Goal: Contribute content: Contribute content

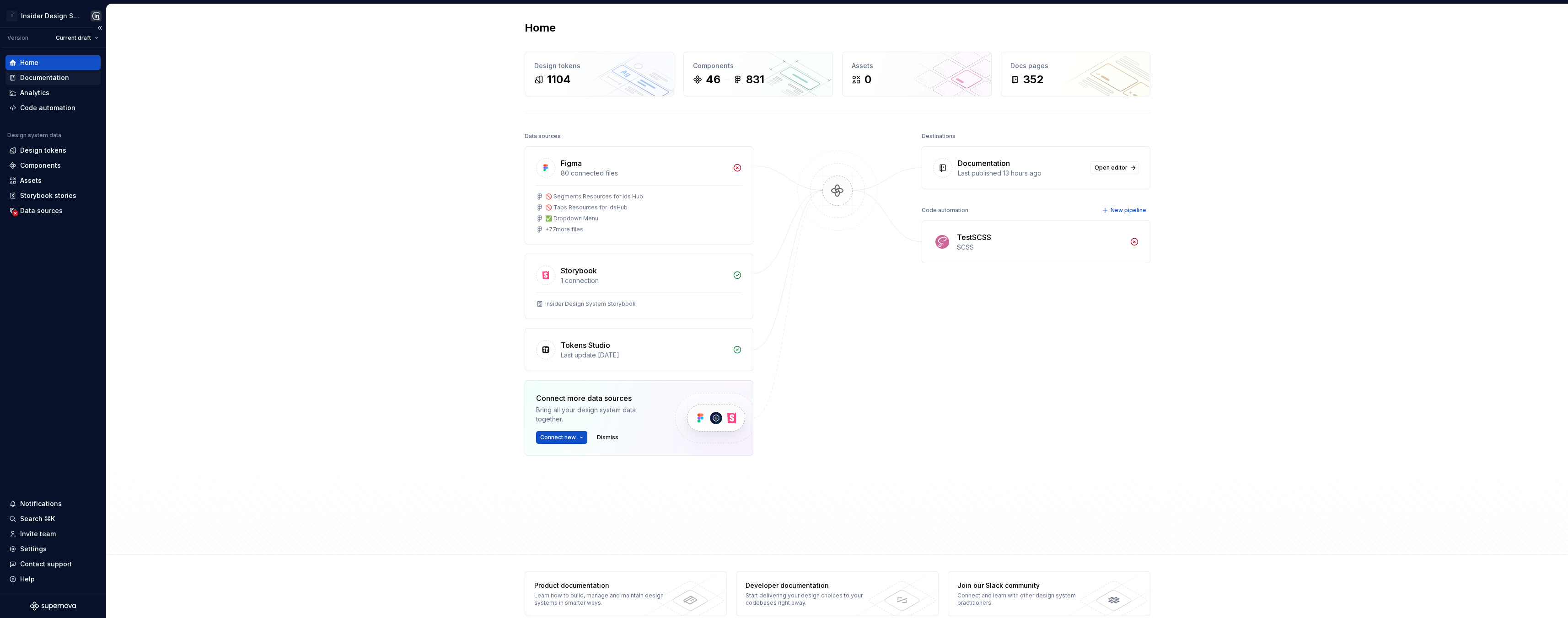
click at [57, 75] on div "Documentation" at bounding box center [44, 78] width 49 height 9
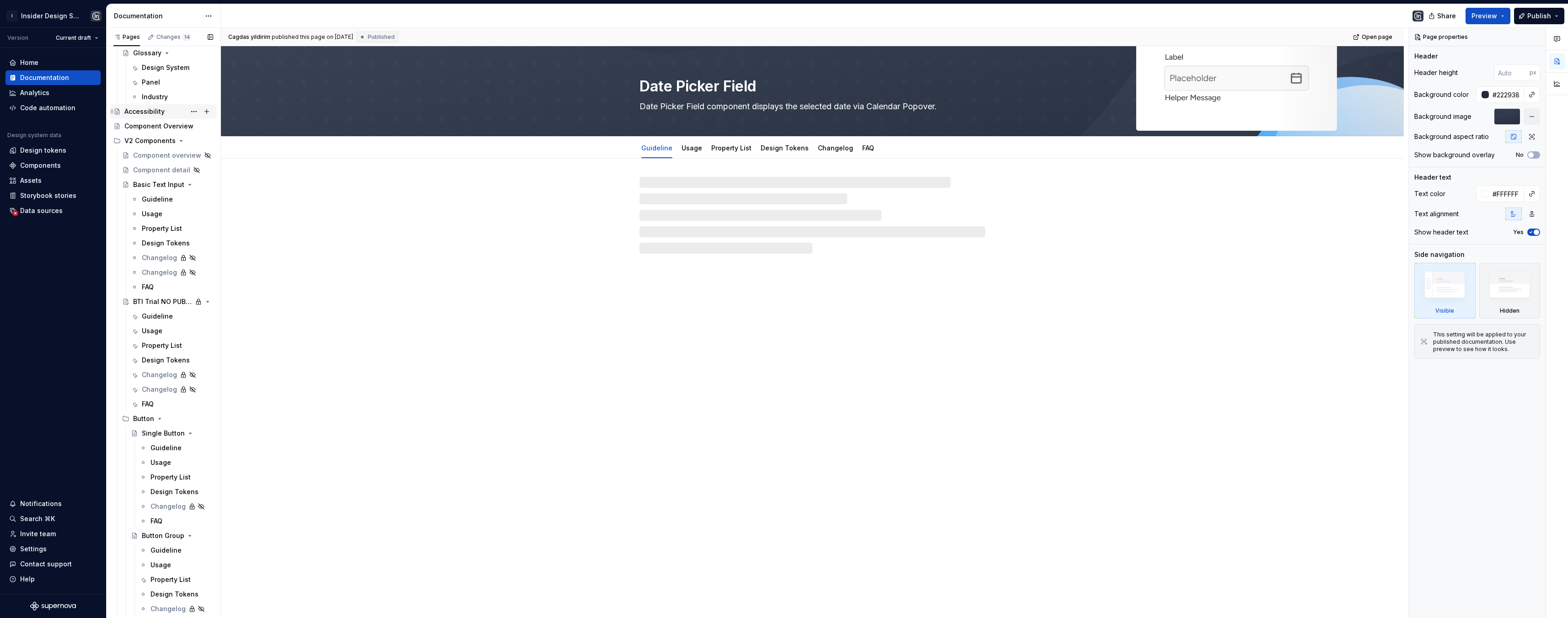
scroll to position [405, 0]
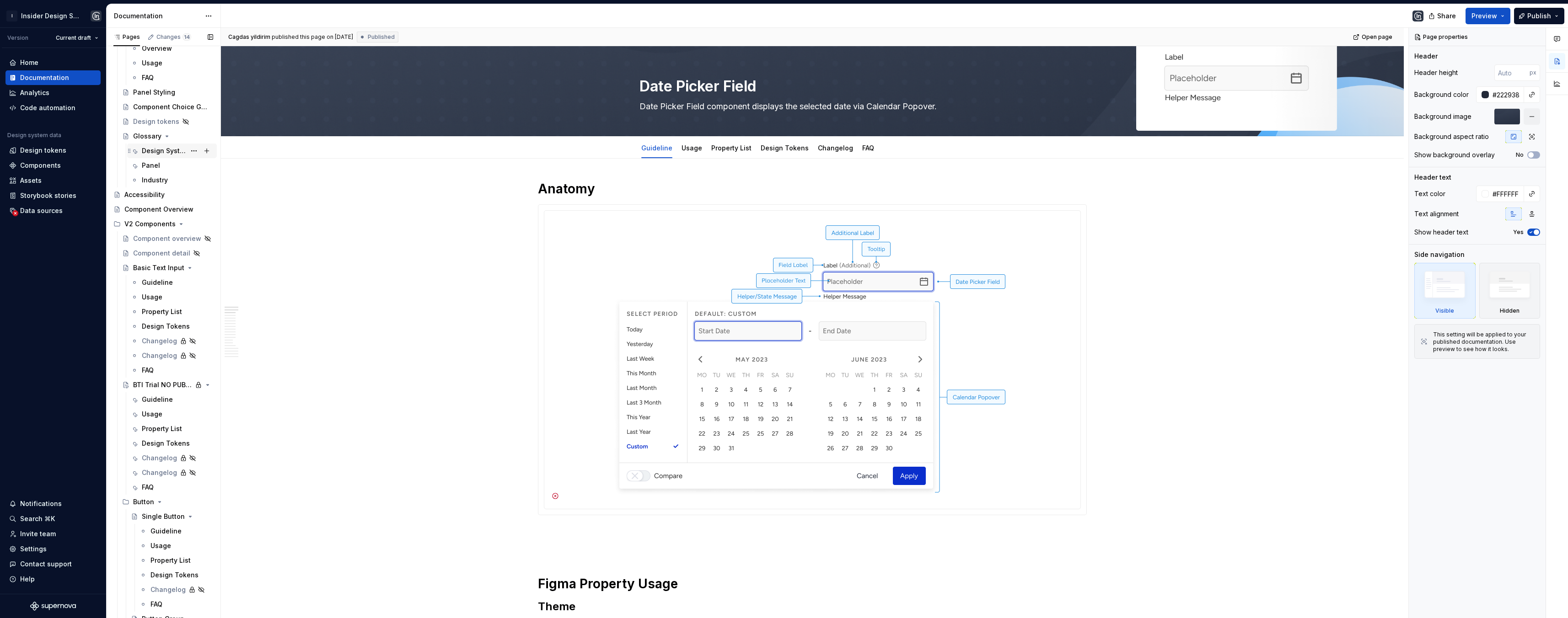
click at [154, 148] on div "Design System" at bounding box center [163, 151] width 44 height 9
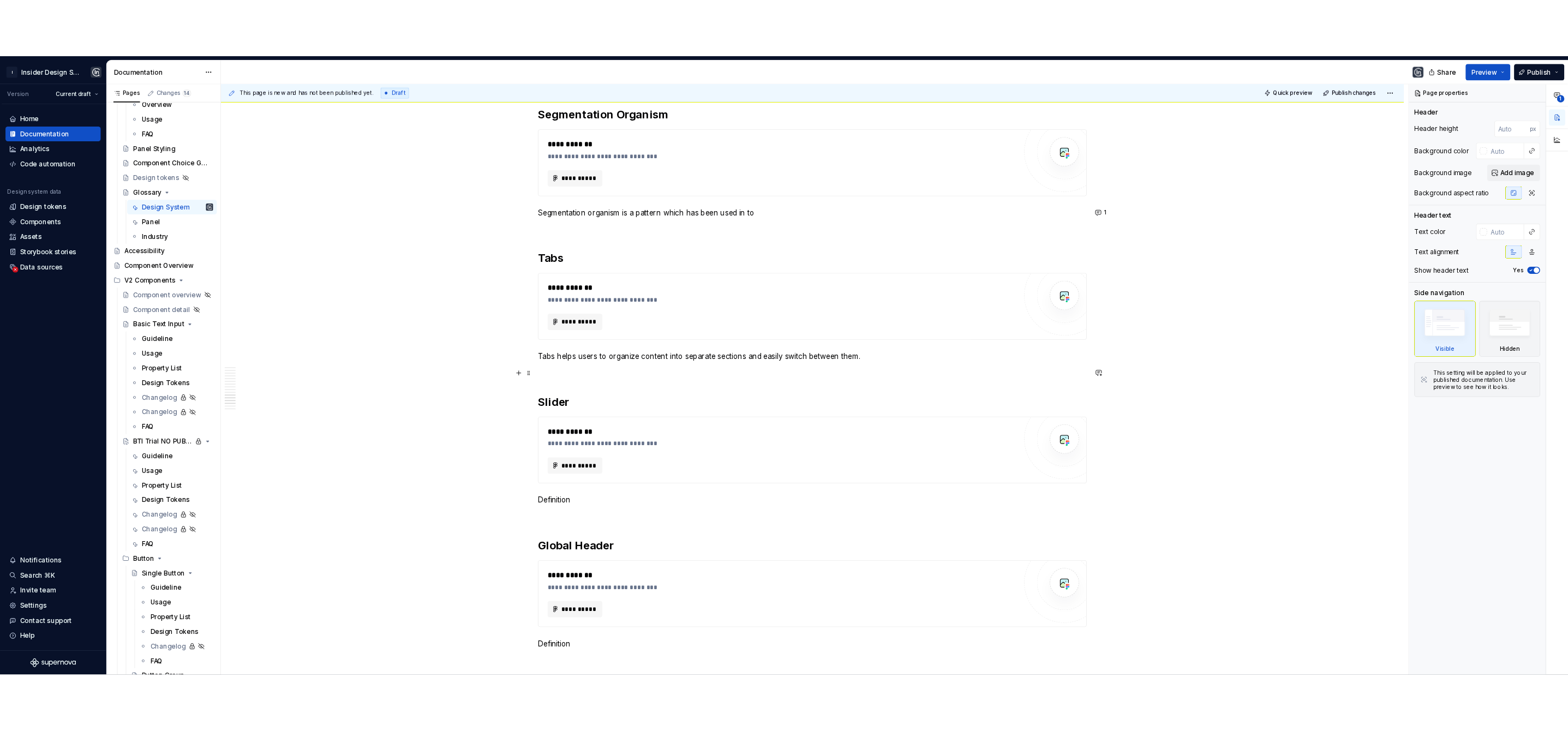
scroll to position [2006, 0]
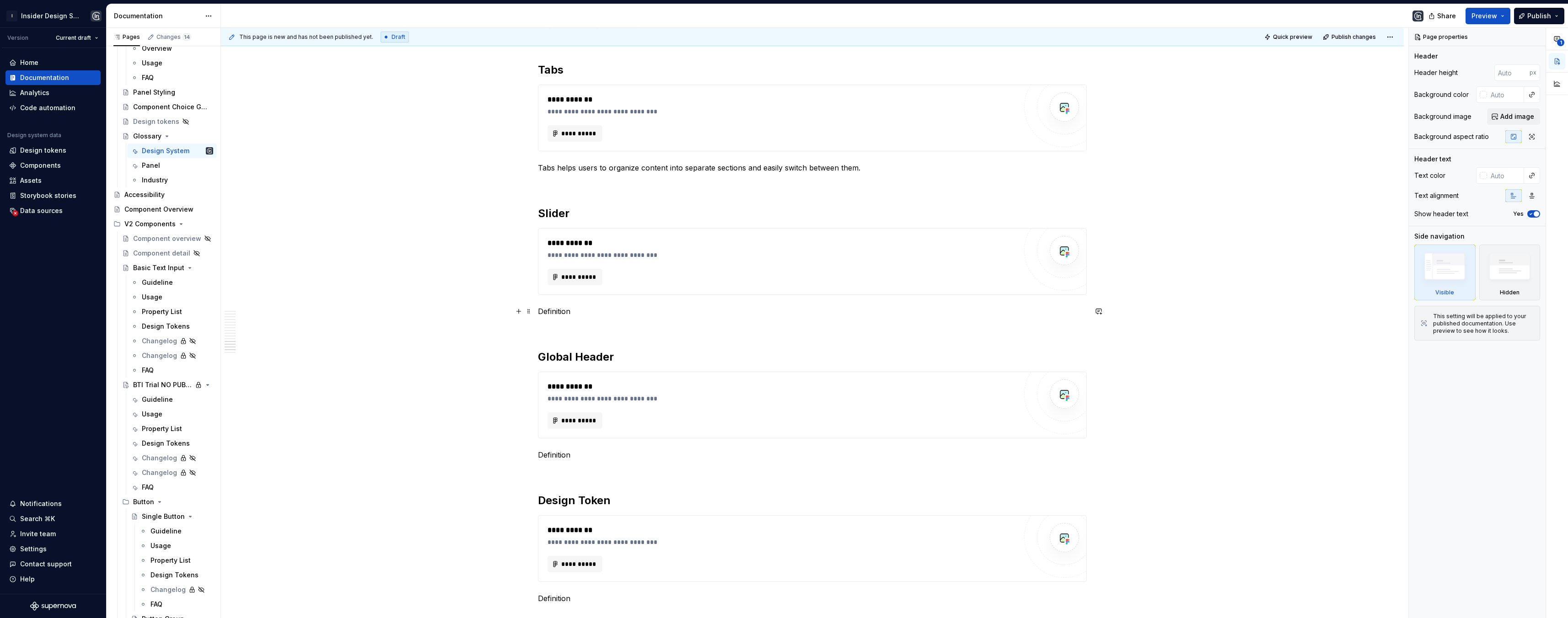
type textarea "*"
click at [559, 309] on p "Definition" at bounding box center [812, 311] width 549 height 11
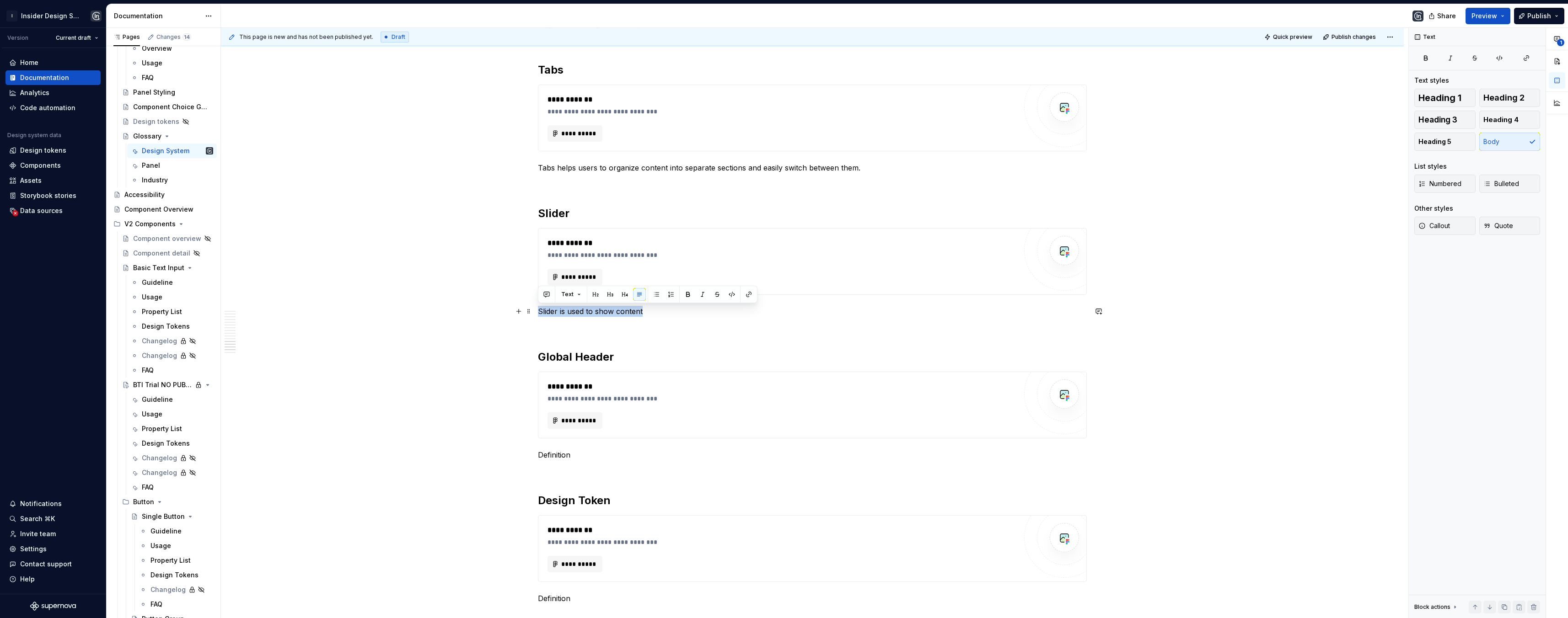
drag, startPoint x: 639, startPoint y: 315, endPoint x: 537, endPoint y: 310, distance: 102.1
click at [538, 310] on p "Slider is used to show content" at bounding box center [812, 311] width 549 height 11
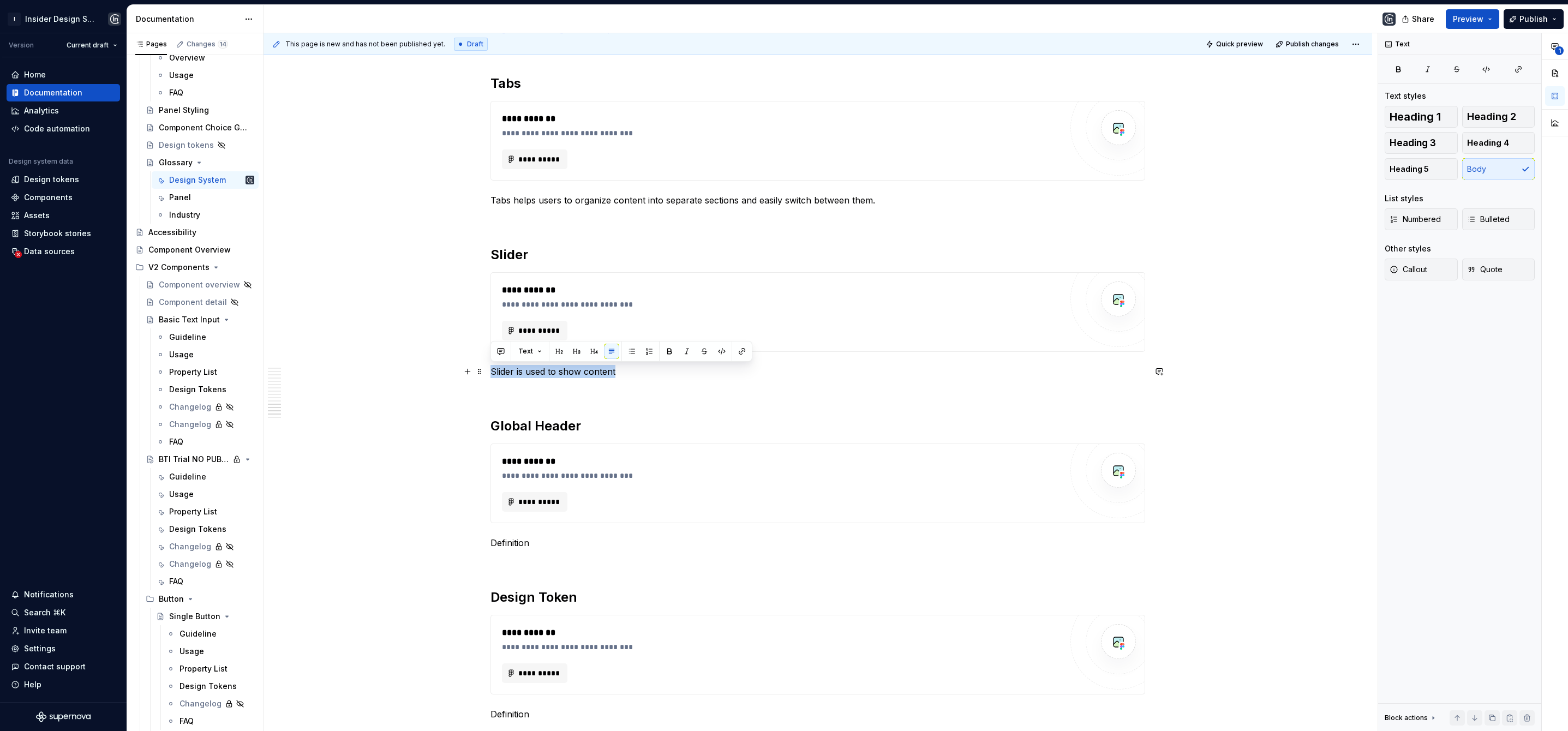
click at [626, 369] on p "Slider is used to show content" at bounding box center [817, 371] width 655 height 13
click at [762, 372] on p "Slider is used to display content in a series of items or images that scroll au…" at bounding box center [817, 371] width 655 height 13
click at [818, 371] on p "Slider is used to display content in a series of items or images that can be sc…" at bounding box center [817, 371] width 655 height 13
click at [942, 368] on p "Slider is used to display content in a series of items or images that can be sc…" at bounding box center [817, 371] width 655 height 13
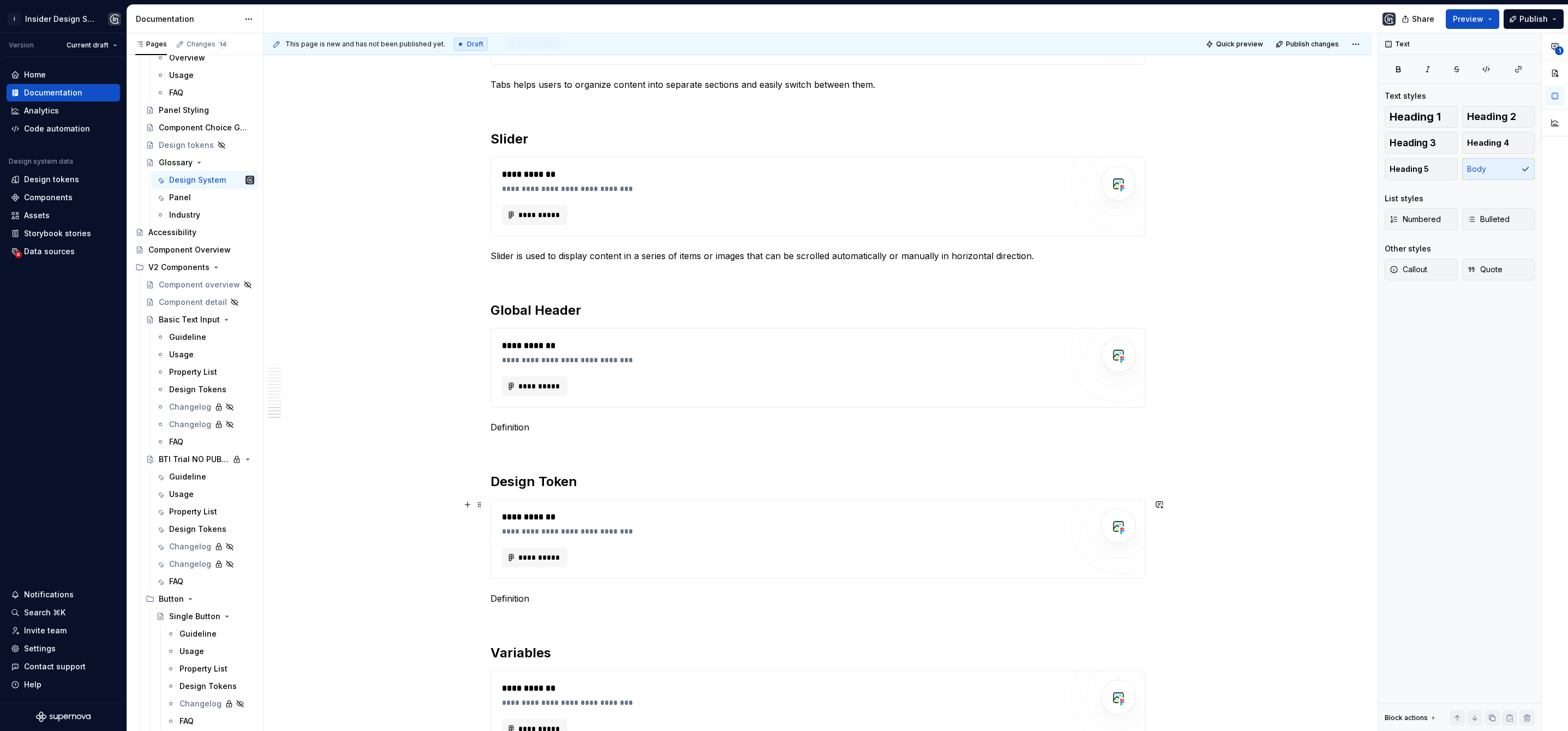
scroll to position [2122, 0]
click at [504, 431] on p "Definition" at bounding box center [817, 428] width 655 height 13
click at [524, 431] on p "Definition" at bounding box center [817, 428] width 655 height 13
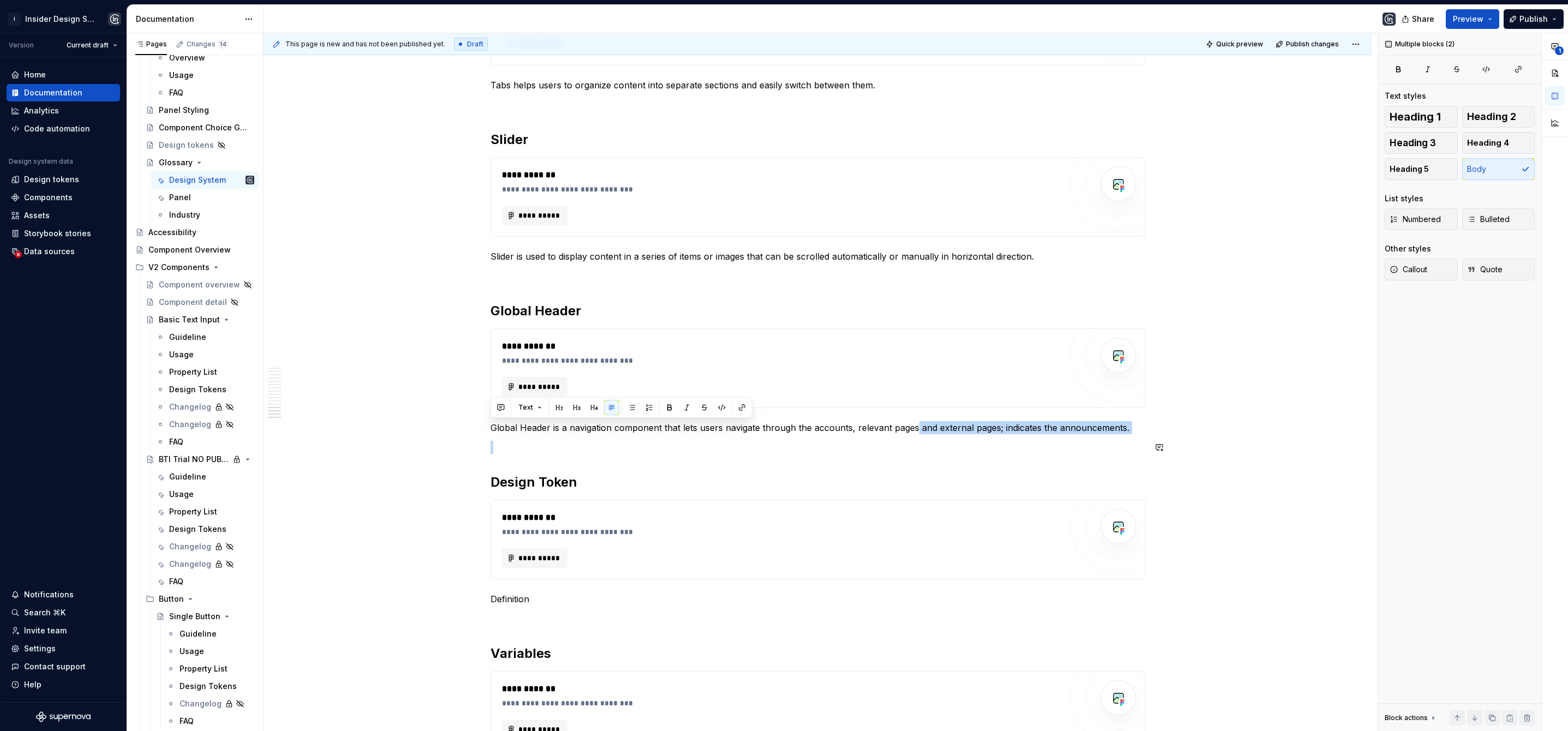
drag, startPoint x: 914, startPoint y: 428, endPoint x: 1120, endPoint y: 436, distance: 206.2
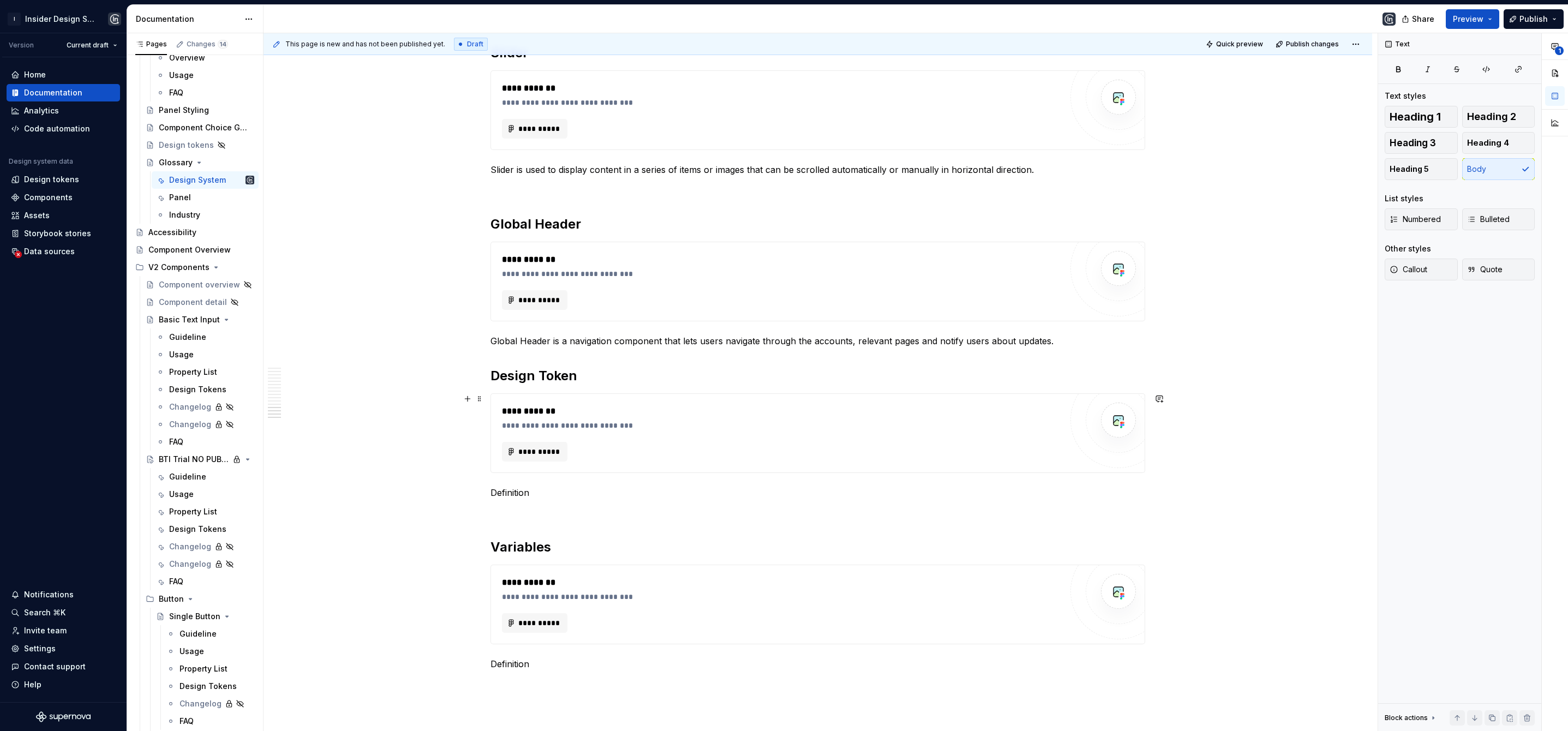
scroll to position [2219, 0]
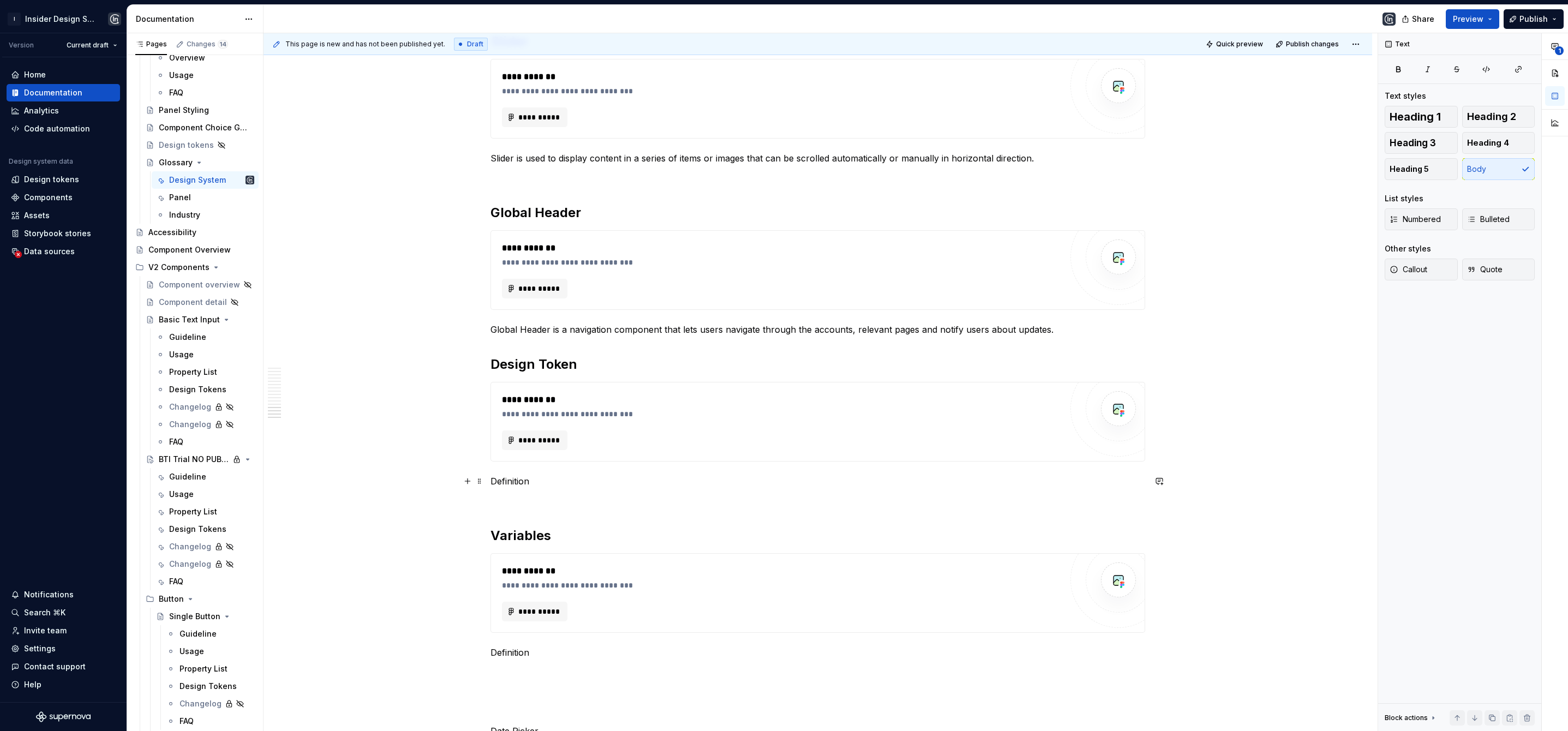
click at [496, 481] on p "Definition" at bounding box center [817, 481] width 655 height 13
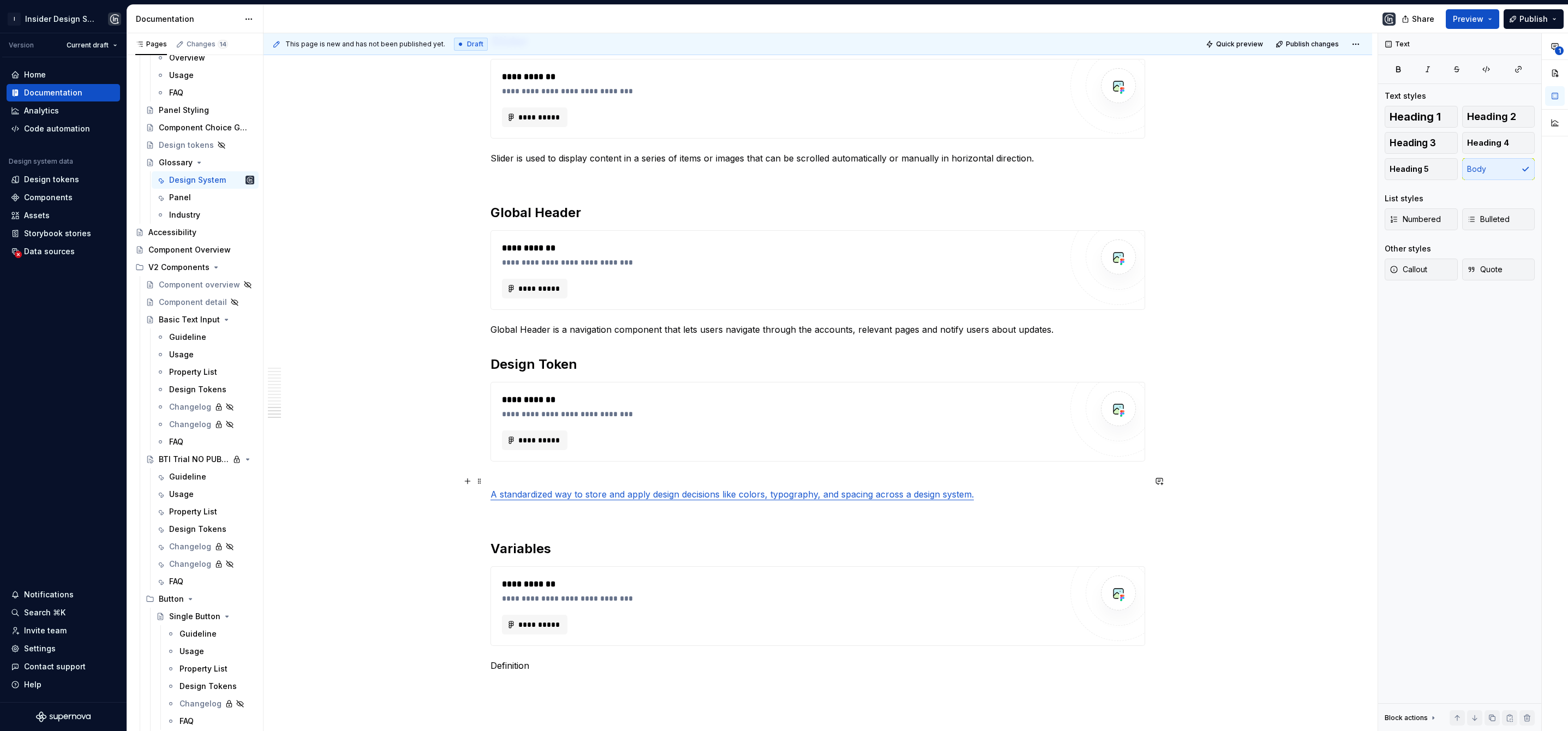
click at [515, 493] on link "A standardized way to store and apply design decisions like colors, typography,…" at bounding box center [732, 495] width 483 height 11
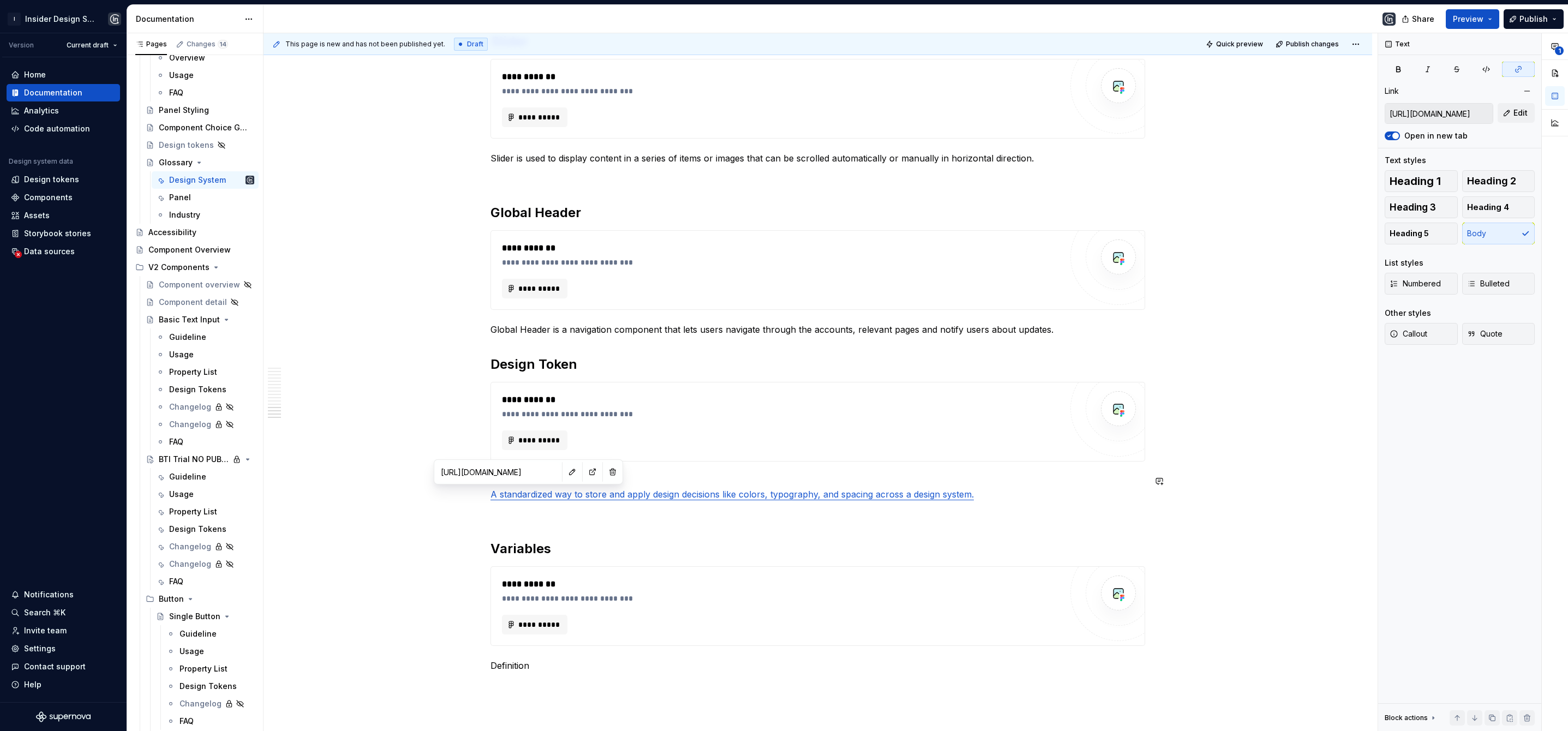
click at [605, 471] on button "button" at bounding box center [612, 472] width 15 height 15
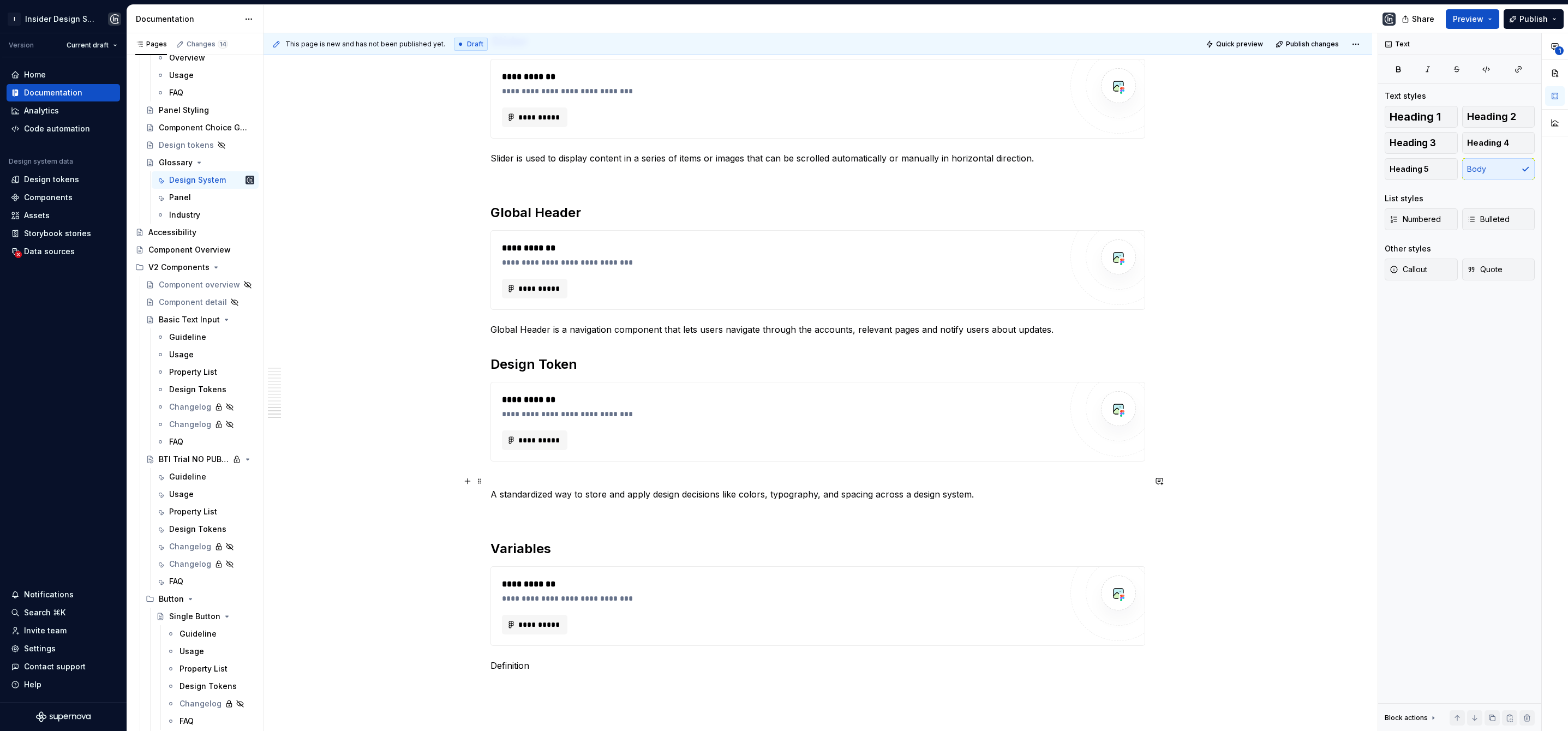
click at [498, 479] on p "A standardized way to store and apply design decisions like colors, typography,…" at bounding box center [817, 488] width 655 height 26
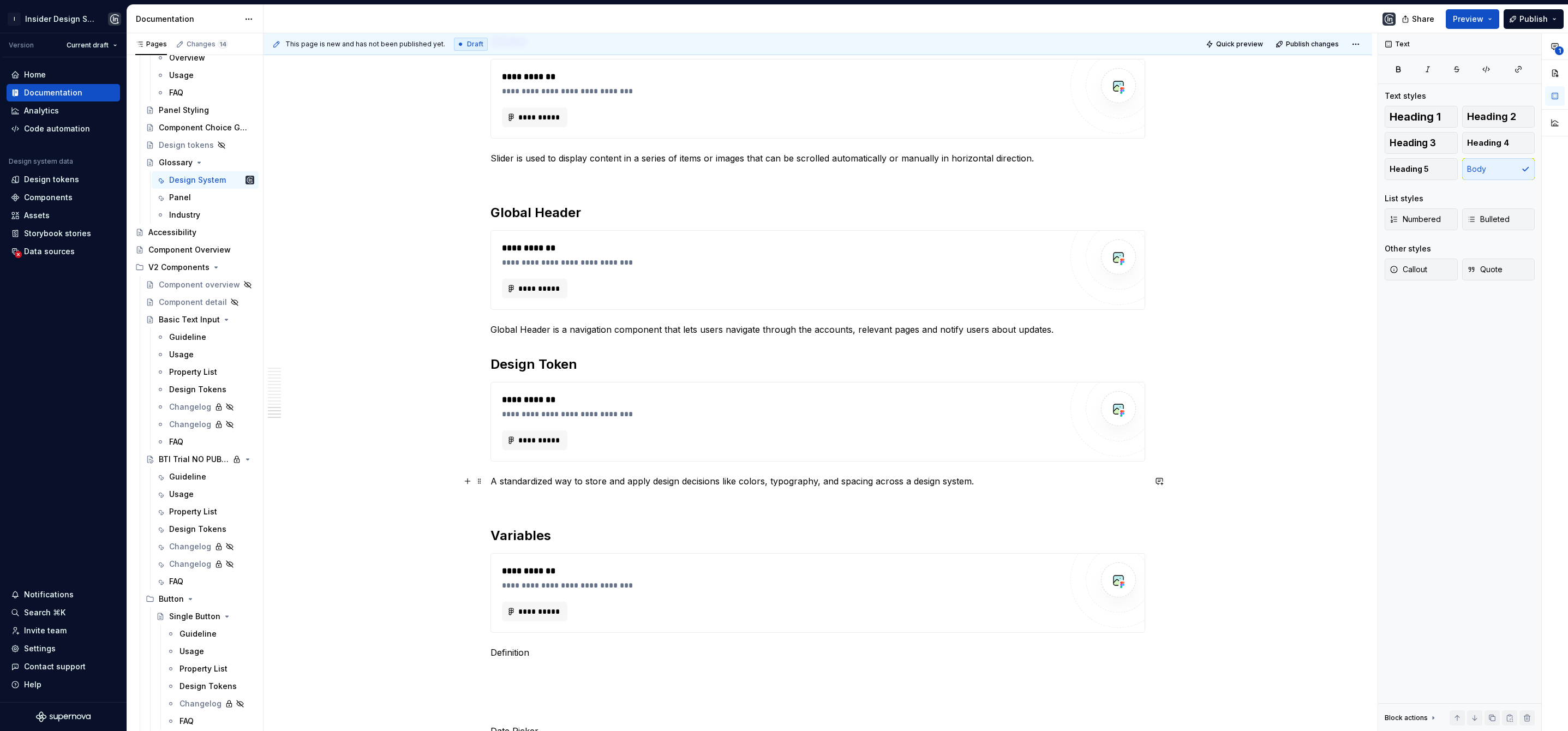
click at [971, 481] on p "A standardized way to store and apply design decisions like colors, typography,…" at bounding box center [817, 481] width 655 height 13
drag, startPoint x: 542, startPoint y: 496, endPoint x: 517, endPoint y: 496, distance: 25.0
click at [517, 496] on p "A standardized way to store and apply design decisions like colors, typography,…" at bounding box center [817, 488] width 655 height 26
click at [550, 495] on p "A standardized way to store and apply design decisions like colors, typography,…" at bounding box center [817, 488] width 655 height 26
click at [602, 497] on p "A standardized way to store and apply design decisions like colors, typography,…" at bounding box center [817, 488] width 655 height 26
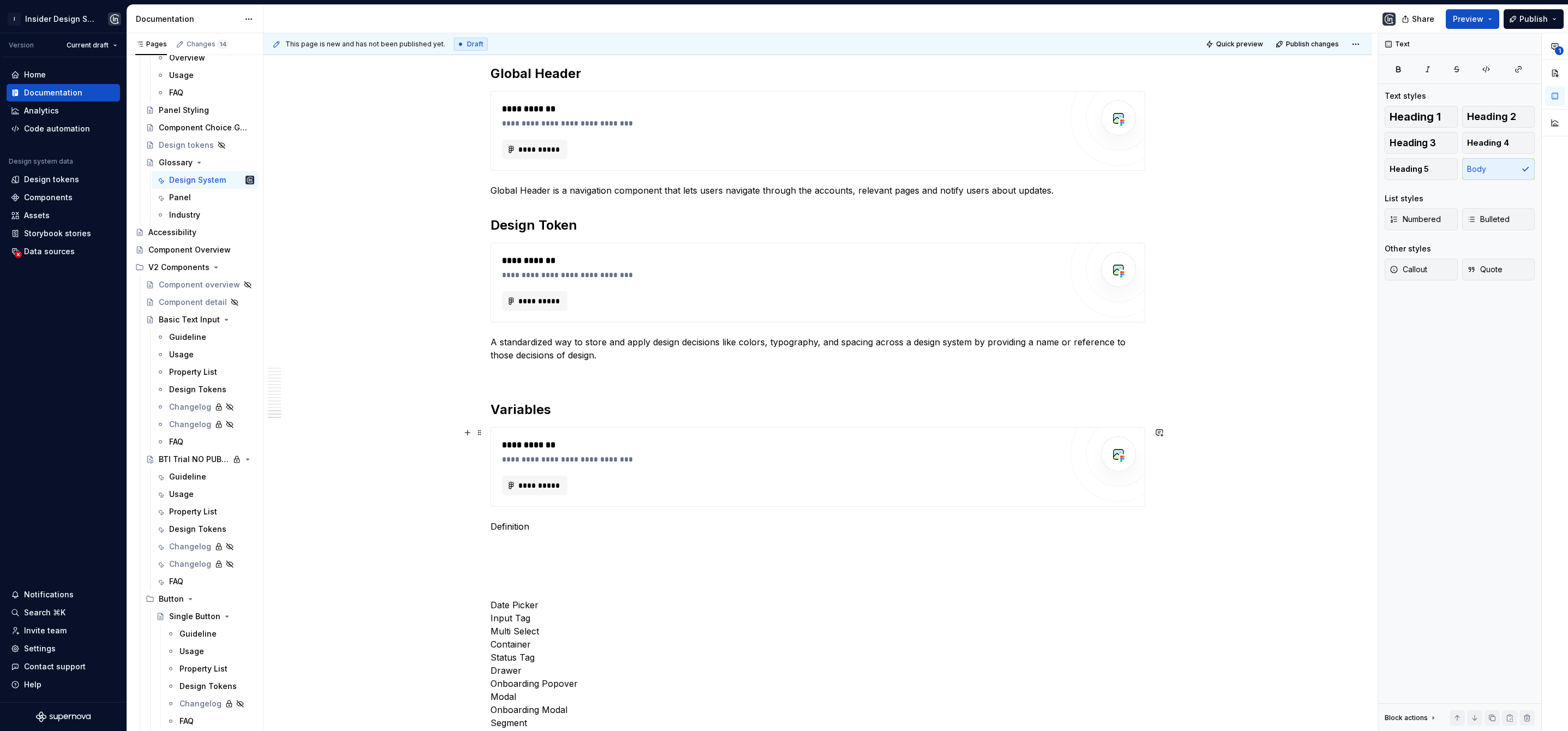
scroll to position [2367, 0]
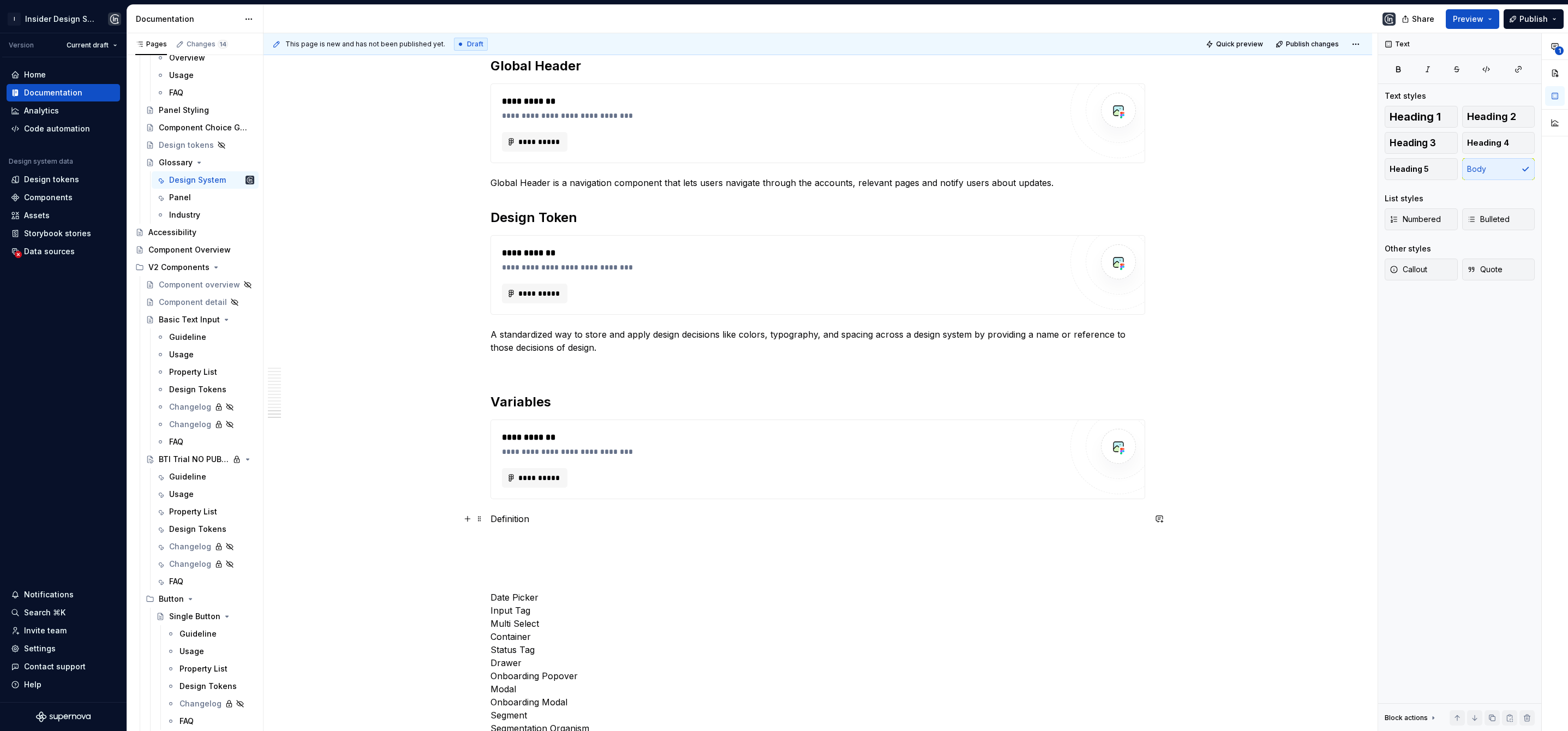
click at [504, 518] on p "Definition" at bounding box center [817, 518] width 655 height 13
drag, startPoint x: 554, startPoint y: 347, endPoint x: 516, endPoint y: 348, distance: 38.0
click at [516, 348] on p "A standardized way to store and apply design decisions like colors, typography,…" at bounding box center [817, 341] width 655 height 26
click at [506, 519] on p "Definition" at bounding box center [817, 518] width 655 height 13
click at [508, 522] on p "Definition" at bounding box center [817, 518] width 655 height 13
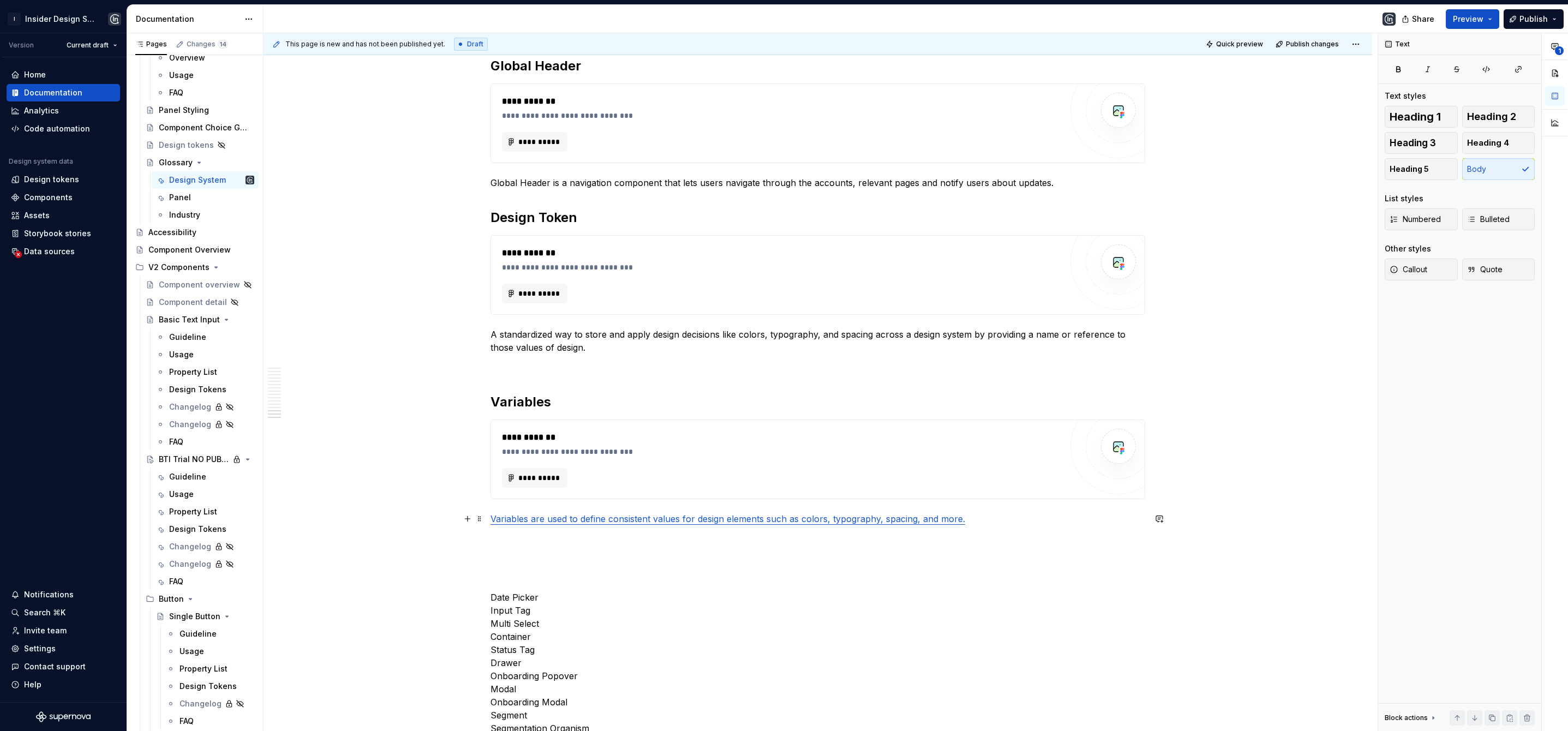
click at [509, 517] on link "Variables are used to define consistent values for design elements such as colo…" at bounding box center [727, 518] width 474 height 11
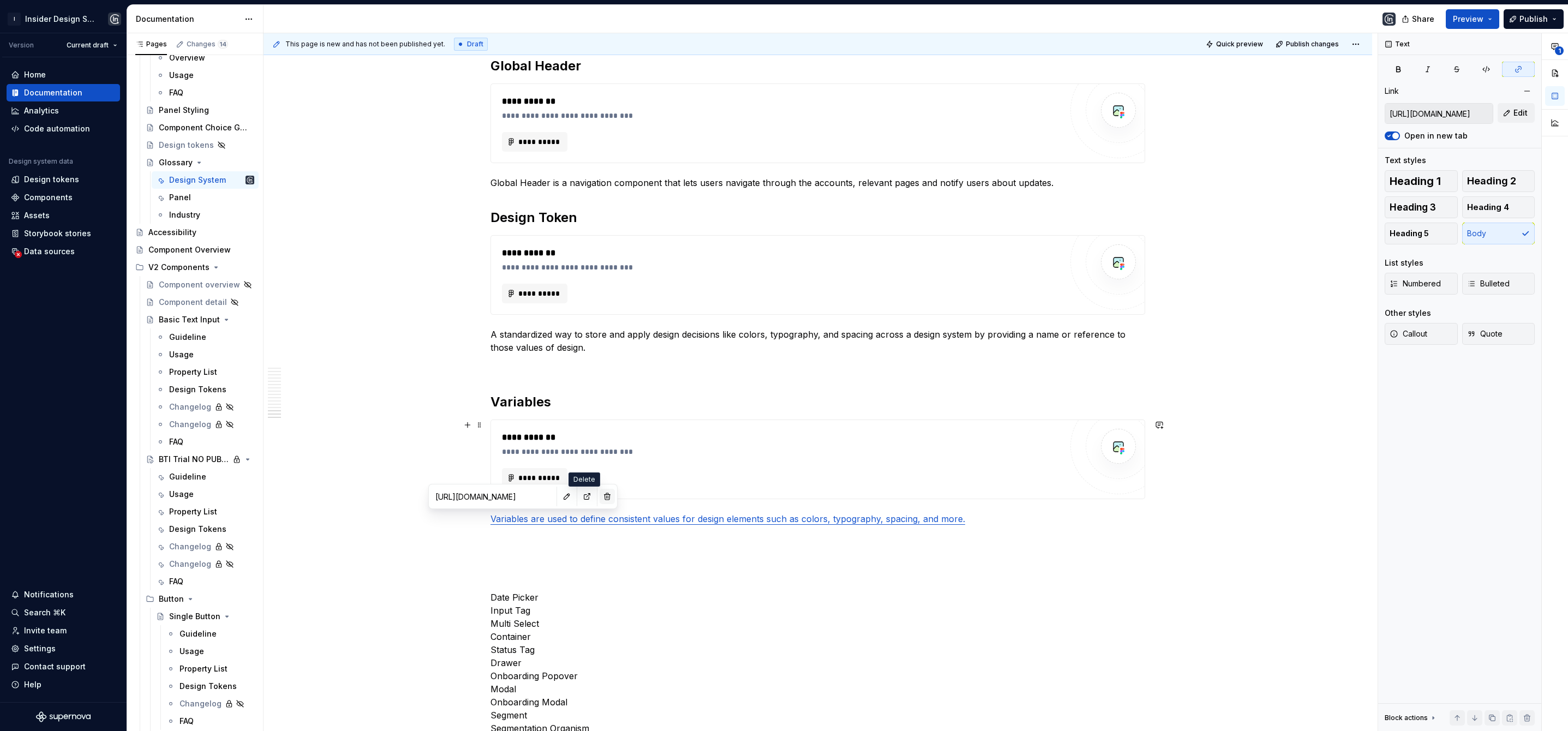
click at [599, 496] on button "button" at bounding box center [606, 496] width 15 height 15
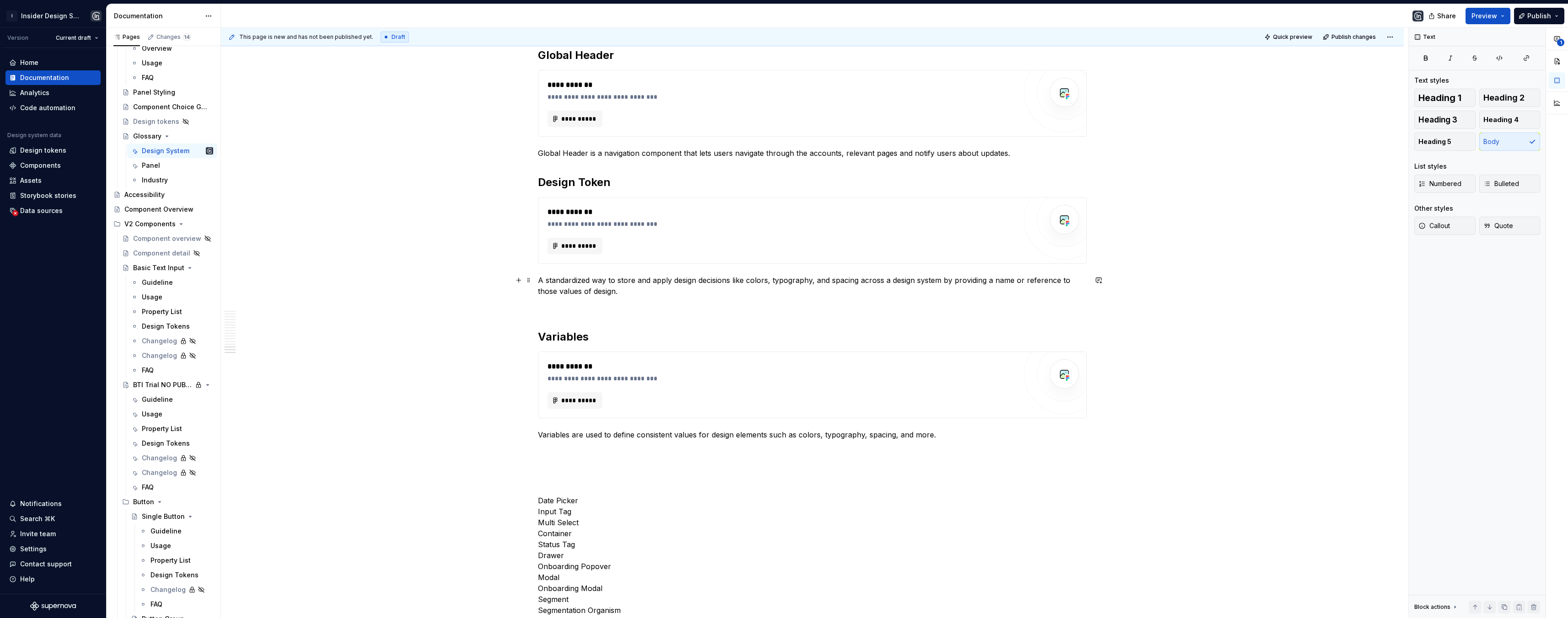
click at [581, 294] on p "A standardized way to store and apply design decisions like colors, typography,…" at bounding box center [812, 286] width 549 height 22
drag, startPoint x: 579, startPoint y: 292, endPoint x: 560, endPoint y: 295, distance: 19.2
click at [560, 295] on p "A standardized way to store and apply design decisions like colors, typography,…" at bounding box center [812, 286] width 549 height 22
click at [630, 432] on p "Variables are used to define consistent values for design elements such as colo…" at bounding box center [812, 434] width 549 height 11
drag, startPoint x: 581, startPoint y: 292, endPoint x: 560, endPoint y: 295, distance: 21.2
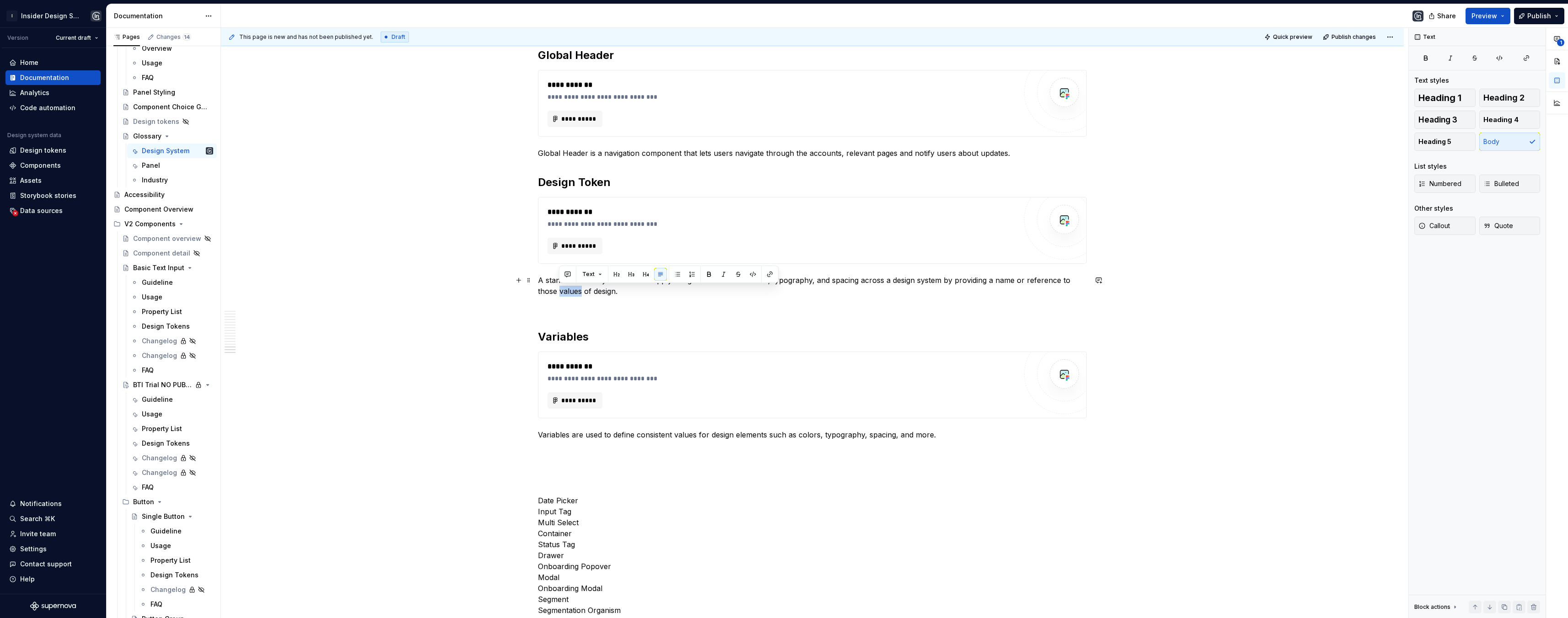
click at [560, 295] on p "A standardized way to store and apply design decisions like colors, typography,…" at bounding box center [812, 286] width 549 height 22
click at [939, 433] on p "Variables are used to define consistent values for design elements such as colo…" at bounding box center [812, 434] width 549 height 11
click at [930, 436] on p "Variables are used to define consistent values for design elements such as colo…" at bounding box center [812, 440] width 549 height 22
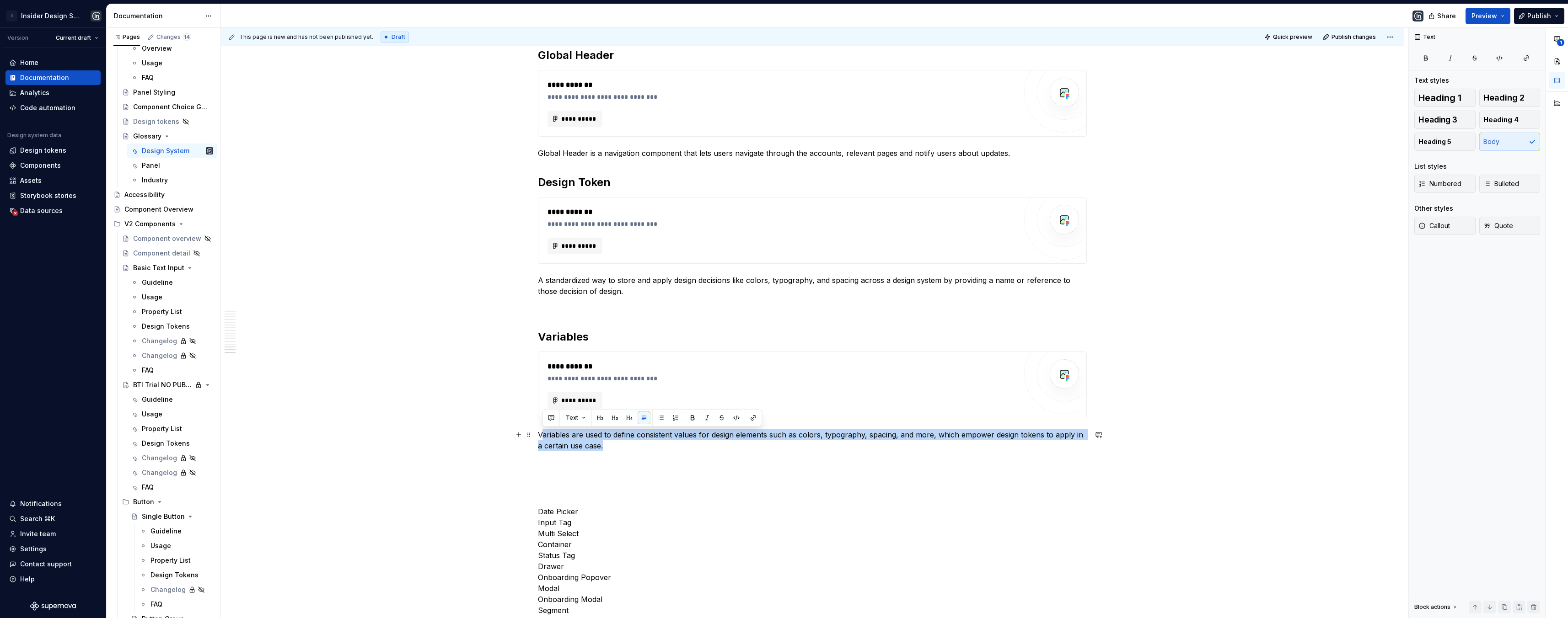
drag, startPoint x: 599, startPoint y: 447, endPoint x: 541, endPoint y: 437, distance: 58.9
click at [540, 437] on p "Variables are used to define consistent values for design elements such as colo…" at bounding box center [812, 440] width 549 height 22
click at [541, 437] on p "Variables are used to define consistent values for design elements such as colo…" at bounding box center [812, 440] width 549 height 22
drag, startPoint x: 621, startPoint y: 445, endPoint x: 538, endPoint y: 434, distance: 83.7
click at [538, 434] on p "Variables are used to define consistent values for design elements such as colo…" at bounding box center [812, 440] width 549 height 22
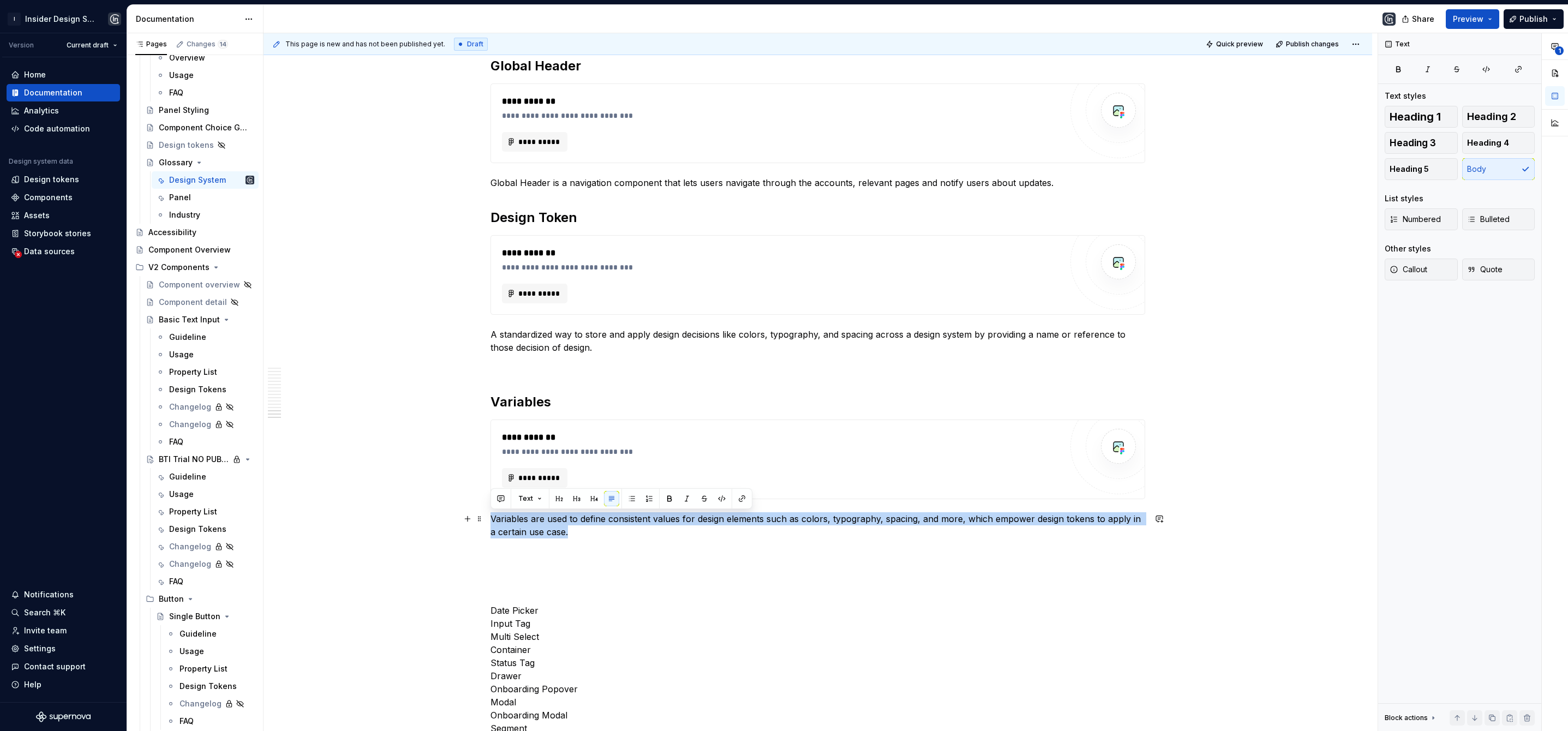
click at [579, 533] on p "Variables are used to define consistent values for design elements such as colo…" at bounding box center [817, 526] width 655 height 26
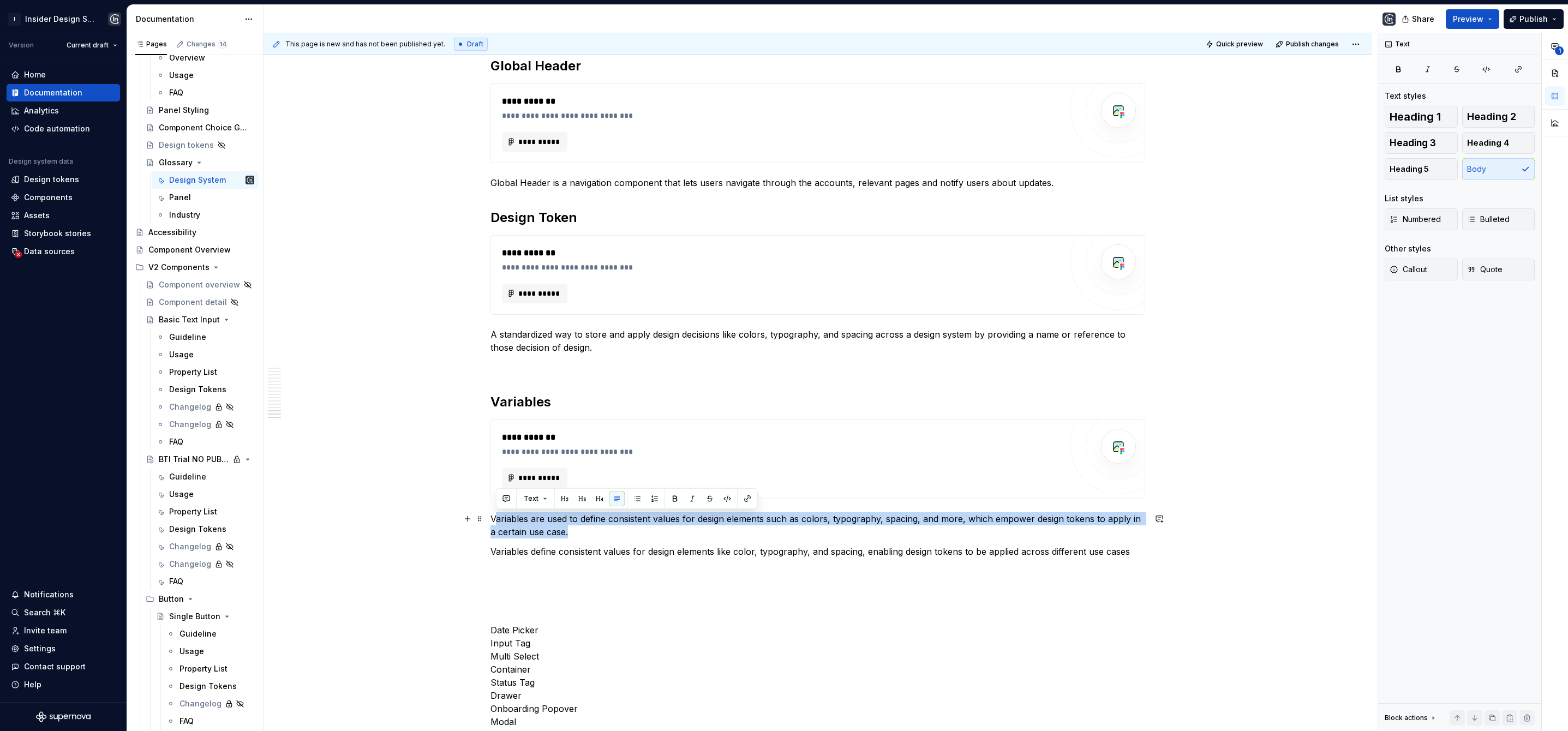
drag, startPoint x: 579, startPoint y: 530, endPoint x: 493, endPoint y: 521, distance: 86.5
click at [496, 522] on p "Variables are used to define consistent values for design elements such as colo…" at bounding box center [817, 526] width 655 height 26
click at [476, 516] on span at bounding box center [479, 518] width 9 height 15
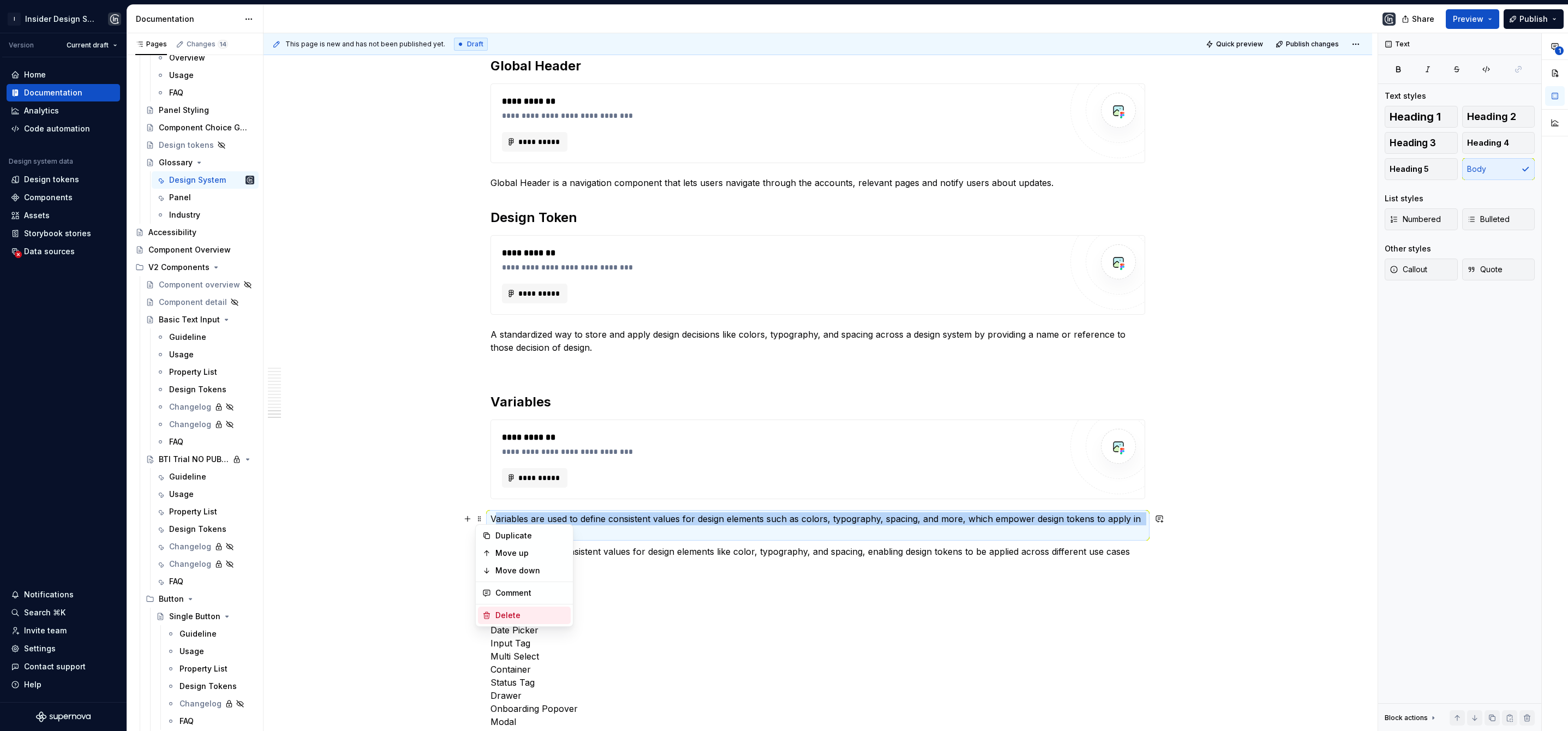
click at [512, 613] on div "Delete" at bounding box center [531, 615] width 71 height 11
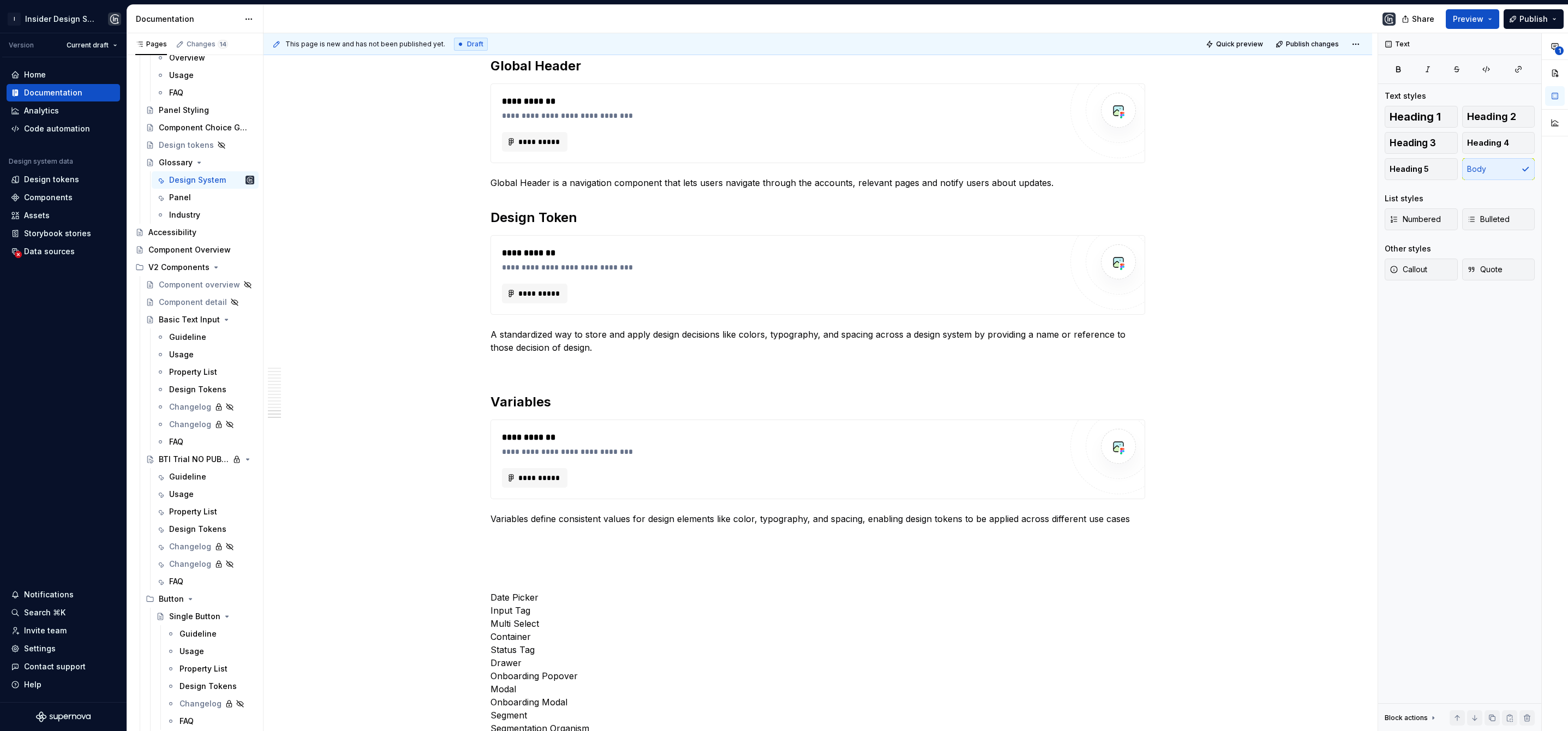
type textarea "*"
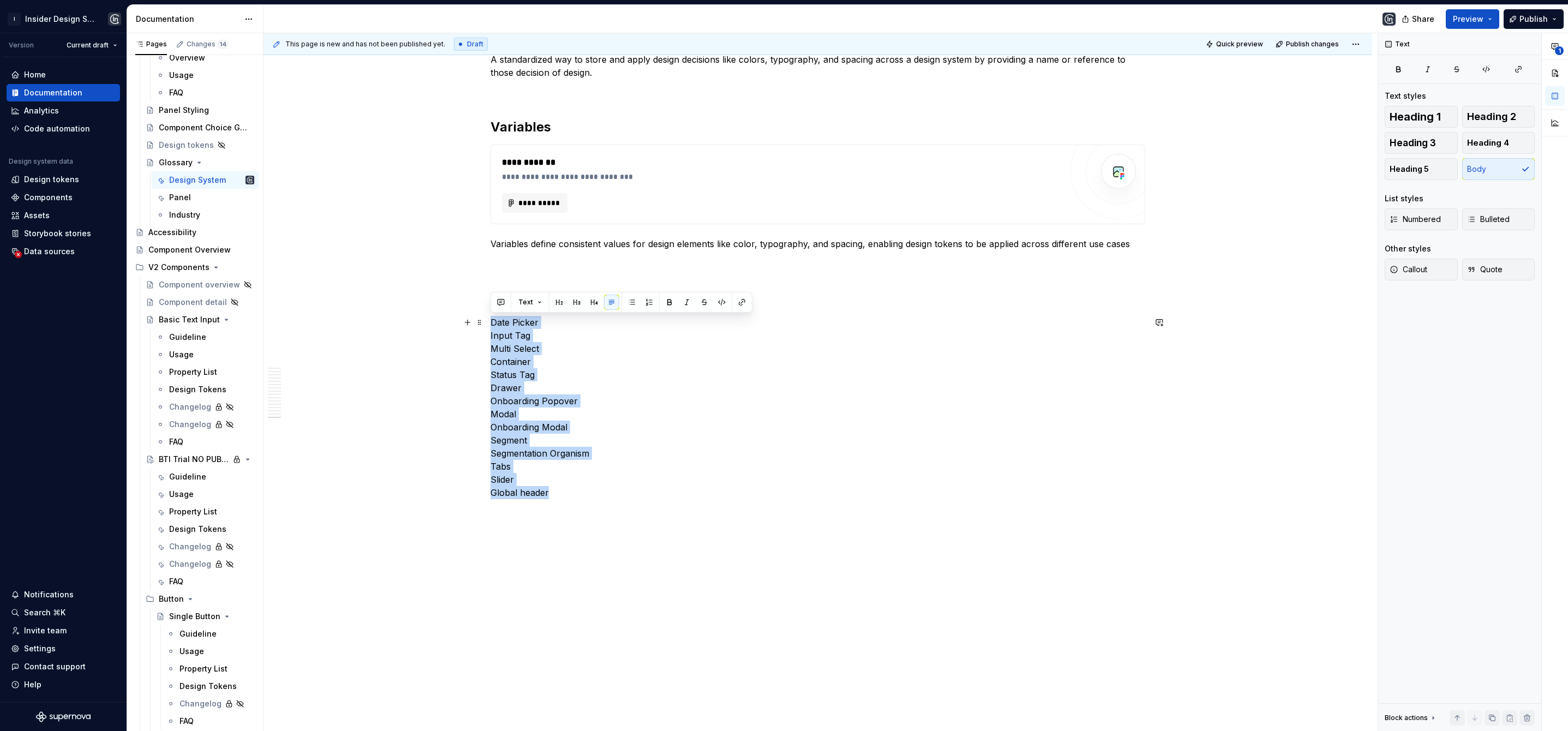
drag, startPoint x: 555, startPoint y: 496, endPoint x: 492, endPoint y: 321, distance: 186.0
click at [492, 321] on p "Date Picker Input Tag Multi Select Container Status Tag Drawer Onboarding Popov…" at bounding box center [817, 407] width 655 height 183
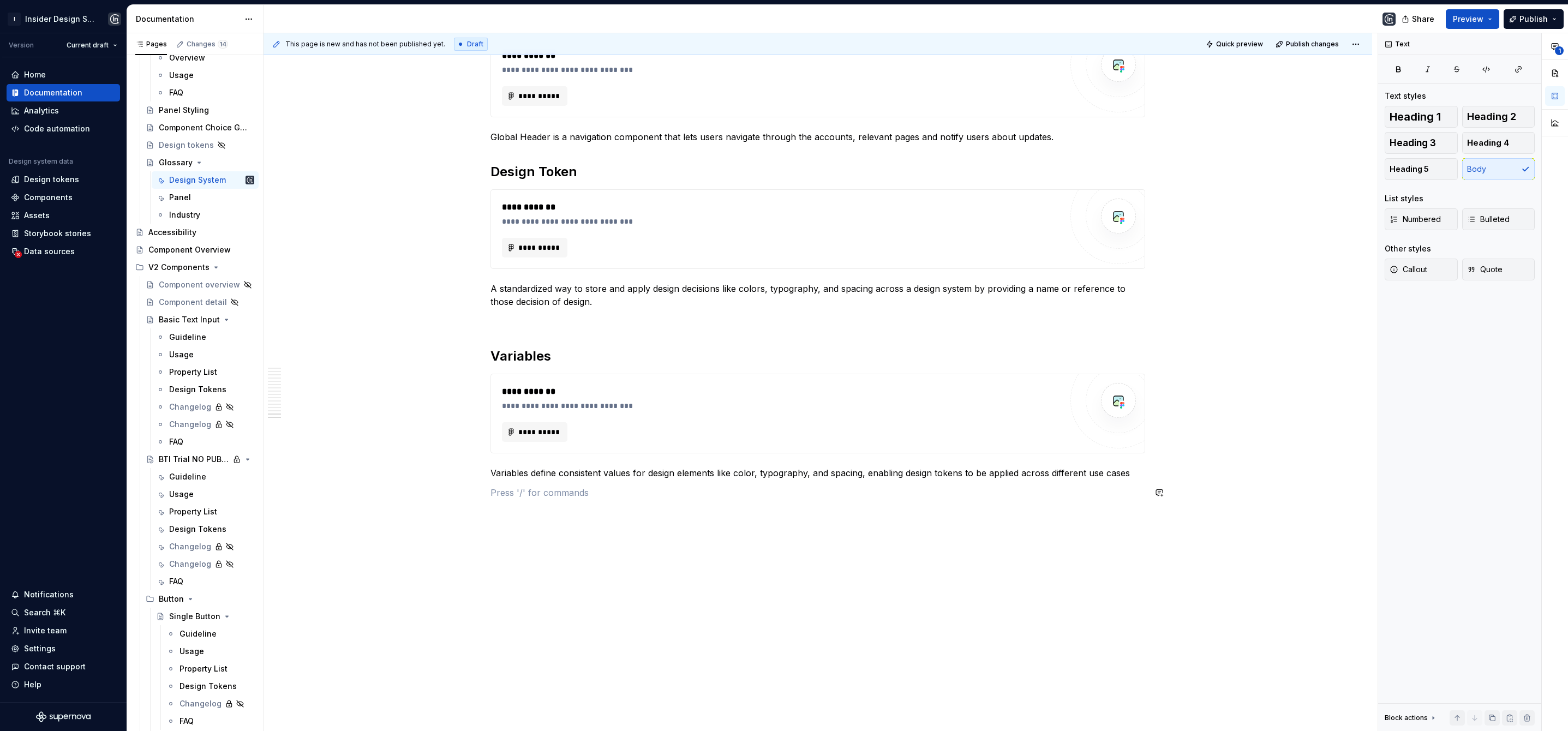
scroll to position [2413, 0]
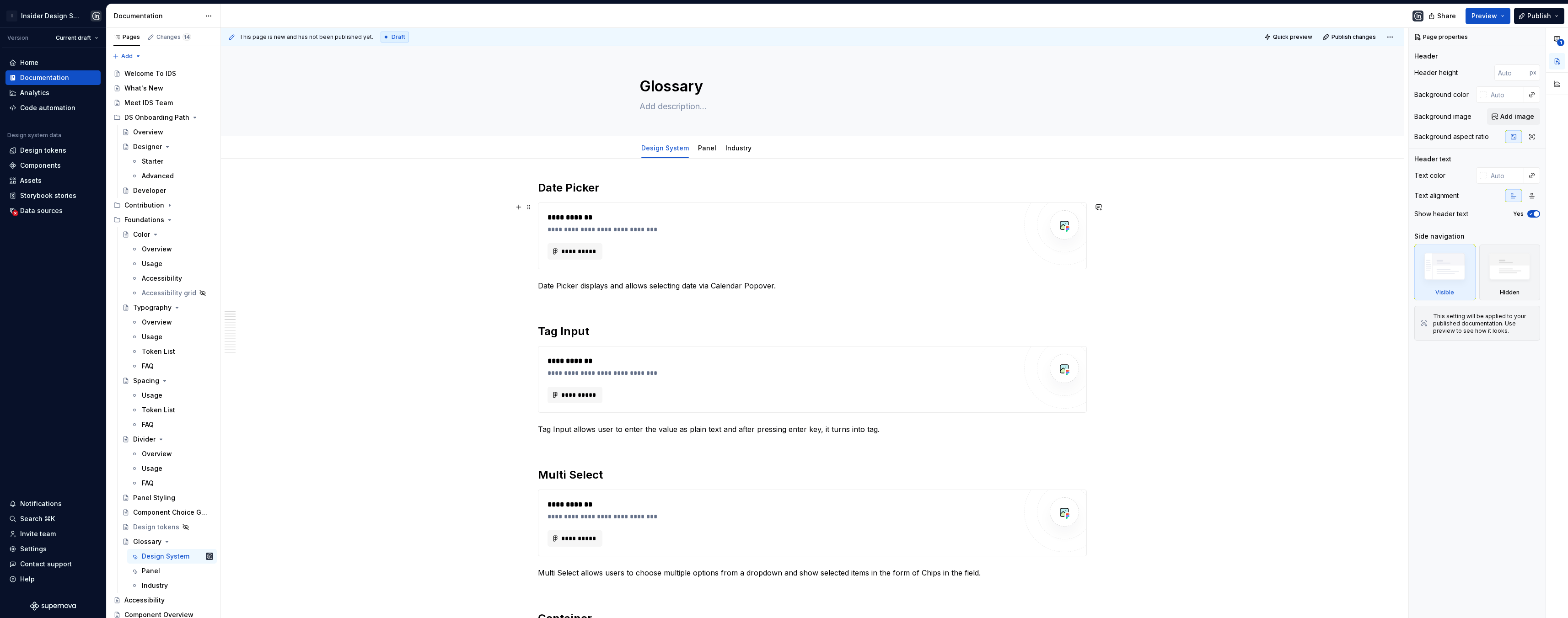
scroll to position [39, 0]
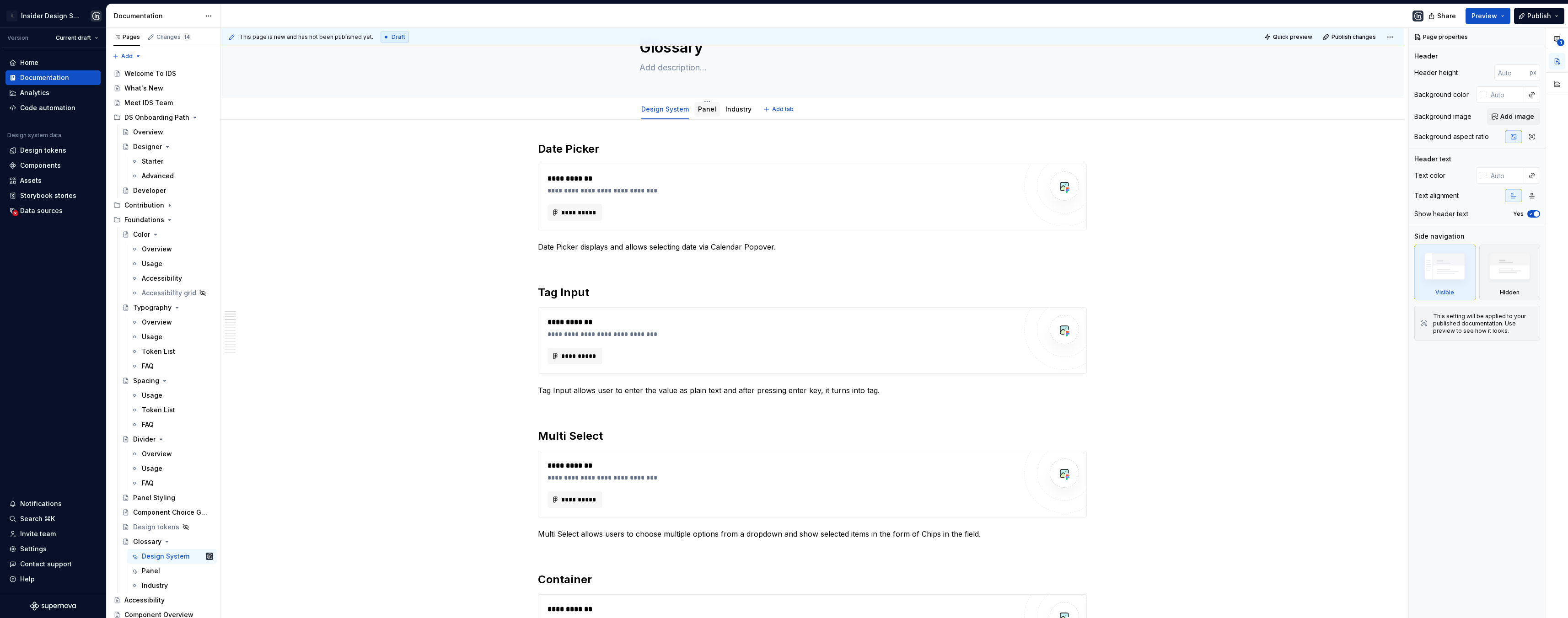
click at [707, 114] on div "Panel" at bounding box center [706, 109] width 18 height 11
click at [703, 112] on link "Panel" at bounding box center [706, 109] width 18 height 8
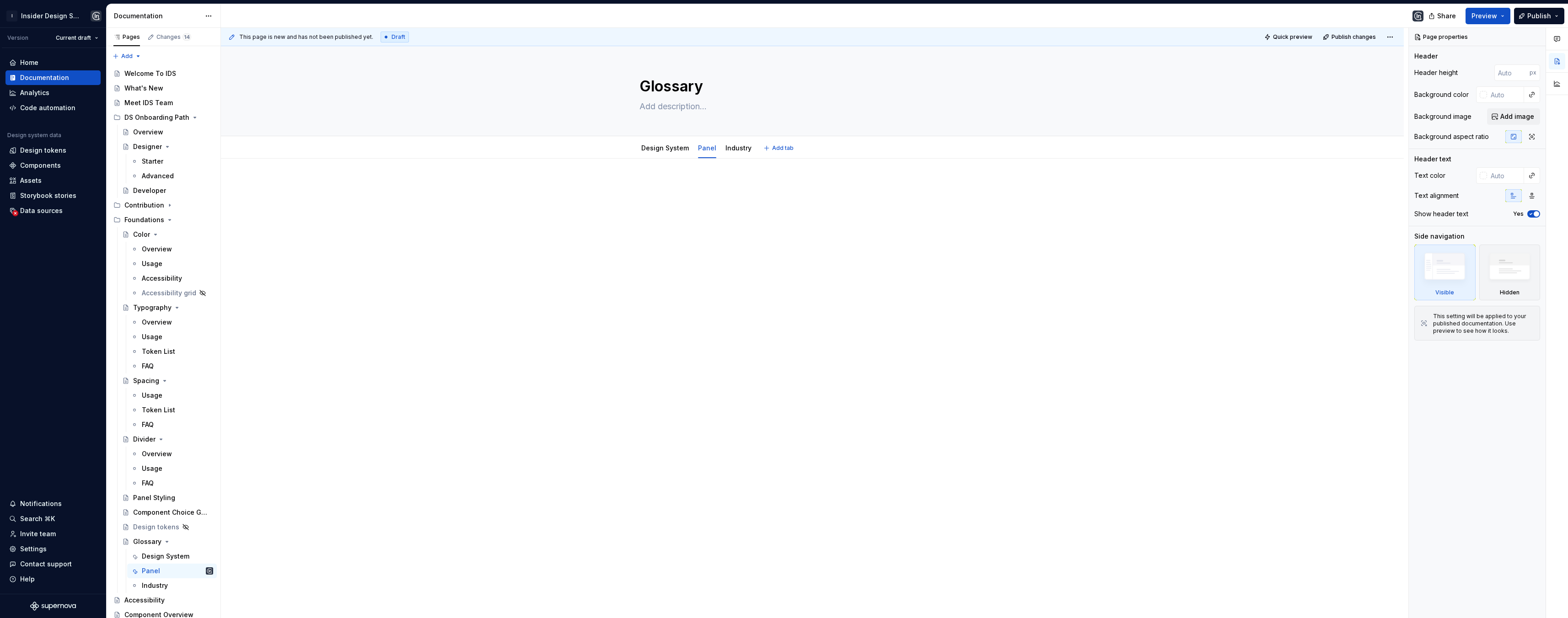
type textarea "*"
click at [648, 180] on p at bounding box center [812, 185] width 549 height 11
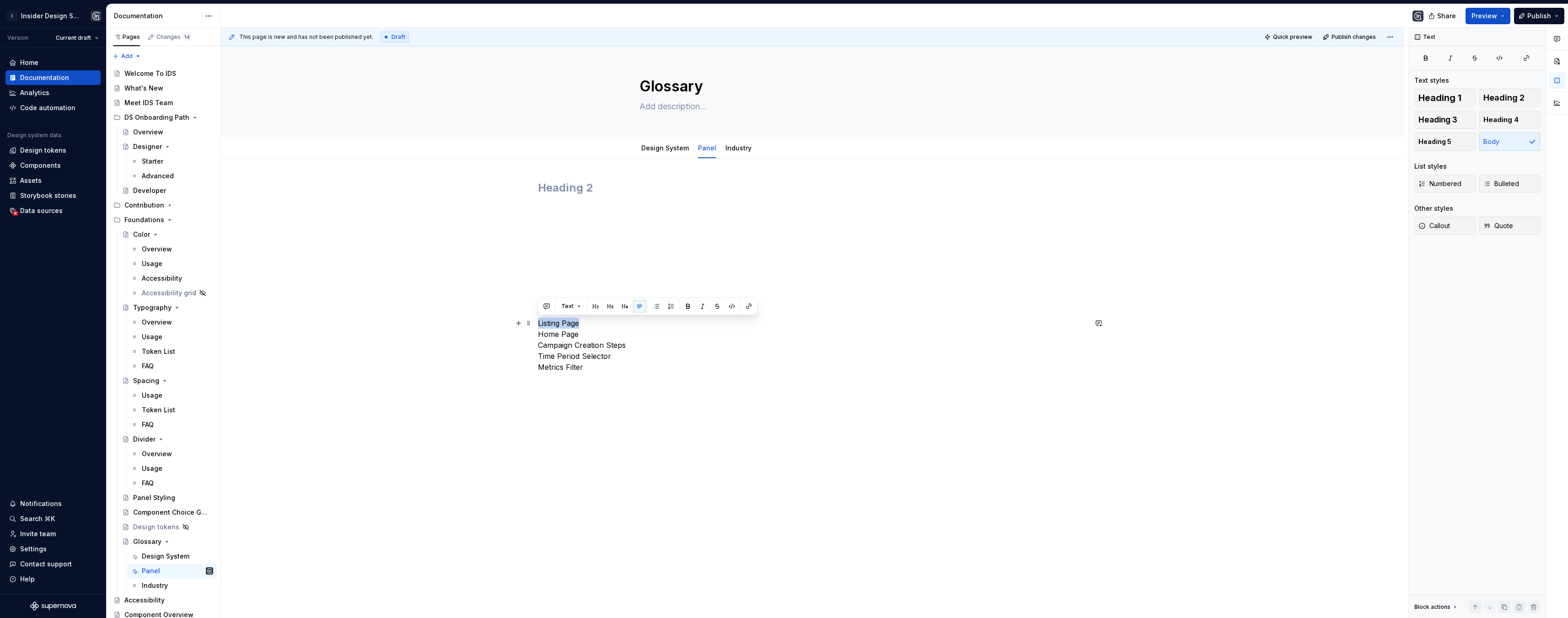
drag, startPoint x: 579, startPoint y: 324, endPoint x: 536, endPoint y: 324, distance: 43.0
click at [536, 324] on div "Listing Page Home Page Campaign Creation Steps Time Period Selector Metrics Fil…" at bounding box center [812, 364] width 1183 height 411
copy p "Listing Page"
click at [559, 190] on h2 at bounding box center [812, 188] width 549 height 15
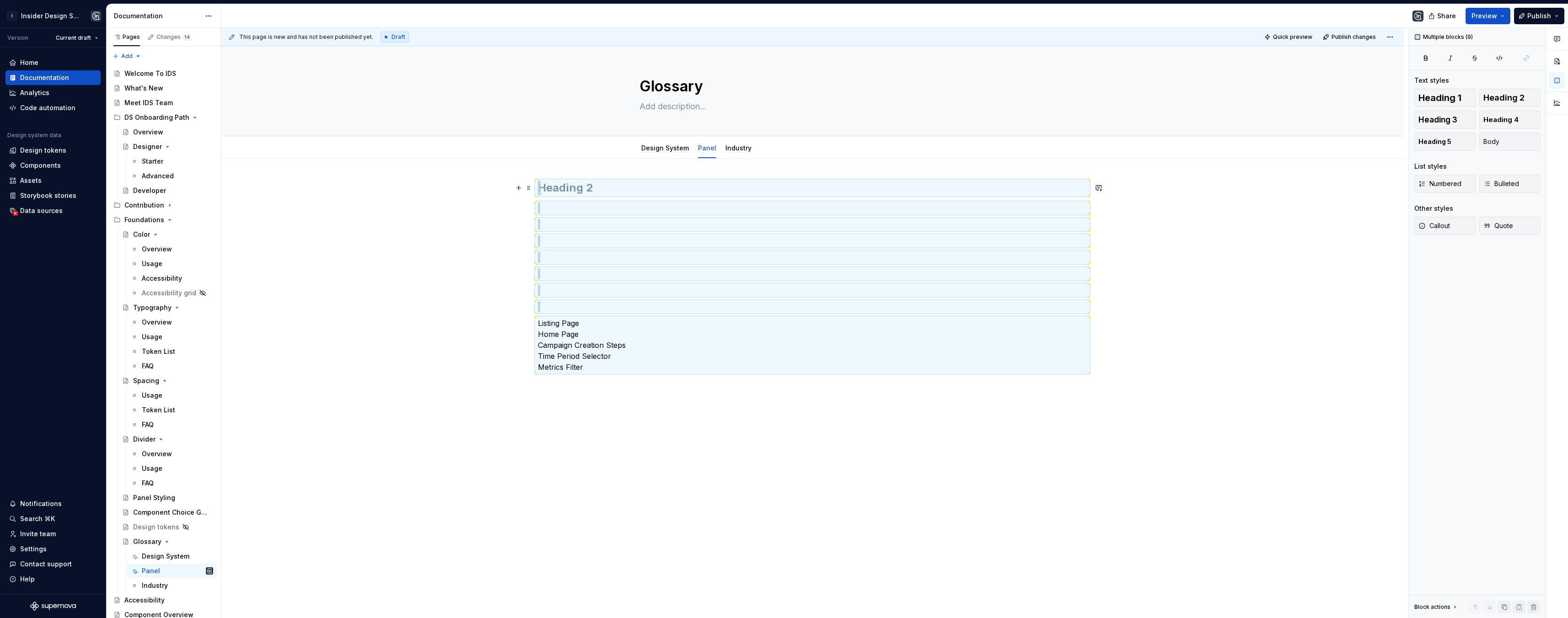
click at [559, 189] on h2 at bounding box center [812, 188] width 549 height 15
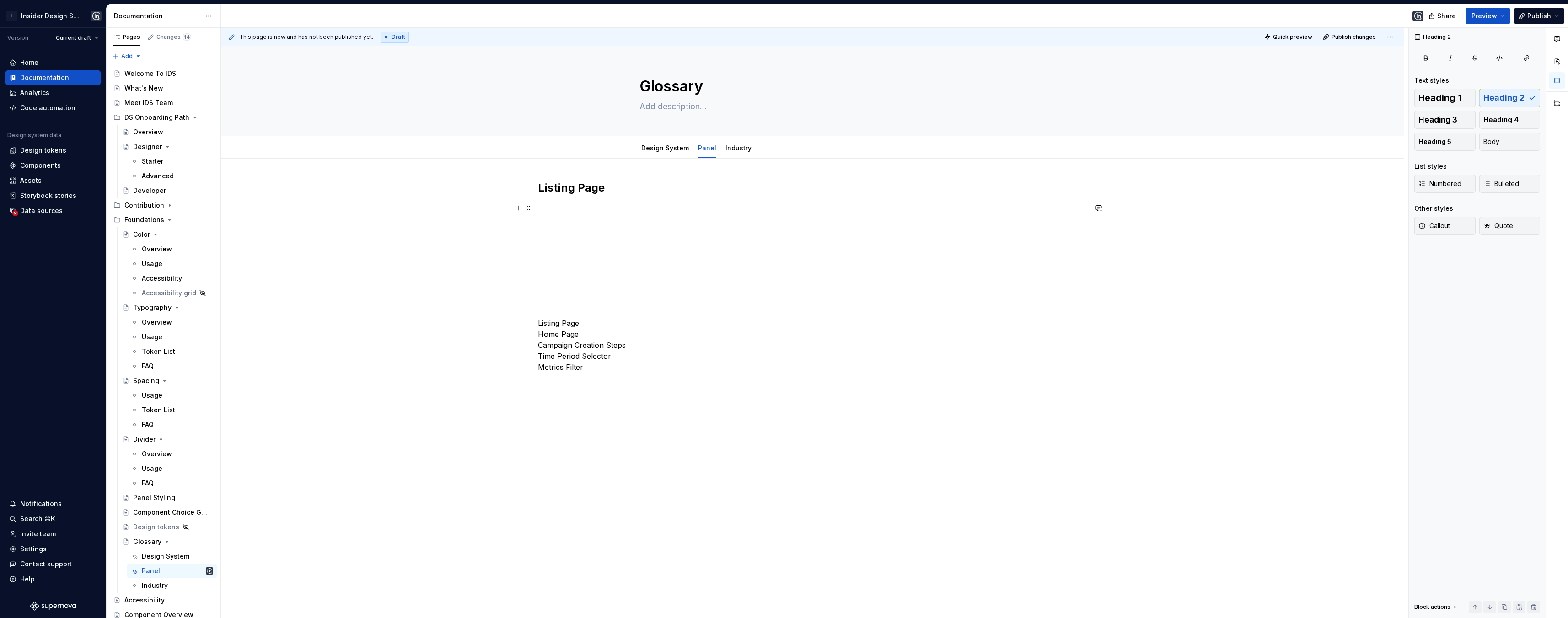
click at [548, 202] on p at bounding box center [812, 207] width 549 height 11
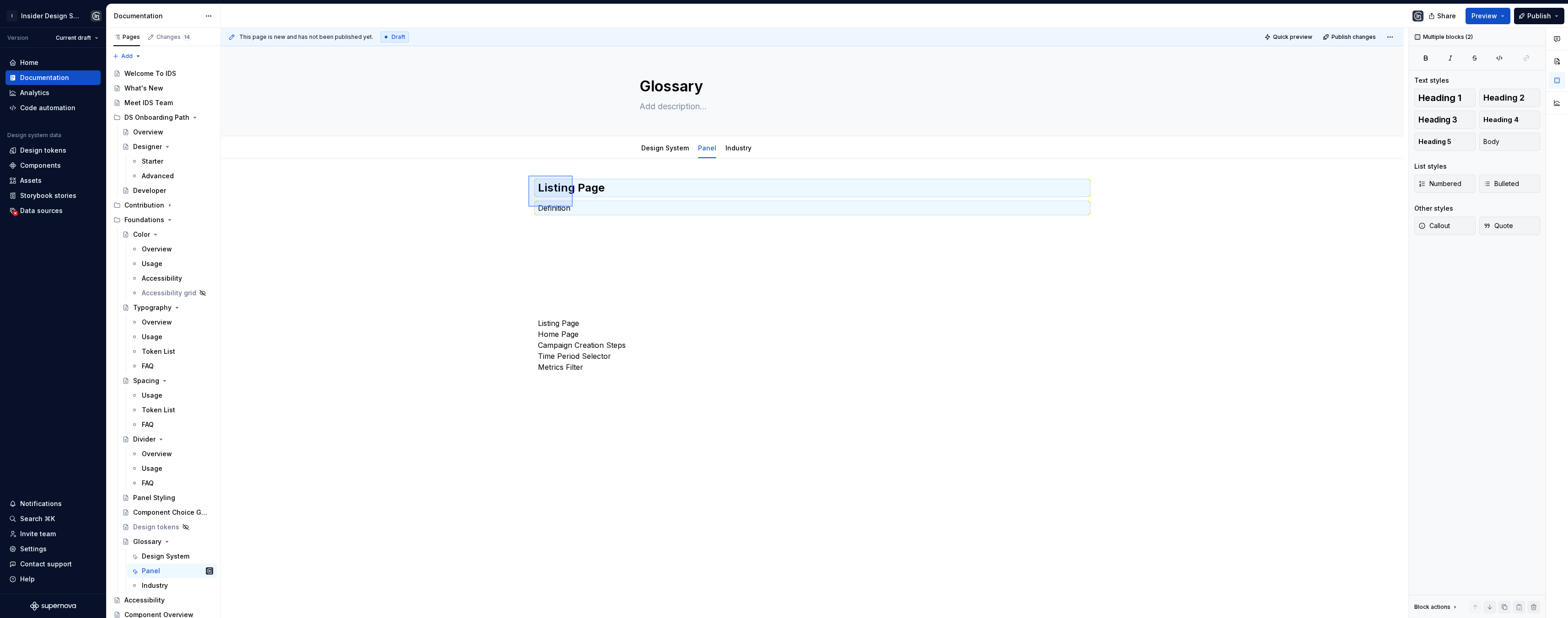
drag, startPoint x: 528, startPoint y: 176, endPoint x: 573, endPoint y: 207, distance: 54.6
click at [573, 207] on div "This page is new and has not been published yet. Draft Quick preview Publish ch…" at bounding box center [814, 323] width 1187 height 591
copy h2 "Listing Page"
click at [560, 226] on p at bounding box center [812, 224] width 549 height 11
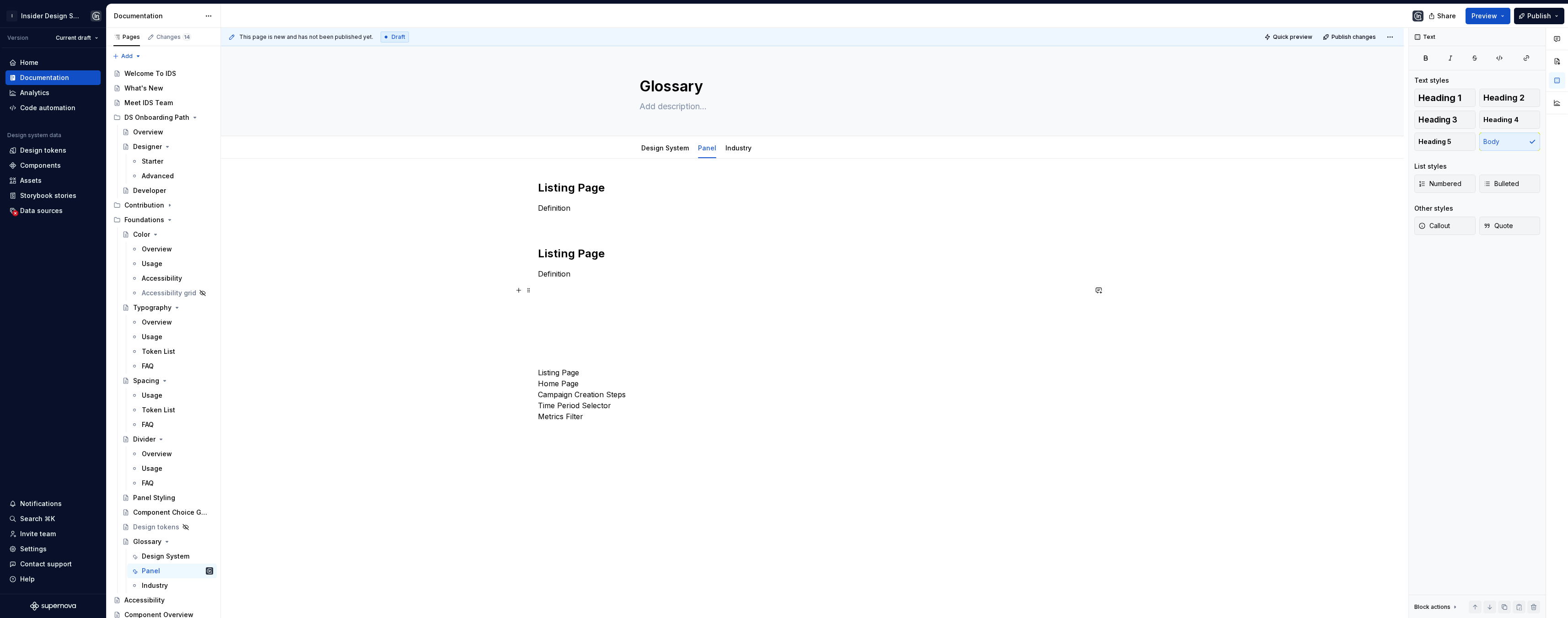
click at [544, 292] on p at bounding box center [812, 290] width 549 height 11
click at [542, 349] on div "Listing Page Definition Listing Page Definition Listing Page Definition Listing…" at bounding box center [812, 326] width 549 height 291
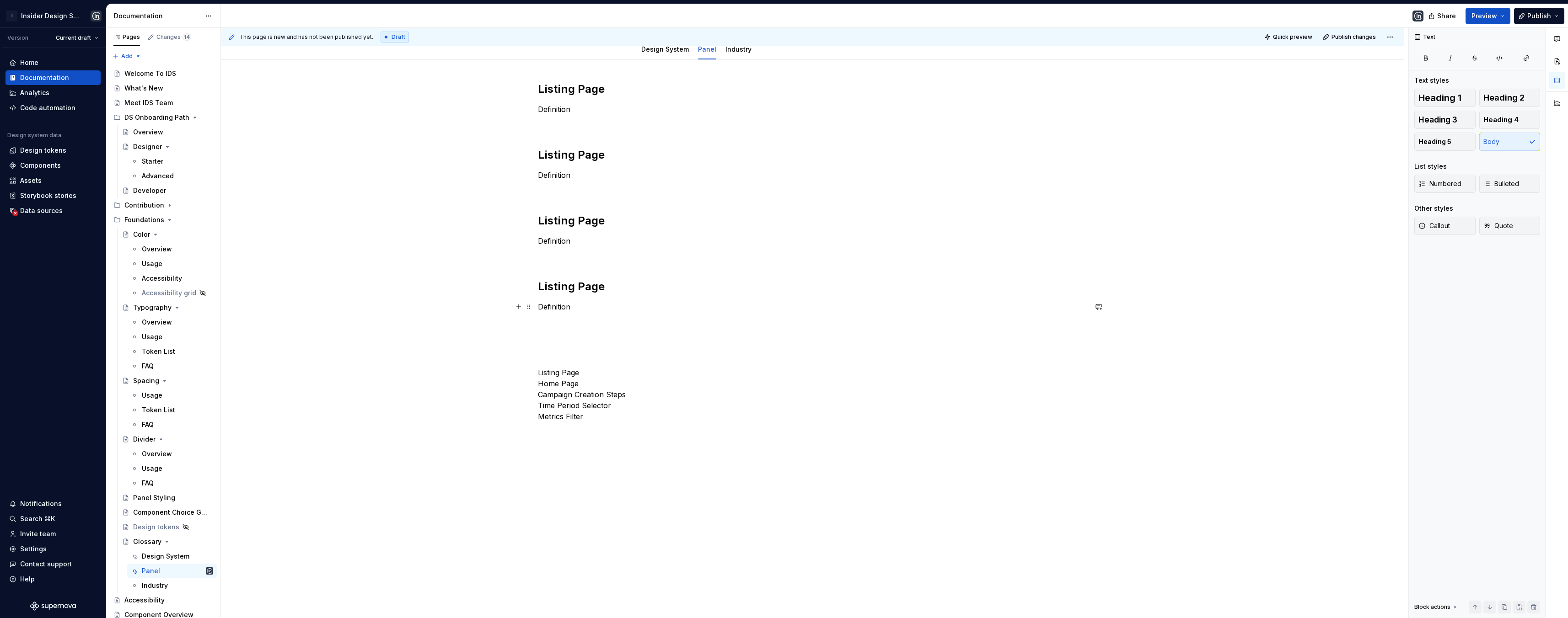
click at [547, 312] on p "Definition" at bounding box center [812, 306] width 549 height 11
click at [545, 317] on div "Listing Page Definition Listing Page Definition Listing Page Definition Listing…" at bounding box center [812, 252] width 549 height 340
click at [566, 88] on h2 "Listing Page" at bounding box center [812, 89] width 549 height 15
click at [566, 158] on h2 "Listing Page" at bounding box center [812, 155] width 549 height 15
click at [563, 218] on h2 "Listing Page" at bounding box center [812, 221] width 549 height 15
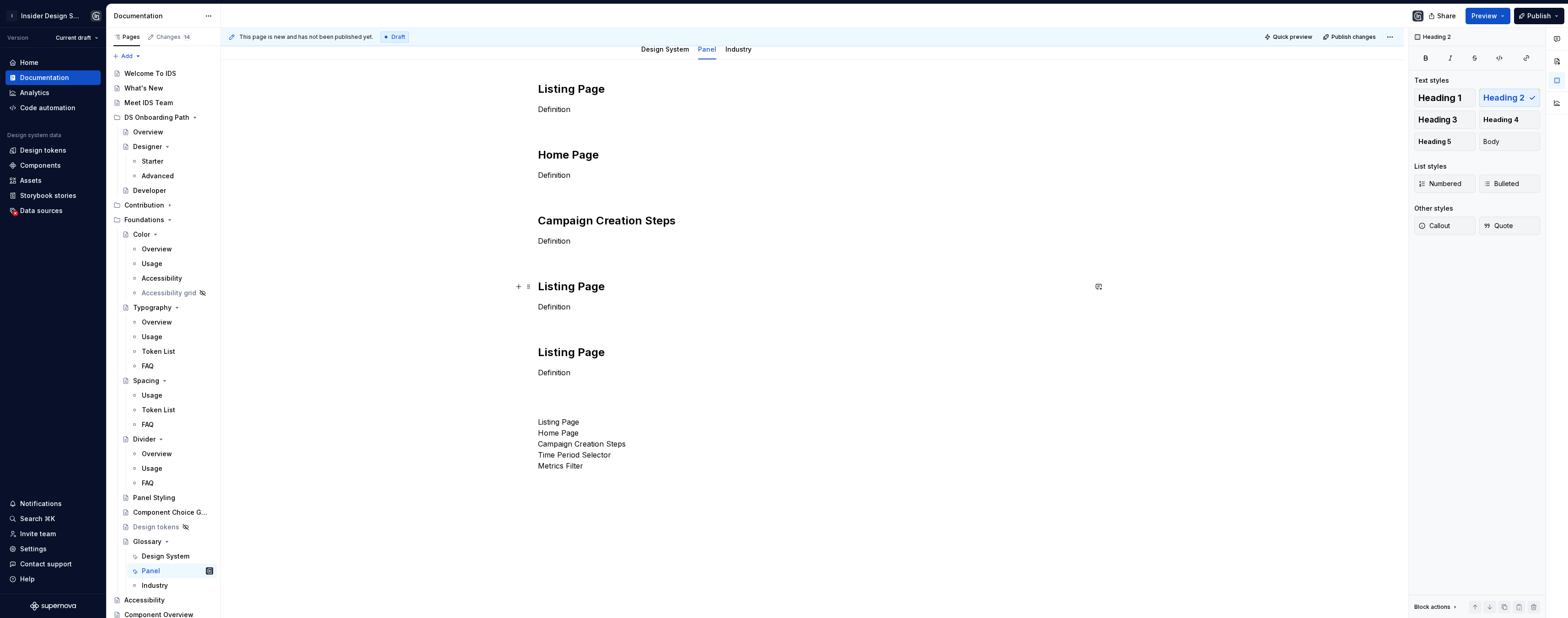
click at [559, 287] on h2 "Listing Page" at bounding box center [812, 286] width 549 height 15
click at [574, 349] on h2 "Listing Page" at bounding box center [812, 352] width 549 height 15
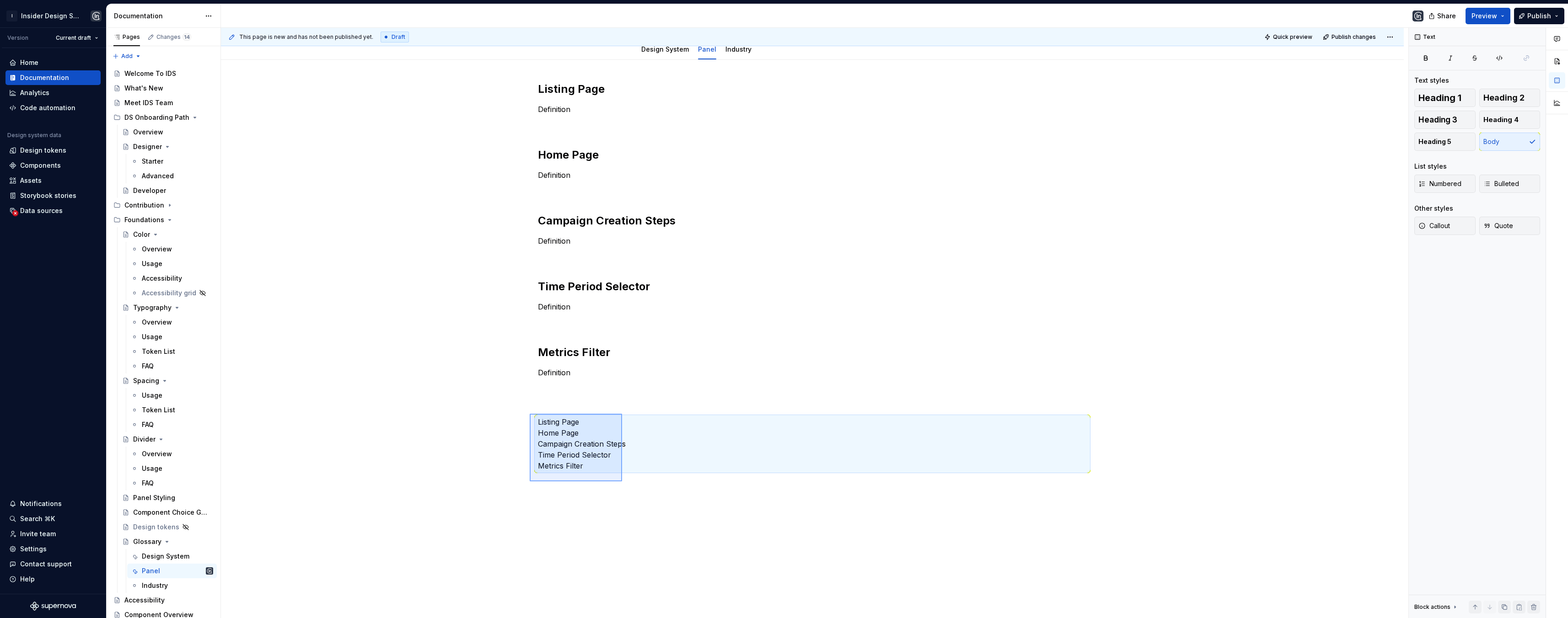
drag, startPoint x: 530, startPoint y: 413, endPoint x: 624, endPoint y: 481, distance: 116.0
click at [624, 481] on div "This page is new and has not been published yet. Draft Quick preview Publish ch…" at bounding box center [814, 323] width 1187 height 591
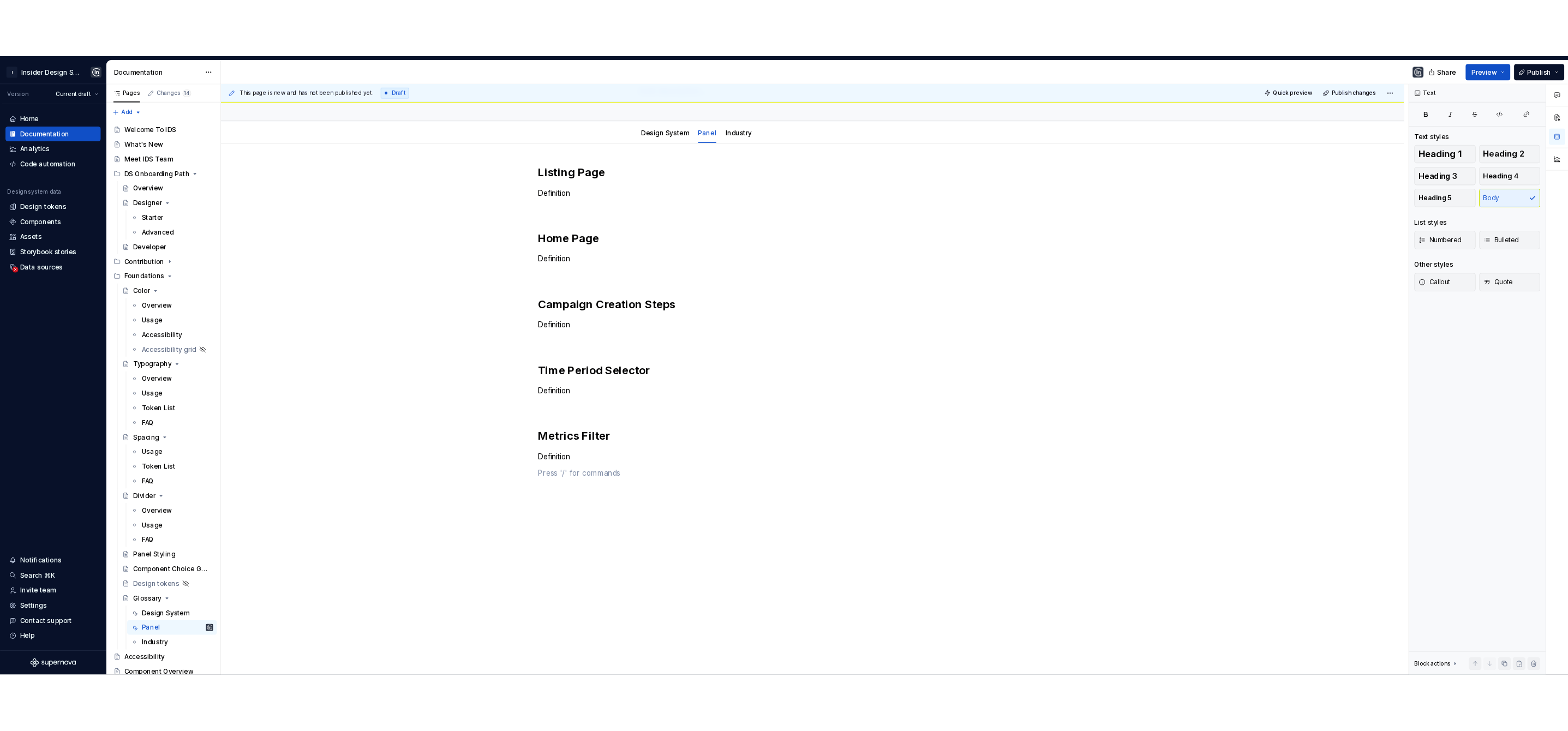
scroll to position [86, 0]
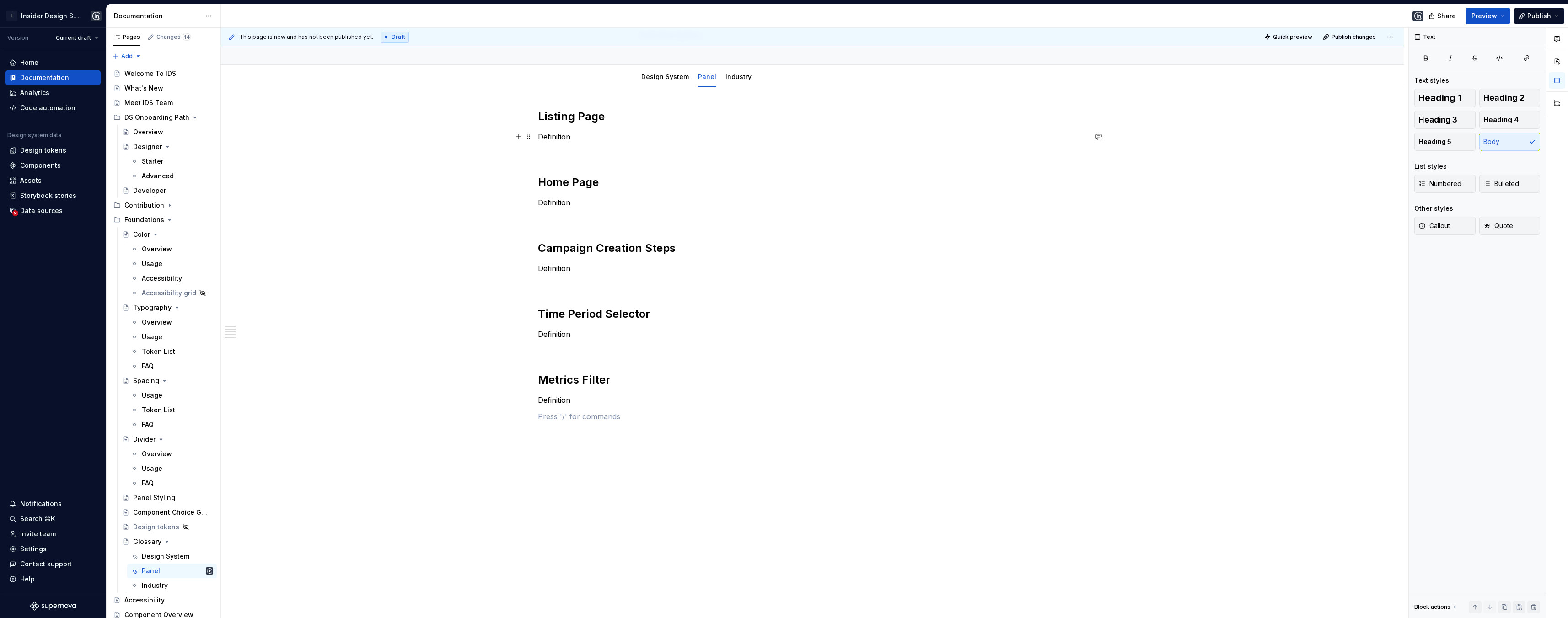
click at [556, 136] on p "Definition" at bounding box center [812, 137] width 549 height 11
click at [575, 138] on p "Listing page refers to the landing page of every products where all the relevan…" at bounding box center [812, 137] width 549 height 11
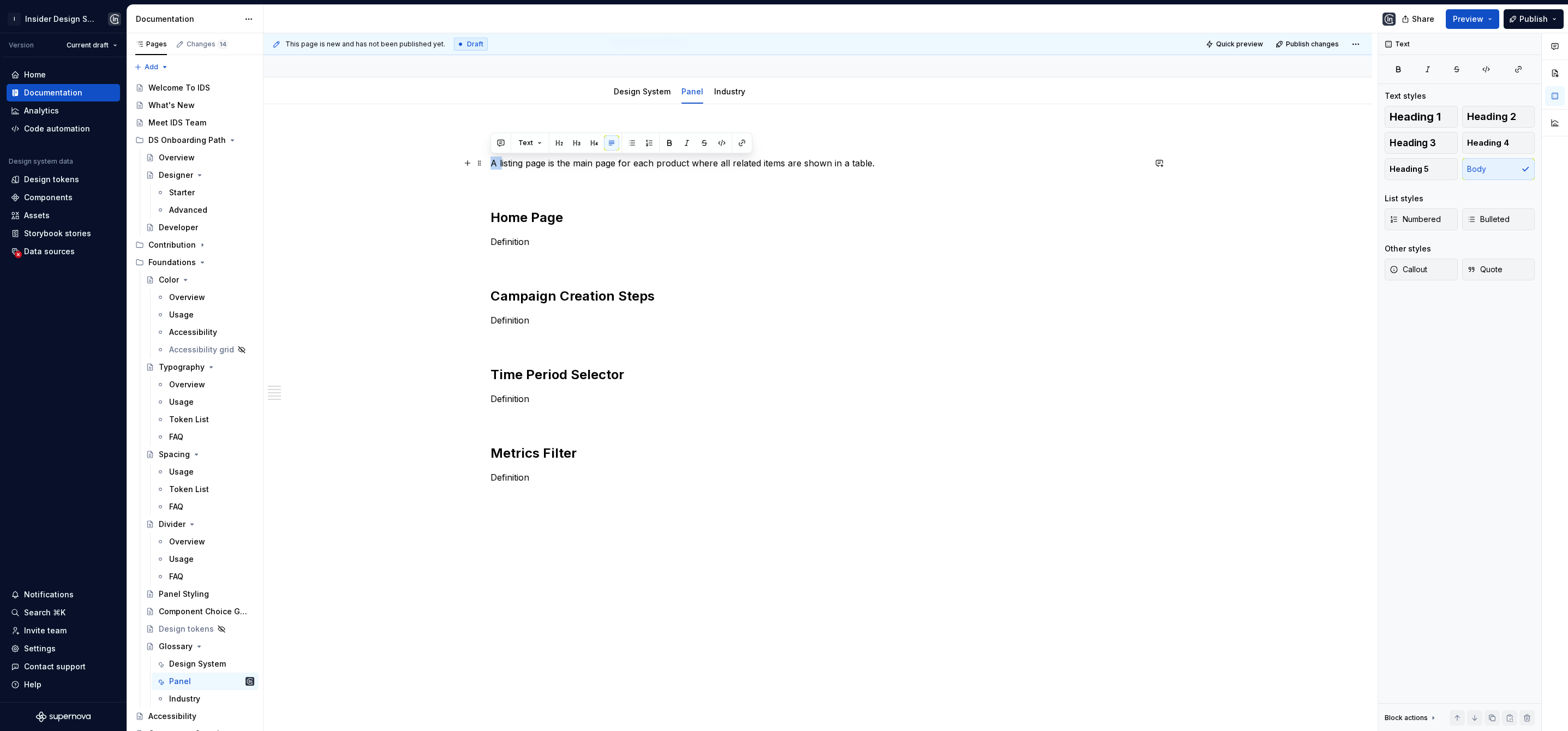
drag, startPoint x: 501, startPoint y: 164, endPoint x: 489, endPoint y: 164, distance: 12.0
click at [490, 164] on p "A listing page is the main page for each product where all related items are sh…" at bounding box center [817, 163] width 655 height 13
drag, startPoint x: 588, startPoint y: 163, endPoint x: 569, endPoint y: 161, distance: 19.1
click at [569, 161] on p "Listing page is the main page for each product where all related items are show…" at bounding box center [817, 163] width 655 height 13
click at [571, 138] on h2 "Listing Page" at bounding box center [817, 139] width 655 height 18
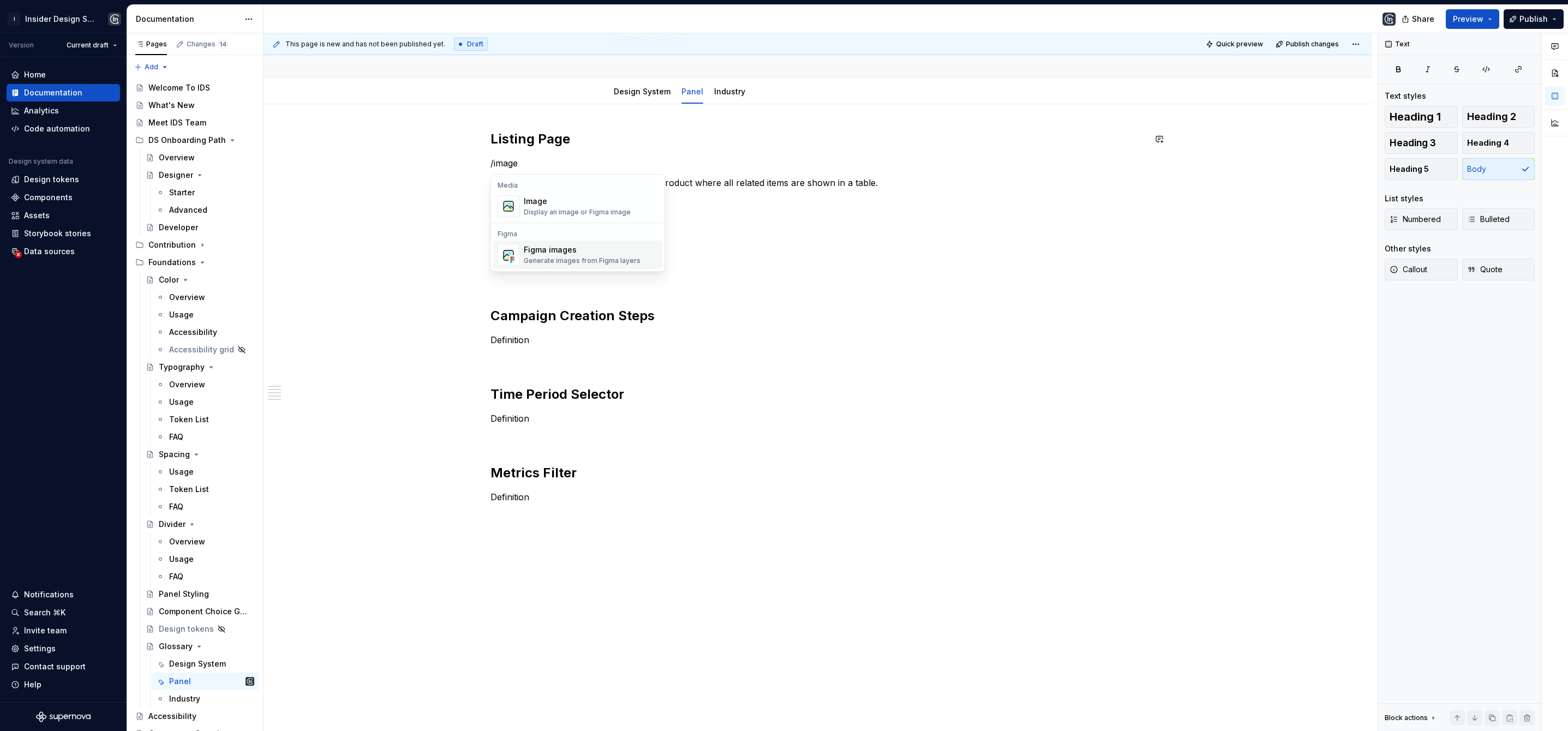
click at [554, 263] on div "Generate images from Figma layers" at bounding box center [582, 261] width 116 height 9
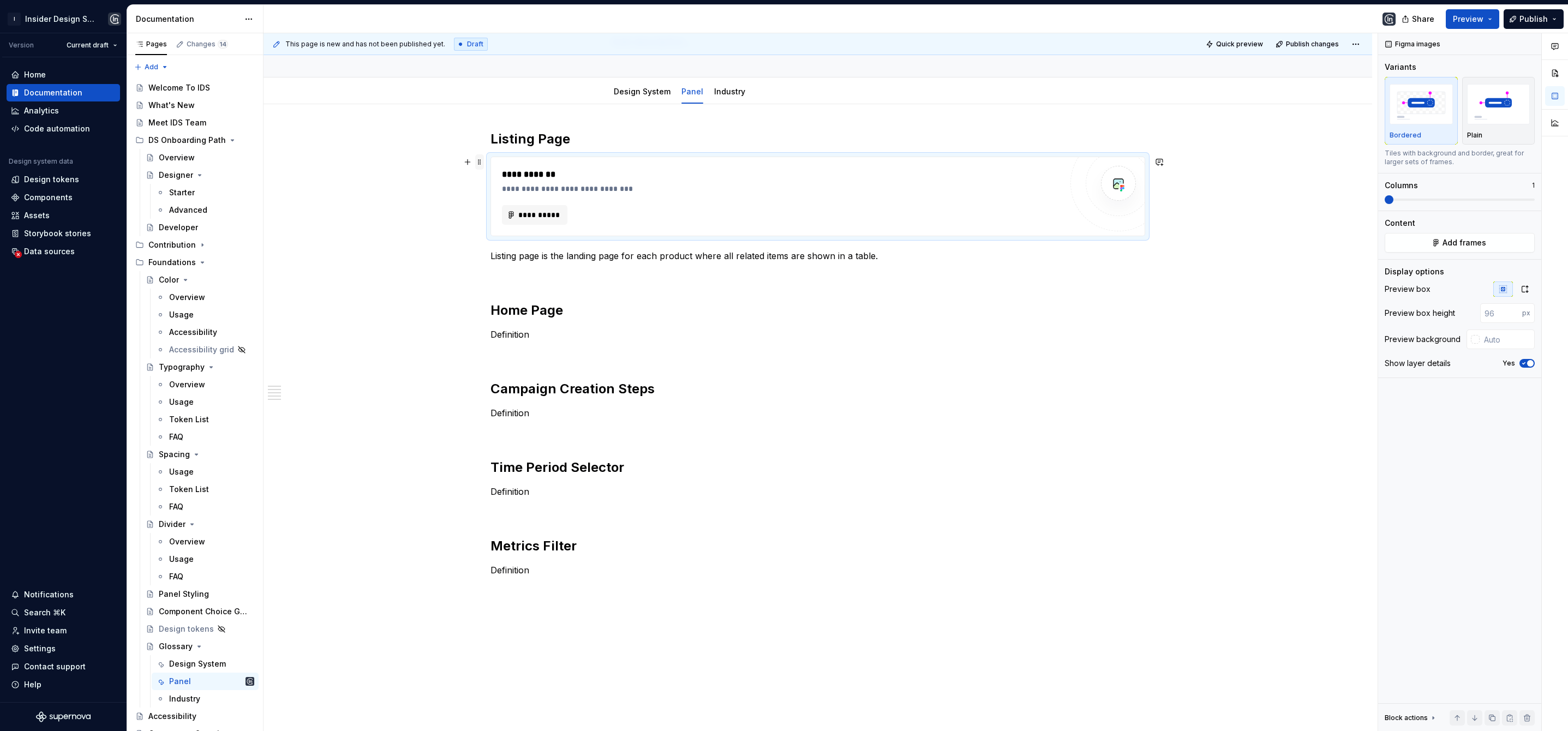
click at [481, 161] on span at bounding box center [479, 161] width 9 height 15
click at [569, 313] on h2 "Home Page" at bounding box center [817, 310] width 655 height 18
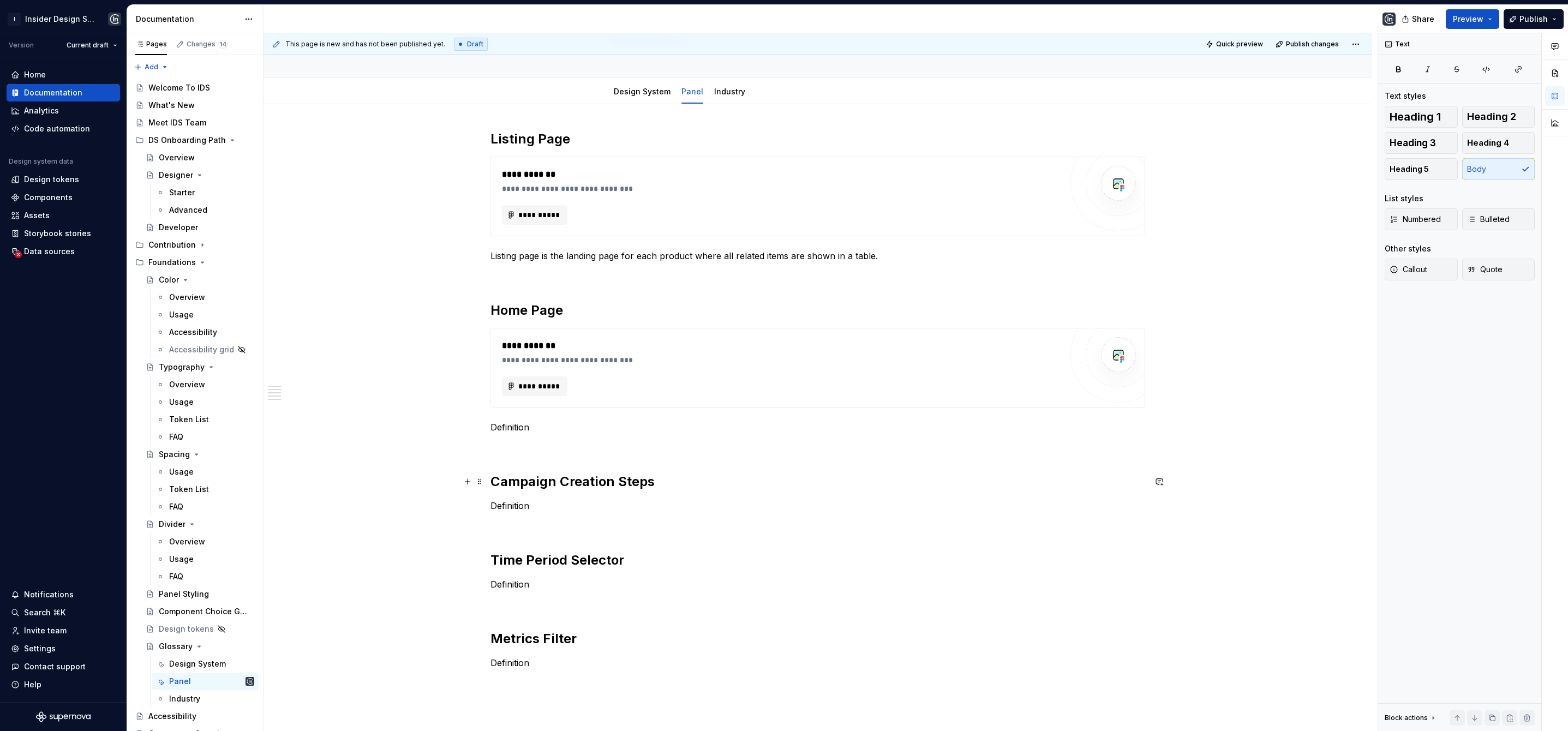
click at [657, 480] on h2 "Campaign Creation Steps" at bounding box center [817, 482] width 655 height 18
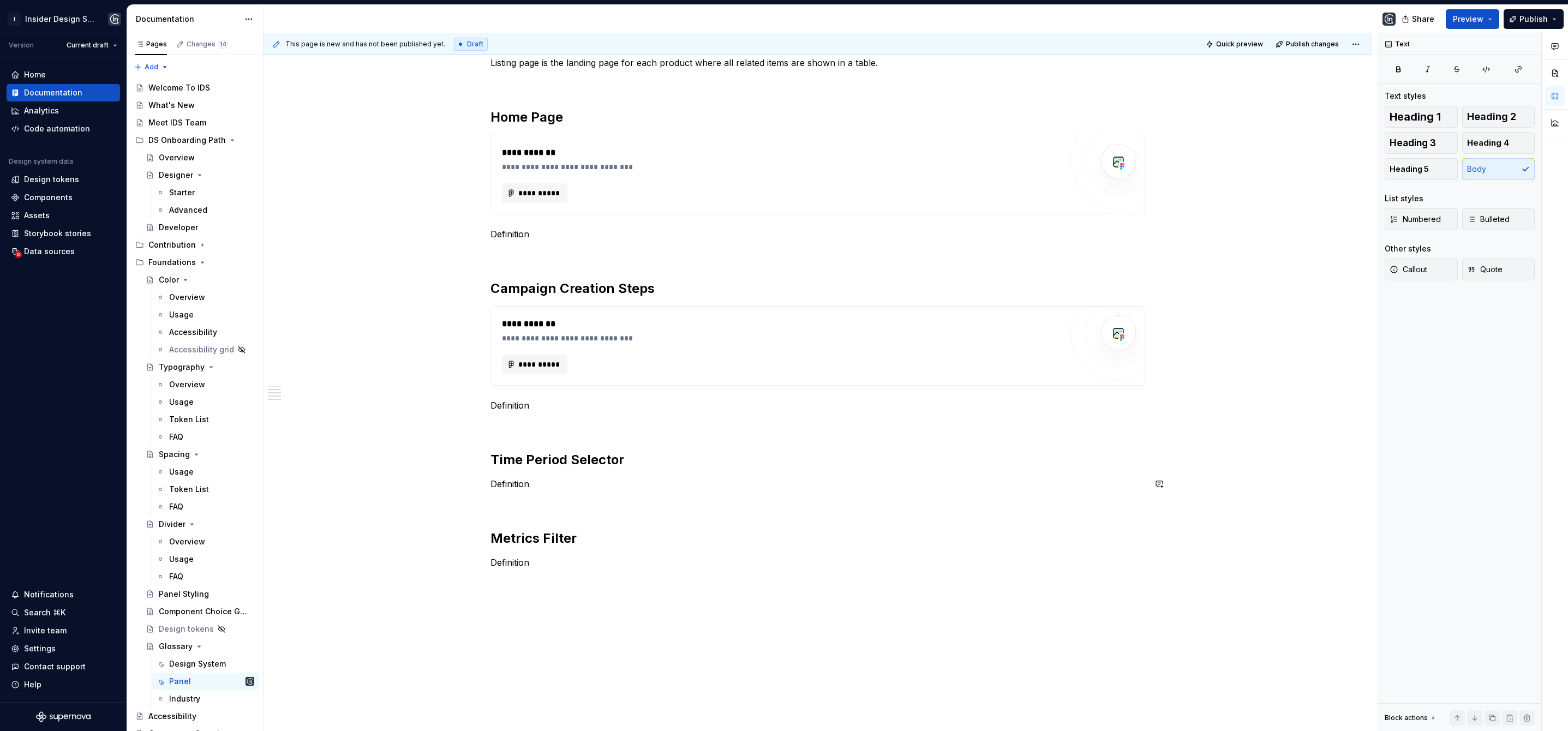
click at [659, 469] on div "**********" at bounding box center [817, 263] width 655 height 652
click at [646, 466] on h2 "Time Period Selector" at bounding box center [817, 460] width 655 height 18
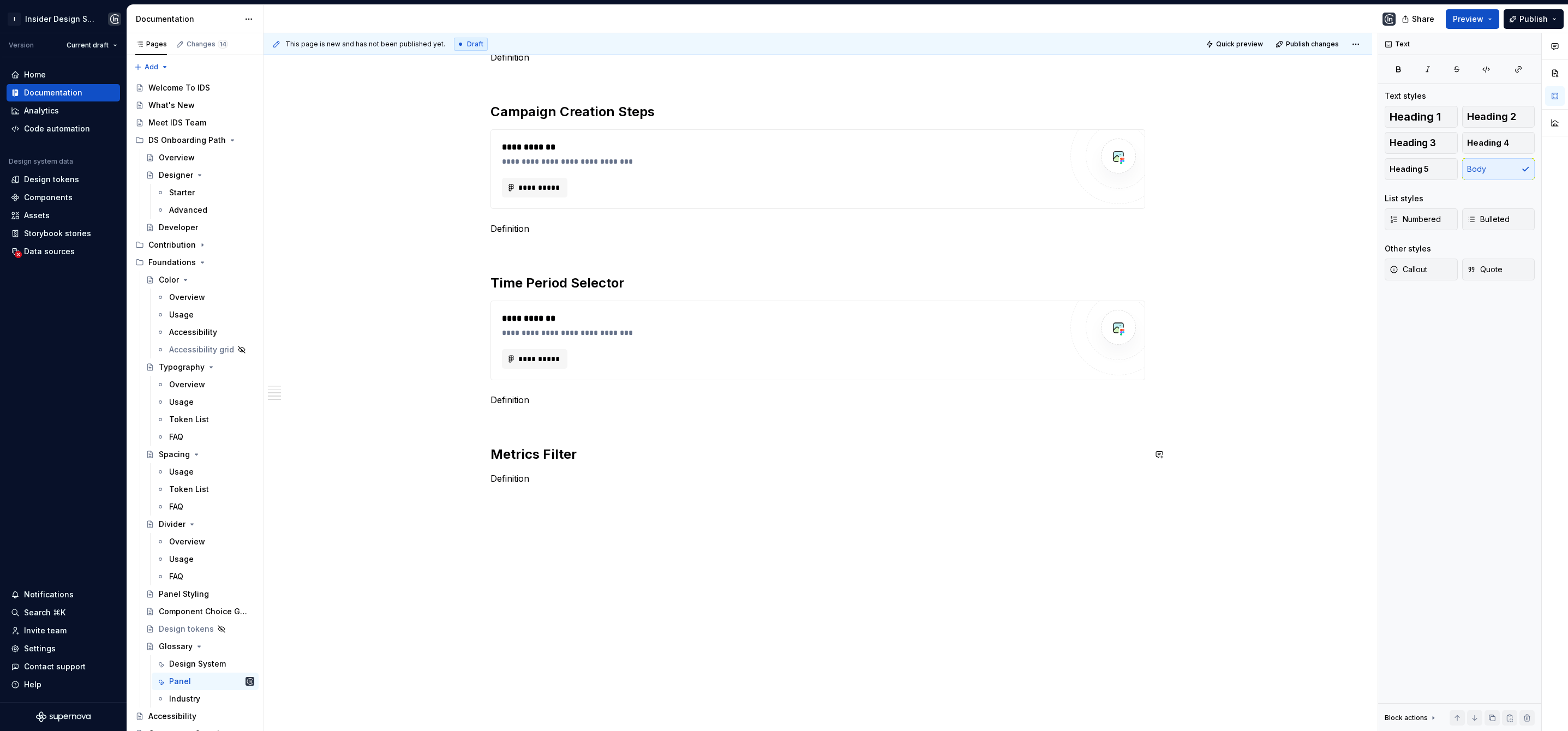
click at [607, 444] on div "**********" at bounding box center [817, 132] width 655 height 744
click at [600, 463] on div "**********" at bounding box center [817, 132] width 655 height 744
click at [595, 455] on h2 "Metrics Filter" at bounding box center [817, 455] width 655 height 18
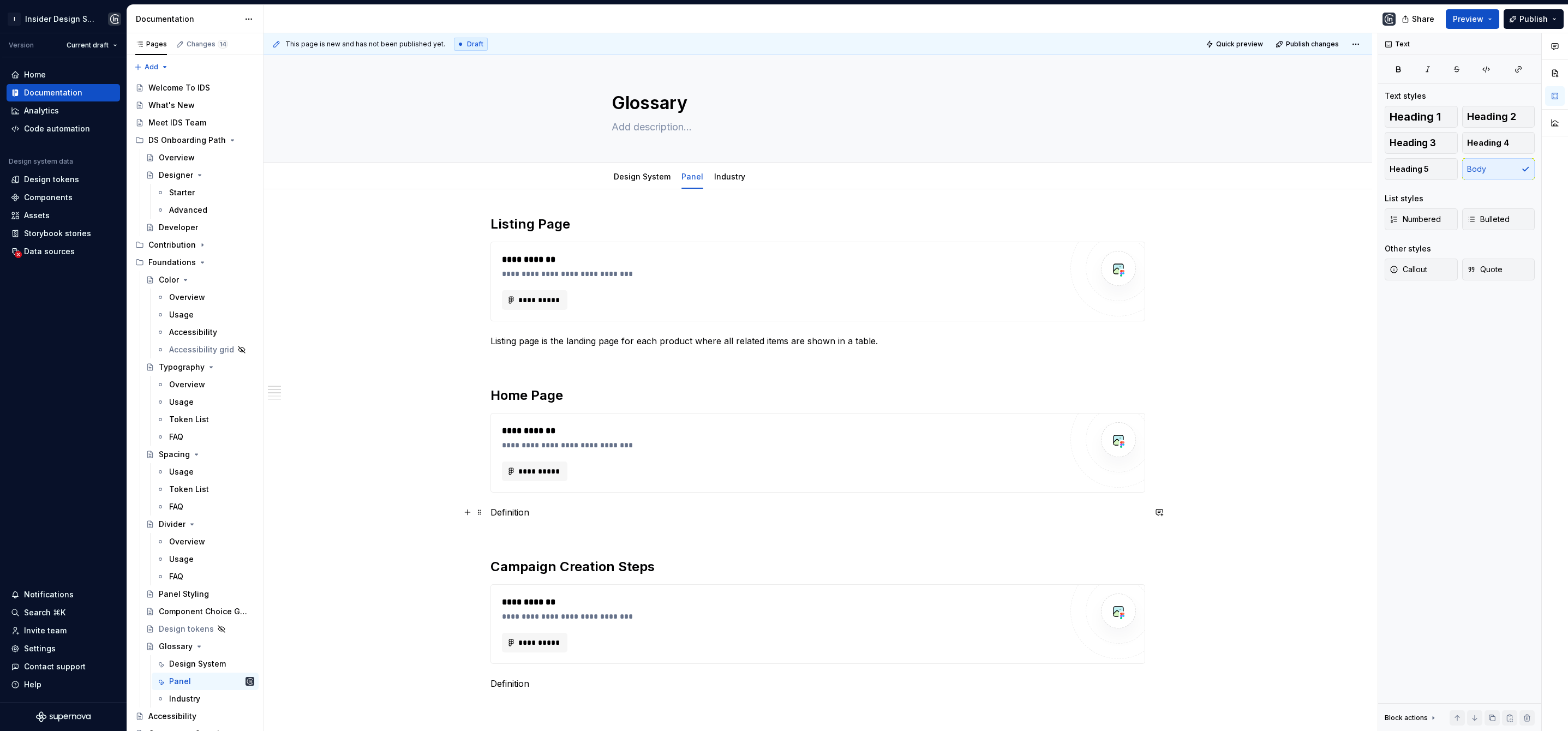
click at [510, 511] on p "Definition" at bounding box center [817, 512] width 655 height 13
click at [515, 511] on p "Home is the landing page of Insider" at bounding box center [817, 512] width 655 height 13
click at [672, 513] on p "Home page is the landing page of Insider" at bounding box center [817, 512] width 655 height 13
click at [711, 513] on p "Home page is the landing page of Insider panel where all the relevant met" at bounding box center [817, 512] width 655 height 13
click at [880, 511] on p "Home page is the landing page of Insider panel where is the overview of all the…" at bounding box center [817, 512] width 655 height 13
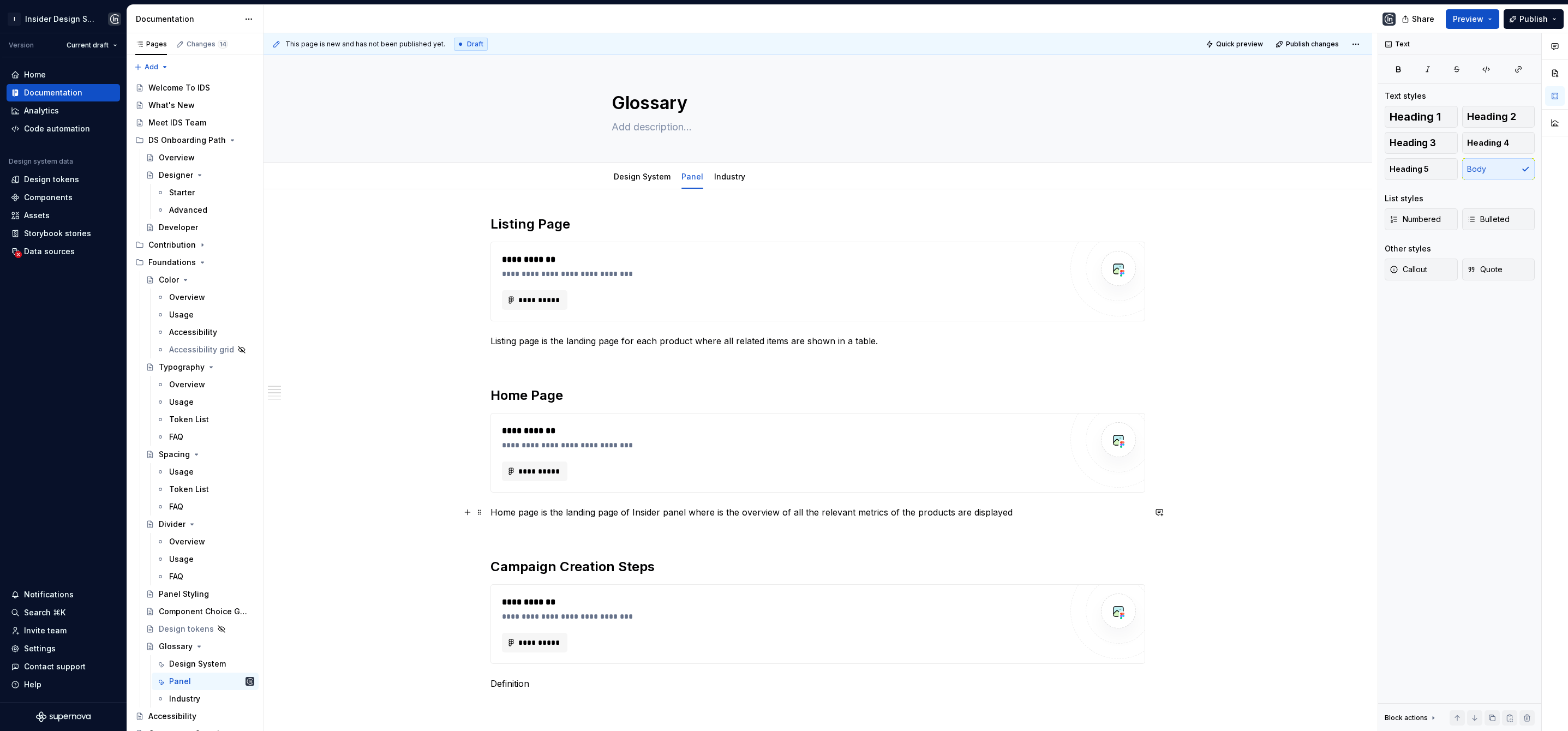
click at [948, 513] on p "Home page is the landing page of Insider panel where is the overview of all the…" at bounding box center [817, 512] width 655 height 13
click at [1047, 515] on p "Home page is the landing page of Insider panel where is the overview of all the…" at bounding box center [817, 512] width 655 height 13
click at [681, 517] on p "Home page is the landing page of Insider panel where is the overview of all the…" at bounding box center [817, 512] width 655 height 13
drag, startPoint x: 531, startPoint y: 513, endPoint x: 488, endPoint y: 508, distance: 43.3
click at [488, 508] on div "**********" at bounding box center [818, 737] width 1109 height 1096
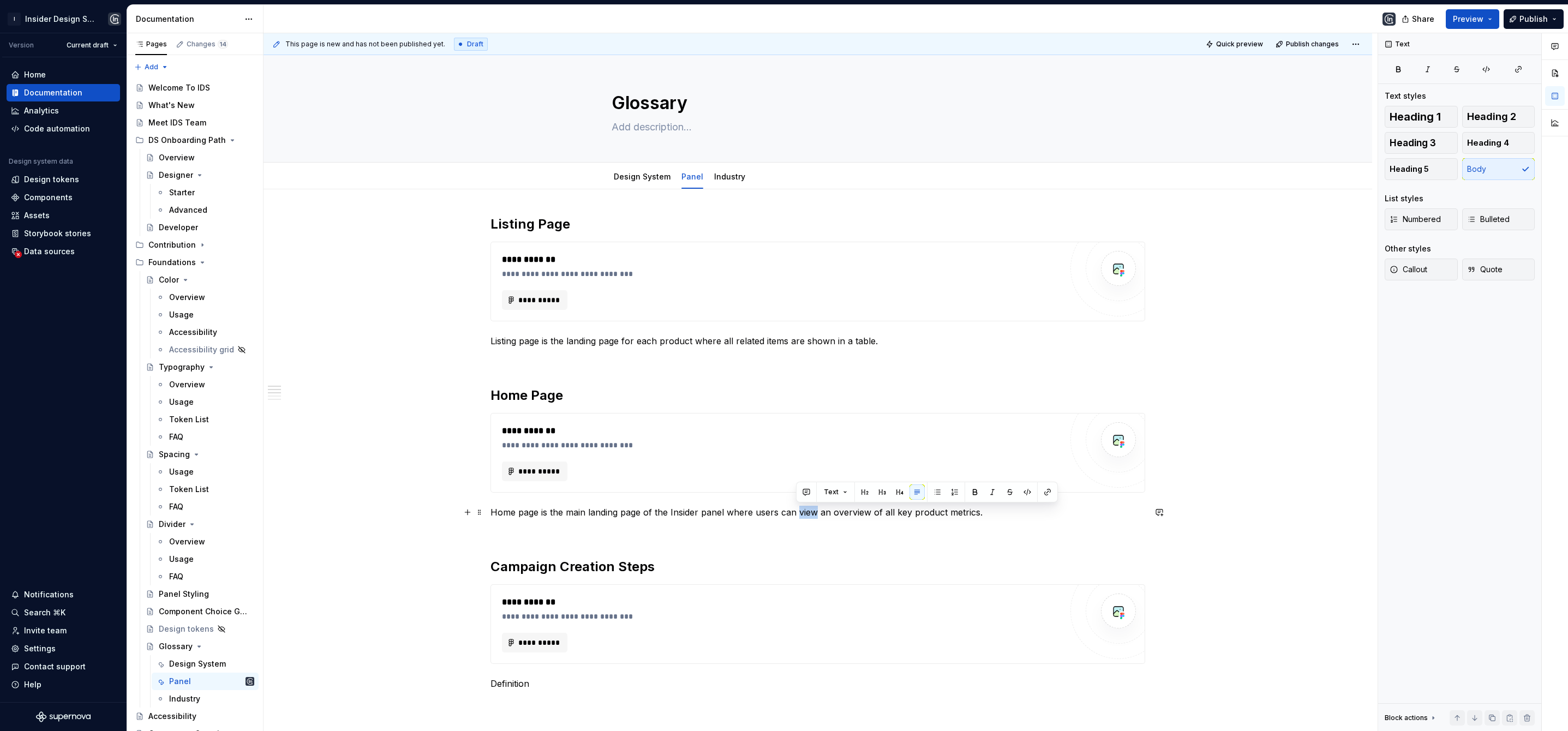
drag, startPoint x: 814, startPoint y: 514, endPoint x: 797, endPoint y: 515, distance: 17.0
click at [797, 515] on p "Home page is the main landing page of the Insider panel where users can view an…" at bounding box center [817, 512] width 655 height 13
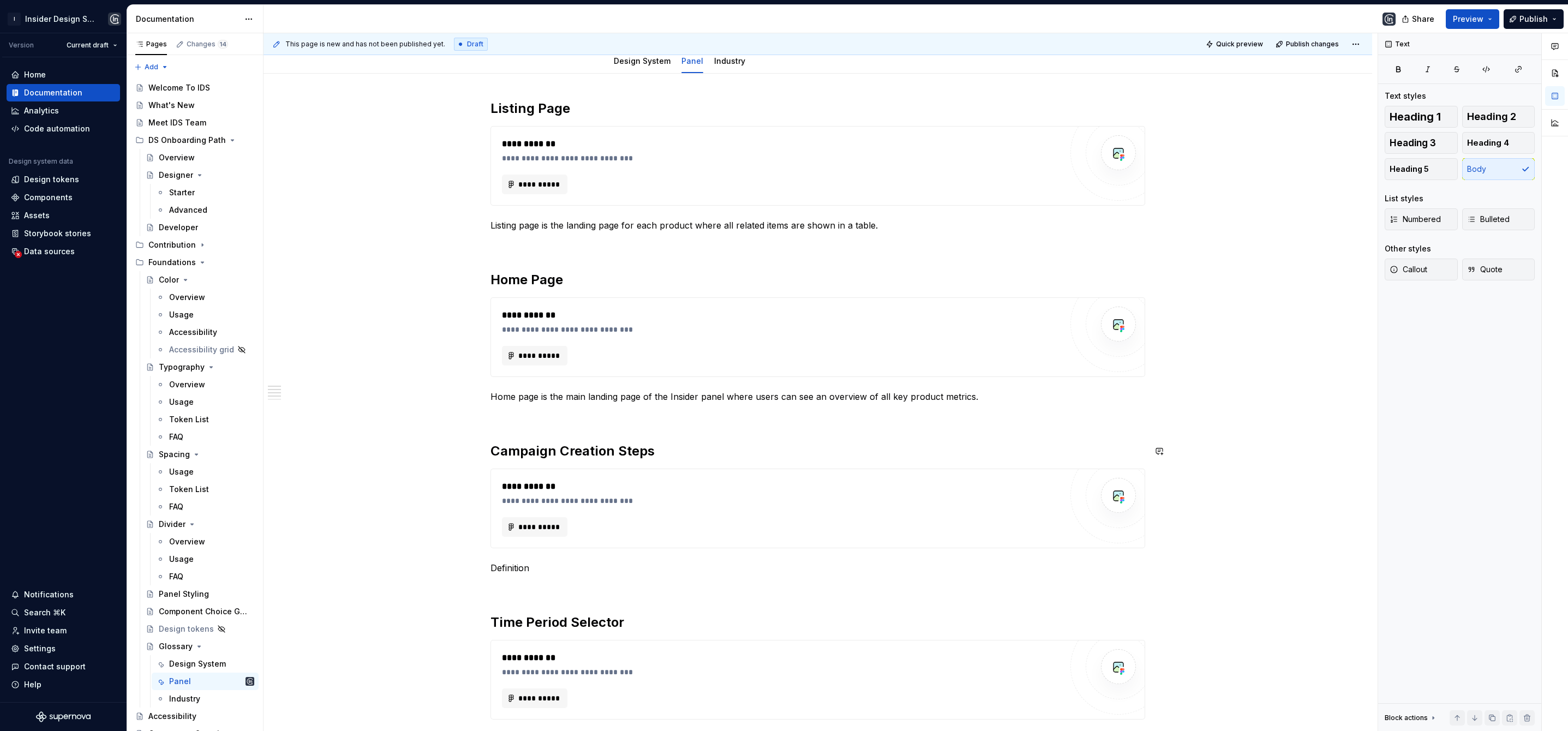
scroll to position [199, 0]
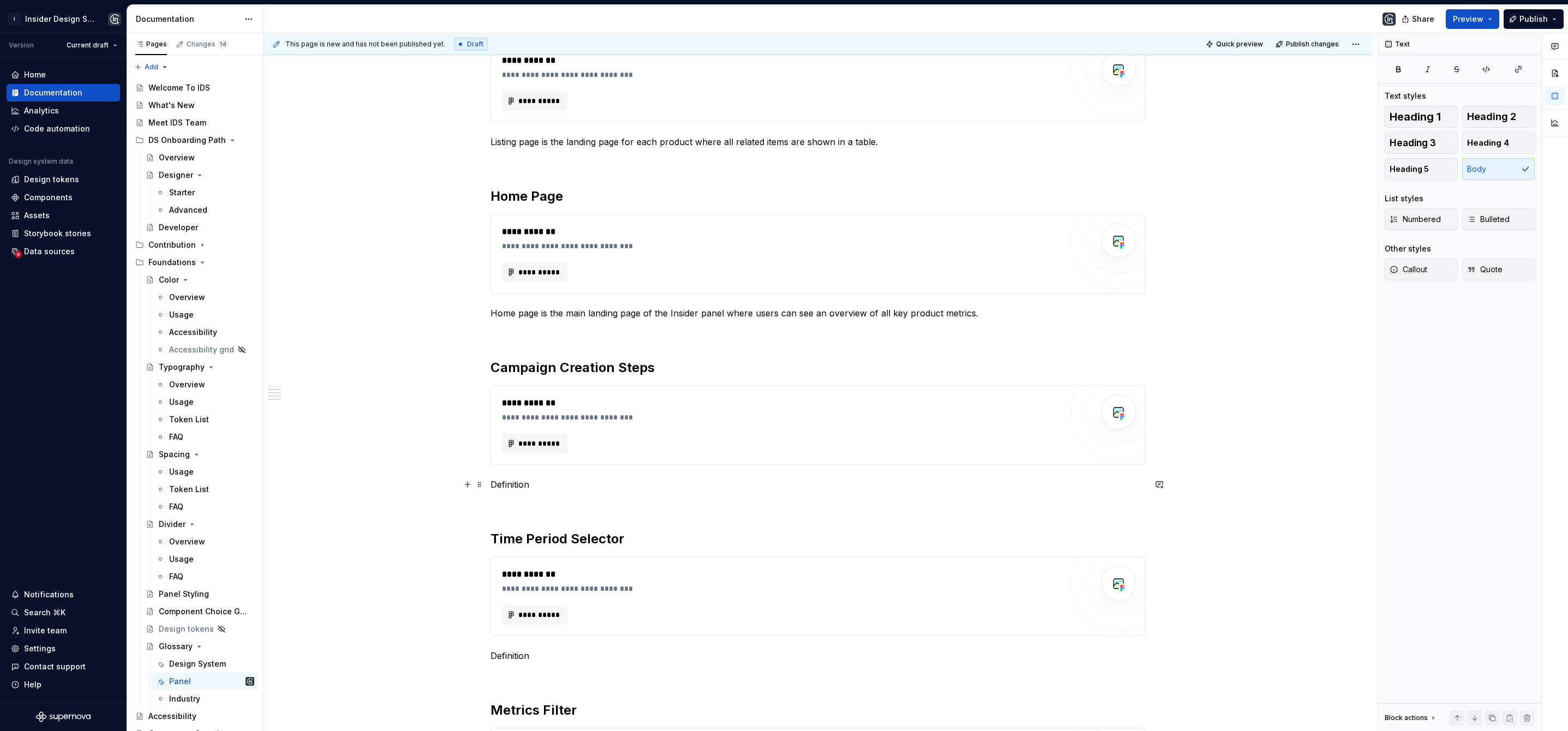
click at [509, 485] on p "Definition" at bounding box center [817, 484] width 655 height 13
click at [516, 485] on p "Definition" at bounding box center [817, 484] width 655 height 13
click at [530, 485] on p "The setps that involves" at bounding box center [817, 484] width 655 height 13
click at [617, 471] on div "**********" at bounding box center [817, 435] width 655 height 837
click at [611, 481] on p "The steps that involves" at bounding box center [817, 484] width 655 height 13
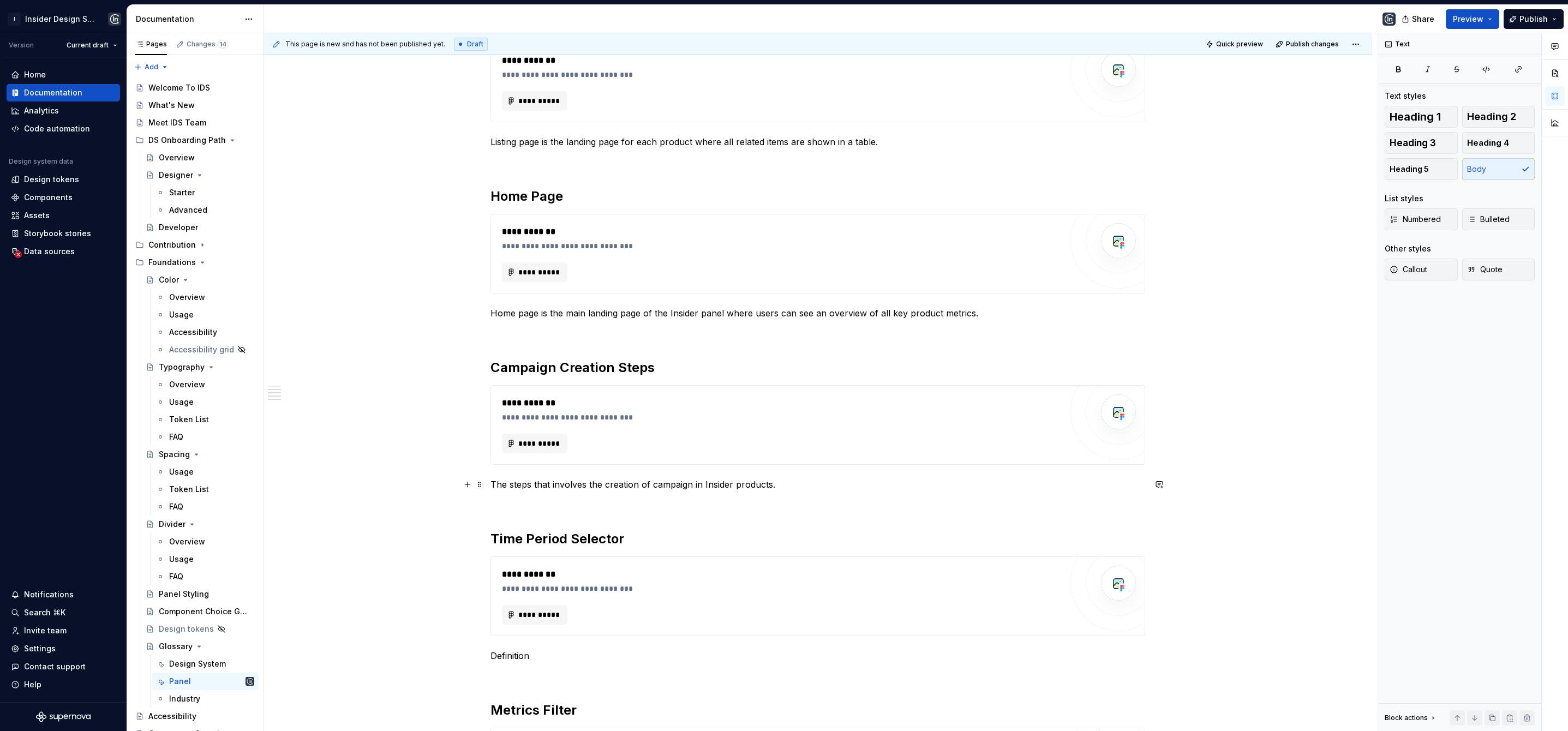
click at [499, 484] on p "The steps that involves the creation of campaign in Insider products." at bounding box center [817, 484] width 655 height 13
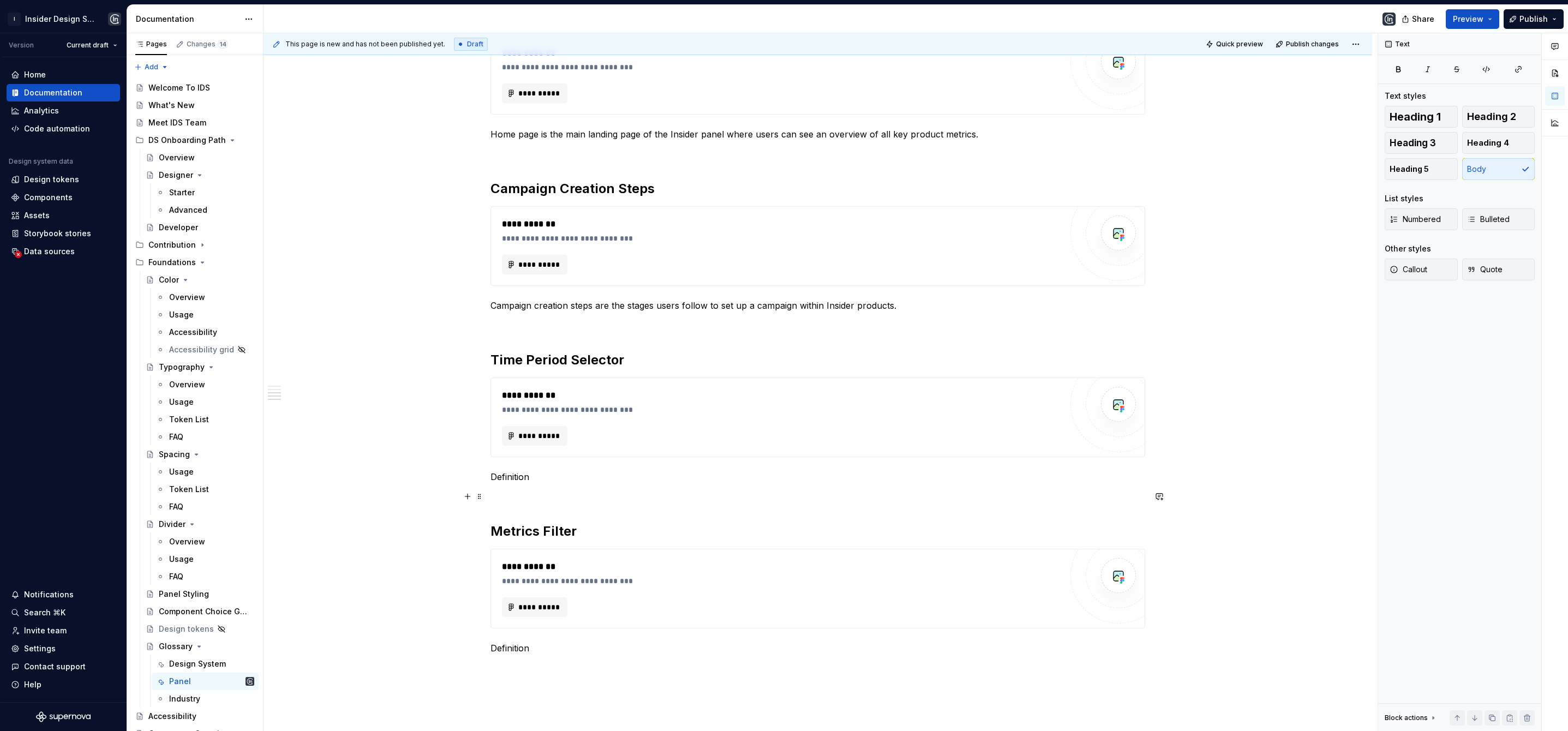
scroll to position [399, 0]
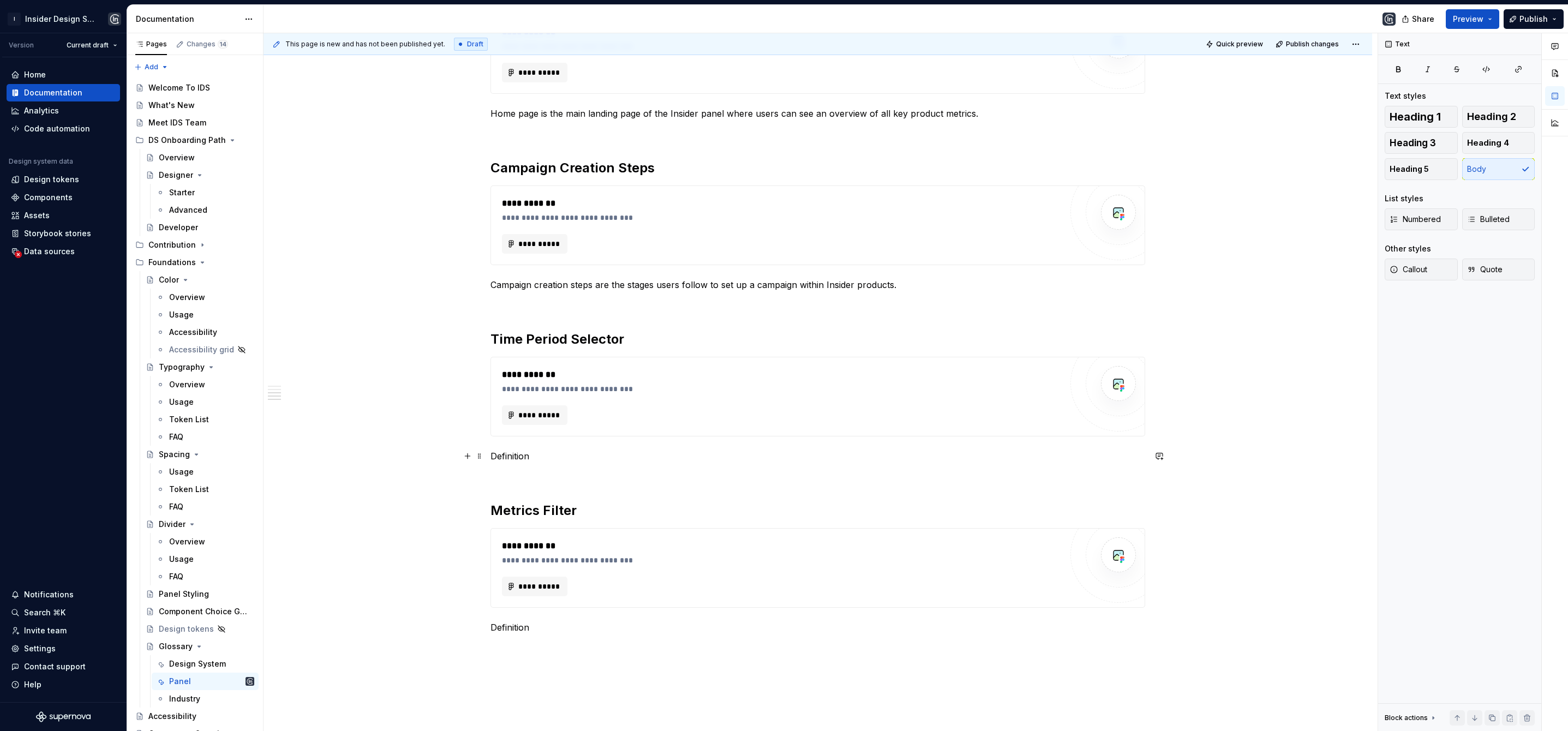
click at [508, 457] on p "Definition" at bounding box center [817, 456] width 655 height 13
click at [667, 454] on p "It is the segment component which provide the functionallity" at bounding box center [817, 456] width 655 height 13
click at [985, 456] on p "The time period selector is a segment component that lets users switch between …" at bounding box center [817, 456] width 655 height 13
click at [925, 459] on p "The time period selector is a segment component that lets users switch between …" at bounding box center [817, 456] width 655 height 13
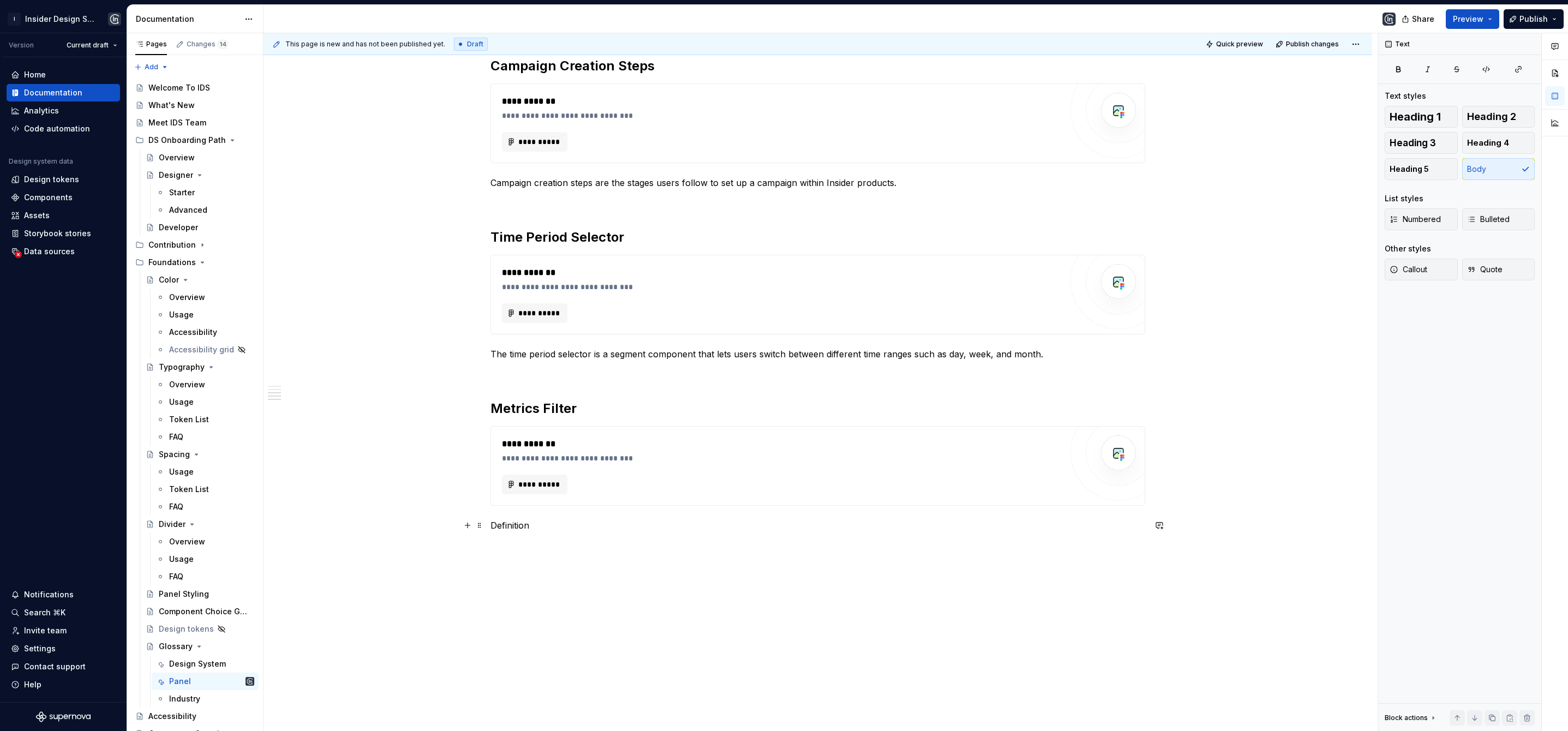
click at [502, 525] on p "Definition" at bounding box center [817, 526] width 655 height 13
click at [503, 526] on p "Definition" at bounding box center [817, 526] width 655 height 13
drag, startPoint x: 511, startPoint y: 354, endPoint x: 490, endPoint y: 353, distance: 21.0
click at [490, 353] on p "The time period selector is a segment component that lets users switch between …" at bounding box center [817, 354] width 655 height 13
click at [540, 529] on p "Metrics filter lets user control the display of metrics in a chart or table by …" at bounding box center [817, 526] width 655 height 13
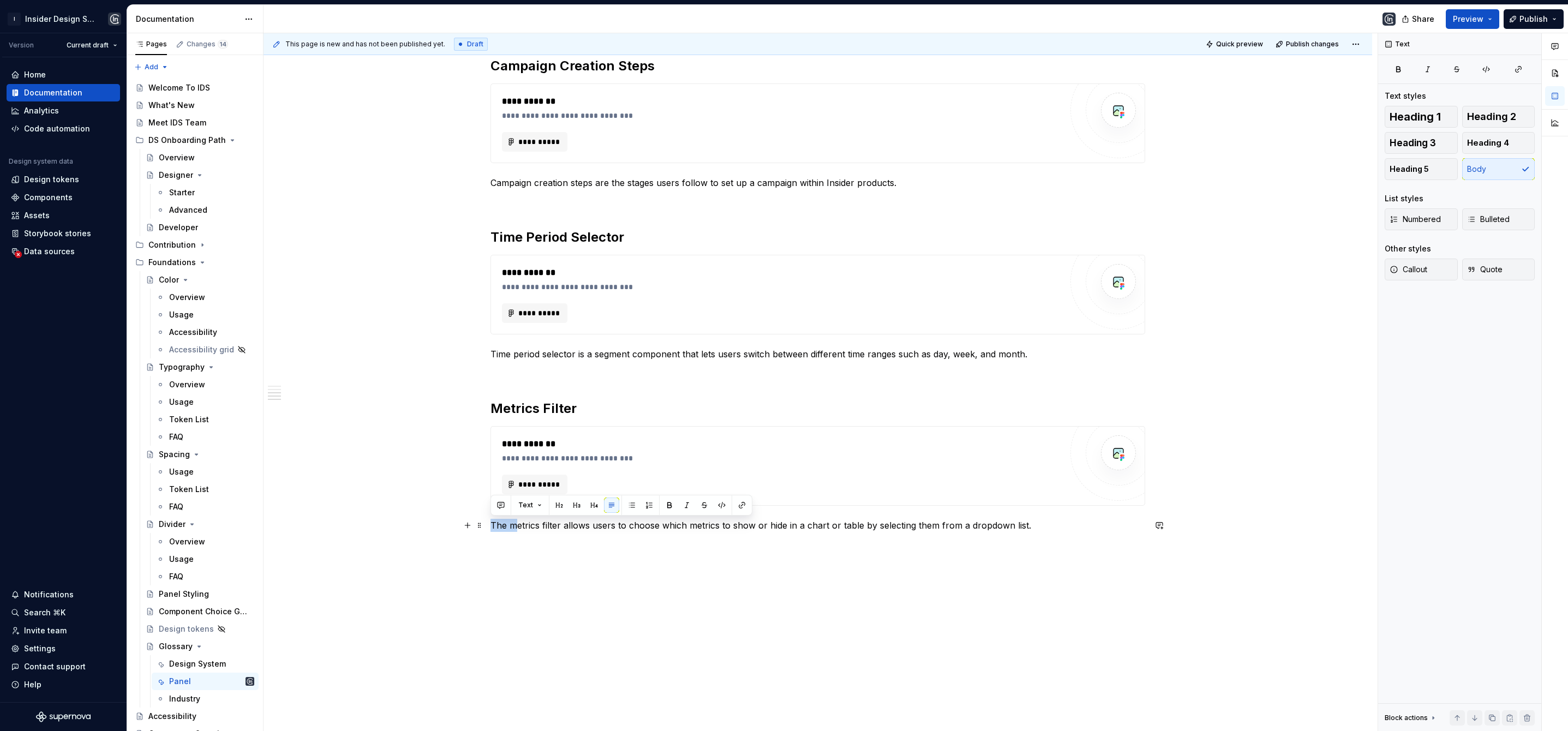
drag, startPoint x: 512, startPoint y: 526, endPoint x: 490, endPoint y: 524, distance: 22.1
click at [490, 524] on p "The metrics filter allows users to choose which metrics to show or hide in a ch…" at bounding box center [817, 526] width 655 height 13
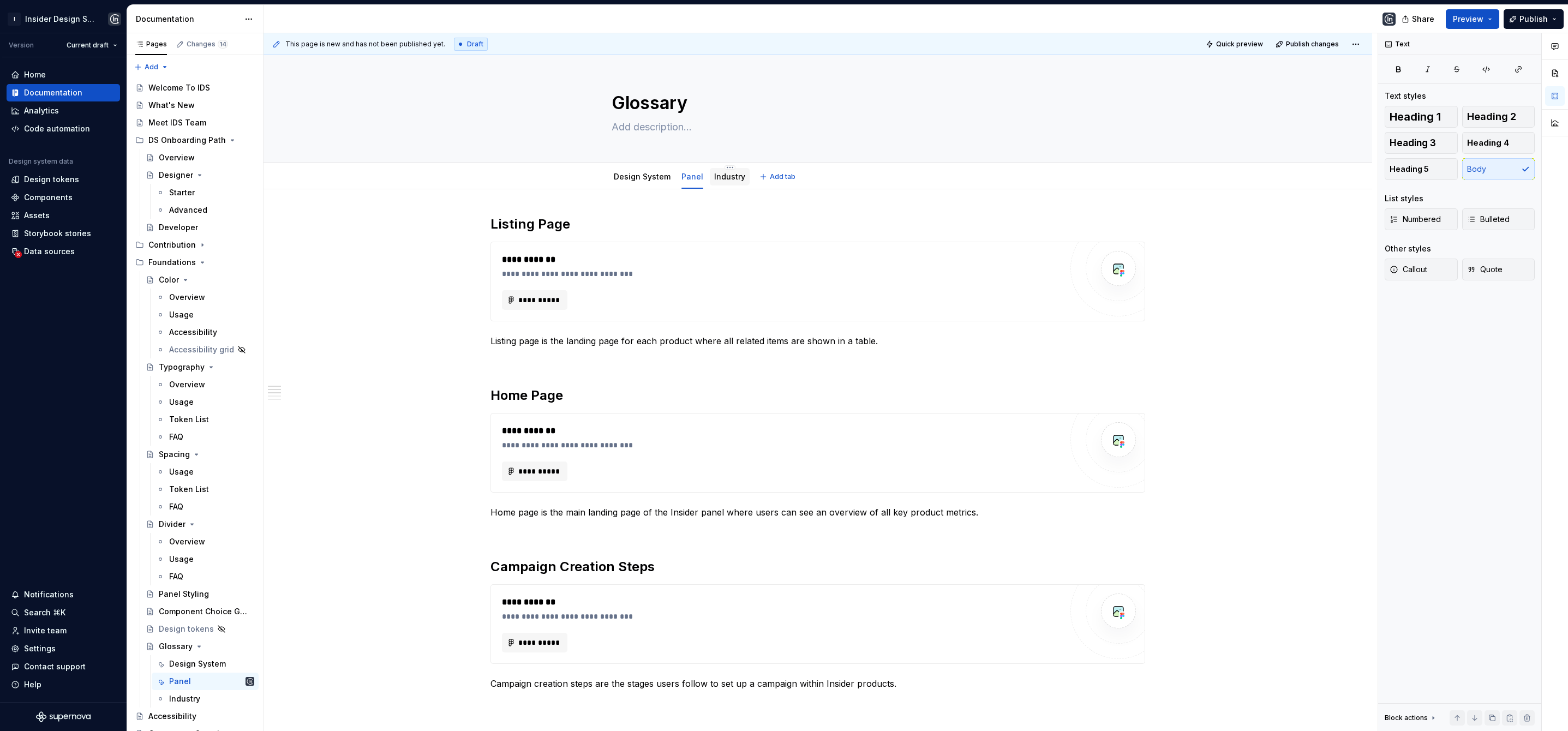
click at [725, 175] on link "Industry" at bounding box center [729, 176] width 31 height 10
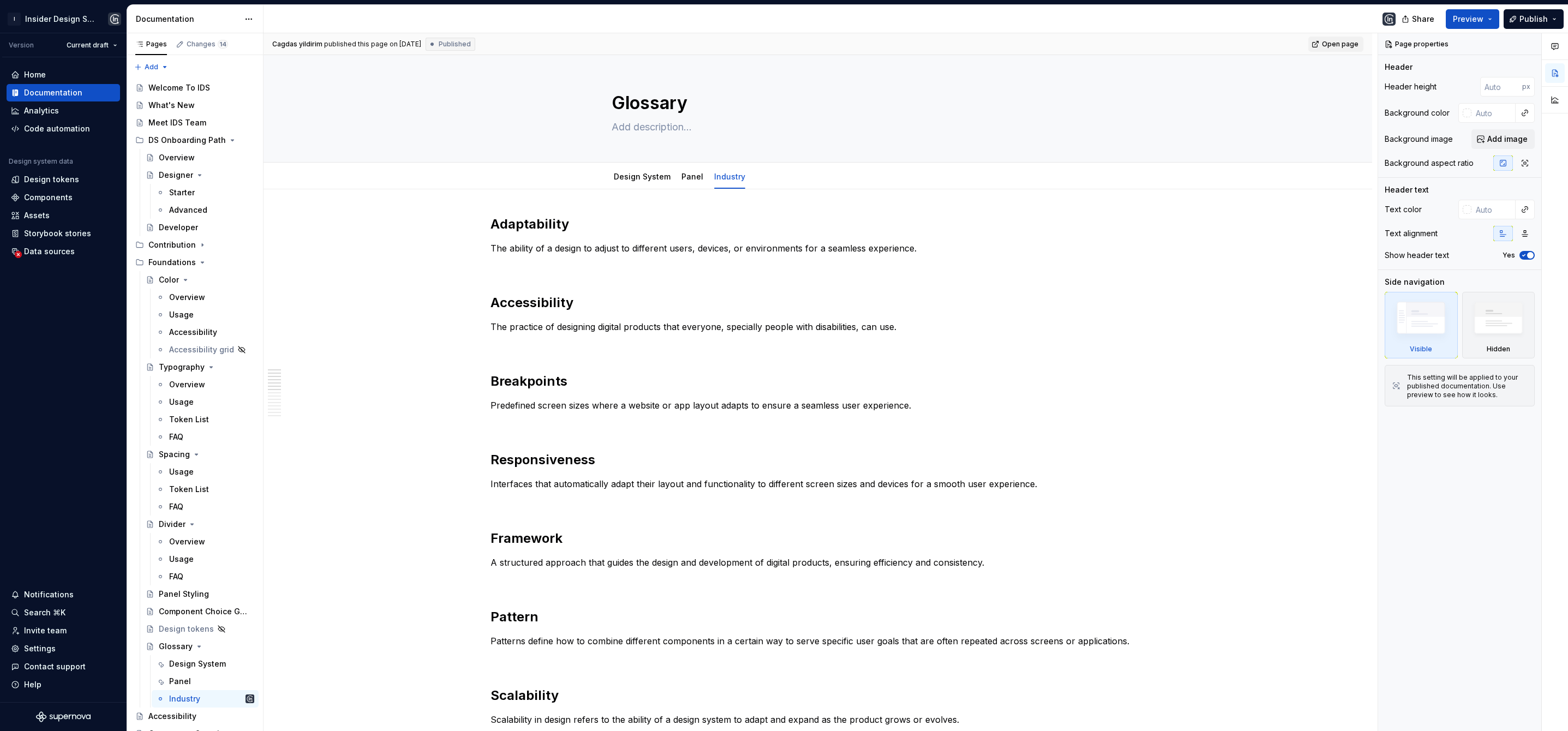
click at [1325, 47] on span "Open page" at bounding box center [1340, 44] width 36 height 9
click at [635, 182] on div "Design System" at bounding box center [642, 176] width 56 height 11
click at [632, 175] on link "Design System" at bounding box center [642, 176] width 56 height 10
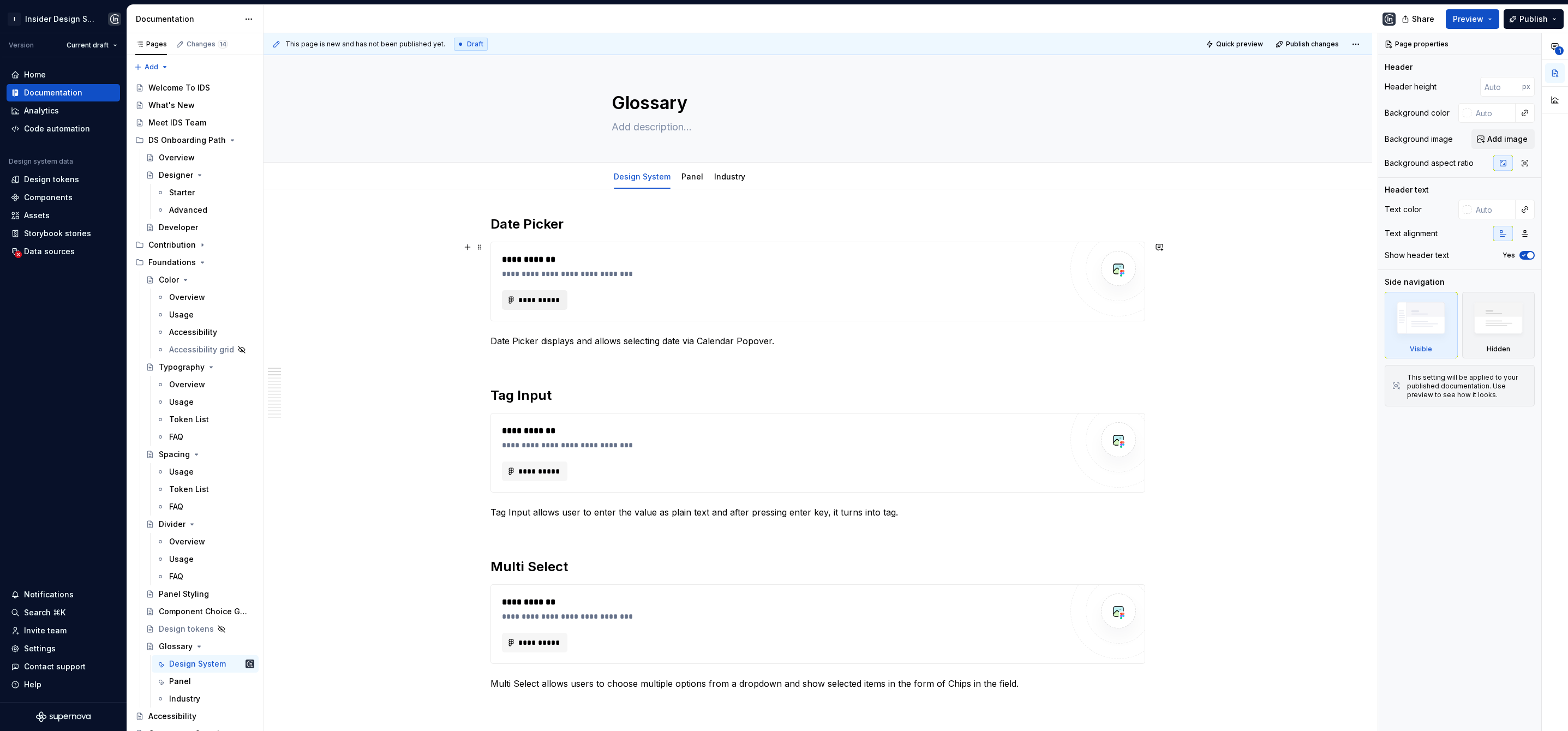
click at [540, 301] on span "**********" at bounding box center [539, 300] width 42 height 11
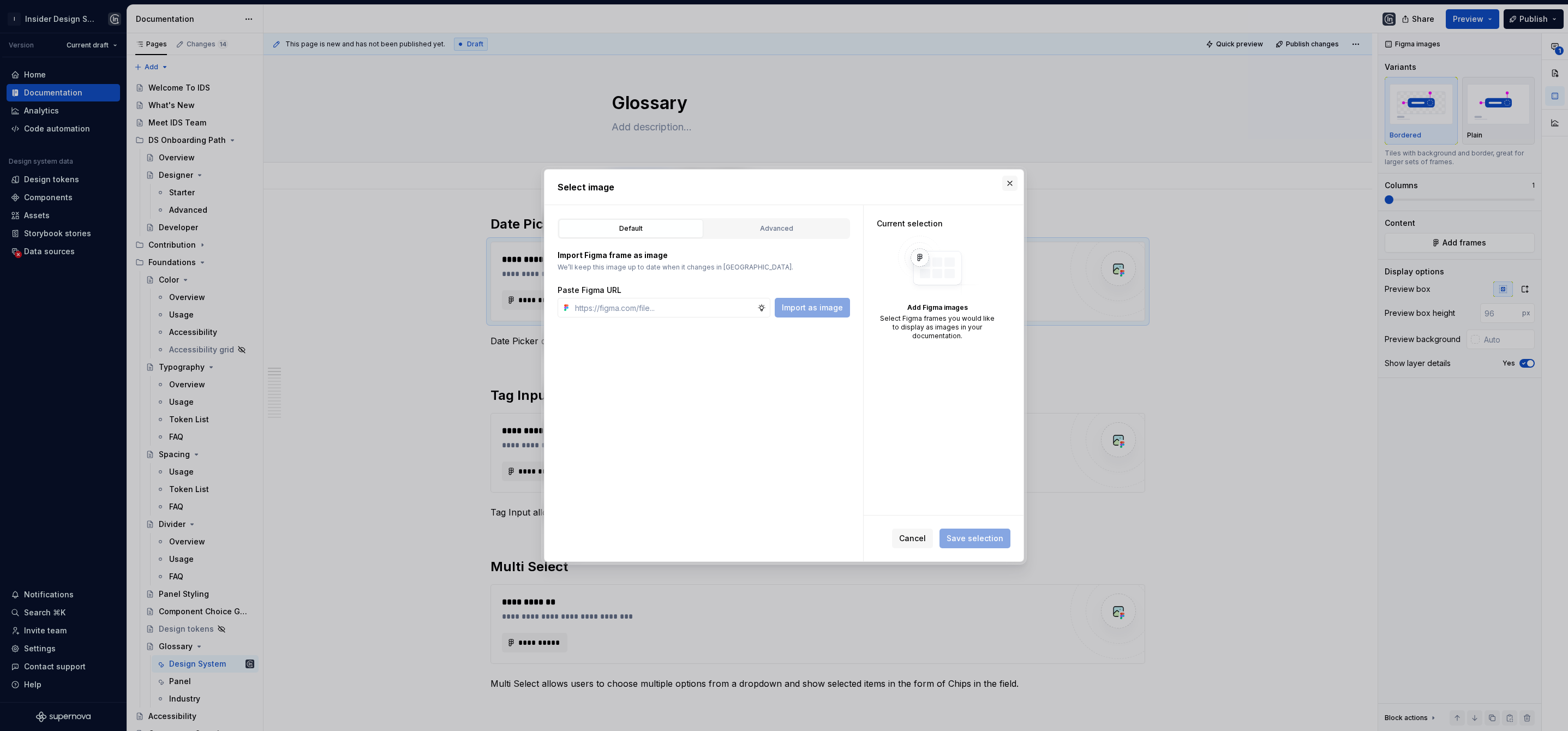
click at [1006, 185] on button "button" at bounding box center [1009, 183] width 15 height 15
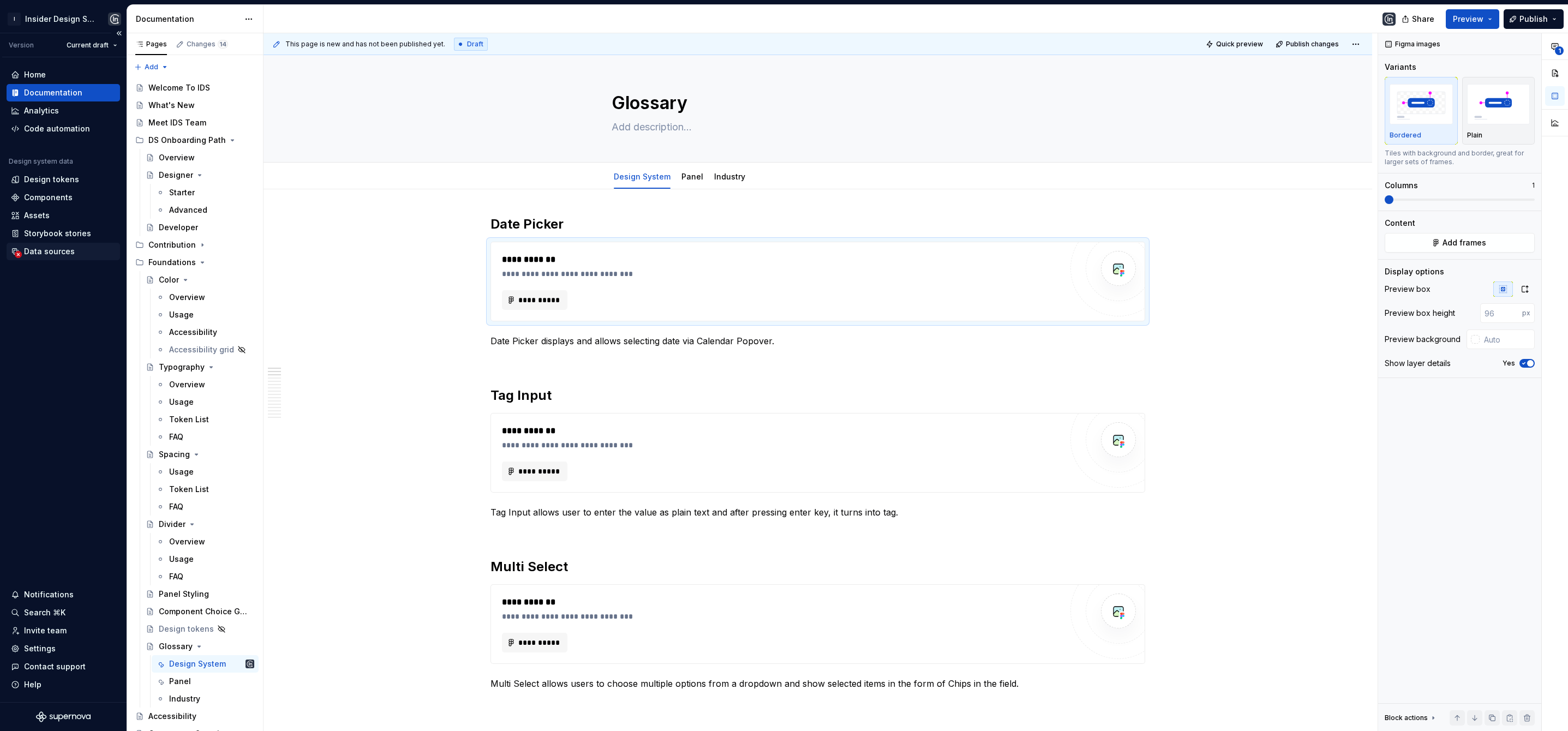
click at [42, 245] on div "Data sources" at bounding box center [63, 251] width 114 height 18
type textarea "*"
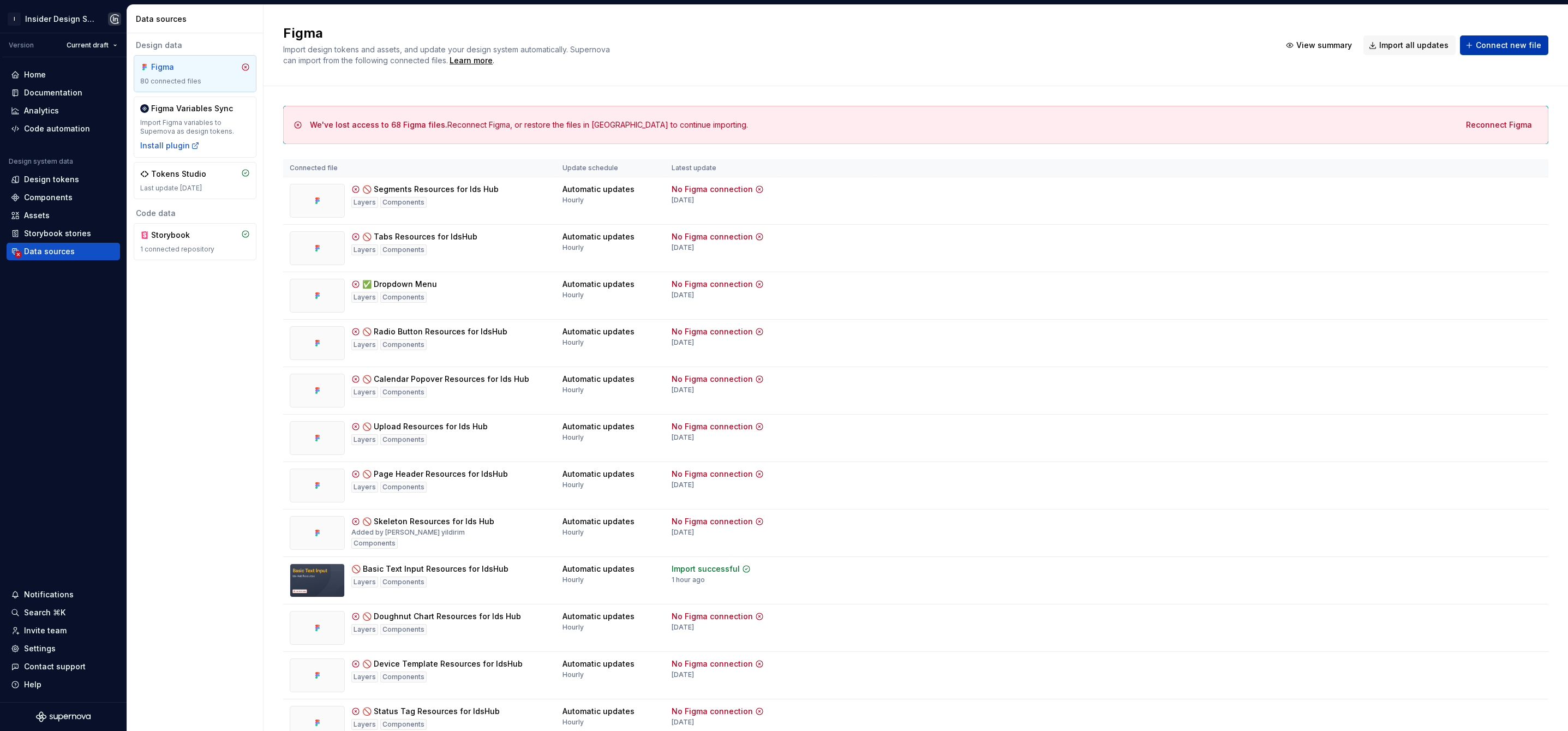
click at [1494, 45] on span "Connect new file" at bounding box center [1508, 45] width 65 height 11
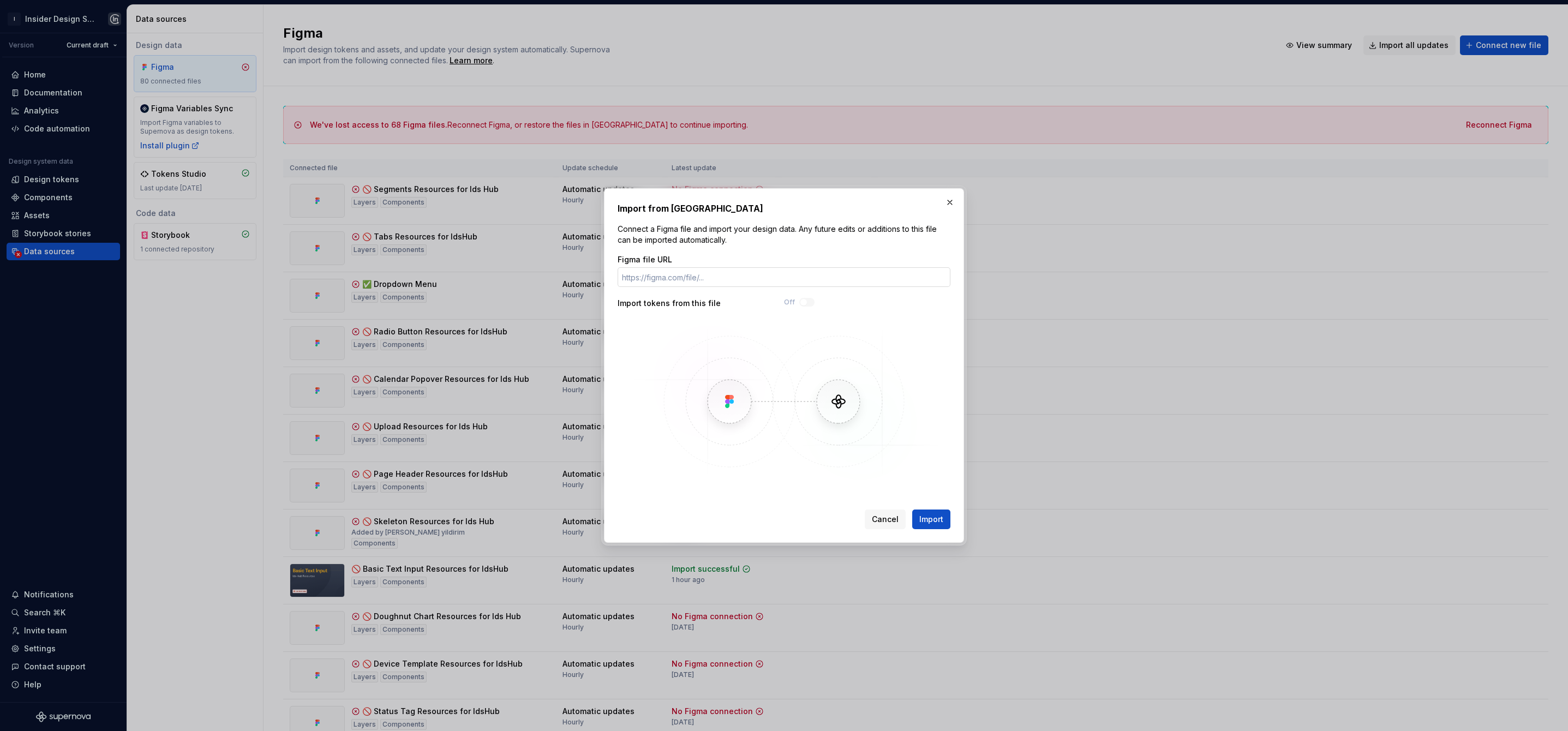
click at [685, 281] on input "Figma file URL" at bounding box center [784, 277] width 333 height 19
type input "https://www.figma.com/design/EWKTY9Xh2L11K6uEfHr8w6/%F0%9F%9A%AB-Glossary-Resou…"
click at [947, 519] on button "Import" at bounding box center [931, 519] width 38 height 19
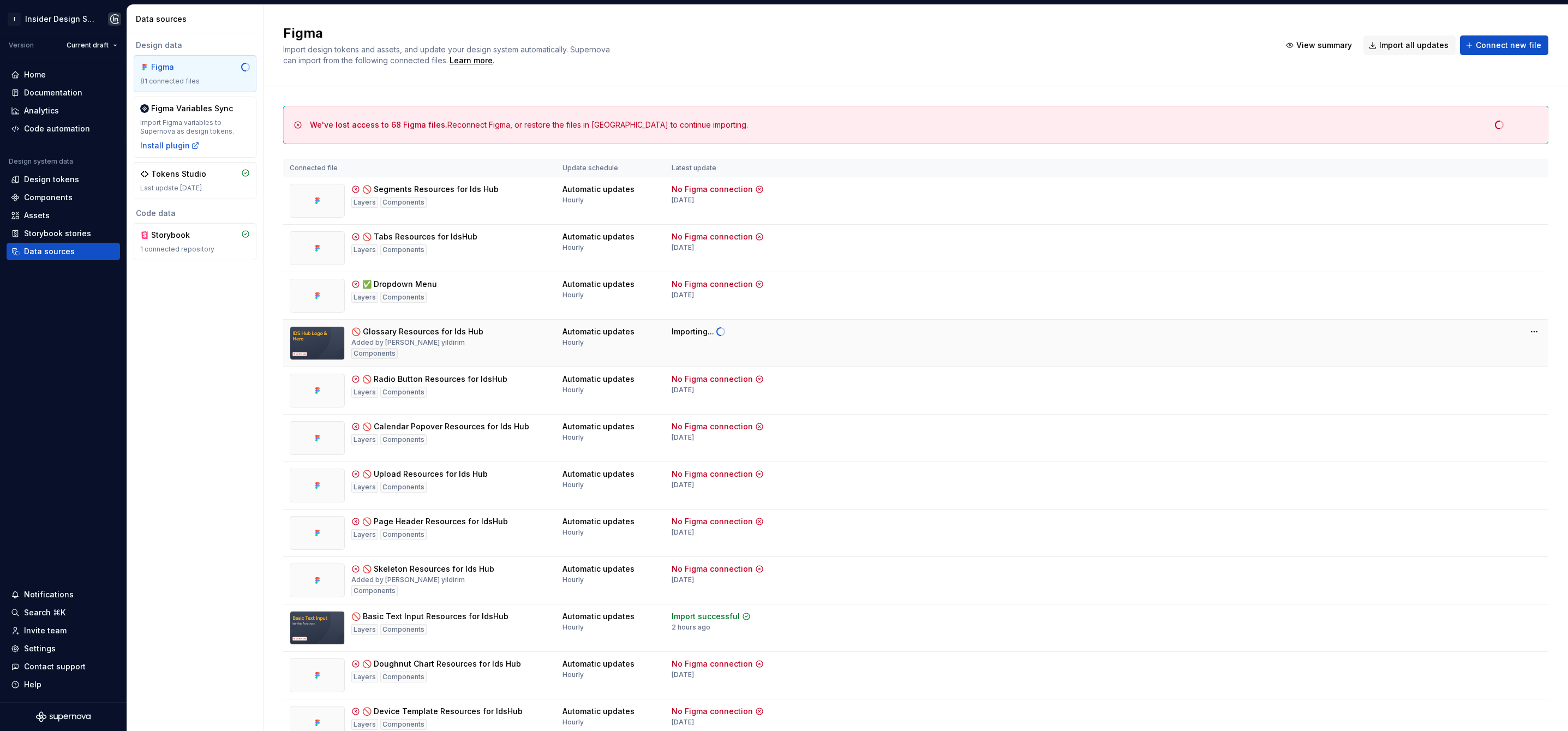
click at [843, 347] on td at bounding box center [826, 344] width 96 height 48
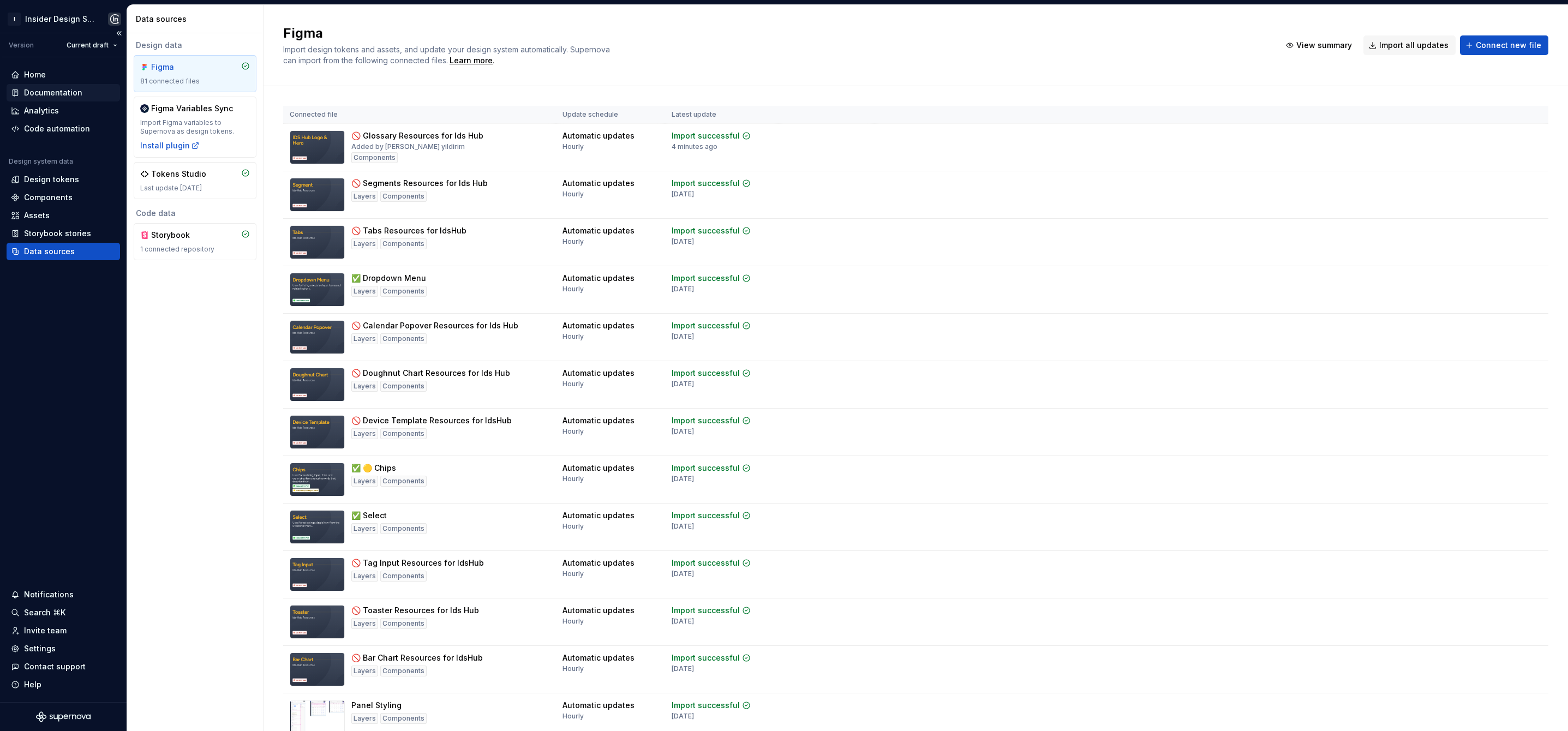
click at [56, 94] on div "Documentation" at bounding box center [53, 93] width 58 height 11
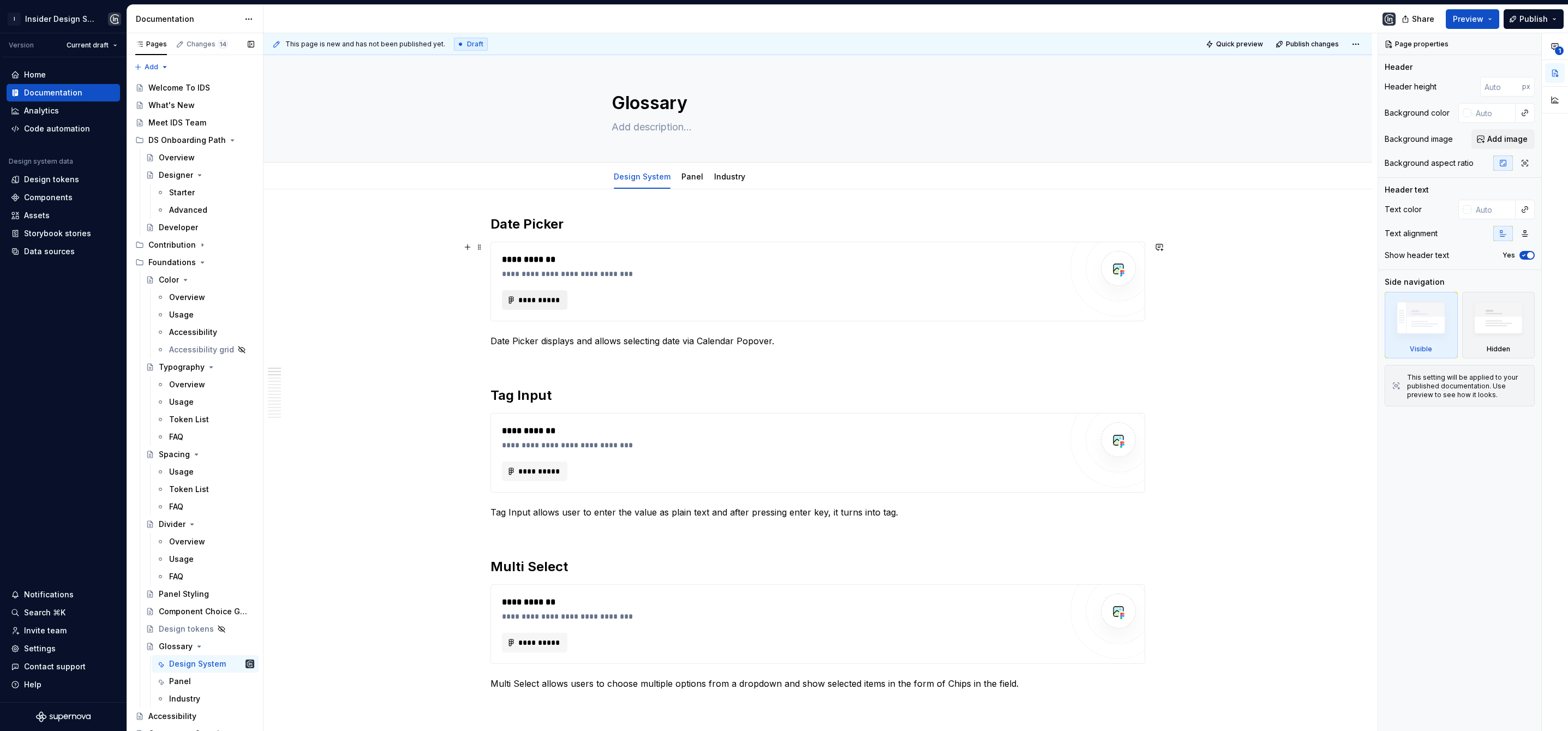
click at [543, 302] on span "**********" at bounding box center [539, 300] width 42 height 11
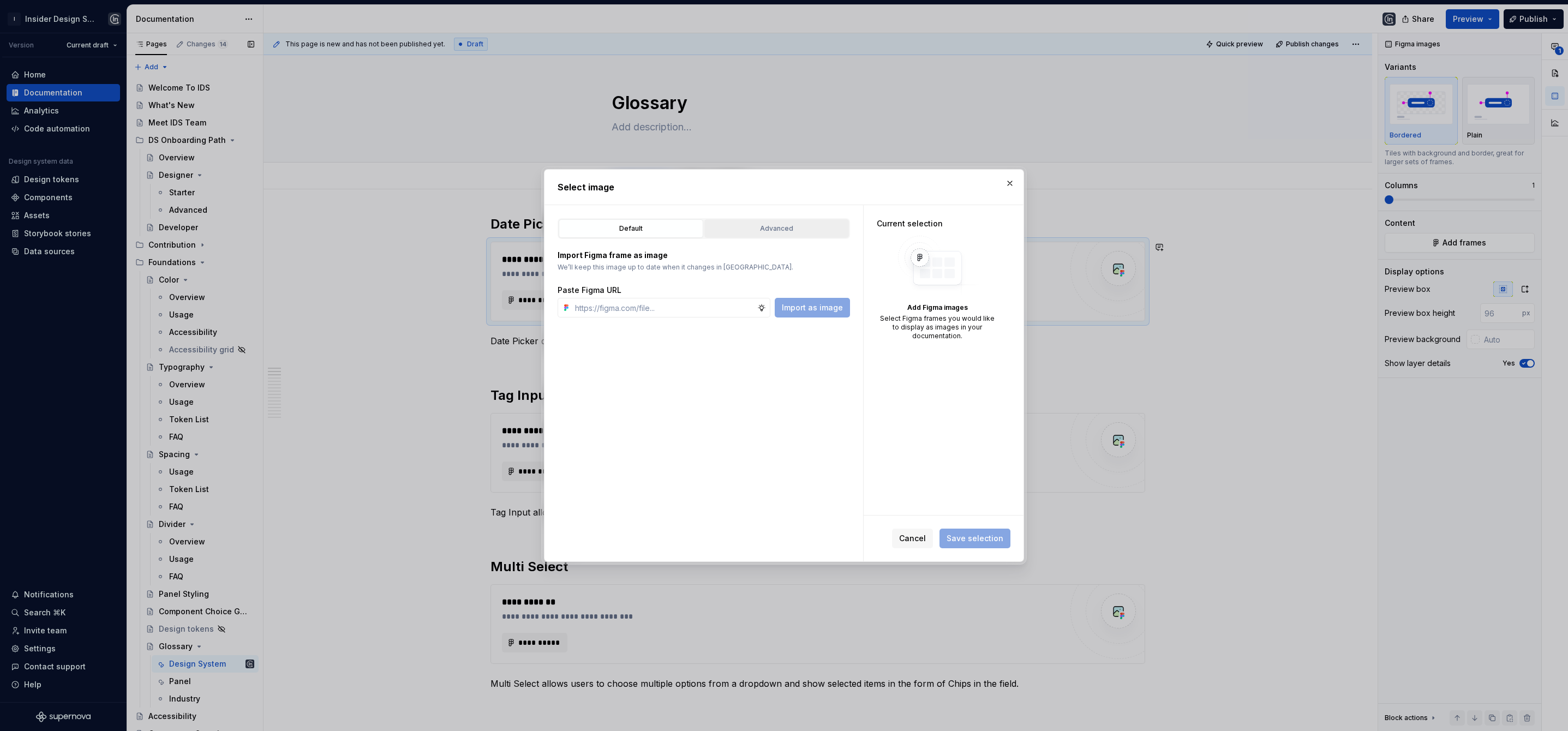
click at [777, 229] on div "Advanced" at bounding box center [776, 228] width 137 height 11
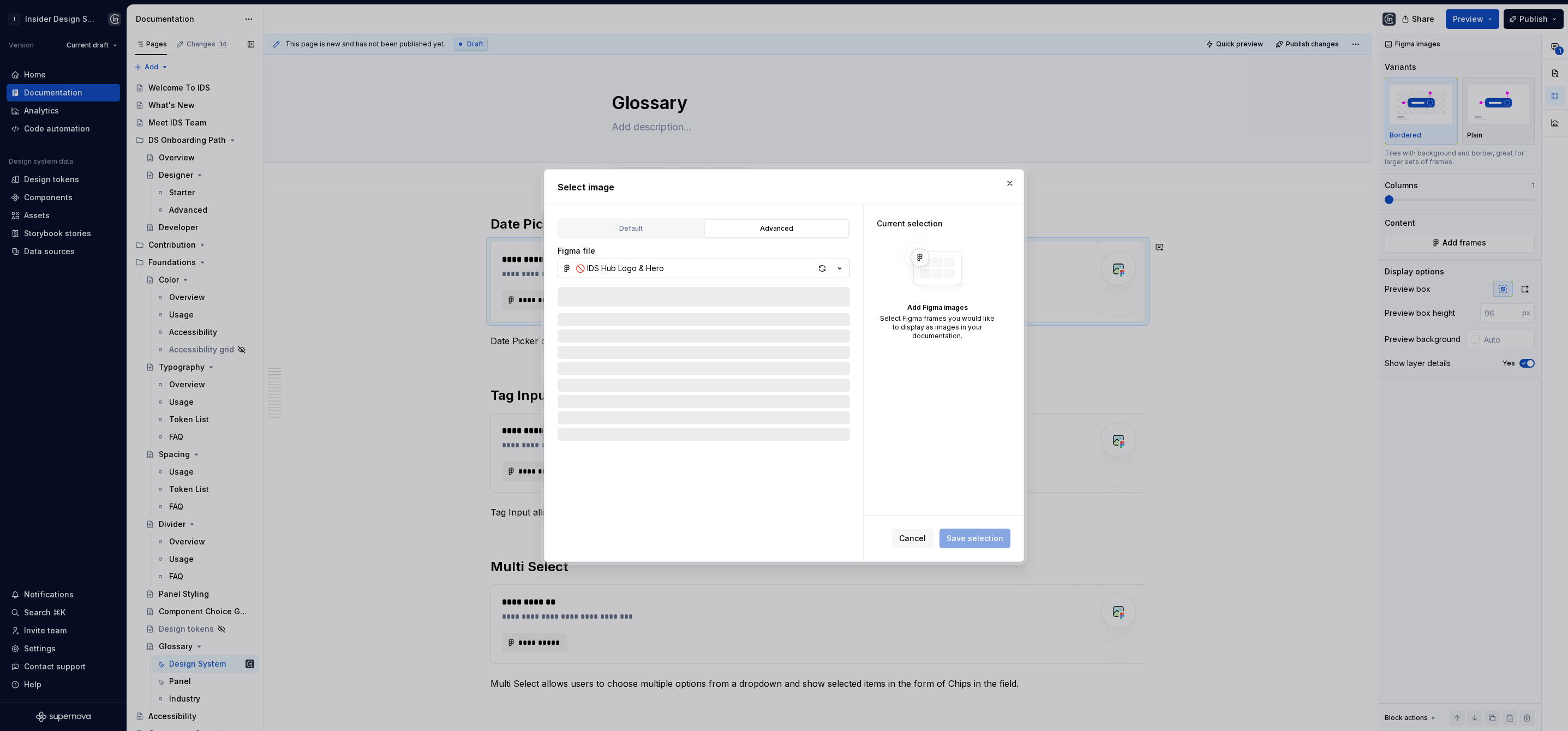
click at [660, 269] on div "🚫 IDS Hub Logo & Hero" at bounding box center [620, 268] width 88 height 11
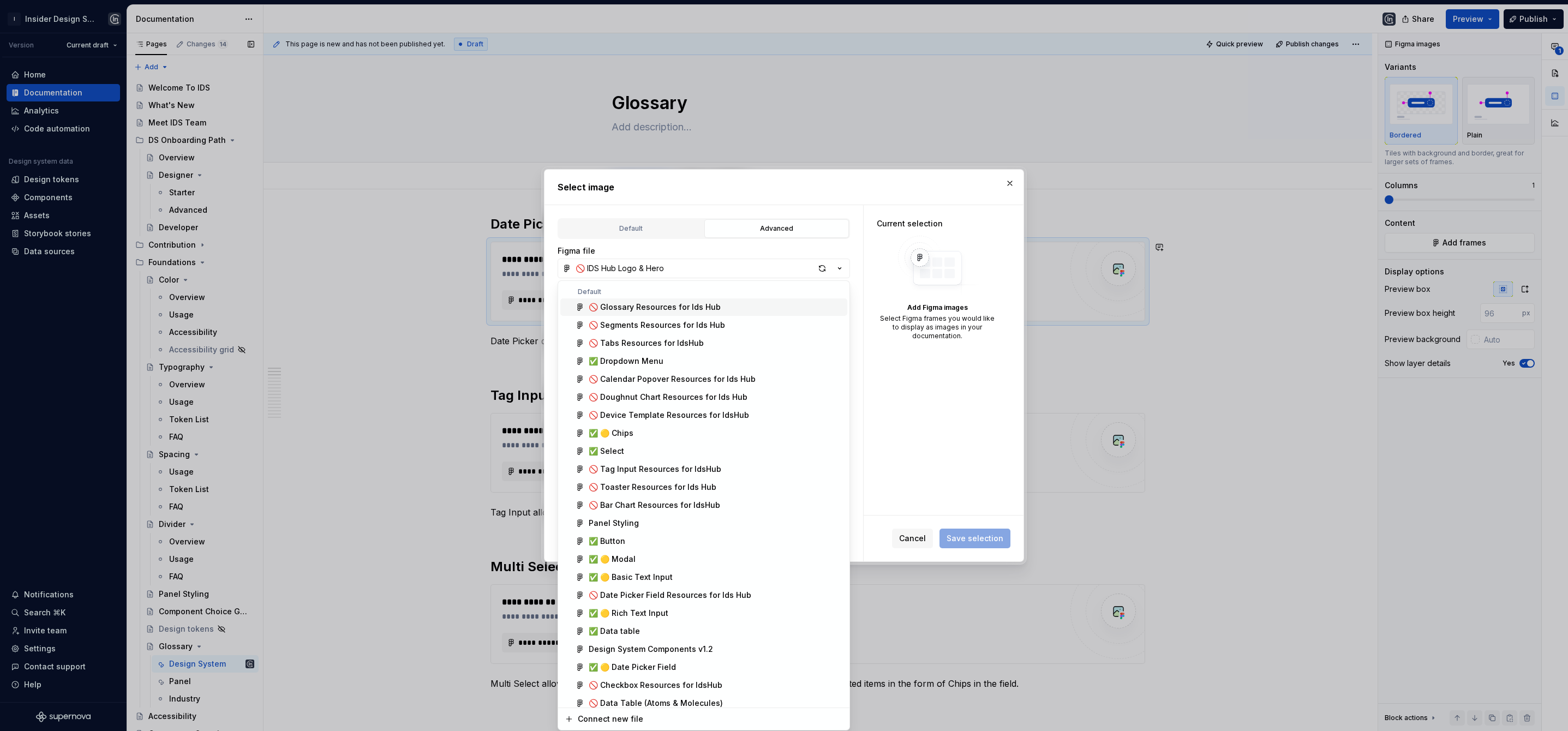
click at [650, 306] on div "🚫 Glossary Resources for Ids Hub" at bounding box center [655, 307] width 132 height 11
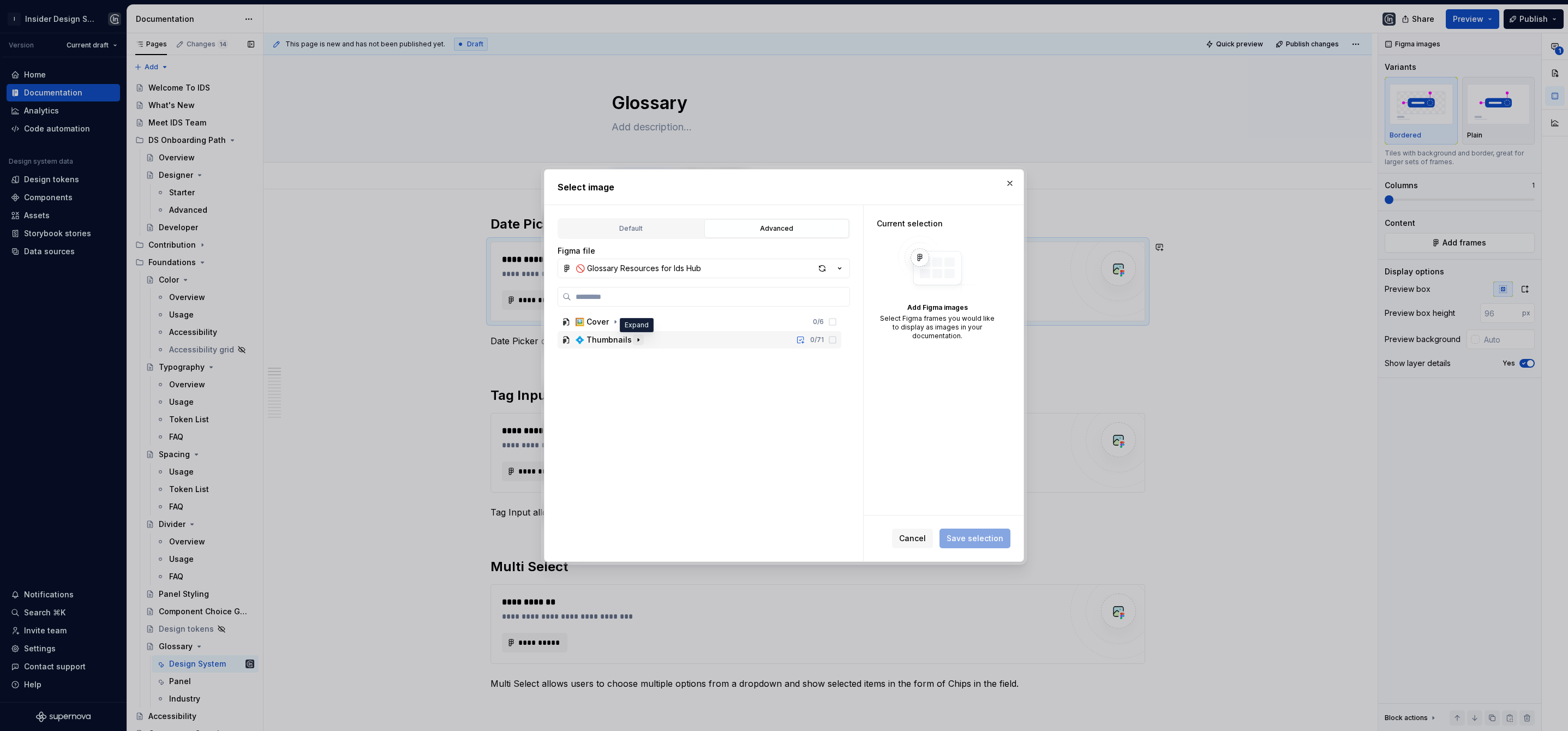
click at [635, 340] on icon "button" at bounding box center [638, 340] width 9 height 9
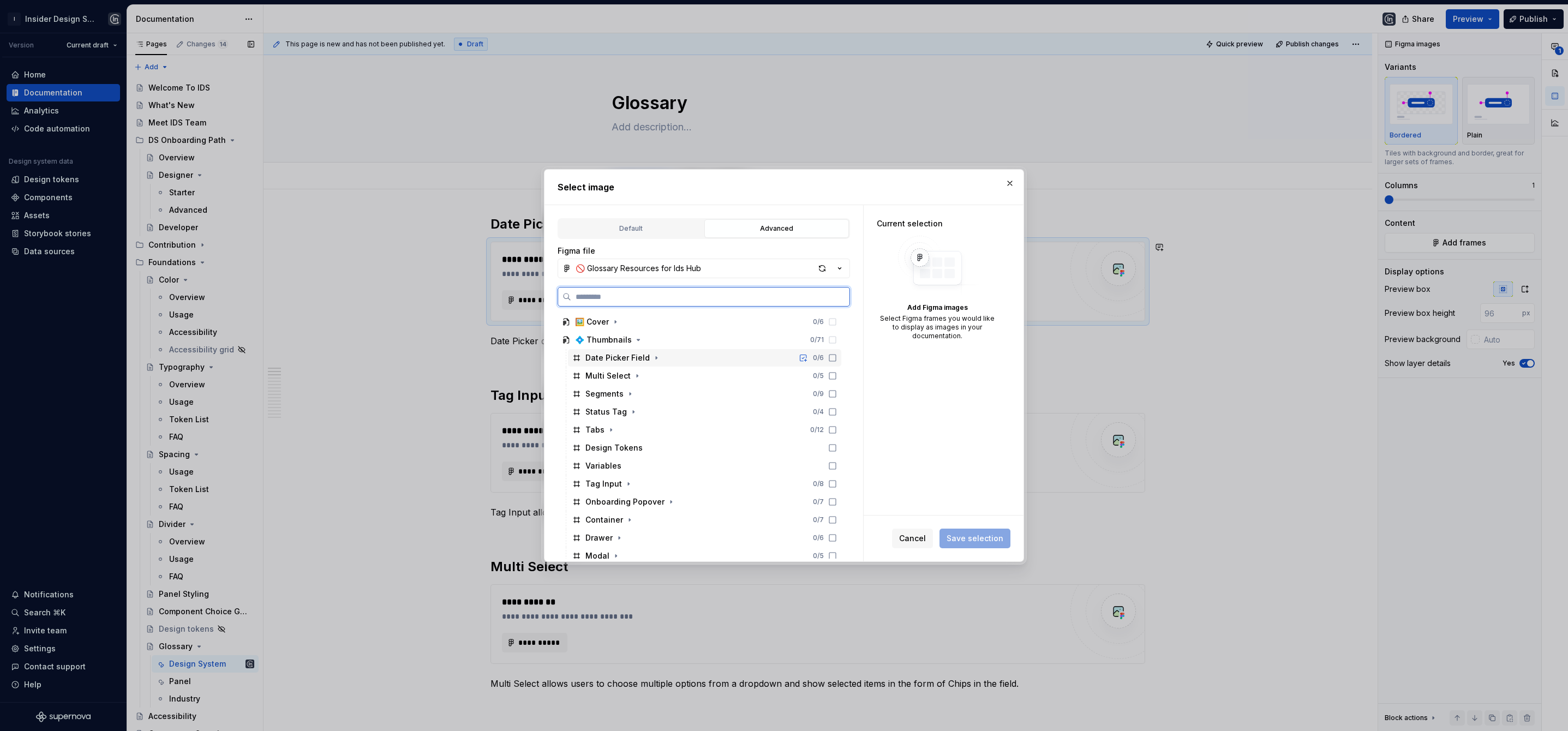
click at [708, 362] on div "Date Picker Field 0 / 6" at bounding box center [704, 358] width 273 height 18
click at [964, 538] on span "Save selection" at bounding box center [975, 539] width 56 height 11
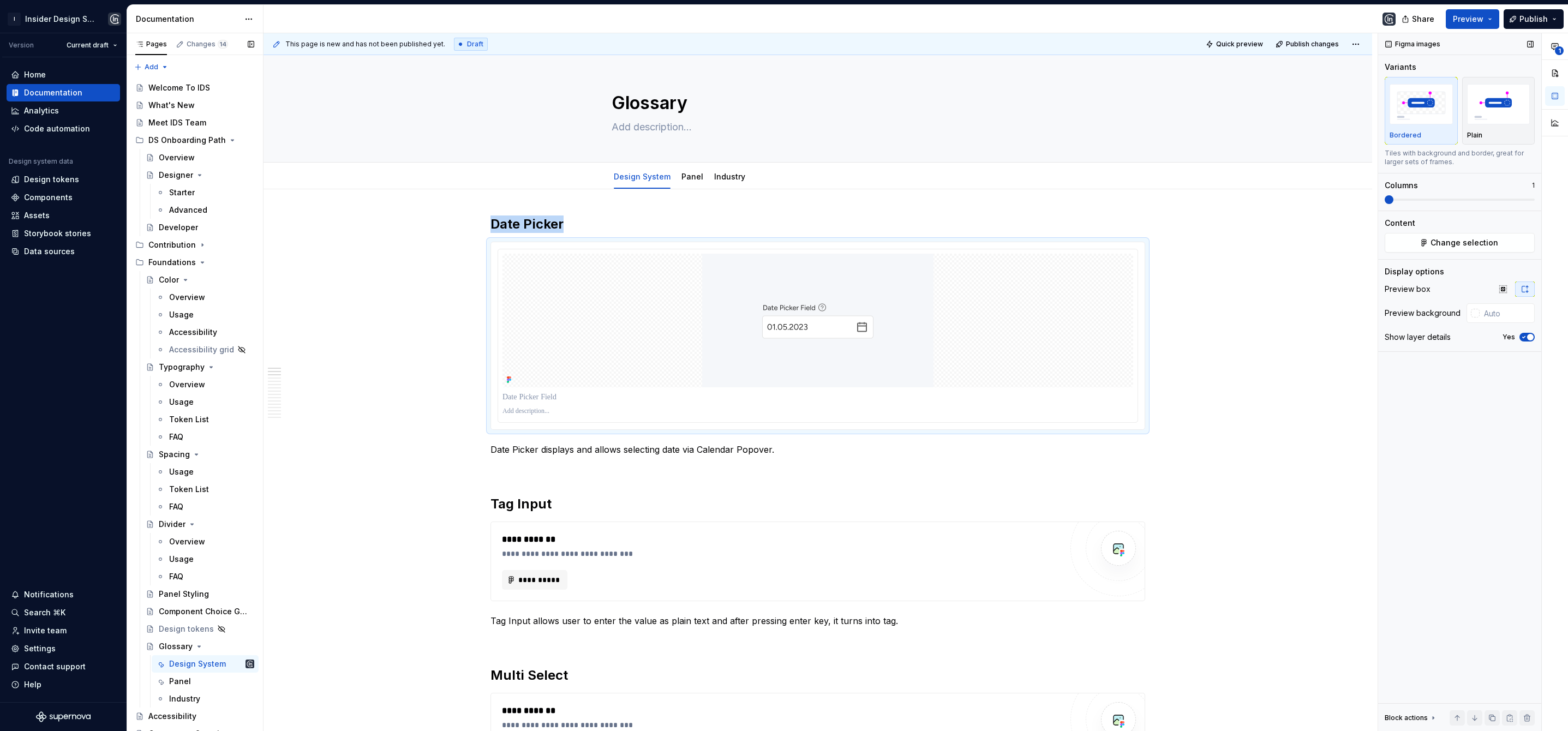
click at [1527, 334] on icon "button" at bounding box center [1524, 337] width 9 height 6
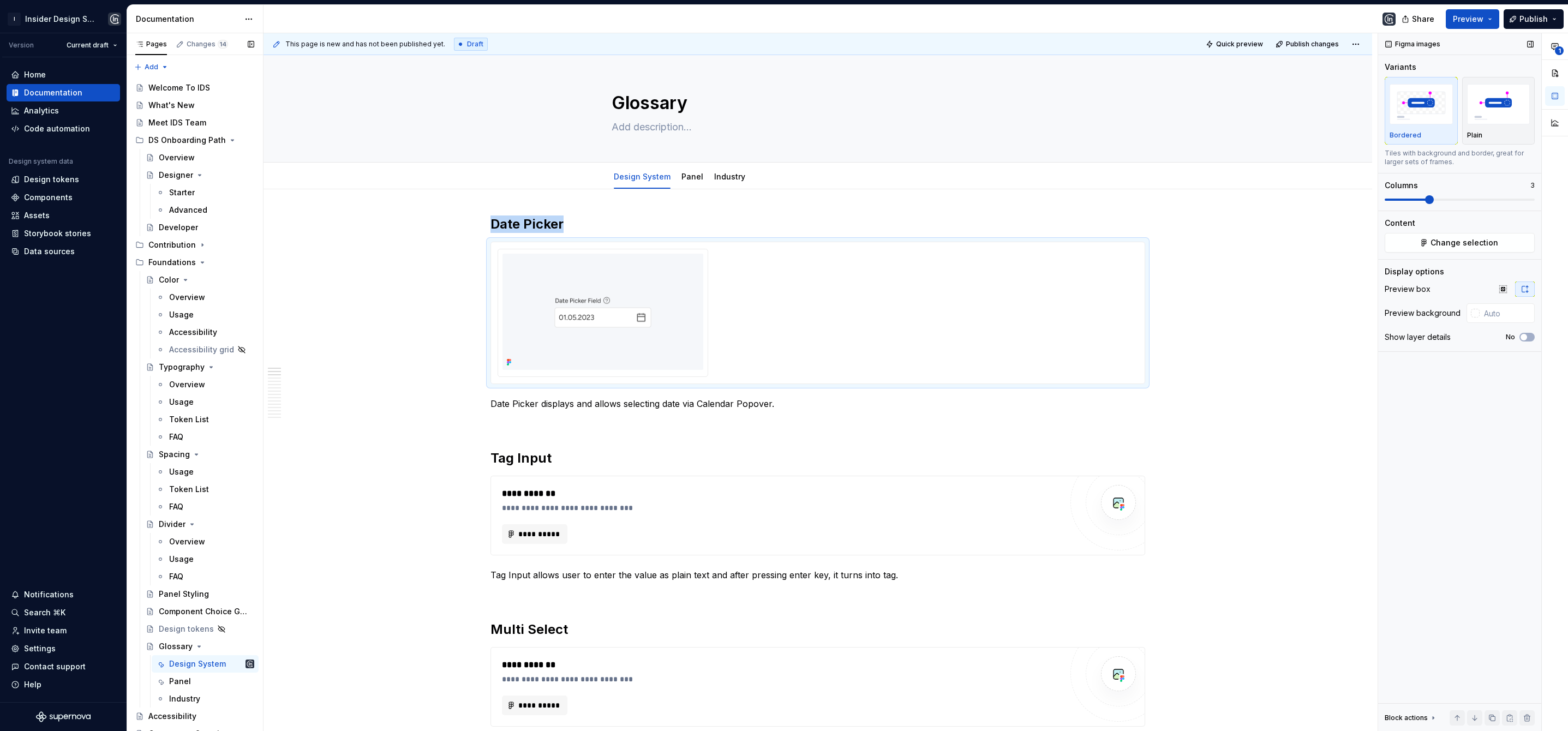
click at [1425, 203] on span at bounding box center [1430, 200] width 9 height 9
type textarea "*"
click at [1508, 312] on input "text" at bounding box center [1506, 313] width 56 height 19
type input "#F5F7FA"
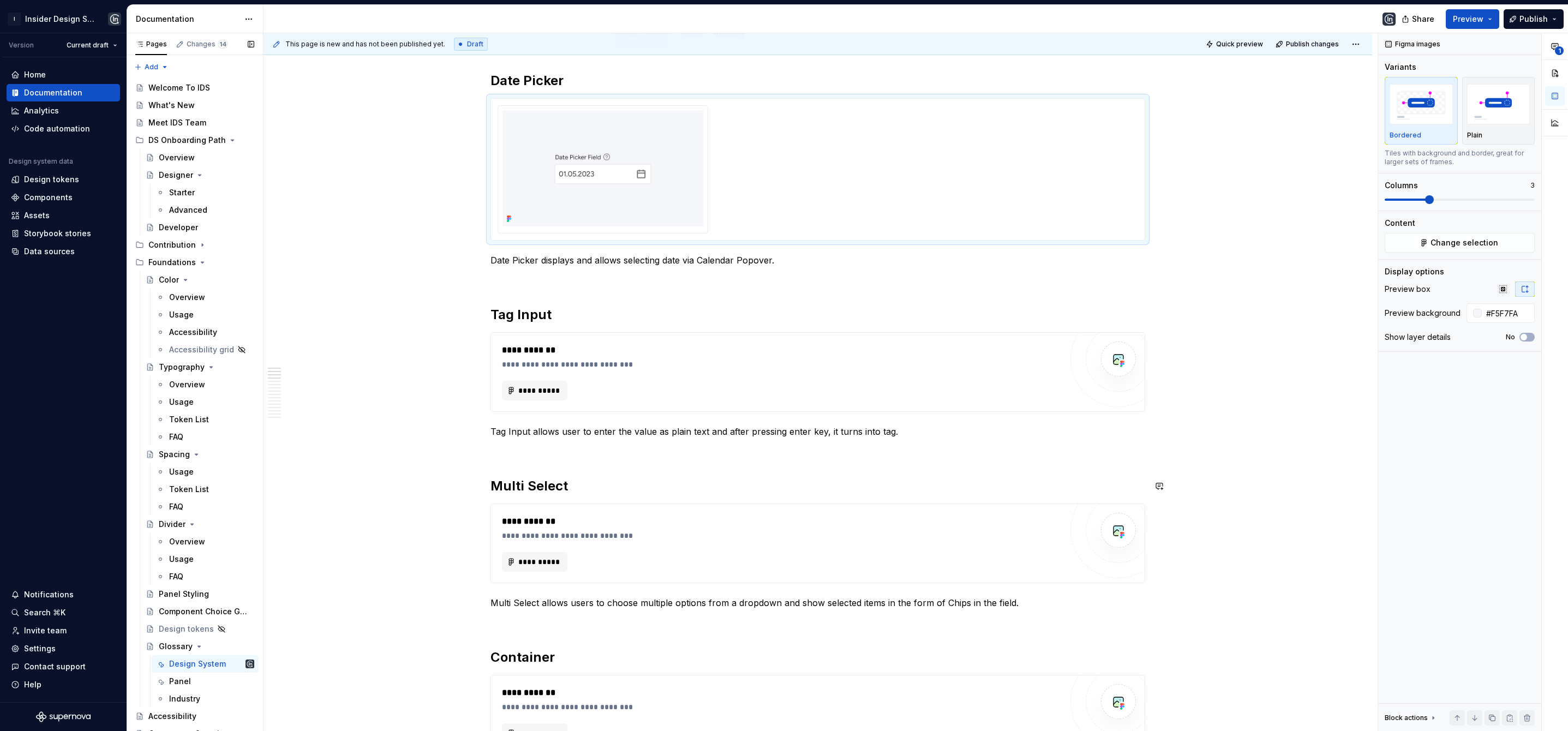
scroll to position [108, 0]
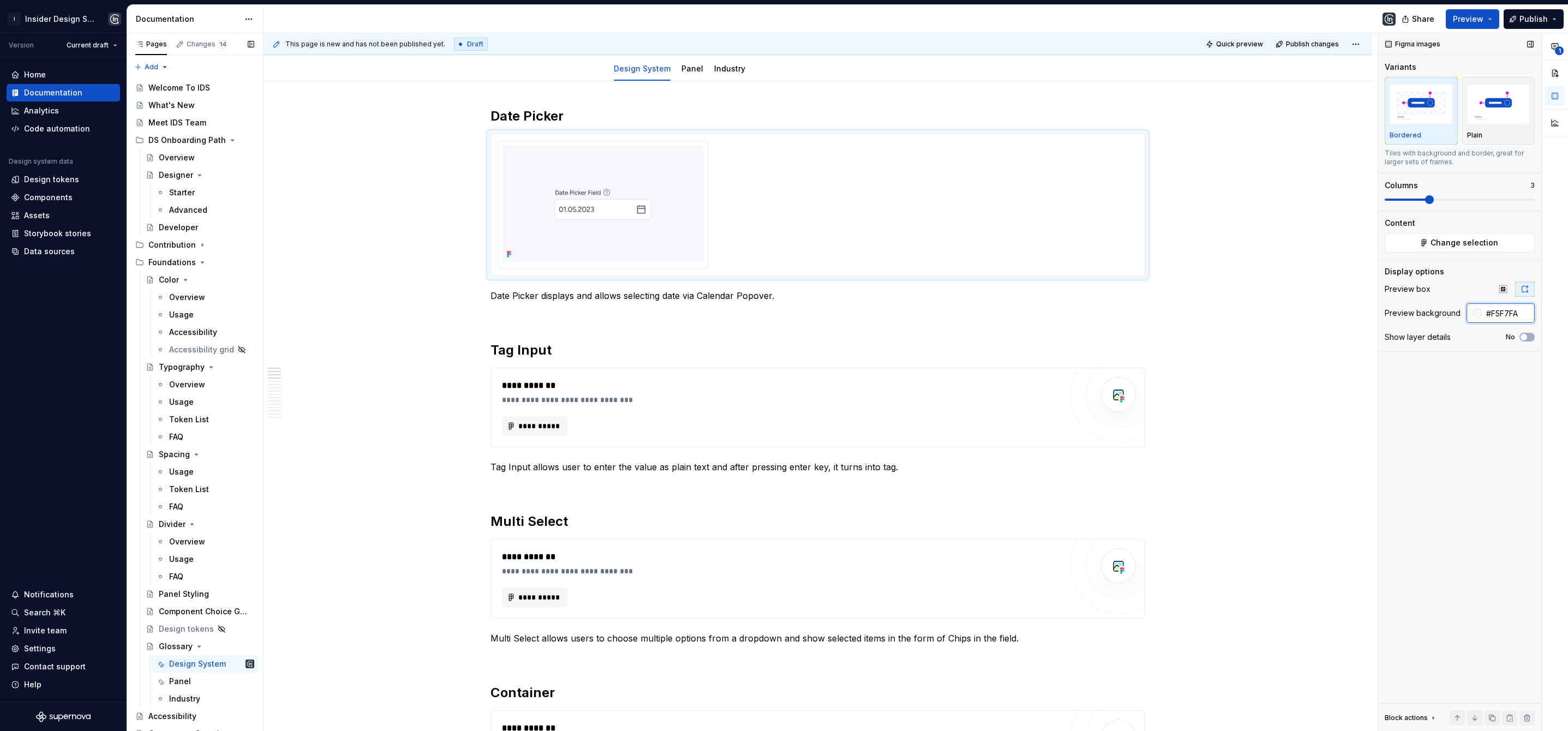
click at [1498, 316] on input "#F5F7FA" at bounding box center [1508, 313] width 53 height 19
click at [622, 430] on div "**********" at bounding box center [781, 426] width 560 height 19
click at [1525, 294] on button "button" at bounding box center [1525, 288] width 19 height 15
click at [1498, 318] on input "text" at bounding box center [1506, 313] width 56 height 19
paste input "#F5F7FA"
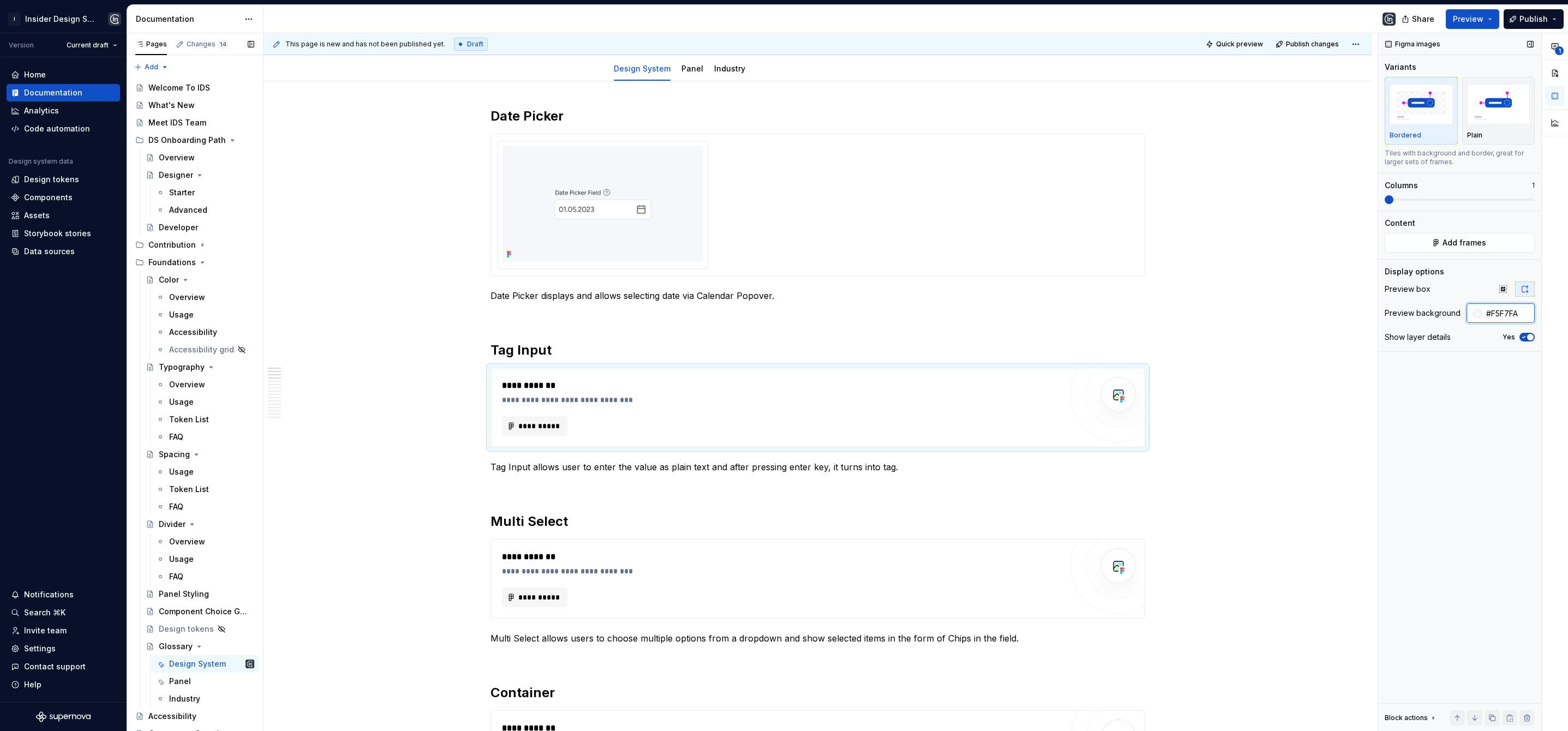
type input "#F5F7FA"
click at [1523, 334] on icon "button" at bounding box center [1524, 337] width 9 height 6
click at [539, 425] on span "**********" at bounding box center [539, 426] width 42 height 11
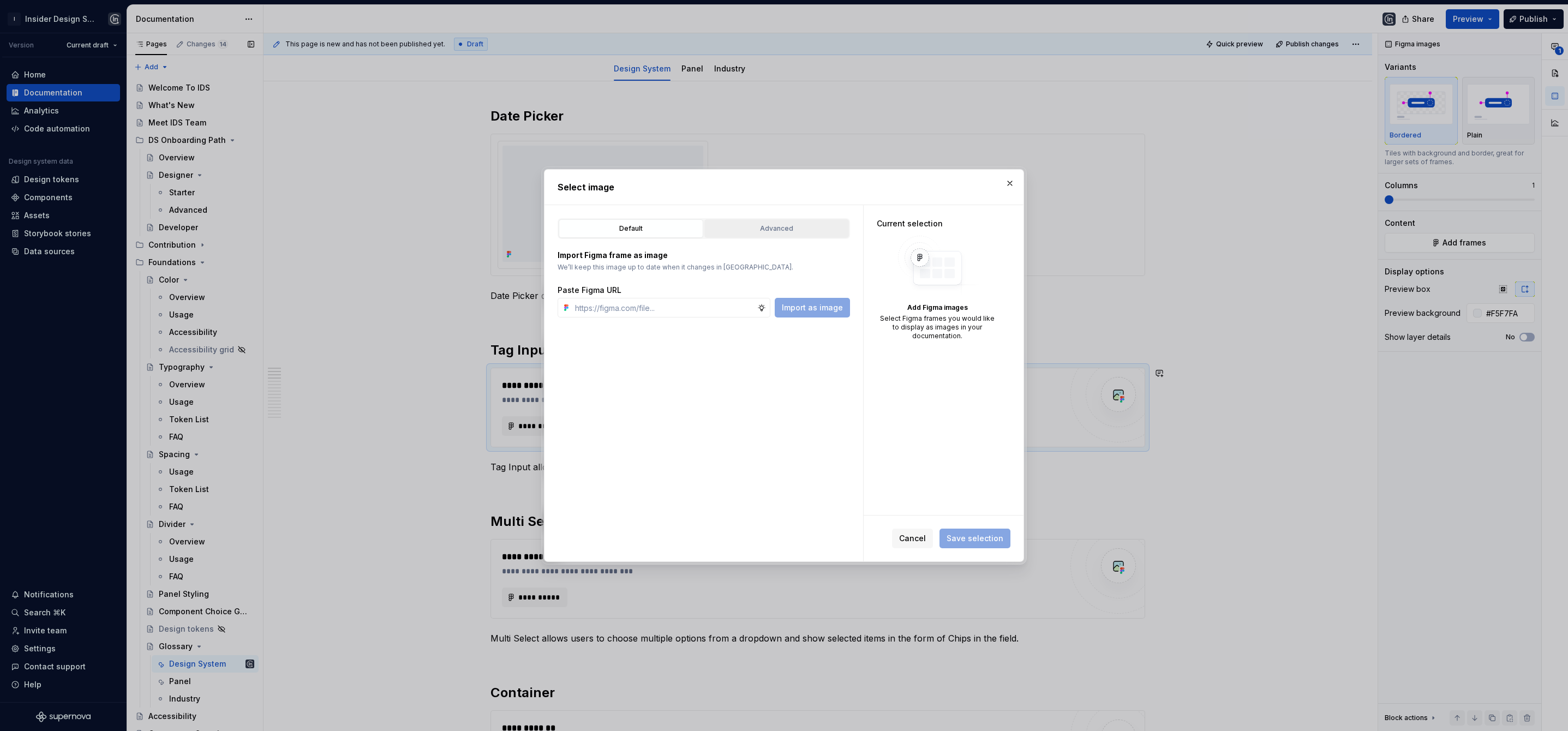
type textarea "*"
click at [769, 235] on button "Advanced" at bounding box center [777, 228] width 145 height 19
click at [673, 292] on input "search" at bounding box center [710, 296] width 279 height 11
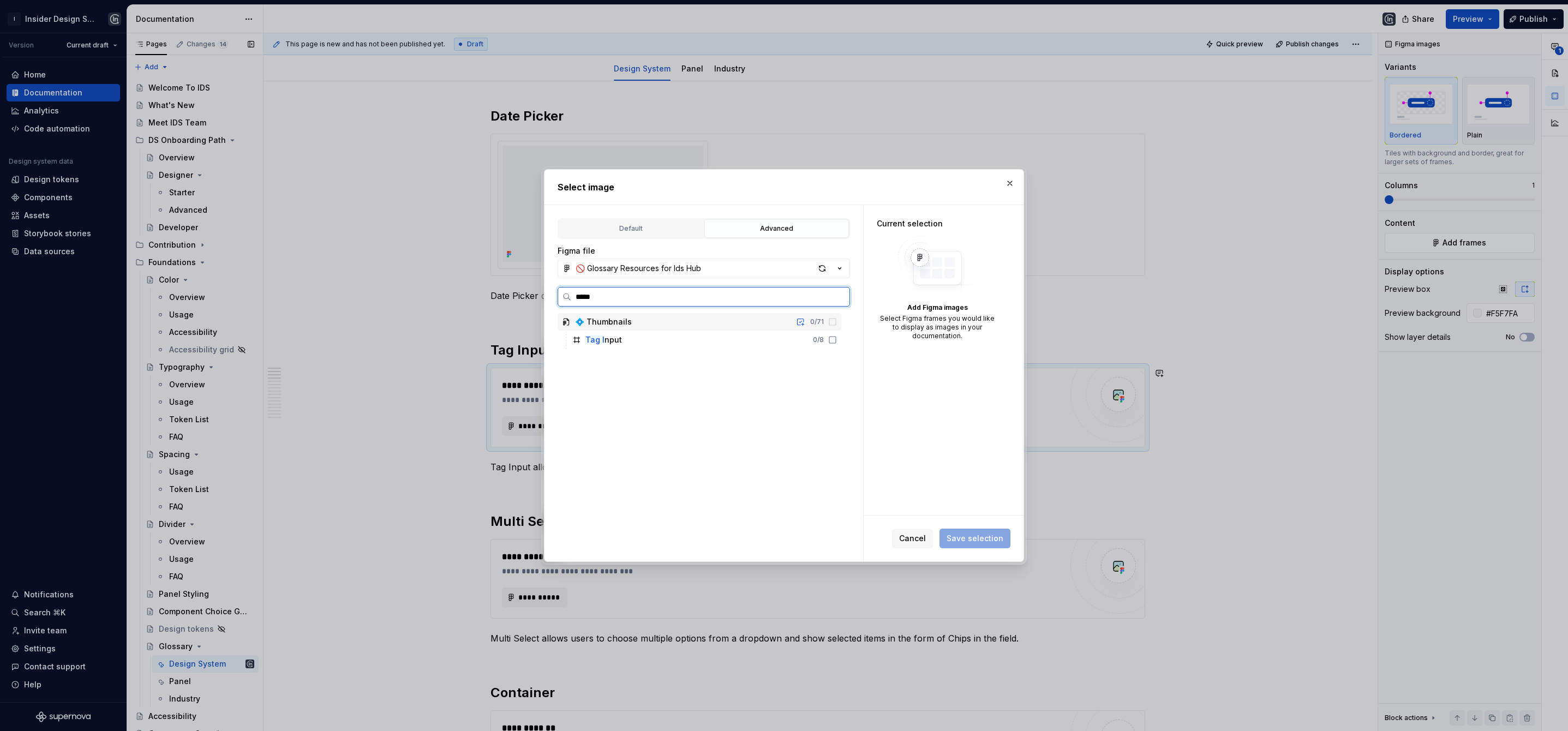
type input "******"
click at [673, 339] on div "Tag In put 0 / 8" at bounding box center [704, 340] width 273 height 18
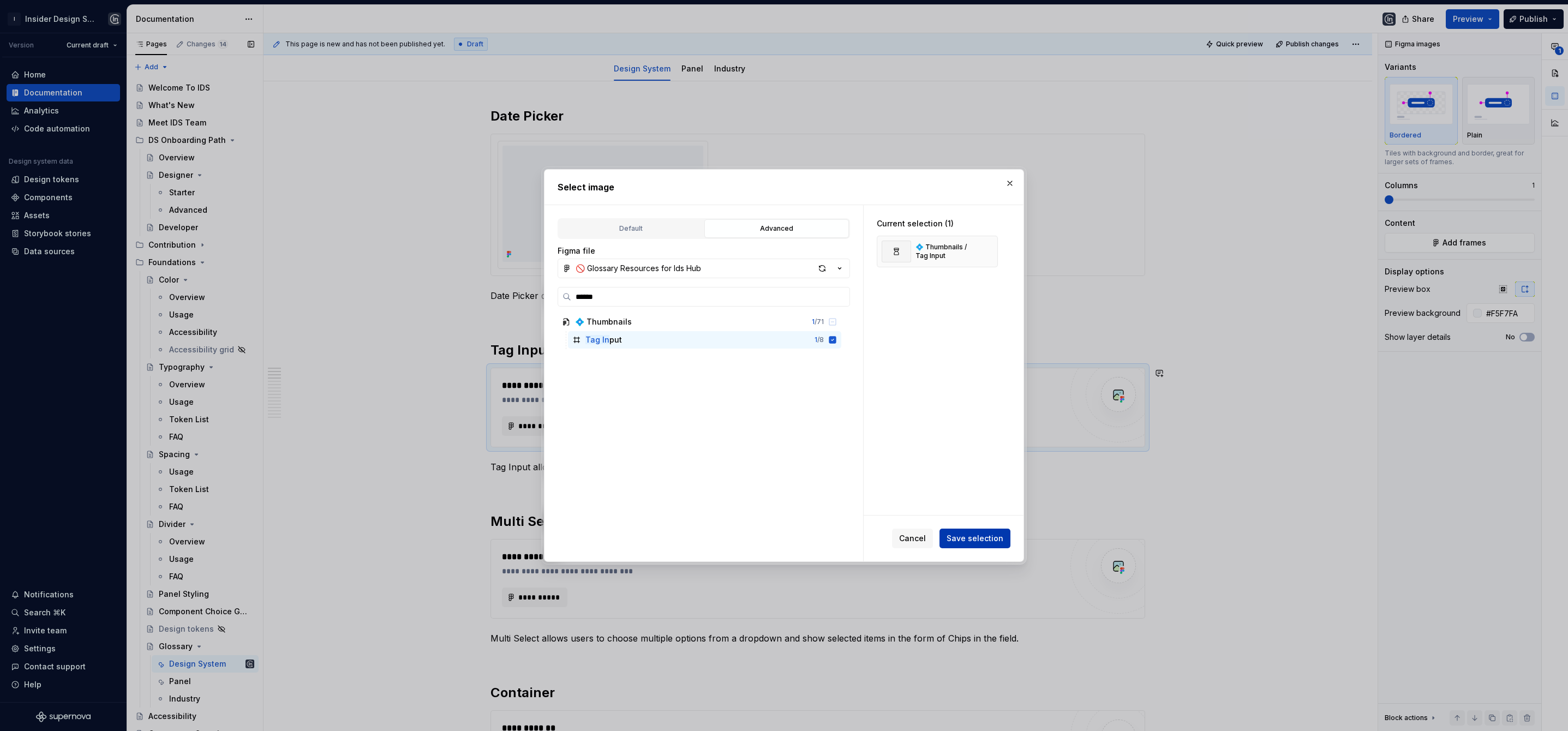
click at [969, 542] on span "Save selection" at bounding box center [975, 539] width 56 height 11
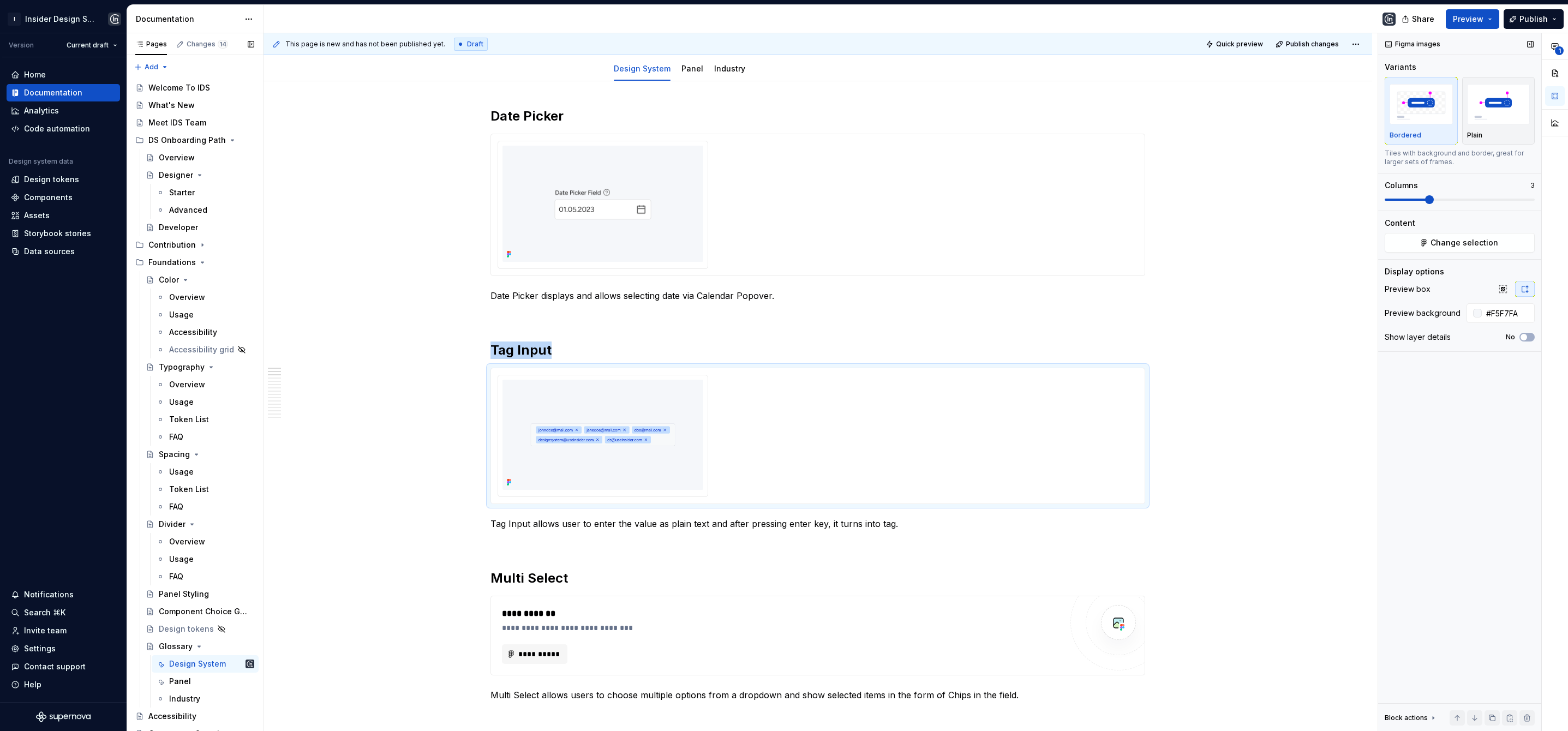
click at [1425, 203] on span at bounding box center [1430, 200] width 9 height 9
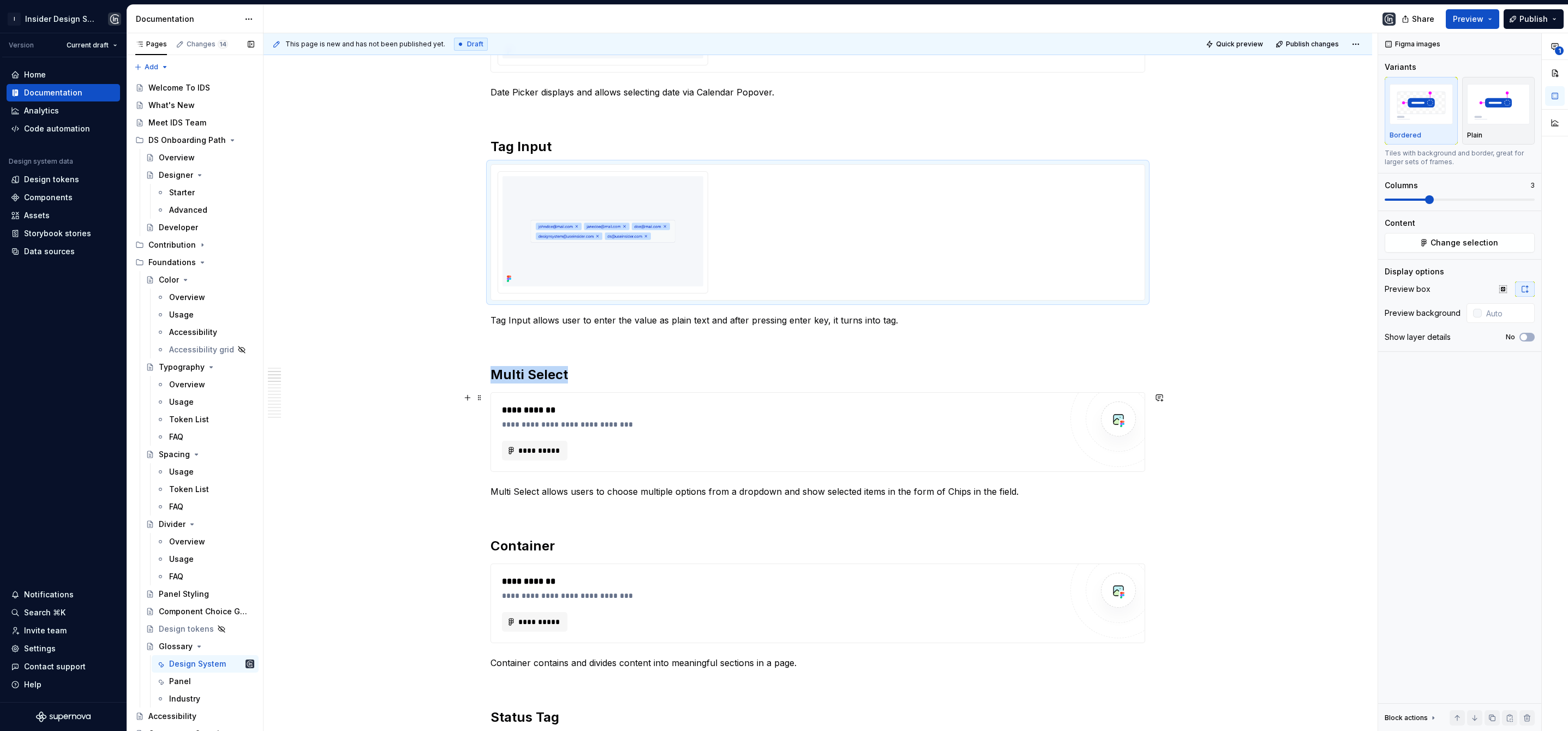
click at [622, 438] on div "**********" at bounding box center [781, 432] width 560 height 56
click at [1528, 288] on icon "button" at bounding box center [1525, 289] width 9 height 9
click at [1506, 310] on input "text" at bounding box center [1506, 313] width 56 height 19
paste input "#F5F7FA"
type input "#F5F7FA"
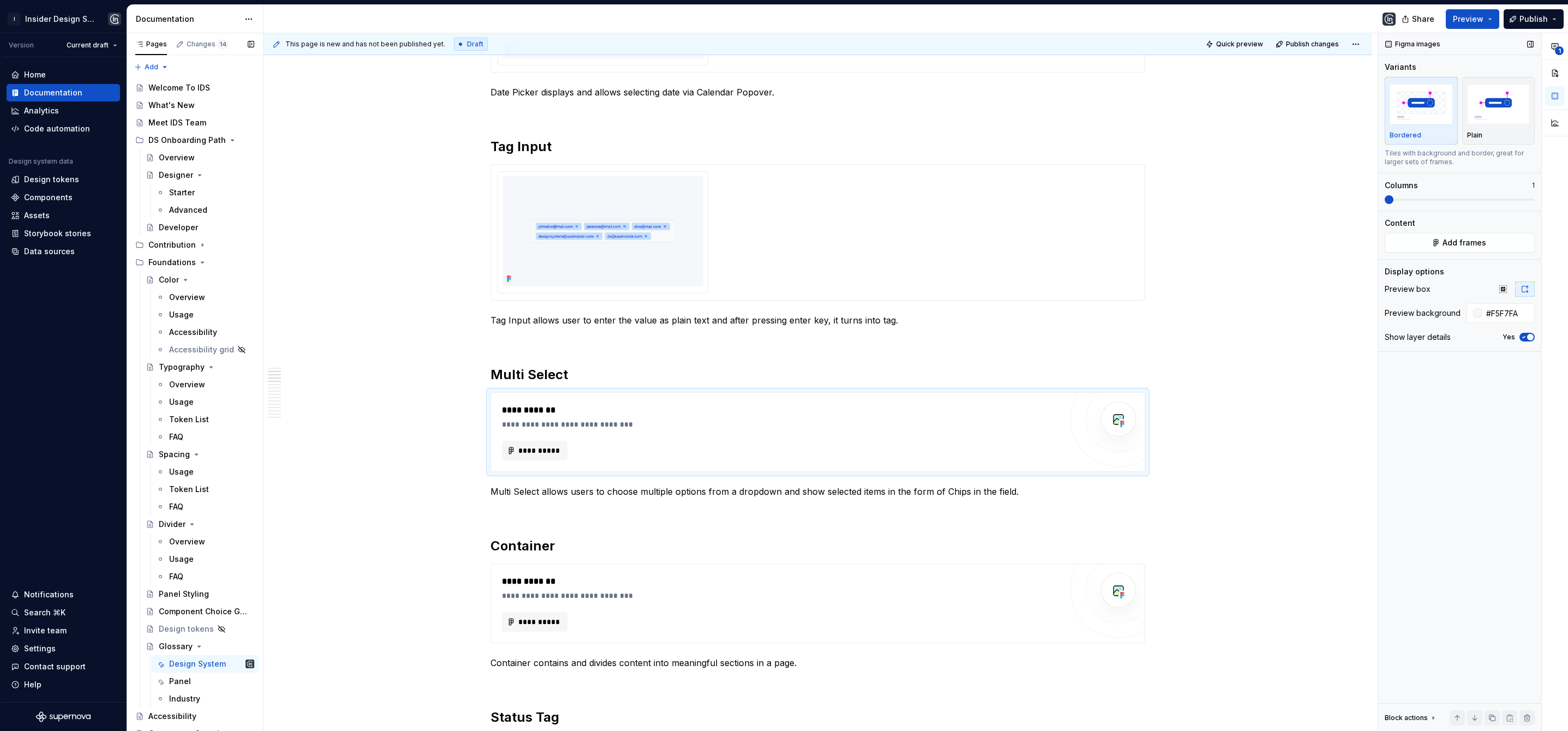
click at [1526, 339] on icon "button" at bounding box center [1524, 337] width 9 height 6
click at [1425, 203] on span at bounding box center [1430, 200] width 9 height 9
click at [525, 450] on span "**********" at bounding box center [539, 451] width 42 height 11
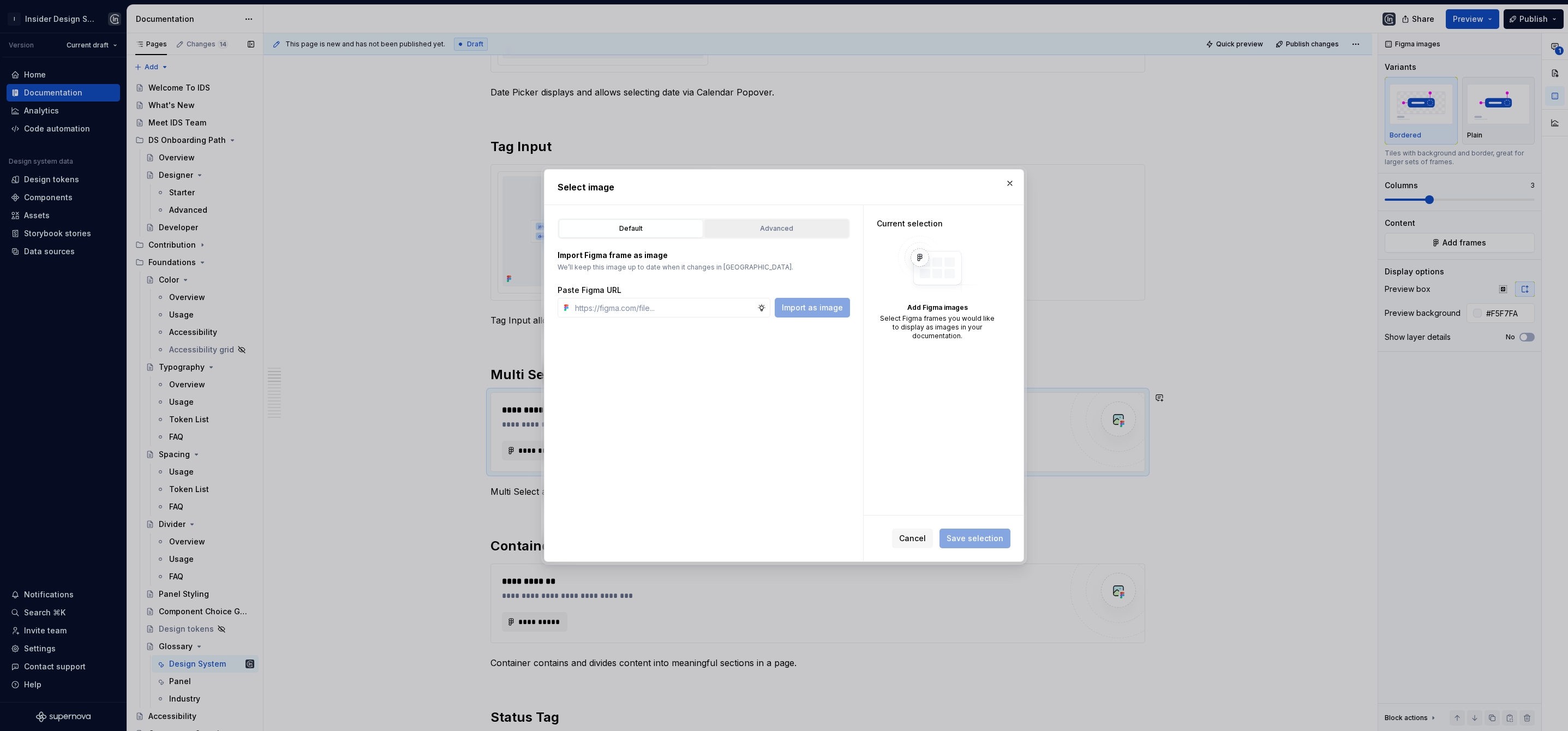
click at [788, 230] on div "Advanced" at bounding box center [776, 228] width 137 height 11
click at [660, 299] on input "search" at bounding box center [710, 296] width 279 height 11
type textarea "*"
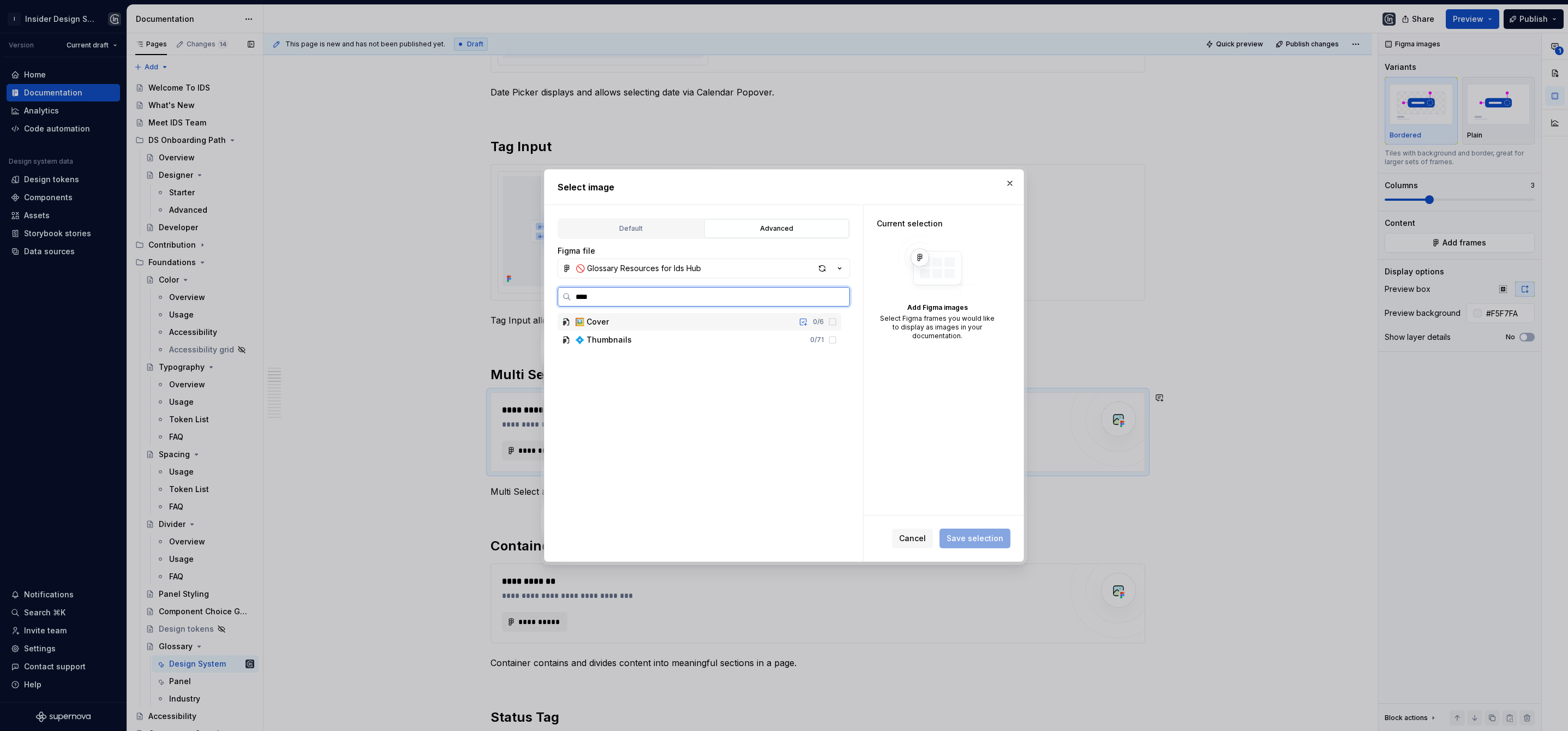
type input "*****"
click at [678, 341] on div "Multi Select 0 / 5" at bounding box center [704, 340] width 273 height 18
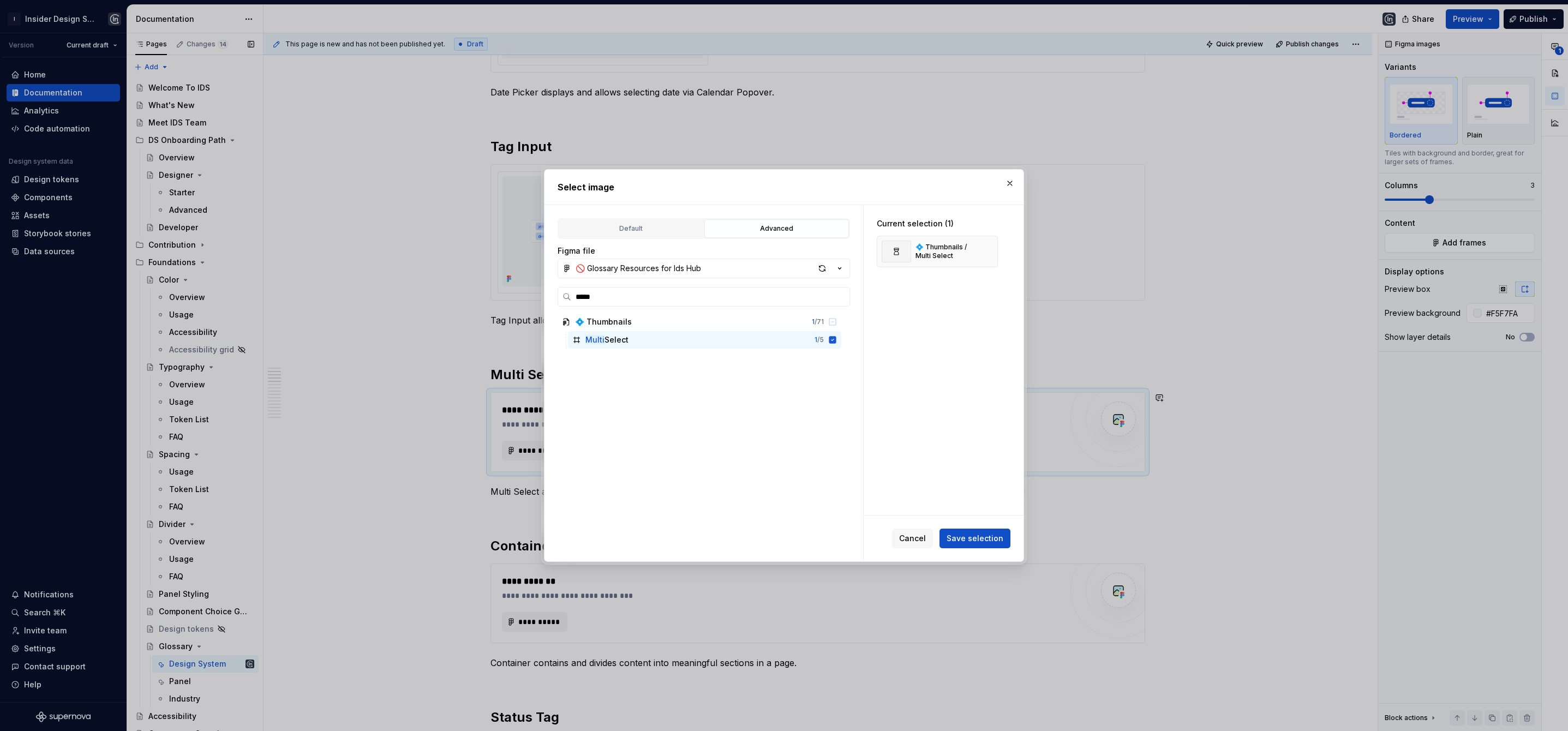
click at [994, 543] on span "Save selection" at bounding box center [975, 539] width 56 height 11
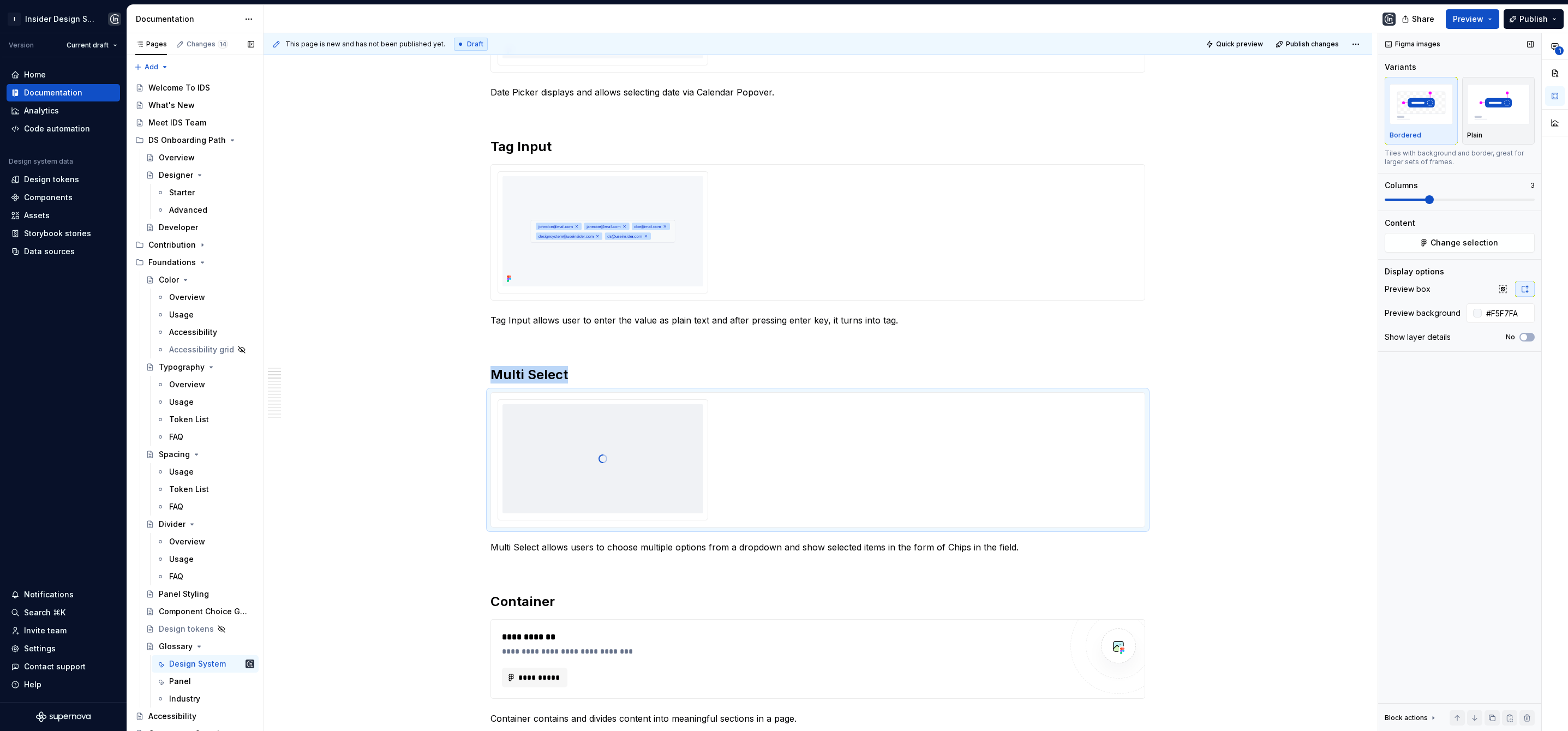
click at [1429, 202] on span at bounding box center [1430, 200] width 9 height 9
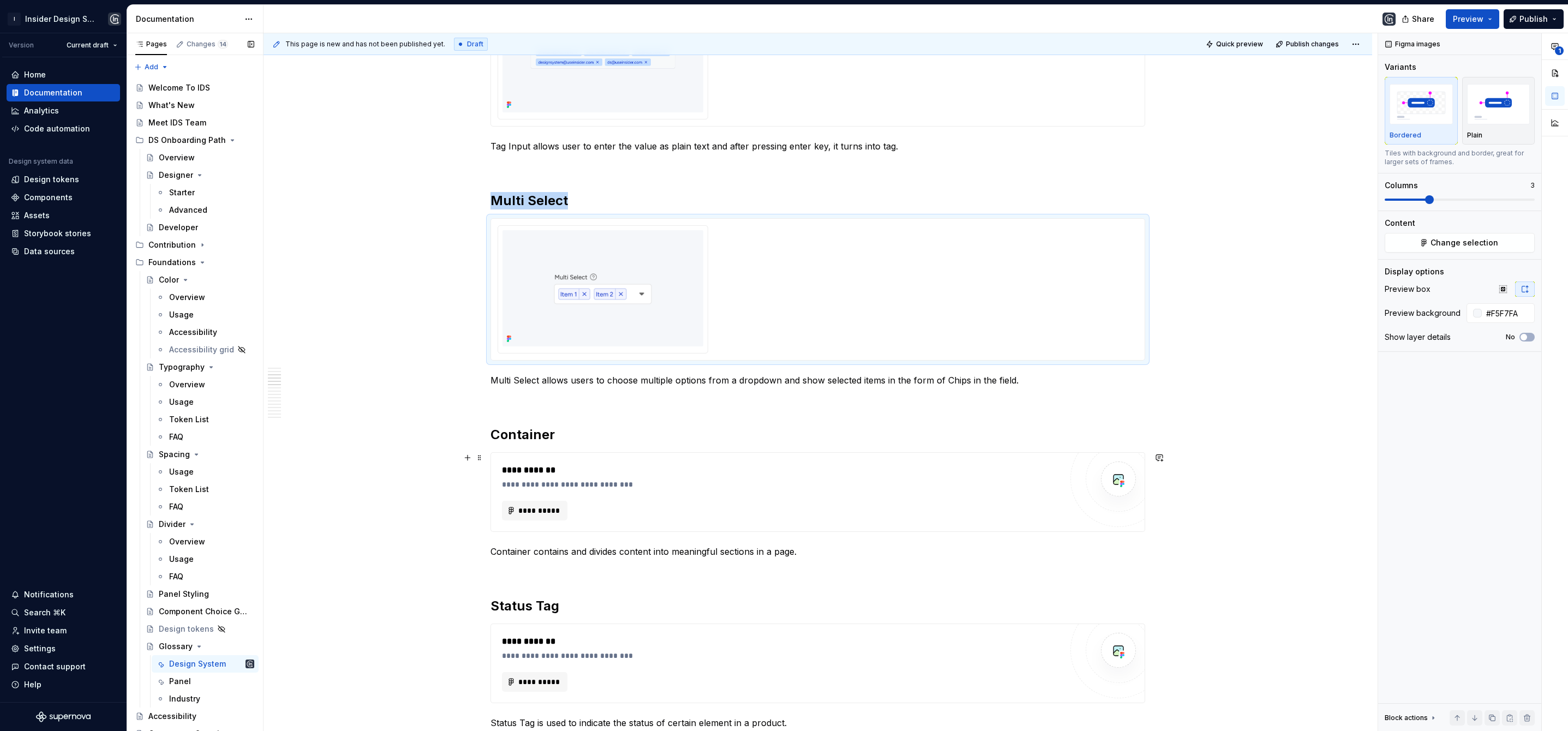
scroll to position [604, 0]
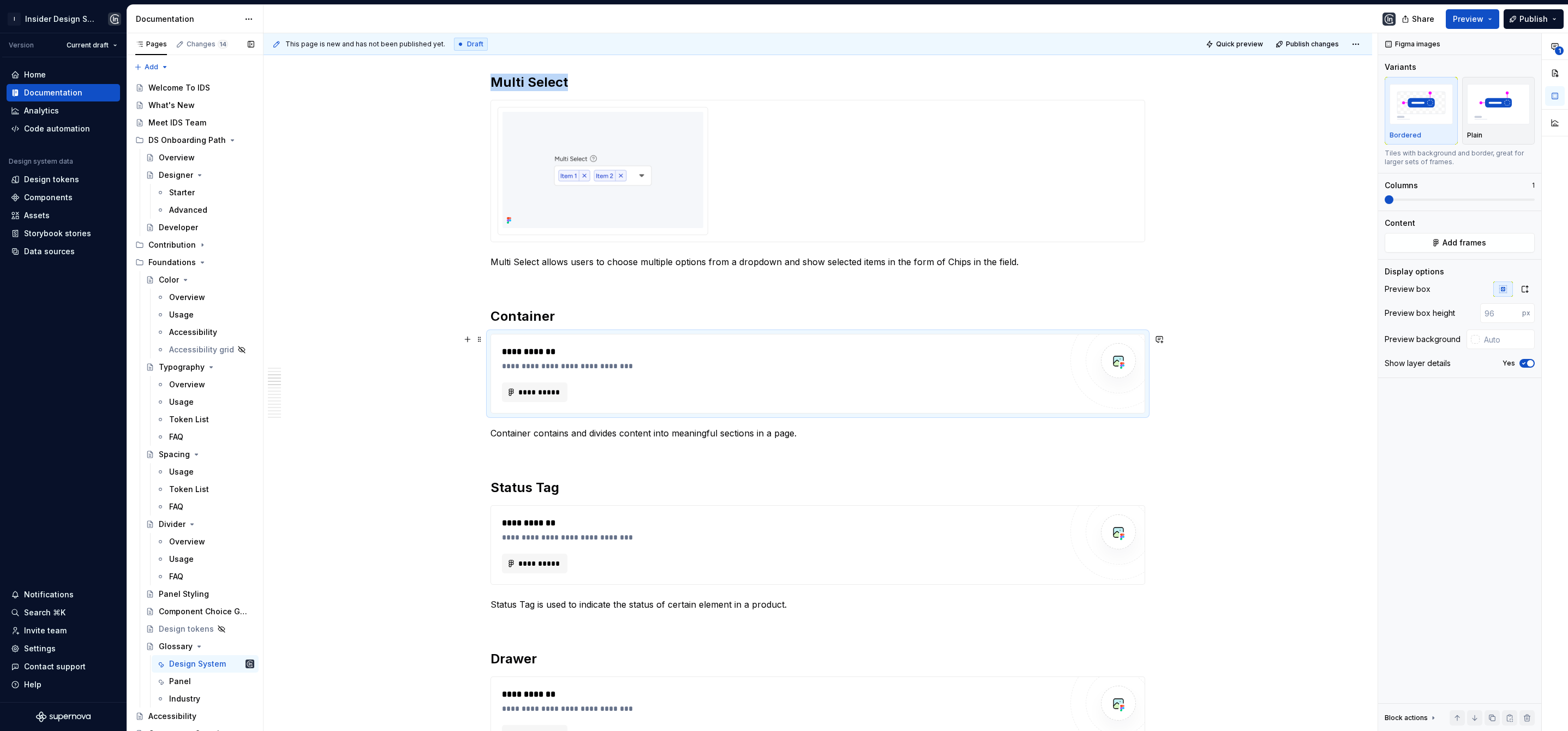
click at [747, 352] on div "**********" at bounding box center [781, 352] width 560 height 13
click at [1529, 289] on button "button" at bounding box center [1525, 288] width 19 height 15
click at [1485, 316] on input "text" at bounding box center [1506, 313] width 56 height 19
paste input "#F5F7FA"
type input "#F5F7FA"
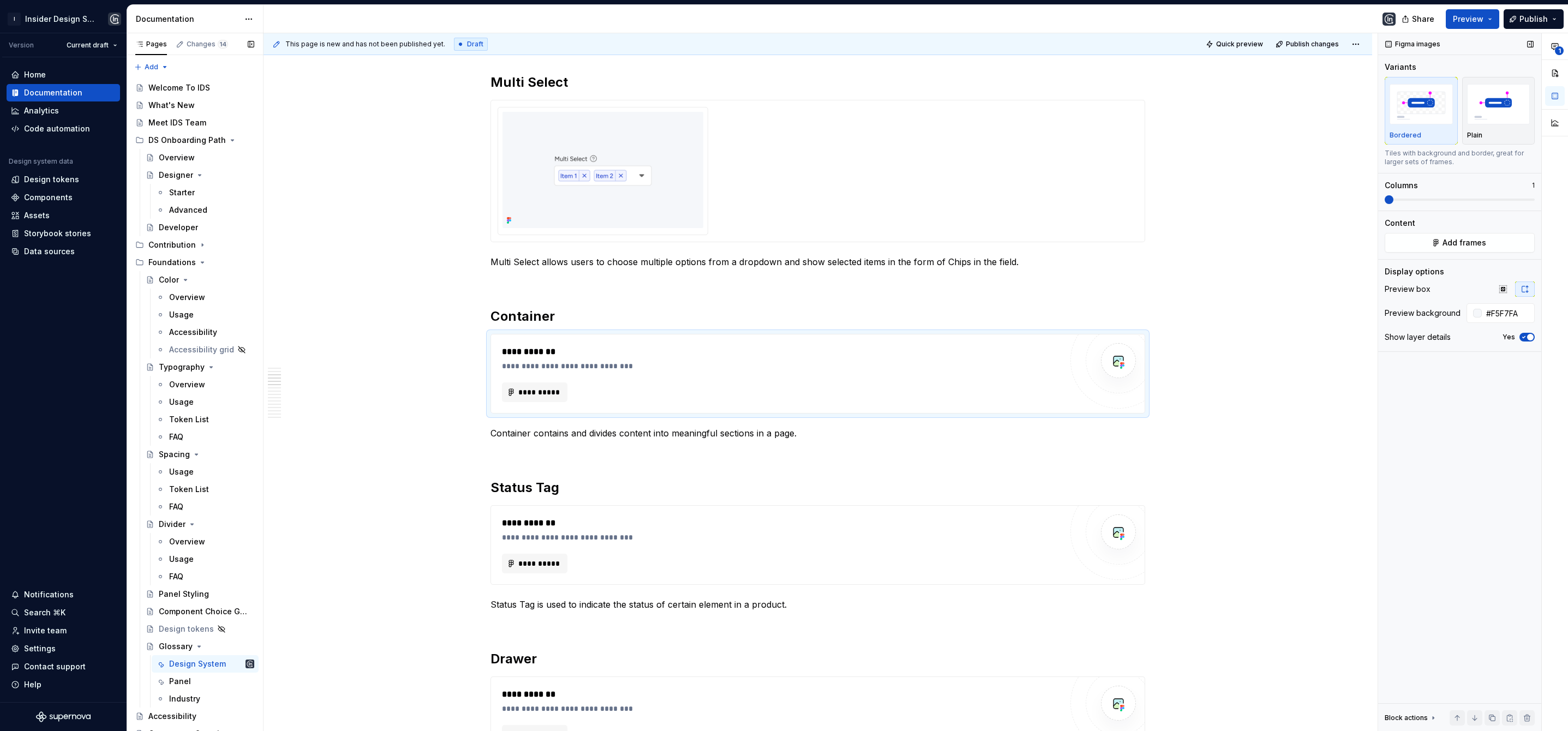
click at [1522, 339] on icon "button" at bounding box center [1524, 337] width 9 height 6
click at [1433, 204] on span at bounding box center [1430, 200] width 9 height 9
click at [549, 388] on span "**********" at bounding box center [539, 392] width 42 height 11
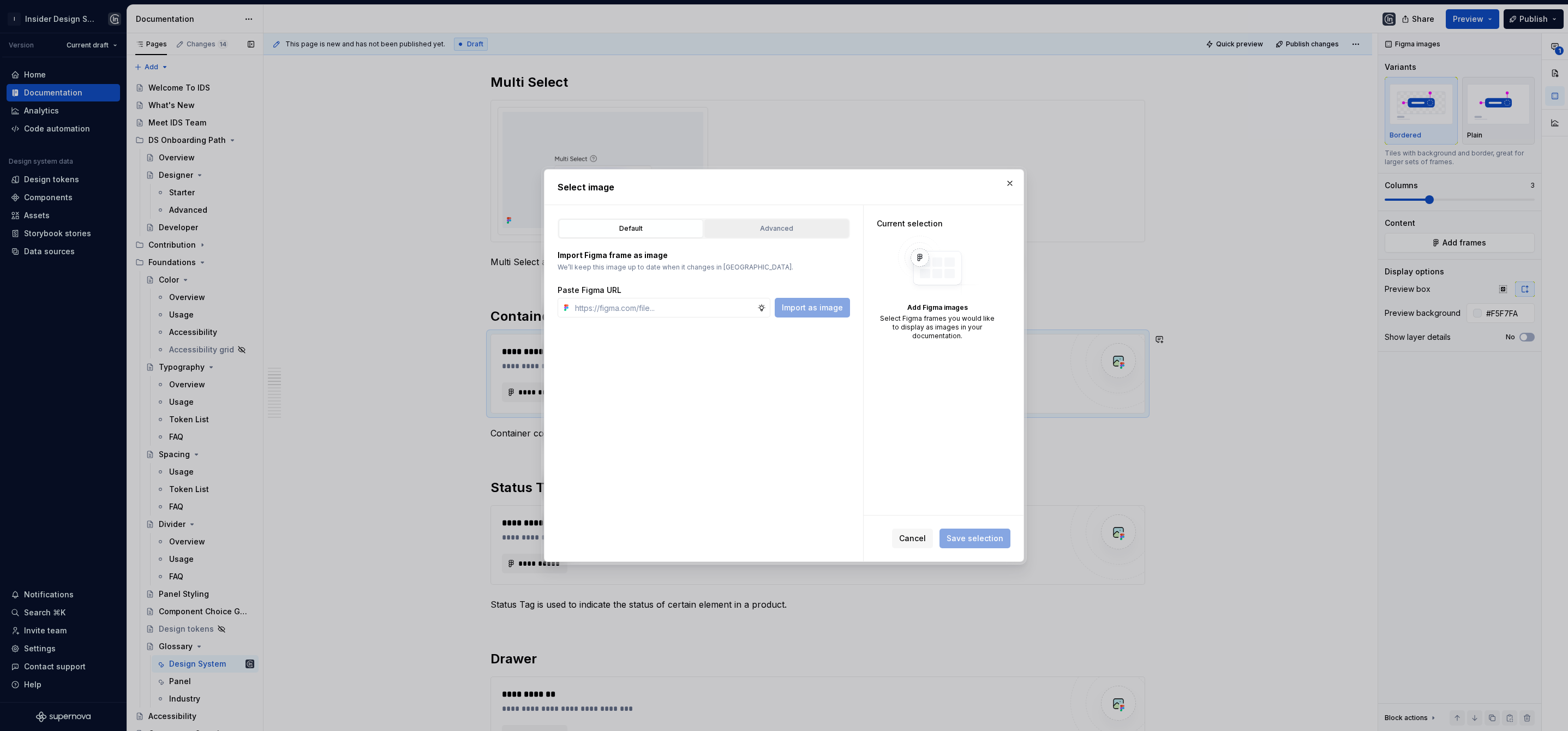
click at [786, 231] on div "Advanced" at bounding box center [776, 228] width 137 height 11
type textarea "*"
click at [701, 296] on input "search" at bounding box center [710, 296] width 279 height 11
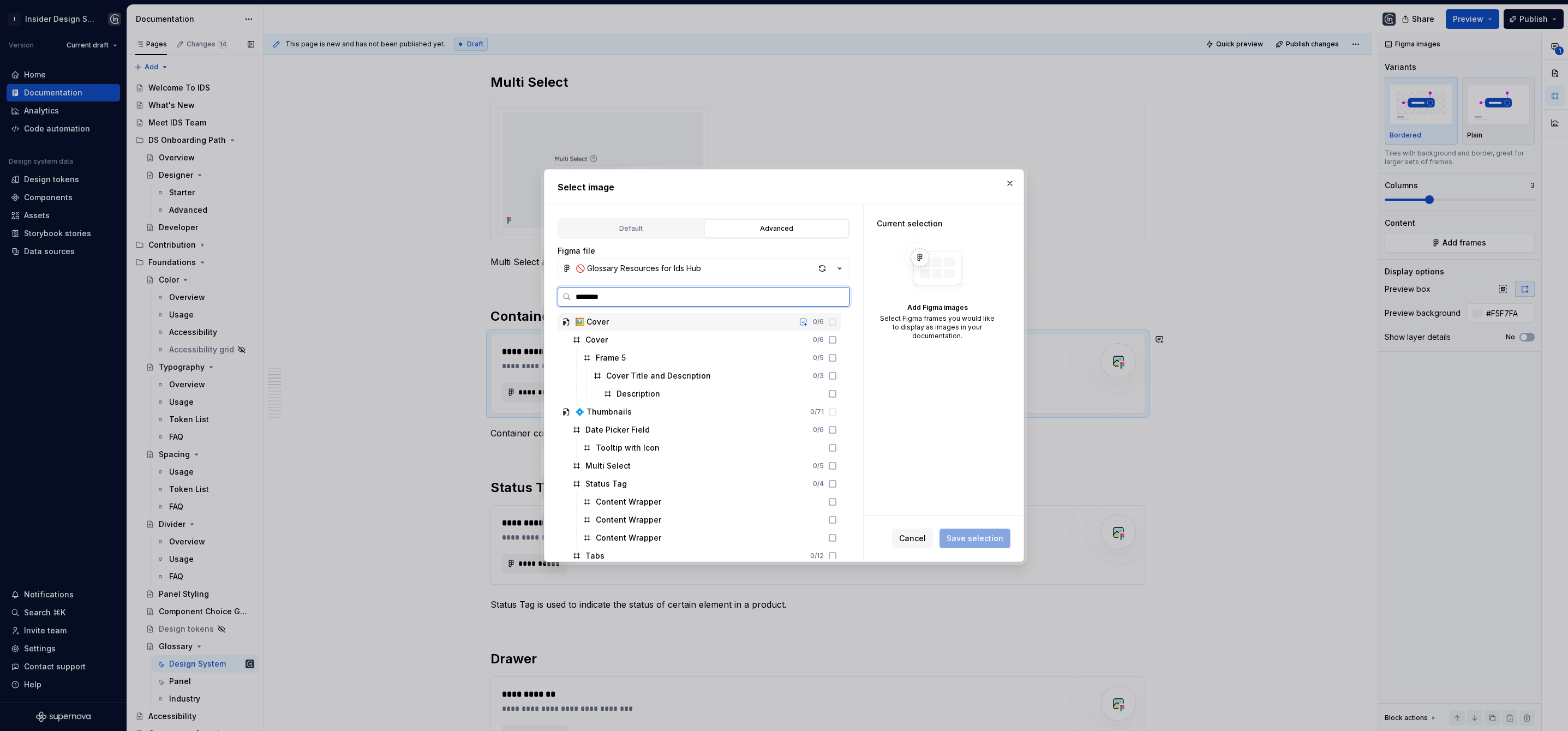
type input "*********"
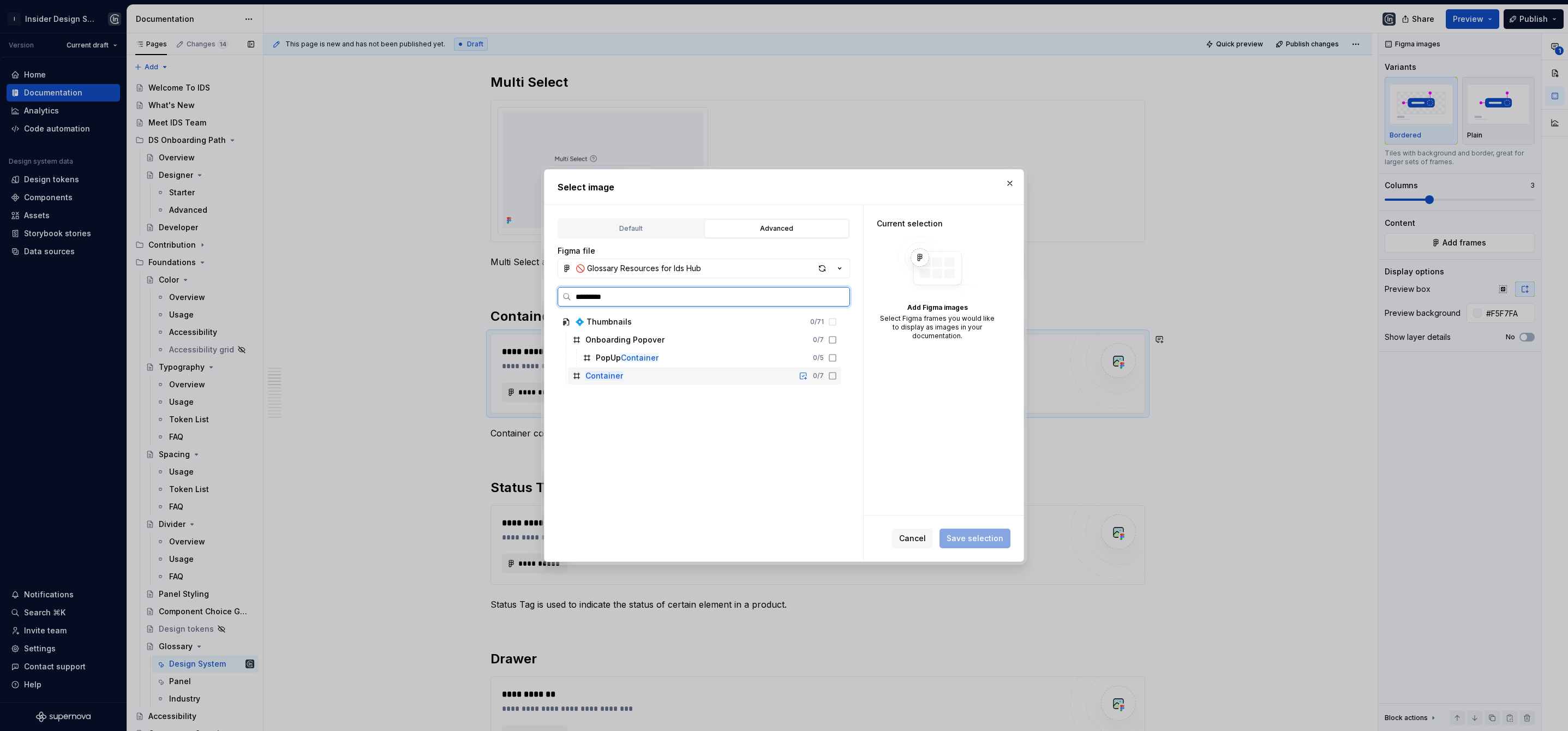
click at [641, 380] on div "Container 0 / 7" at bounding box center [704, 377] width 273 height 18
click at [989, 541] on span "Save selection" at bounding box center [975, 539] width 56 height 11
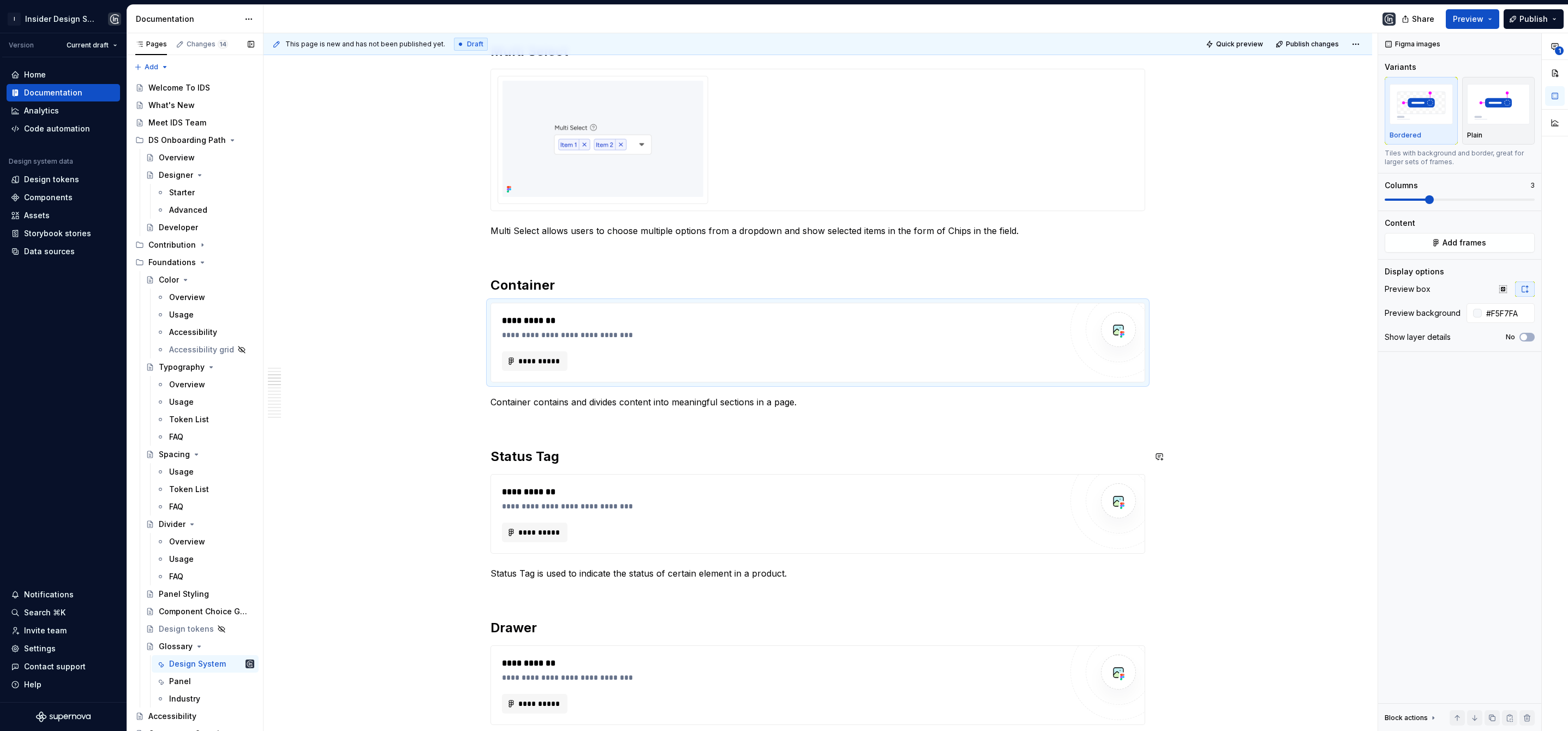
scroll to position [690, 0]
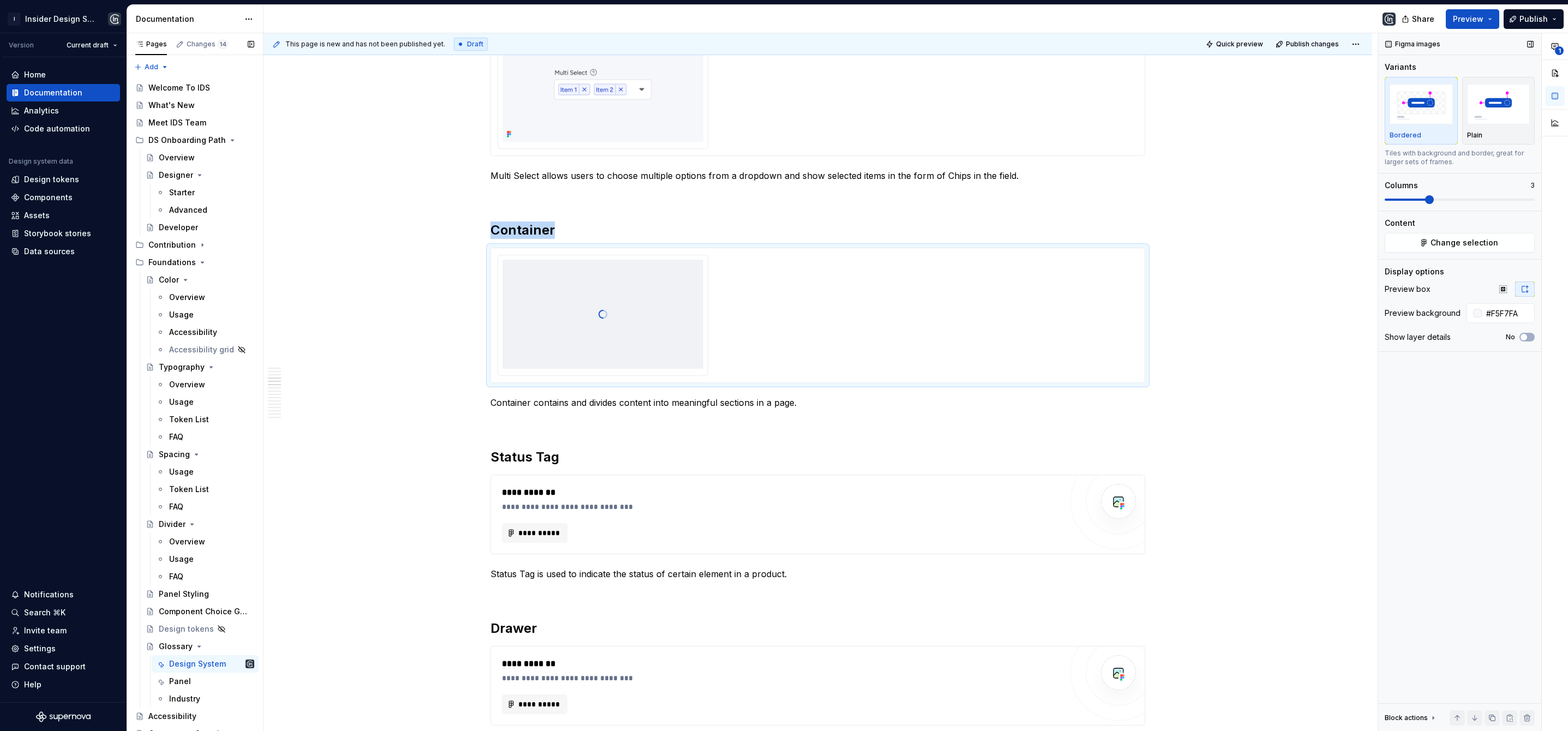
click at [1433, 204] on span at bounding box center [1430, 200] width 9 height 9
click at [591, 503] on div "**********" at bounding box center [781, 507] width 560 height 11
click at [1529, 362] on span "button" at bounding box center [1529, 362] width 6 height 6
click at [1525, 288] on icon "button" at bounding box center [1525, 289] width 9 height 9
click at [1497, 310] on input "text" at bounding box center [1506, 313] width 56 height 19
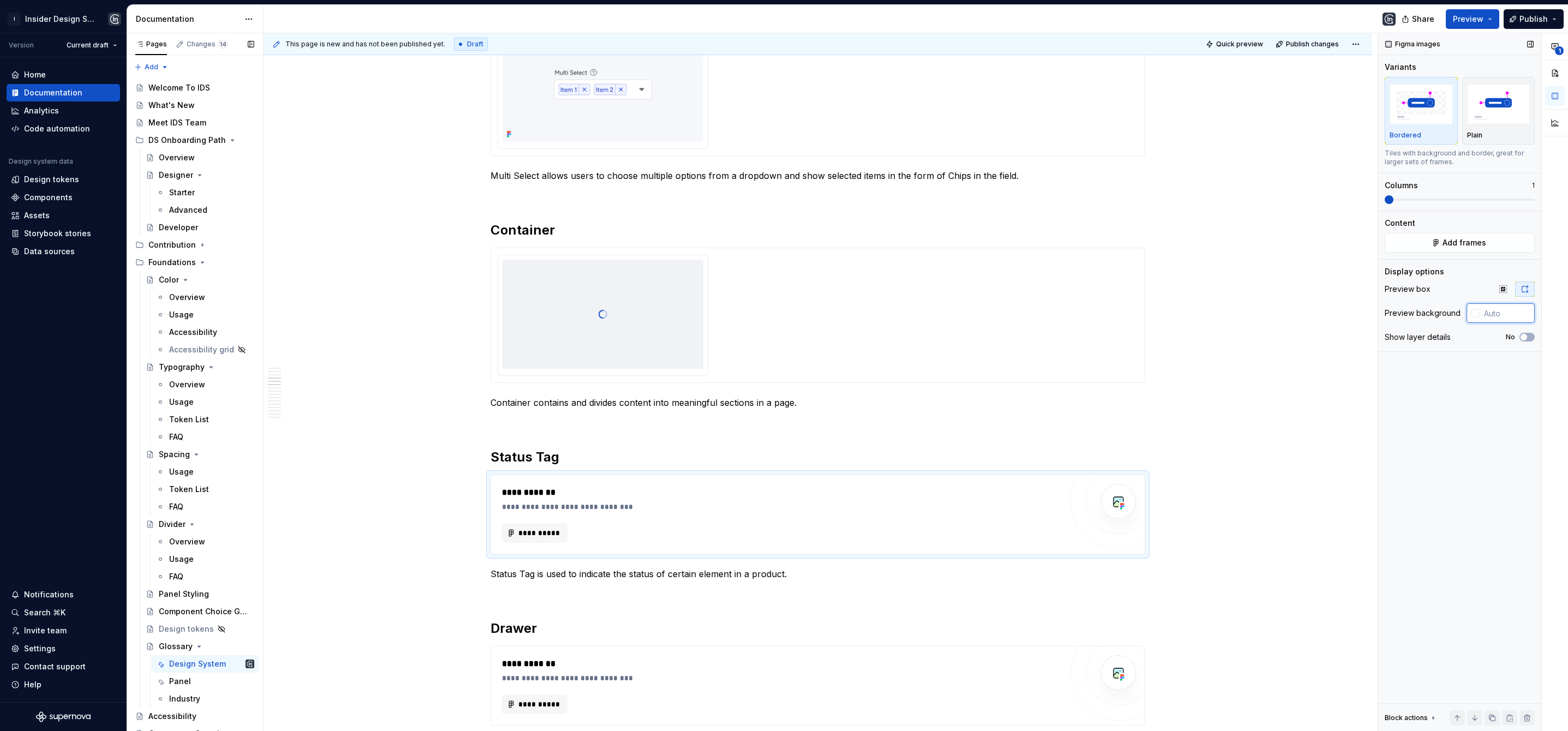
paste input "#F5F7FA"
type input "#F5F7FA"
click at [584, 517] on div "**********" at bounding box center [781, 516] width 560 height 56
click at [549, 531] on span "**********" at bounding box center [539, 534] width 42 height 11
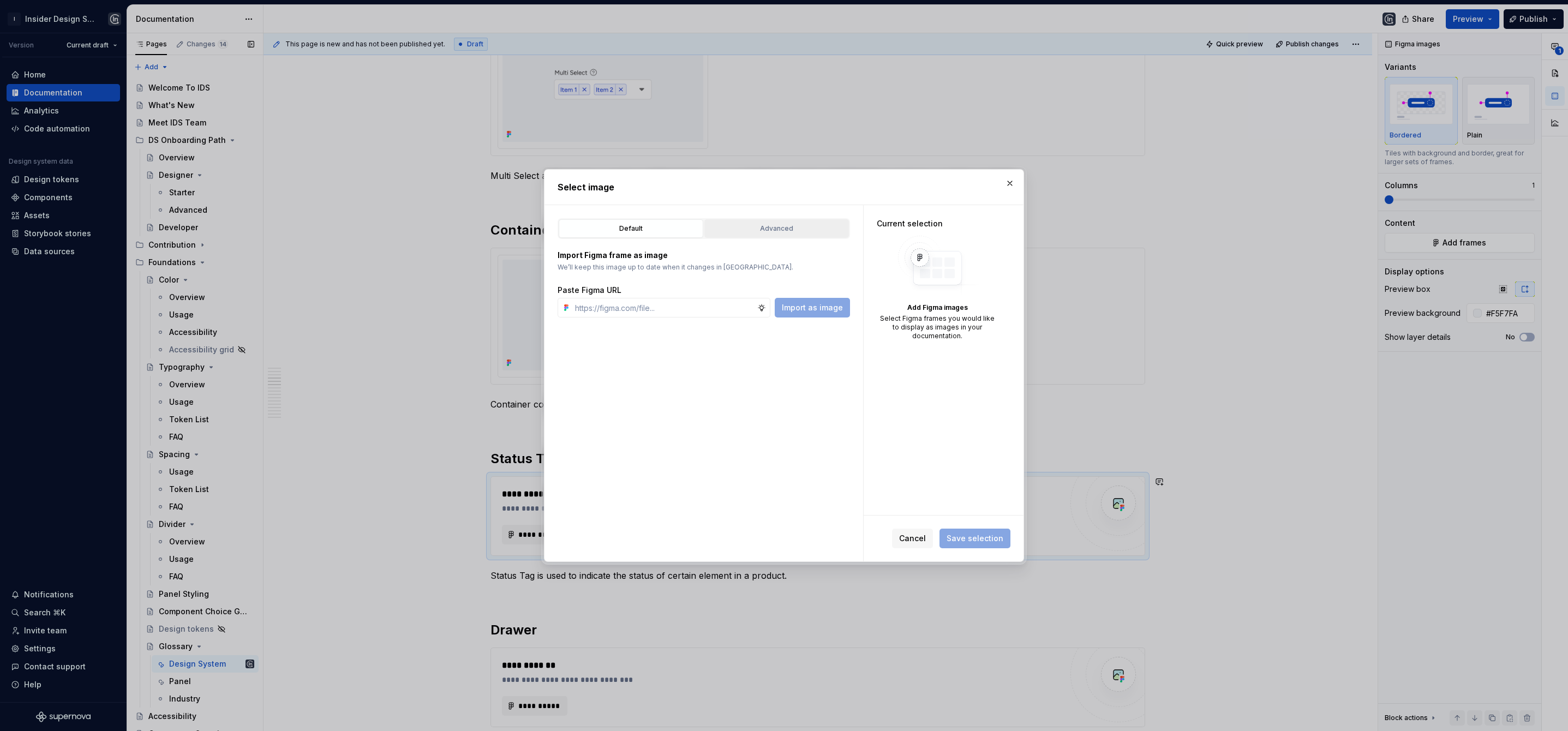
click at [774, 224] on div "Advanced" at bounding box center [776, 228] width 137 height 11
click at [673, 298] on input "search" at bounding box center [710, 296] width 279 height 11
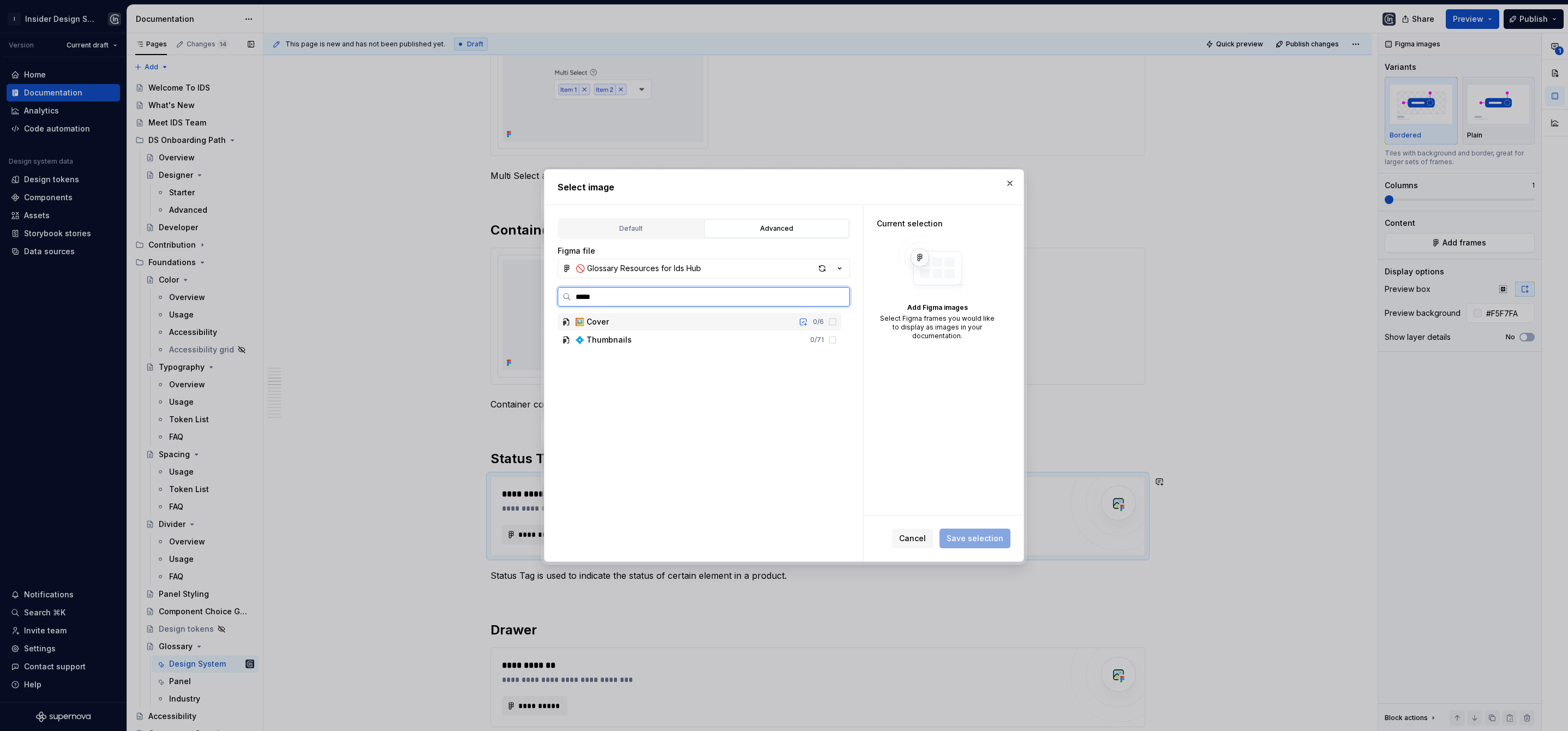
type input "******"
click at [638, 414] on div "Status Tag 0 / 4" at bounding box center [704, 412] width 273 height 18
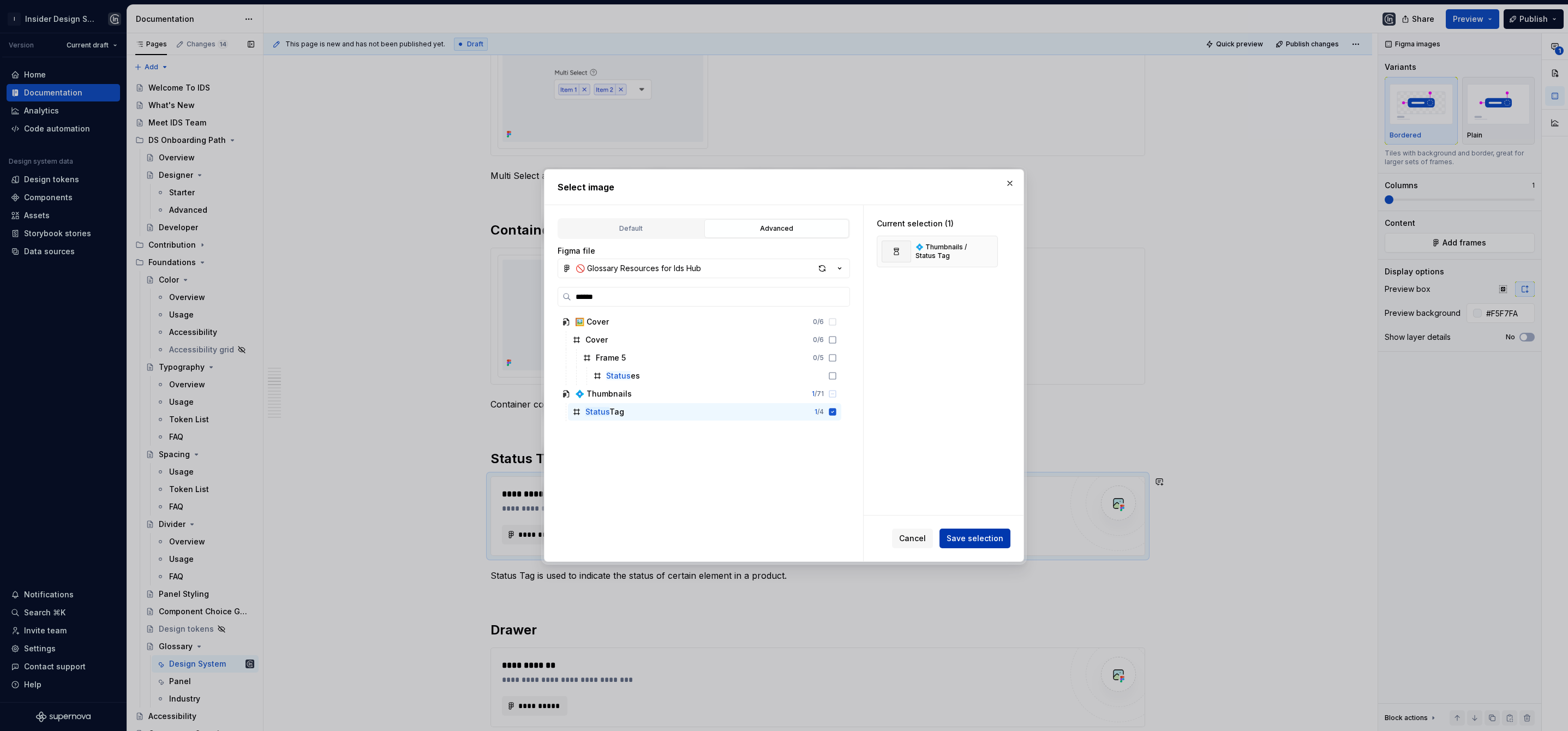
click at [967, 540] on span "Save selection" at bounding box center [975, 539] width 56 height 11
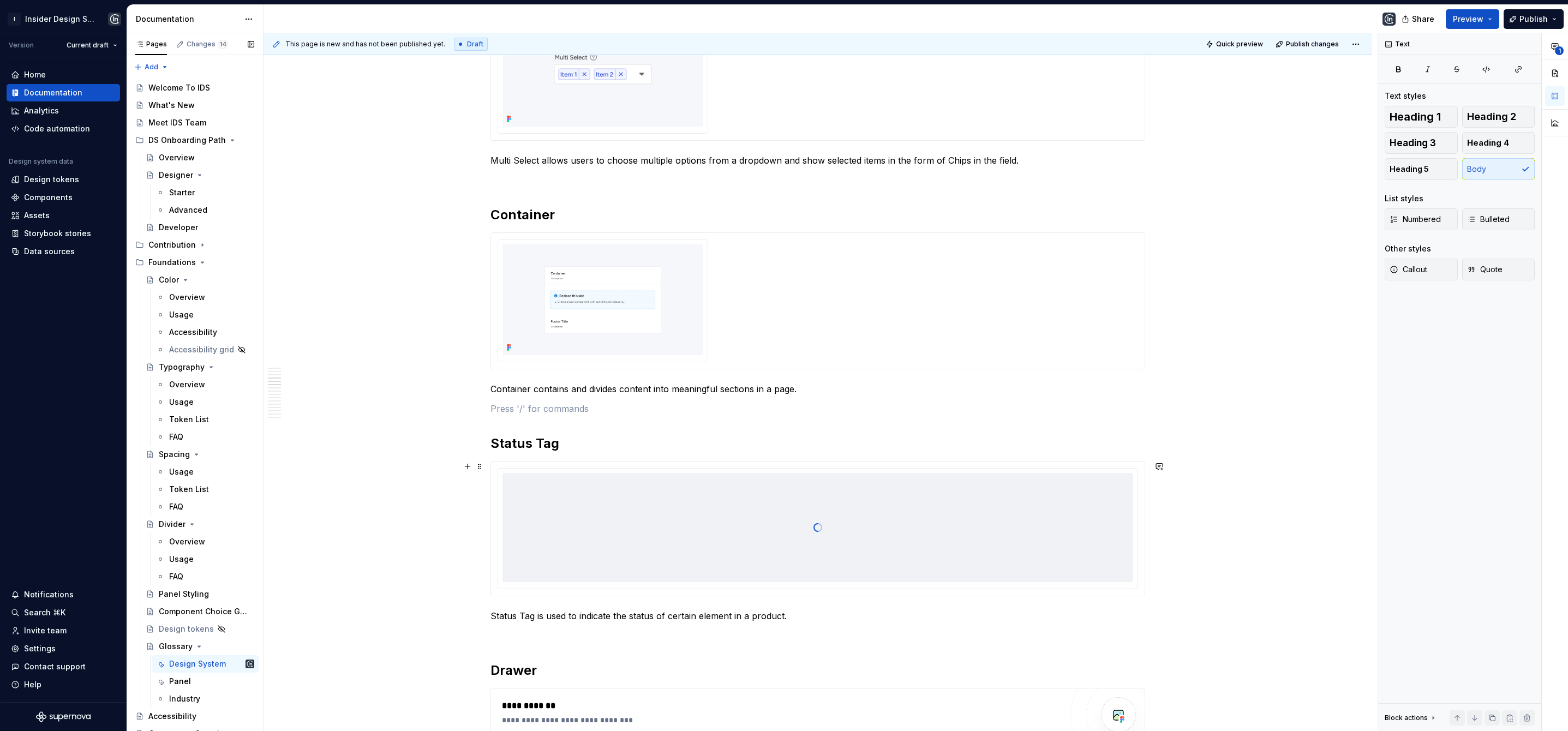
scroll to position [710, 0]
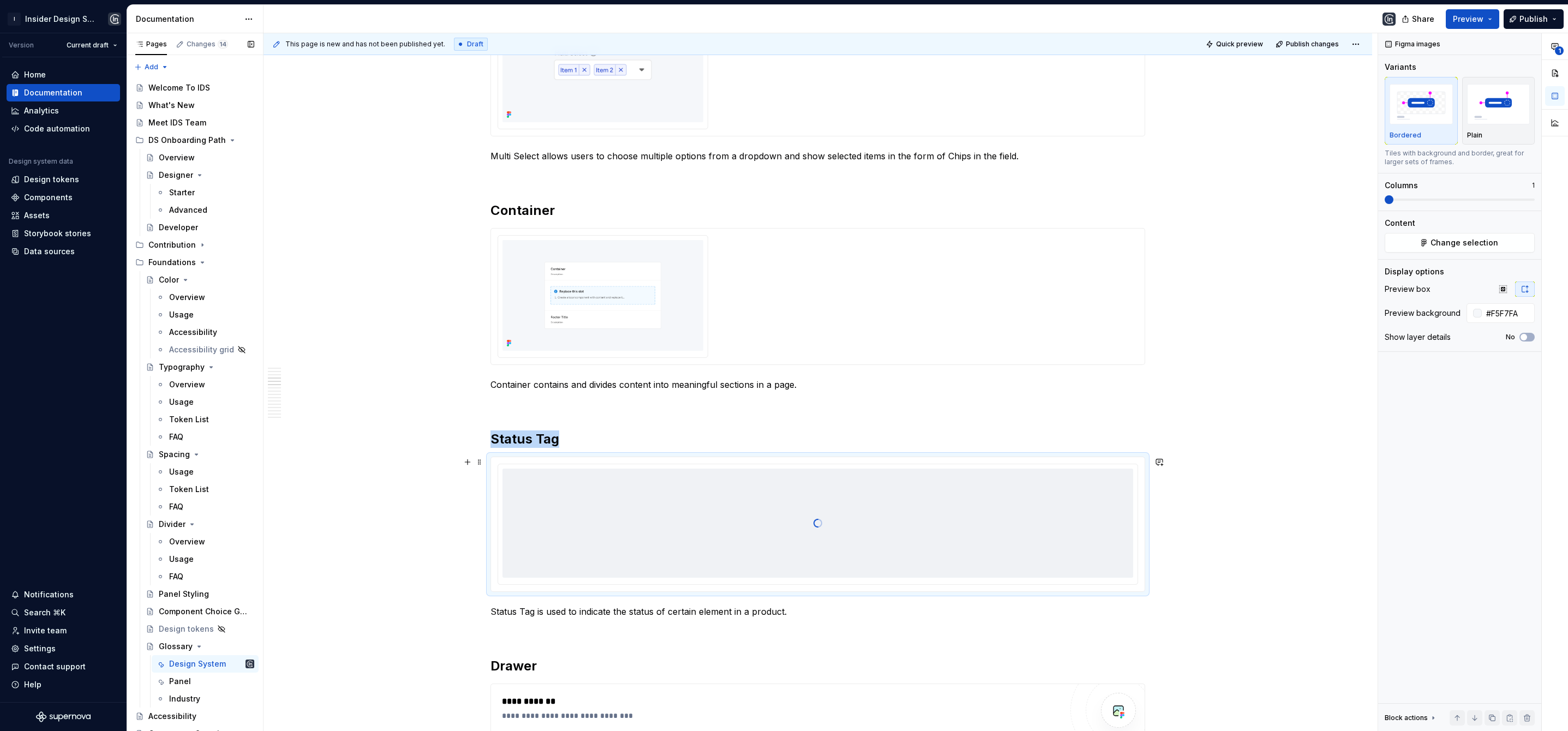
click at [582, 506] on div at bounding box center [817, 524] width 630 height 109
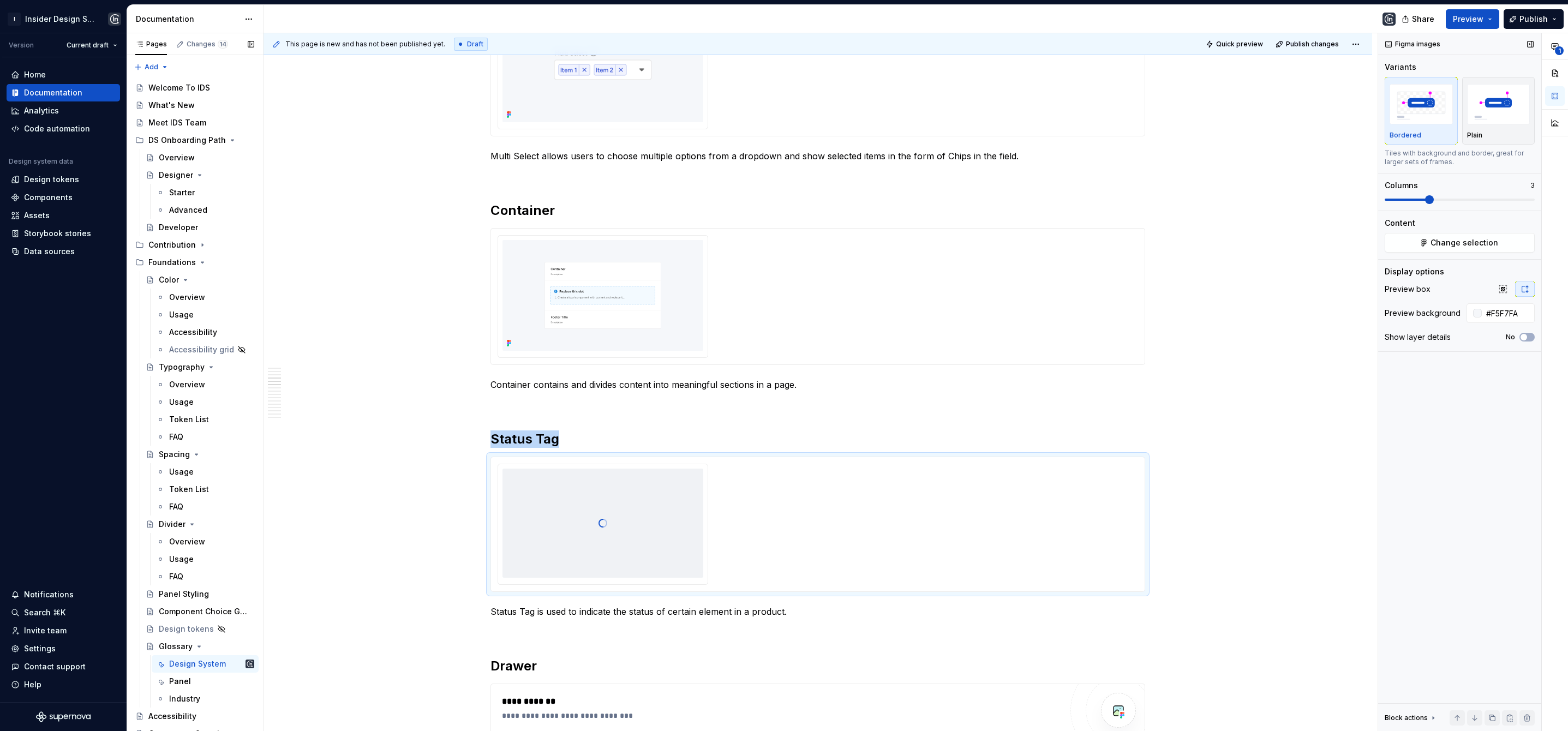
click at [1433, 204] on span at bounding box center [1430, 200] width 9 height 9
type textarea "*"
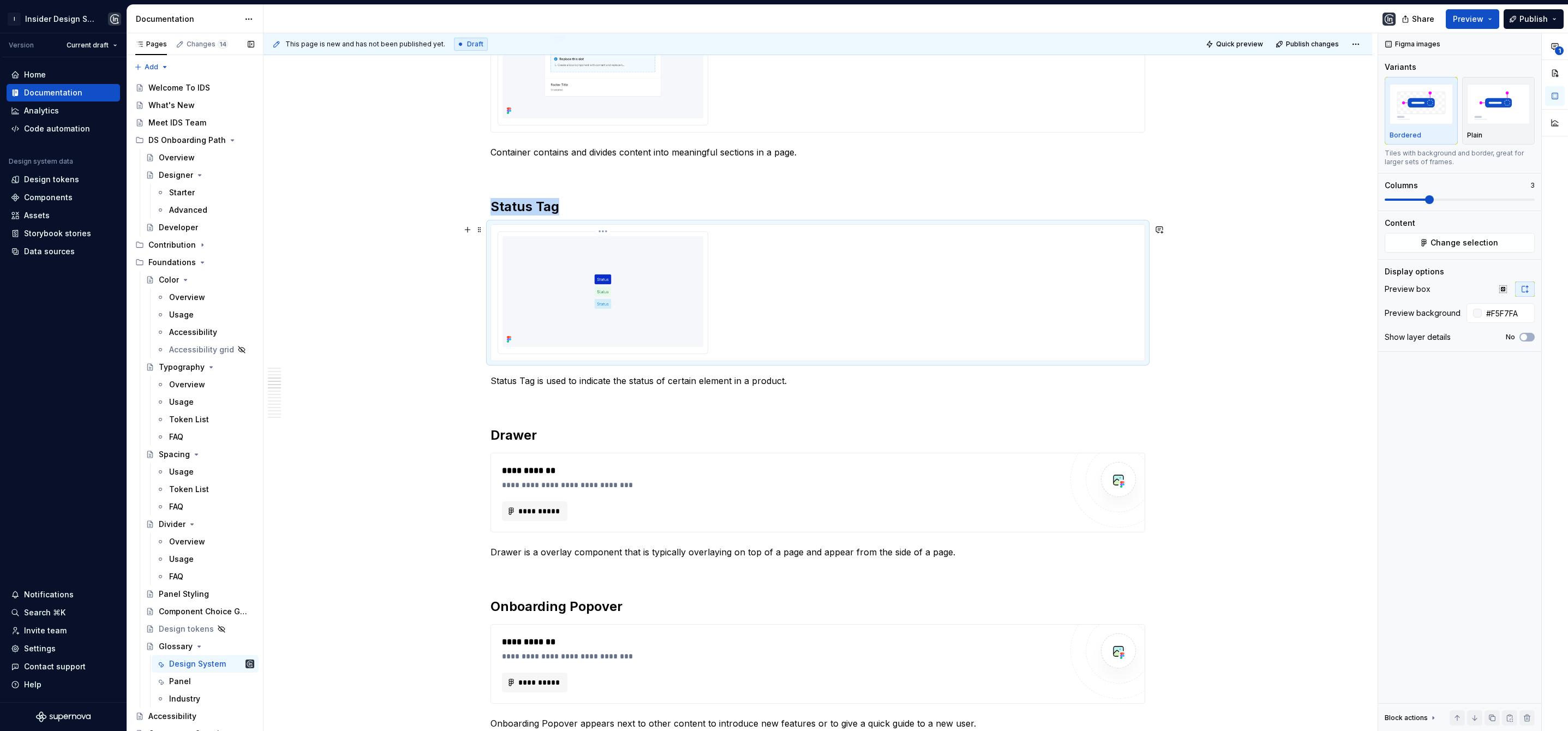
scroll to position [1050, 0]
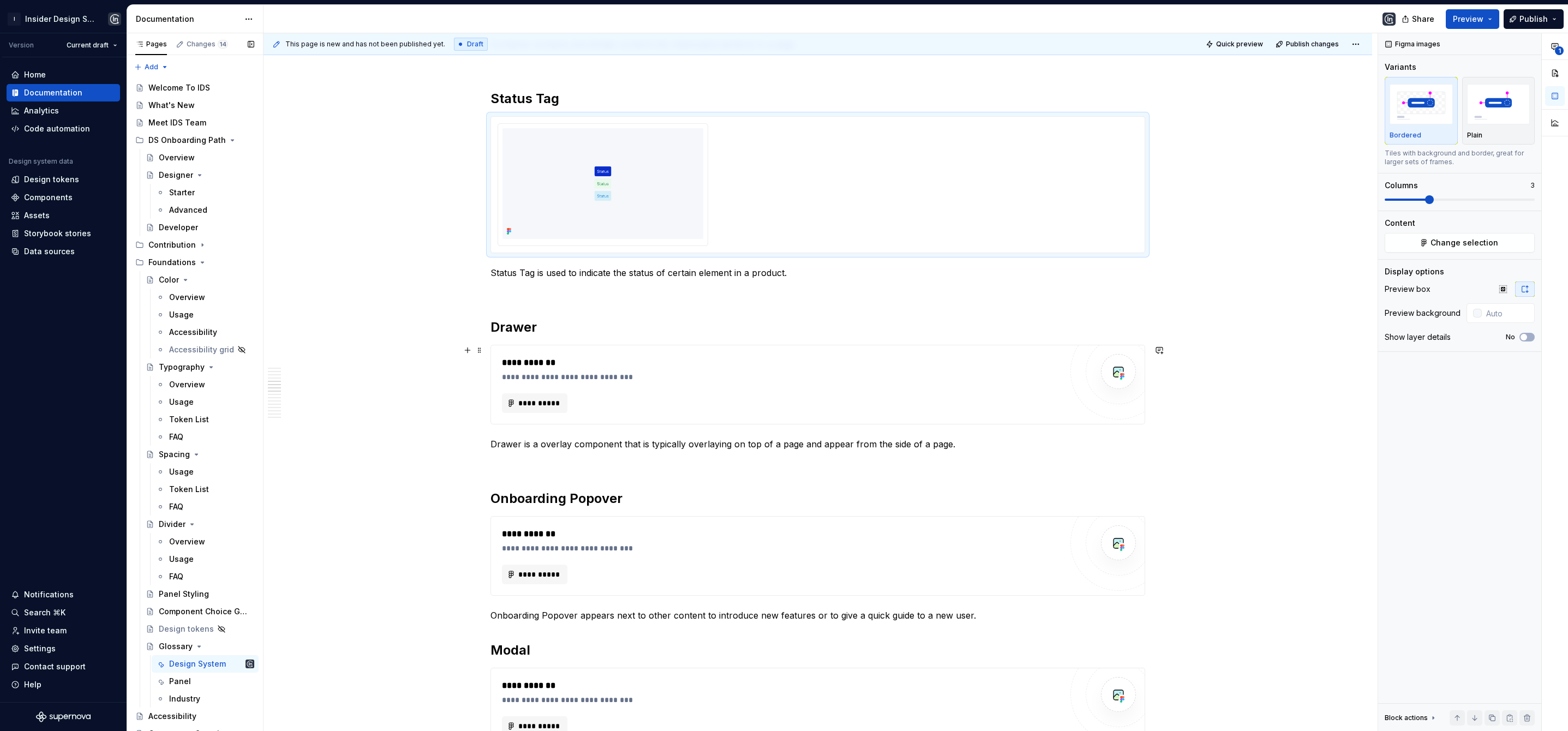
click at [626, 372] on div "**********" at bounding box center [781, 377] width 560 height 11
click at [1527, 293] on icon "button" at bounding box center [1525, 289] width 9 height 9
click at [1526, 339] on icon "button" at bounding box center [1524, 337] width 9 height 6
click at [1497, 317] on input "text" at bounding box center [1506, 313] width 56 height 19
paste input "#F5F7FA"
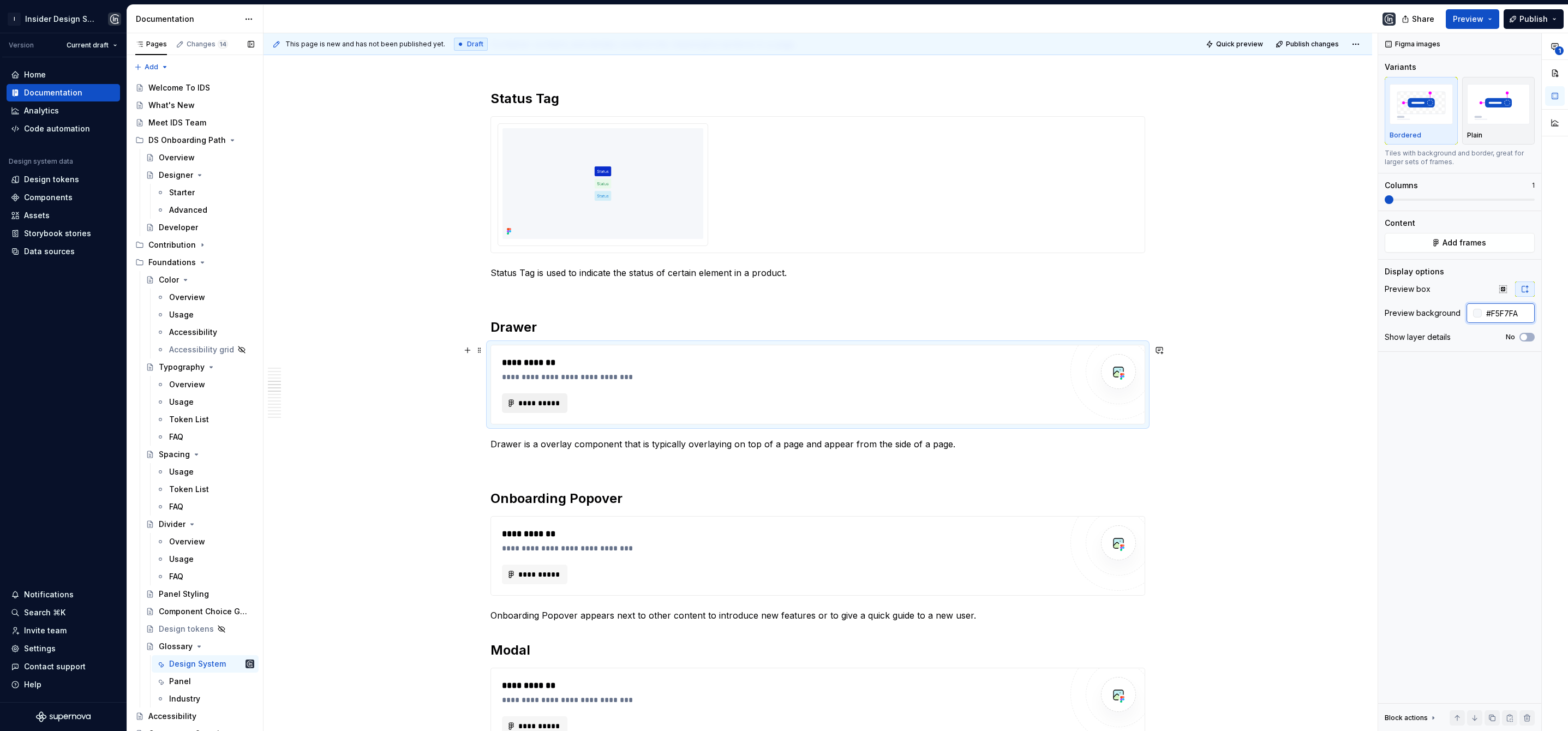
type input "#F5F7FA"
click at [554, 403] on span "**********" at bounding box center [539, 403] width 42 height 11
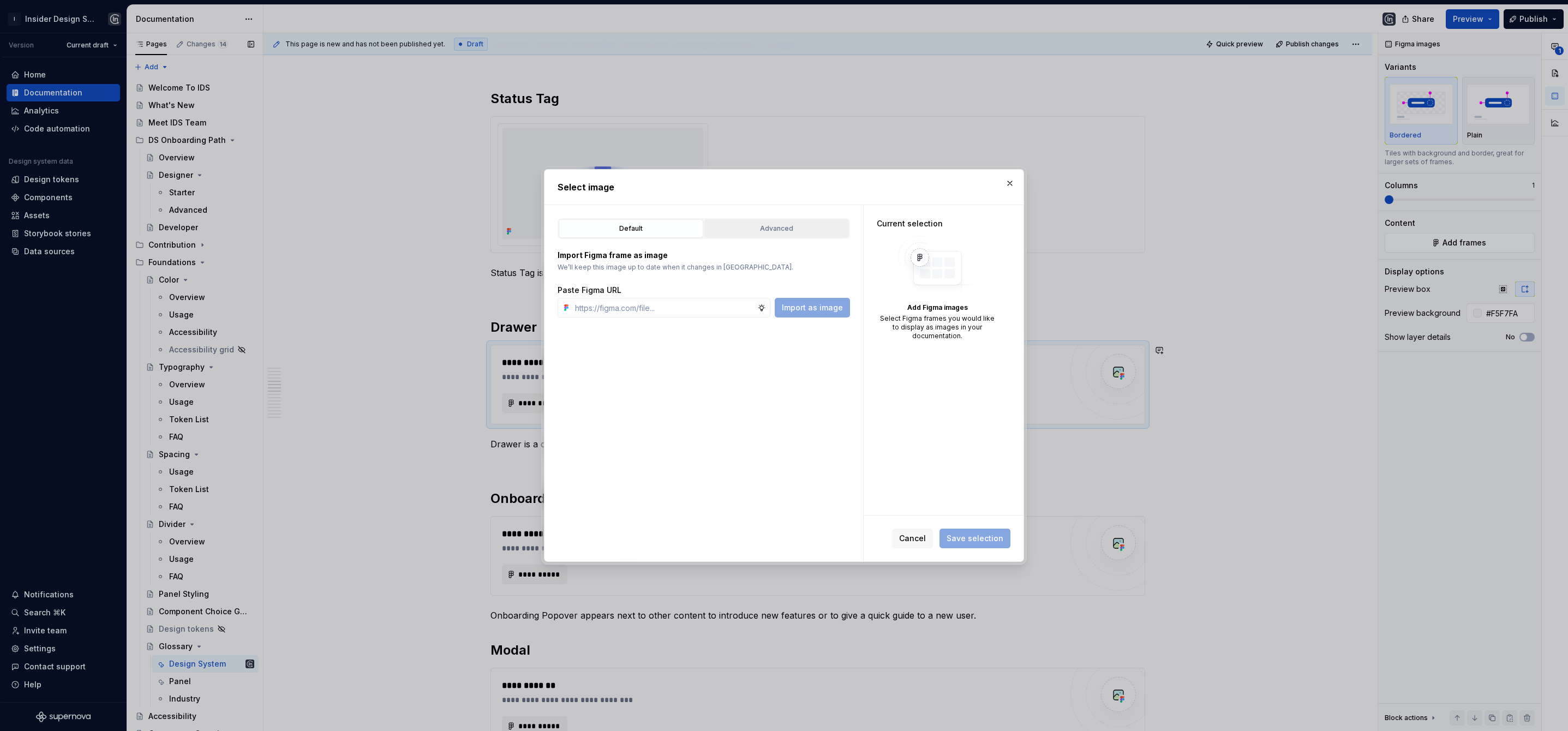
click at [772, 229] on div "Advanced" at bounding box center [776, 228] width 137 height 11
type textarea "*"
click at [665, 298] on input "search" at bounding box center [710, 296] width 279 height 11
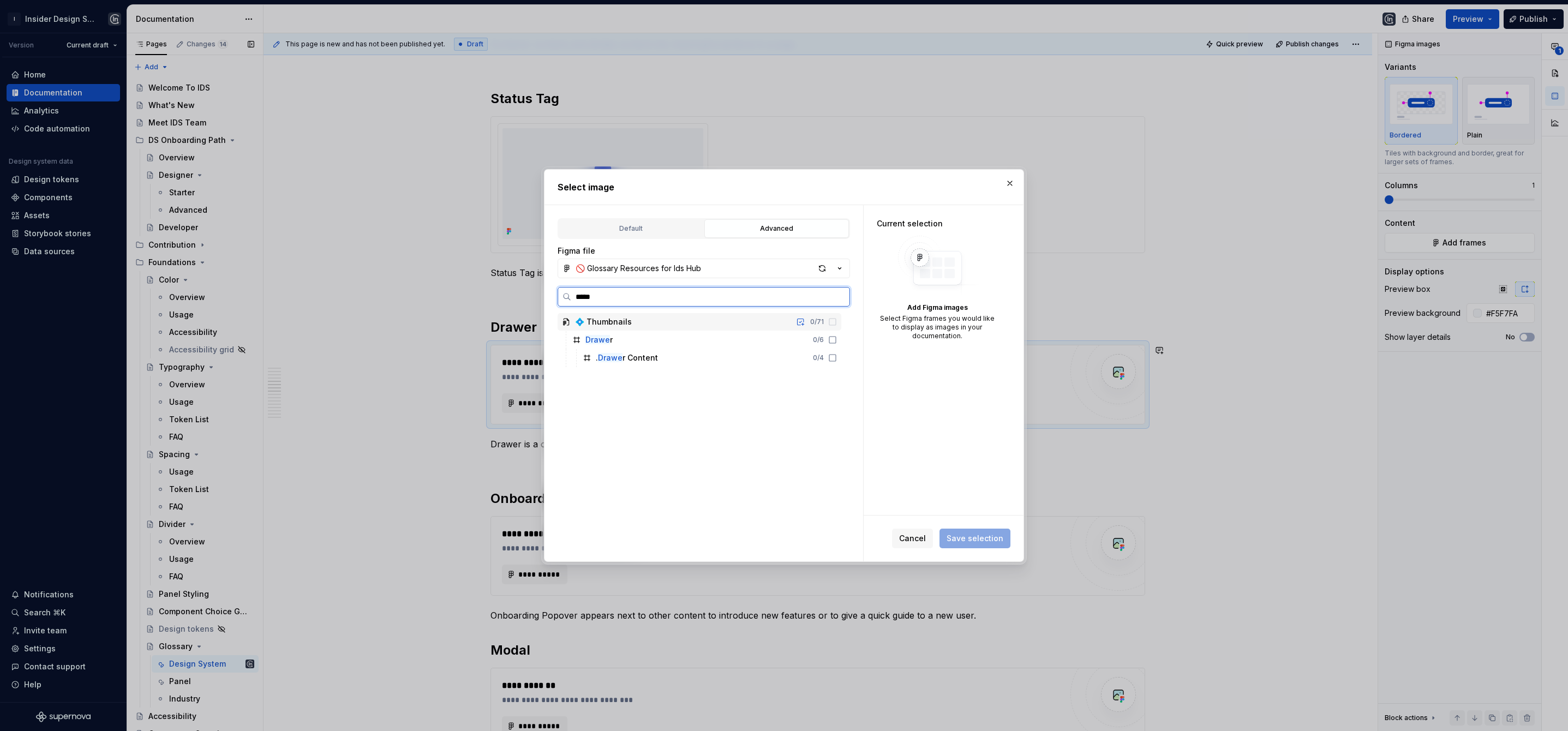
type input "******"
click at [655, 339] on div "Drawer 0 / 6" at bounding box center [704, 340] width 273 height 18
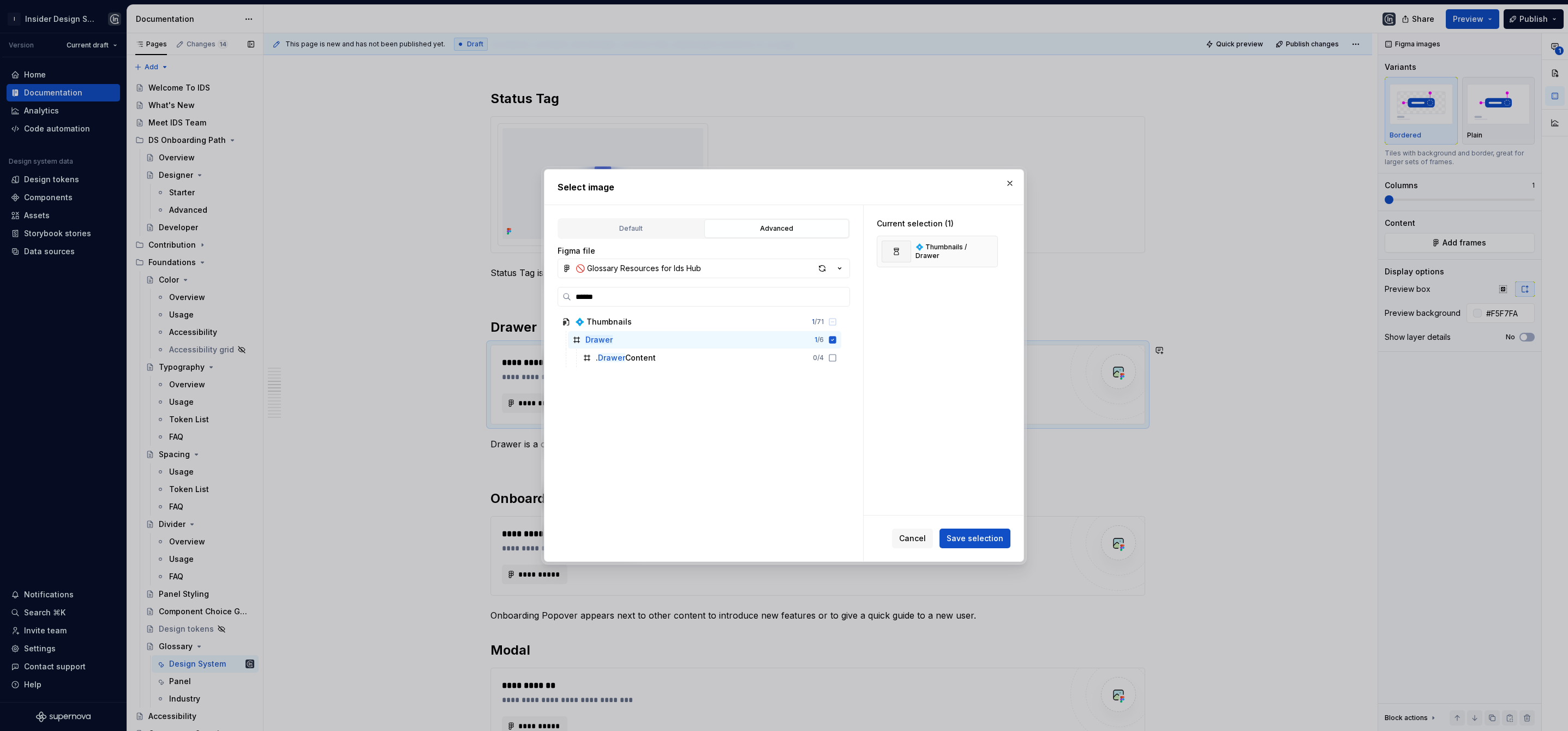
click at [965, 536] on span "Save selection" at bounding box center [975, 539] width 56 height 11
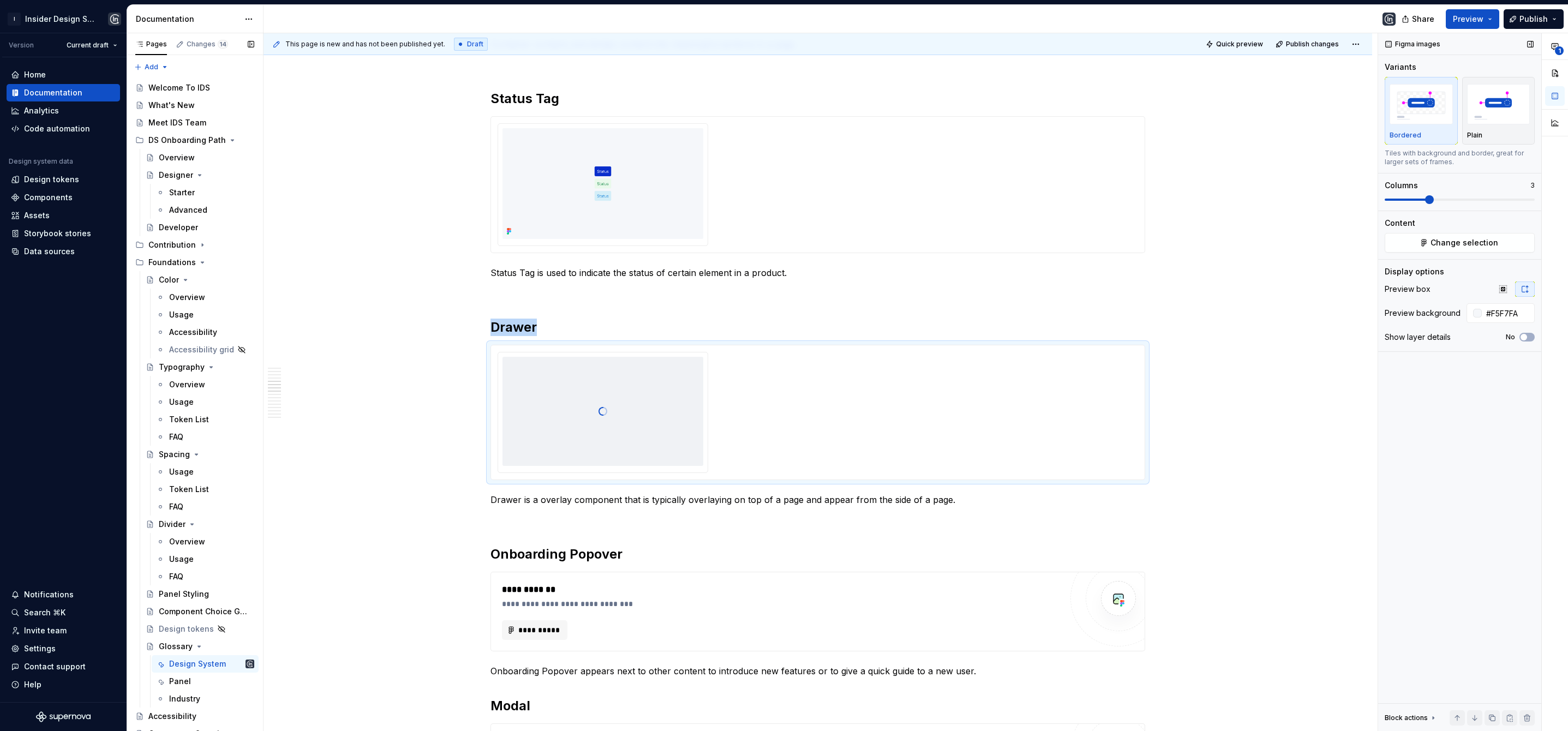
click at [1433, 203] on span at bounding box center [1430, 200] width 9 height 9
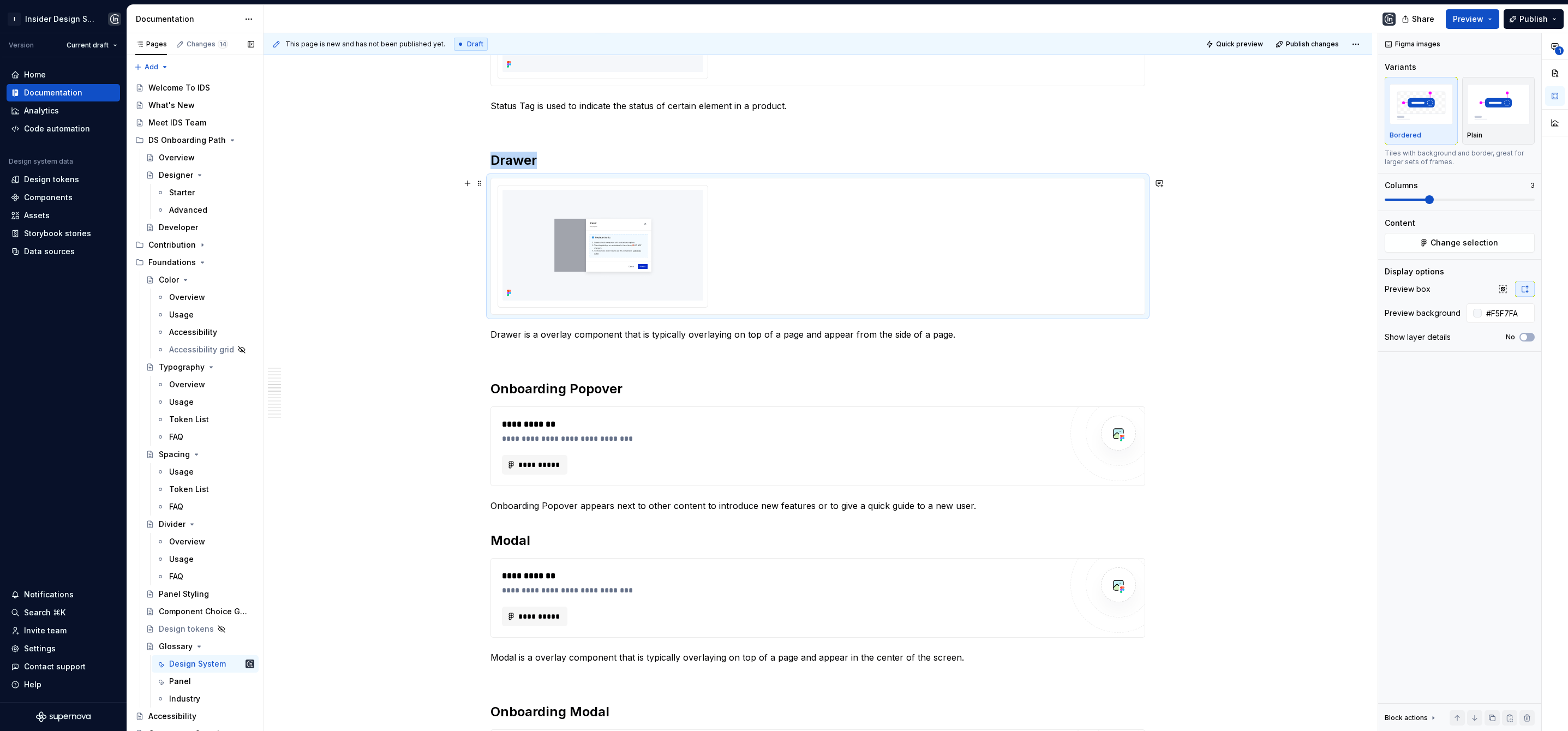
scroll to position [1234, 0]
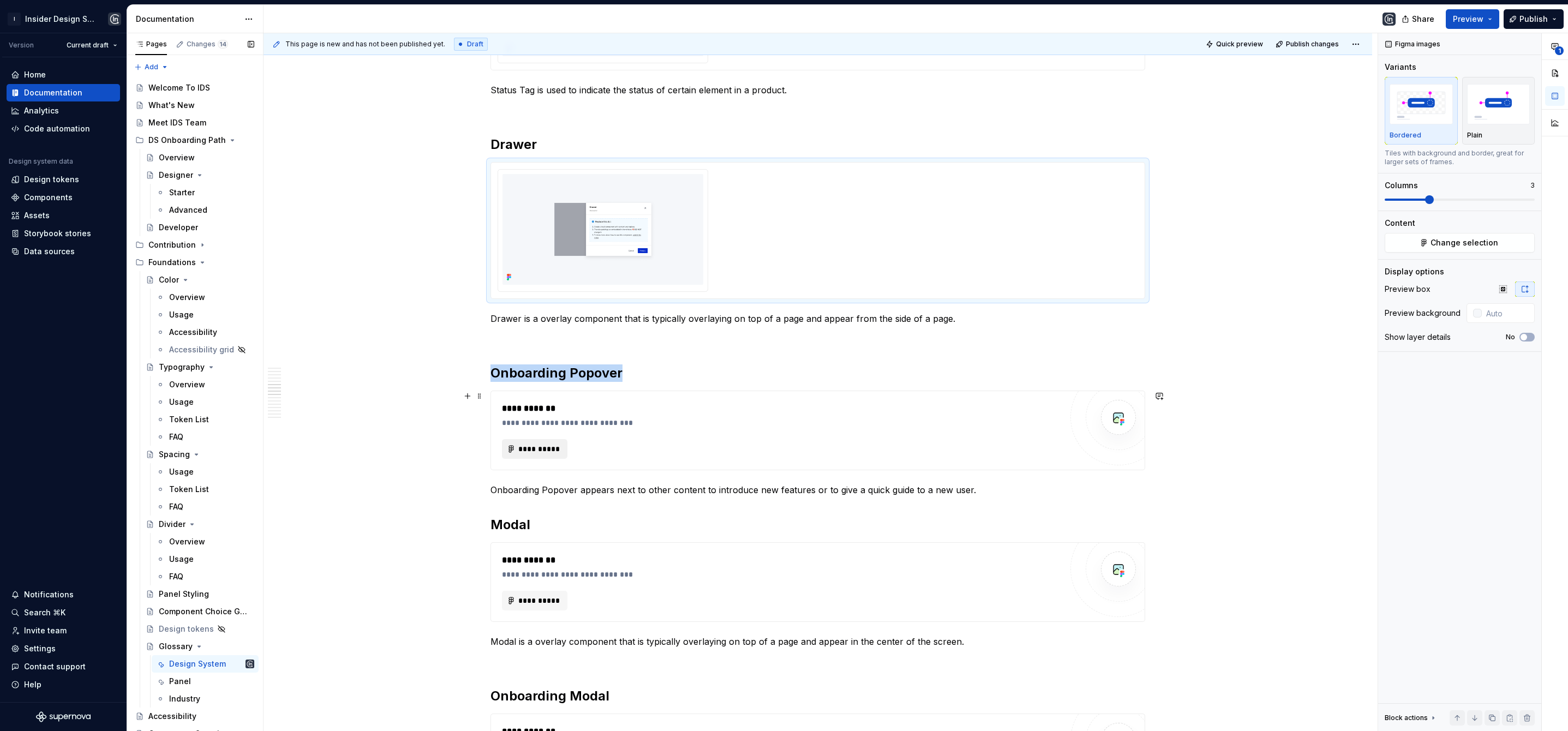
click at [542, 449] on span "**********" at bounding box center [539, 449] width 42 height 11
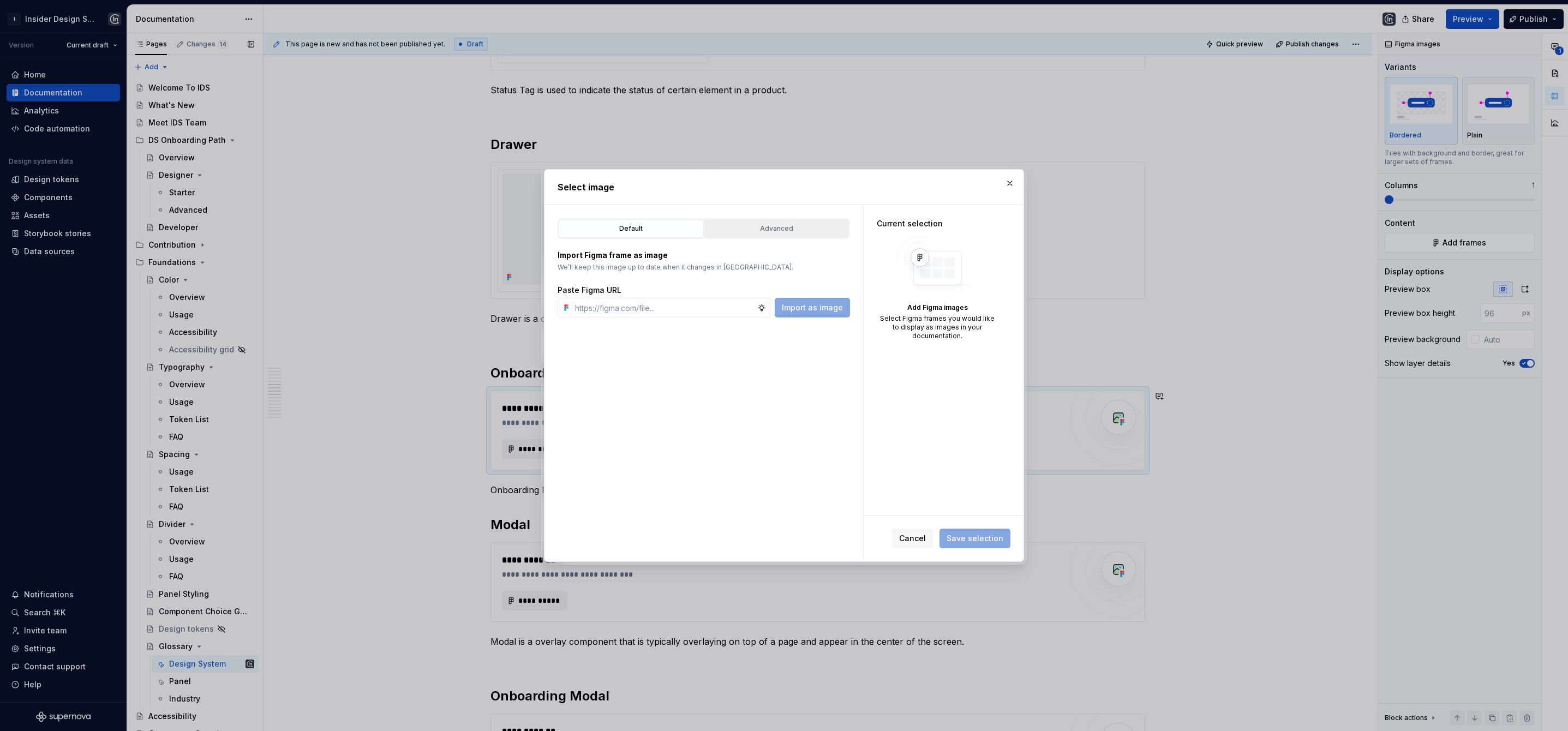
click at [795, 221] on button "Advanced" at bounding box center [777, 228] width 145 height 19
click at [648, 299] on input "search" at bounding box center [710, 296] width 279 height 11
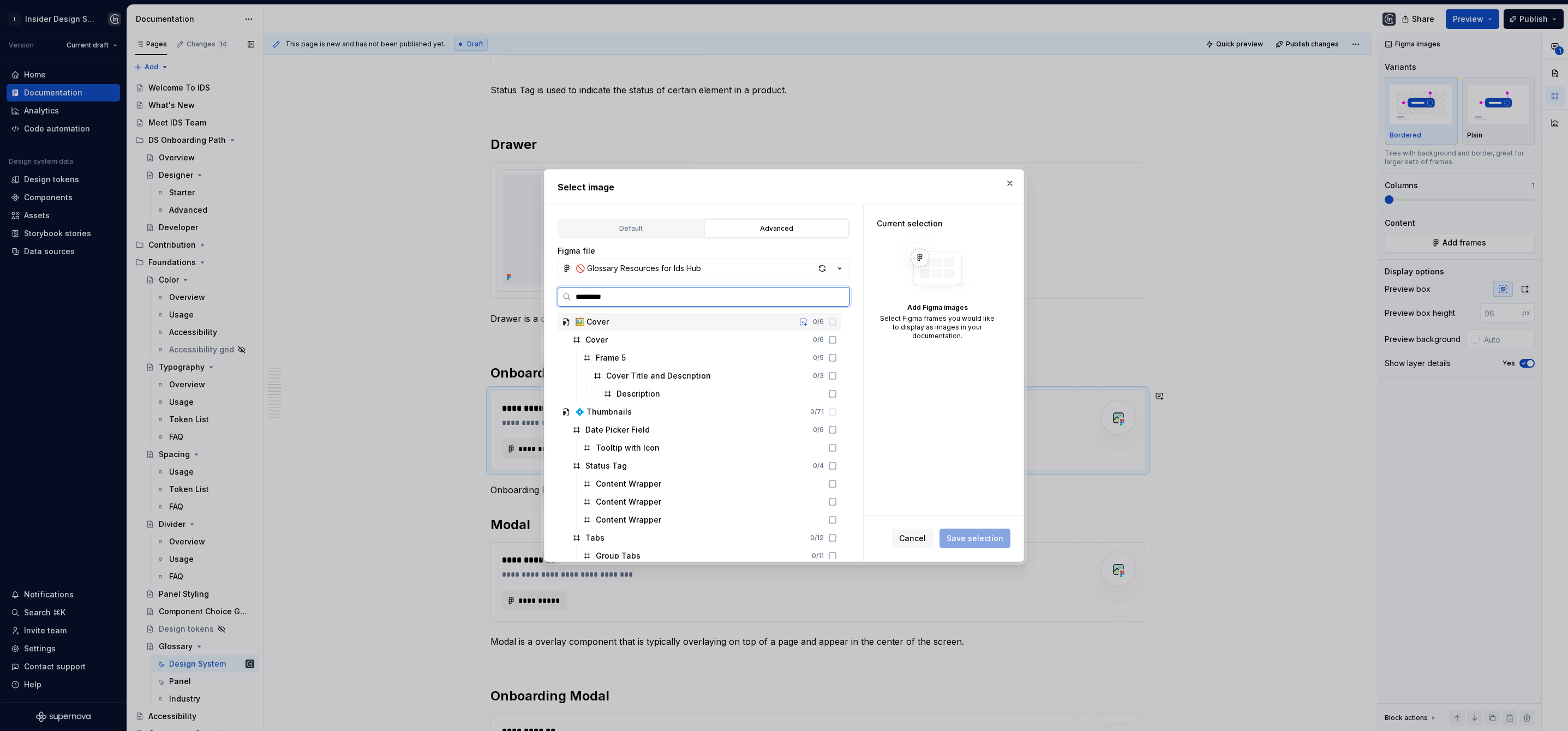
type input "**********"
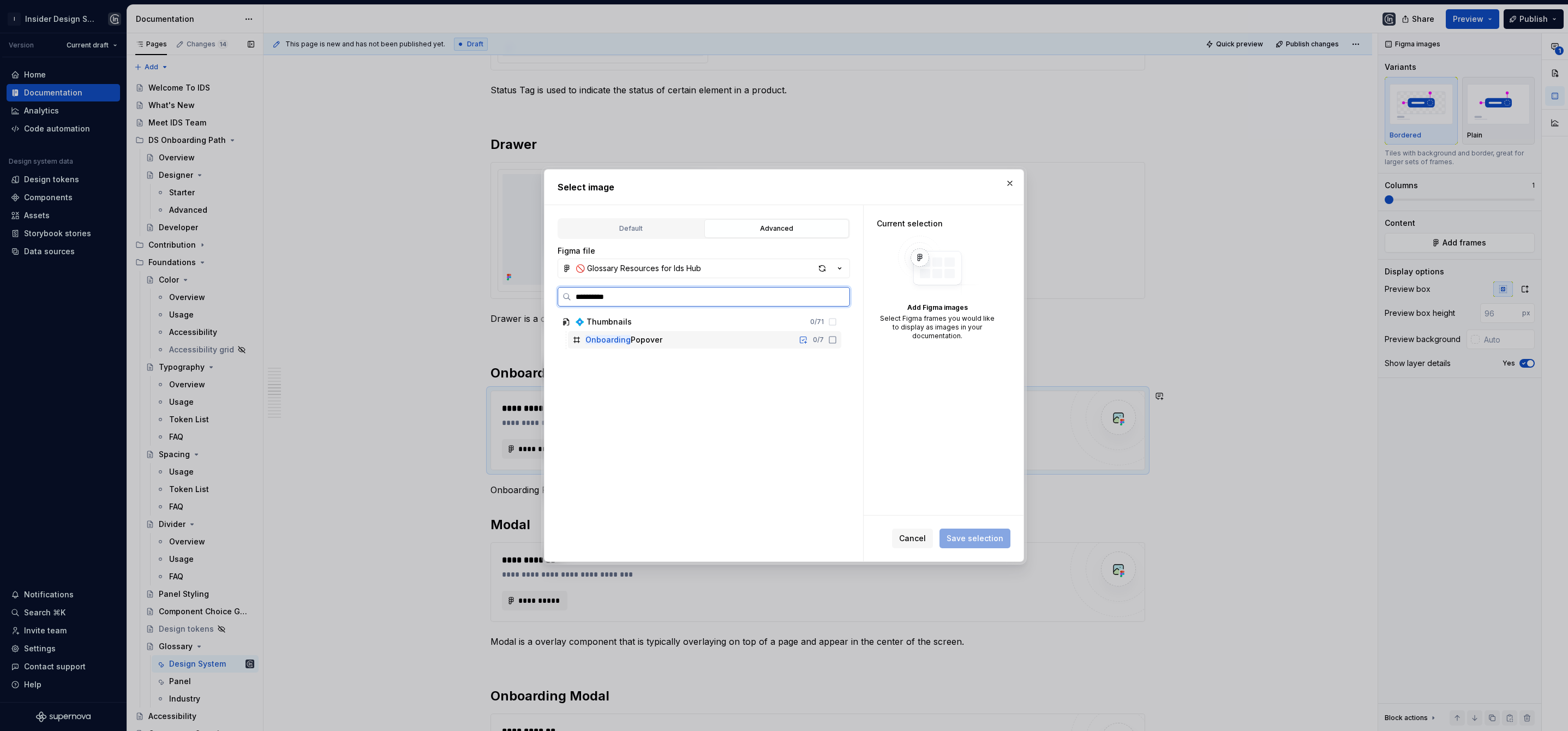
click at [687, 342] on div "Onboarding Popover 0 / 7" at bounding box center [704, 340] width 273 height 18
click at [950, 532] on button "Save selection" at bounding box center [975, 539] width 71 height 19
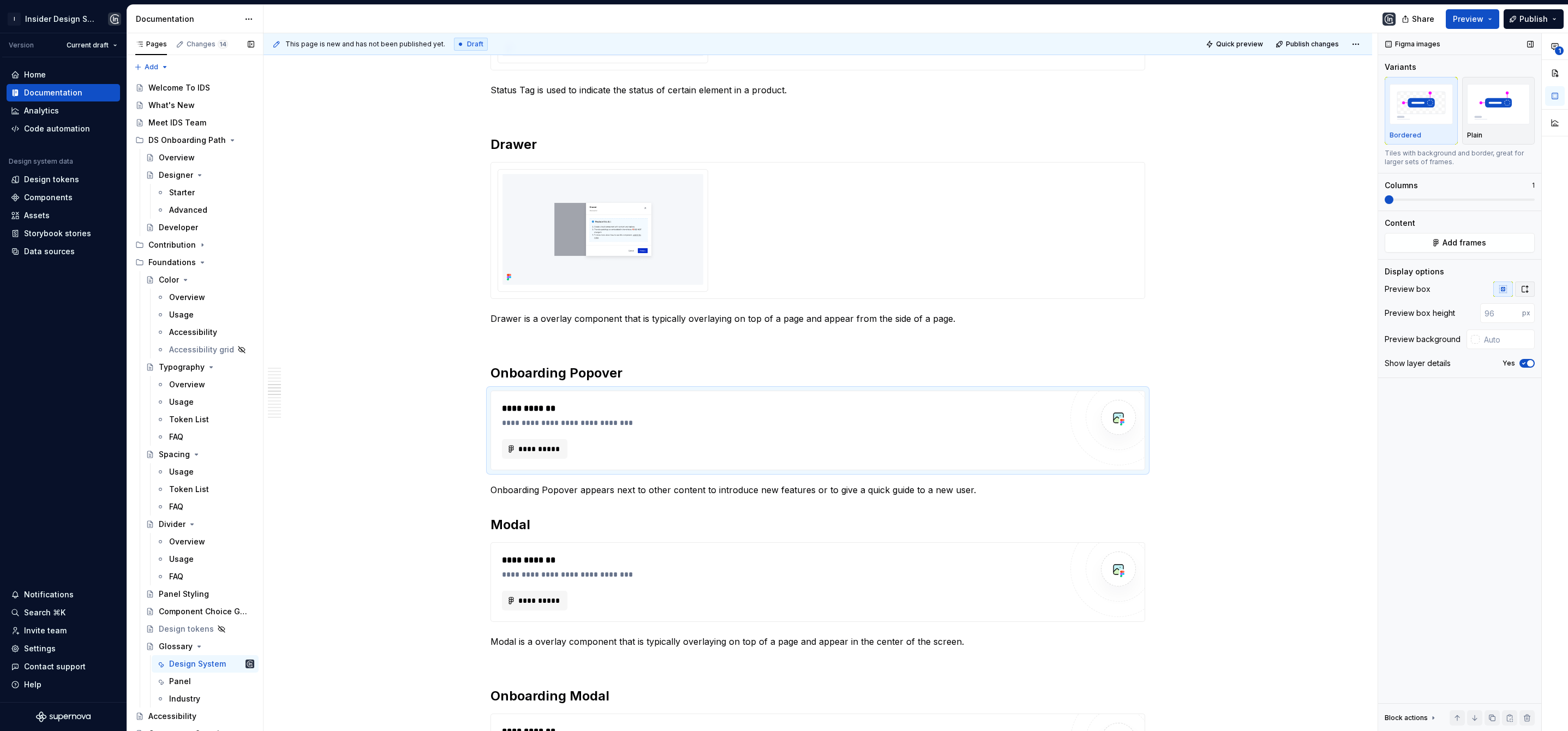
click at [1528, 288] on icon "button" at bounding box center [1525, 289] width 9 height 9
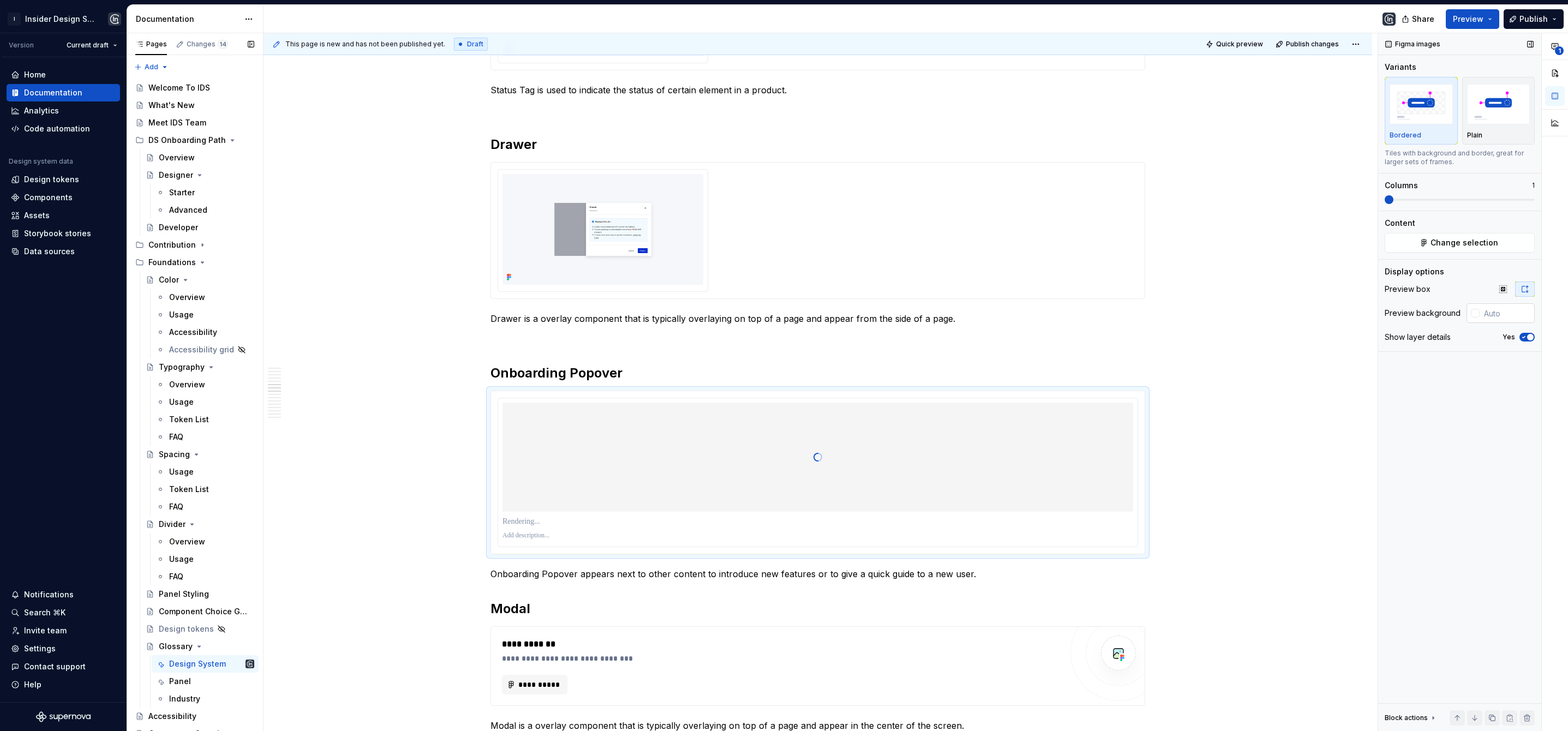
click at [1502, 310] on input "text" at bounding box center [1506, 313] width 56 height 19
paste input "#F5F7FA"
type input "#F5F7FA"
click at [1522, 339] on icon "button" at bounding box center [1524, 337] width 9 height 6
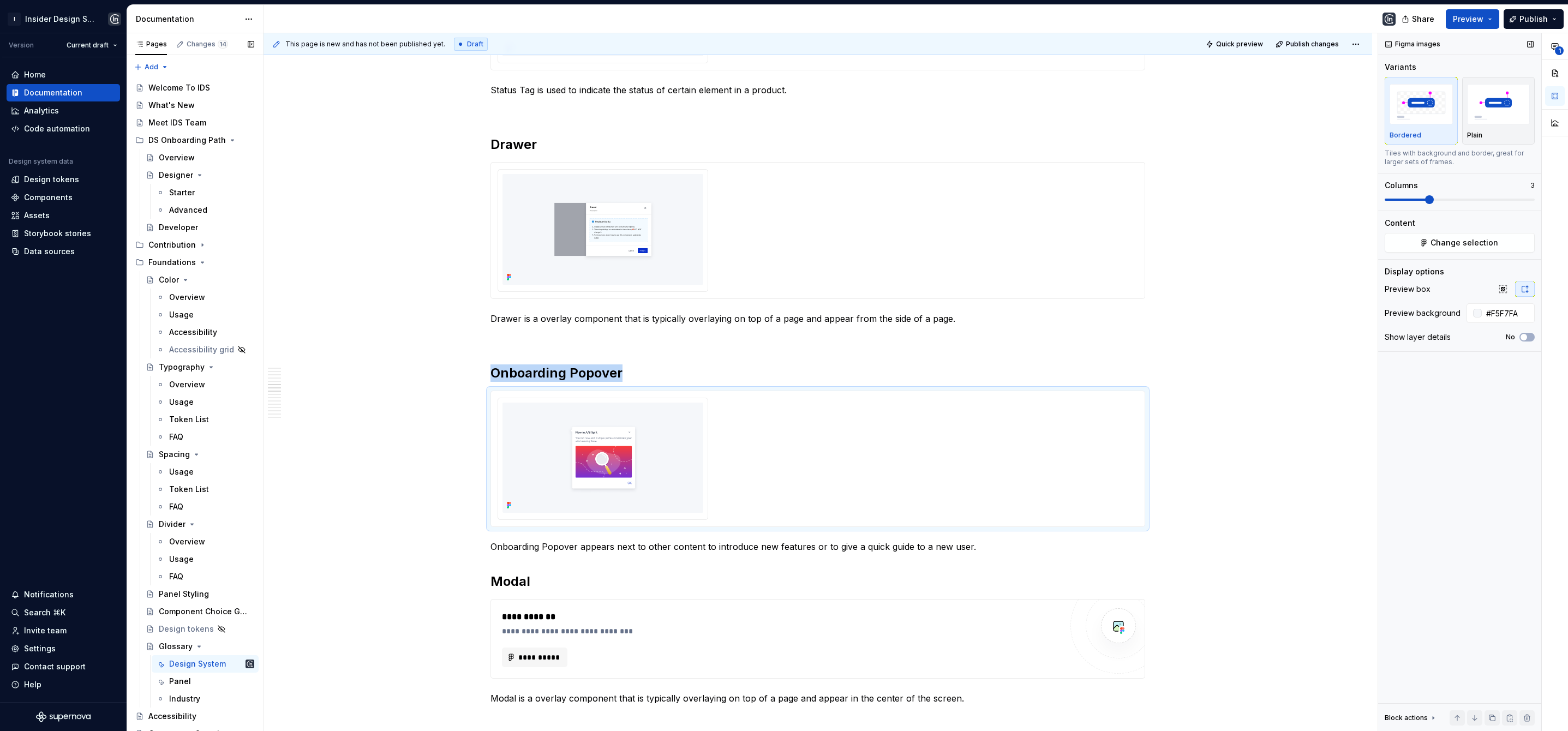
click at [1425, 200] on span at bounding box center [1430, 200] width 9 height 9
click at [1011, 545] on p "Onboarding Popover appears next to other content to introduce new features or t…" at bounding box center [817, 547] width 655 height 13
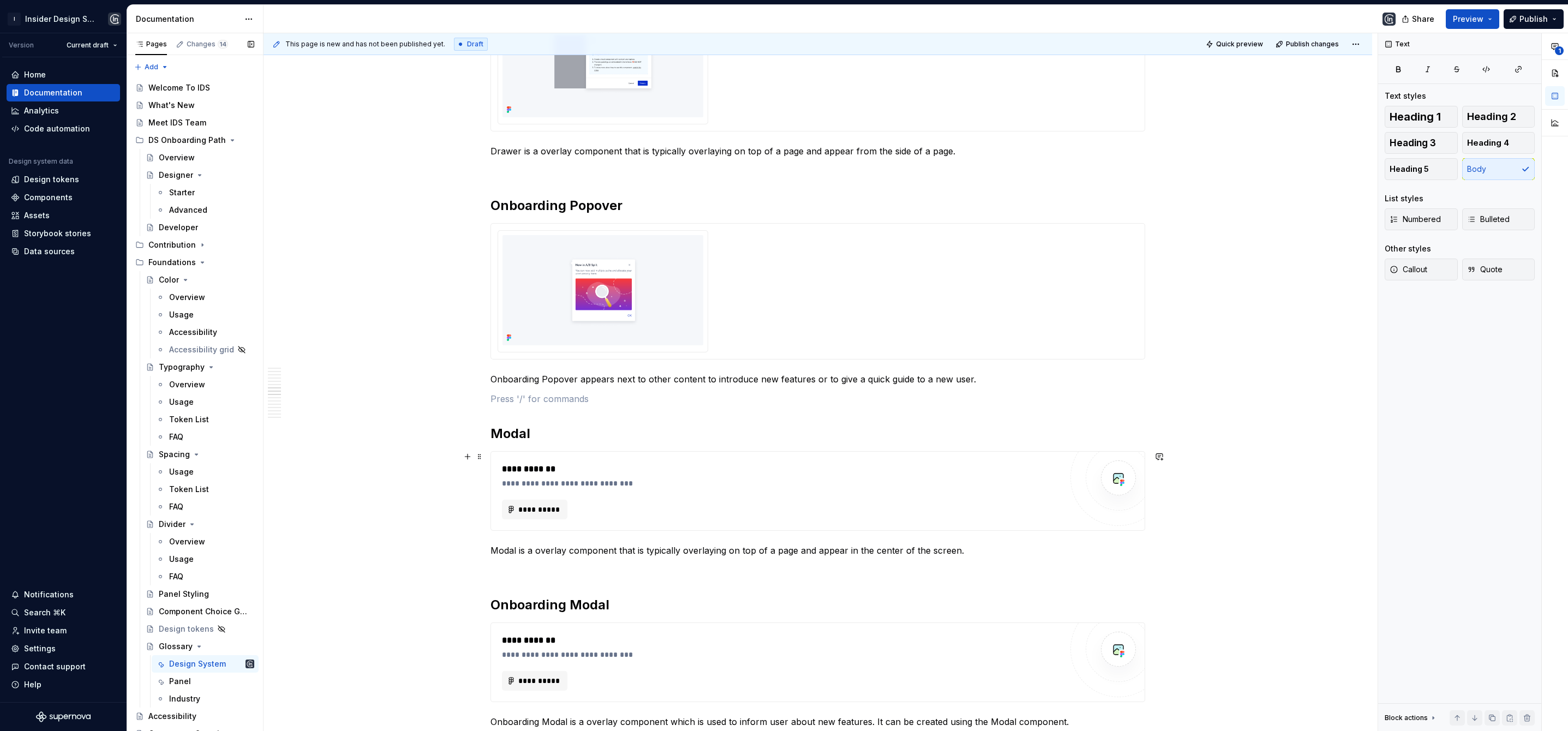
scroll to position [1412, 0]
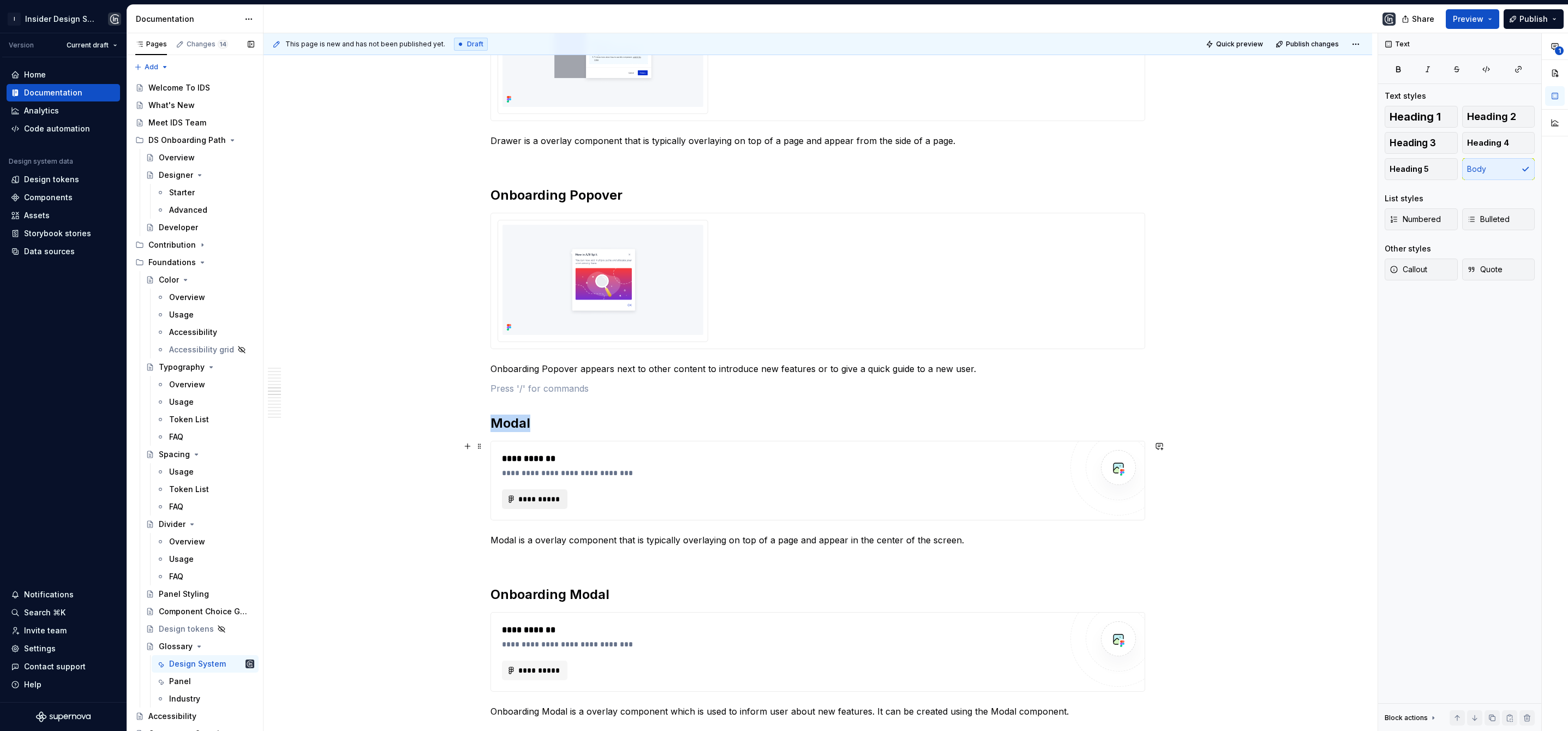
click at [536, 495] on span "**********" at bounding box center [539, 499] width 42 height 11
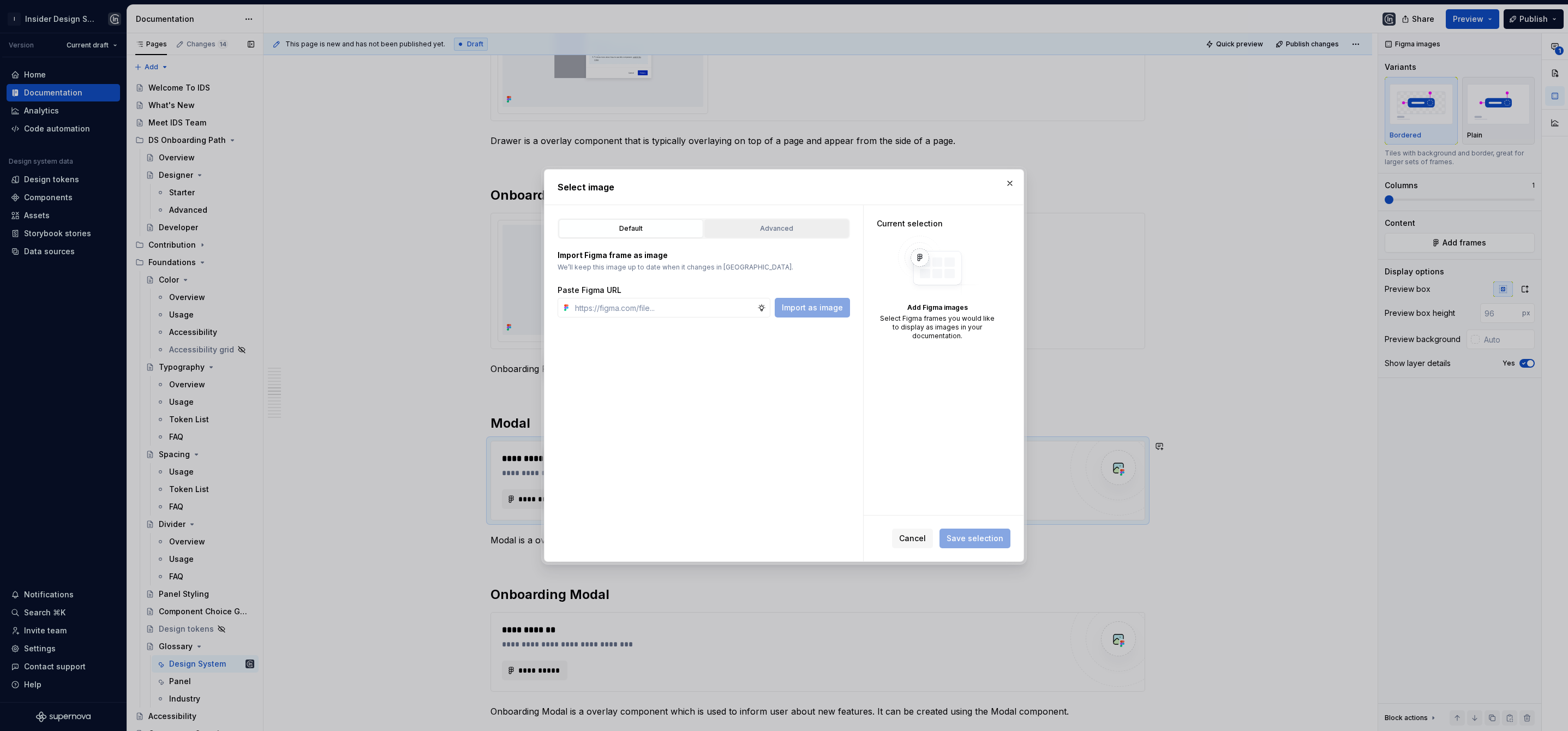
click at [790, 230] on div "Advanced" at bounding box center [776, 228] width 137 height 11
type textarea "*"
click at [705, 291] on input "search" at bounding box center [710, 296] width 279 height 11
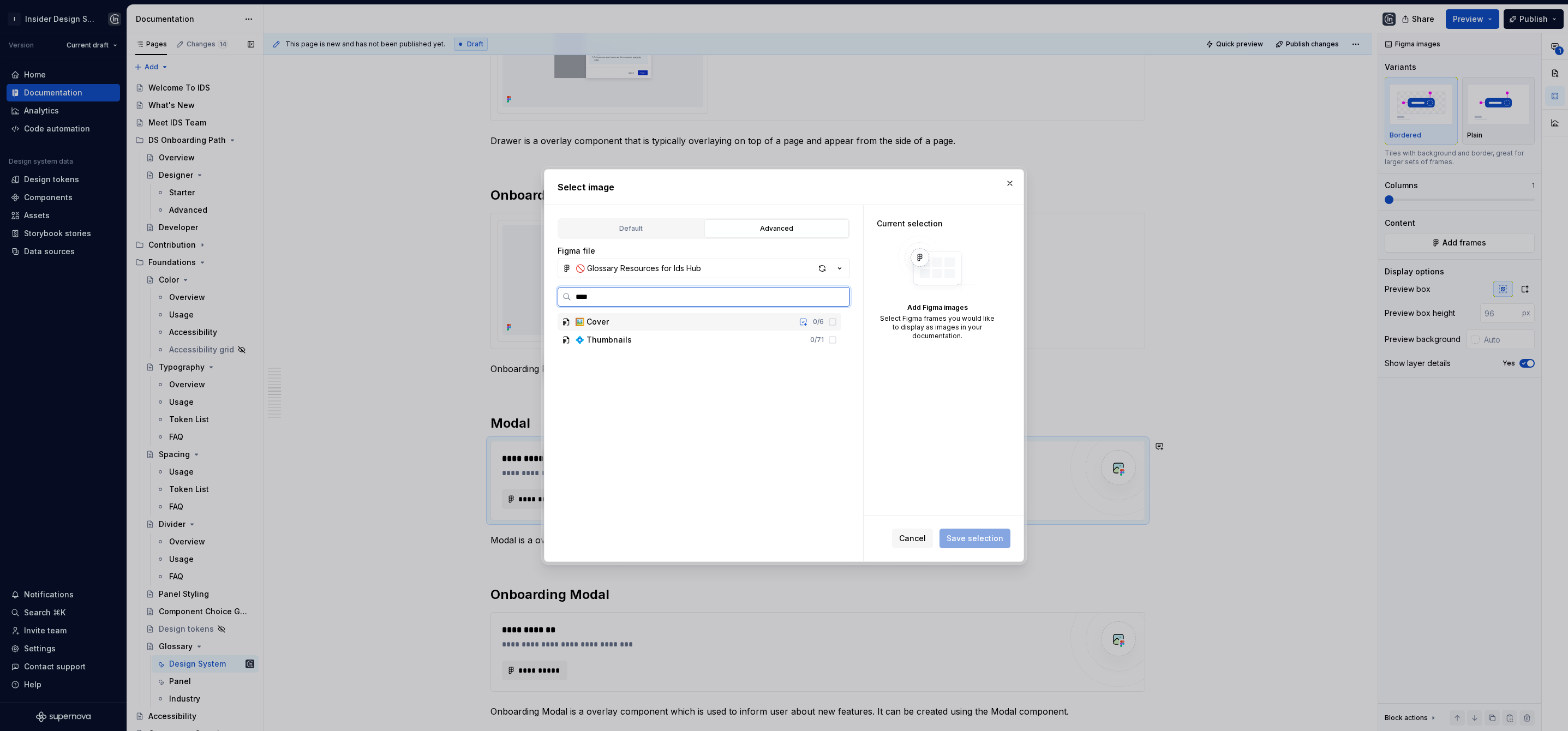
type input "*****"
click at [684, 337] on div "Modal 0 / 5" at bounding box center [704, 340] width 273 height 18
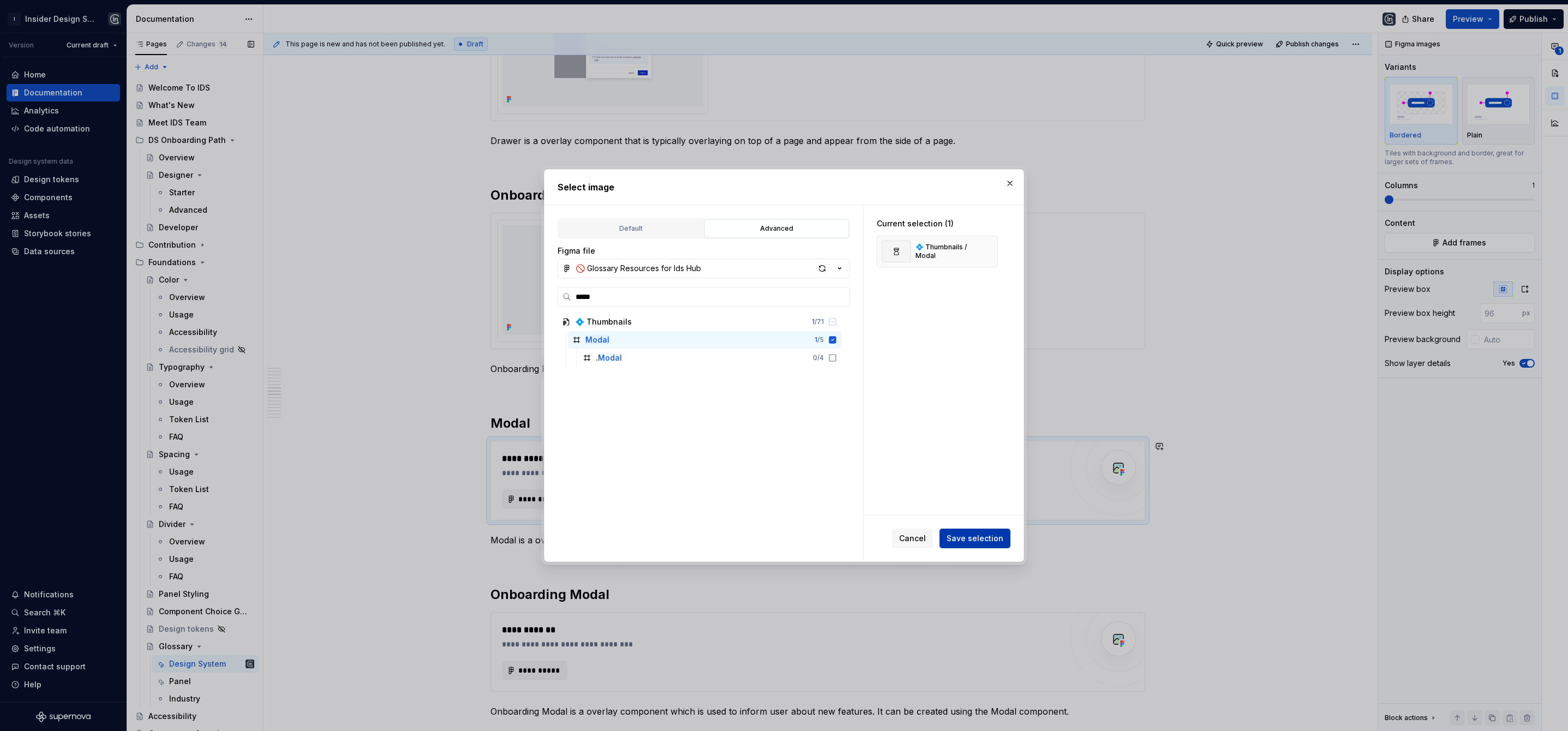
click at [958, 536] on span "Save selection" at bounding box center [975, 539] width 56 height 11
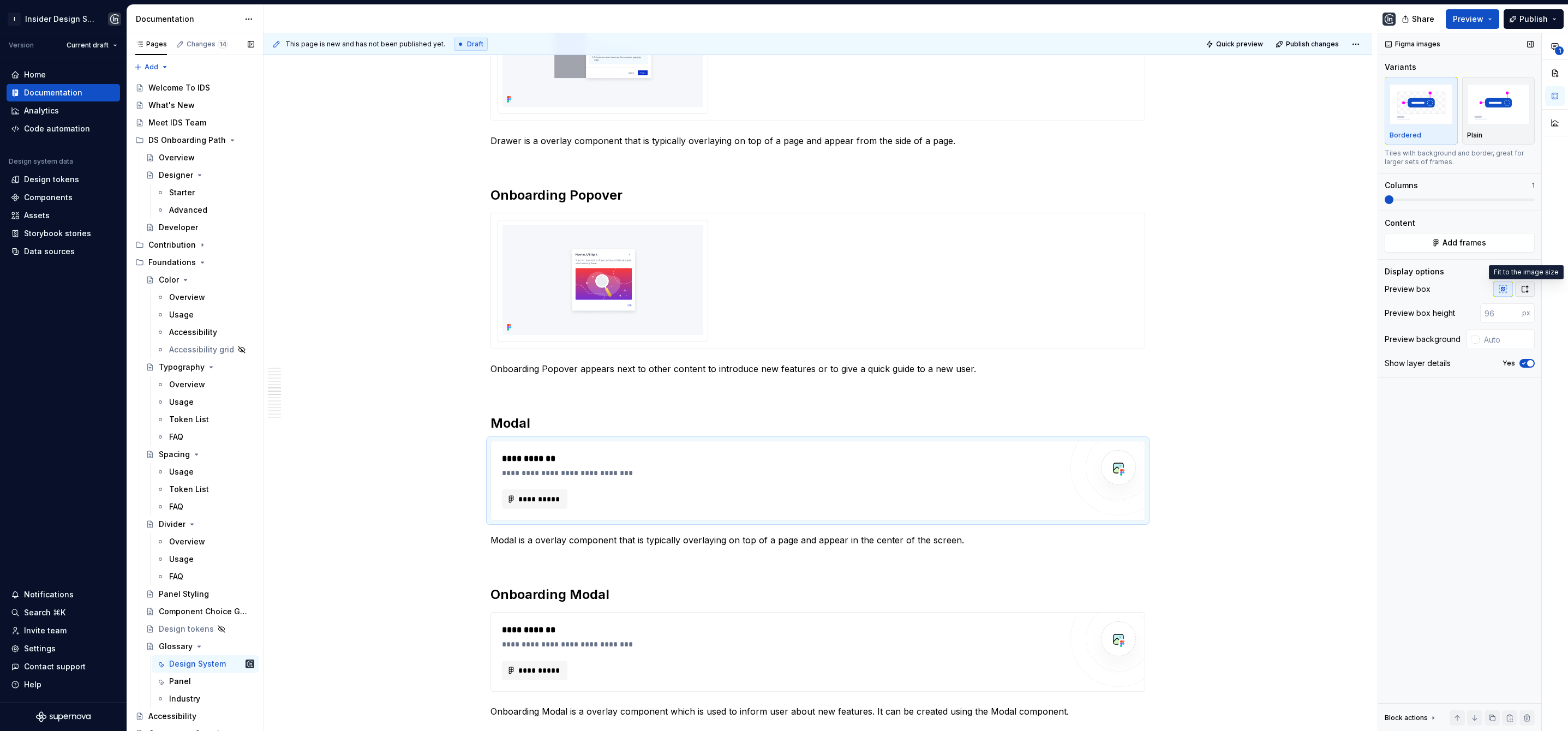
click at [1524, 288] on icon "button" at bounding box center [1525, 289] width 9 height 9
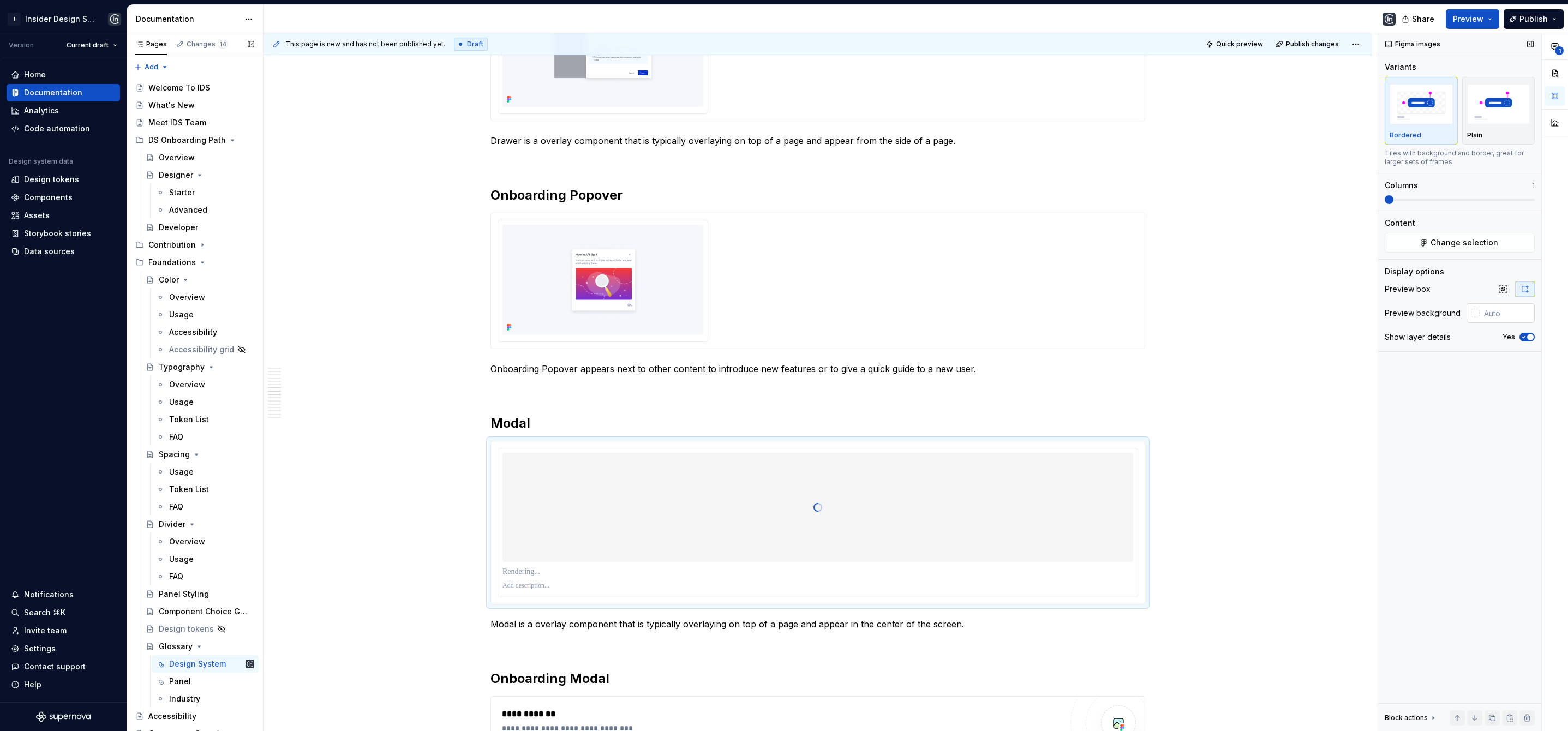
click at [1498, 310] on input "text" at bounding box center [1506, 313] width 56 height 19
paste input "#F5F7FA"
type input "#F5F7FA"
click at [1522, 337] on icon "button" at bounding box center [1524, 337] width 9 height 6
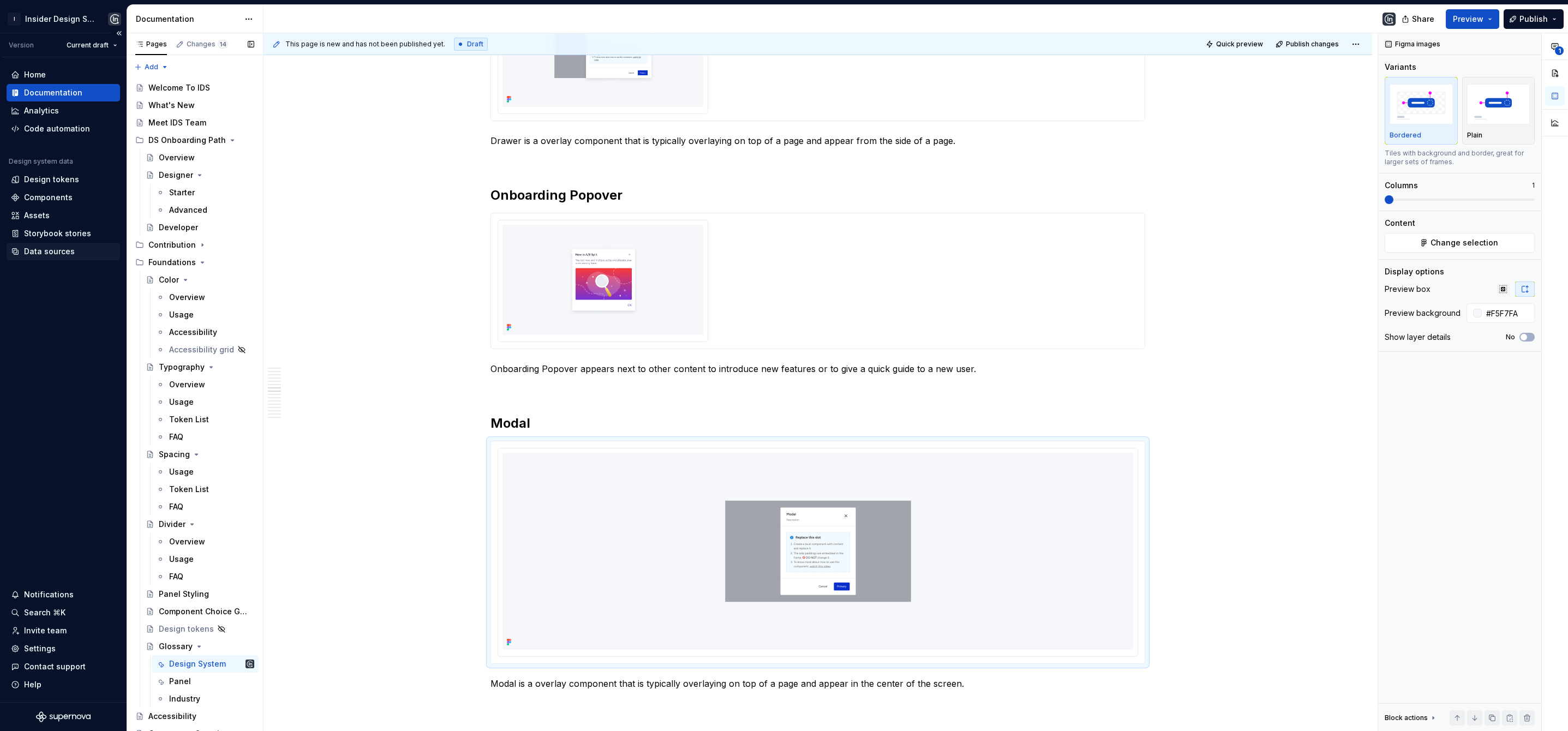
type textarea "*"
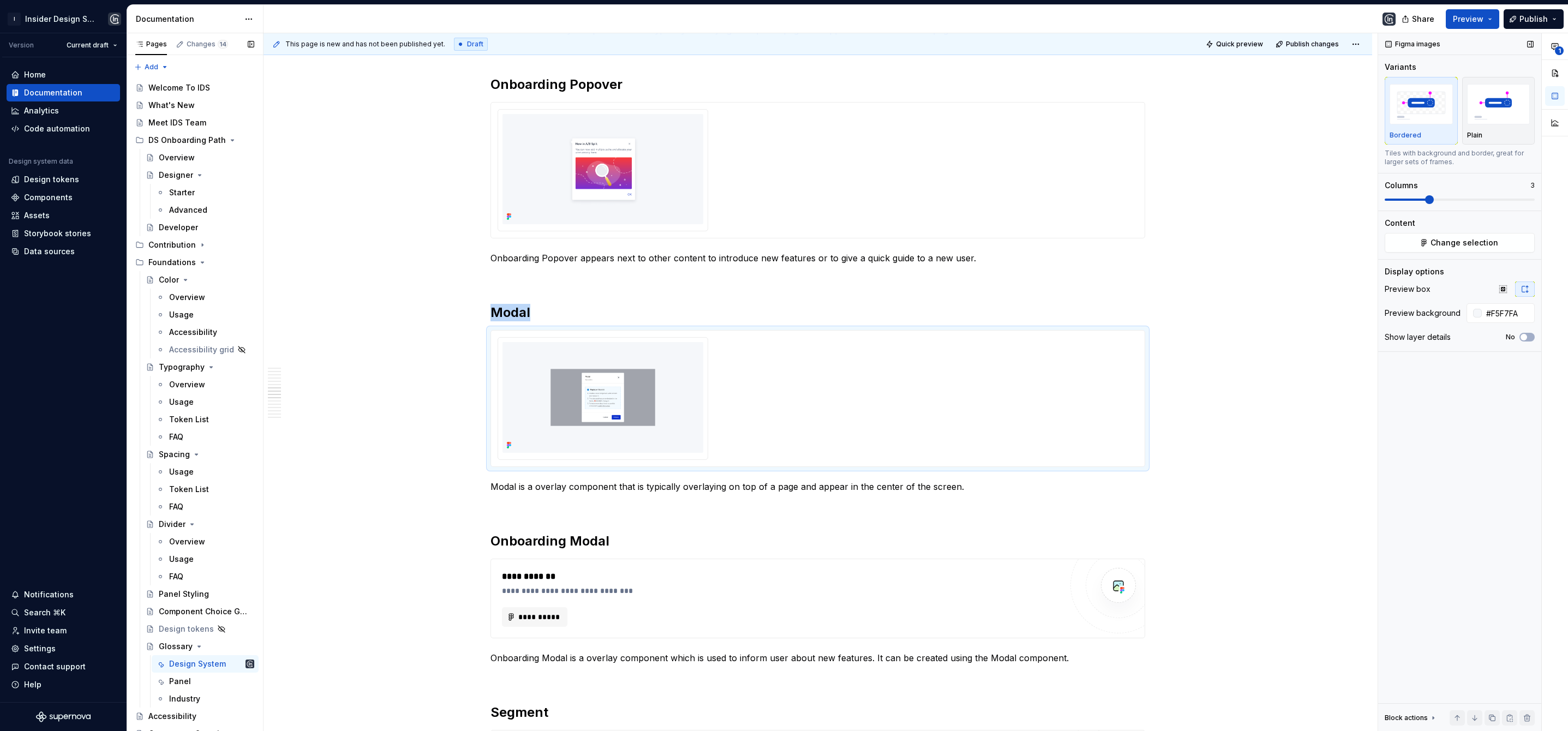
click at [1425, 201] on span at bounding box center [1430, 200] width 9 height 9
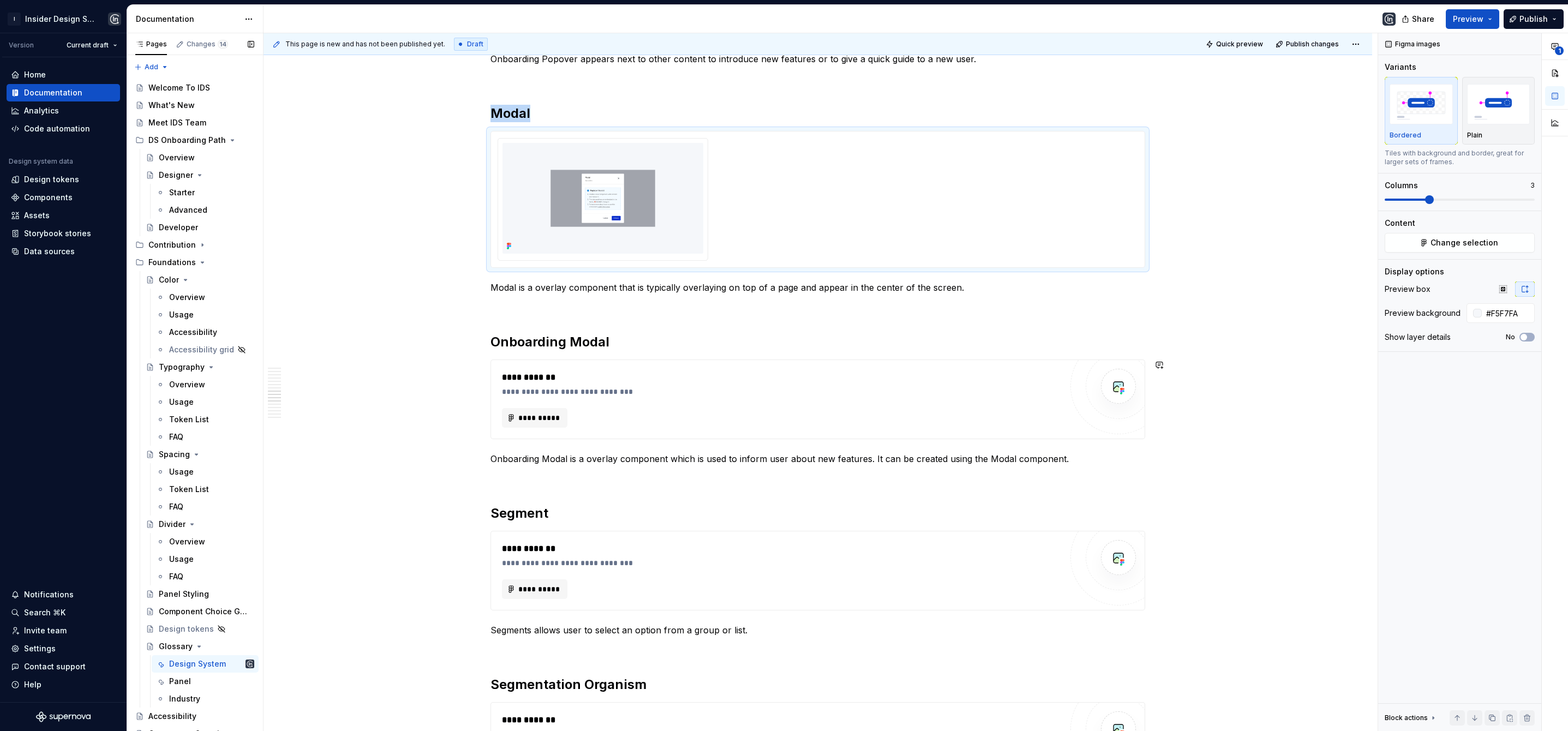
scroll to position [1748, 0]
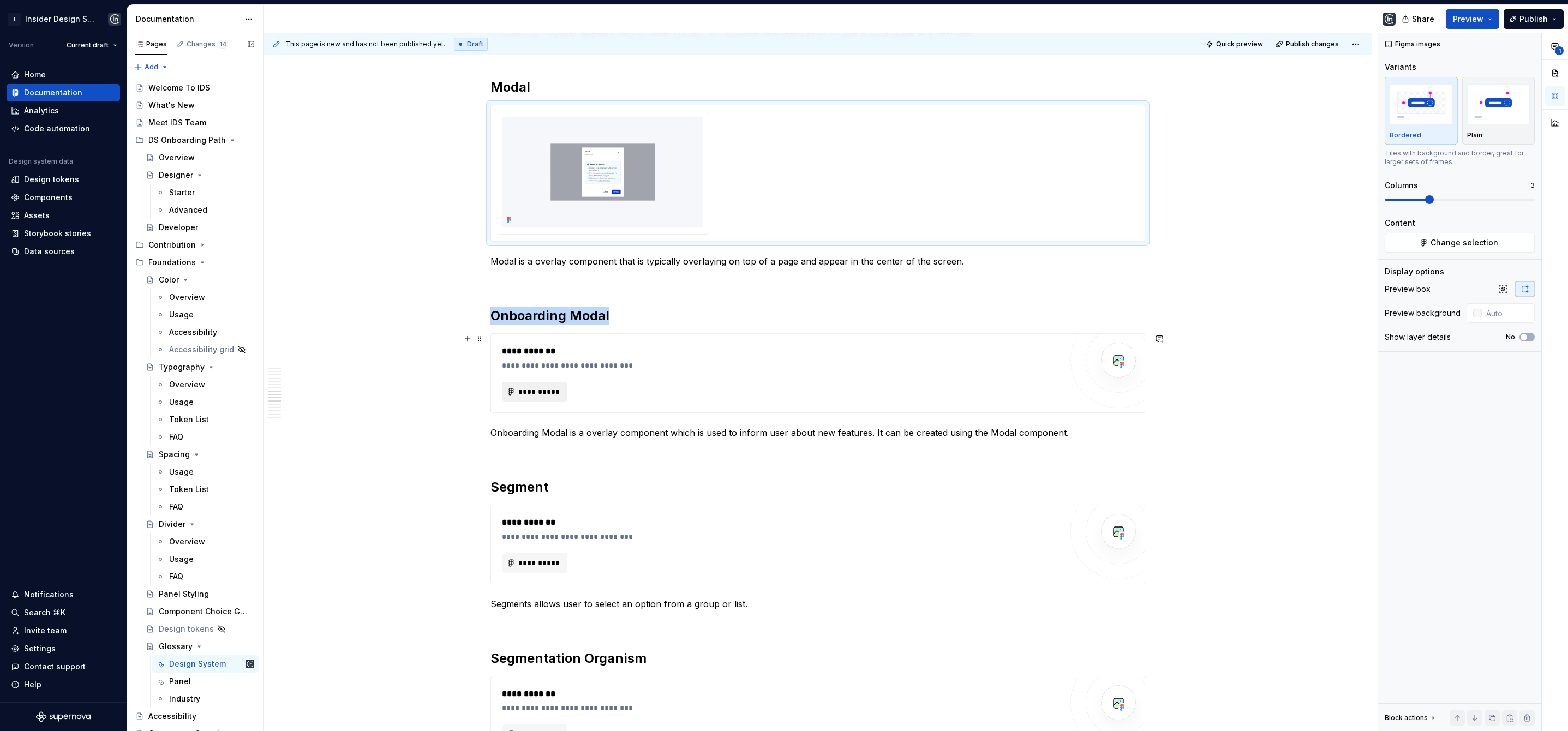
click at [544, 389] on span "**********" at bounding box center [539, 392] width 42 height 11
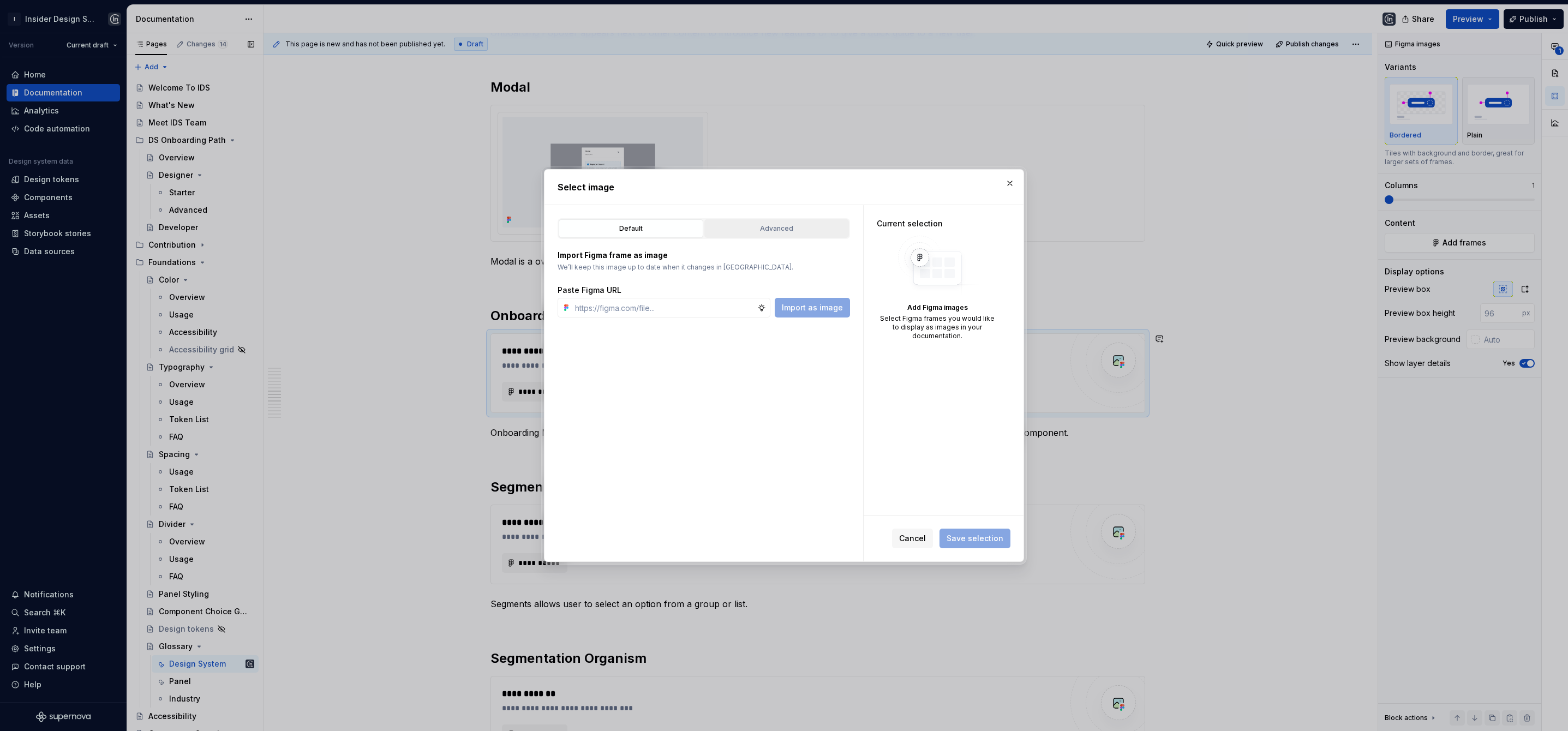
click at [811, 221] on button "Advanced" at bounding box center [777, 228] width 145 height 19
type textarea "*"
click at [655, 295] on input "search" at bounding box center [710, 296] width 279 height 11
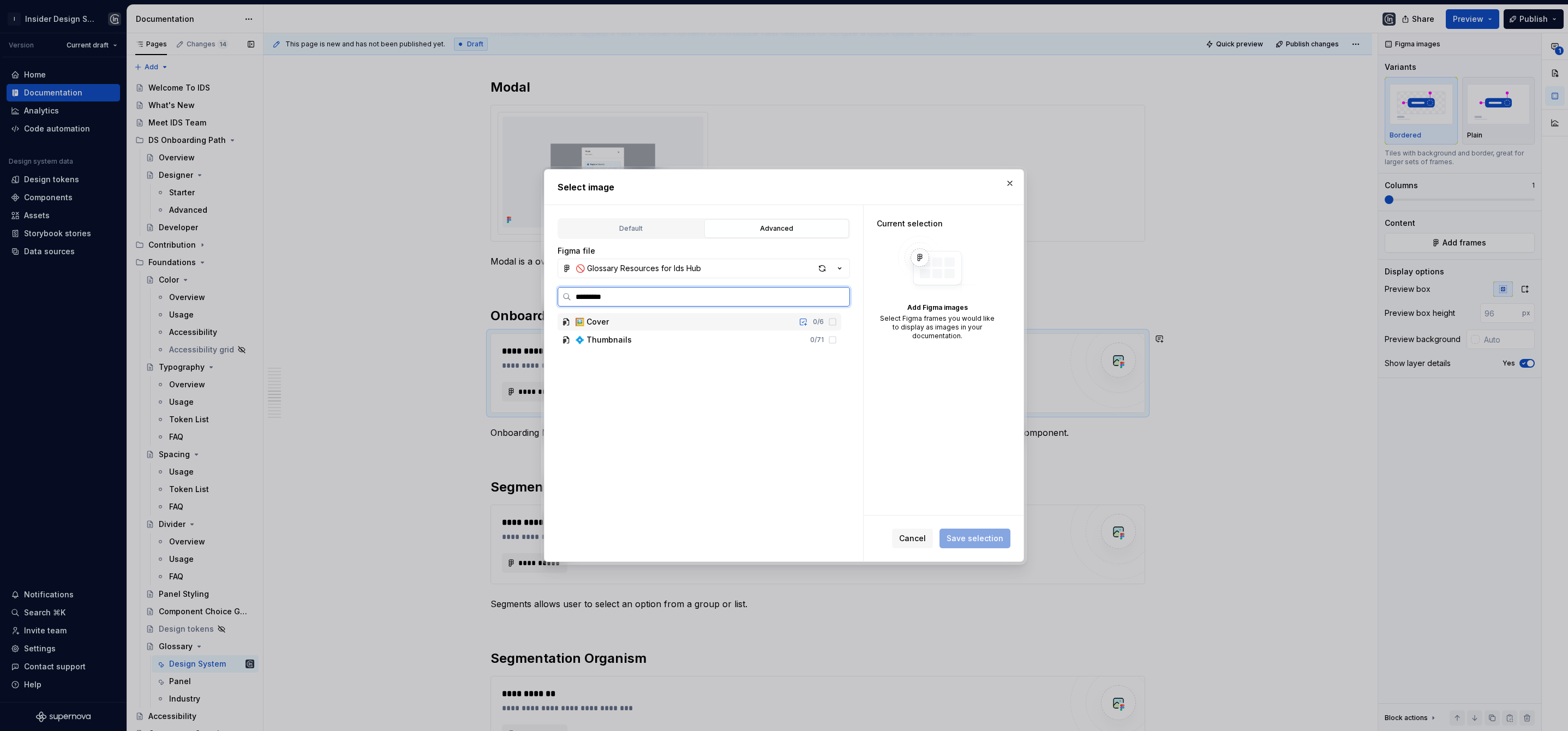
type input "**********"
click at [821, 267] on div "button" at bounding box center [821, 268] width 15 height 15
type textarea "*"
type input "**********"
click at [824, 264] on div "button" at bounding box center [821, 268] width 15 height 15
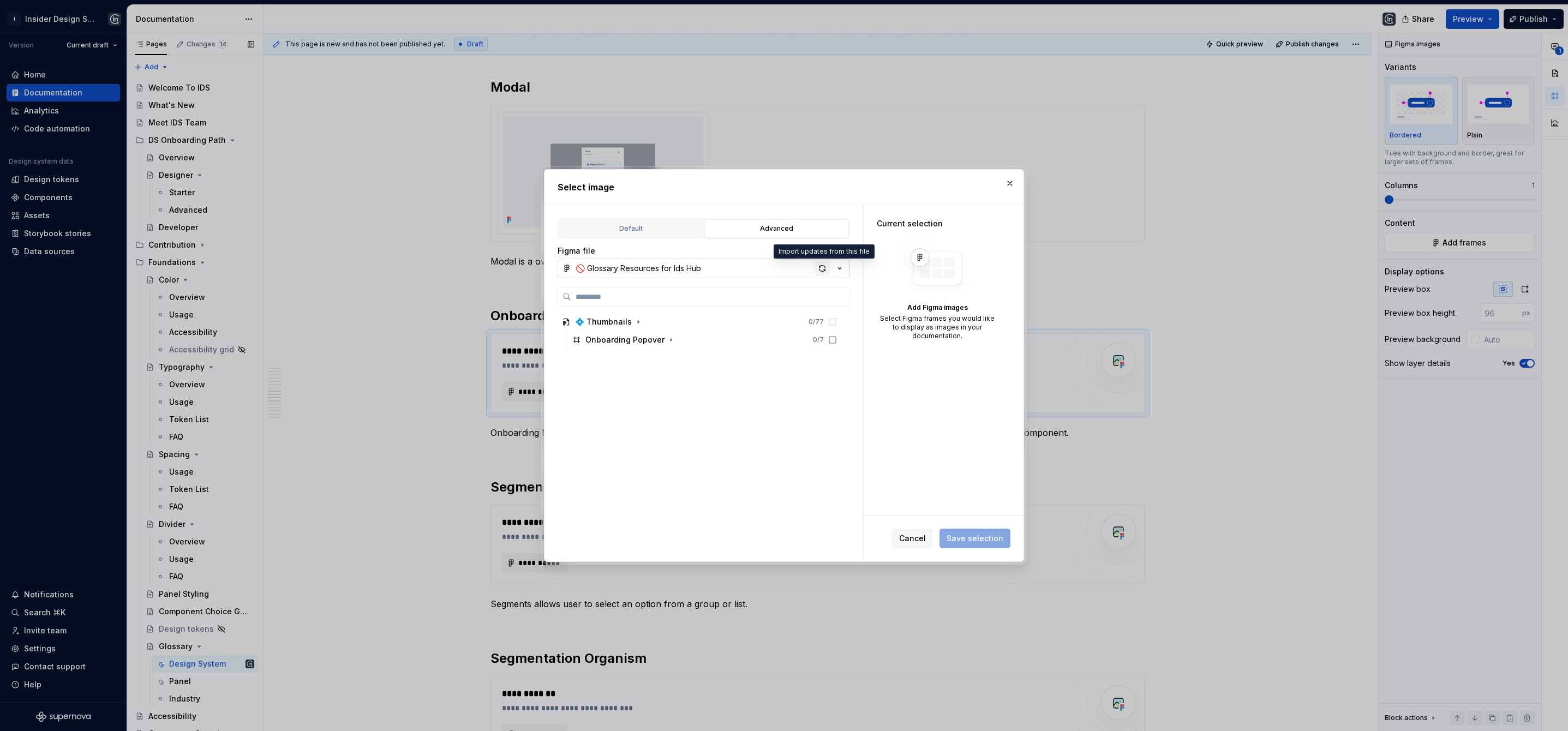
type textarea "*"
click at [695, 301] on input "search" at bounding box center [710, 296] width 279 height 11
click at [829, 357] on icon at bounding box center [833, 358] width 9 height 9
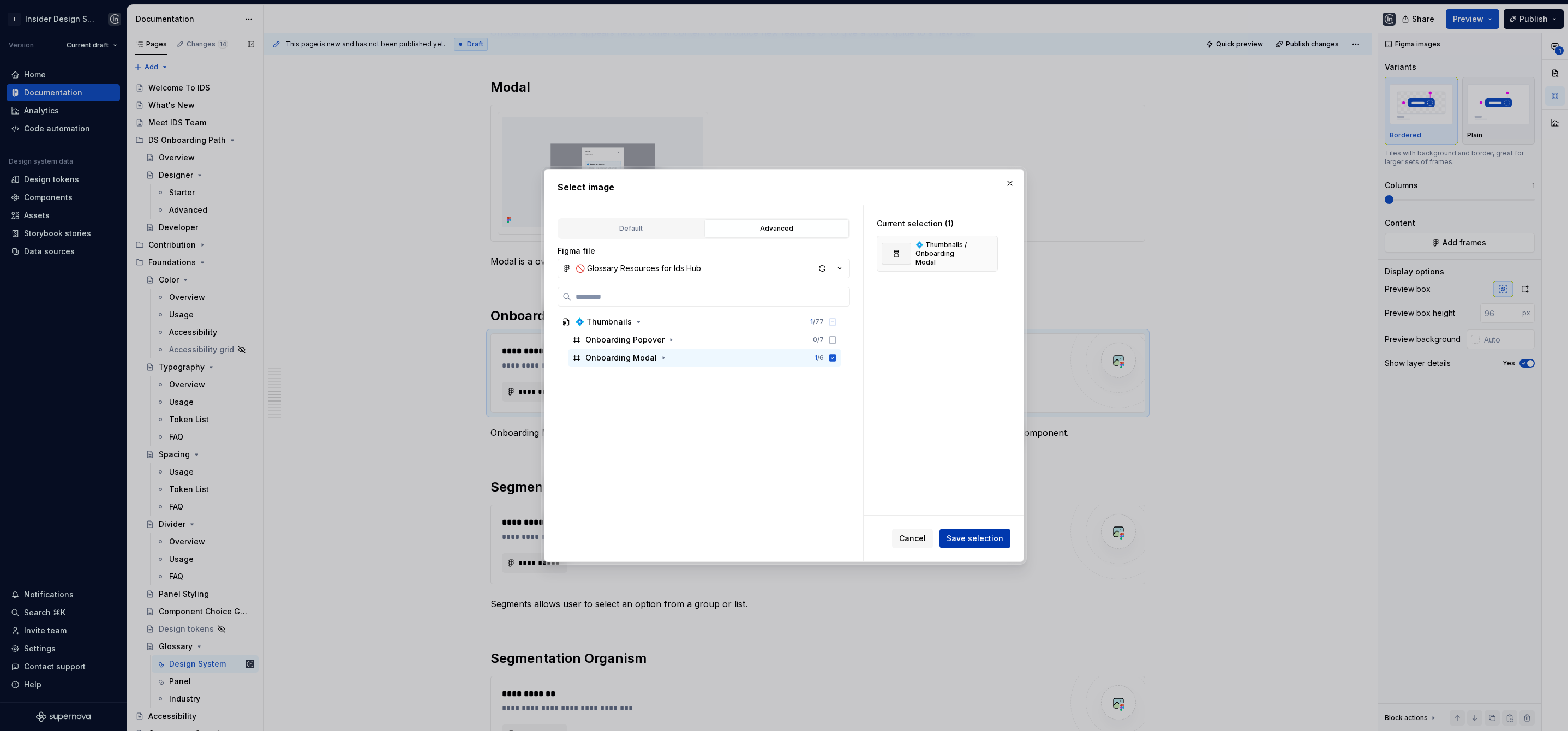
click at [962, 538] on span "Save selection" at bounding box center [975, 539] width 56 height 11
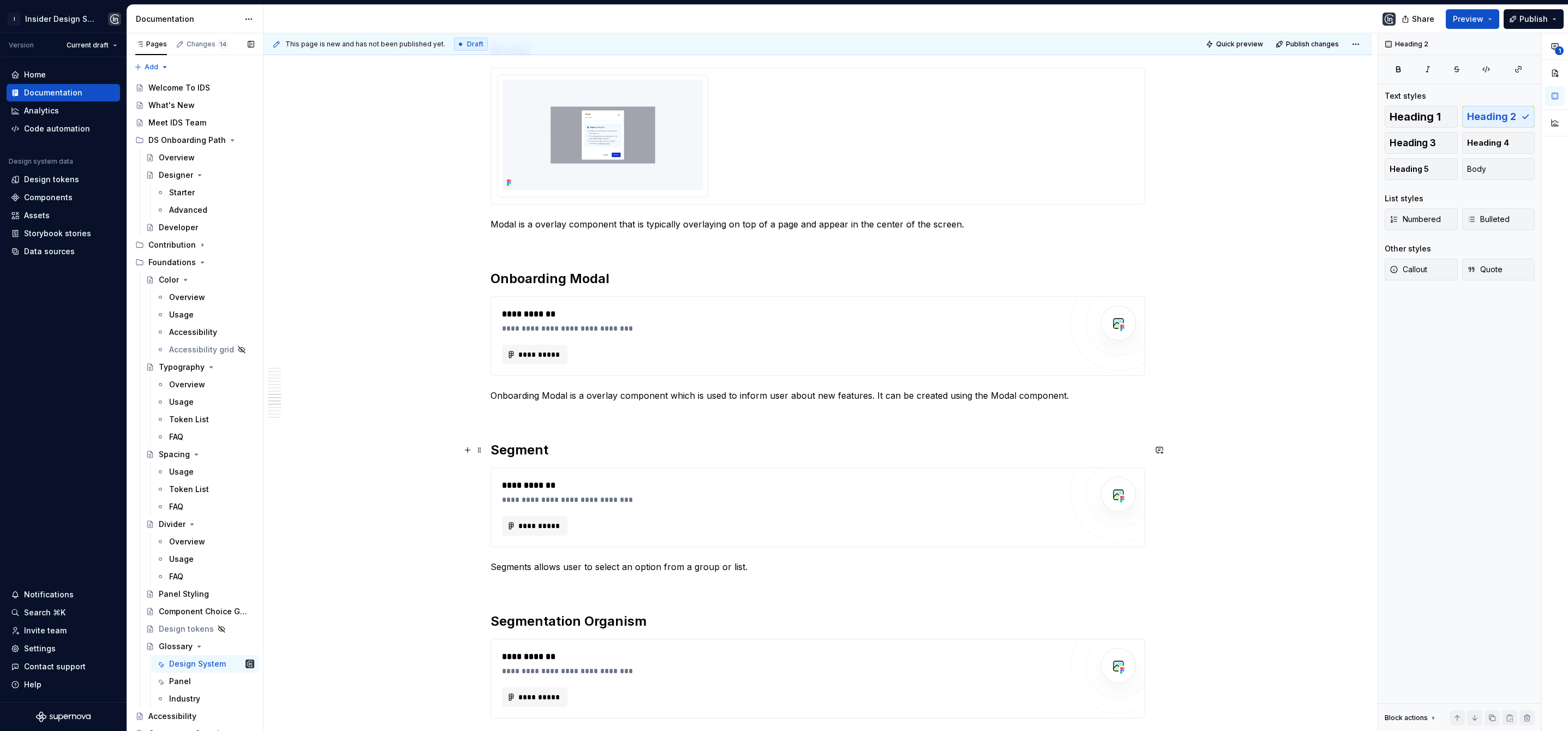
scroll to position [1843, 0]
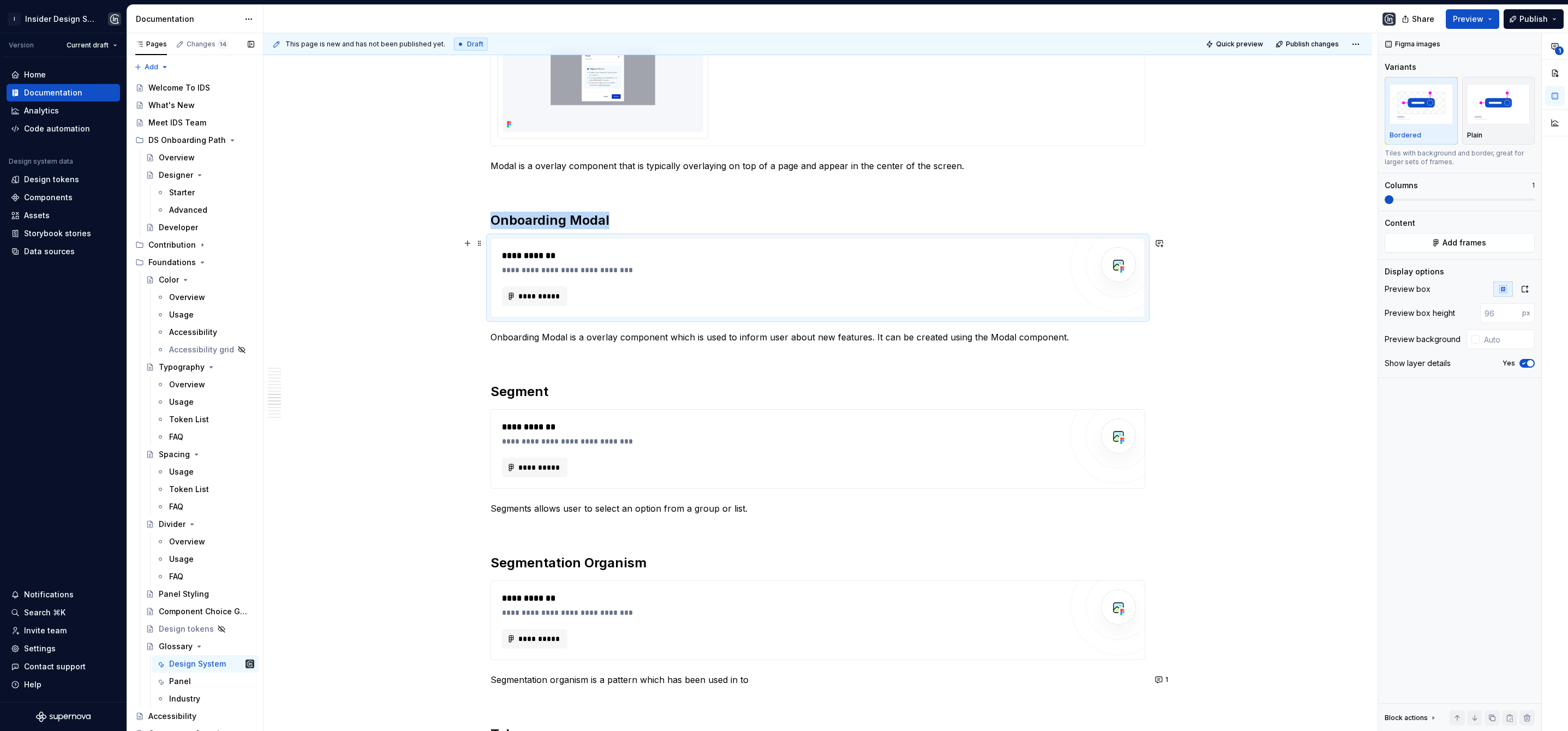
click at [635, 288] on div "**********" at bounding box center [781, 296] width 560 height 19
click at [1527, 287] on icon "button" at bounding box center [1525, 289] width 9 height 9
click at [1494, 310] on input "text" at bounding box center [1506, 313] width 56 height 19
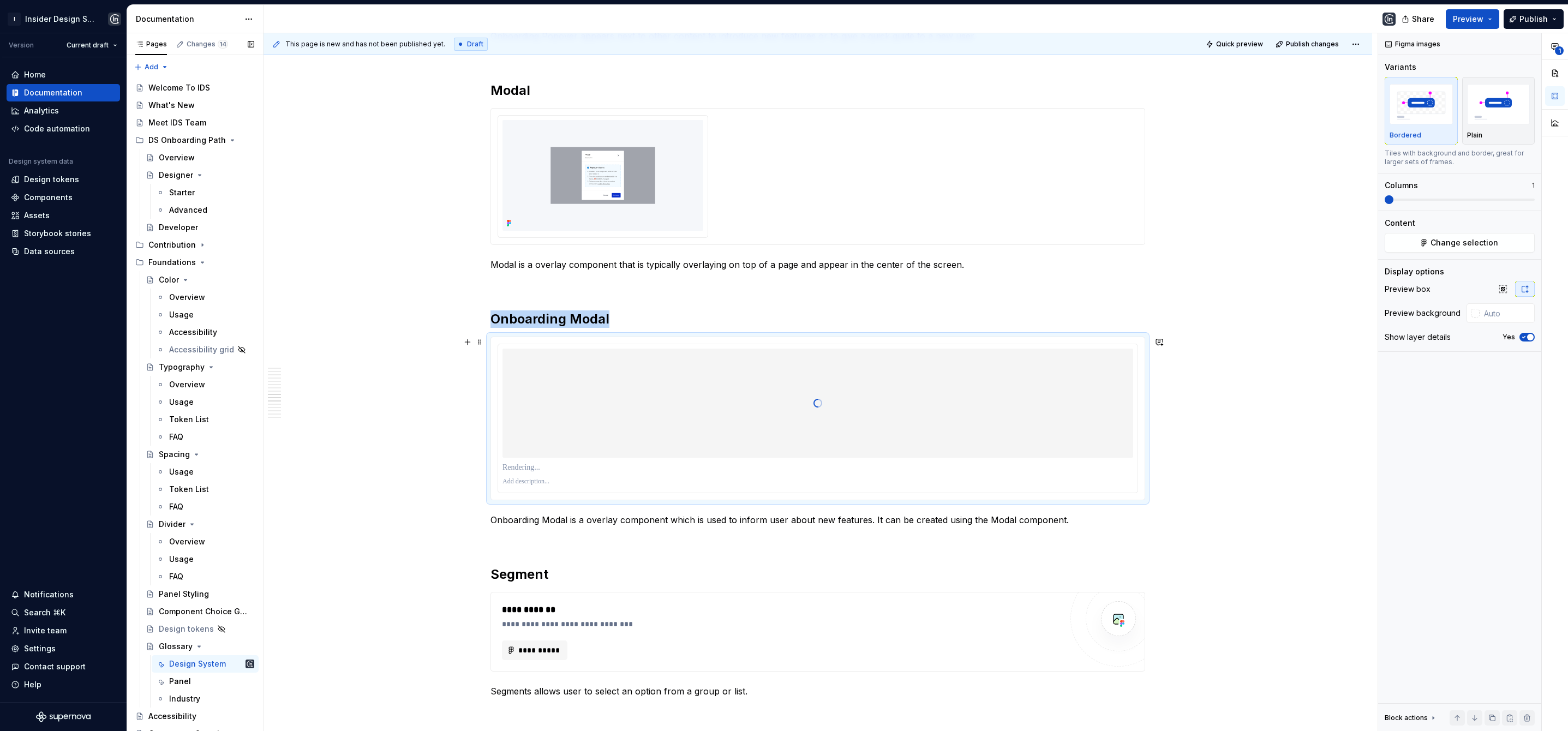
scroll to position [1692, 0]
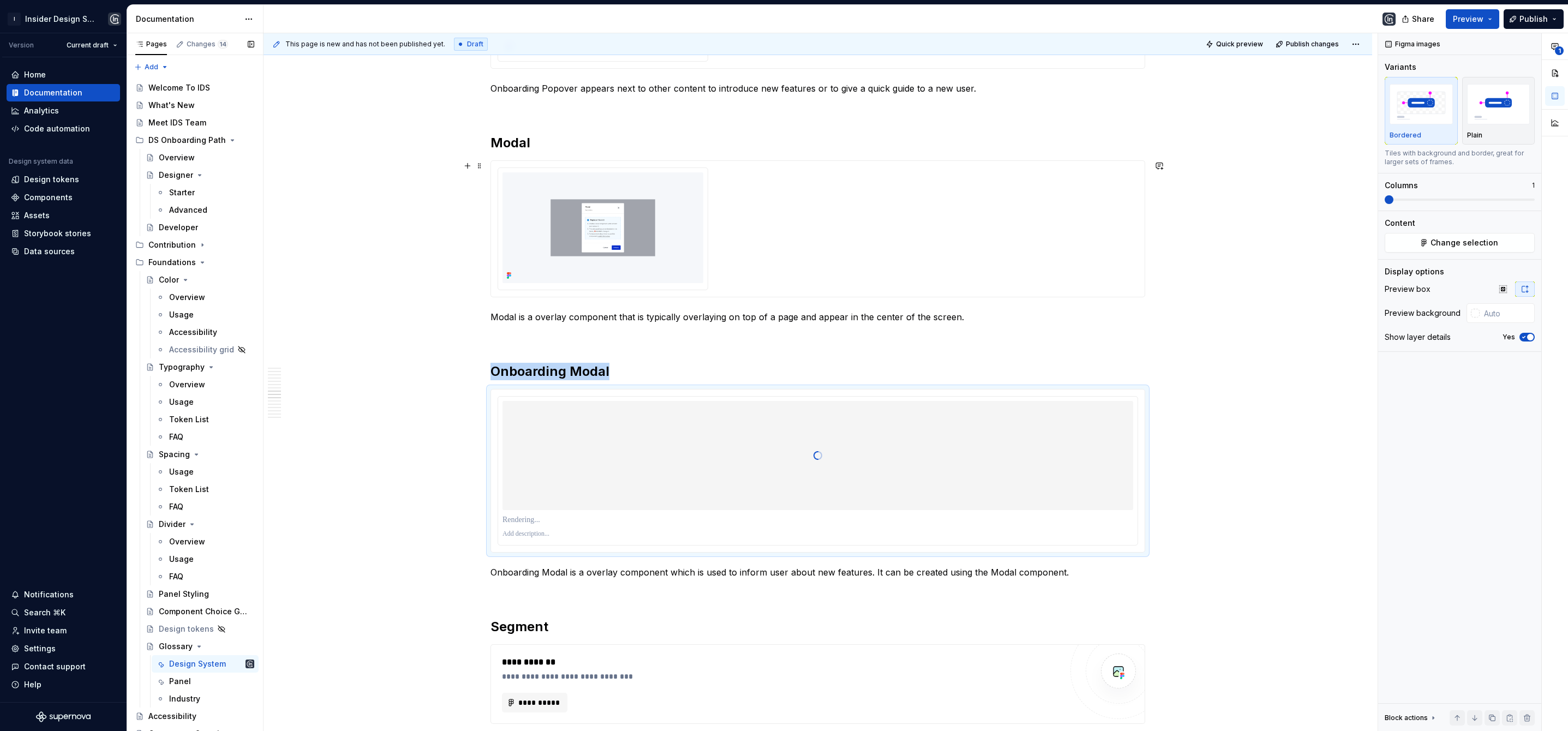
type input "#F5F7FA"
click at [829, 227] on div at bounding box center [817, 228] width 641 height 123
click at [1502, 309] on input "#F5F7FA" at bounding box center [1508, 313] width 53 height 19
click at [689, 462] on div at bounding box center [817, 456] width 630 height 109
click at [1500, 314] on input "text" at bounding box center [1506, 313] width 56 height 19
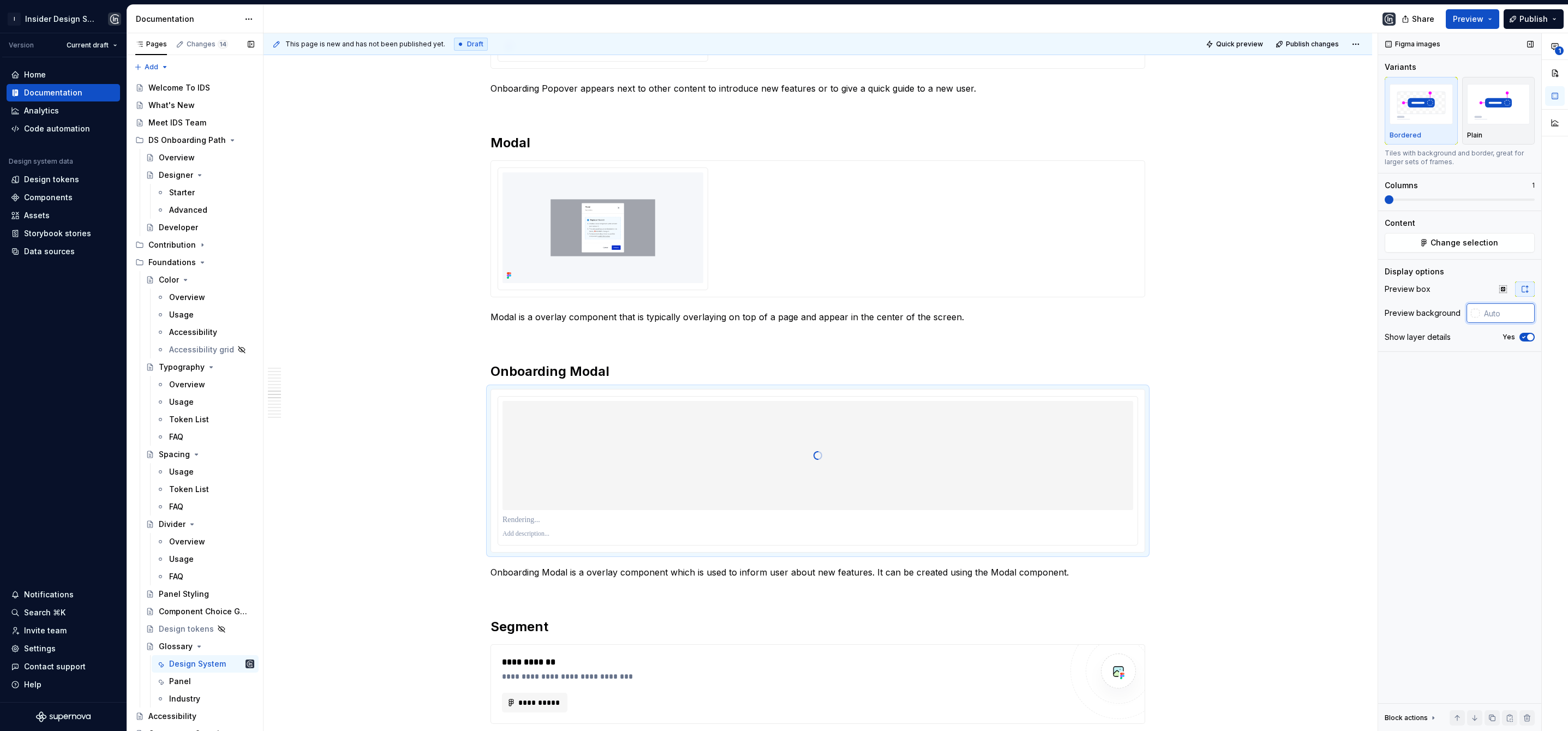
paste input "#F5F7FA"
type input "#F5F7FA"
click at [1527, 337] on span "button" at bounding box center [1529, 337] width 6 height 6
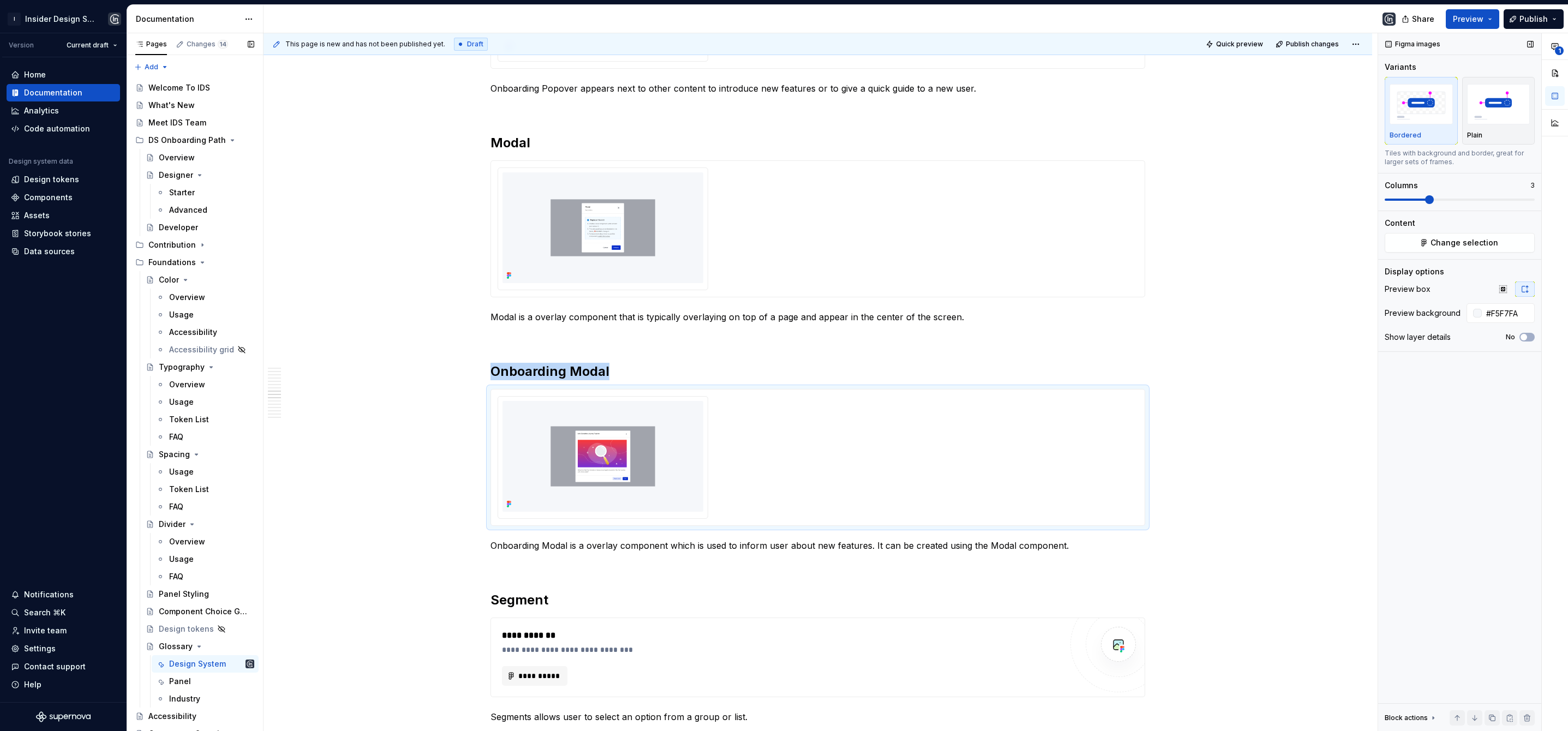
click at [1428, 201] on span at bounding box center [1430, 200] width 9 height 9
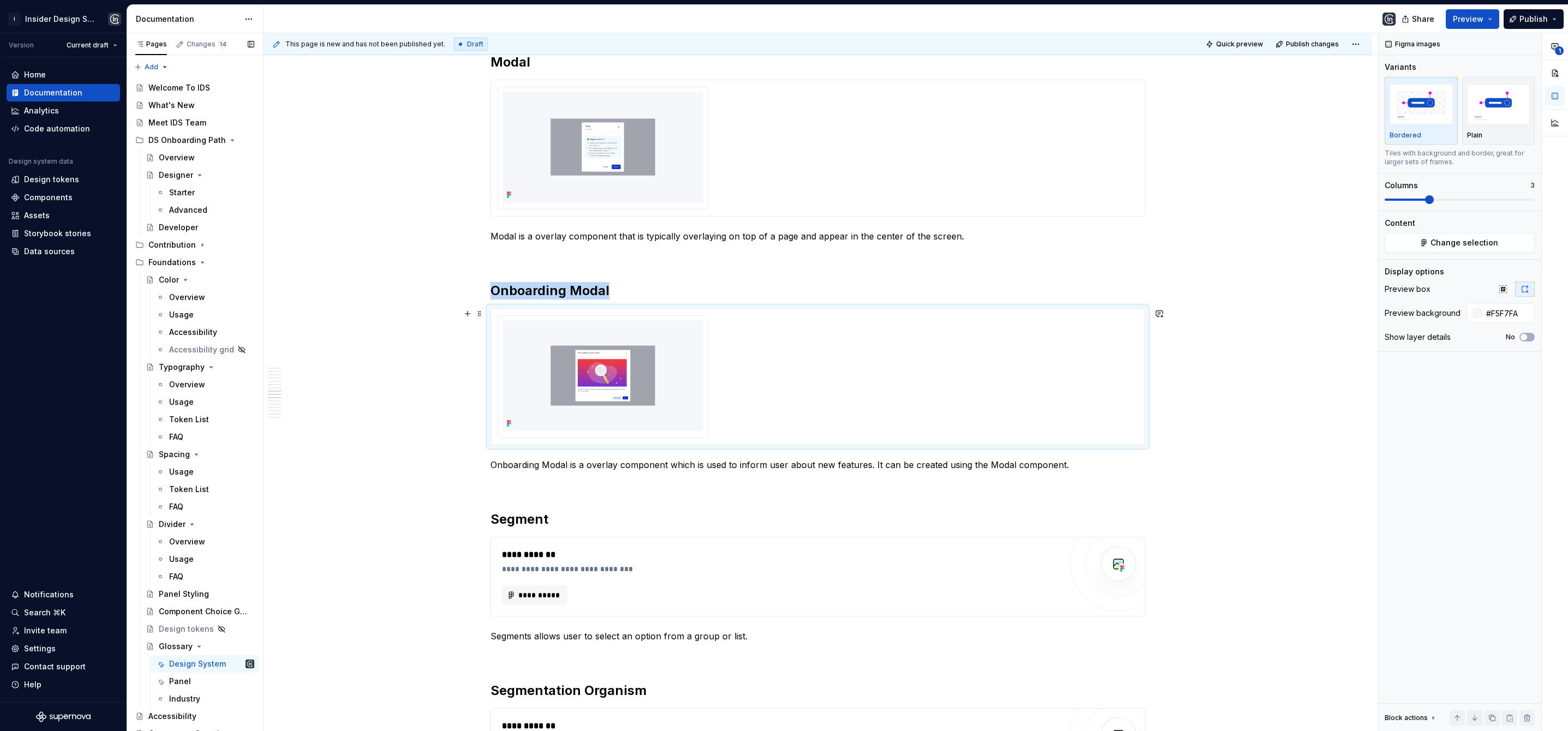
scroll to position [1861, 0]
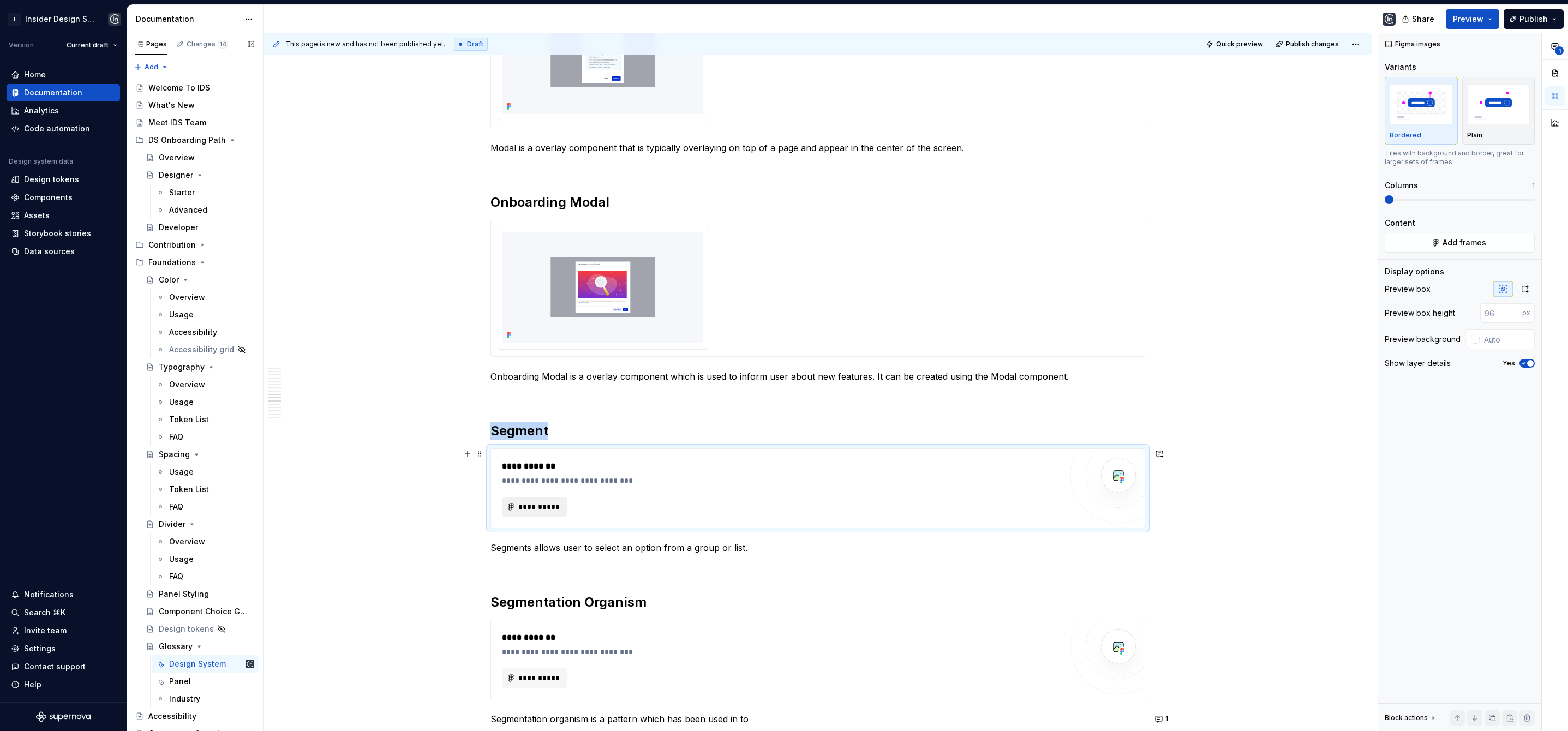
click at [549, 509] on span "**********" at bounding box center [539, 507] width 42 height 11
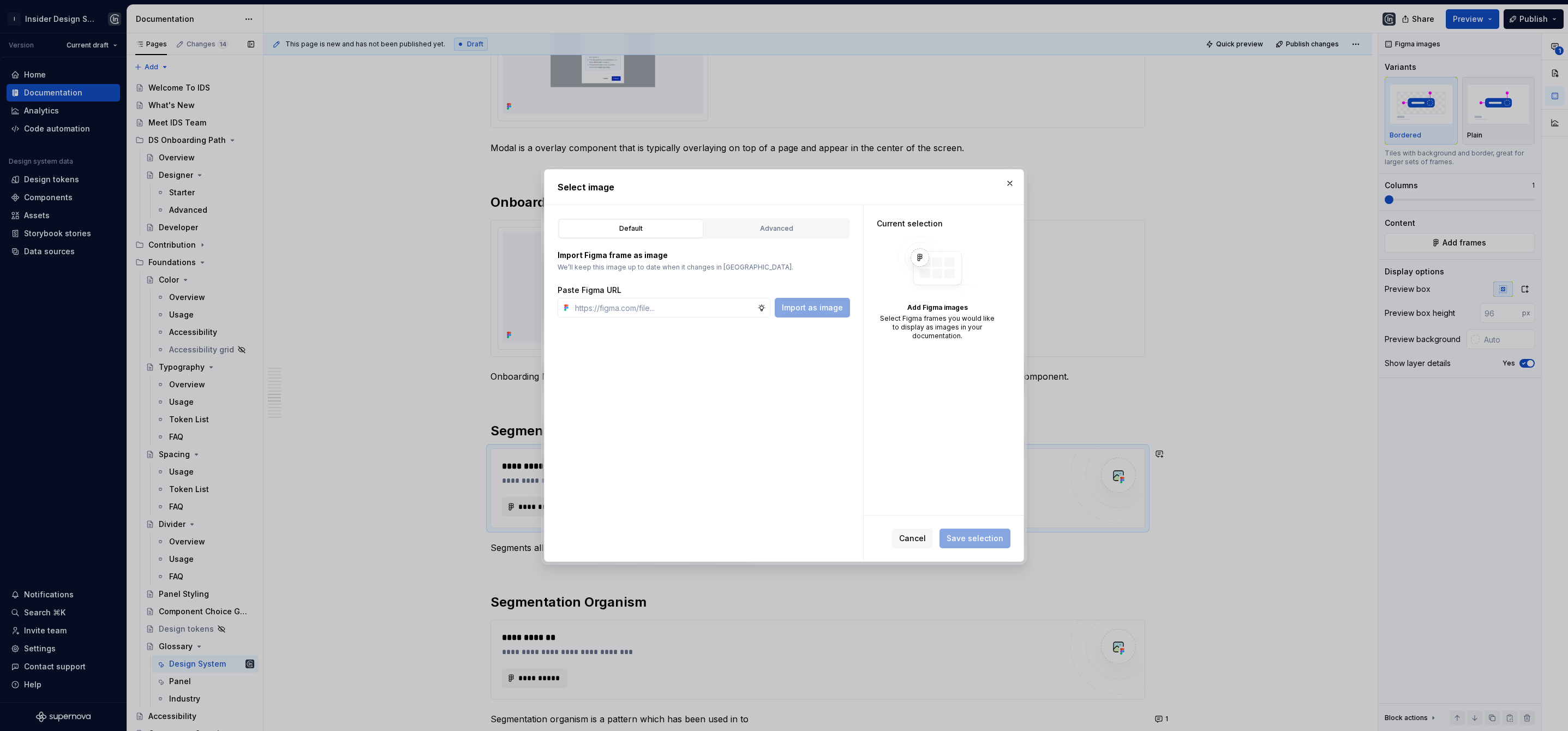
type textarea "*"
click at [798, 223] on div "Advanced" at bounding box center [776, 228] width 137 height 11
click at [713, 296] on input "search" at bounding box center [710, 296] width 279 height 11
type input "*******"
click at [676, 340] on div "Segment s 0 / 9" at bounding box center [704, 340] width 273 height 18
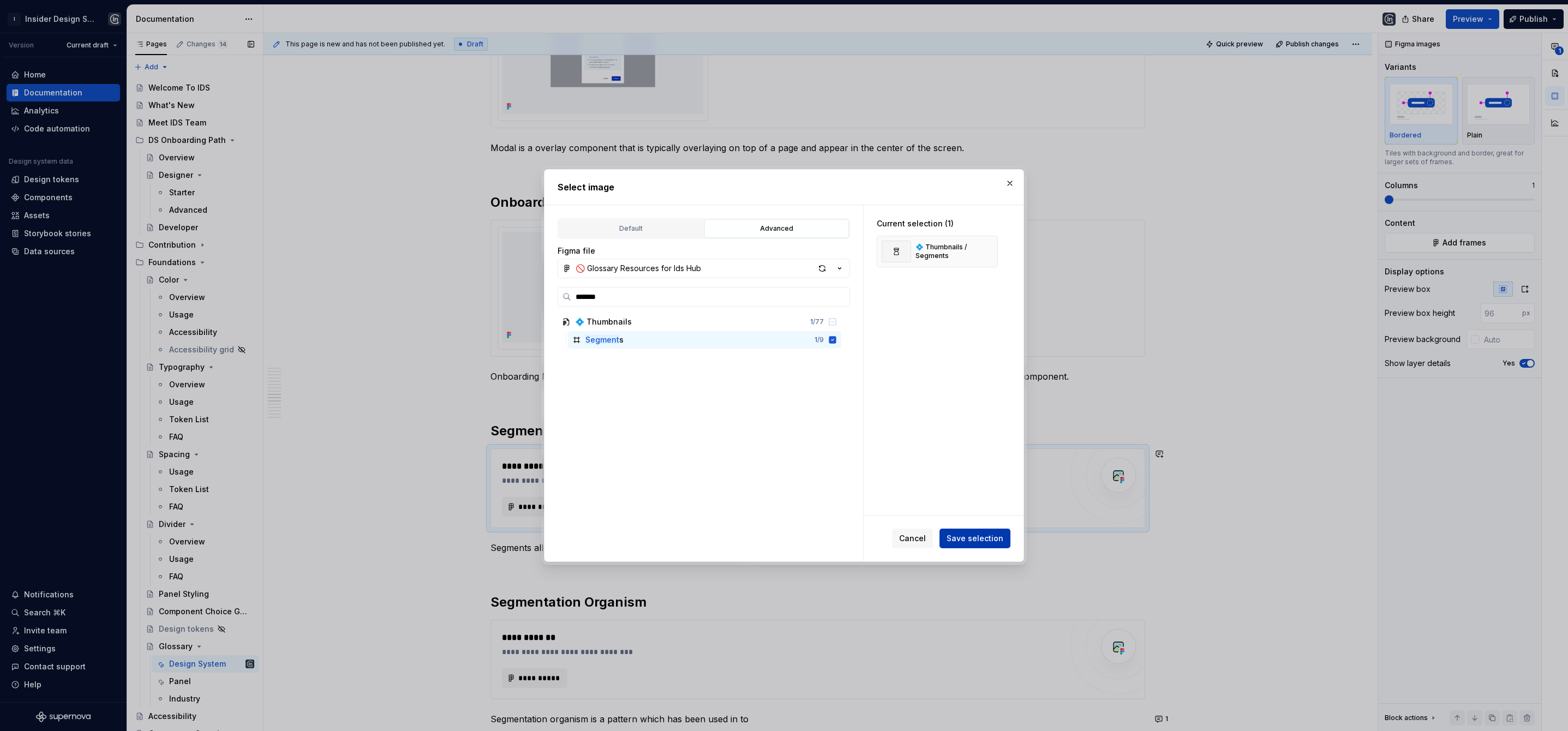
click at [978, 541] on span "Save selection" at bounding box center [975, 539] width 56 height 11
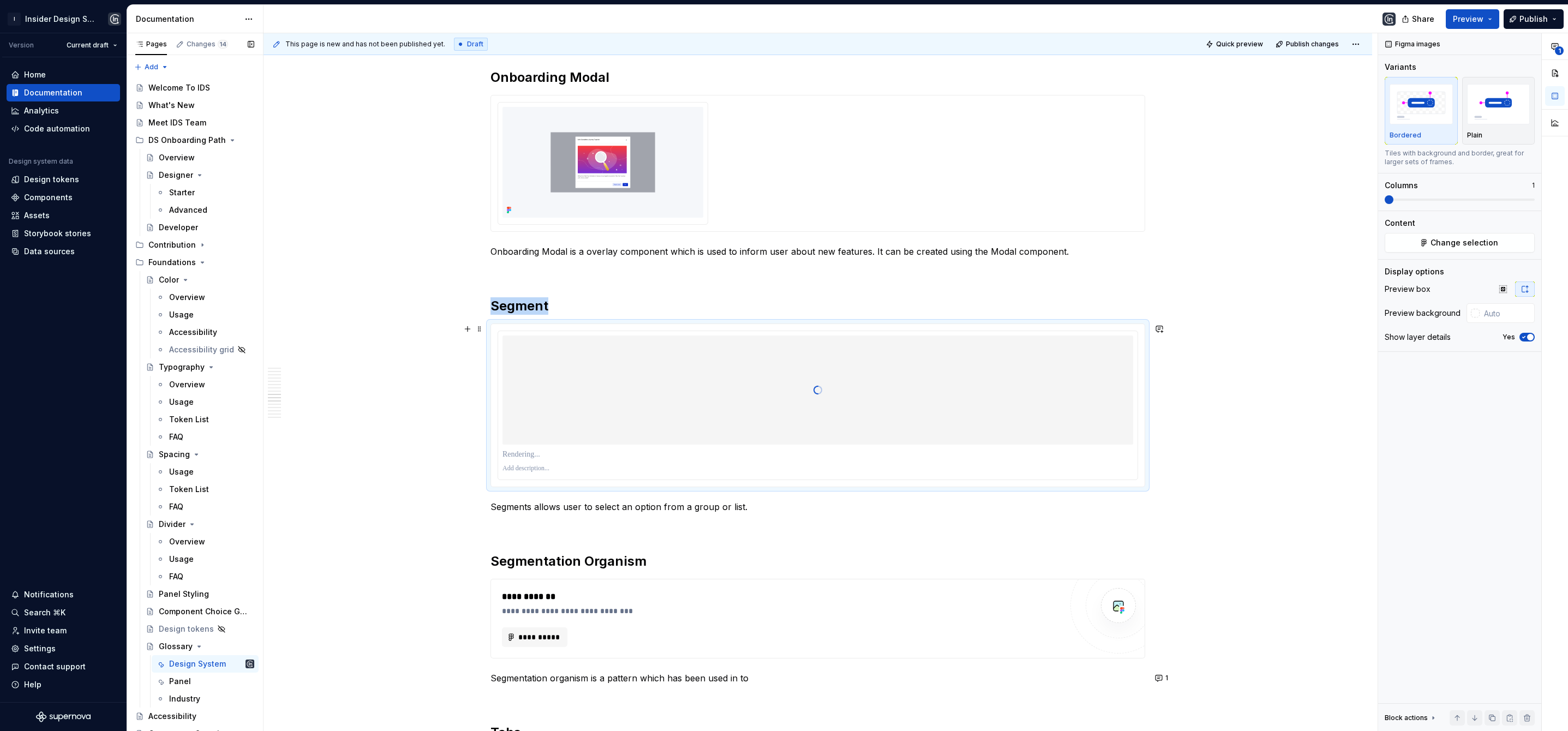
scroll to position [1986, 0]
click at [1492, 316] on input "text" at bounding box center [1506, 313] width 56 height 19
paste input "#F5F7FA"
type input "#F5F7FA"
click at [1525, 335] on icon "button" at bounding box center [1524, 337] width 9 height 6
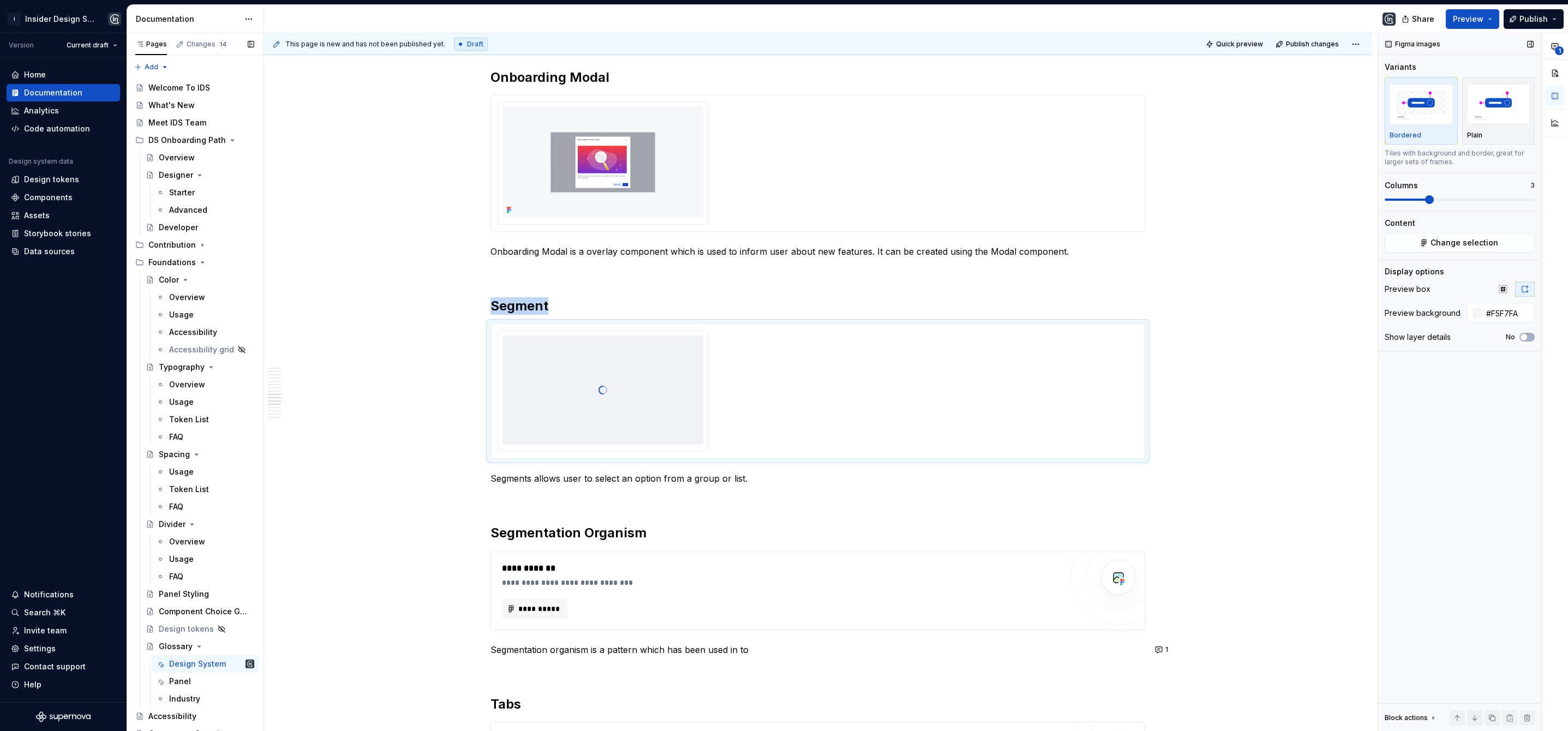
click at [1430, 204] on span at bounding box center [1430, 200] width 9 height 9
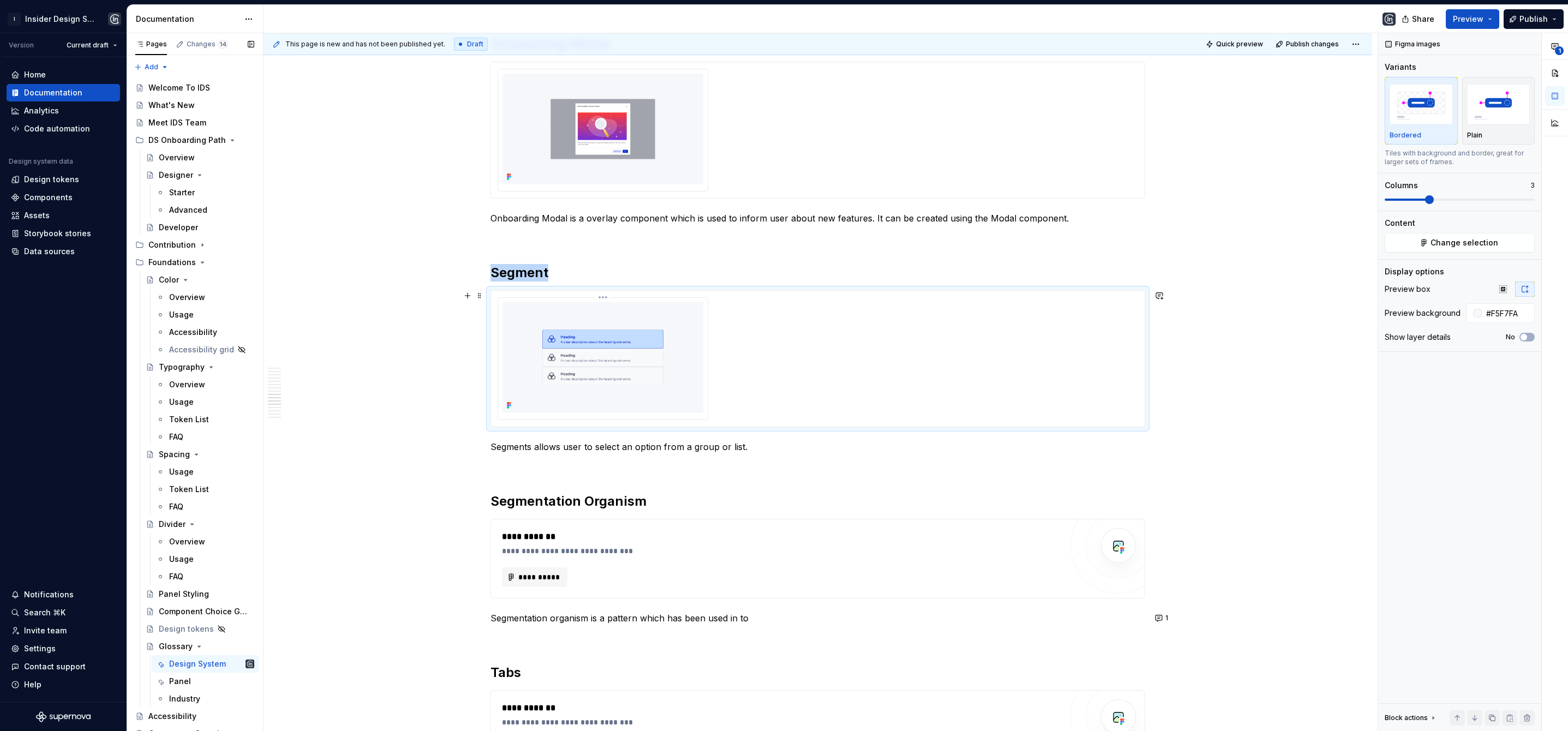
scroll to position [2154, 0]
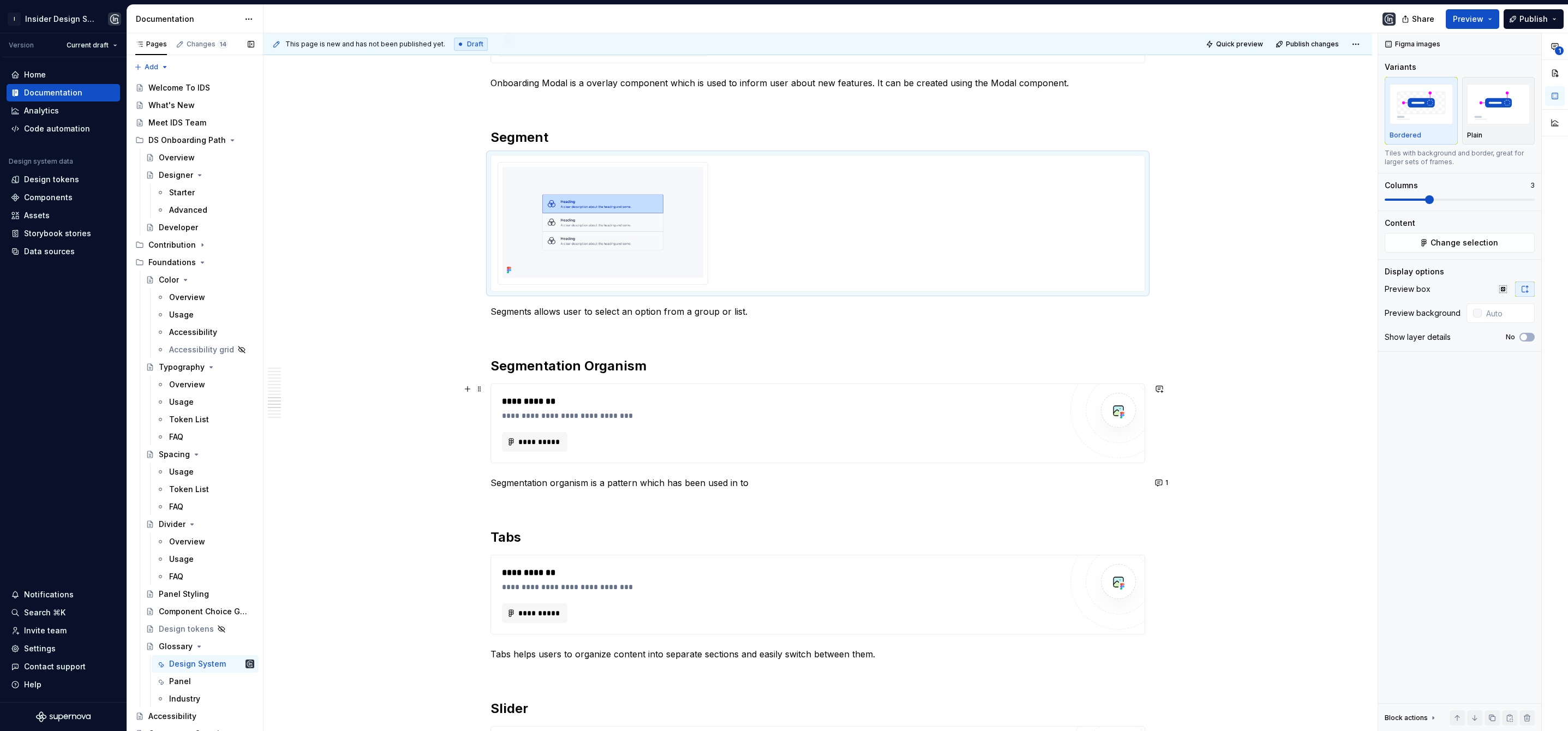
click at [685, 414] on div "**********" at bounding box center [781, 415] width 560 height 11
click at [1528, 285] on icon "button" at bounding box center [1525, 289] width 9 height 9
click at [1502, 310] on input "text" at bounding box center [1506, 313] width 56 height 19
paste input "#F5F7FA"
type input "#F5F7FA"
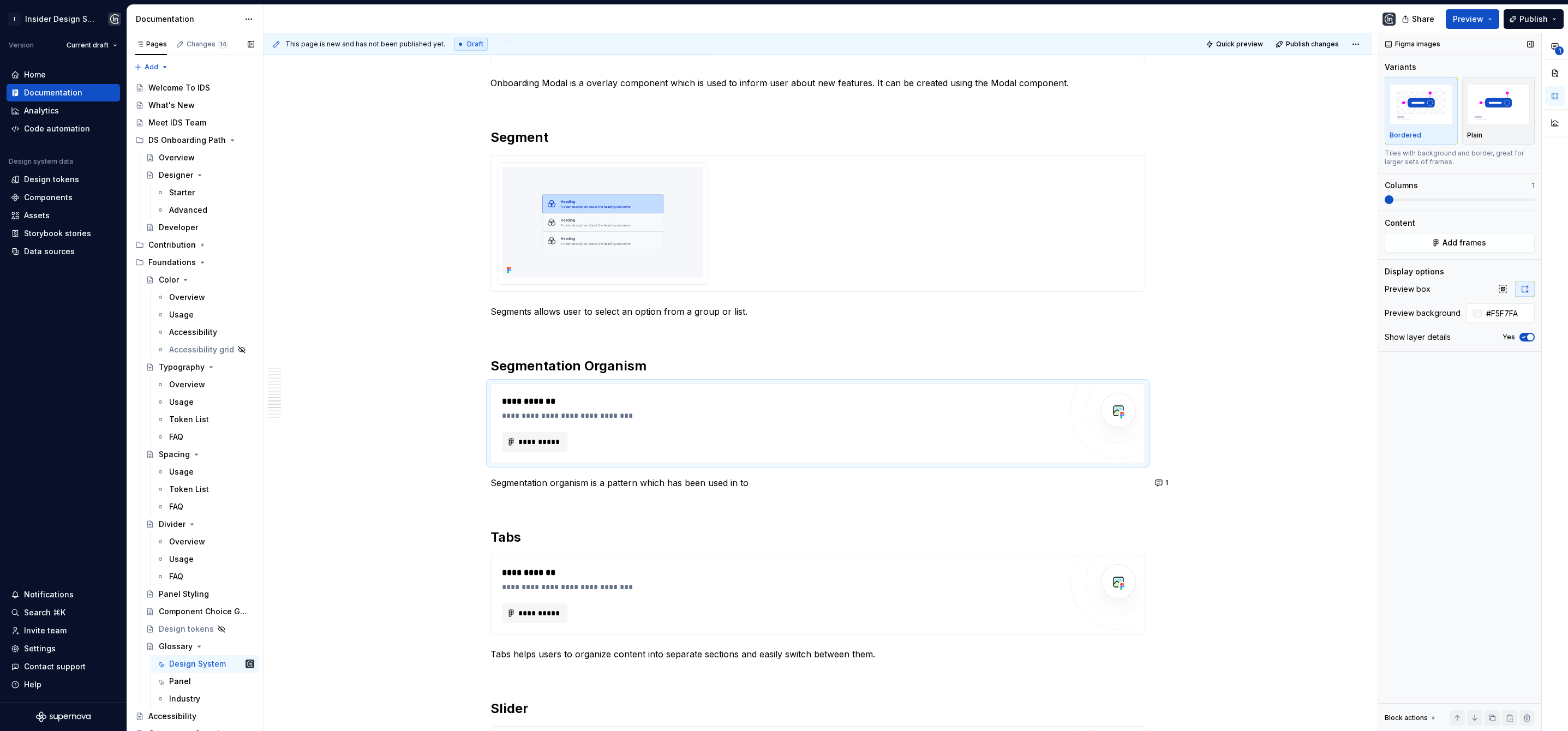
click at [1521, 336] on icon "button" at bounding box center [1524, 337] width 9 height 6
click at [546, 442] on span "**********" at bounding box center [539, 442] width 42 height 11
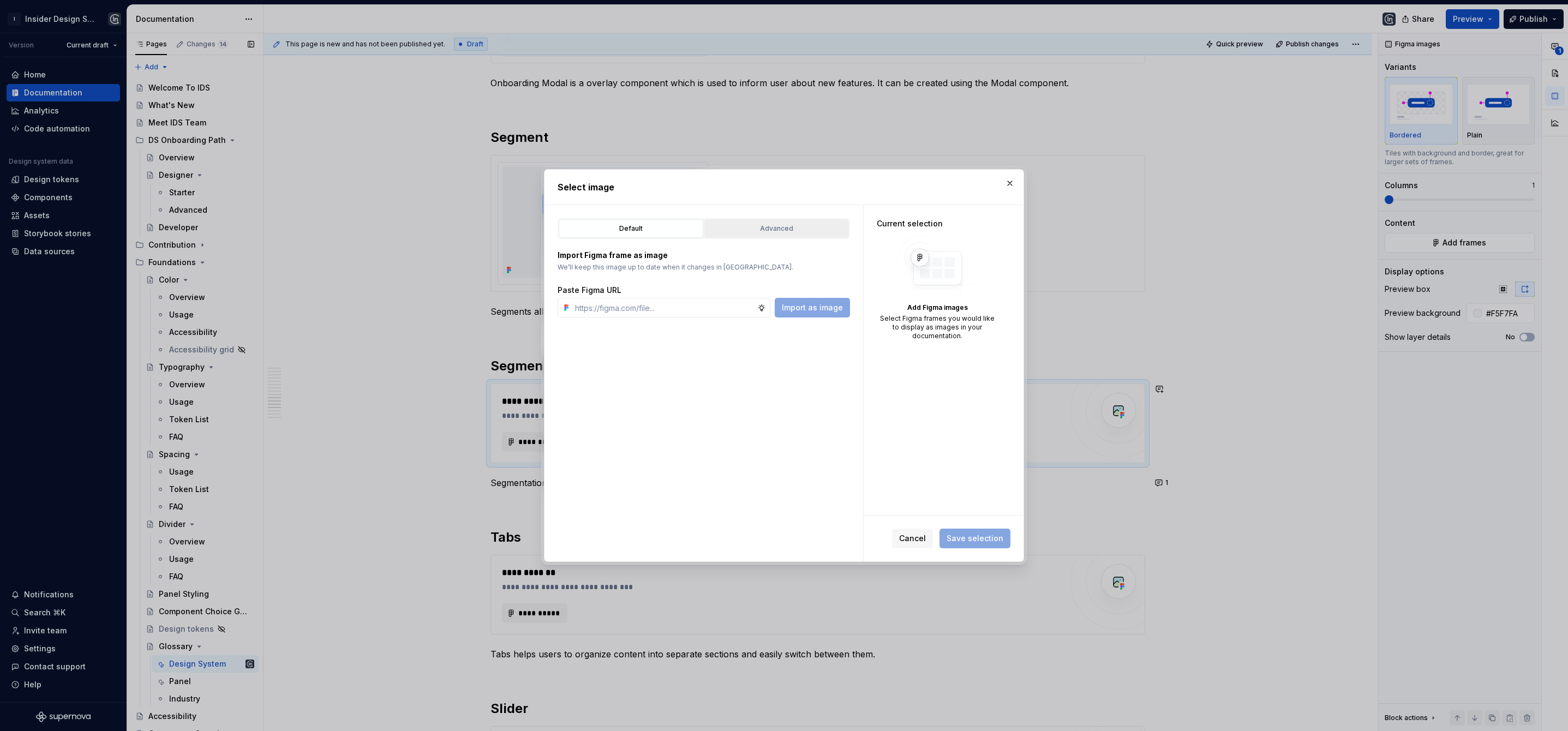
click at [801, 228] on div "Advanced" at bounding box center [776, 228] width 137 height 11
click at [1011, 180] on button "button" at bounding box center [1009, 183] width 15 height 15
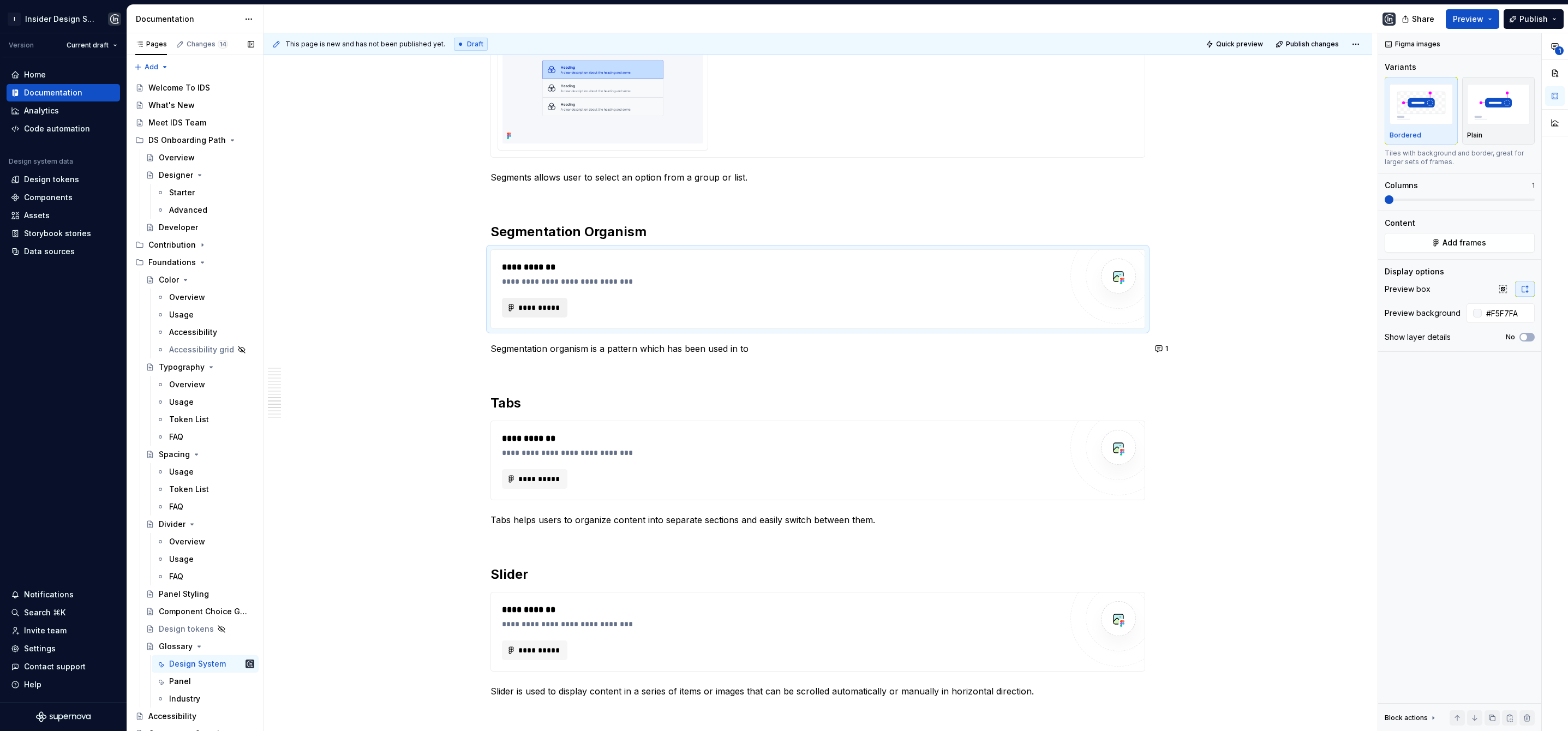
scroll to position [2352, 0]
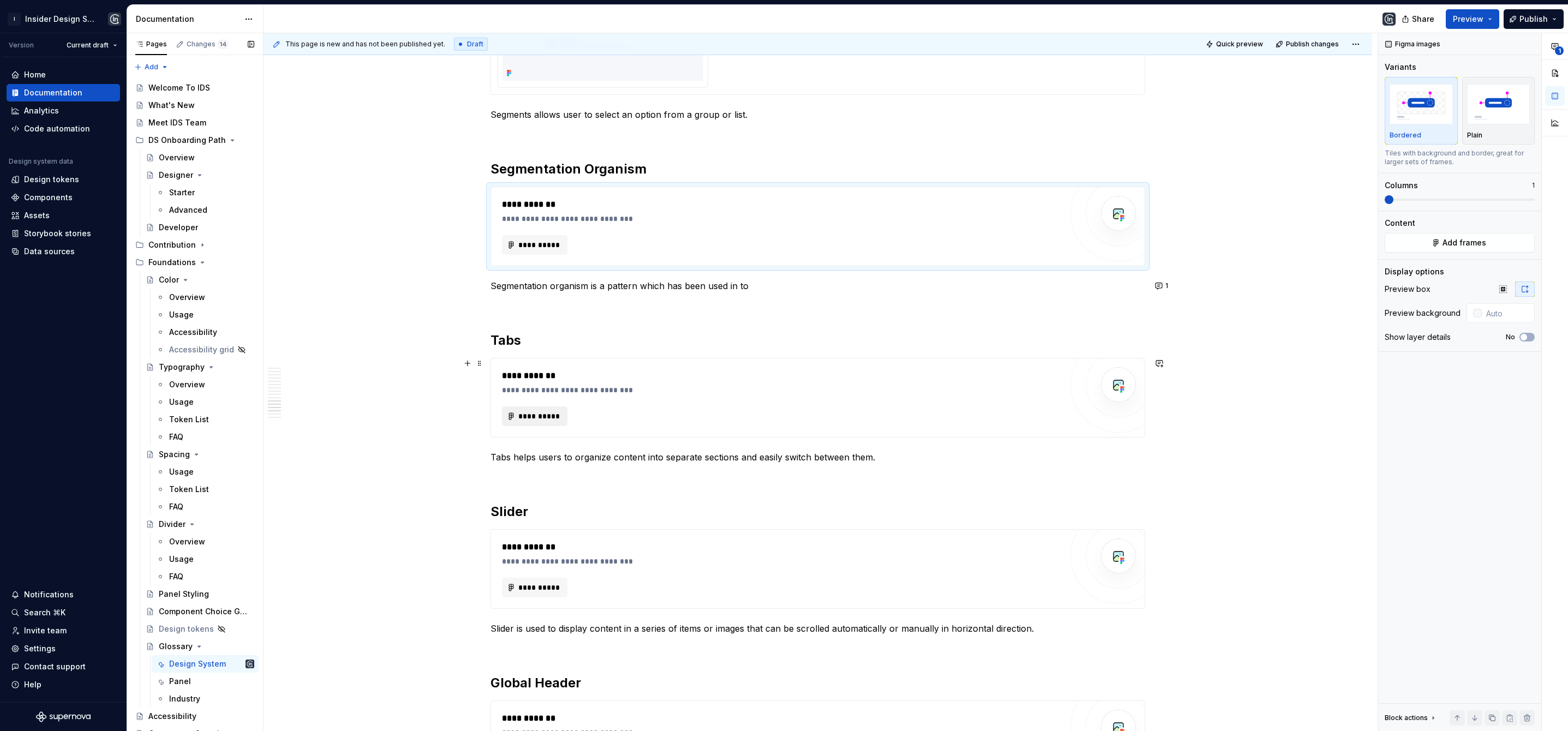
click at [540, 416] on span "**********" at bounding box center [539, 416] width 42 height 11
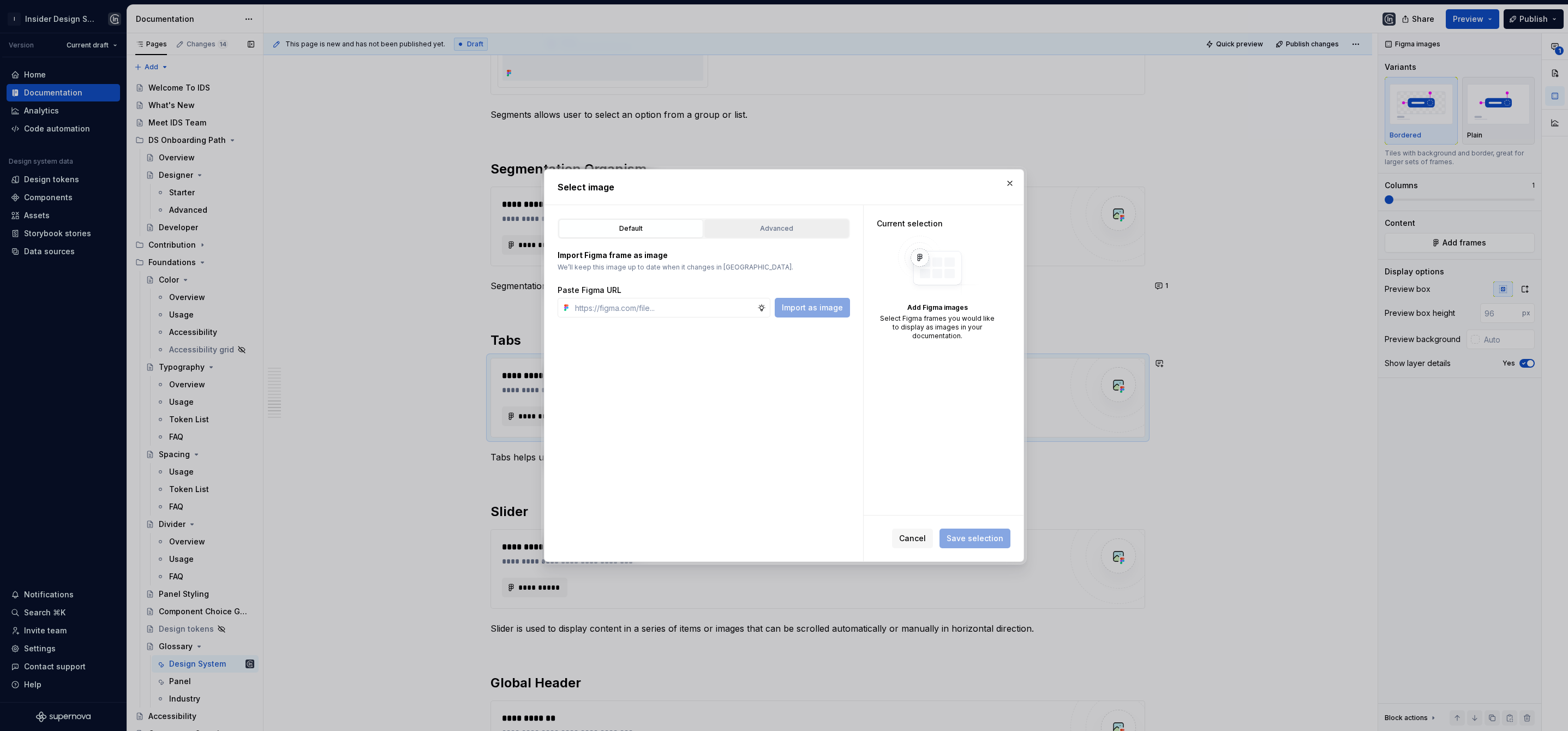
click at [786, 220] on button "Advanced" at bounding box center [777, 228] width 145 height 19
click at [683, 307] on div "🖼️ Cover 0 / 6 💠 Thumbnails 0 / 77" at bounding box center [704, 423] width 293 height 272
click at [687, 297] on input "search" at bounding box center [710, 296] width 279 height 11
type input "****"
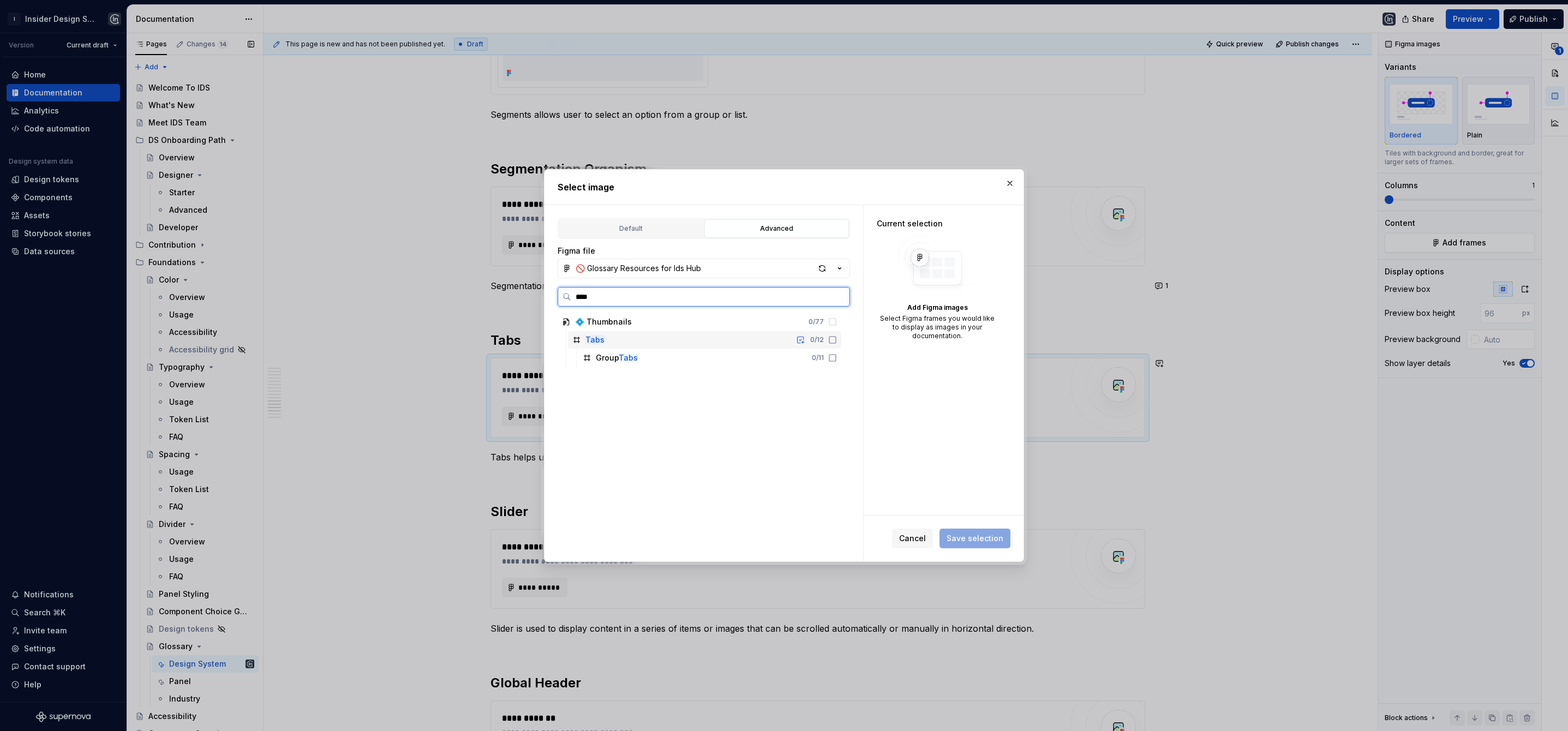
click at [675, 337] on div "Tabs 0 / 12" at bounding box center [704, 340] width 273 height 18
click at [962, 532] on button "Save selection" at bounding box center [975, 539] width 71 height 19
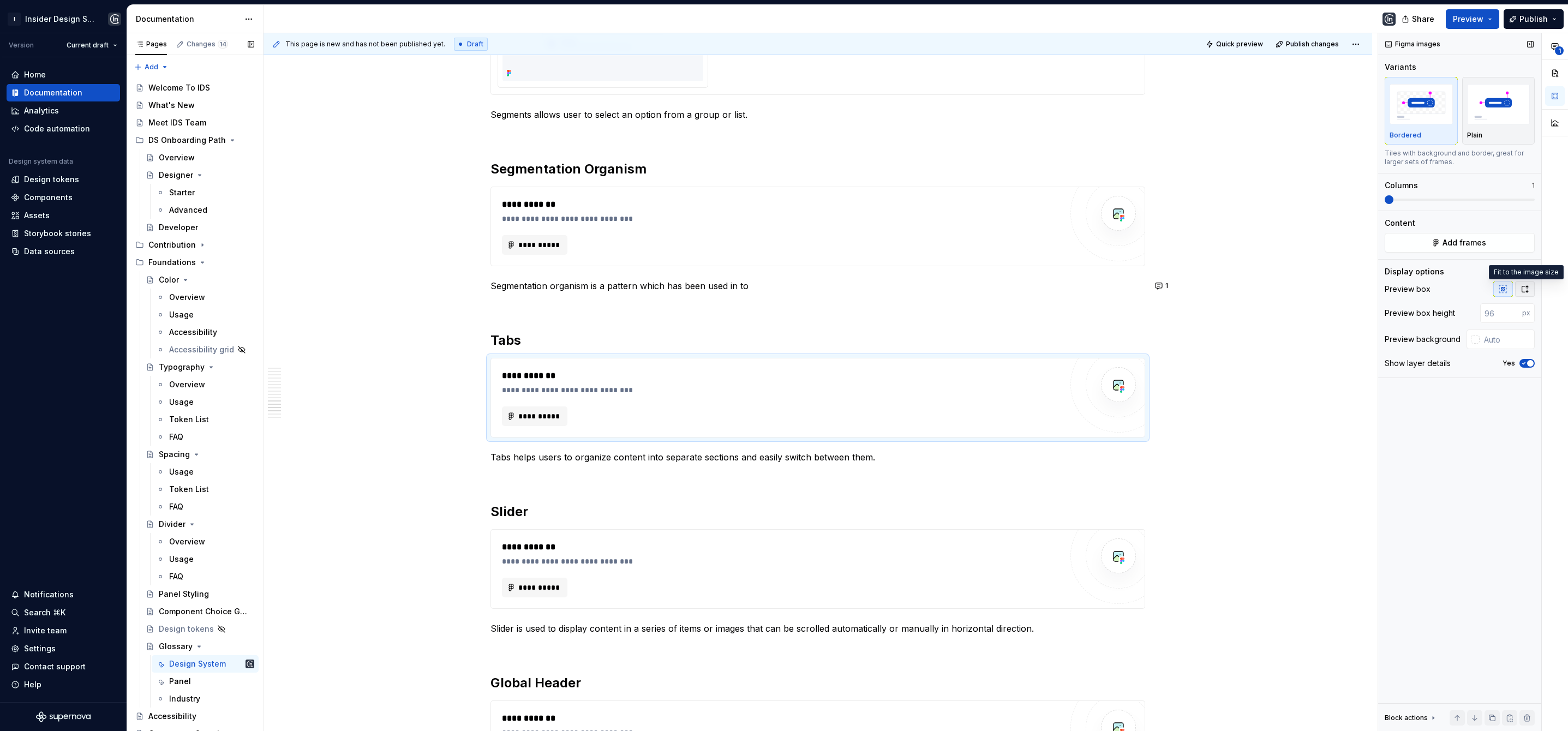
click at [1527, 290] on icon "button" at bounding box center [1525, 288] width 6 height 6
click at [1503, 314] on input "text" at bounding box center [1506, 313] width 56 height 19
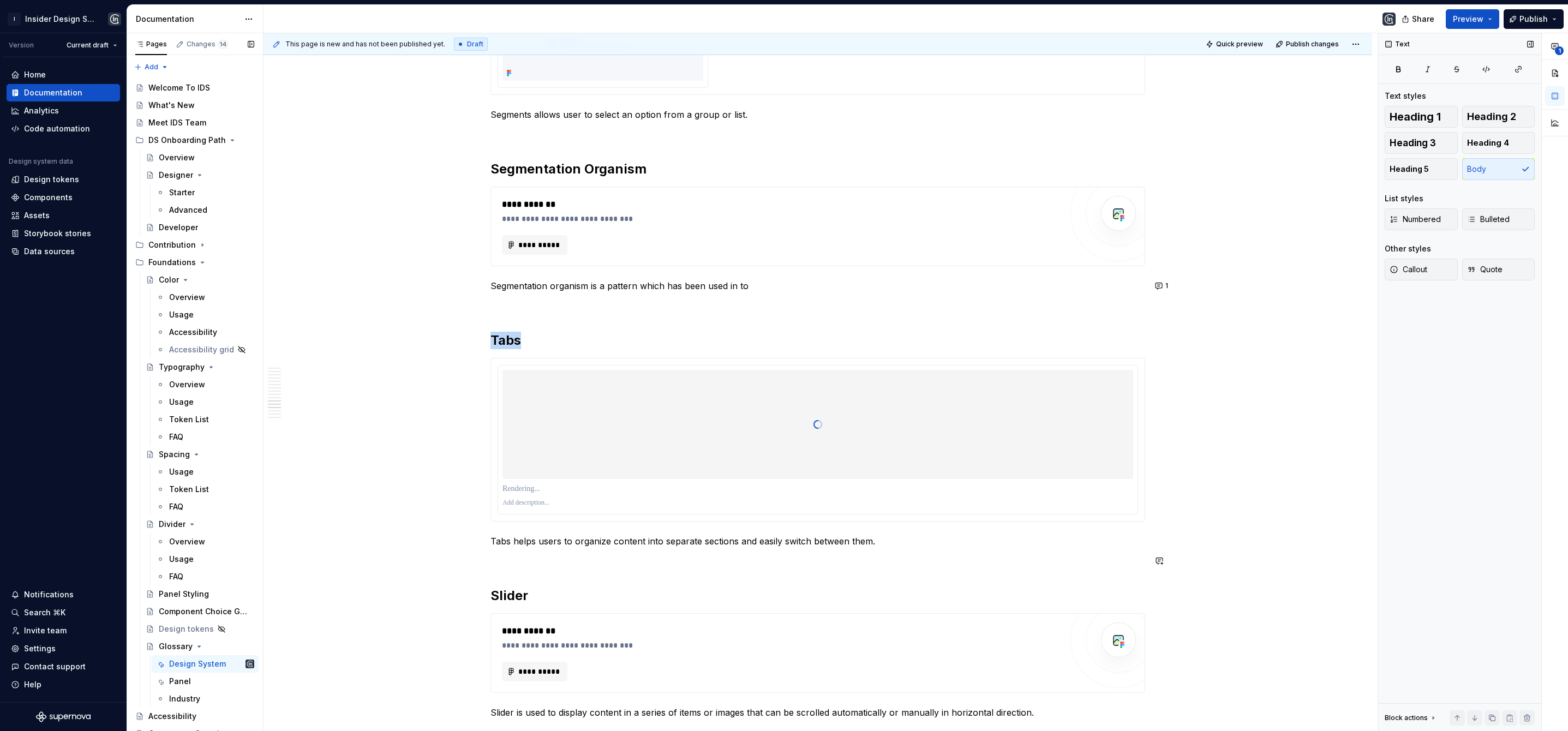
click at [605, 423] on div at bounding box center [817, 425] width 630 height 109
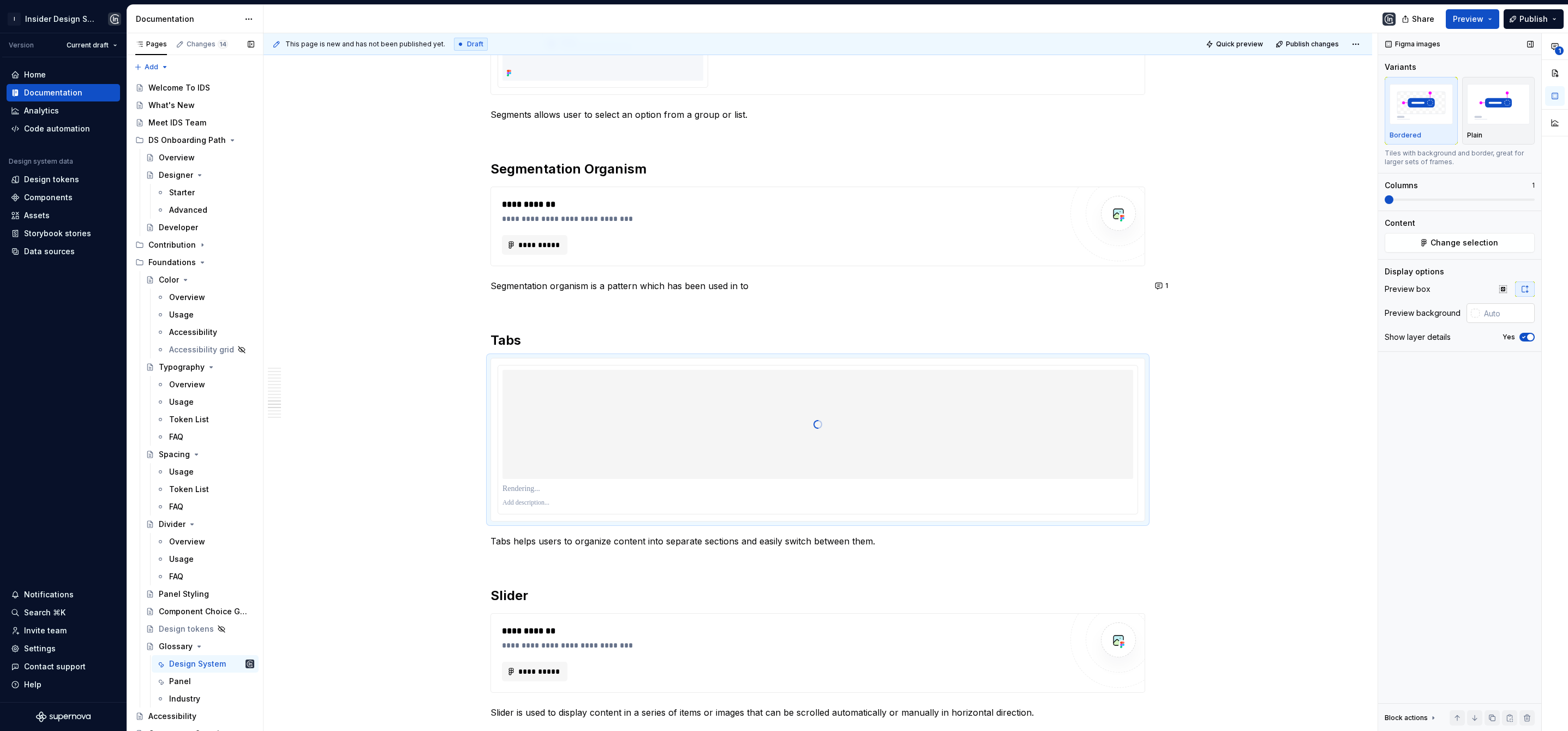
click at [1506, 317] on input "text" at bounding box center [1506, 313] width 56 height 19
paste input "#F5F7FA"
type input "#F5F7FA"
click at [1524, 337] on icon "button" at bounding box center [1523, 338] width 3 height 2
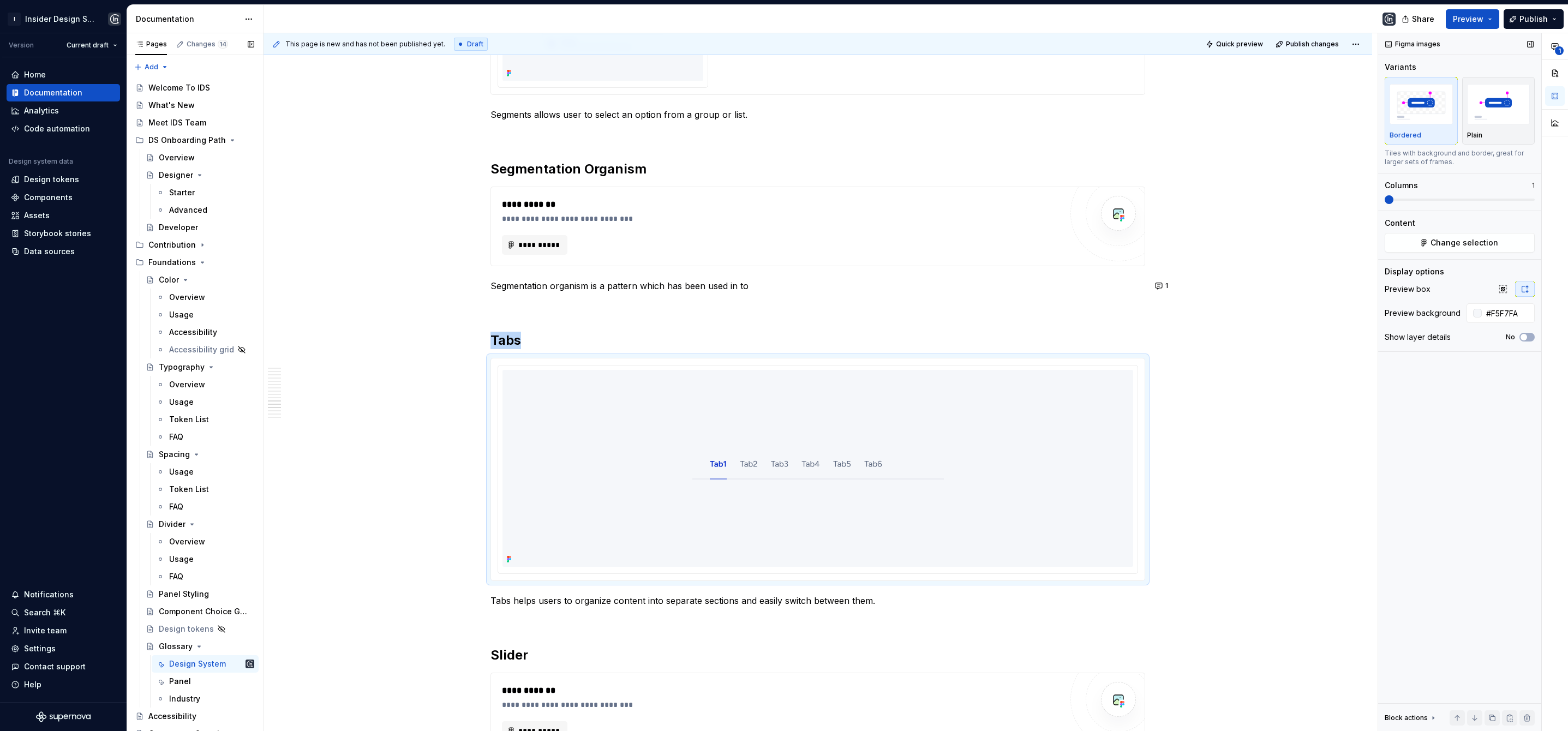
type textarea "*"
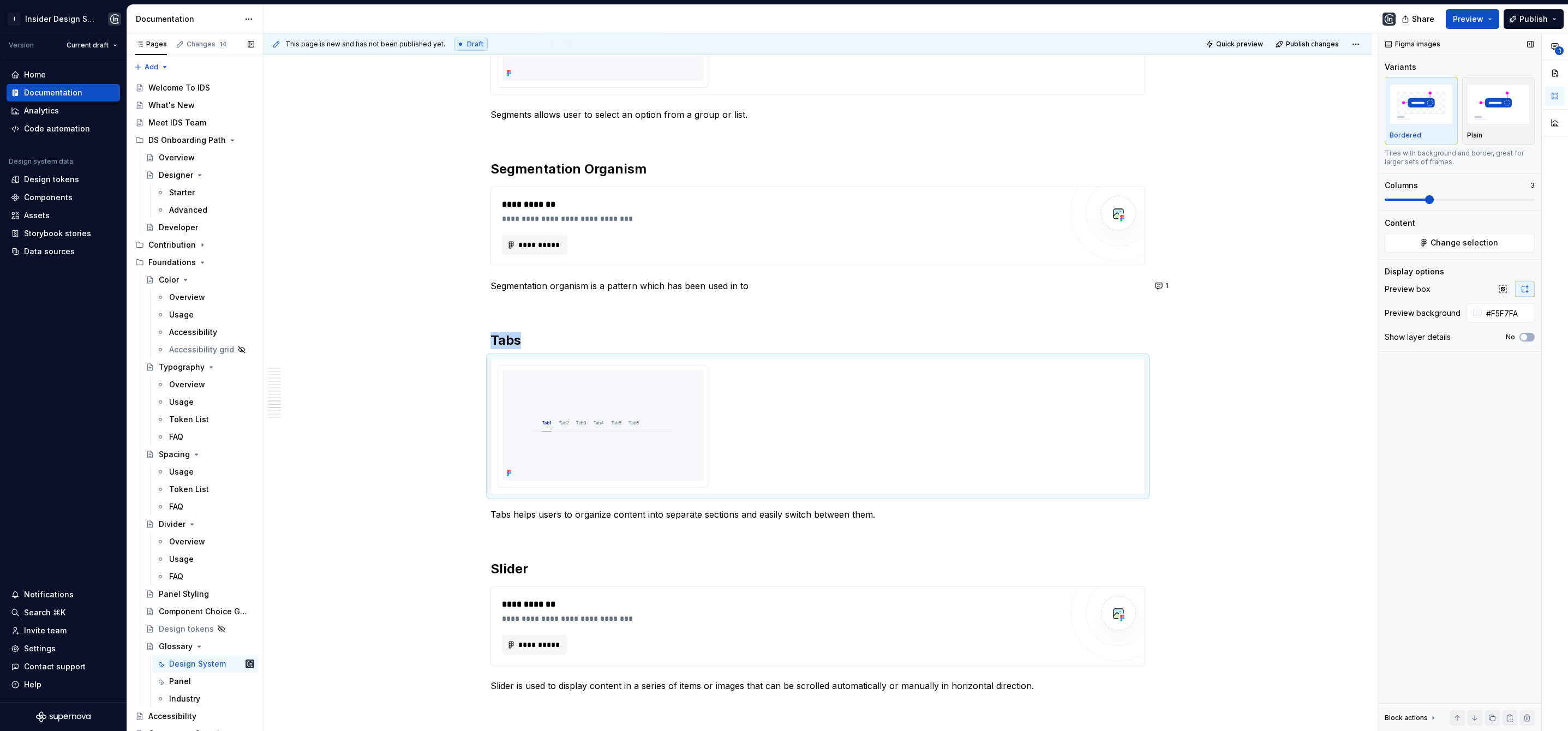
click at [1433, 204] on span at bounding box center [1430, 200] width 9 height 9
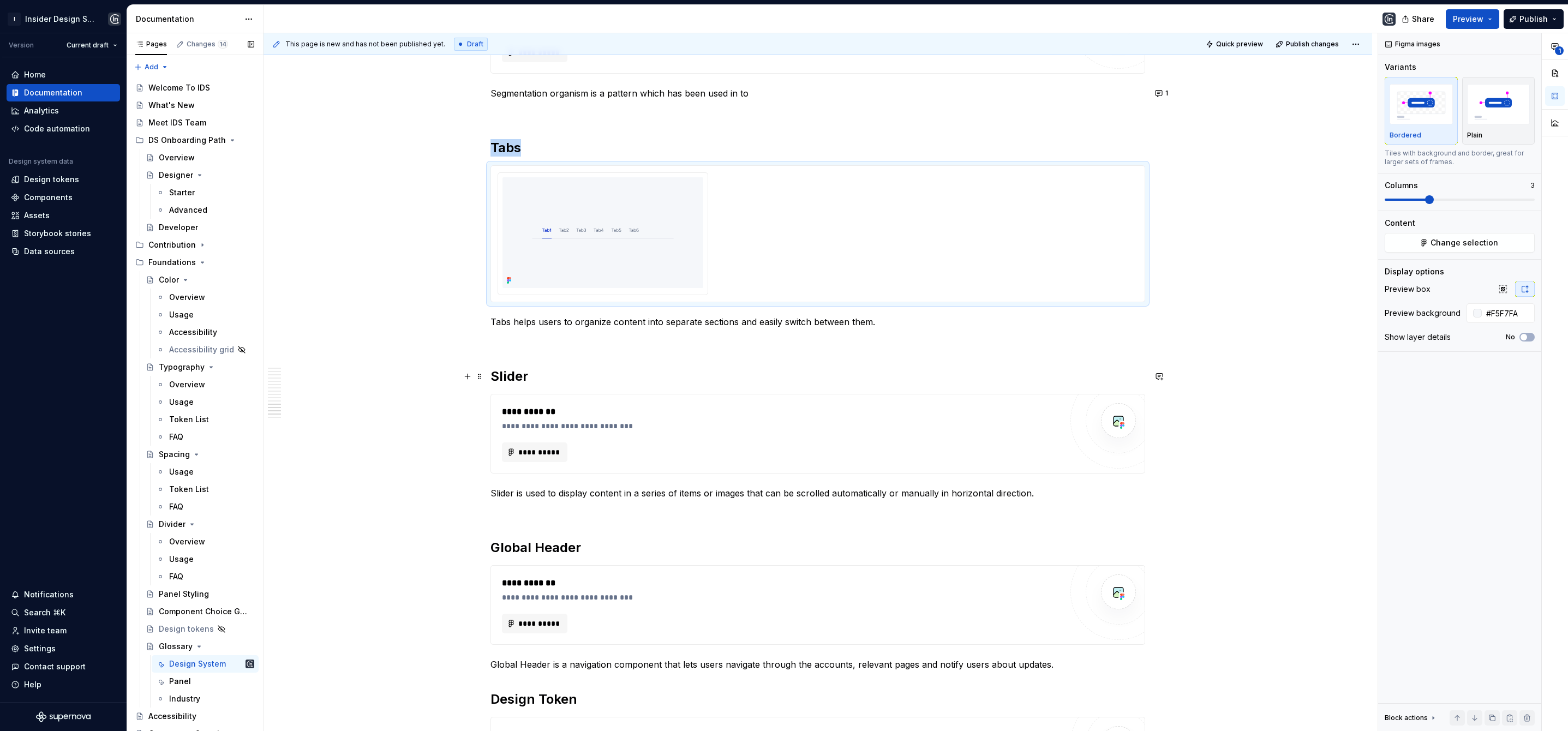
scroll to position [2637, 0]
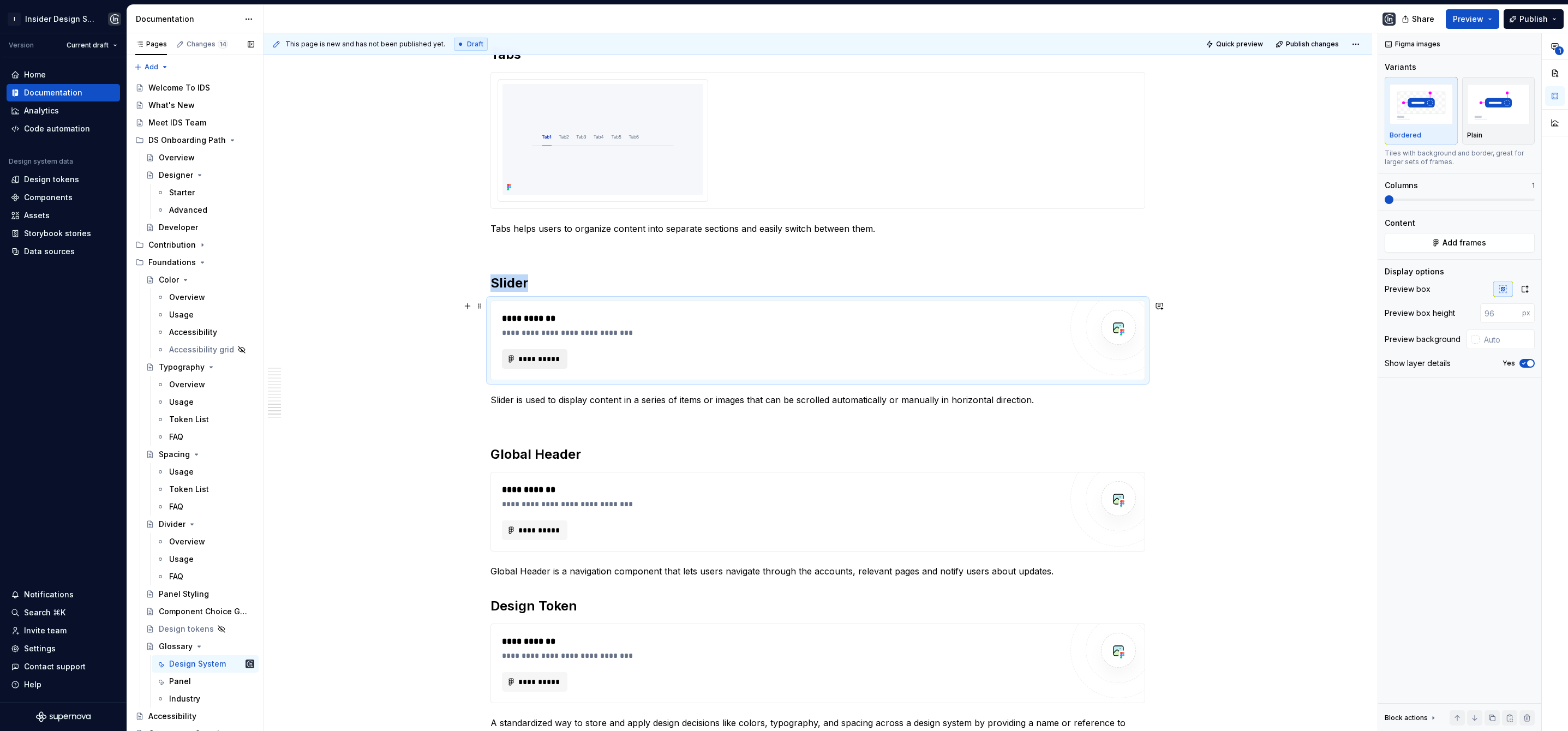
click at [541, 353] on button "**********" at bounding box center [534, 359] width 65 height 19
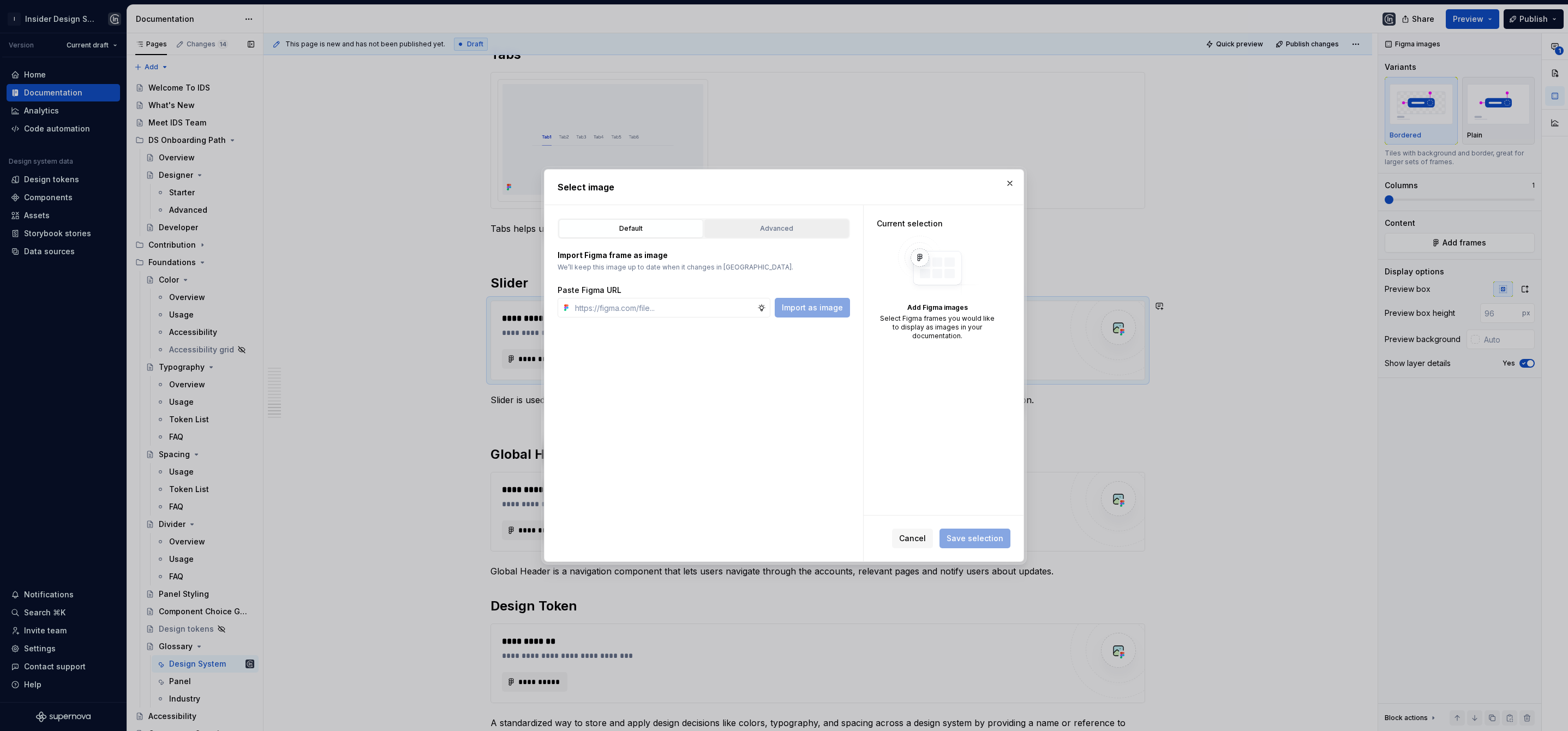
click at [792, 235] on button "Advanced" at bounding box center [777, 228] width 145 height 19
type textarea "*"
click at [672, 297] on input "search" at bounding box center [710, 296] width 279 height 11
type input "*"
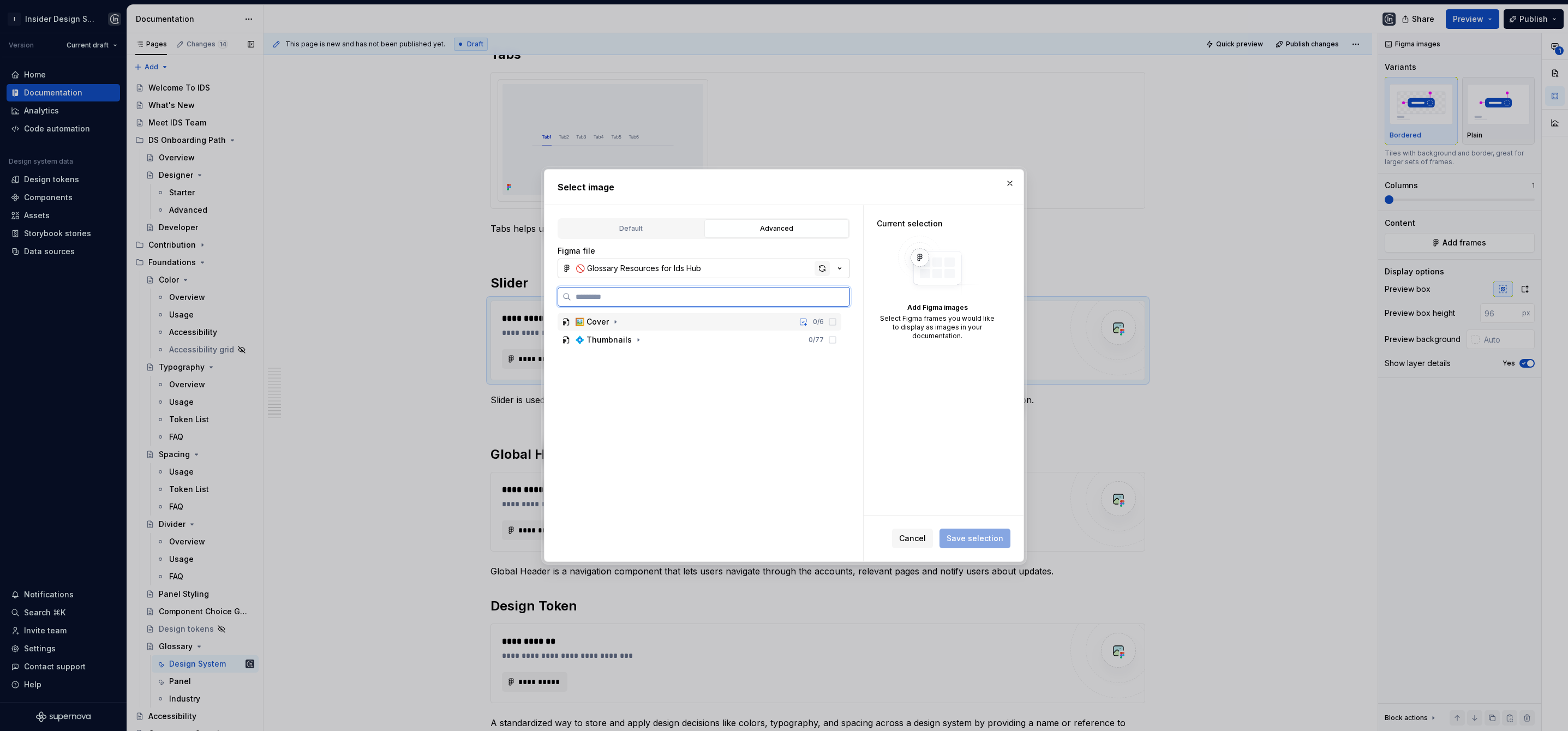
type textarea "*"
click at [820, 268] on div "button" at bounding box center [821, 268] width 15 height 15
type input "******"
type textarea "*"
click at [837, 295] on input "******" at bounding box center [710, 296] width 279 height 11
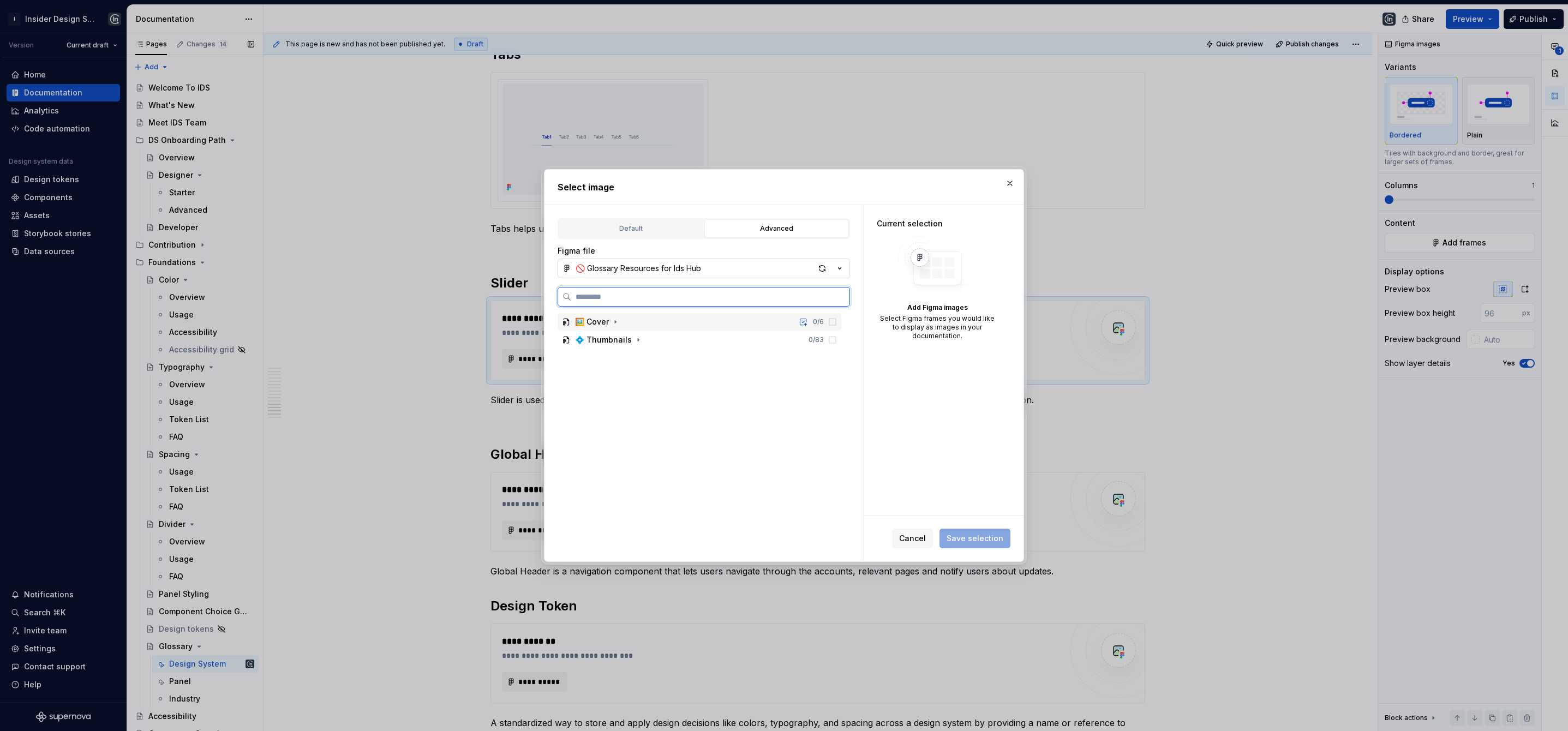
type textarea "*"
click at [805, 304] on label at bounding box center [704, 297] width 293 height 19
click at [805, 302] on input "search" at bounding box center [710, 296] width 279 height 11
type input "*"
type input "******"
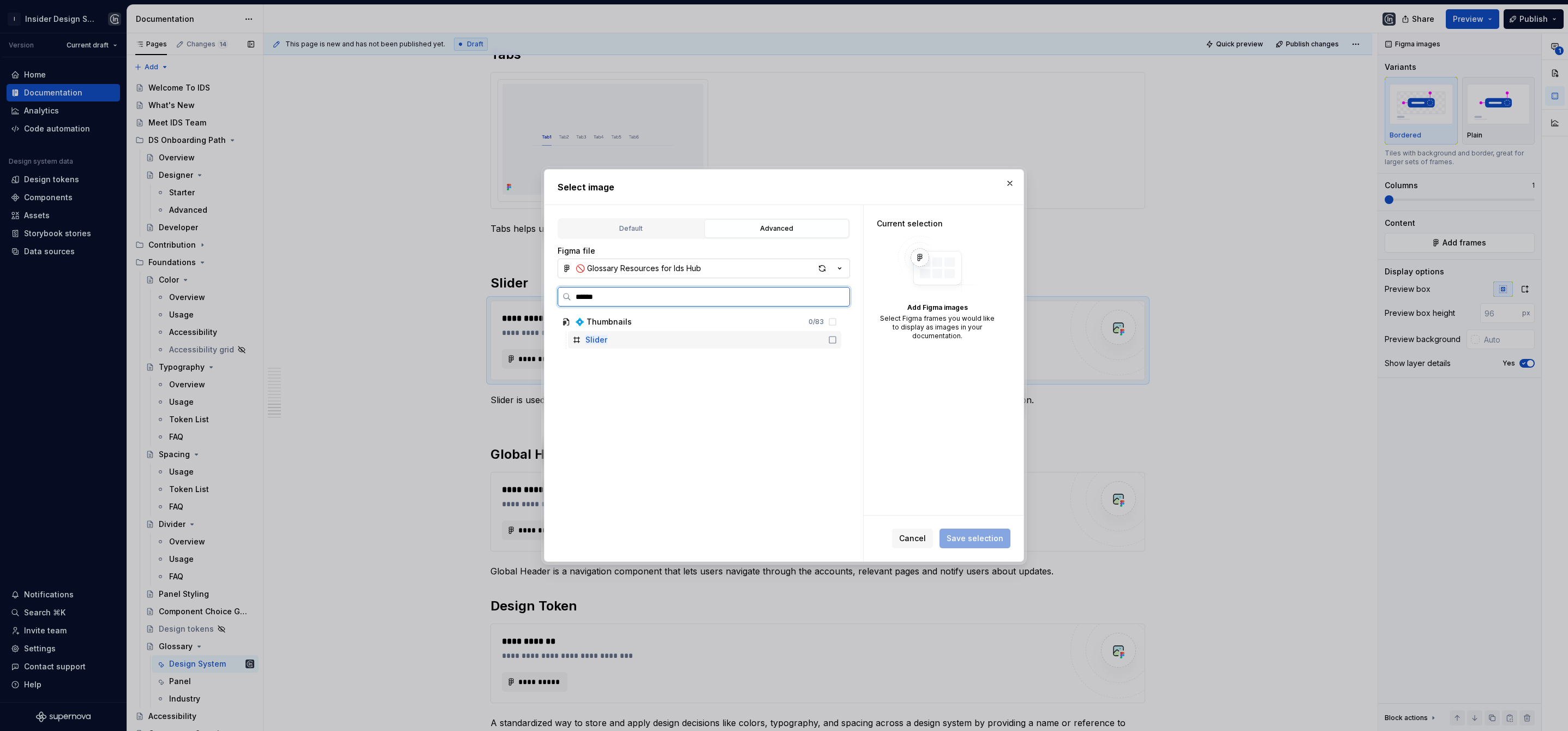
click at [739, 339] on div "Slider" at bounding box center [704, 340] width 273 height 18
click at [977, 540] on span "Save selection" at bounding box center [975, 539] width 56 height 11
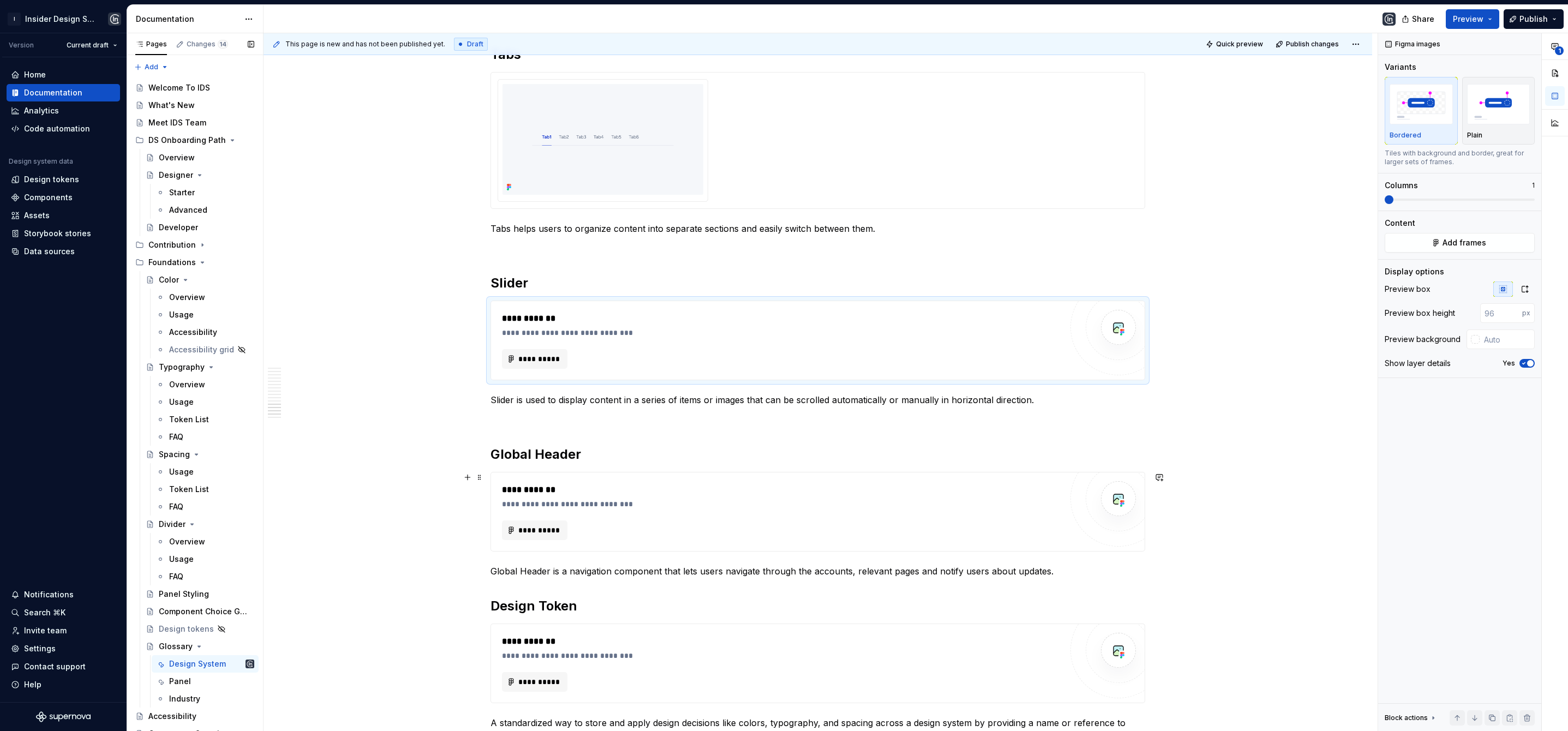
scroll to position [2703, 0]
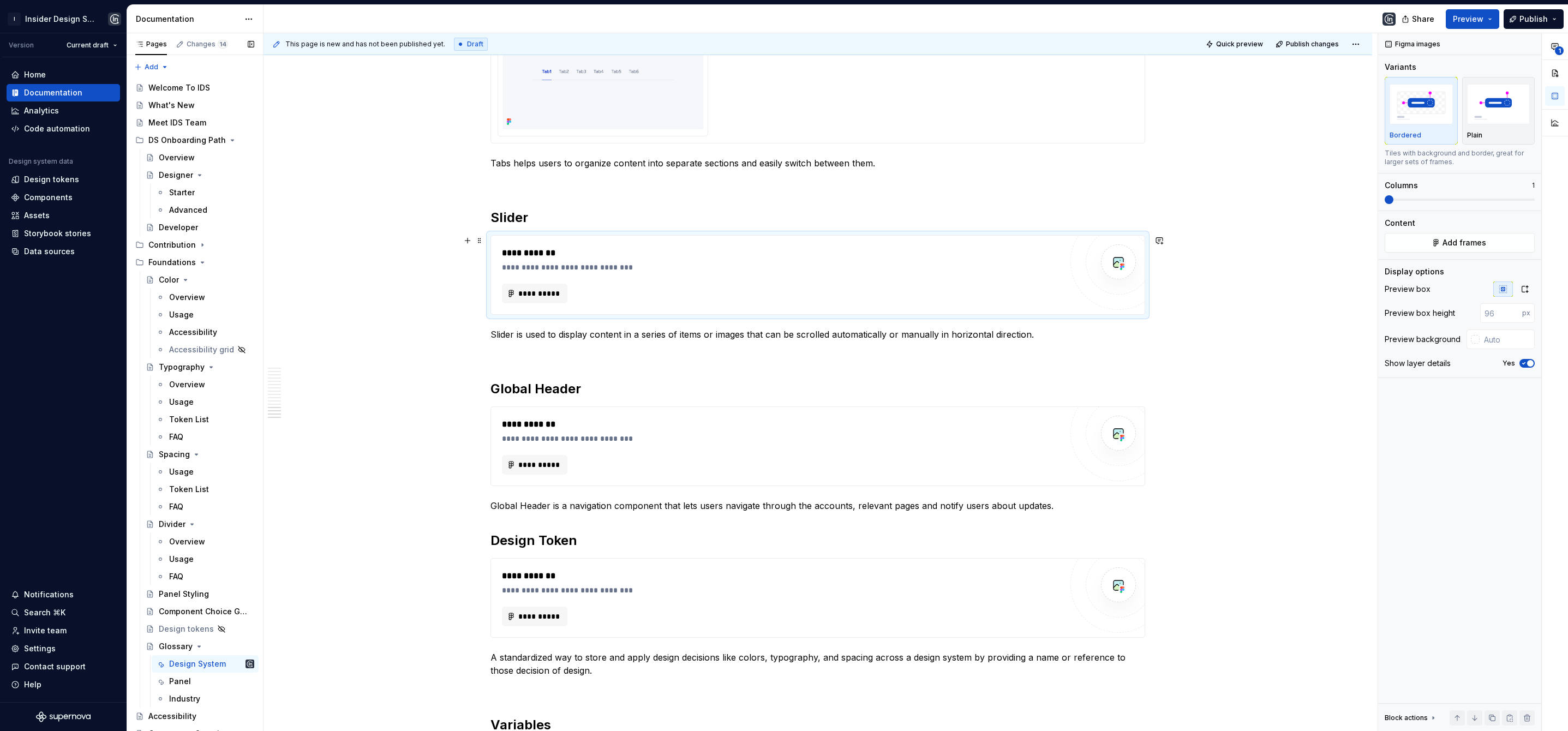
click at [824, 287] on div "**********" at bounding box center [781, 294] width 560 height 19
drag, startPoint x: 1525, startPoint y: 293, endPoint x: 1520, endPoint y: 296, distance: 5.8
click at [1525, 293] on icon "button" at bounding box center [1525, 289] width 9 height 9
click at [1492, 312] on input "text" at bounding box center [1506, 313] width 56 height 19
type input "#F5F7FA"
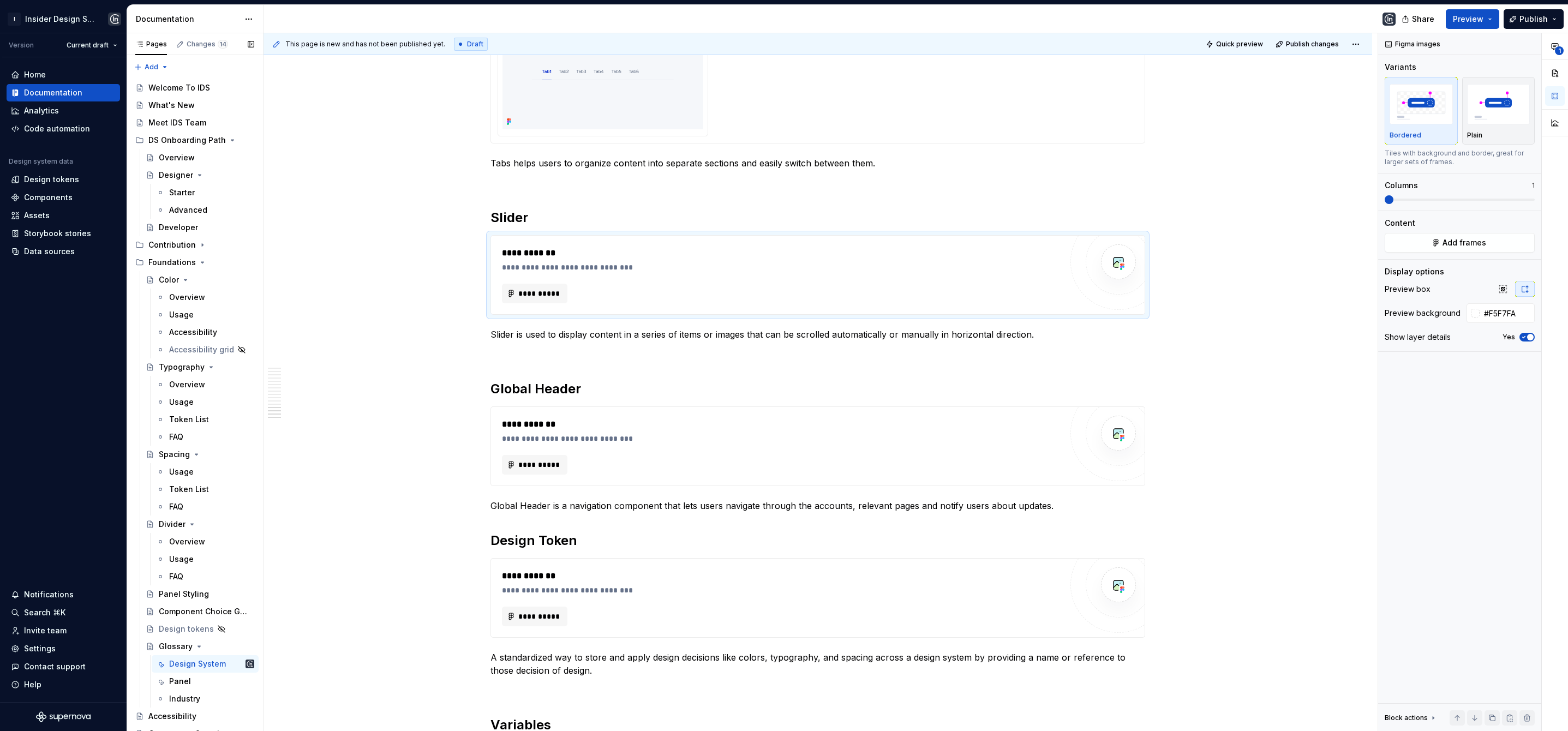
click at [591, 125] on img at bounding box center [603, 74] width 201 height 111
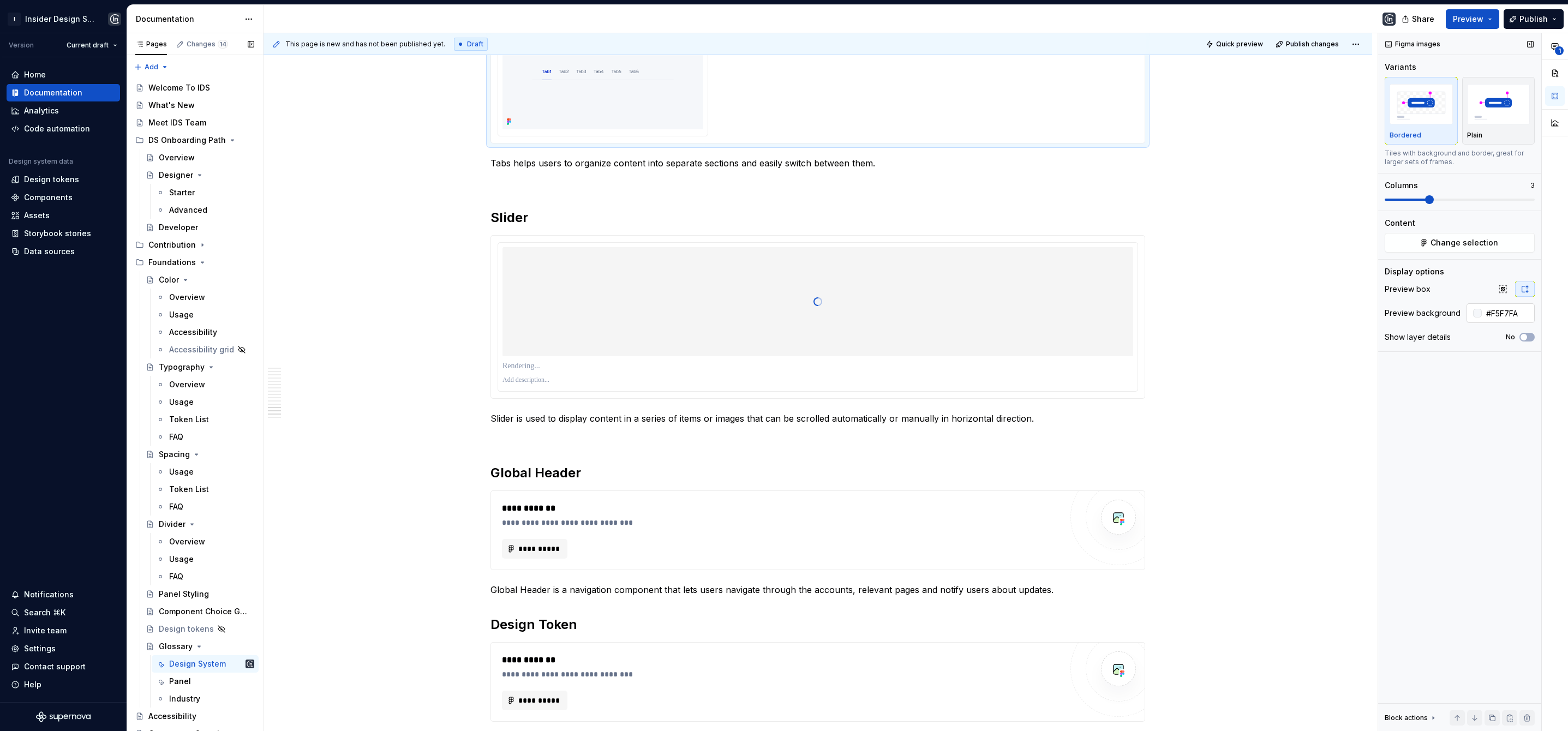
click at [1506, 317] on input "#F5F7FA" at bounding box center [1508, 313] width 53 height 19
click at [653, 319] on div at bounding box center [817, 302] width 630 height 109
click at [1497, 309] on input "text" at bounding box center [1506, 313] width 56 height 19
paste input "#F5F7FA"
type input "#F5F7FA"
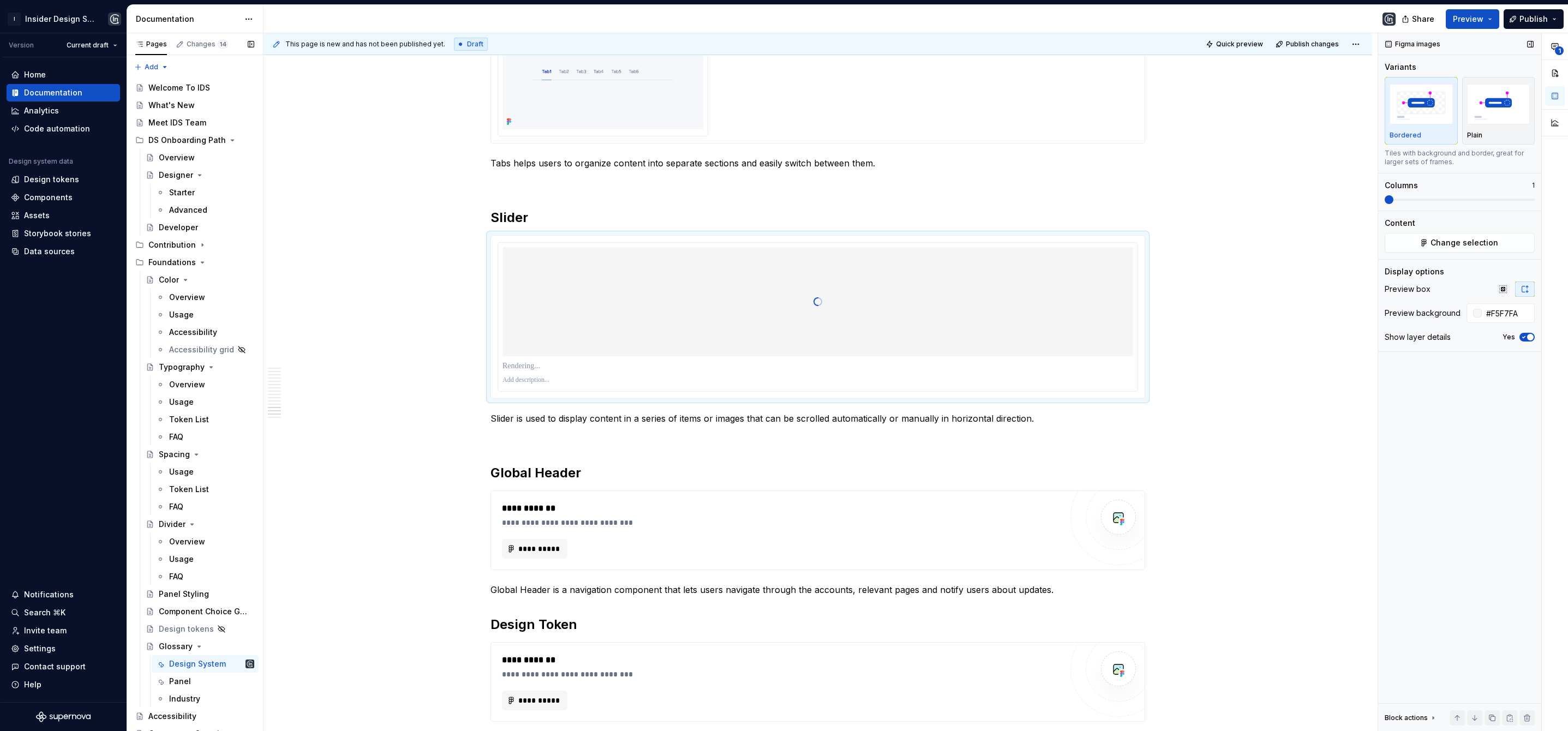
click at [1522, 336] on icon "button" at bounding box center [1524, 337] width 9 height 6
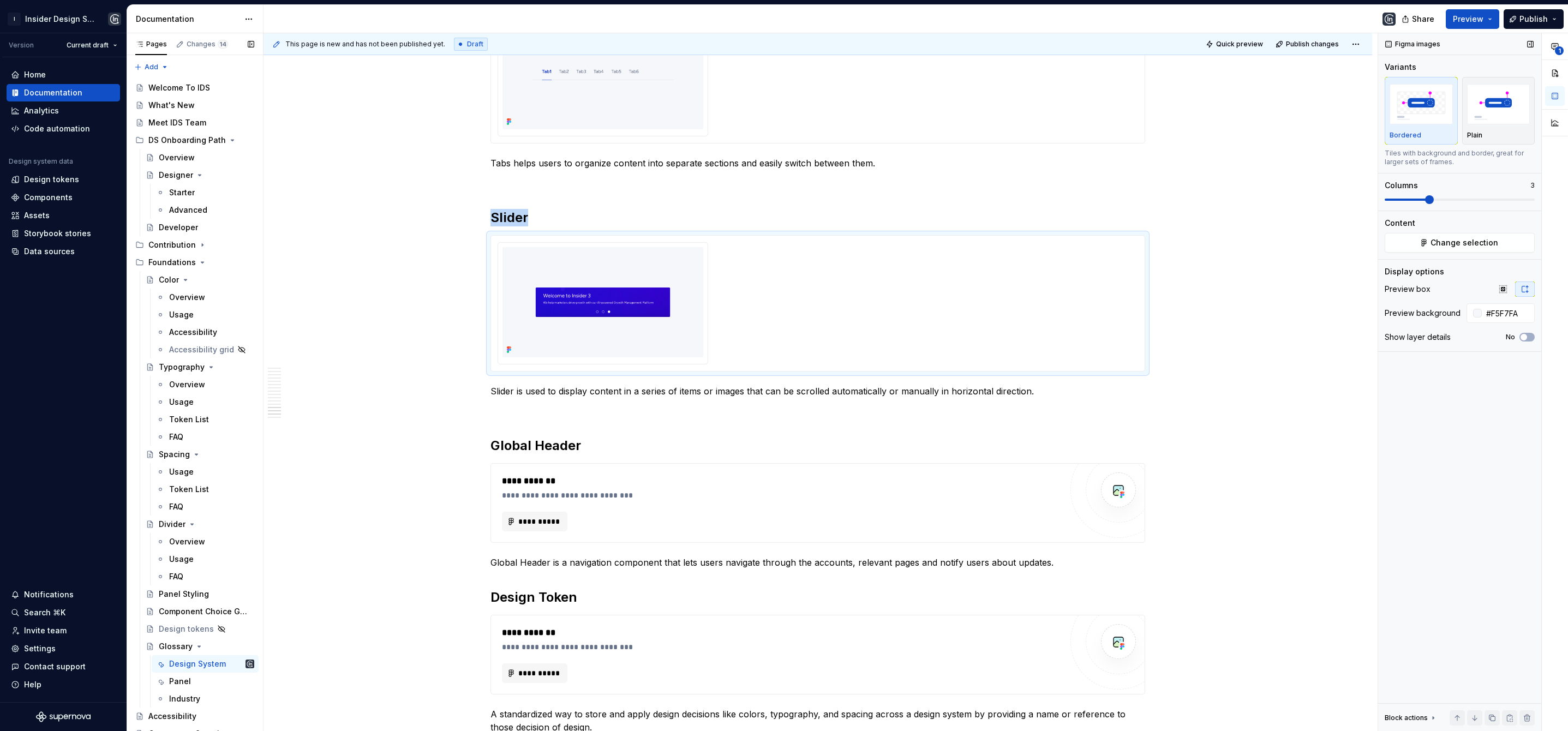
click at [1431, 204] on span at bounding box center [1430, 200] width 9 height 9
click at [664, 496] on div "**********" at bounding box center [781, 496] width 560 height 11
click at [1471, 244] on span "Add frames" at bounding box center [1464, 242] width 44 height 11
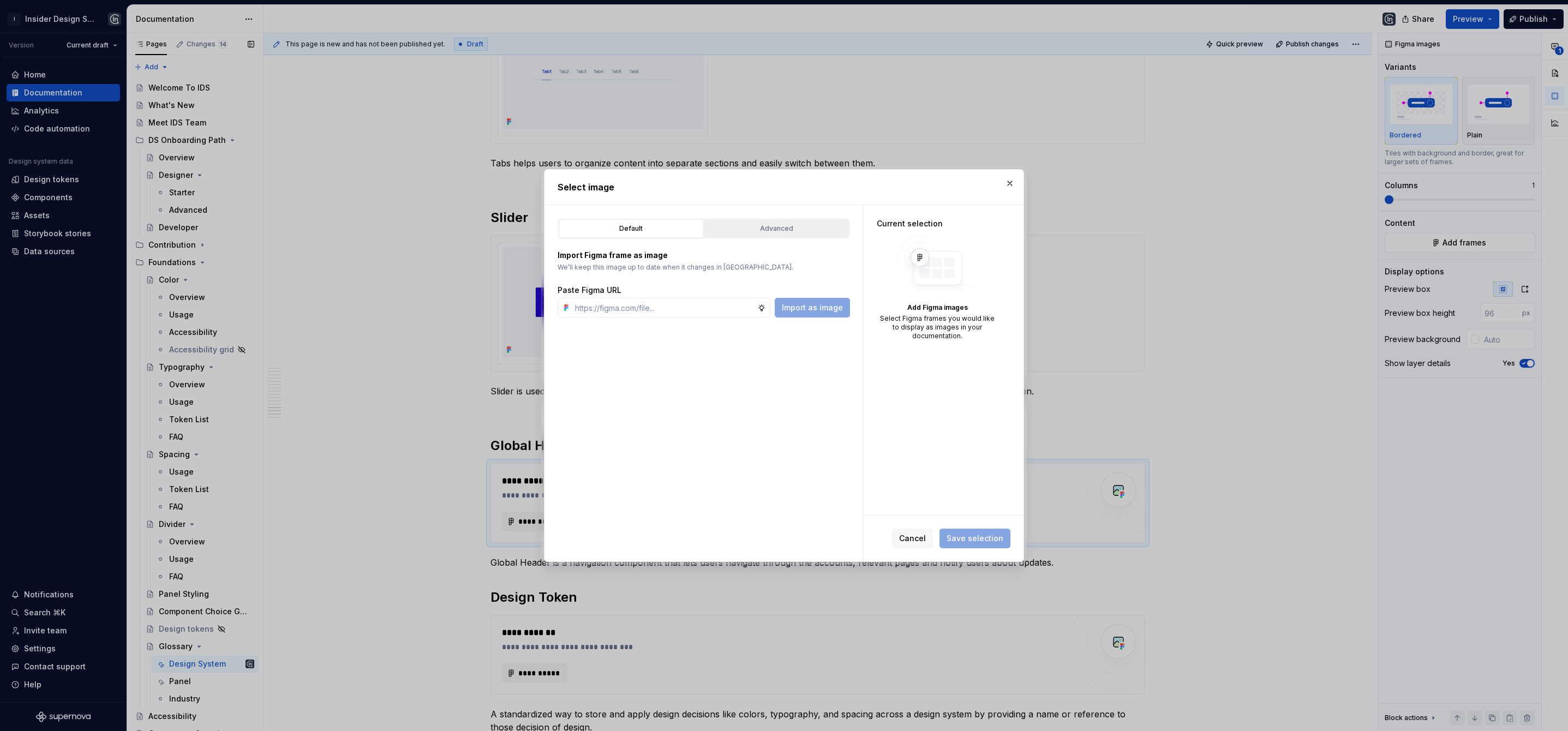
click at [785, 231] on div "Advanced" at bounding box center [776, 228] width 137 height 11
type textarea "*"
click at [655, 298] on input "search" at bounding box center [710, 296] width 279 height 11
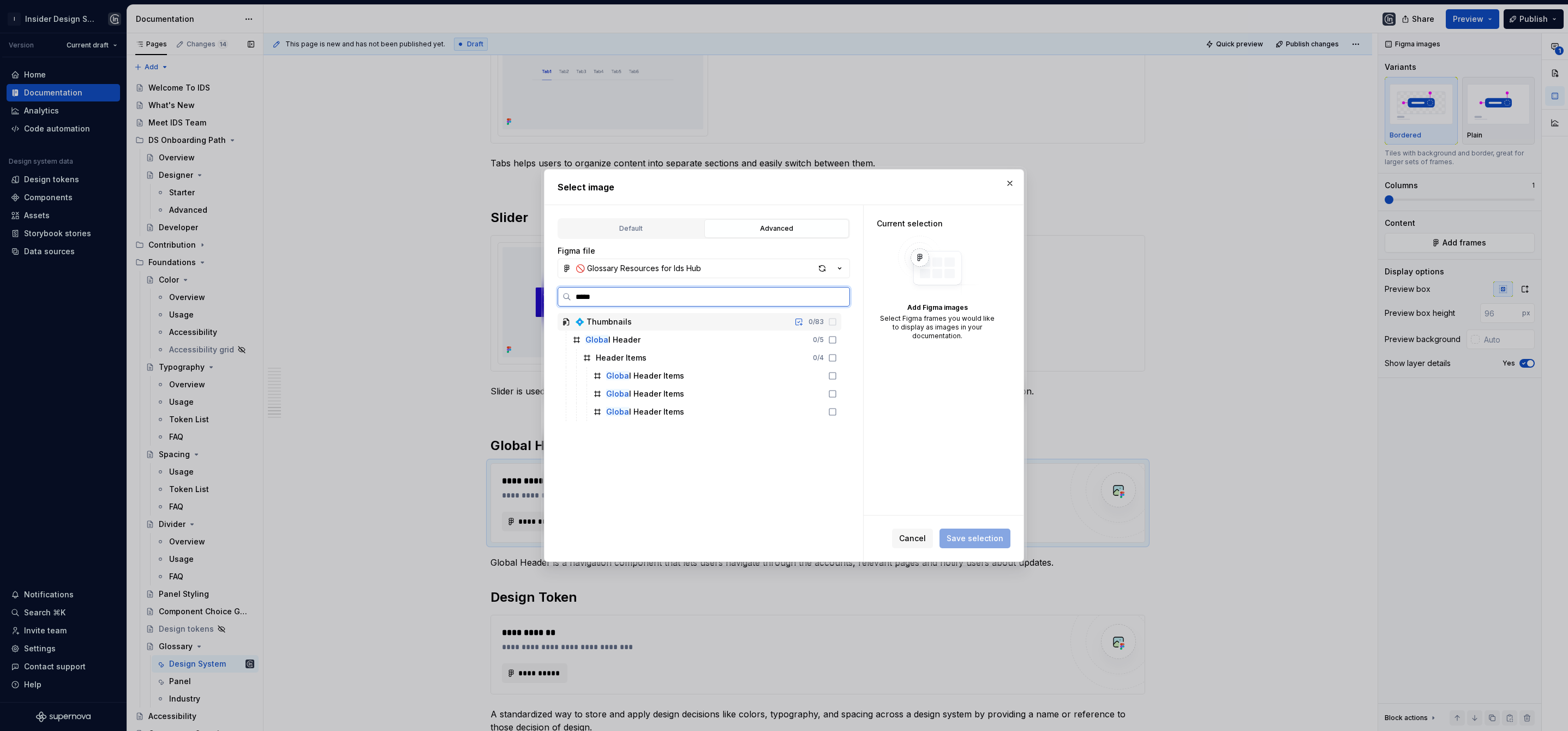
type input "******"
click at [658, 333] on div "Global Header 0 / 5" at bounding box center [704, 340] width 273 height 18
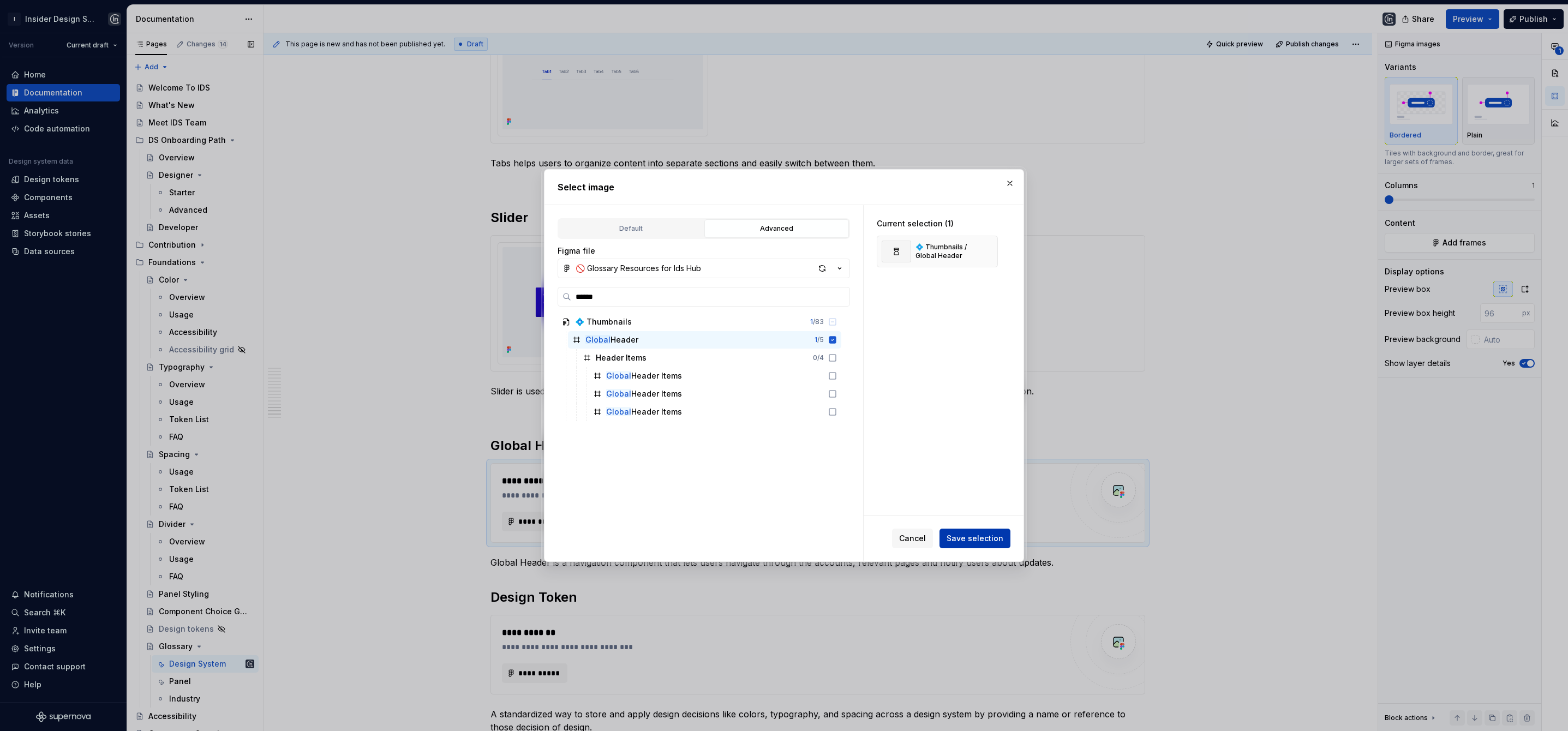
click at [970, 538] on span "Save selection" at bounding box center [975, 539] width 56 height 11
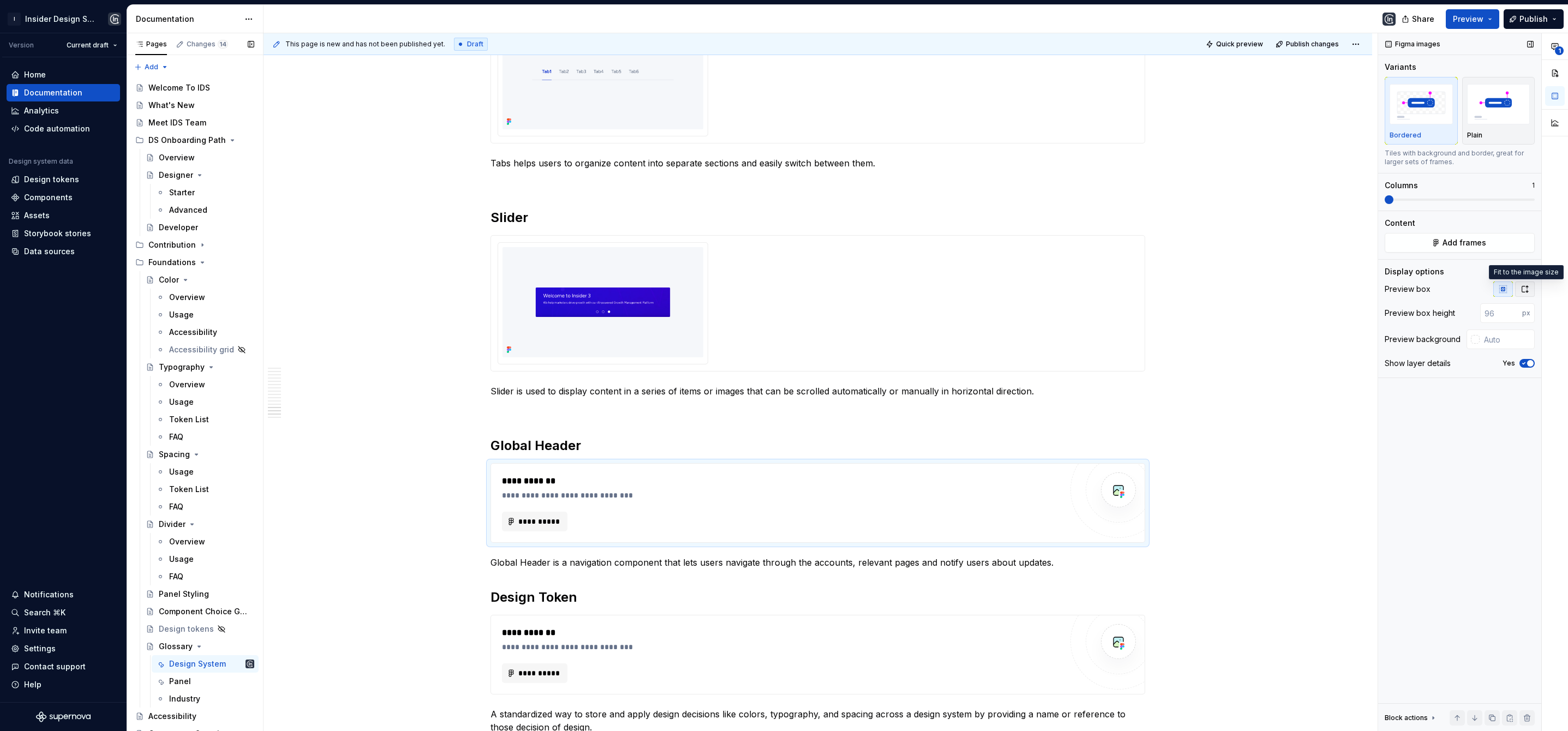
click at [1528, 290] on icon "button" at bounding box center [1525, 289] width 9 height 9
click at [1492, 311] on input "text" at bounding box center [1506, 313] width 56 height 19
paste input "#F5F7FA"
type input "#F5F7FA"
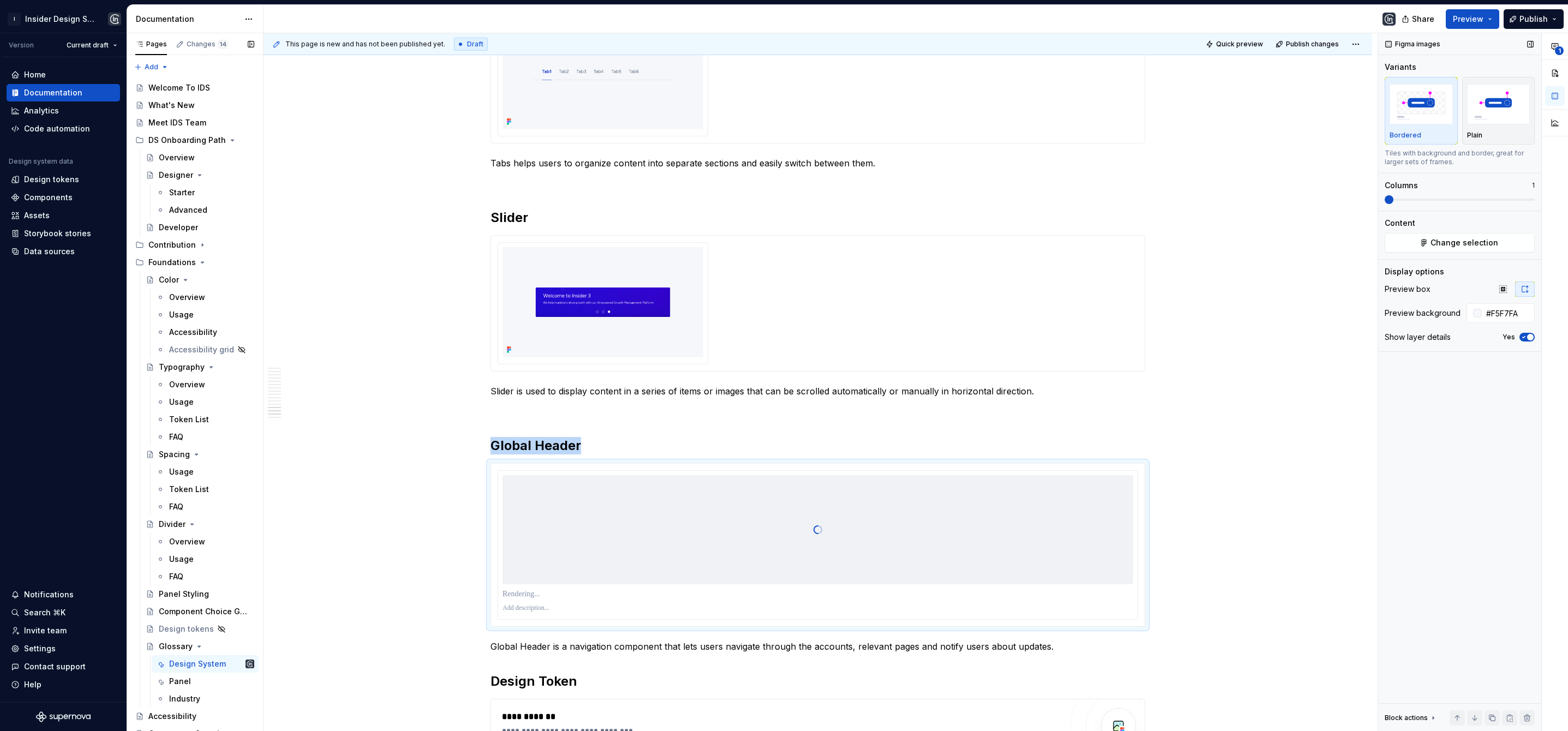
click at [1523, 336] on icon "button" at bounding box center [1524, 337] width 9 height 6
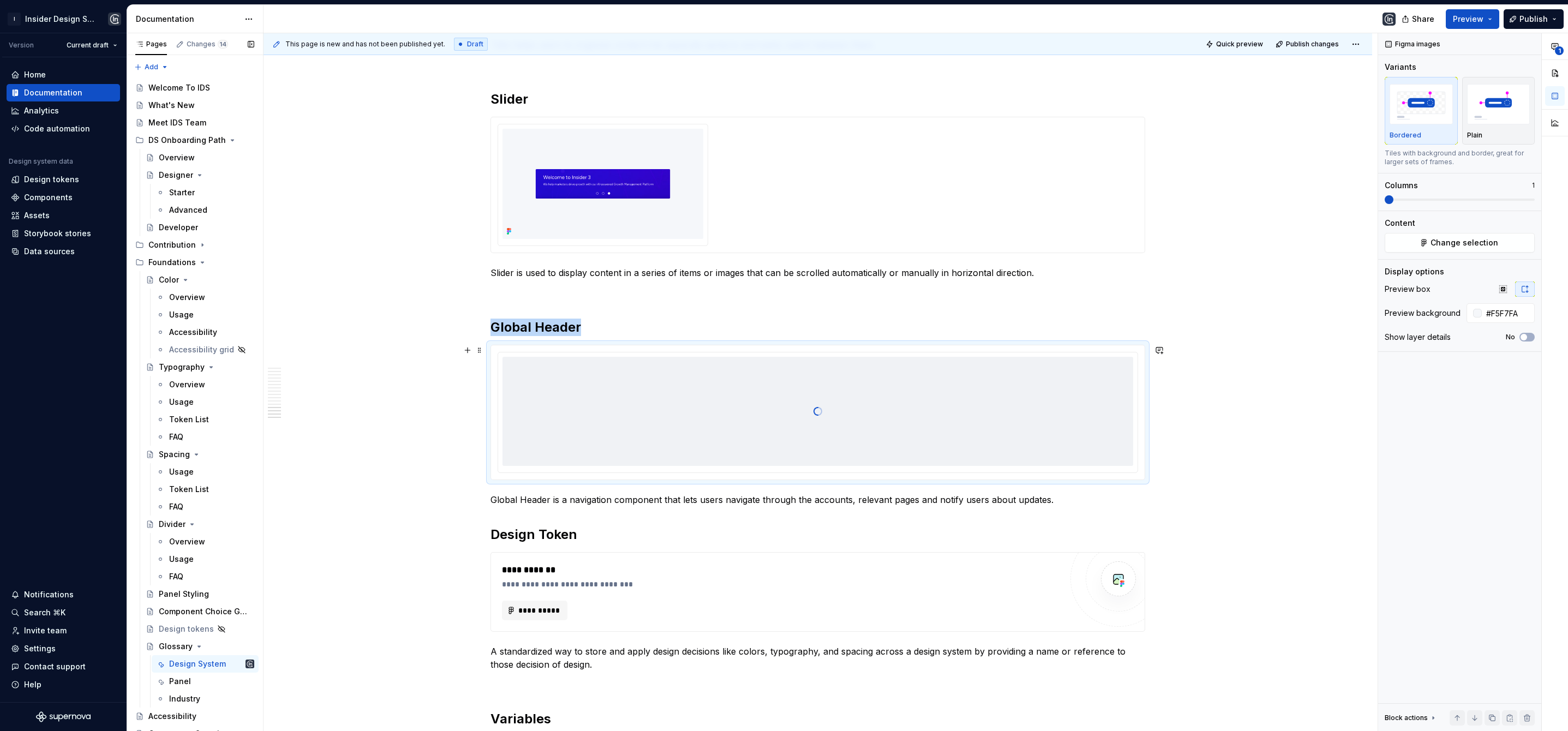
scroll to position [2890, 0]
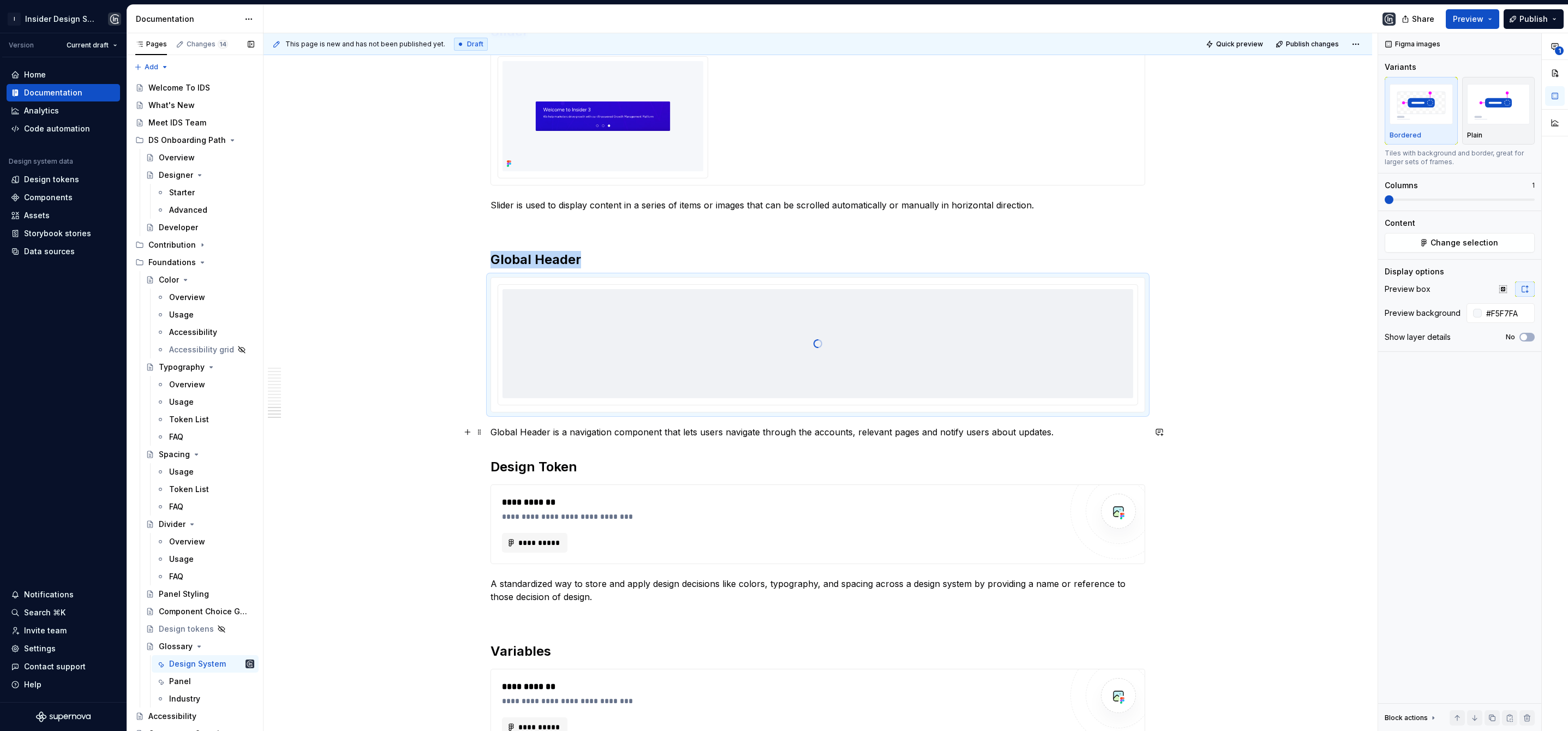
click at [1083, 426] on p "Global Header is a navigation component that lets users navigate through the ac…" at bounding box center [817, 432] width 655 height 13
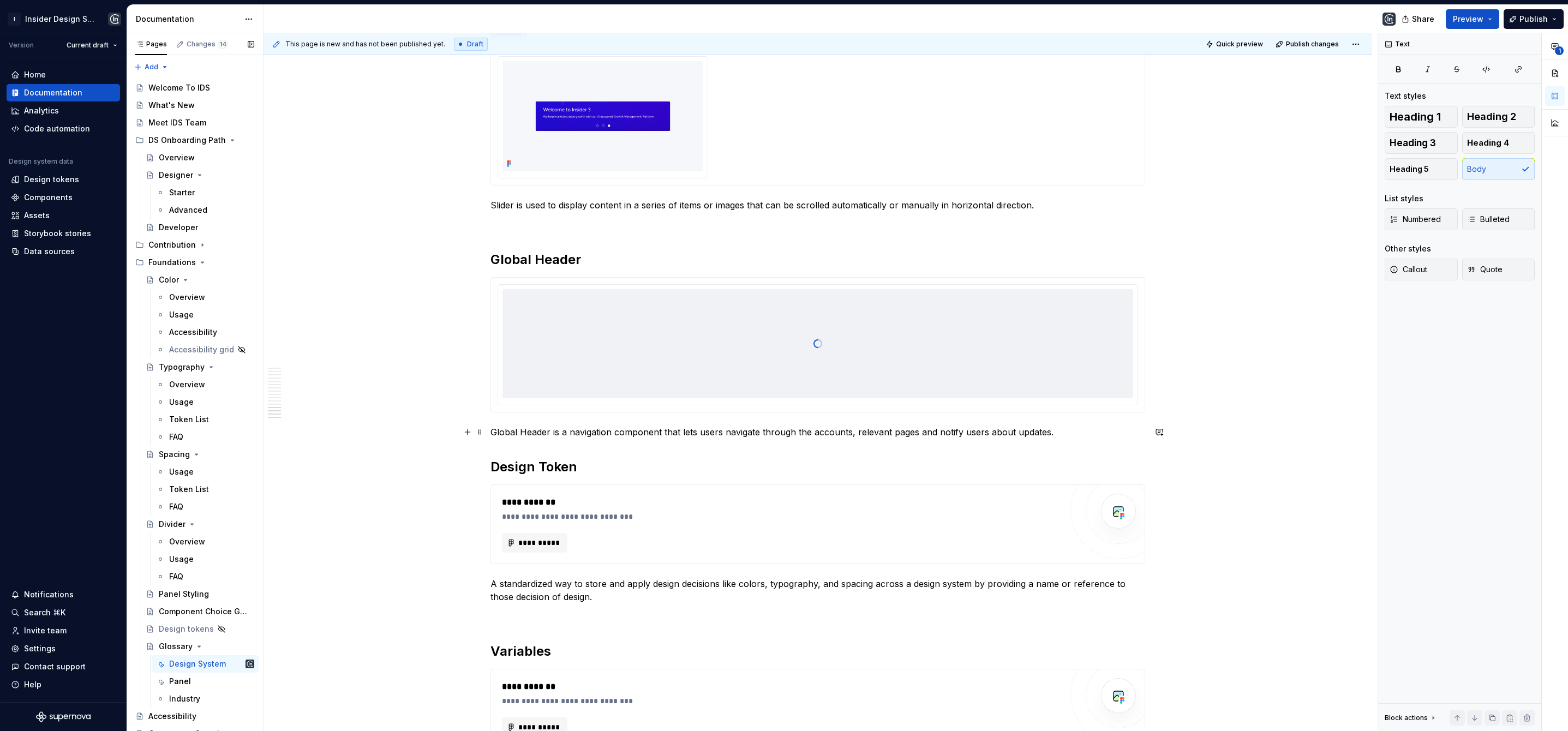
click at [1057, 433] on p "Global Header is a navigation component that lets users navigate through the ac…" at bounding box center [817, 432] width 655 height 13
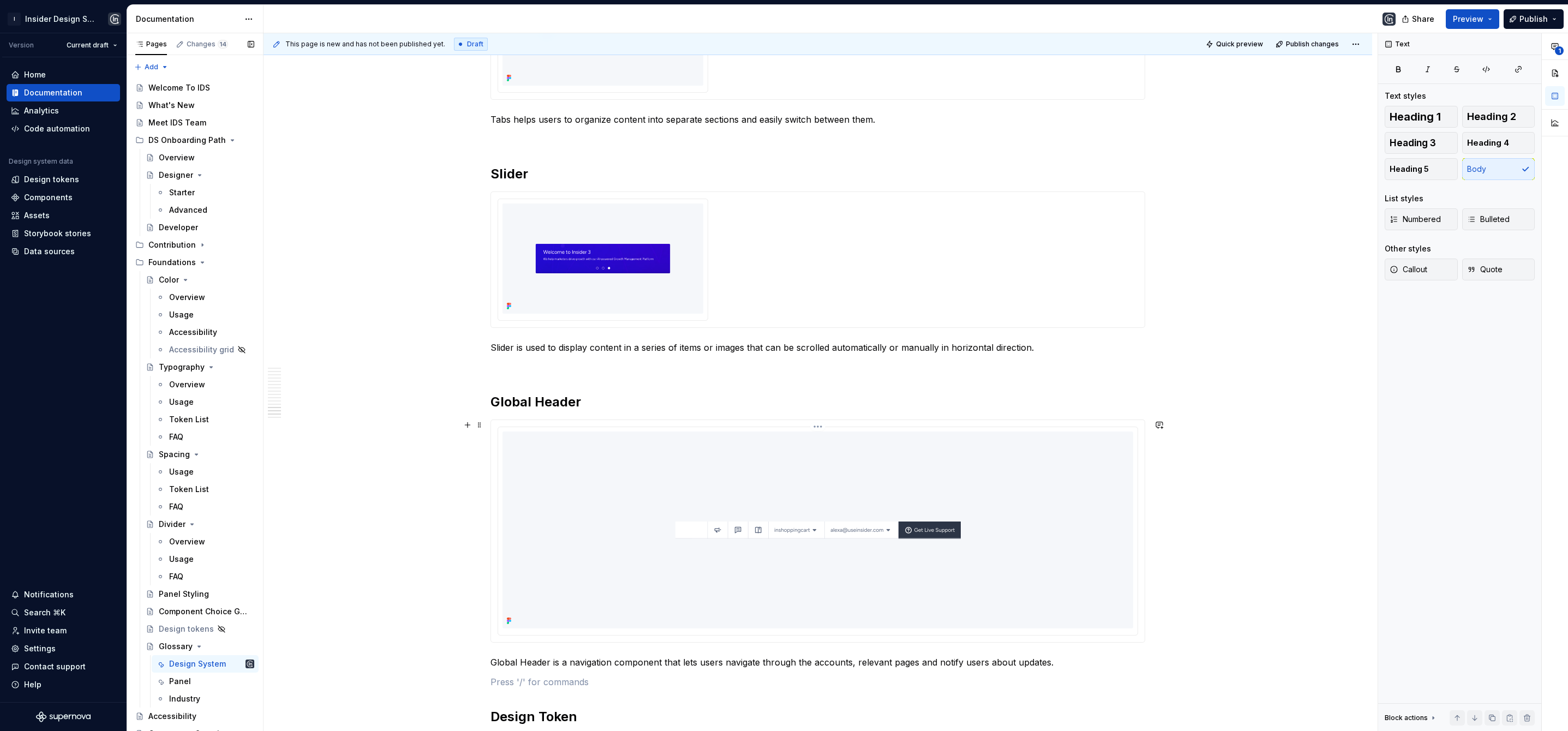
scroll to position [2915, 0]
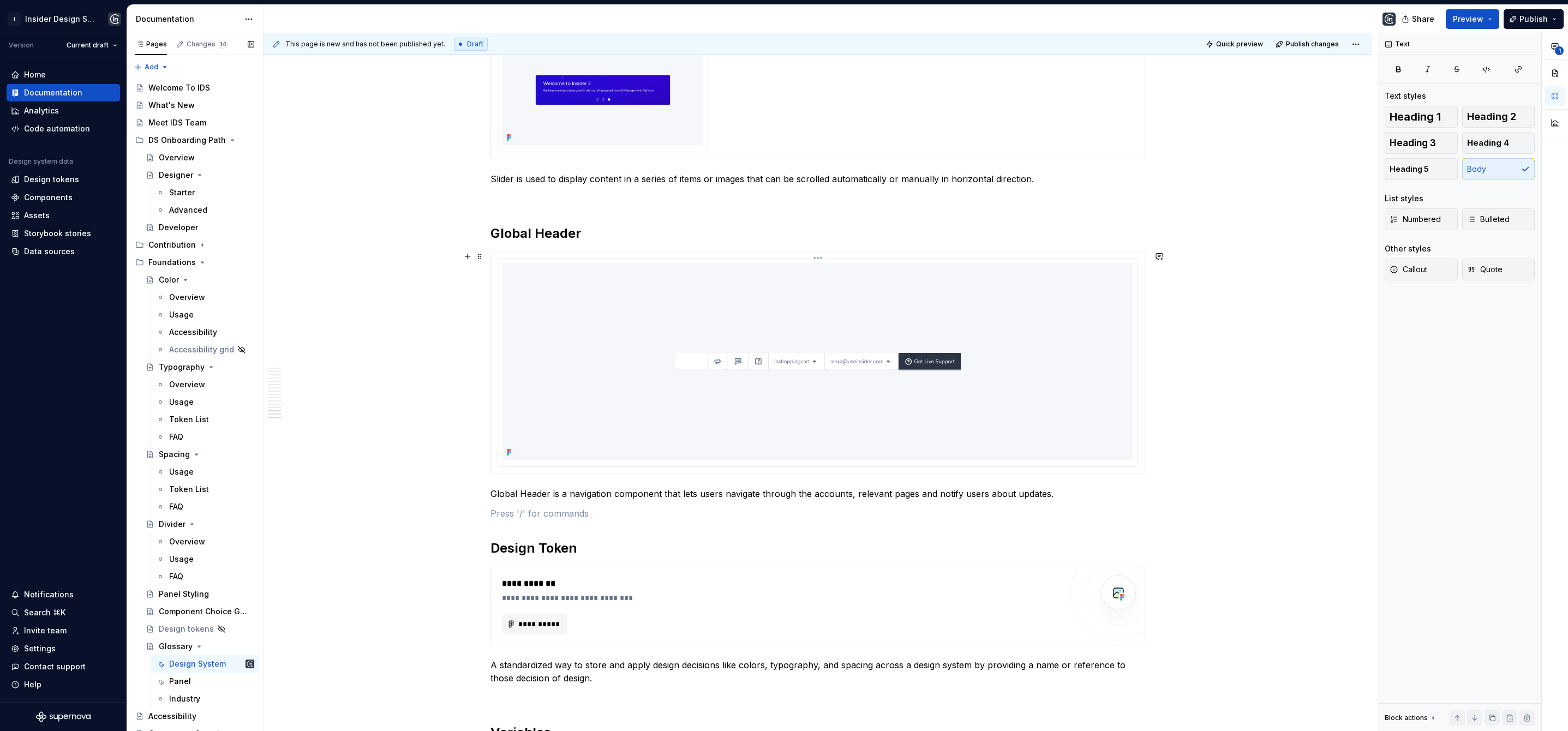
click at [930, 375] on img at bounding box center [817, 361] width 357 height 197
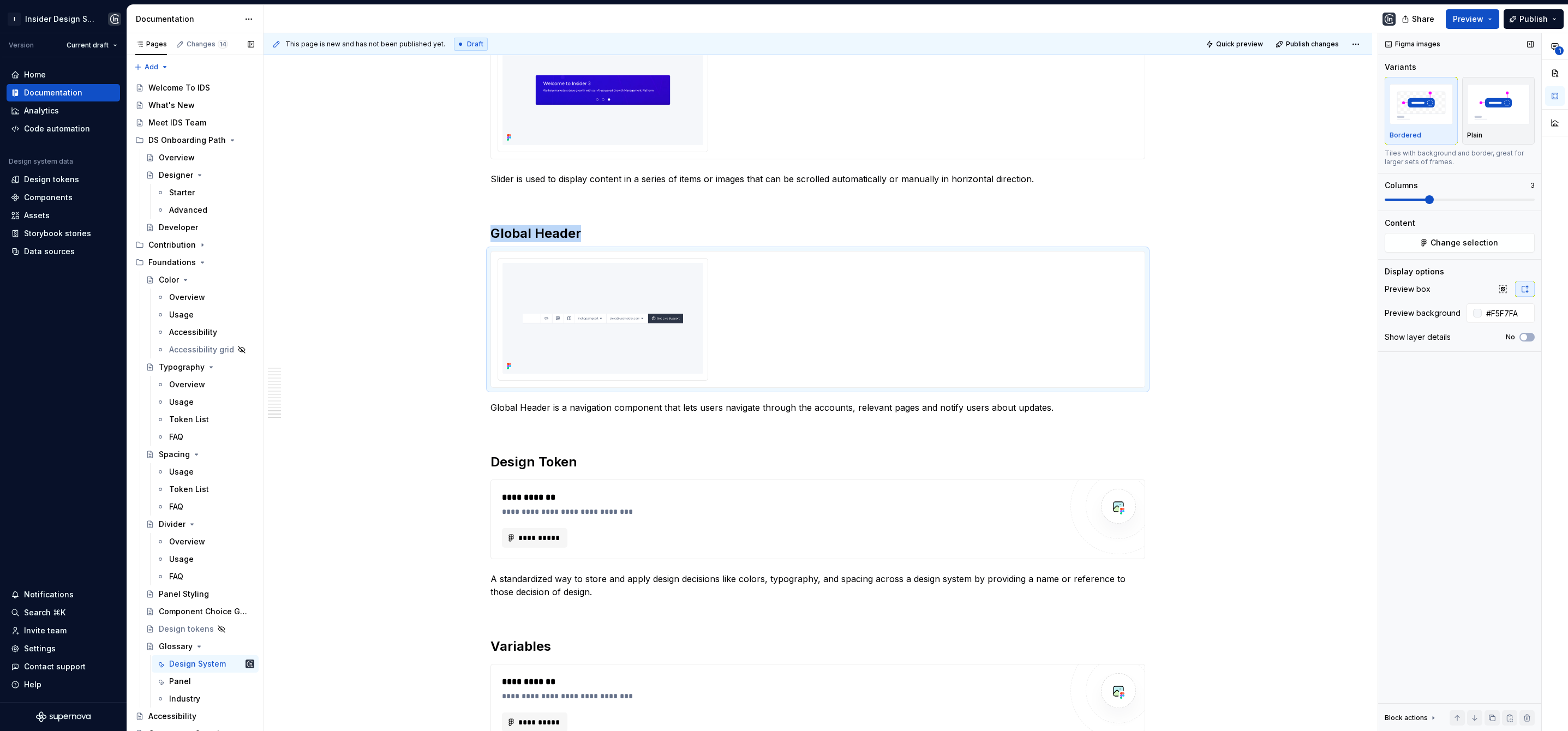
click at [1431, 204] on span at bounding box center [1430, 200] width 9 height 9
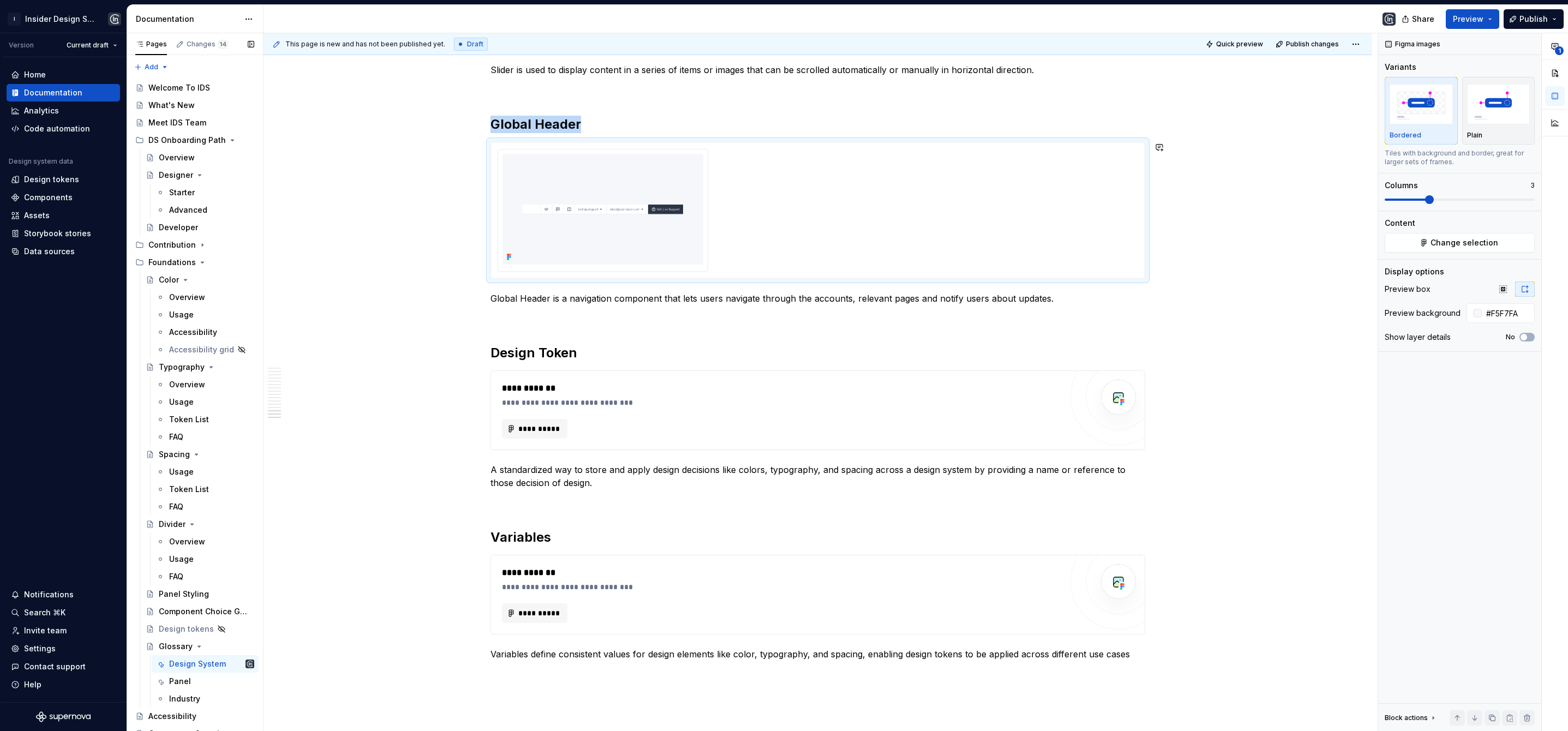
scroll to position [3108, 0]
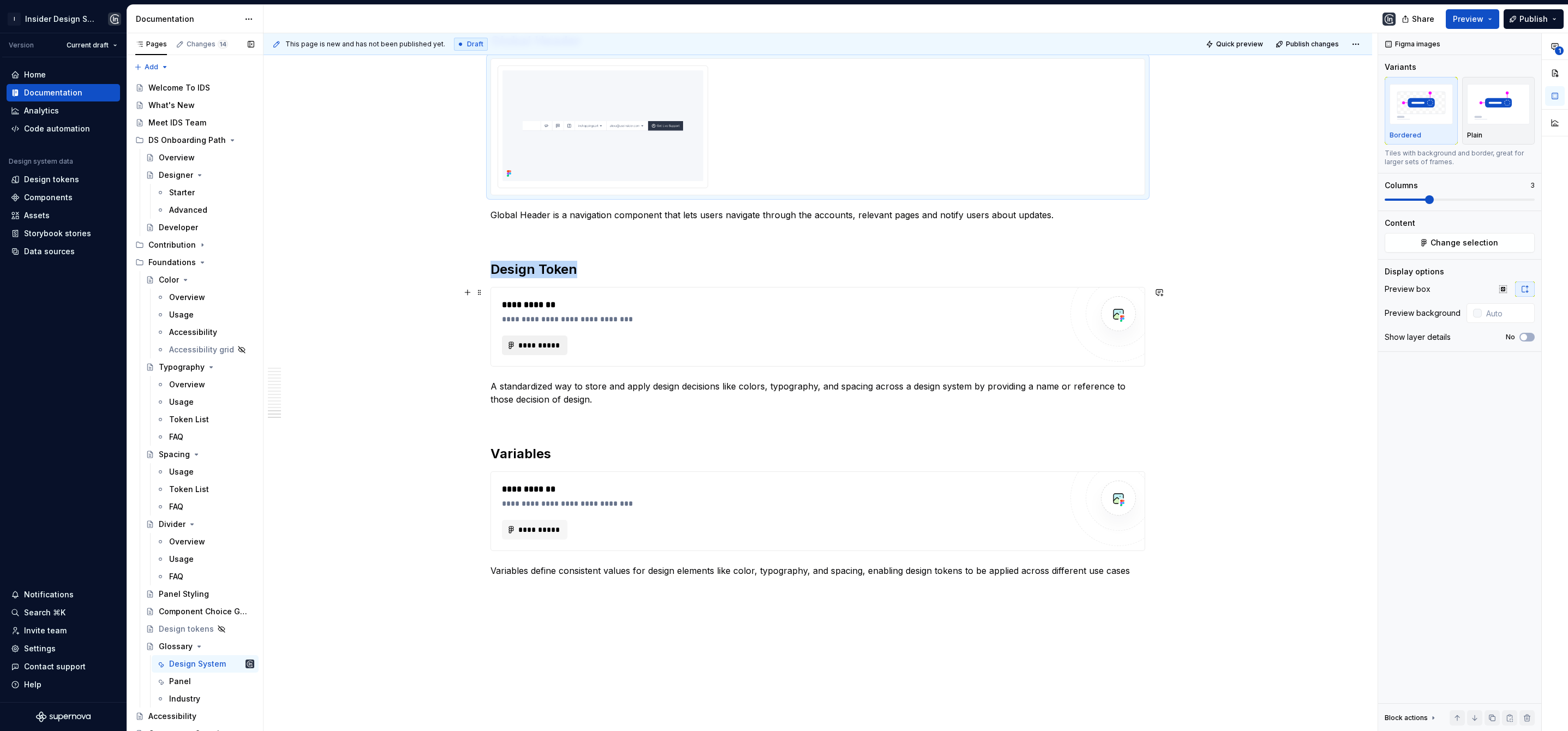
click at [550, 346] on span "**********" at bounding box center [539, 346] width 42 height 11
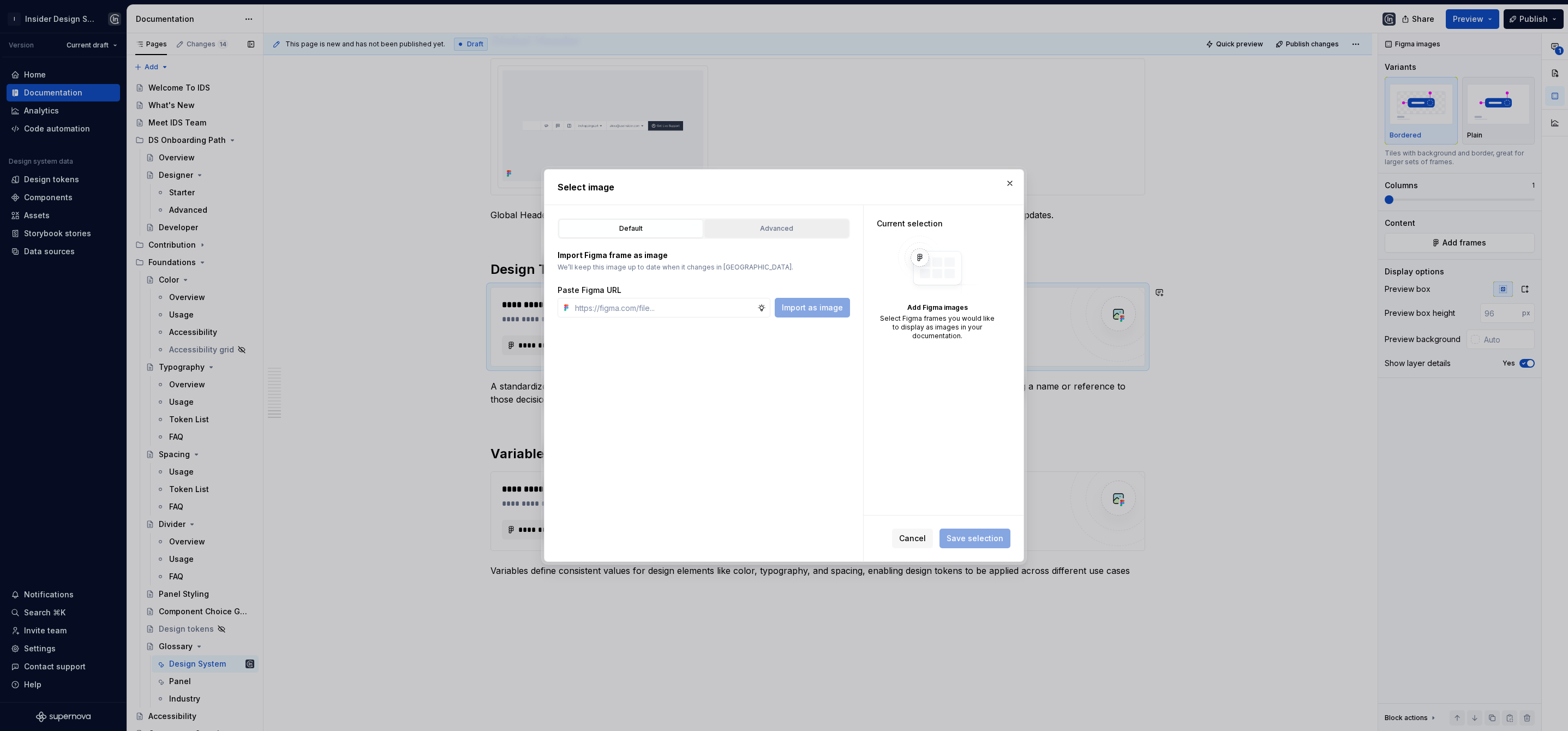
click at [752, 228] on div "Advanced" at bounding box center [776, 228] width 137 height 11
click at [672, 289] on label at bounding box center [704, 297] width 293 height 19
click at [672, 291] on input "search" at bounding box center [710, 296] width 279 height 11
type input "*****"
click at [695, 341] on div "Design Token s" at bounding box center [704, 340] width 273 height 18
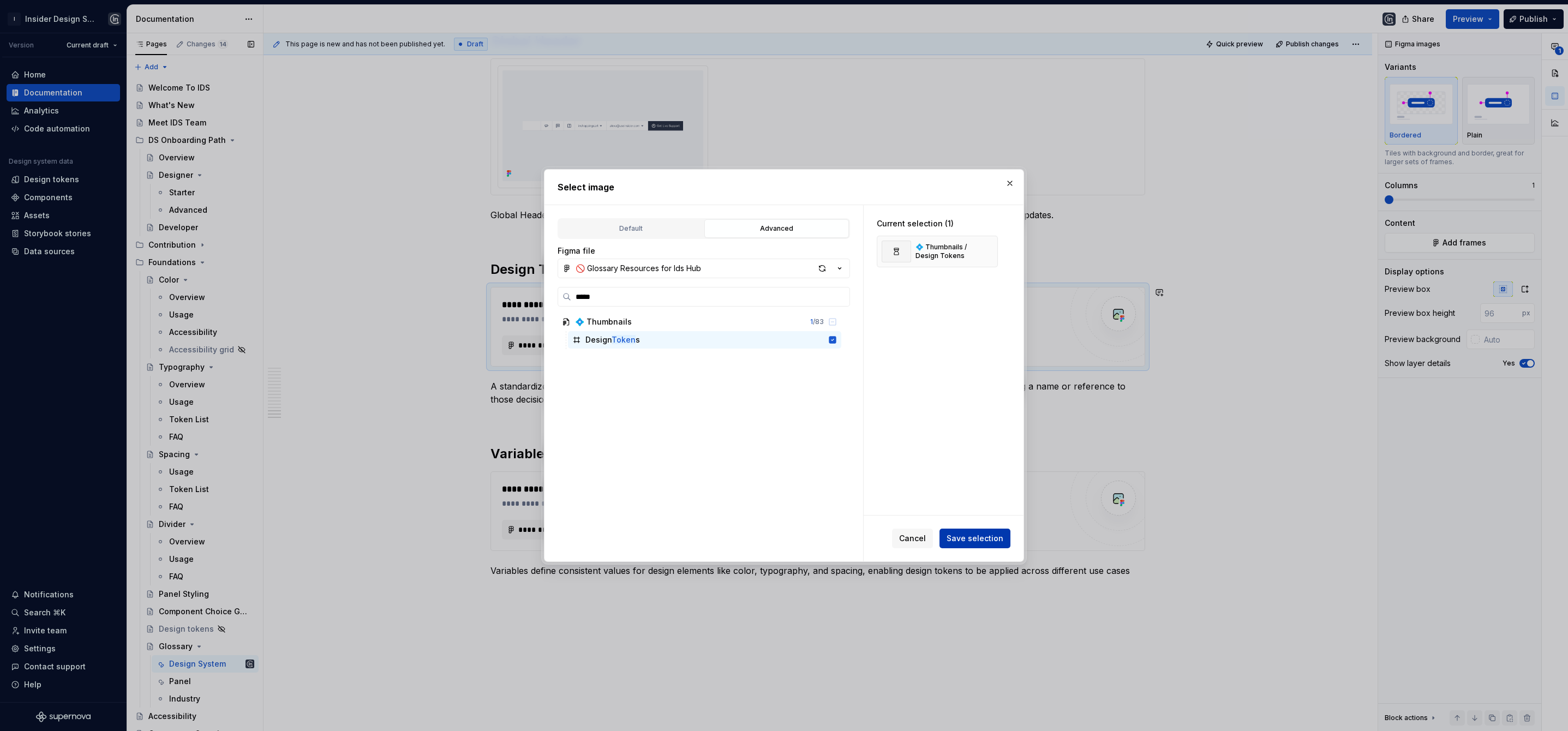
click at [985, 542] on span "Save selection" at bounding box center [975, 539] width 56 height 11
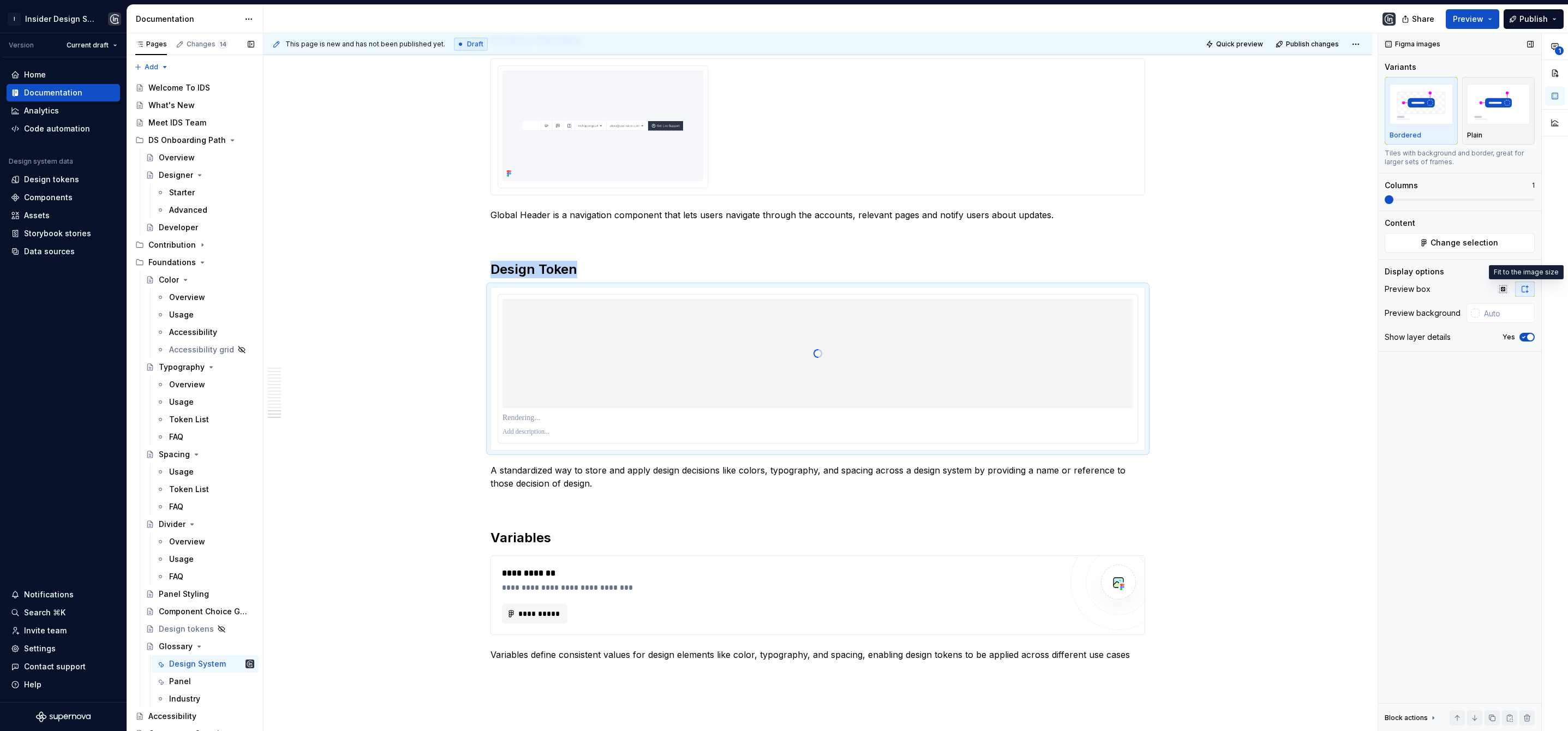
click at [1523, 284] on button "button" at bounding box center [1525, 288] width 19 height 15
click at [1494, 317] on input "text" at bounding box center [1506, 313] width 56 height 19
paste input "#F5F7FA"
type input "#F5F7FA"
click at [1523, 337] on icon "button" at bounding box center [1524, 337] width 9 height 6
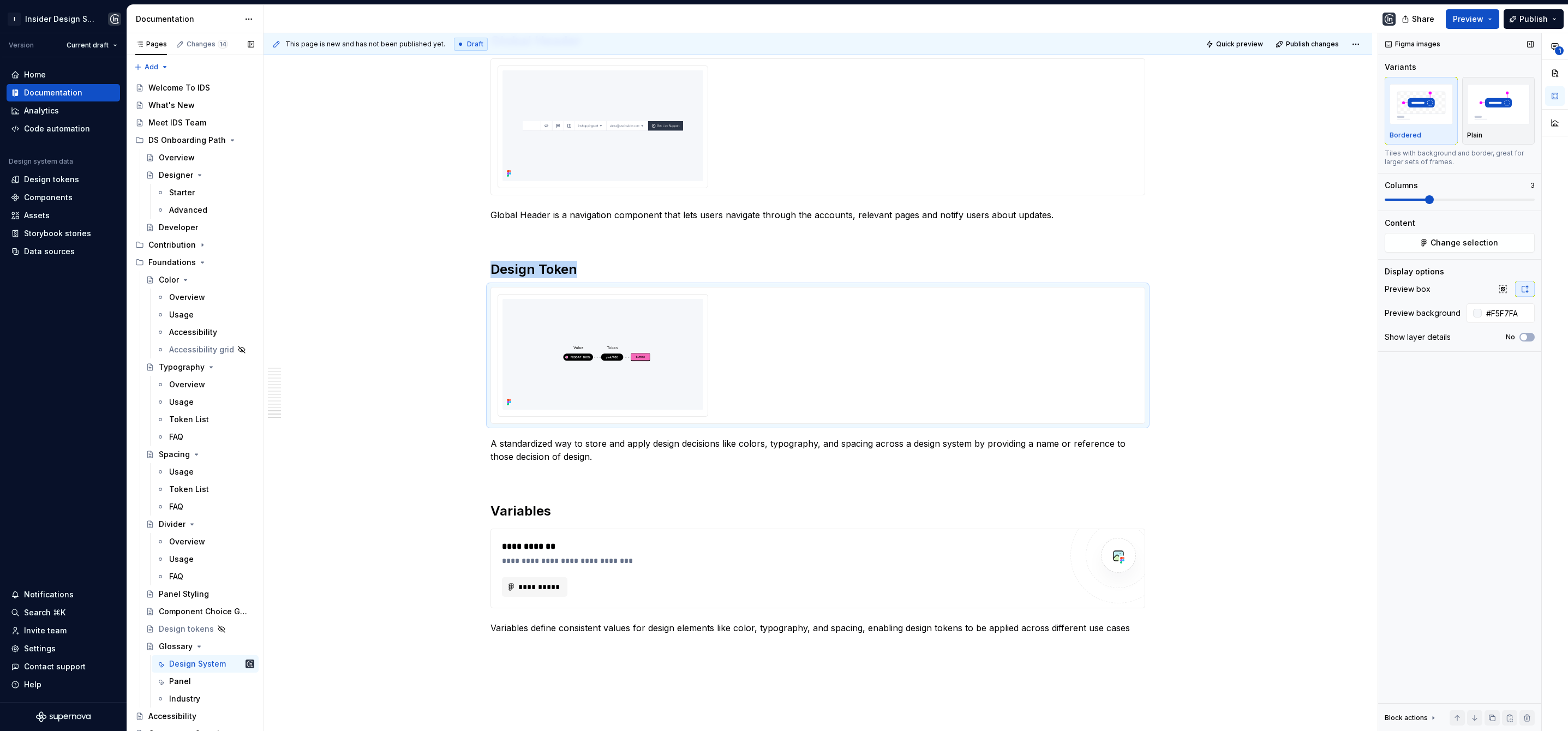
click at [1425, 198] on span at bounding box center [1430, 200] width 9 height 9
click at [547, 581] on button "**********" at bounding box center [534, 587] width 65 height 19
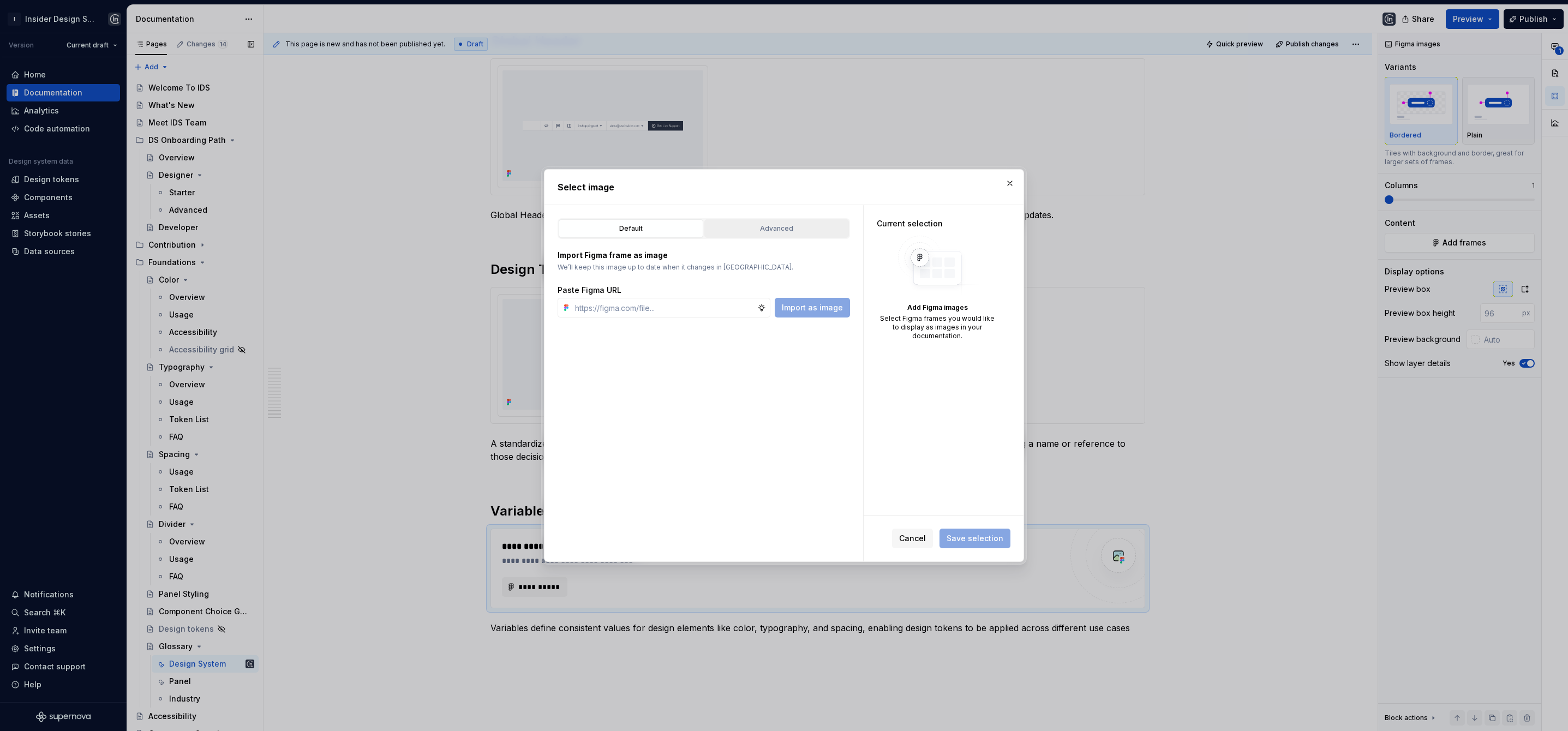
click at [780, 231] on div "Advanced" at bounding box center [776, 228] width 137 height 11
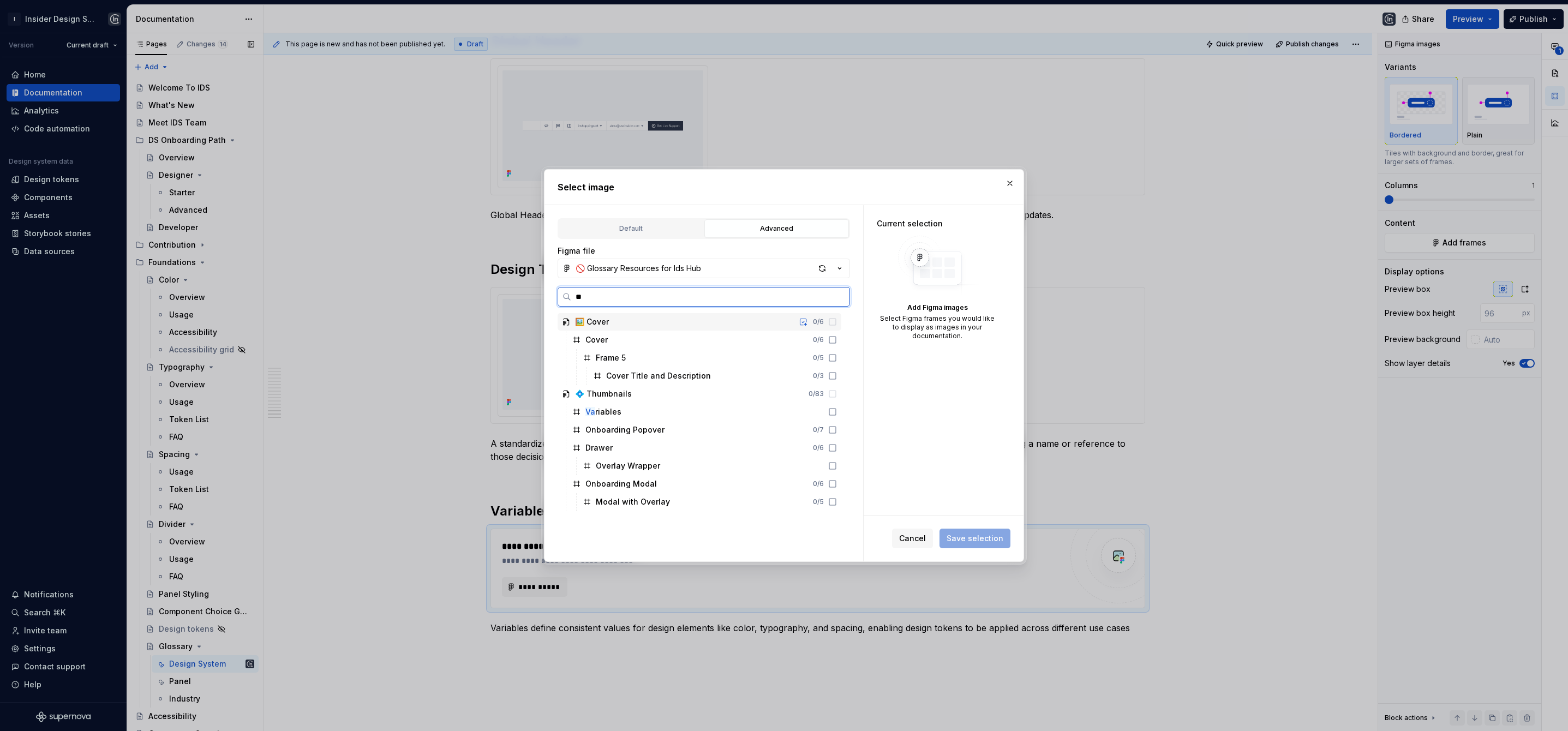
type input "***"
click at [671, 339] on div "Var iables" at bounding box center [704, 340] width 273 height 18
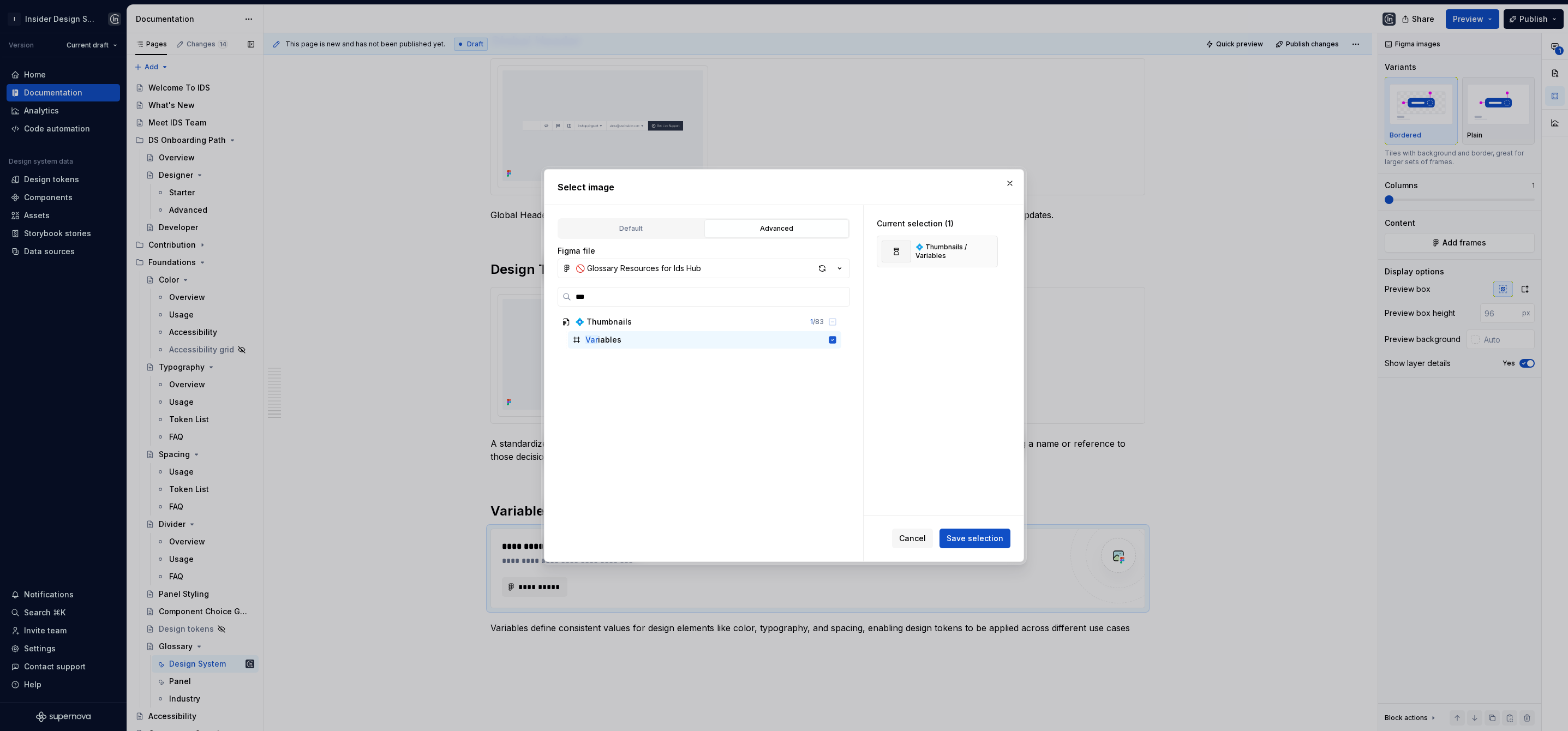
click at [966, 533] on span "Save selection" at bounding box center [975, 539] width 56 height 11
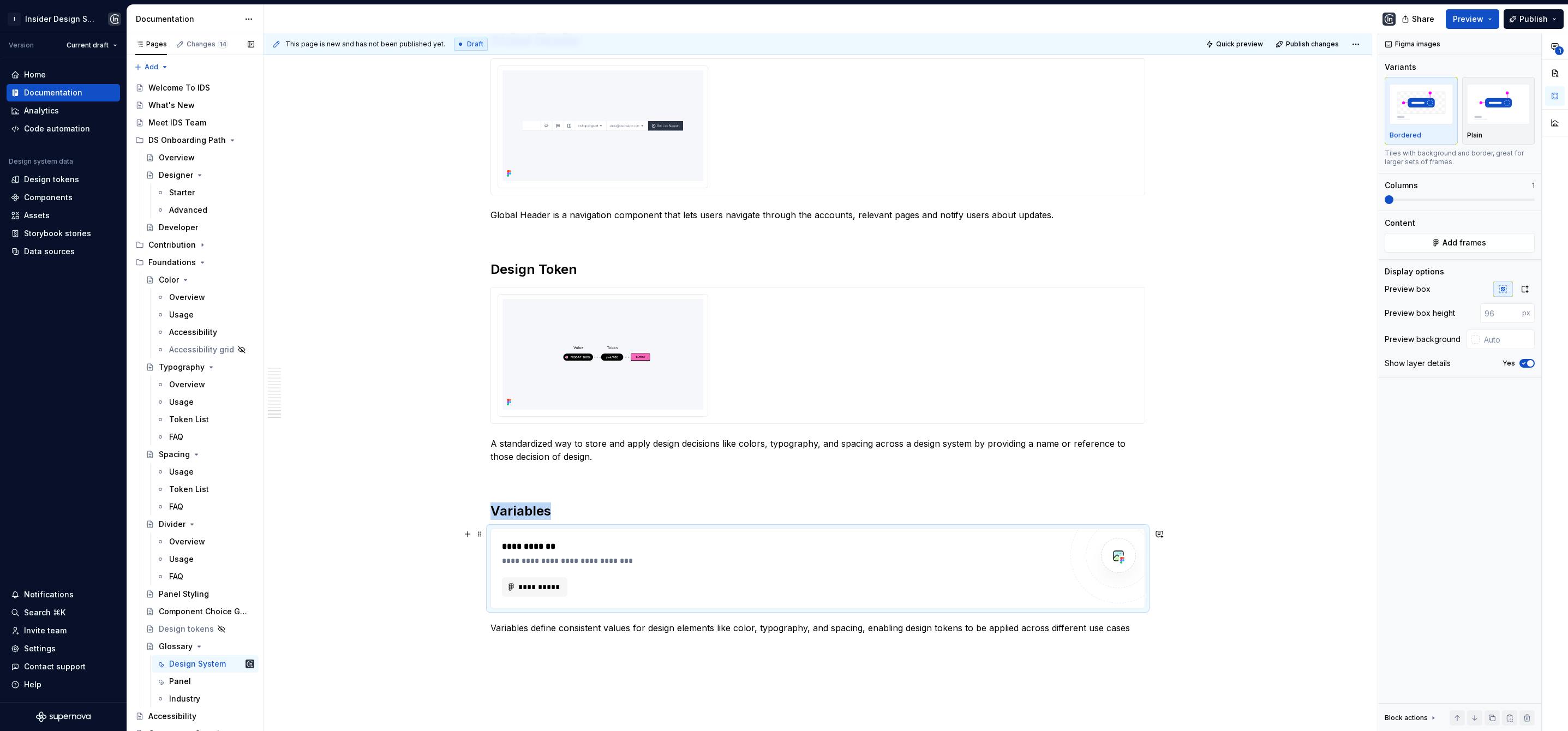
click at [775, 552] on div "**********" at bounding box center [781, 547] width 560 height 13
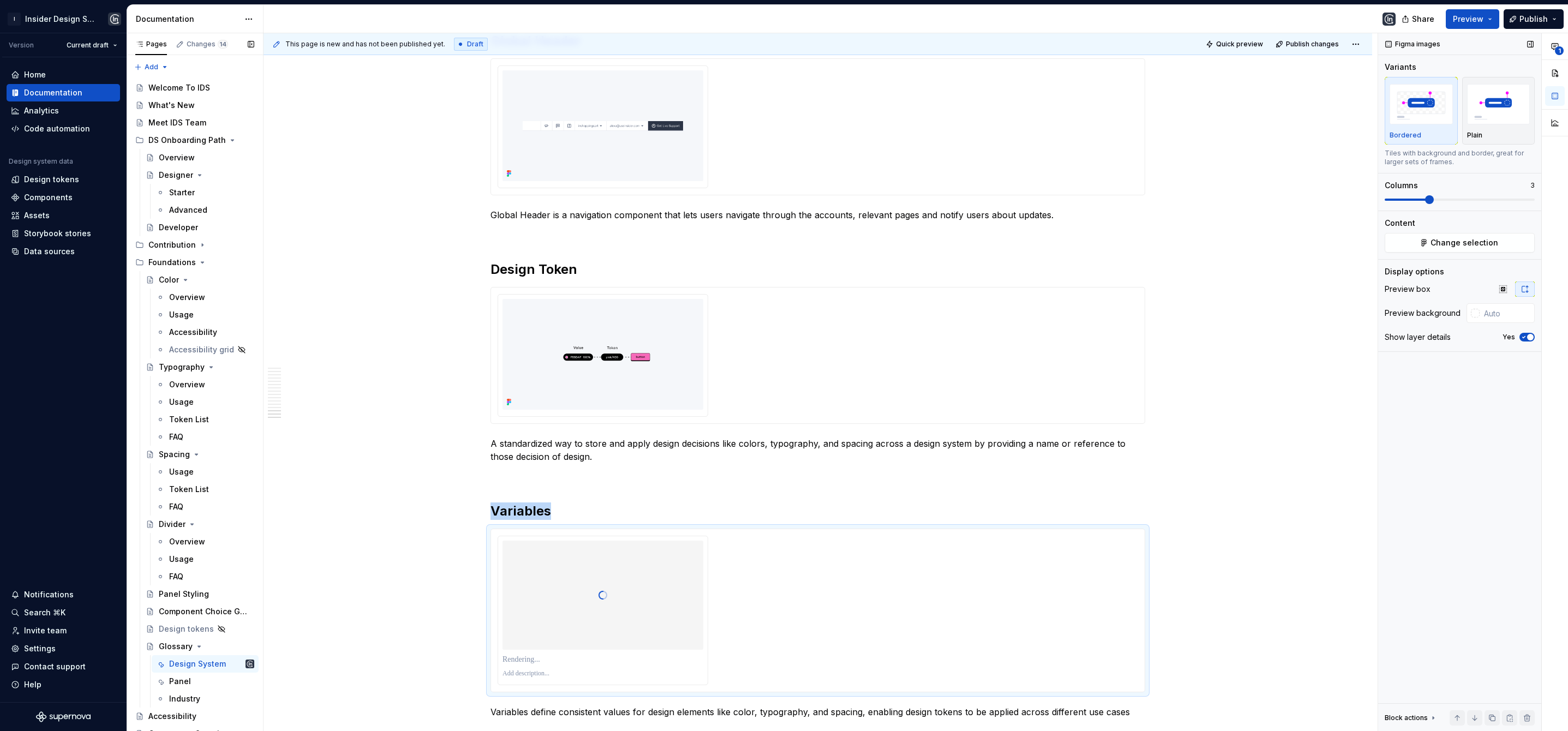
click at [1431, 204] on span at bounding box center [1430, 200] width 9 height 9
click at [1483, 314] on input "text" at bounding box center [1506, 313] width 56 height 19
paste input "#F5F7FA"
type input "#F5F7FA"
click at [1525, 337] on icon "button" at bounding box center [1524, 337] width 9 height 6
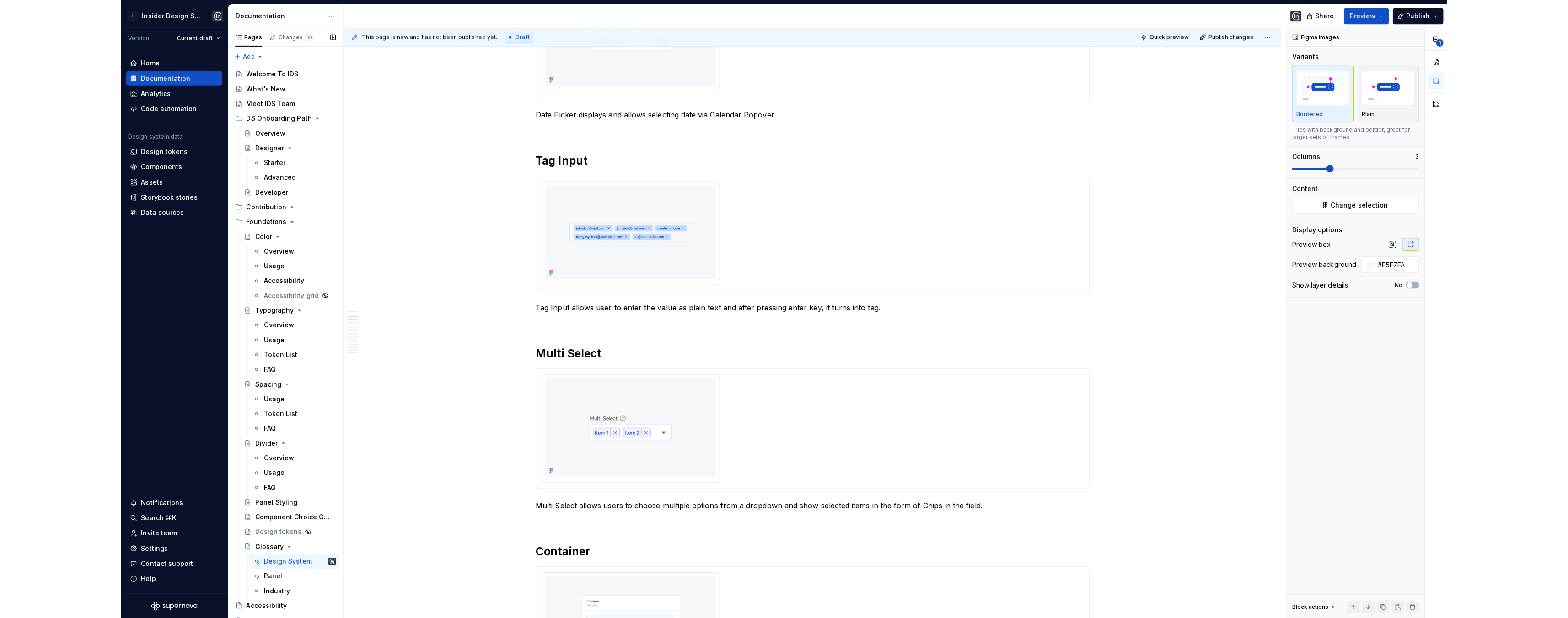
scroll to position [35, 0]
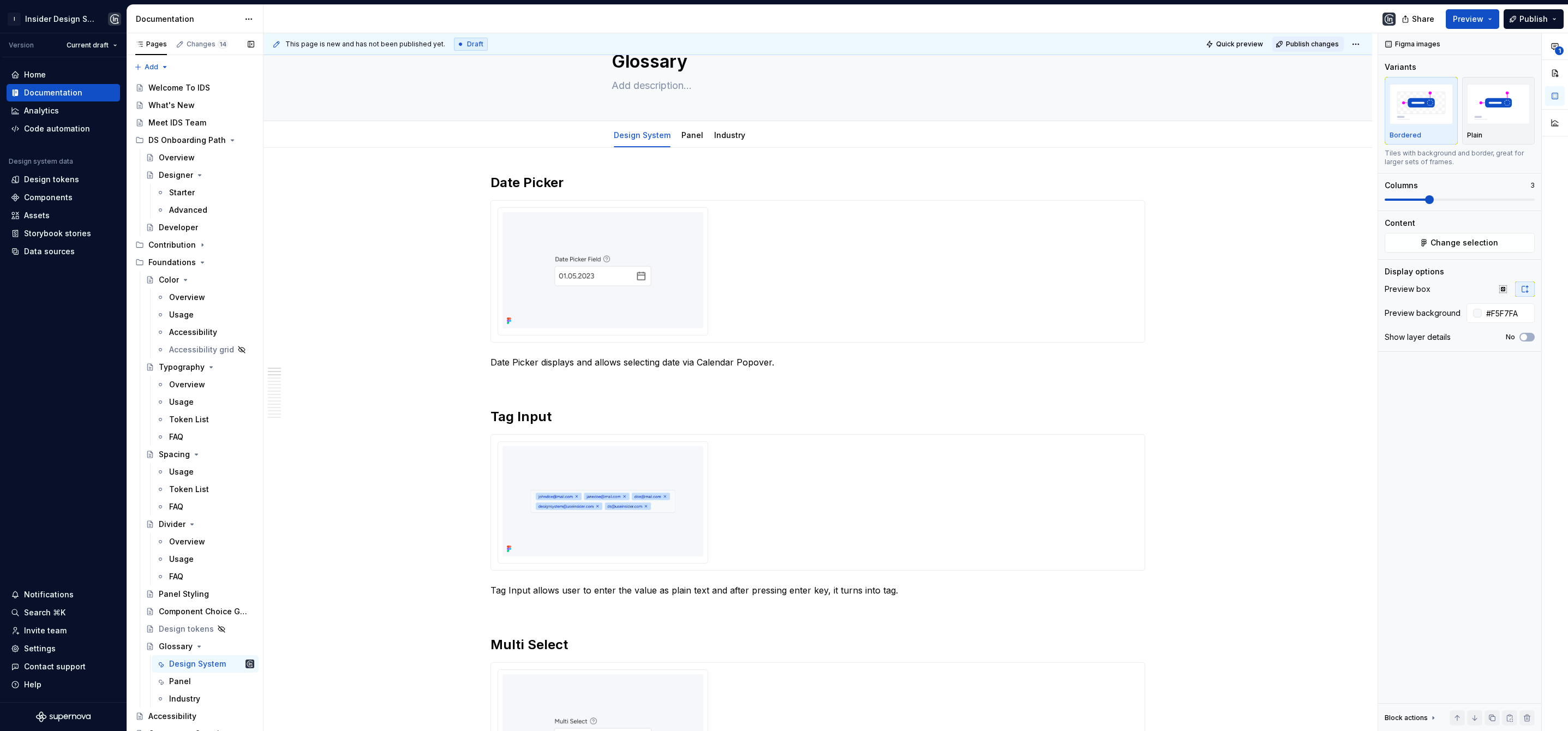
click at [1302, 47] on span "Publish changes" at bounding box center [1312, 44] width 53 height 9
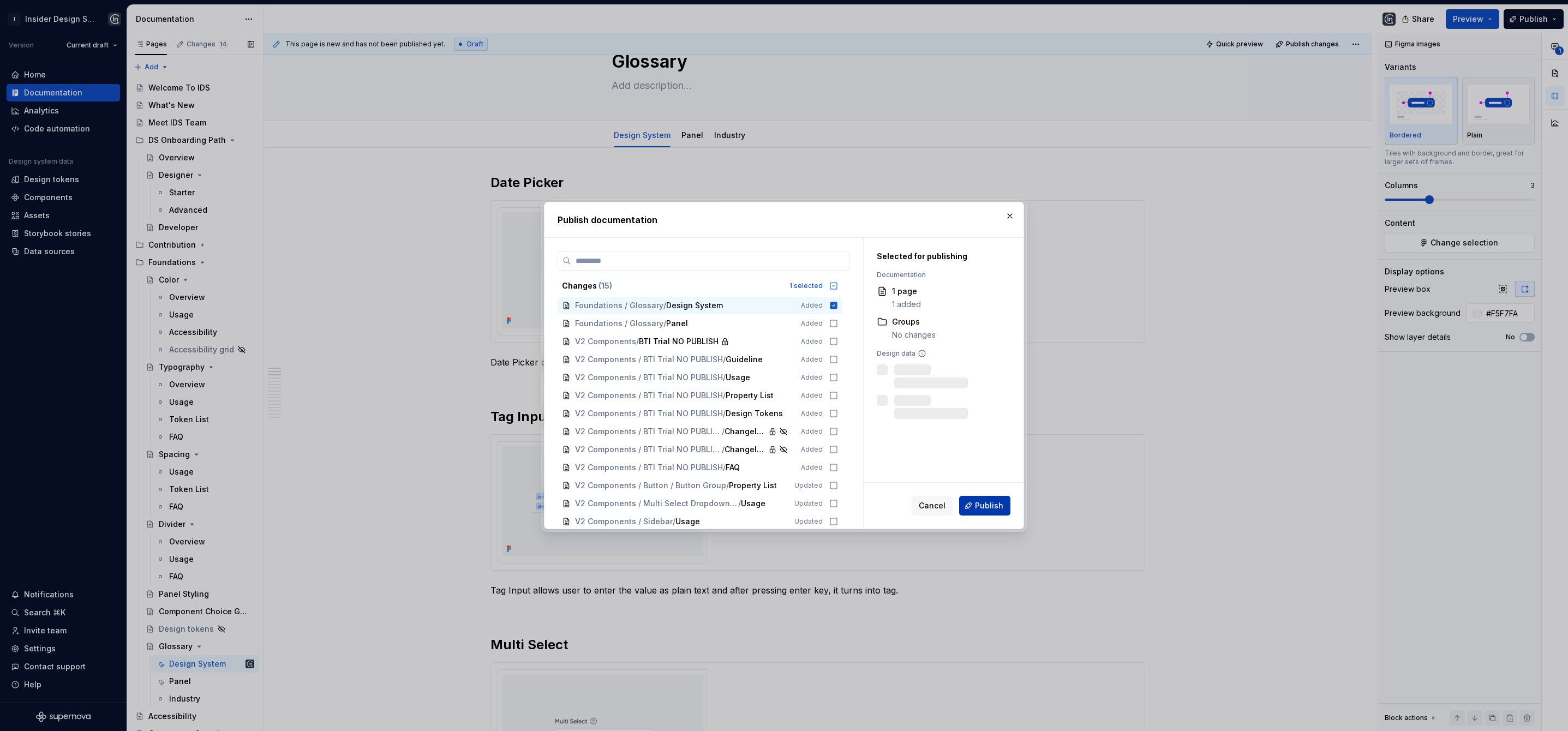
click at [983, 509] on span "Publish" at bounding box center [989, 506] width 28 height 11
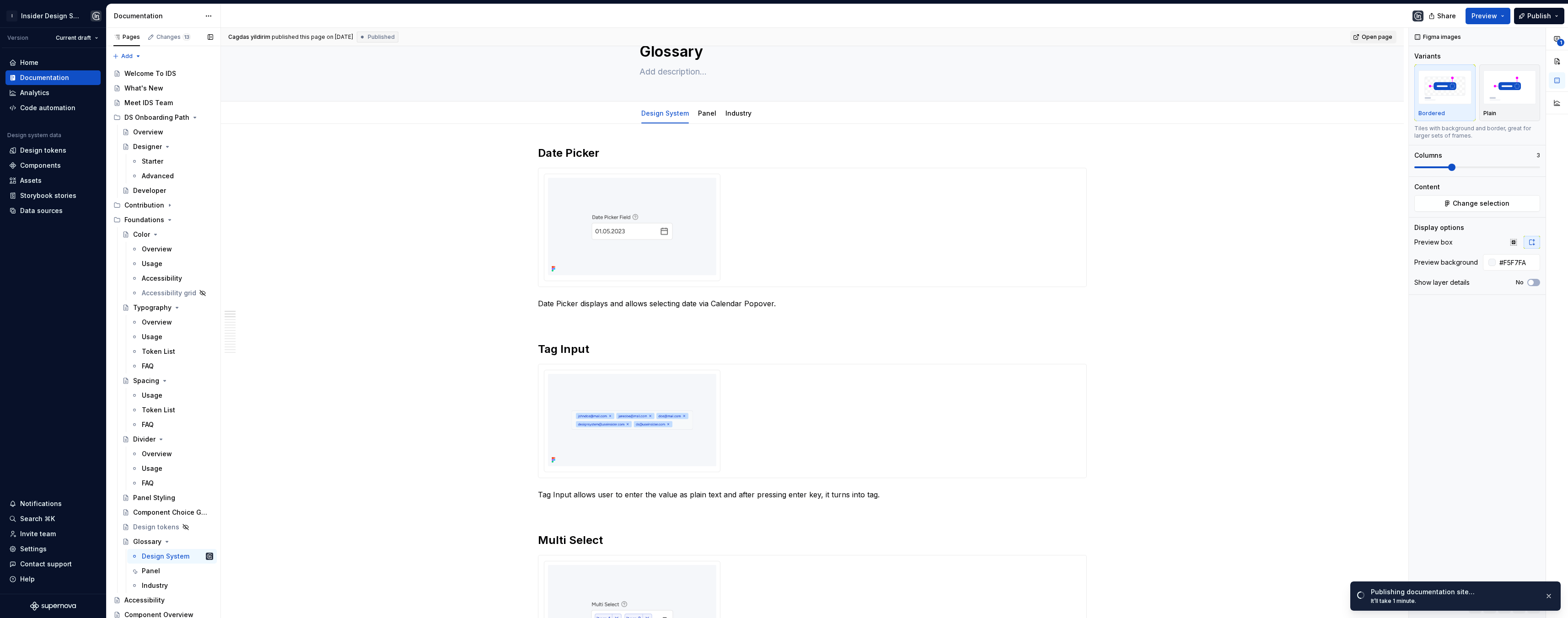
click at [1314, 36] on span "Open page" at bounding box center [1376, 37] width 30 height 7
click at [721, 233] on div at bounding box center [812, 227] width 537 height 107
click at [727, 432] on div at bounding box center [812, 421] width 537 height 103
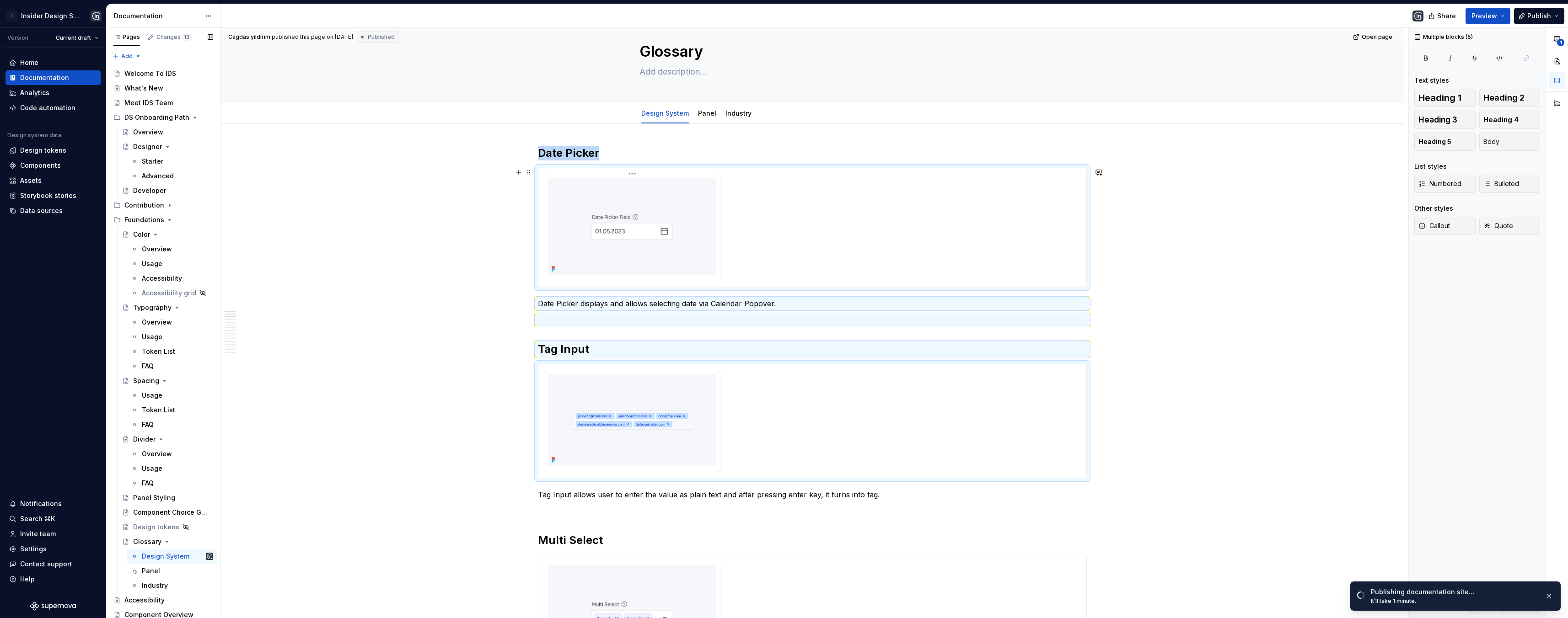
click at [689, 269] on img at bounding box center [632, 227] width 168 height 97
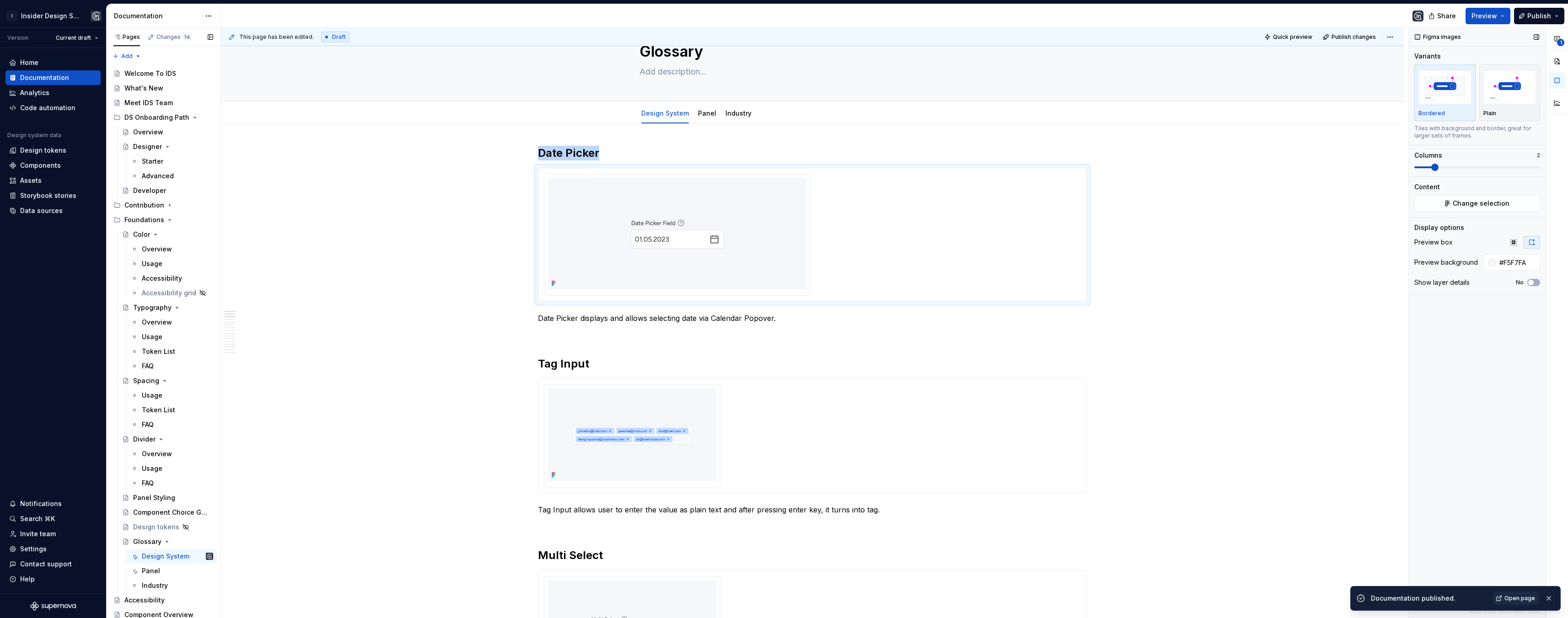
click at [1314, 168] on span at bounding box center [1435, 168] width 7 height 7
click at [783, 408] on div at bounding box center [812, 436] width 537 height 103
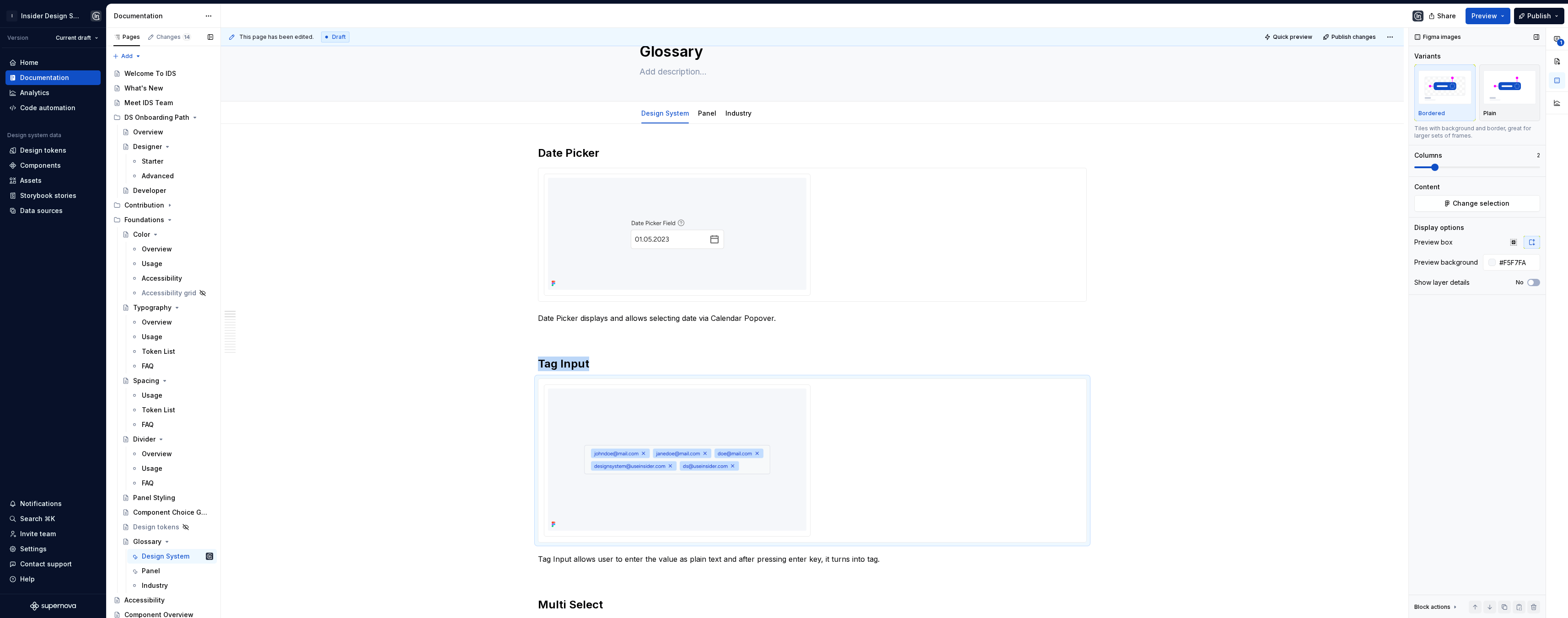
click at [1314, 166] on span at bounding box center [1435, 168] width 7 height 7
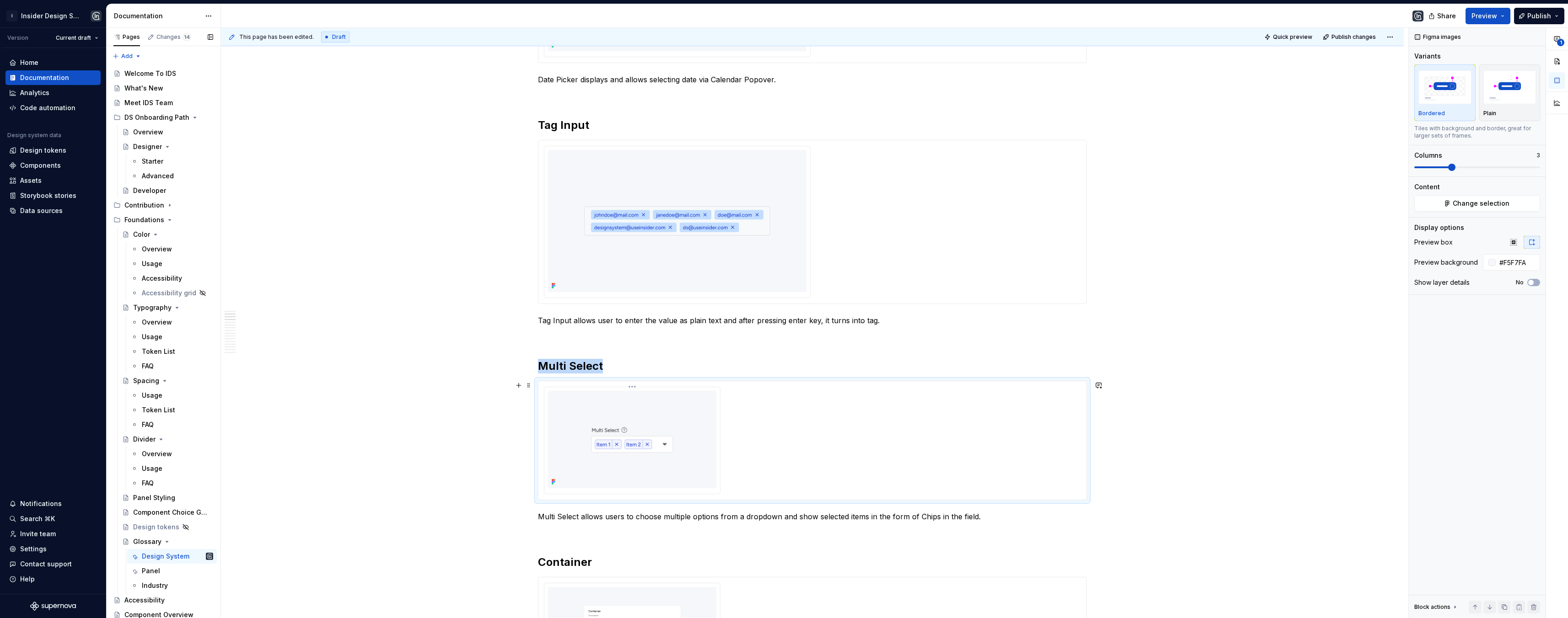
click at [664, 445] on img at bounding box center [632, 439] width 168 height 97
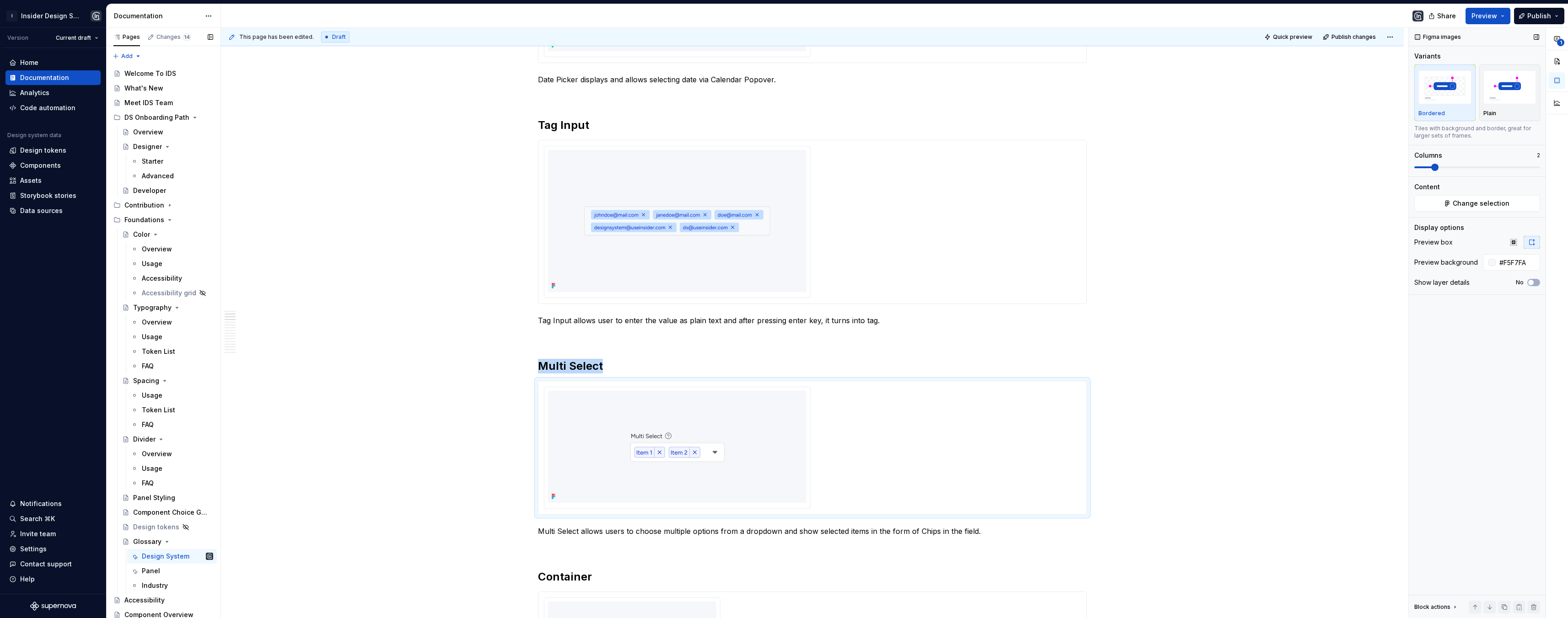
click at [1314, 168] on span at bounding box center [1435, 168] width 7 height 7
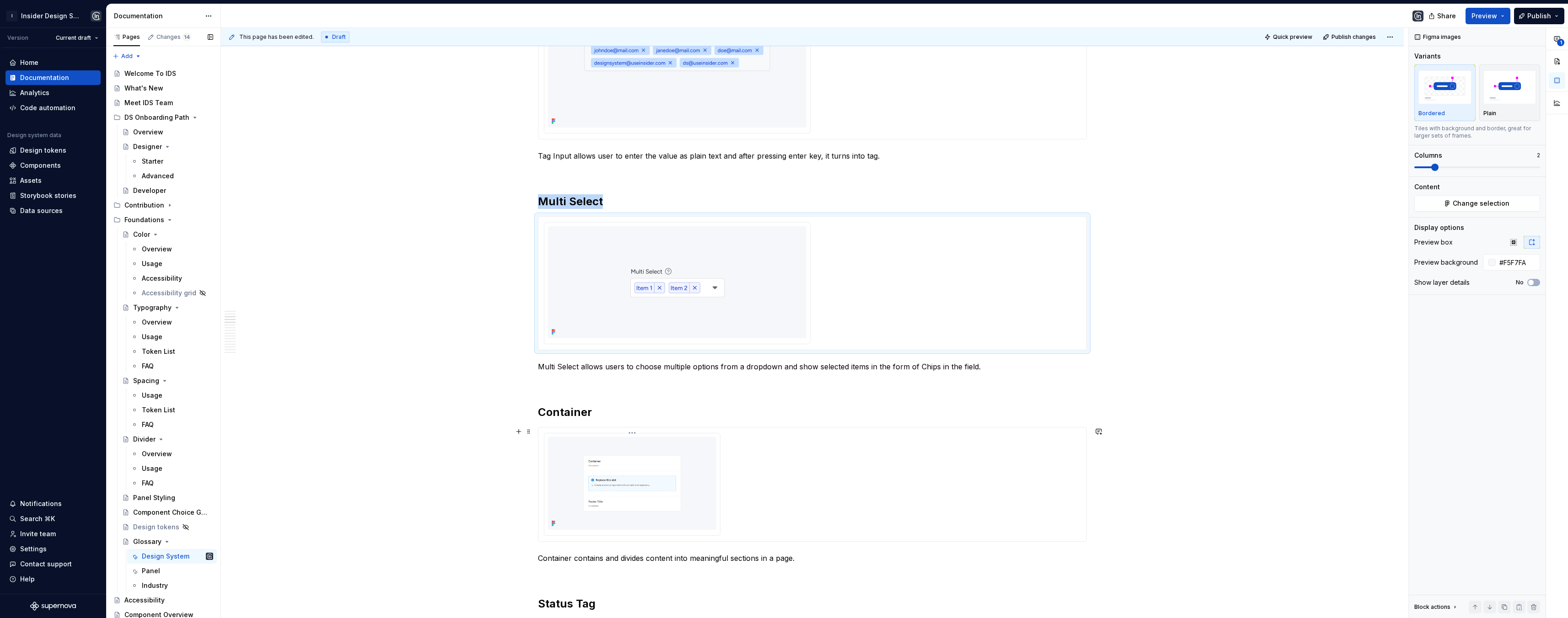
scroll to position [447, 0]
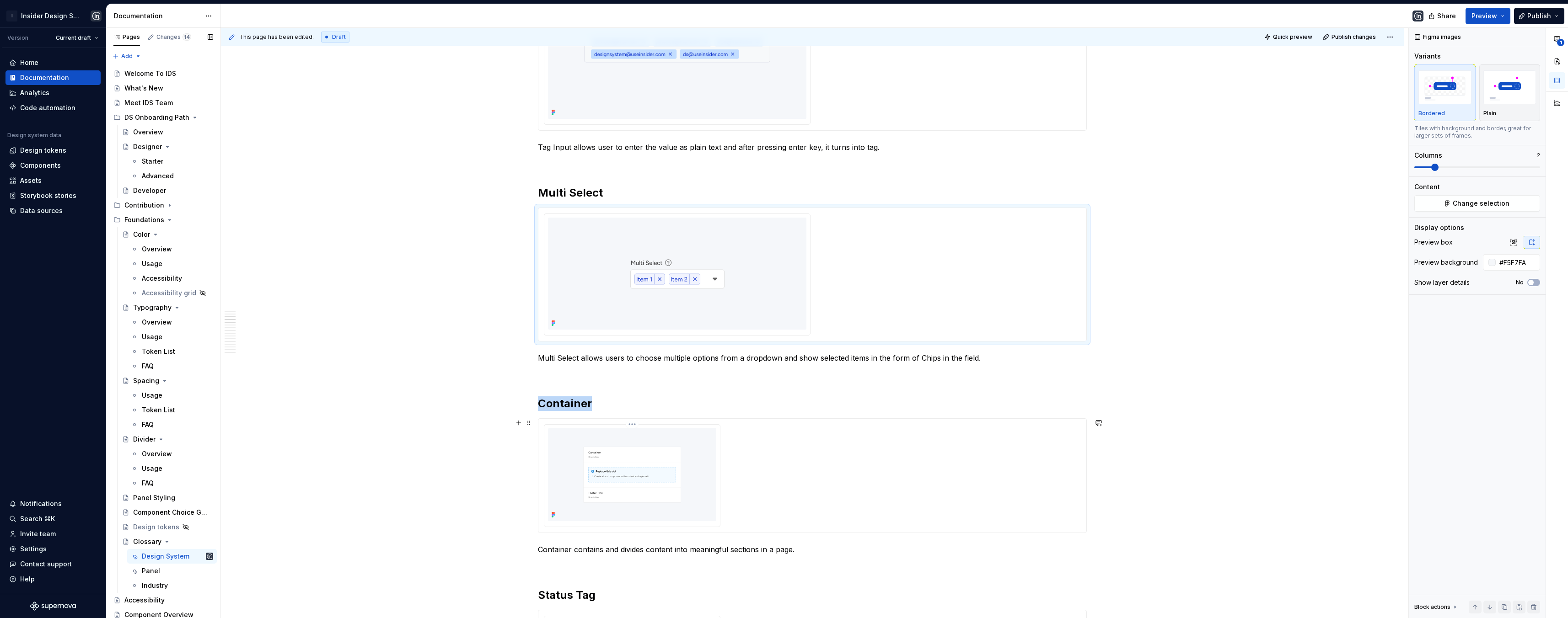
click at [710, 472] on img at bounding box center [632, 475] width 168 height 93
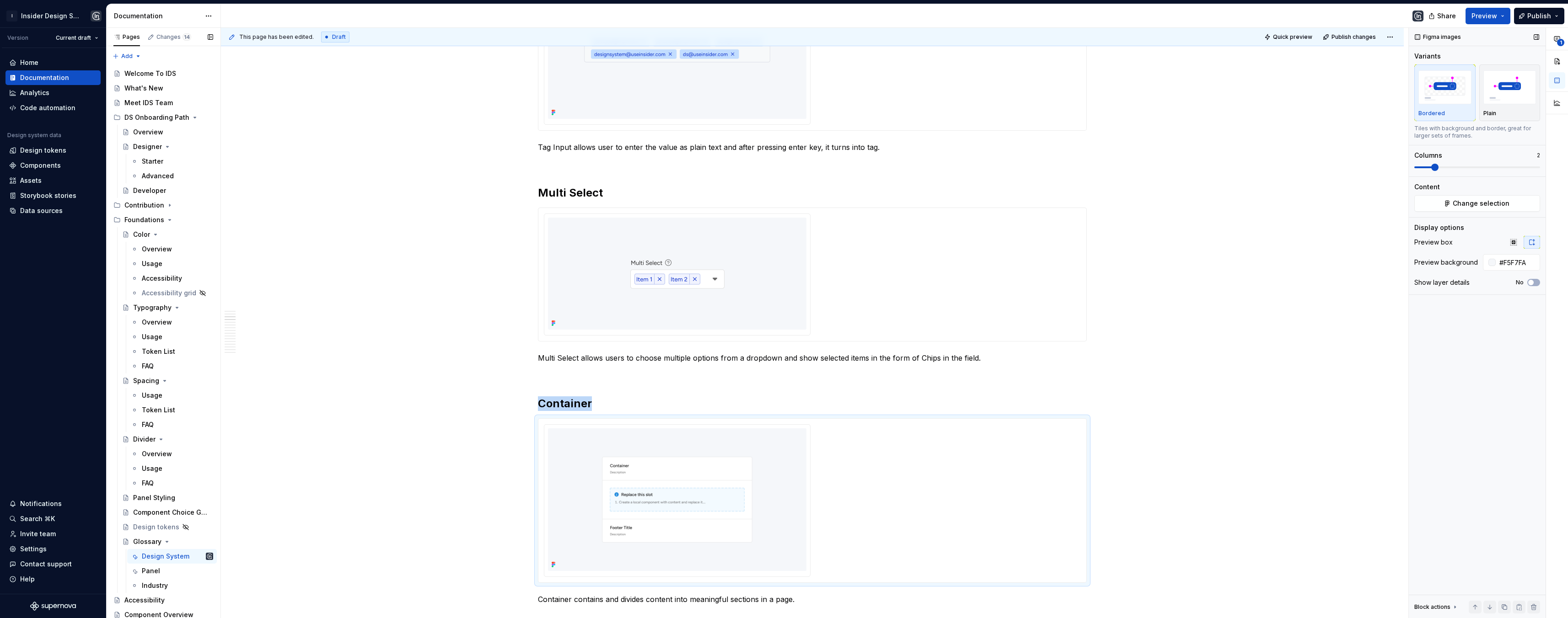
click at [1314, 168] on span at bounding box center [1435, 168] width 7 height 7
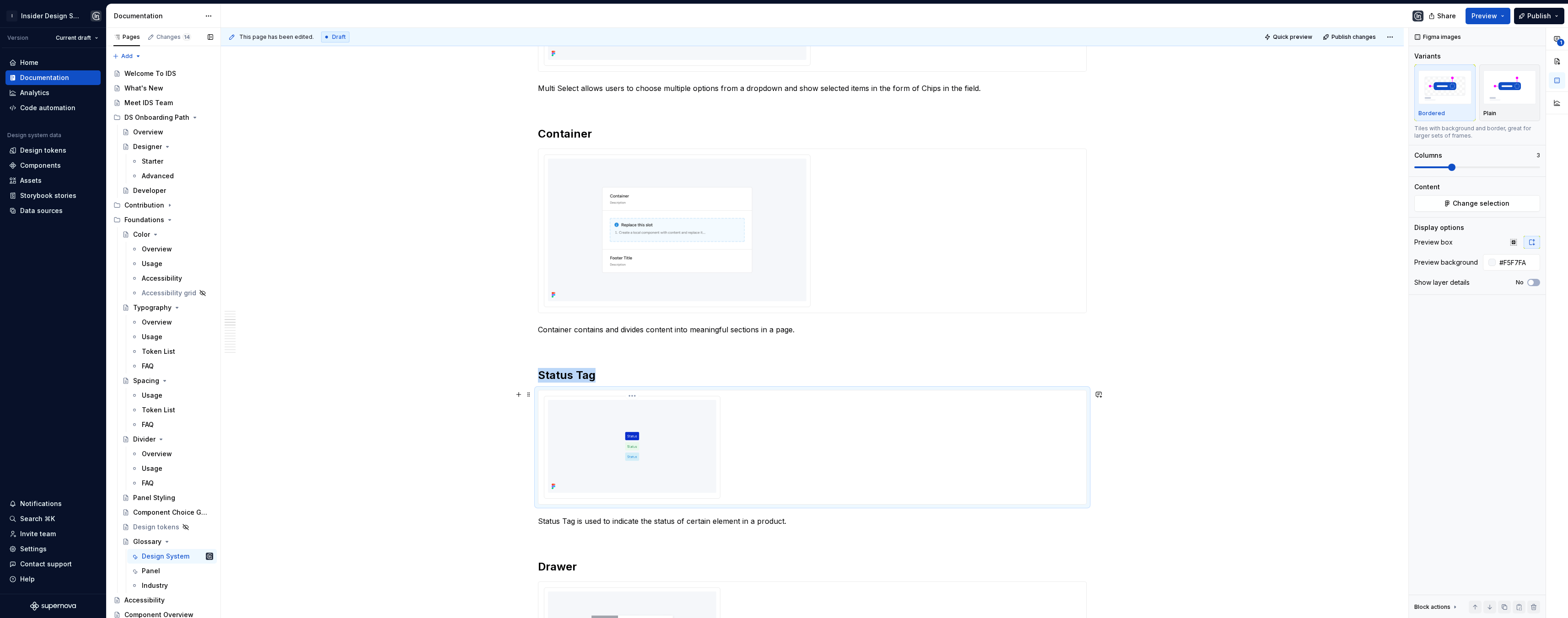
click at [678, 453] on img at bounding box center [632, 447] width 168 height 93
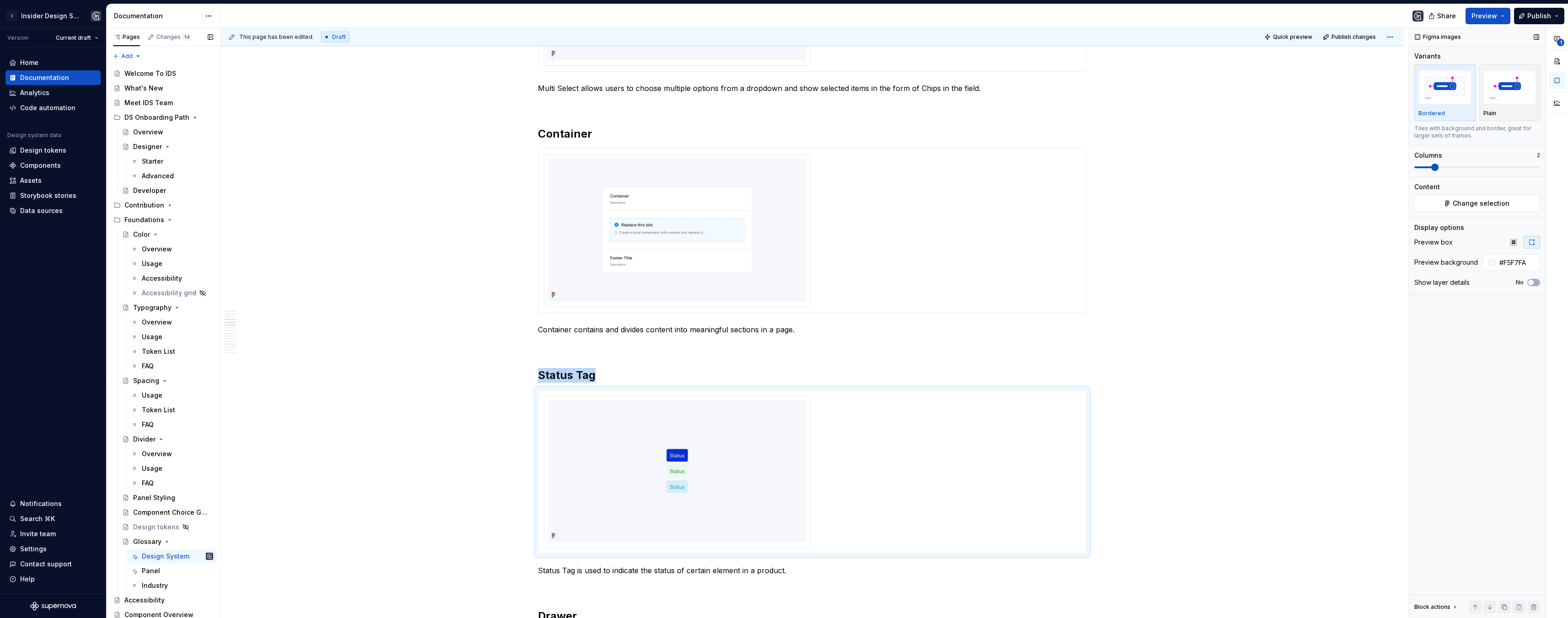
click at [1314, 168] on span at bounding box center [1435, 168] width 7 height 7
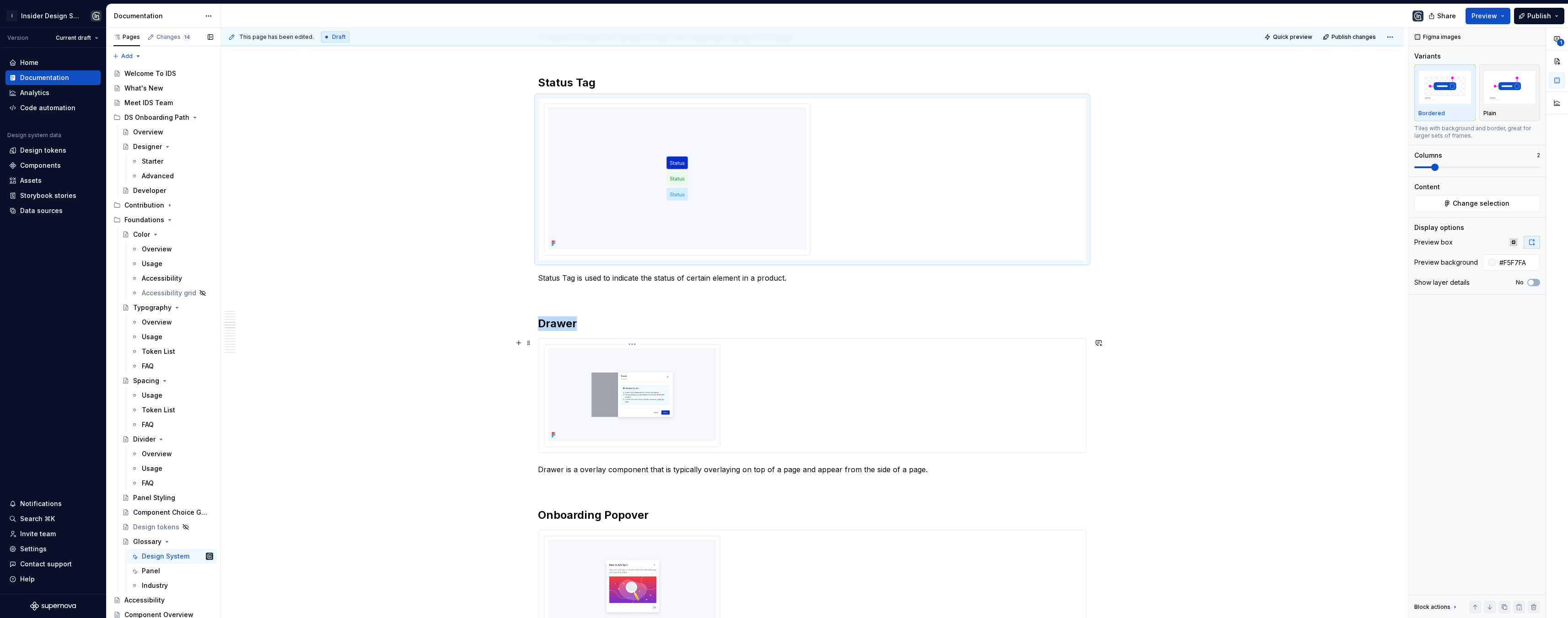
click at [713, 396] on img at bounding box center [632, 395] width 168 height 93
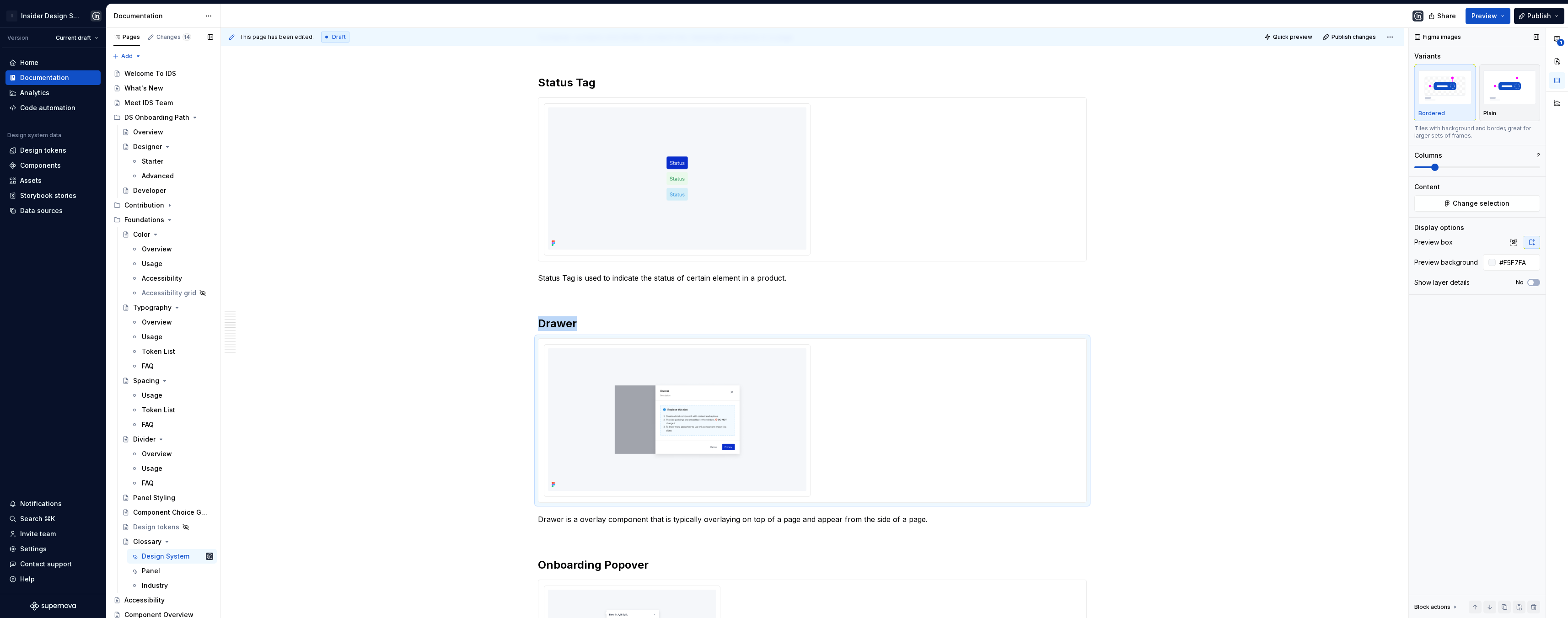
click at [1314, 168] on span at bounding box center [1435, 168] width 7 height 7
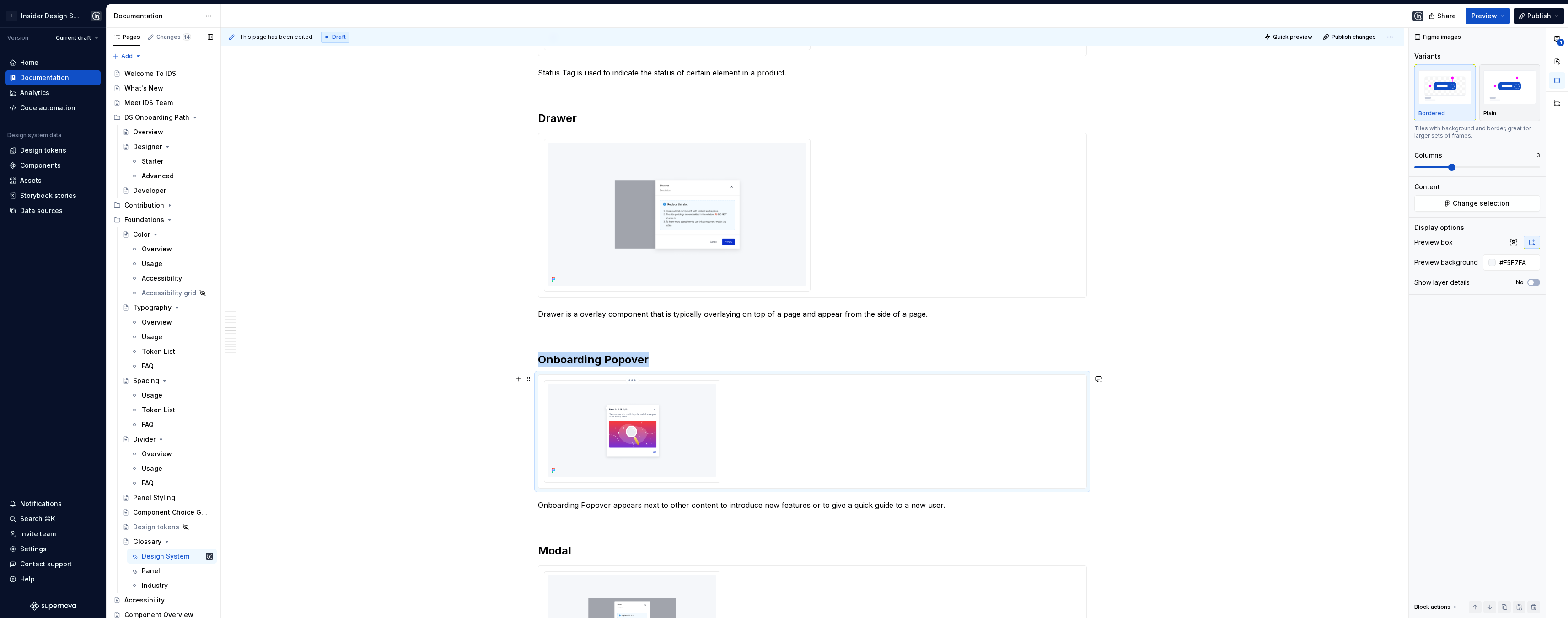
click at [703, 436] on img at bounding box center [632, 431] width 168 height 93
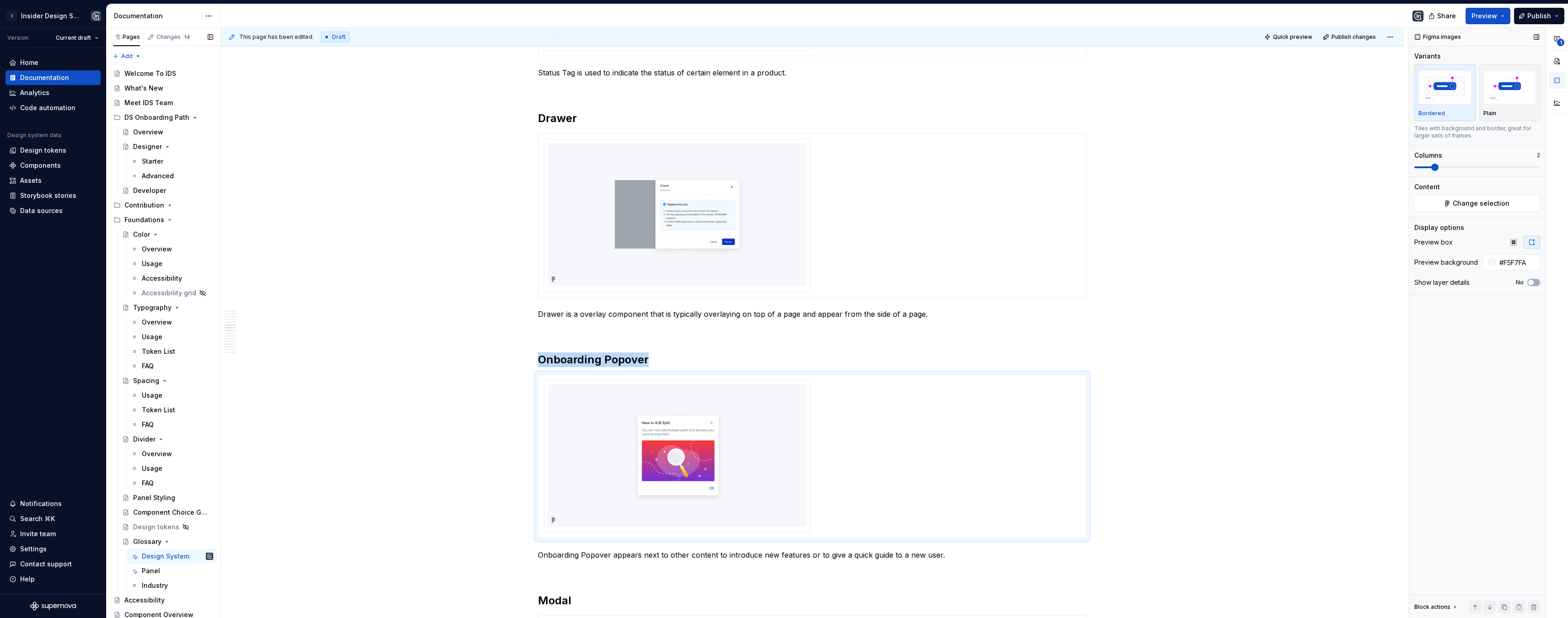
click at [1314, 168] on span at bounding box center [1435, 168] width 7 height 7
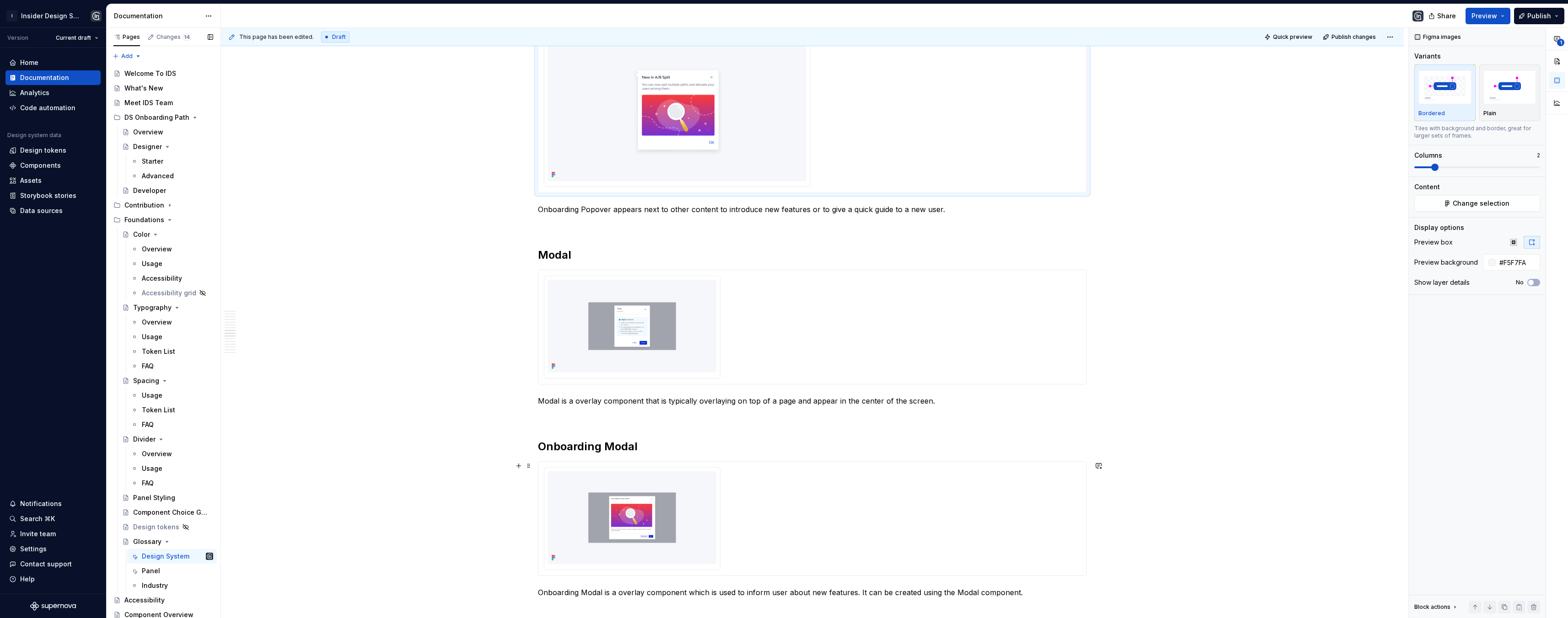
scroll to position [1607, 0]
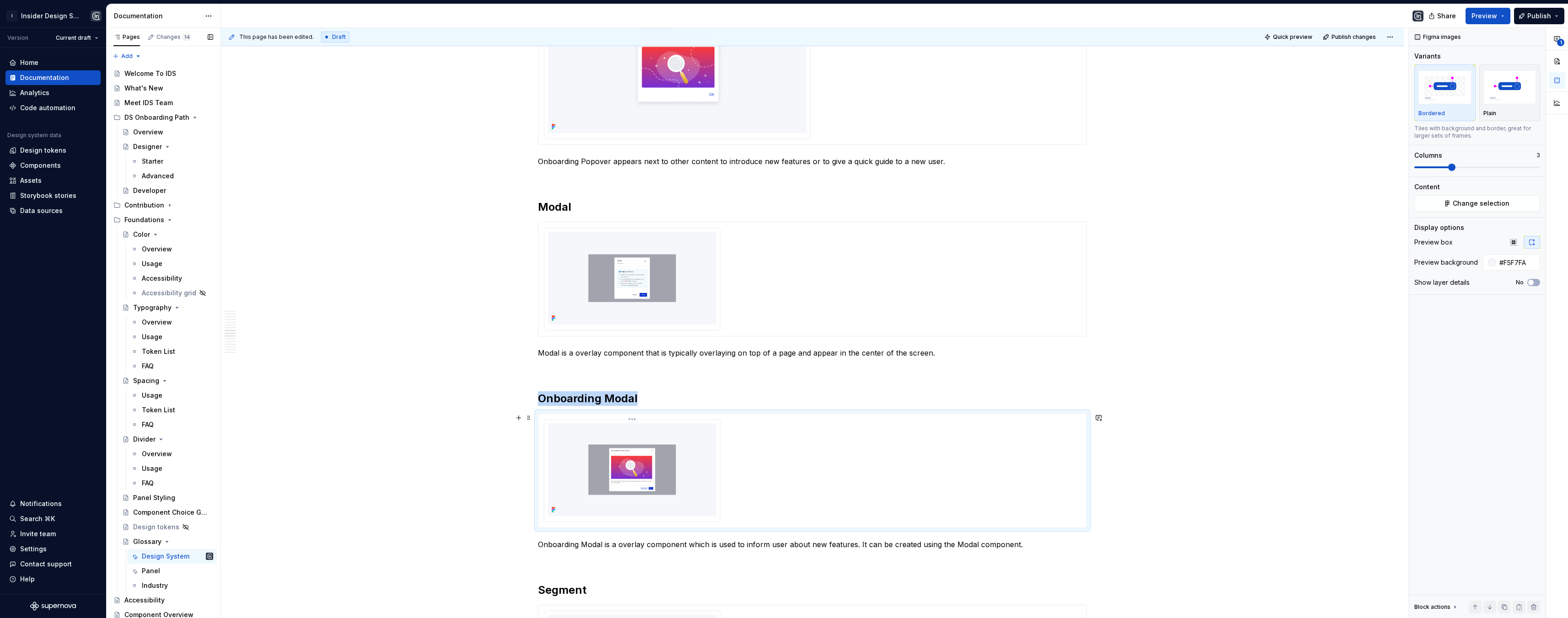
click at [684, 470] on img at bounding box center [632, 470] width 168 height 93
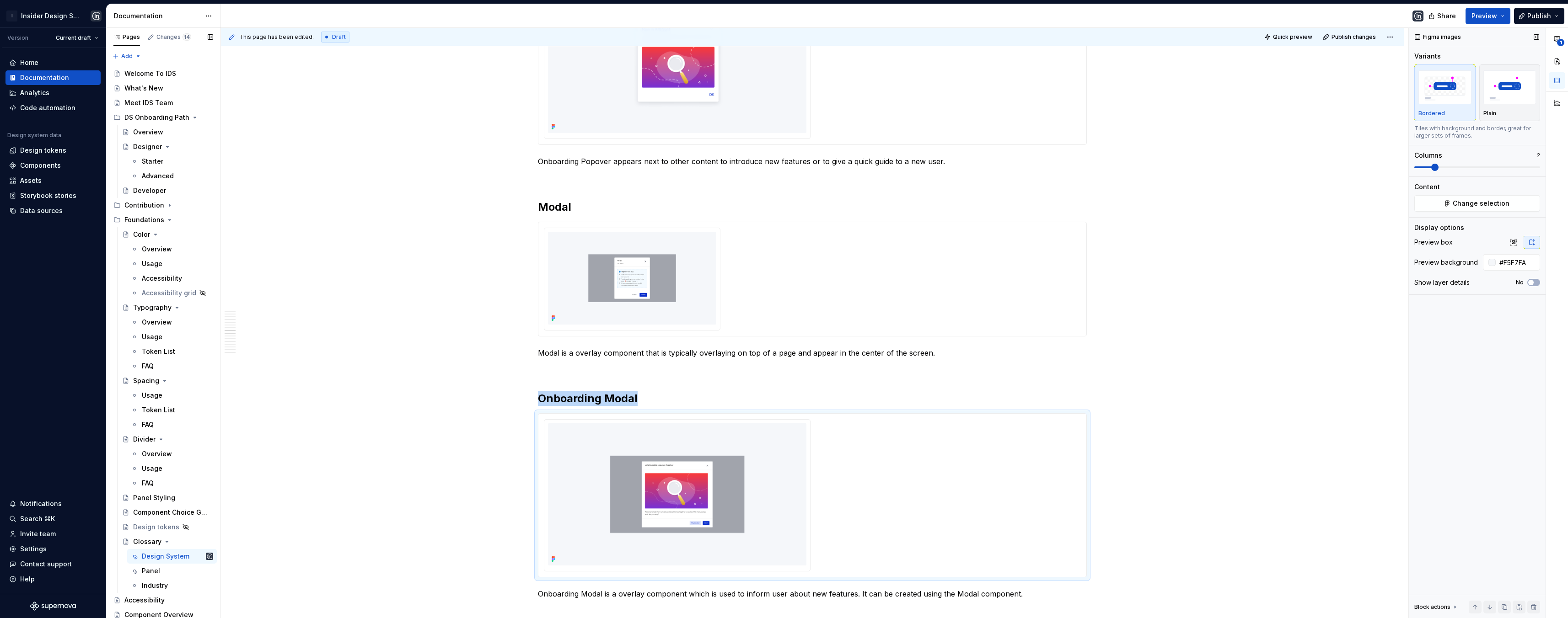
click at [1314, 168] on span at bounding box center [1435, 168] width 7 height 7
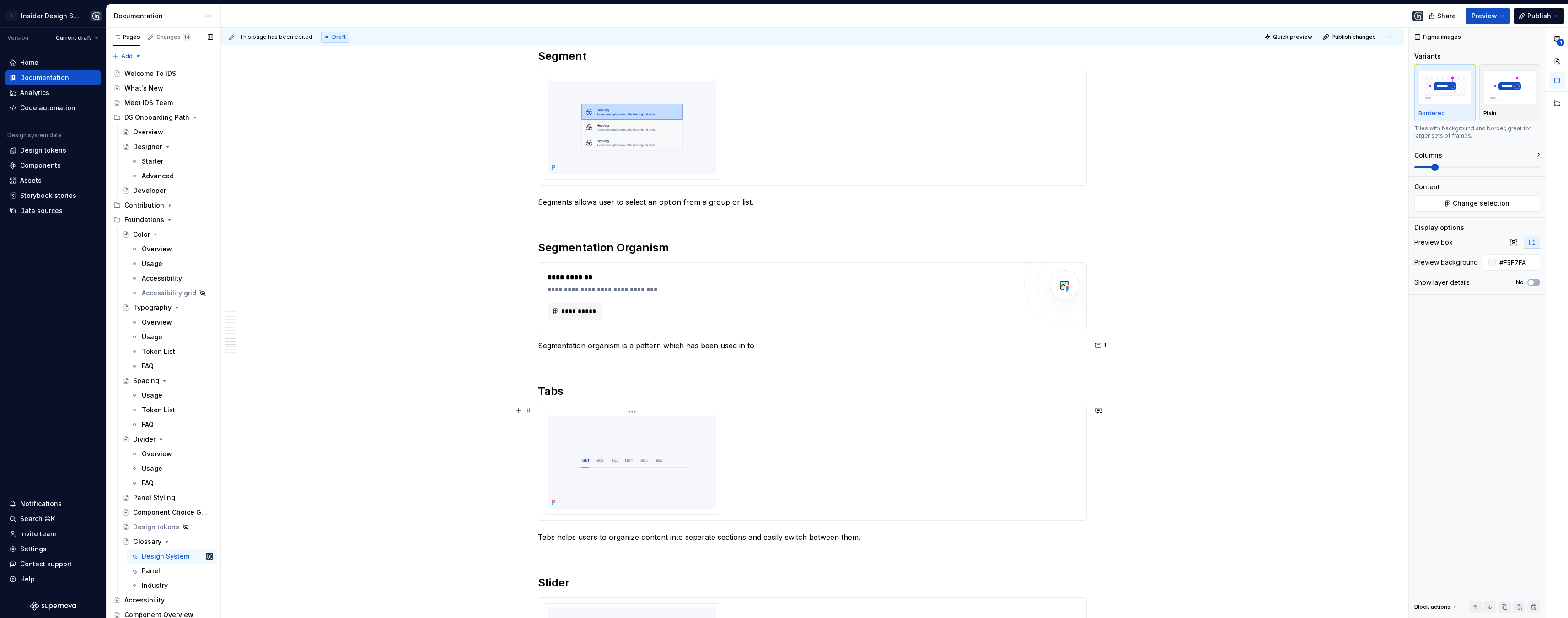
scroll to position [2291, 0]
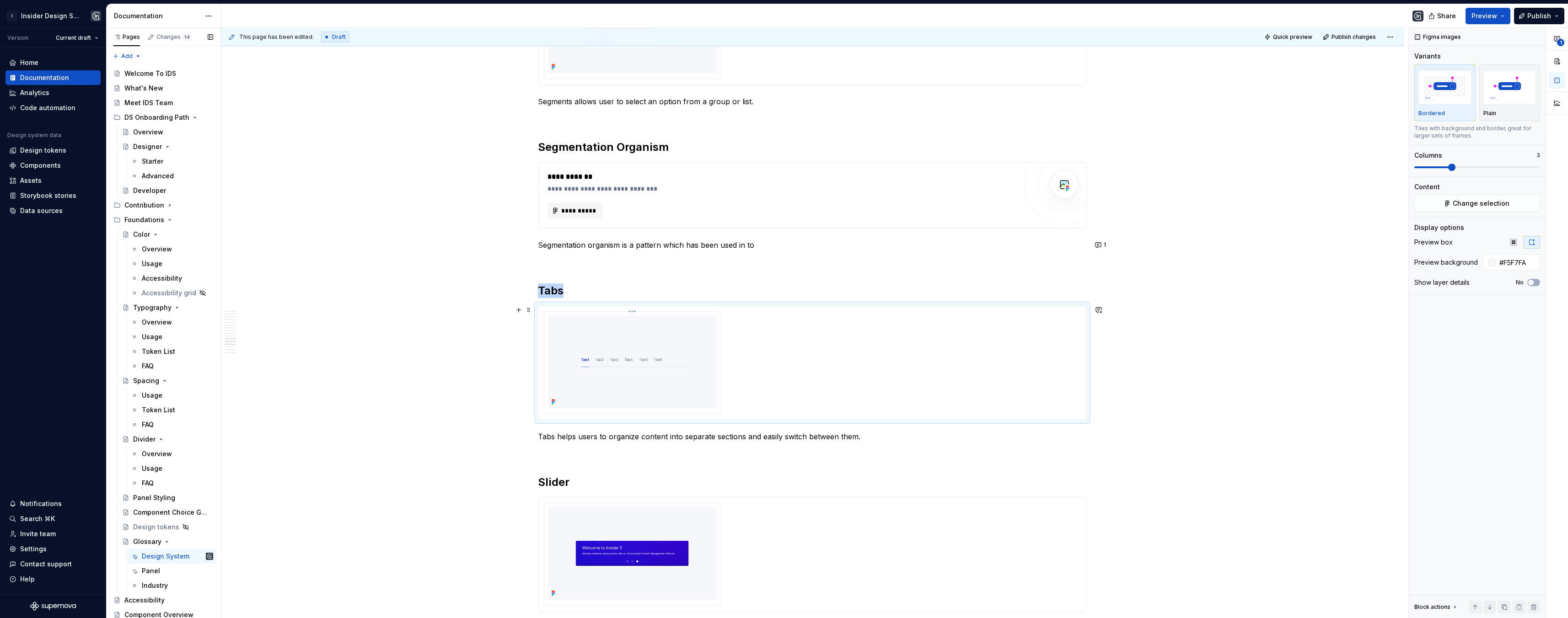
click at [664, 385] on img at bounding box center [632, 362] width 168 height 93
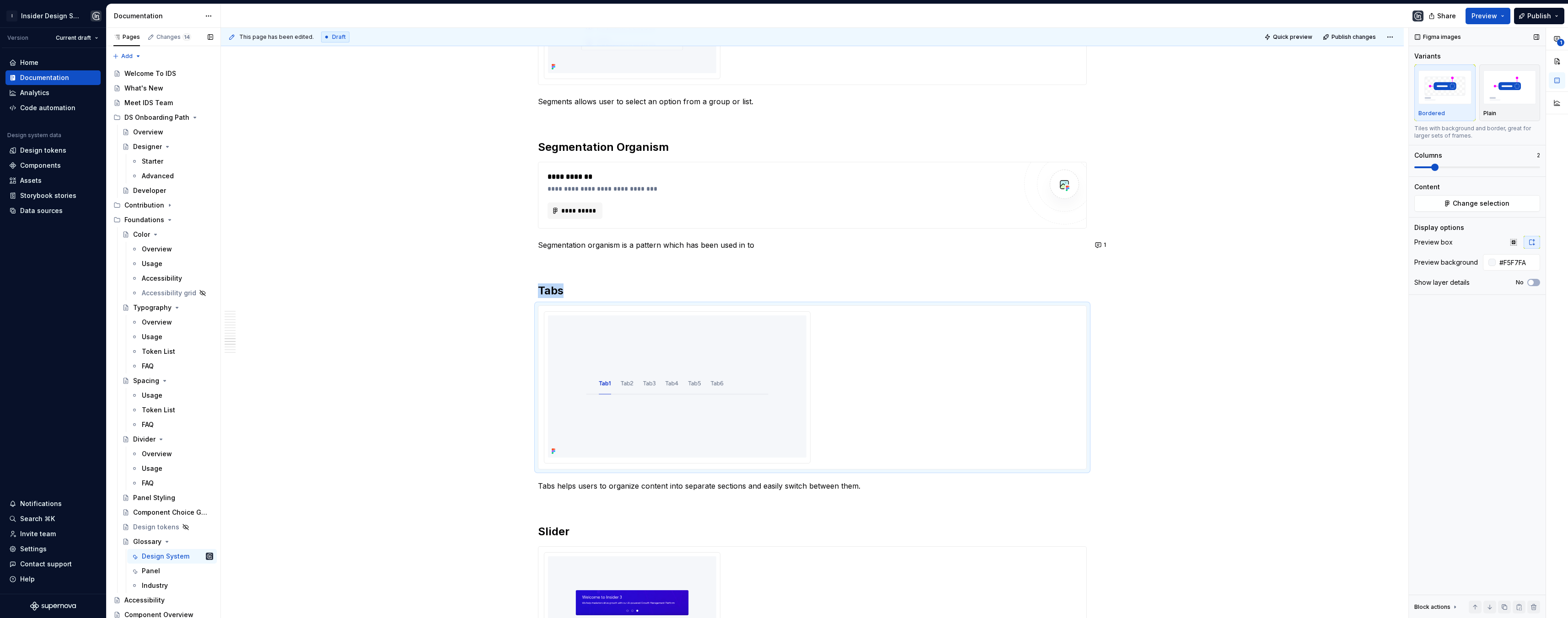
click at [1314, 165] on span at bounding box center [1435, 168] width 7 height 7
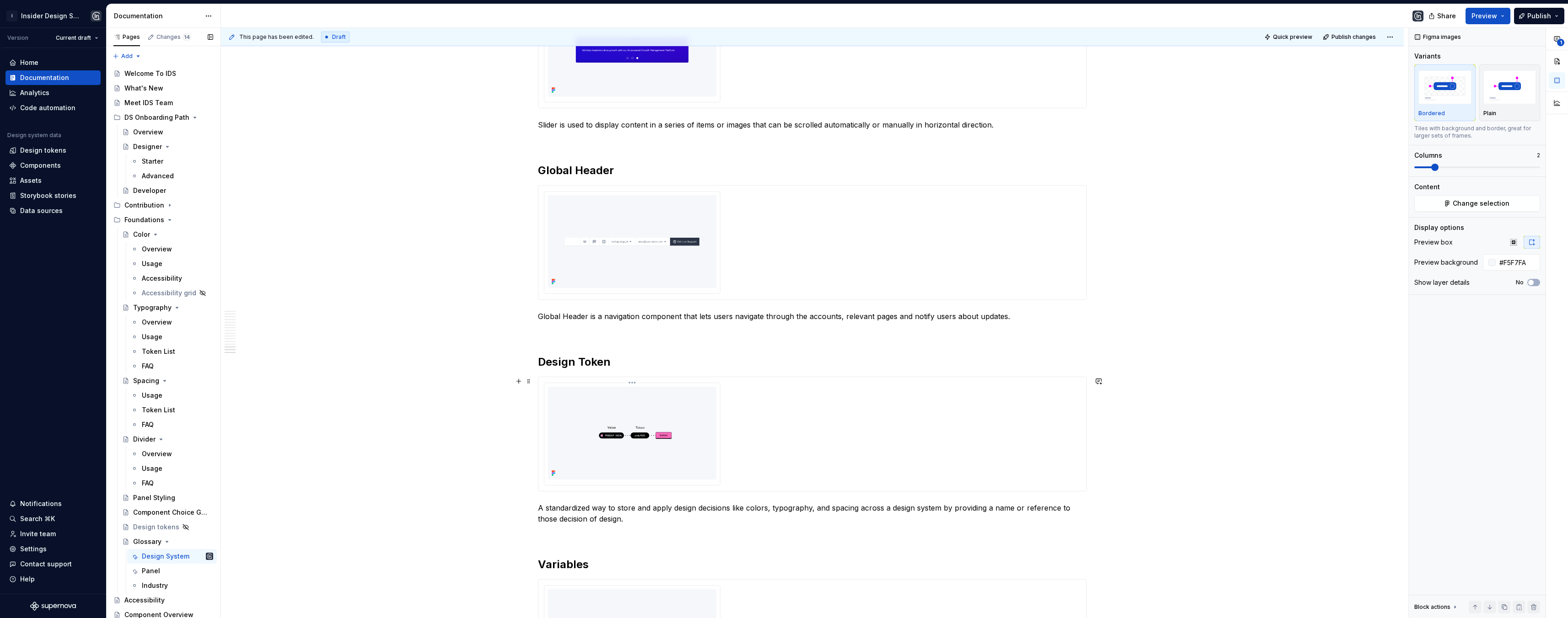
scroll to position [2857, 0]
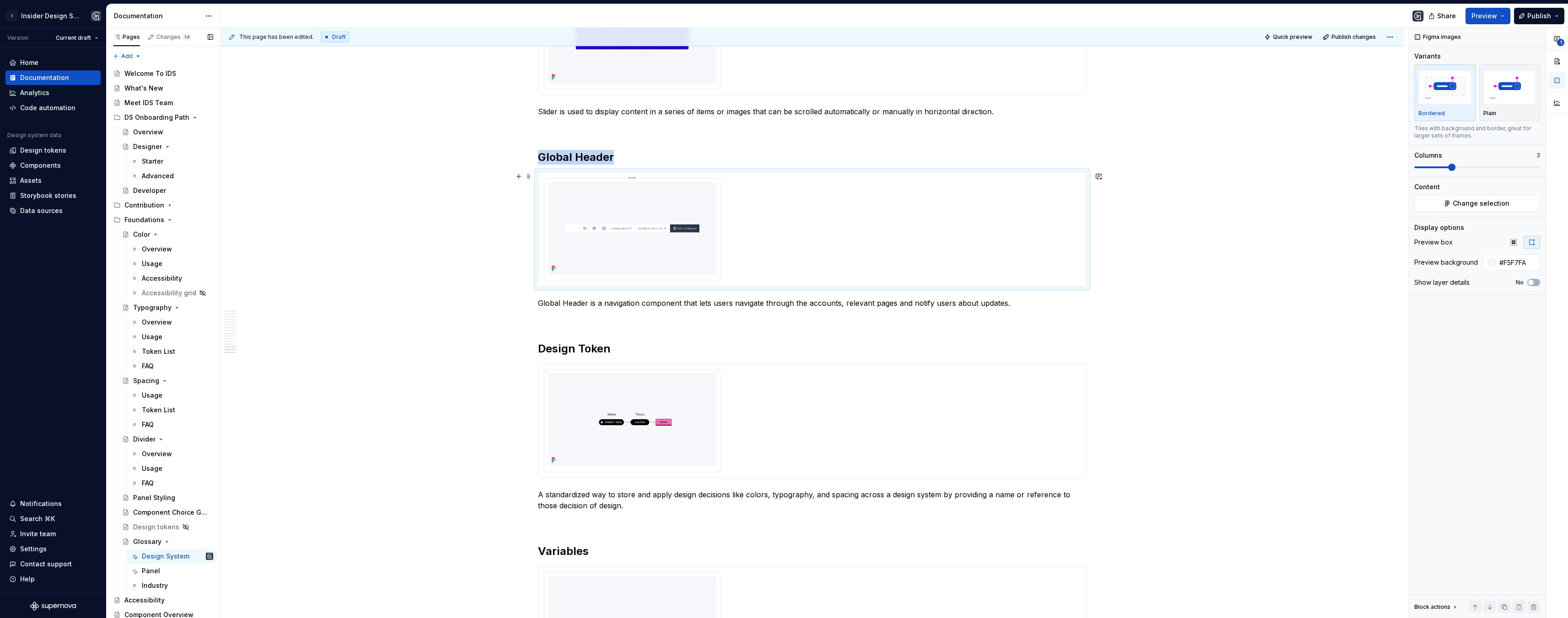
click at [678, 239] on img at bounding box center [632, 228] width 168 height 93
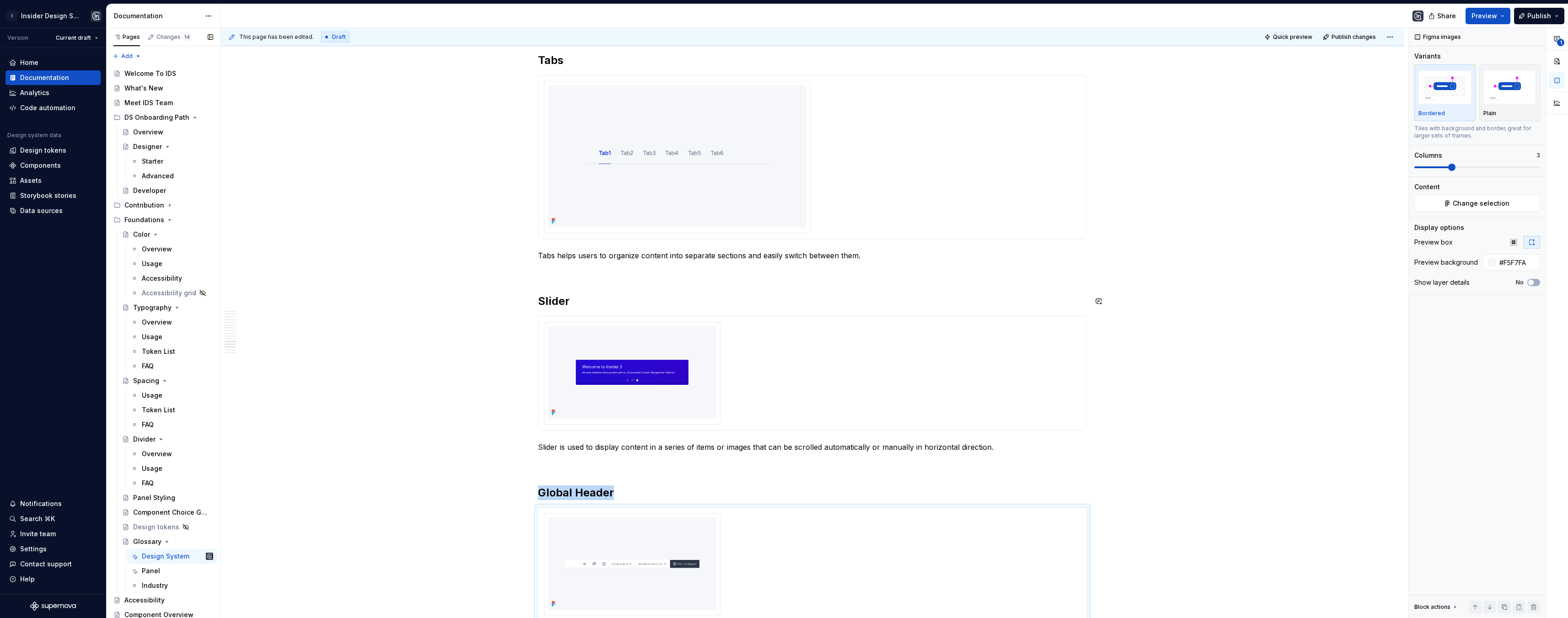
scroll to position [2504, 0]
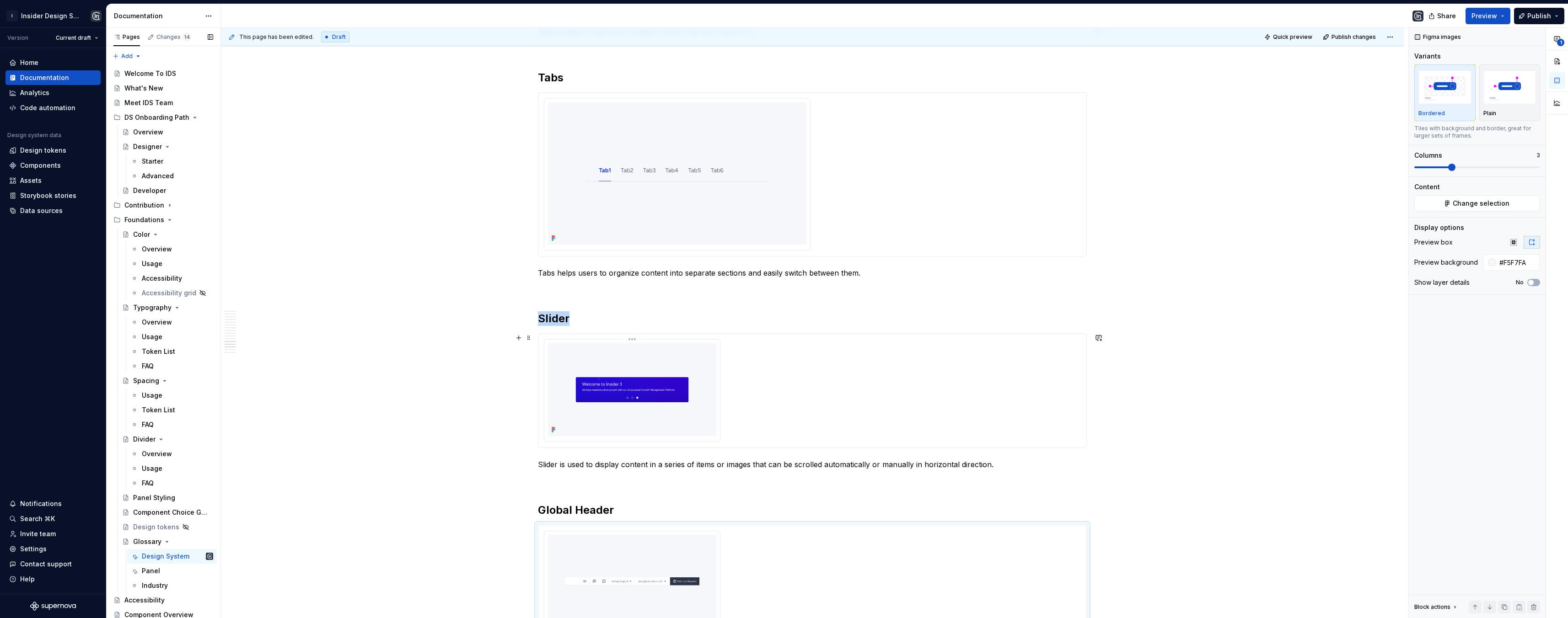
click at [672, 345] on img at bounding box center [632, 390] width 168 height 93
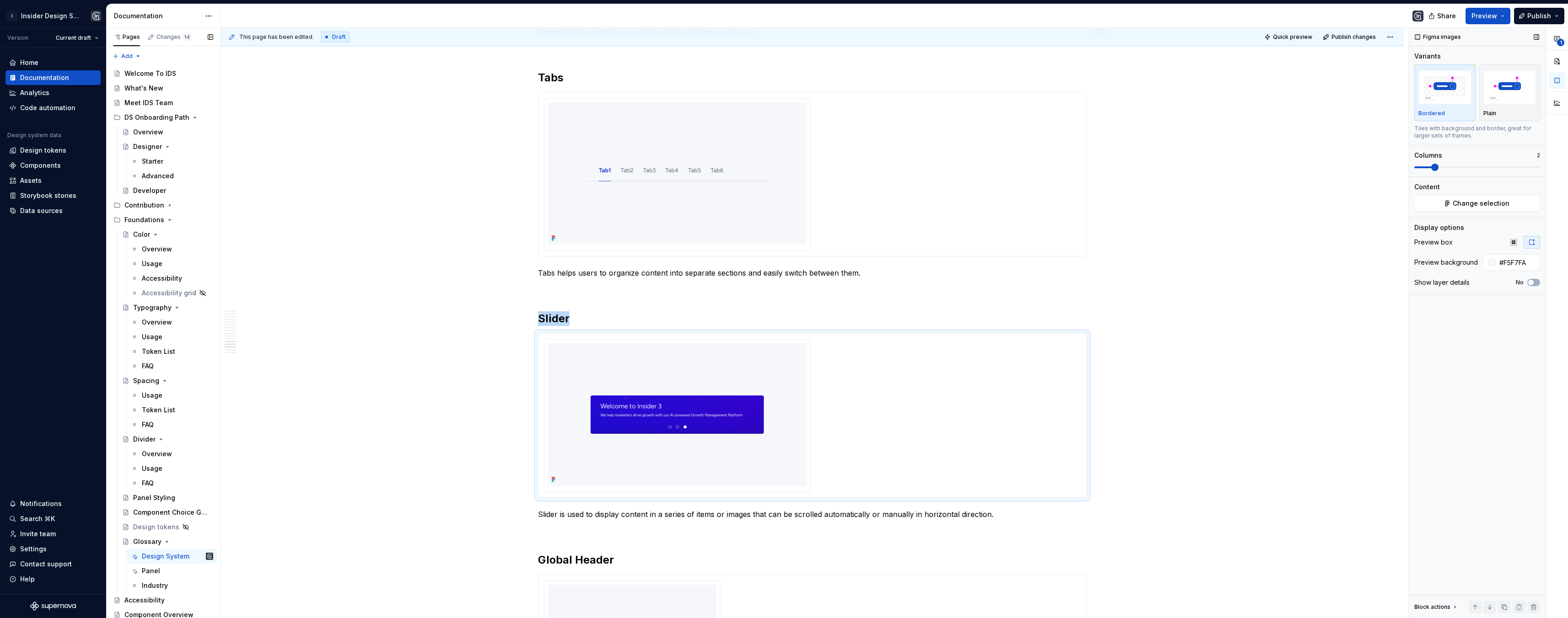
click at [1314, 168] on span at bounding box center [1435, 168] width 7 height 7
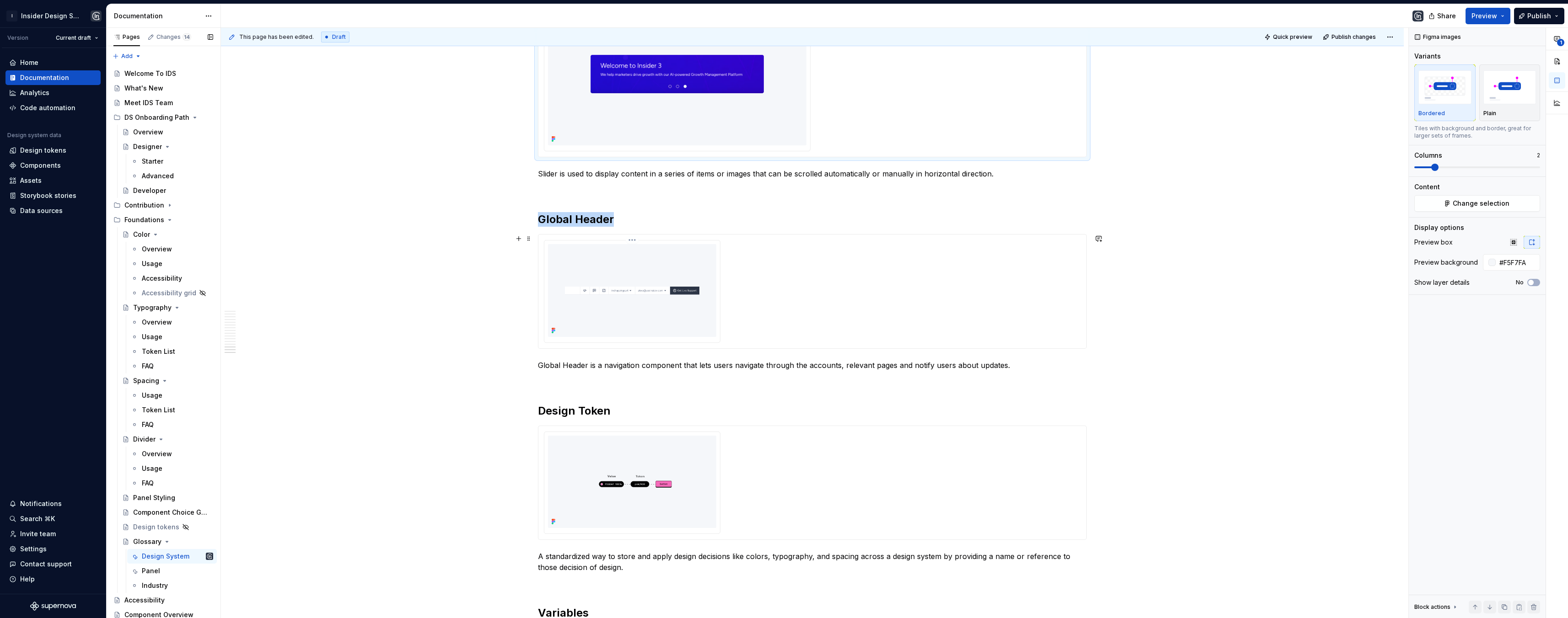
click at [666, 315] on img at bounding box center [632, 290] width 168 height 93
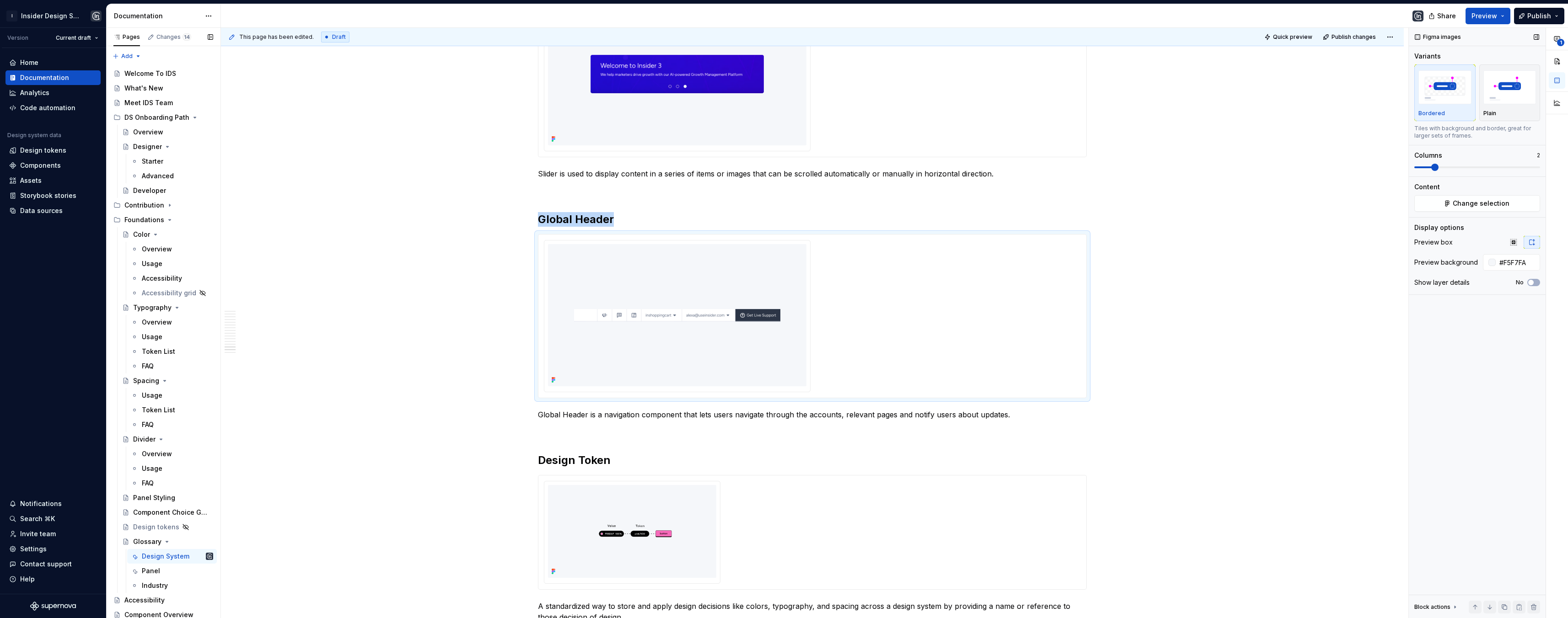
click at [1314, 166] on span at bounding box center [1435, 168] width 7 height 7
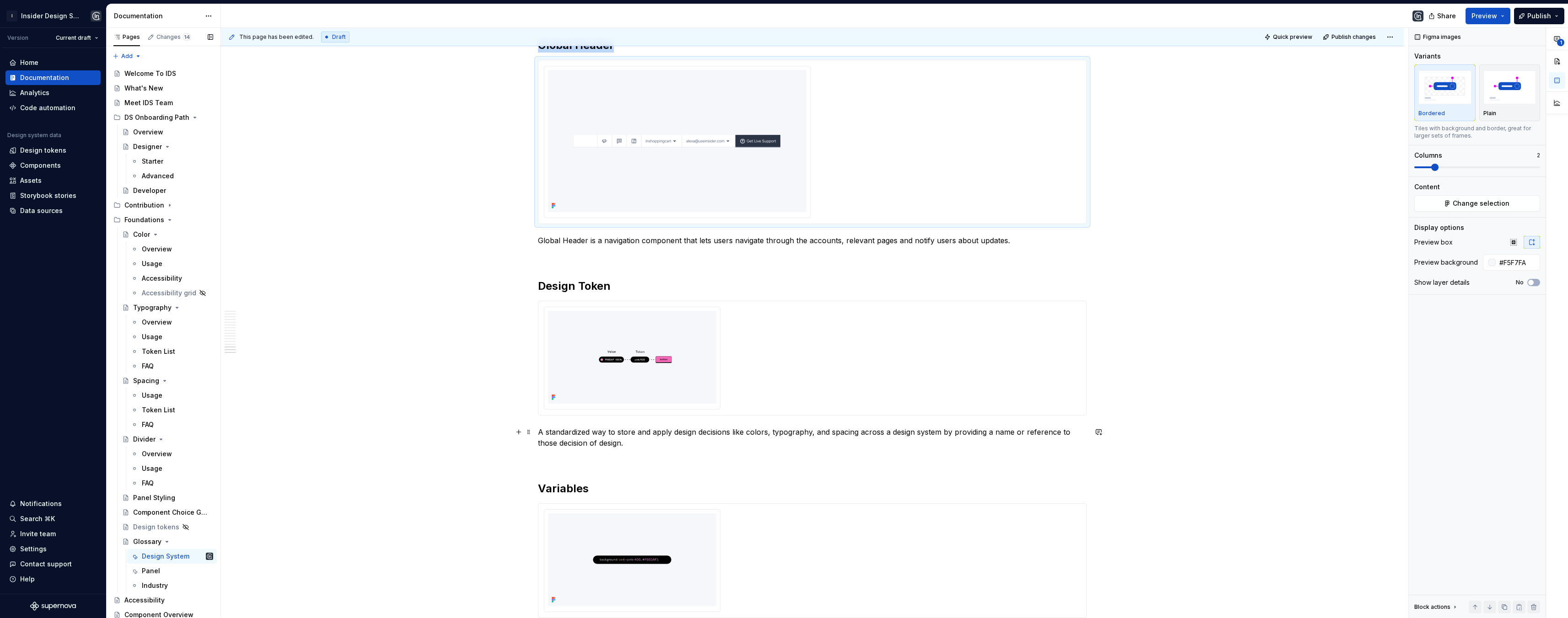
scroll to position [3010, 0]
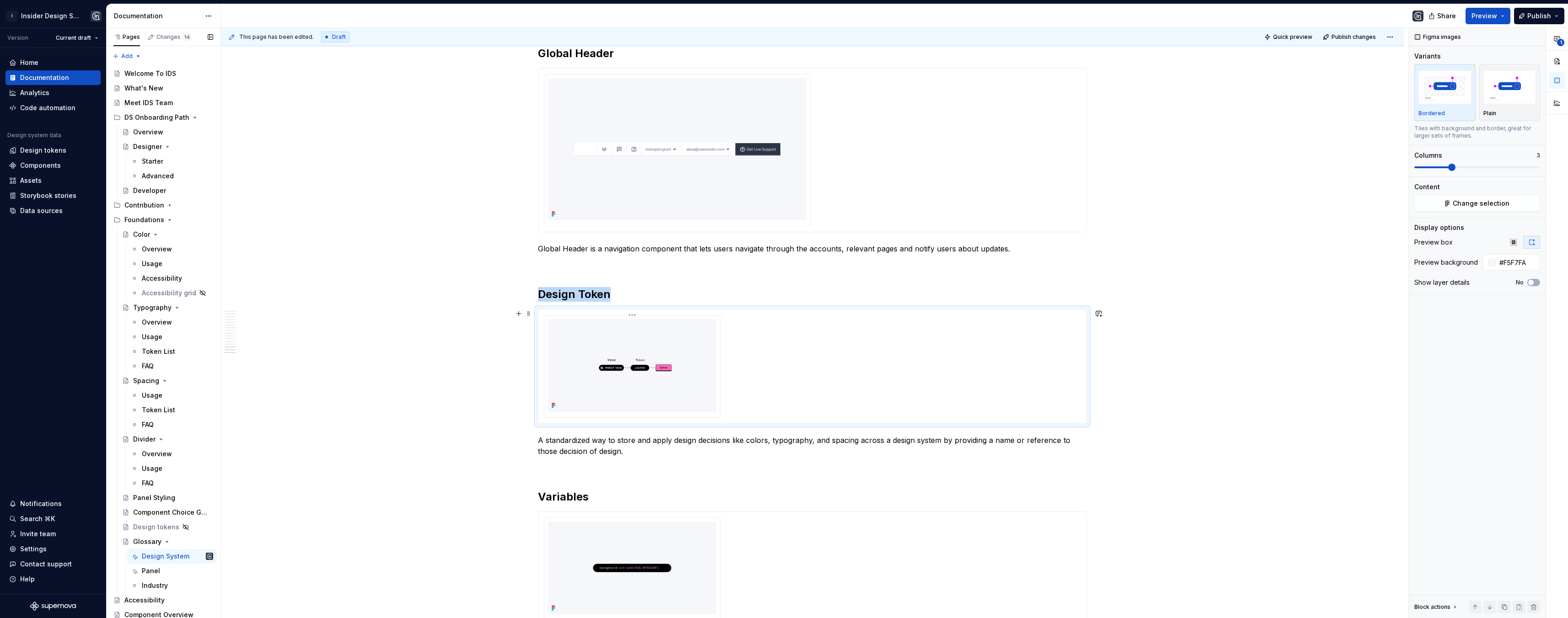
click at [654, 403] on img at bounding box center [632, 365] width 168 height 93
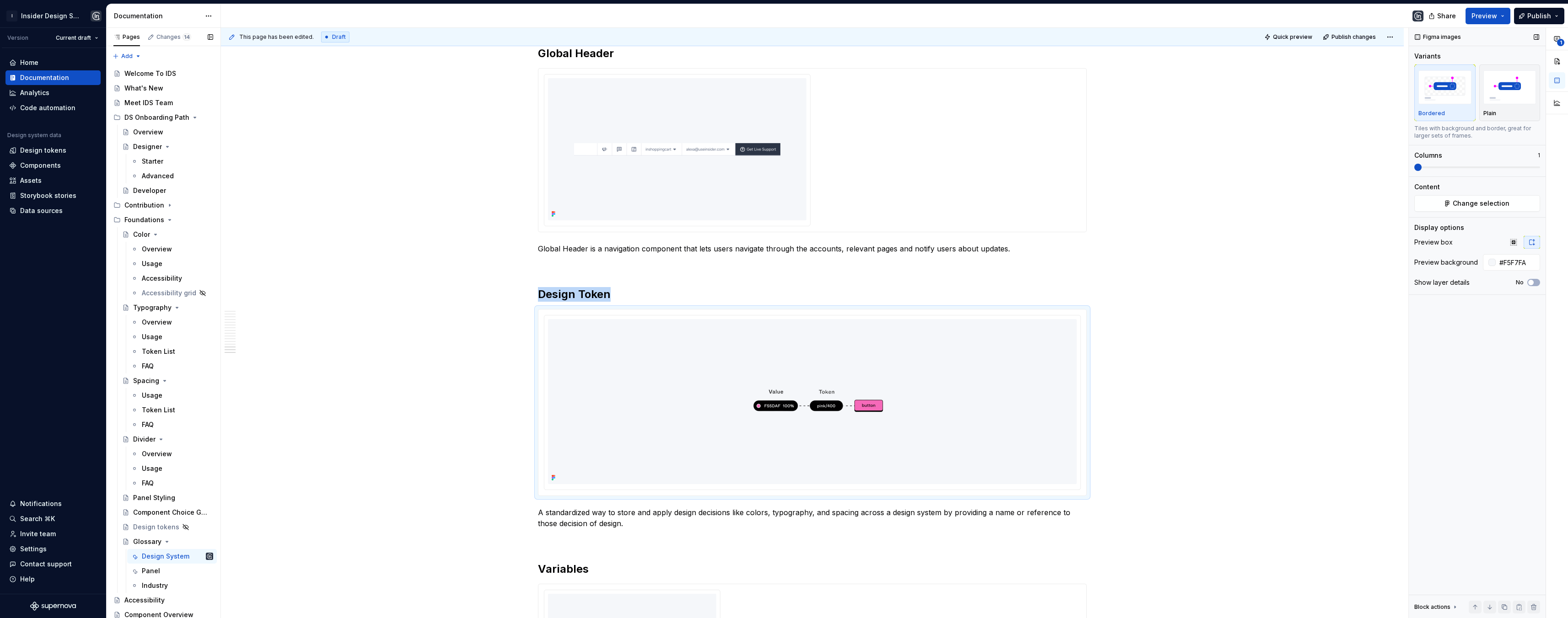
click at [1314, 168] on span at bounding box center [1418, 168] width 7 height 7
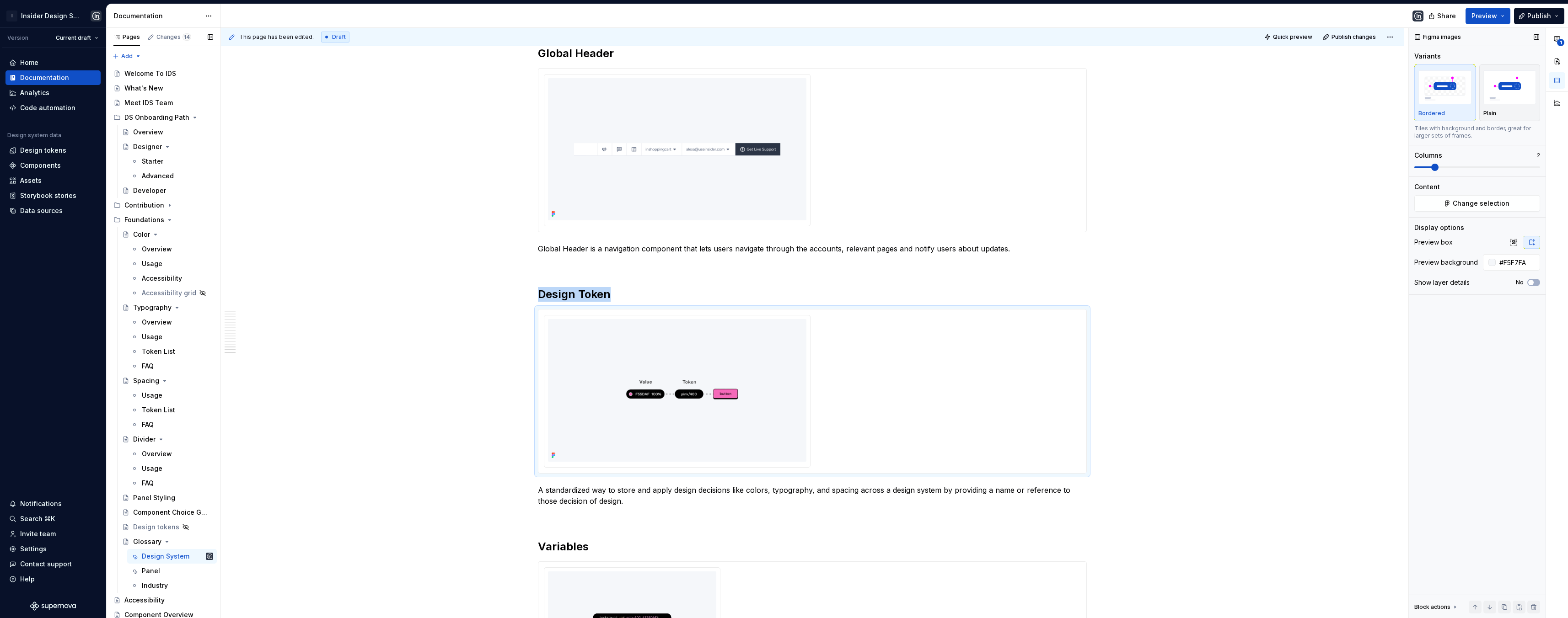
click at [1314, 169] on span at bounding box center [1435, 168] width 7 height 7
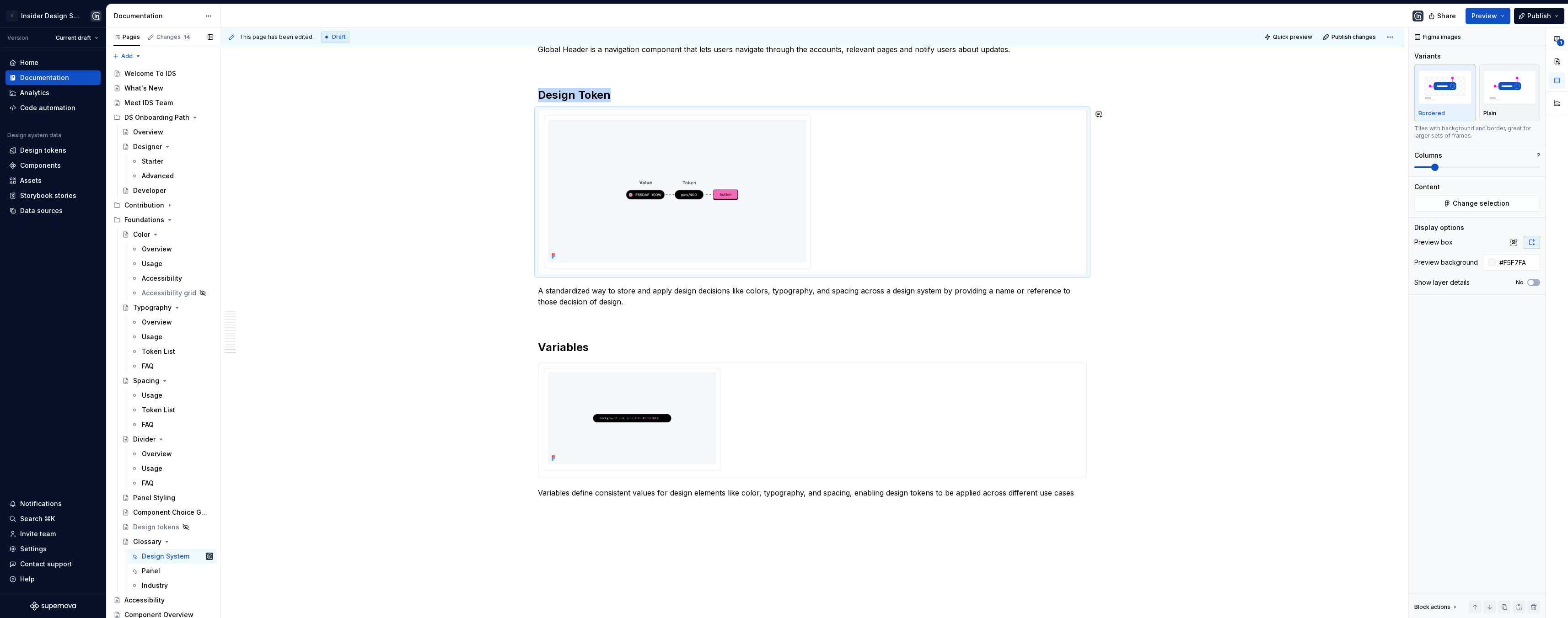
scroll to position [3252, 0]
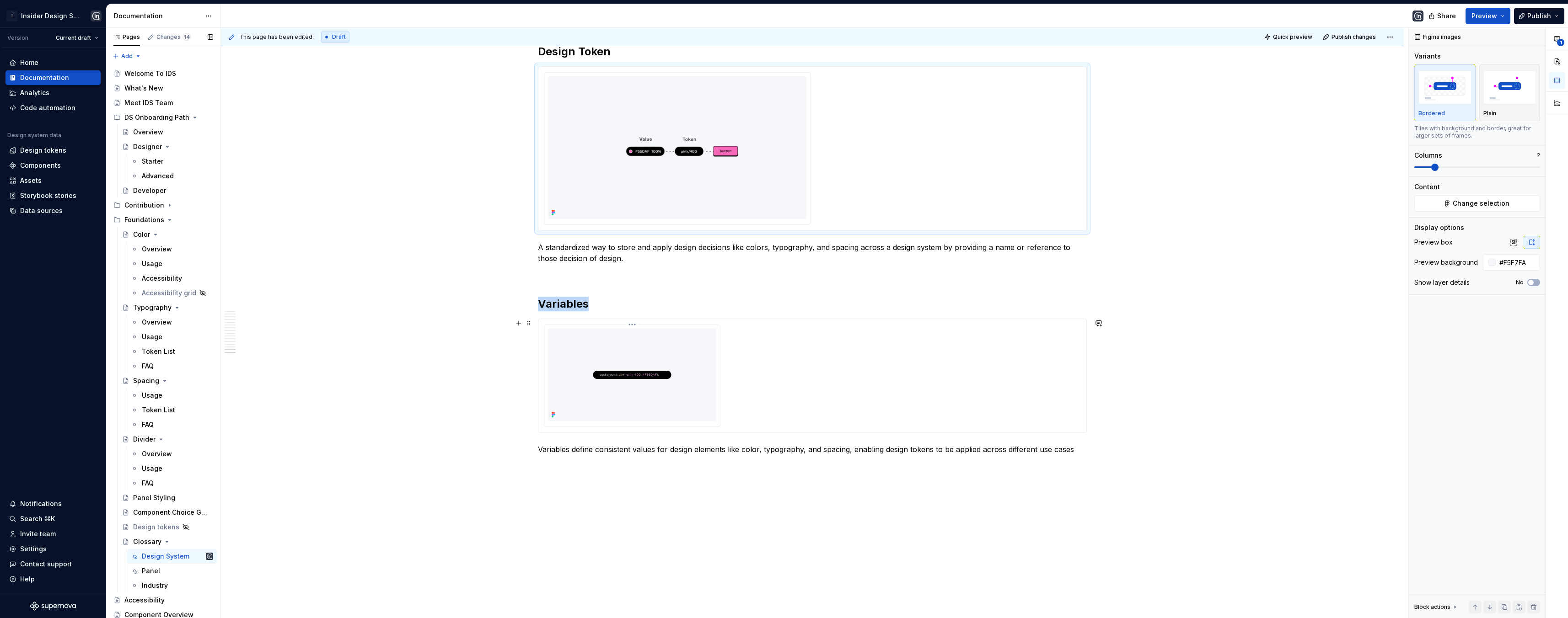
click at [681, 345] on img at bounding box center [632, 375] width 168 height 93
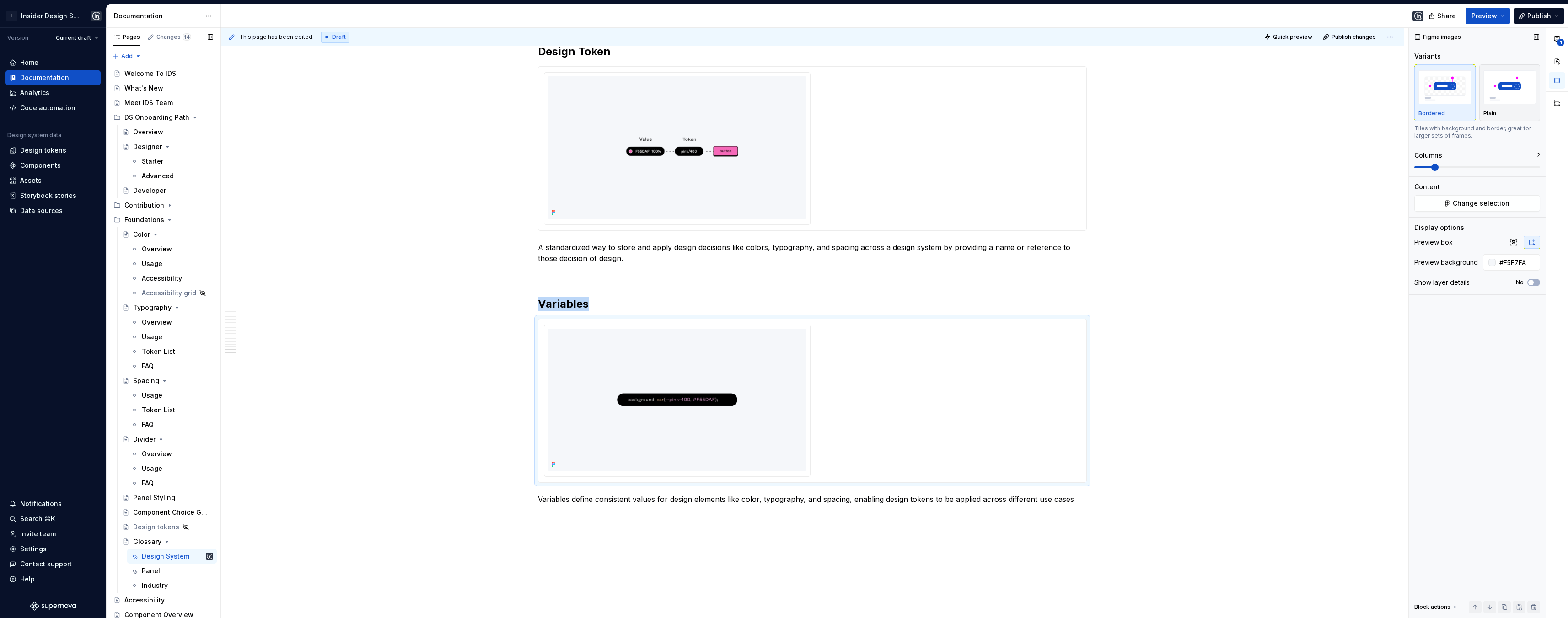
click at [1314, 168] on span at bounding box center [1435, 168] width 7 height 7
click at [1314, 37] on span "Publish changes" at bounding box center [1354, 37] width 44 height 7
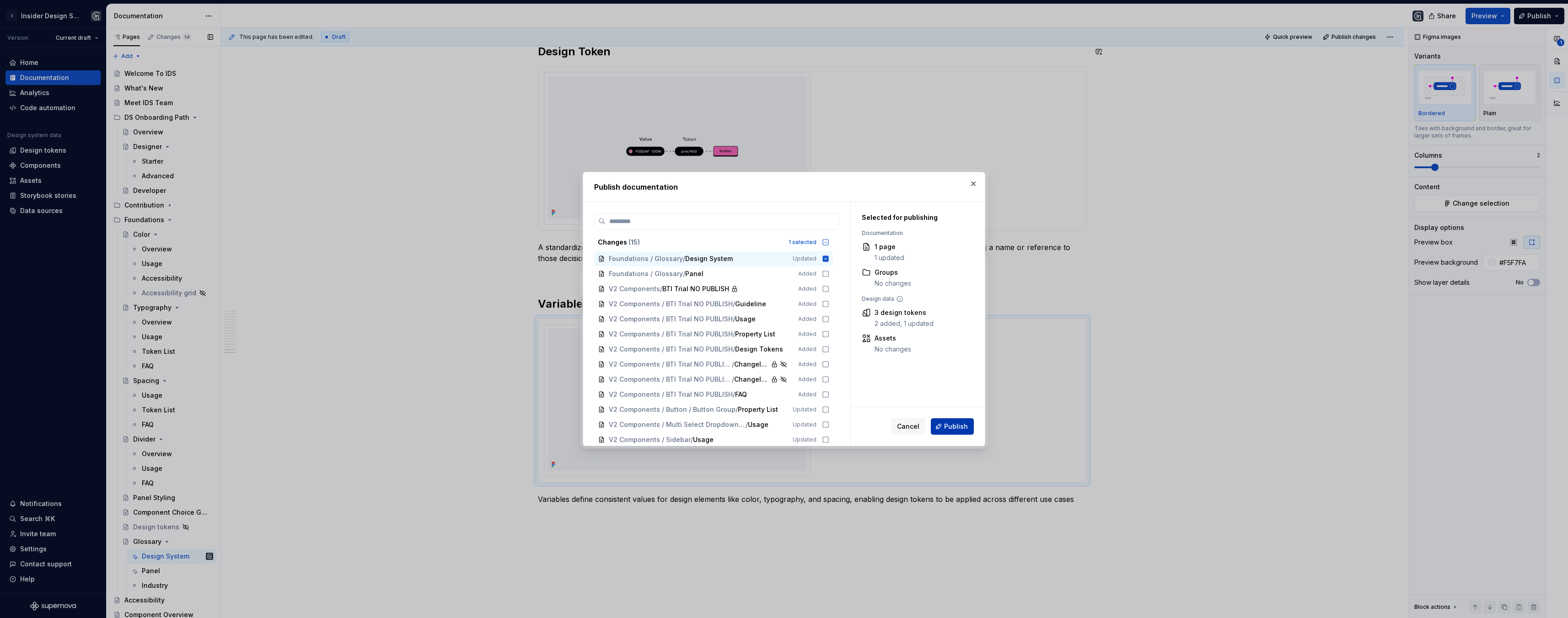
click at [955, 428] on span "Publish" at bounding box center [955, 426] width 24 height 9
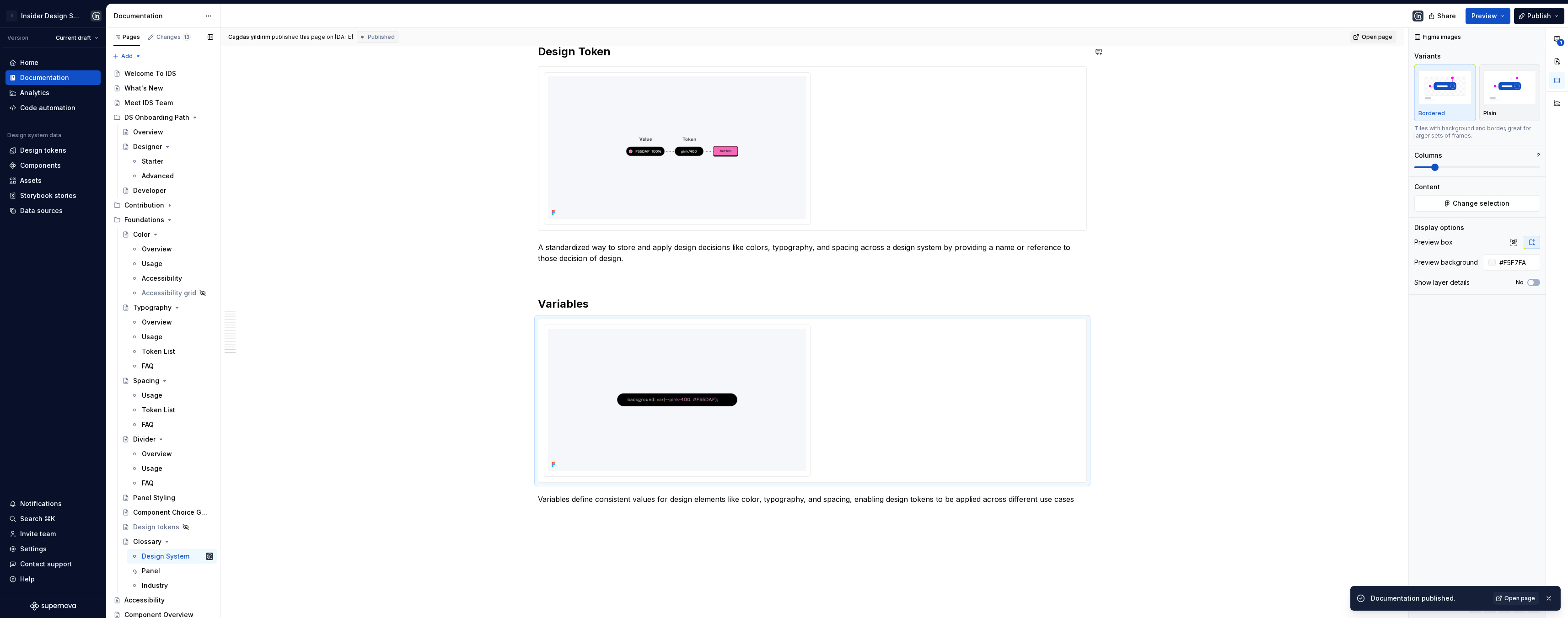
click at [1314, 38] on span "Open page" at bounding box center [1376, 37] width 30 height 7
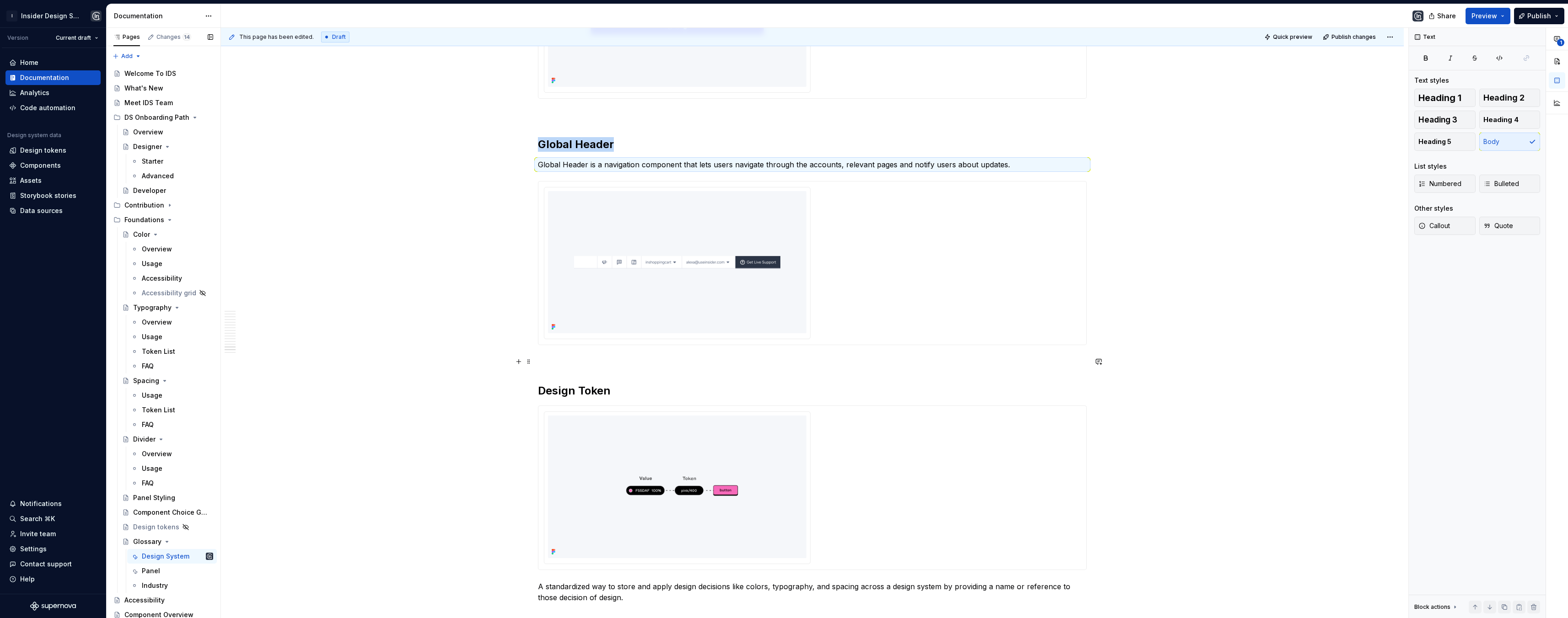
scroll to position [3089, 0]
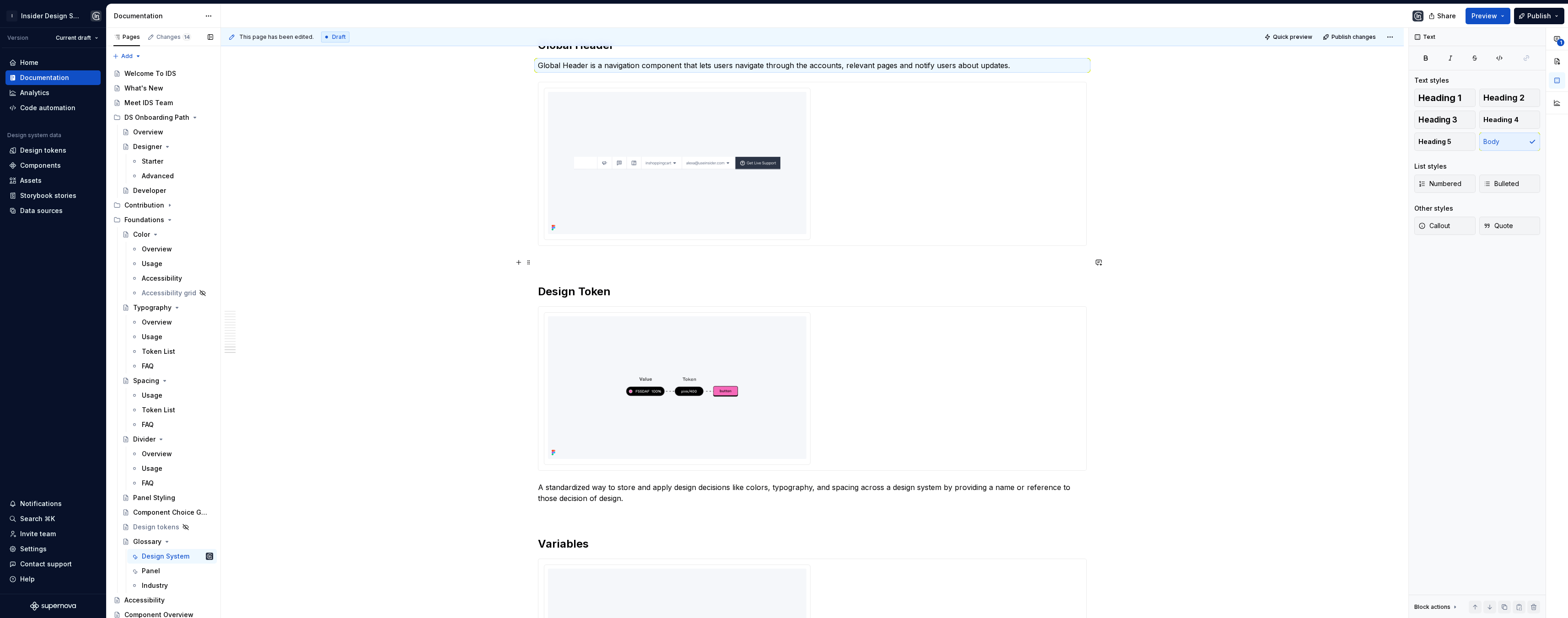
click at [555, 264] on p at bounding box center [812, 262] width 549 height 11
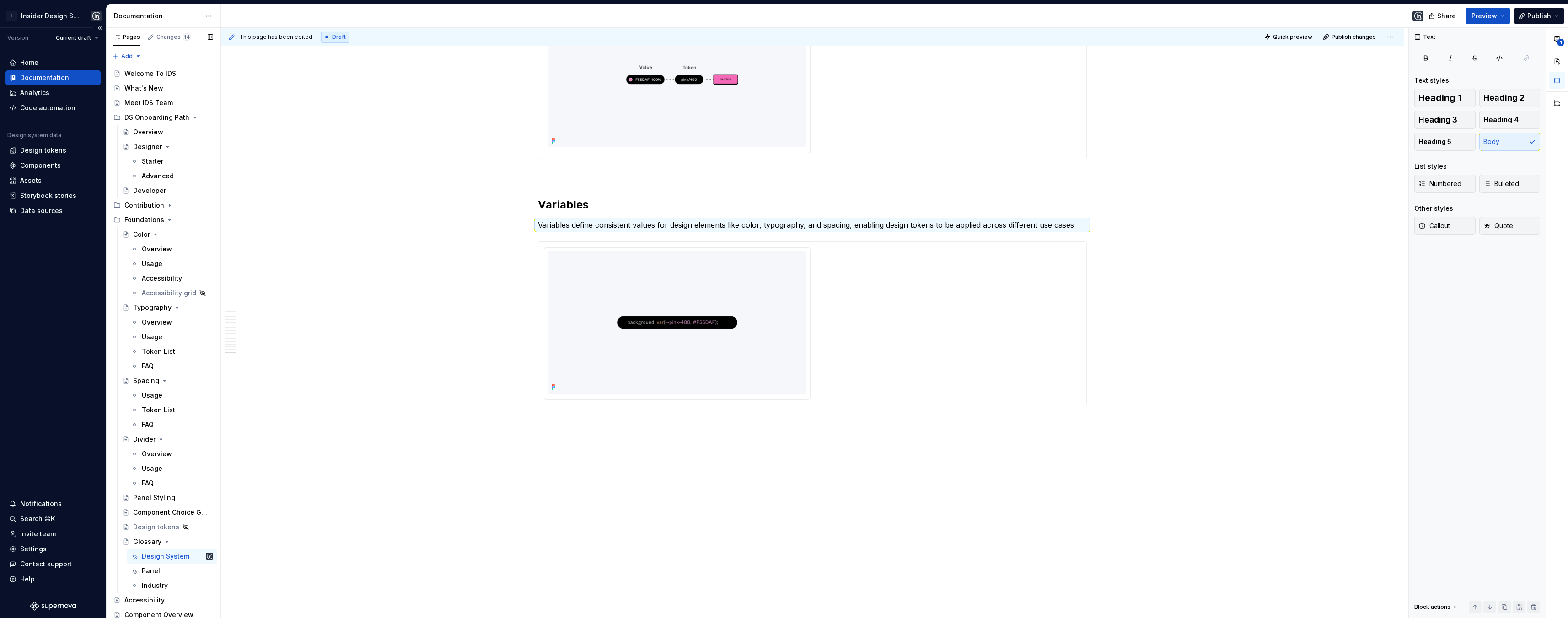
scroll to position [1319, 0]
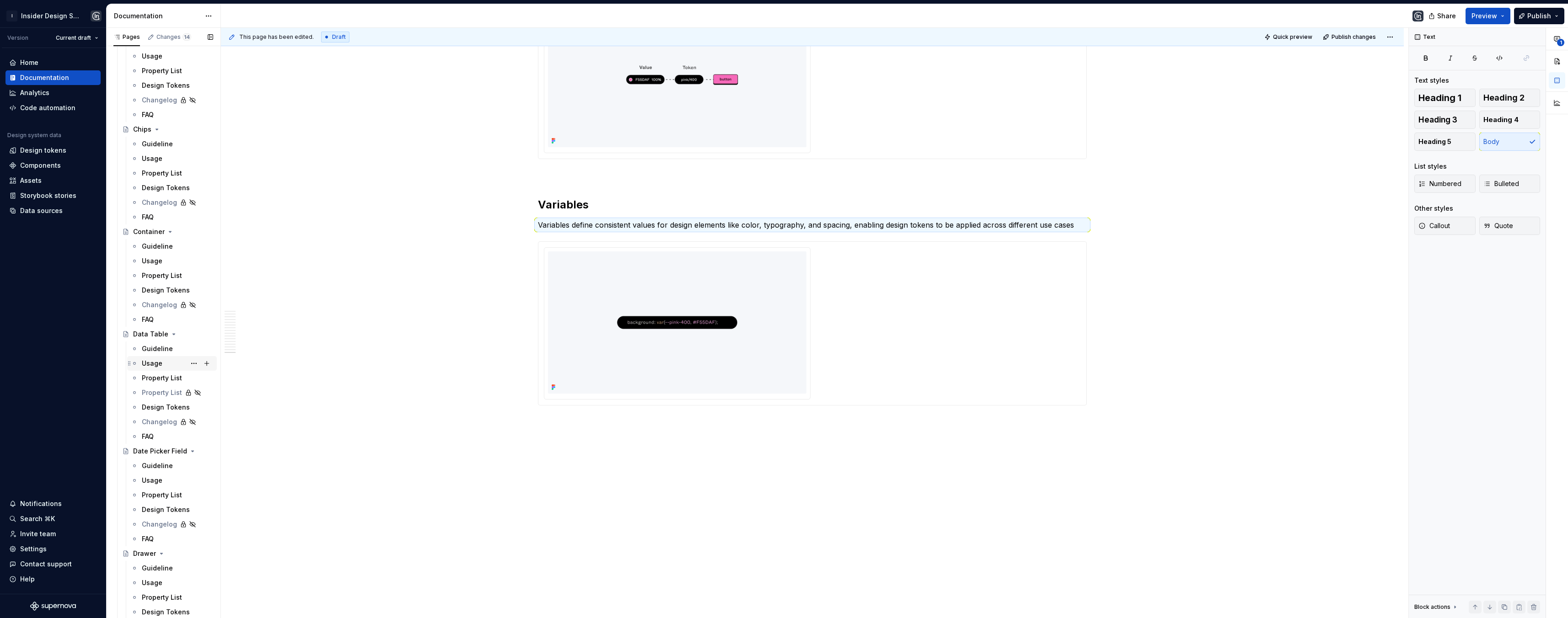
click at [143, 361] on div "Usage" at bounding box center [152, 363] width 21 height 9
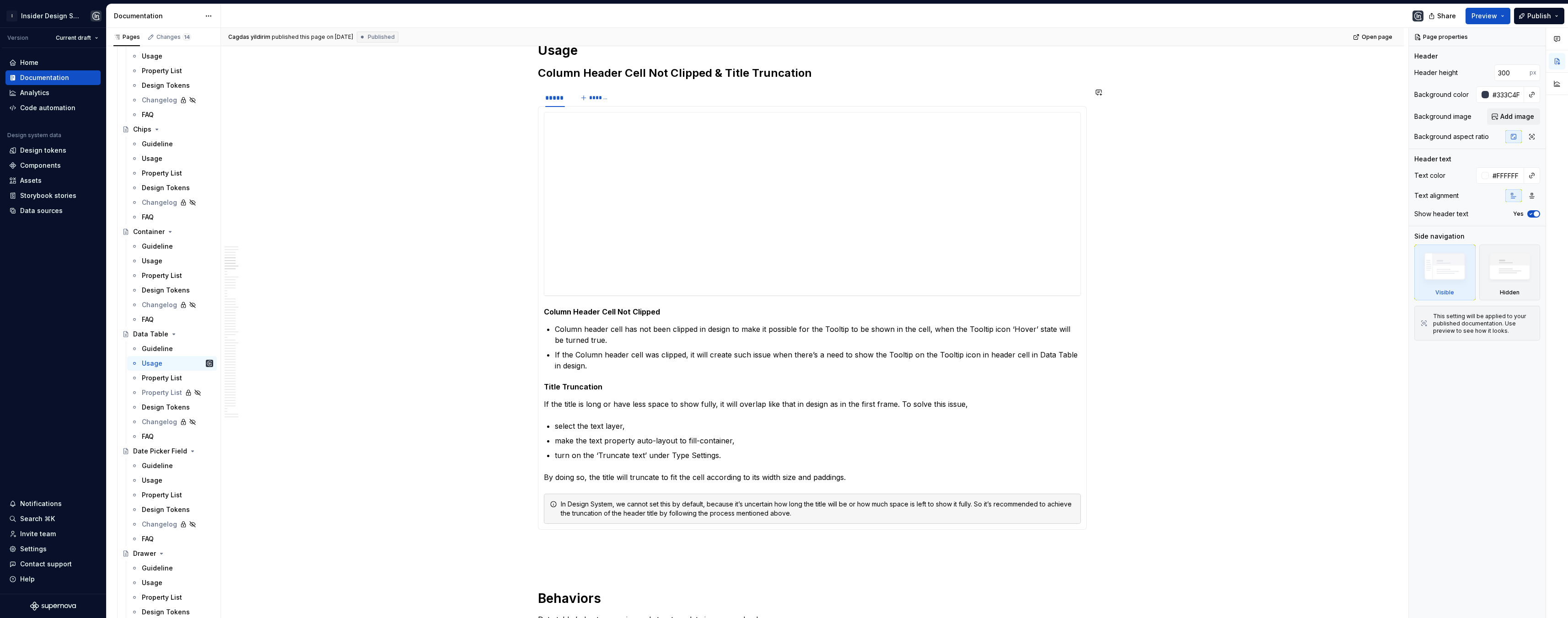
scroll to position [31, 0]
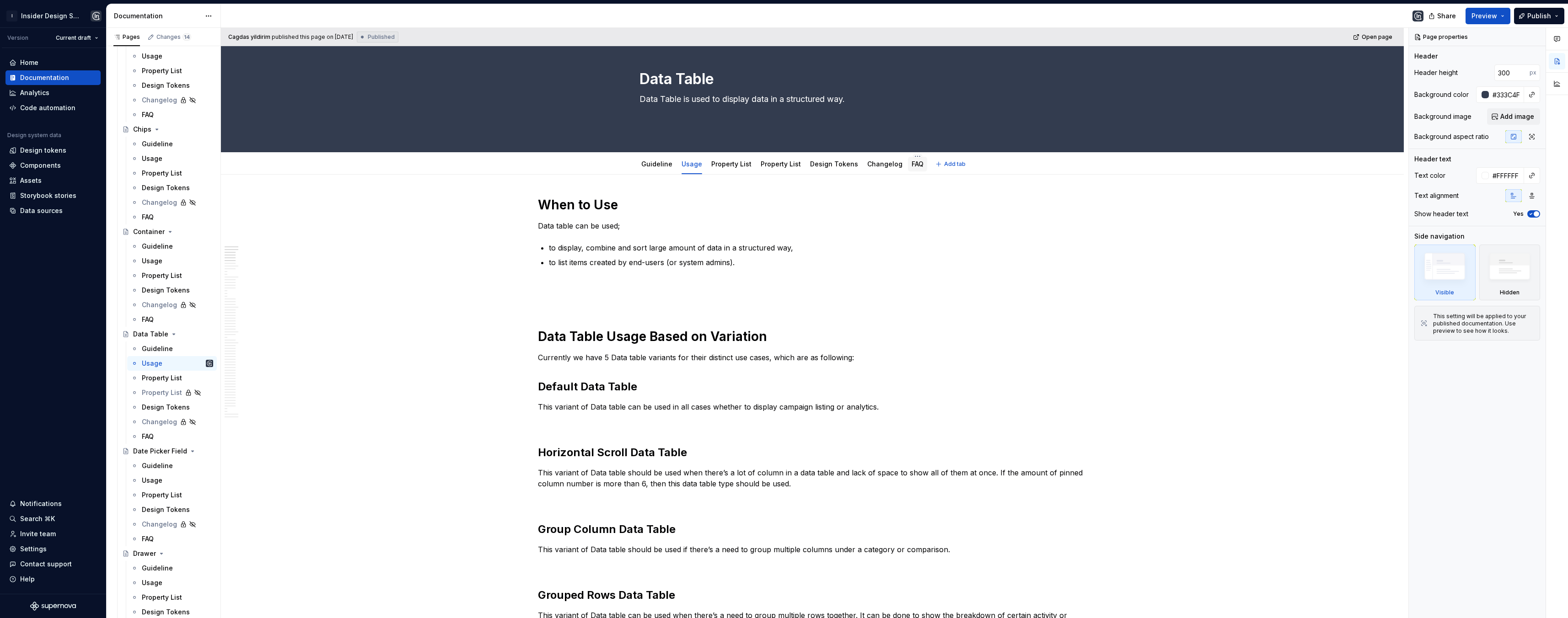
click at [911, 168] on div "FAQ" at bounding box center [917, 164] width 12 height 9
click at [911, 159] on div "FAQ" at bounding box center [917, 164] width 12 height 9
click at [911, 161] on link "FAQ" at bounding box center [917, 164] width 12 height 8
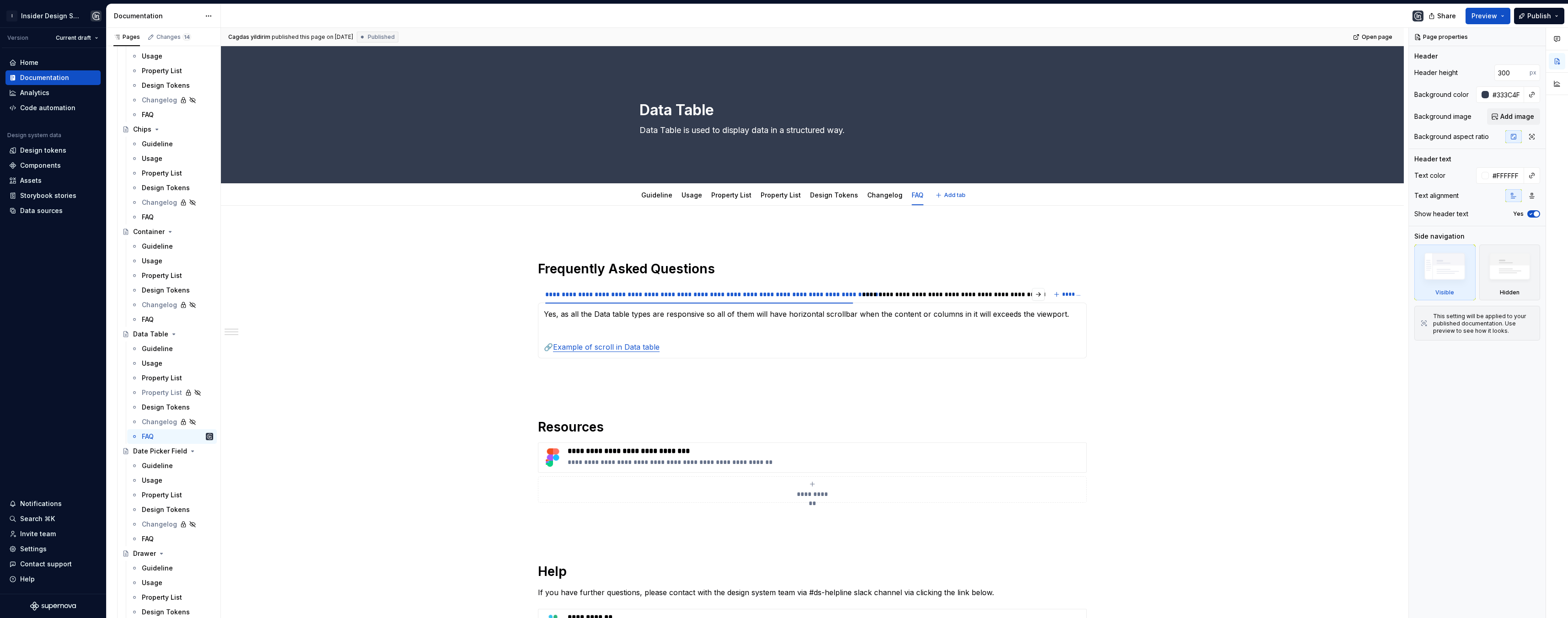
type textarea "*"
click at [1035, 292] on button "button" at bounding box center [1037, 294] width 13 height 13
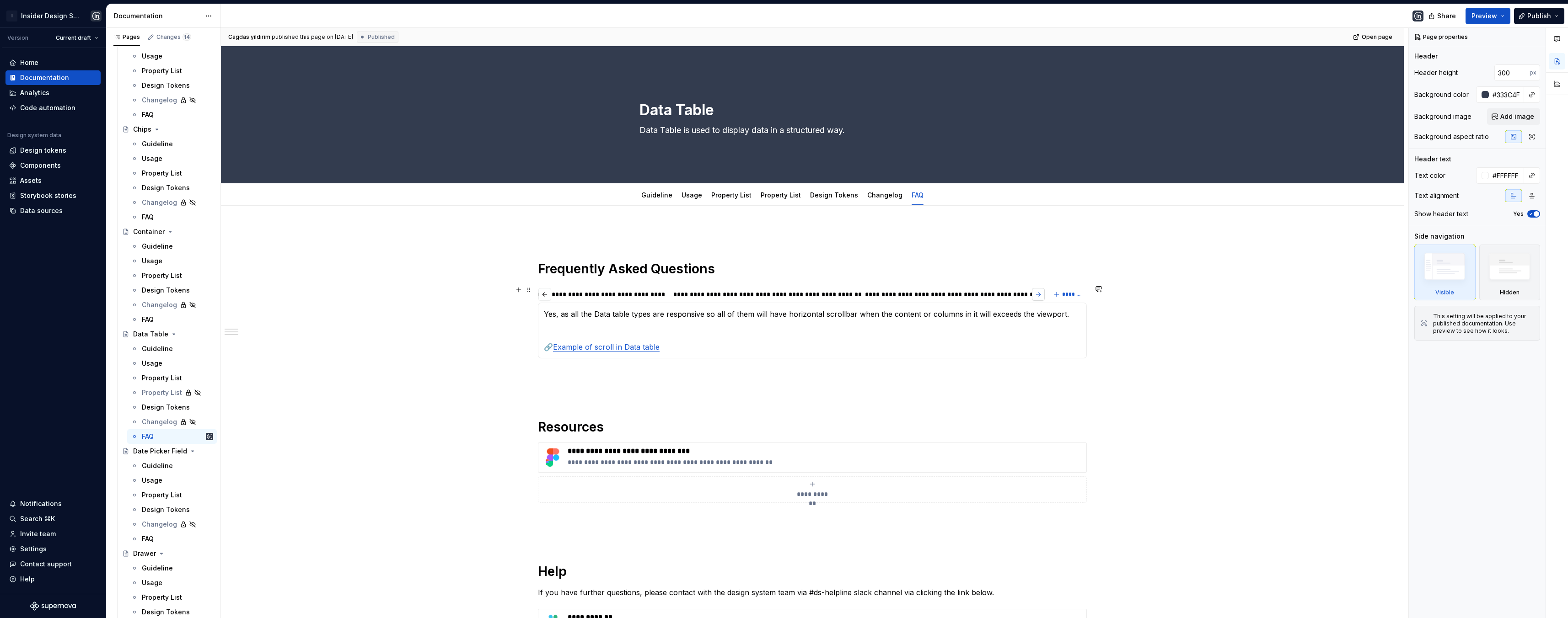
click at [1035, 292] on button "button" at bounding box center [1037, 294] width 13 height 13
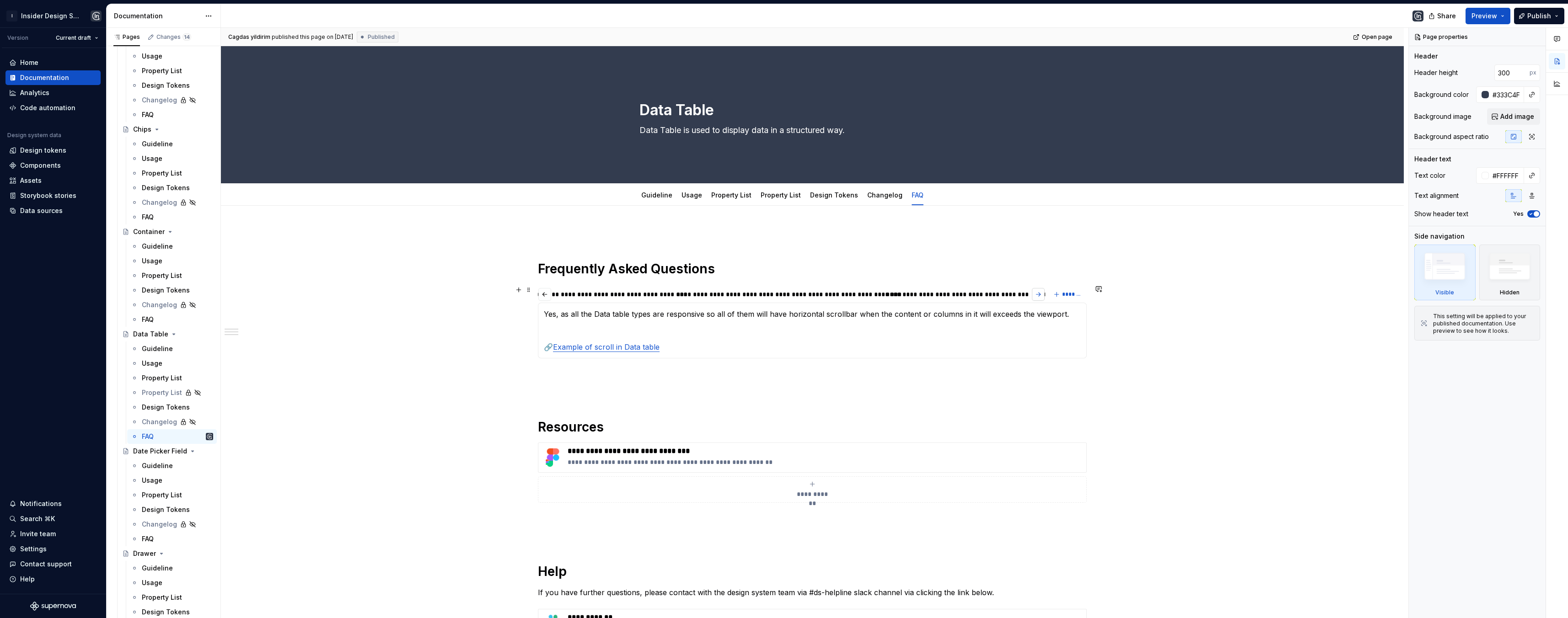
click at [1035, 292] on button "button" at bounding box center [1037, 294] width 13 height 13
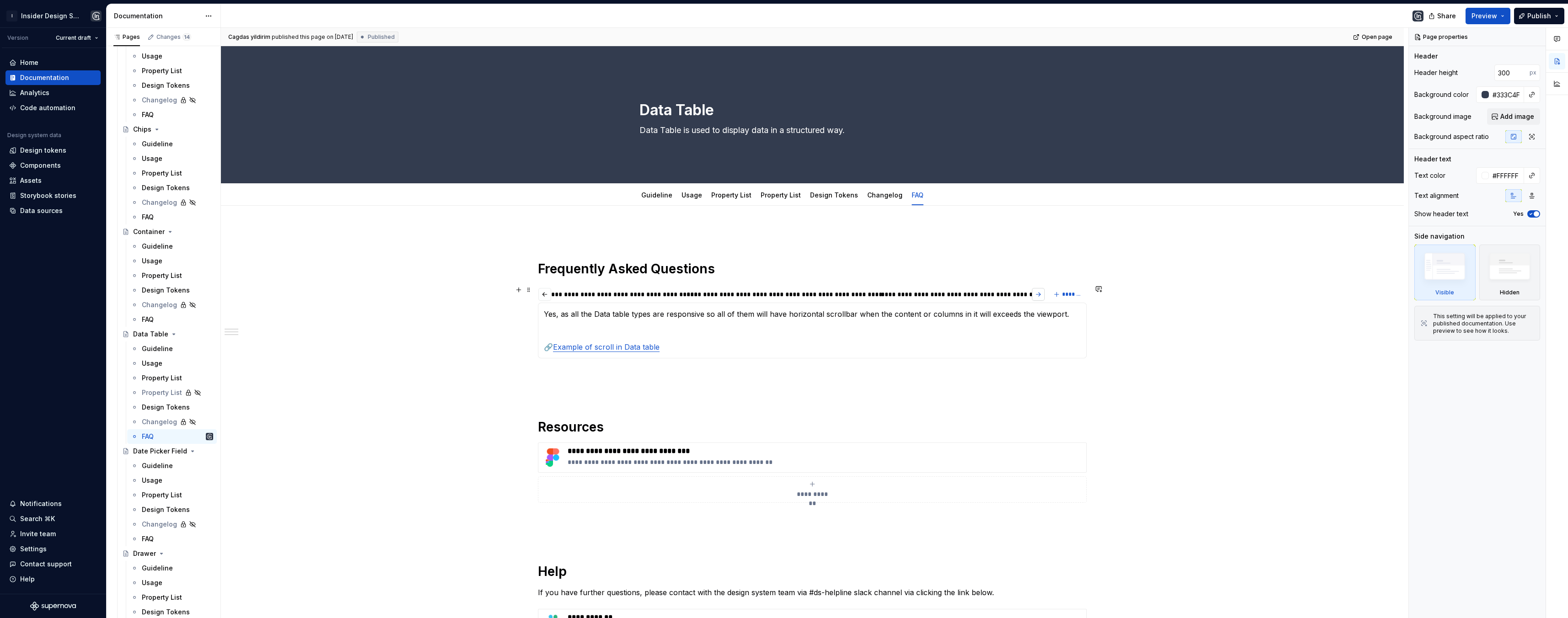
click at [1035, 292] on button "button" at bounding box center [1037, 294] width 13 height 13
click at [1034, 292] on button "button" at bounding box center [1037, 294] width 13 height 13
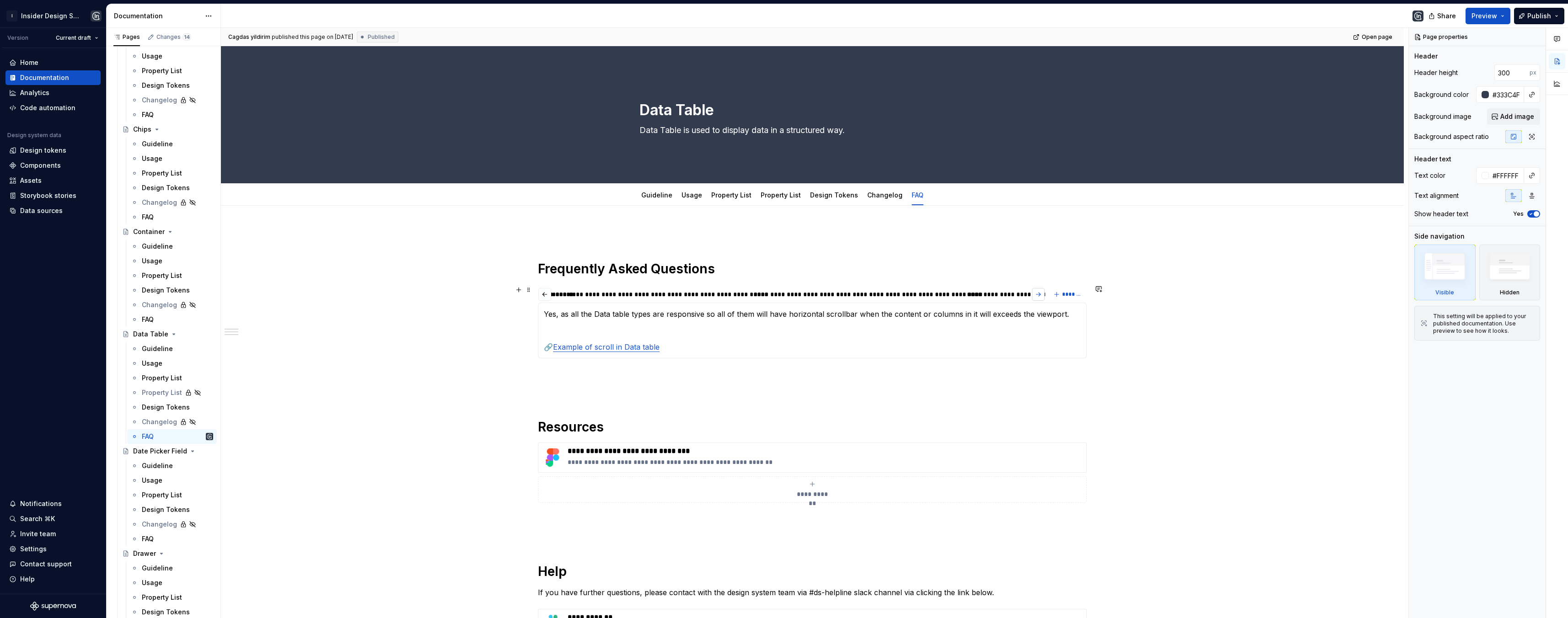
click at [1034, 292] on button "button" at bounding box center [1037, 294] width 13 height 13
click at [1034, 292] on div "**********" at bounding box center [916, 294] width 243 height 9
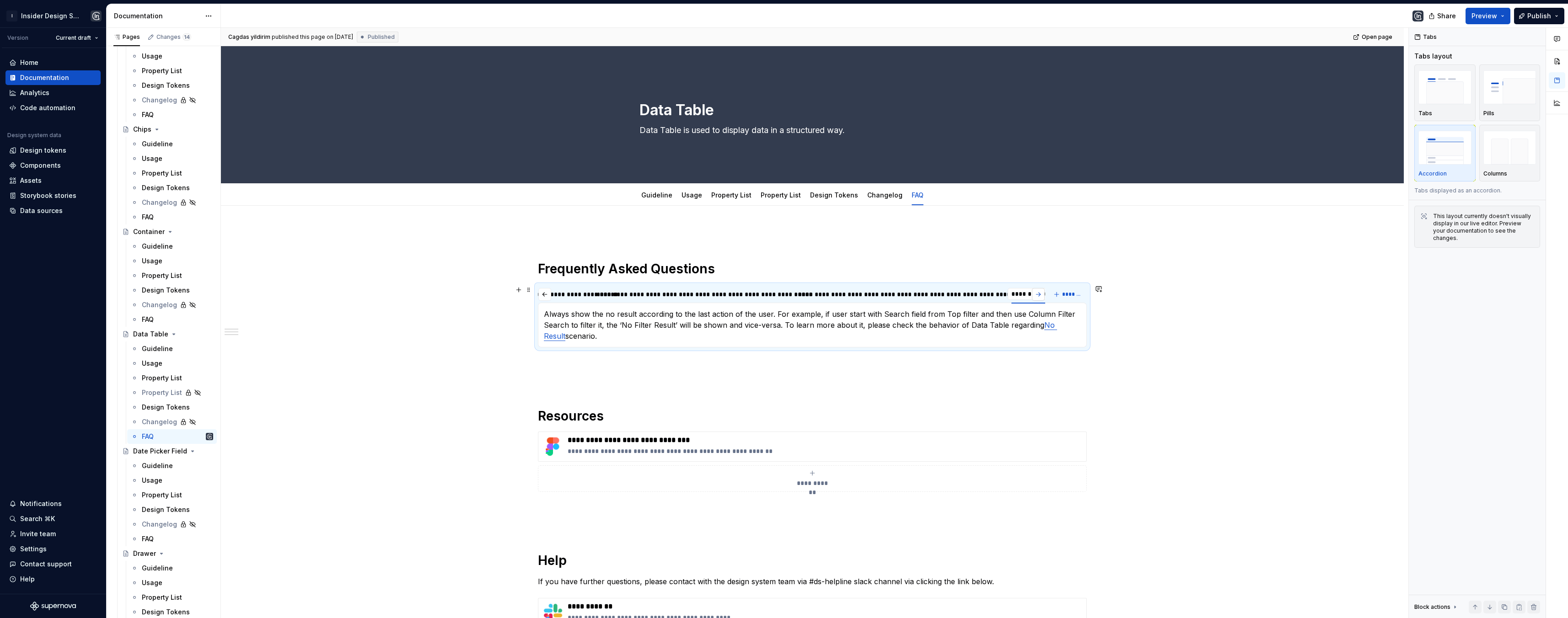
click at [1034, 292] on button "button" at bounding box center [1037, 294] width 13 height 13
click at [1034, 292] on div "**********" at bounding box center [916, 294] width 243 height 9
click at [1068, 293] on span "*******" at bounding box center [1072, 295] width 21 height 7
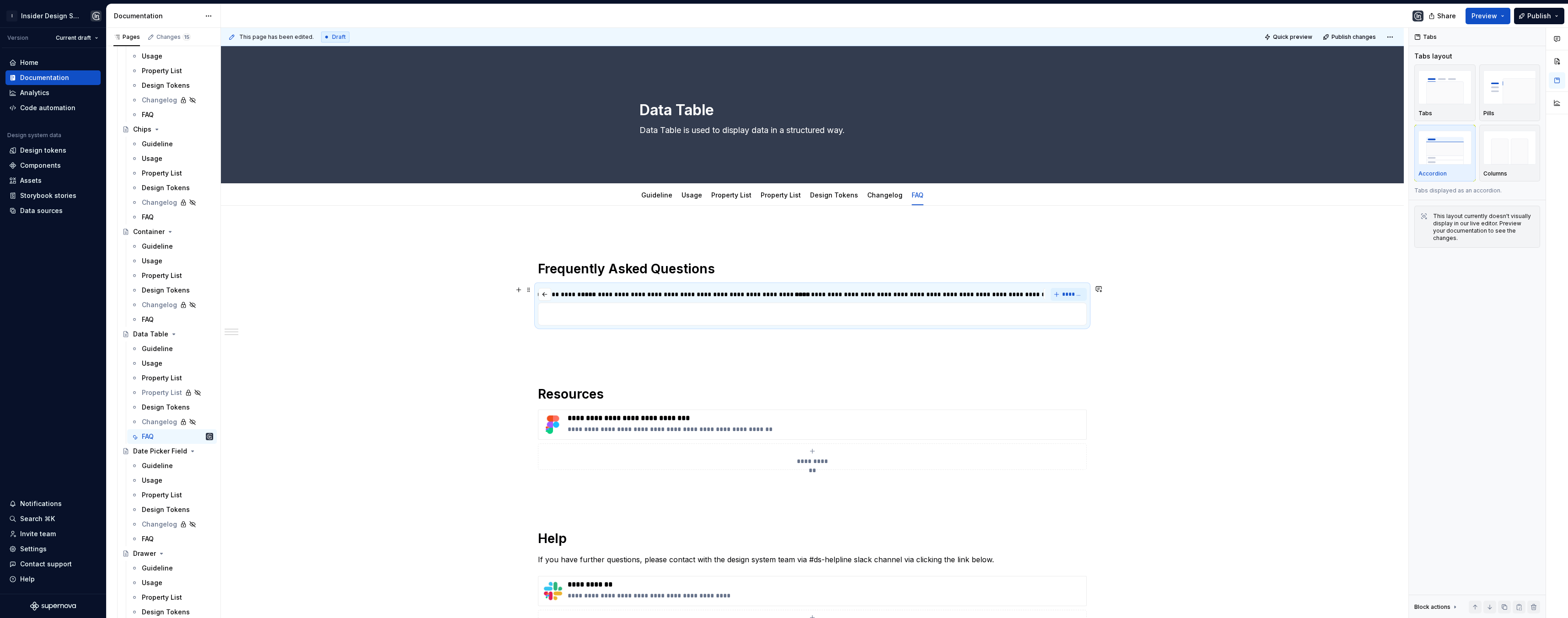
scroll to position [0, 2807]
type input "***"
type textarea "*"
click at [950, 296] on input "**********" at bounding box center [938, 294] width 207 height 16
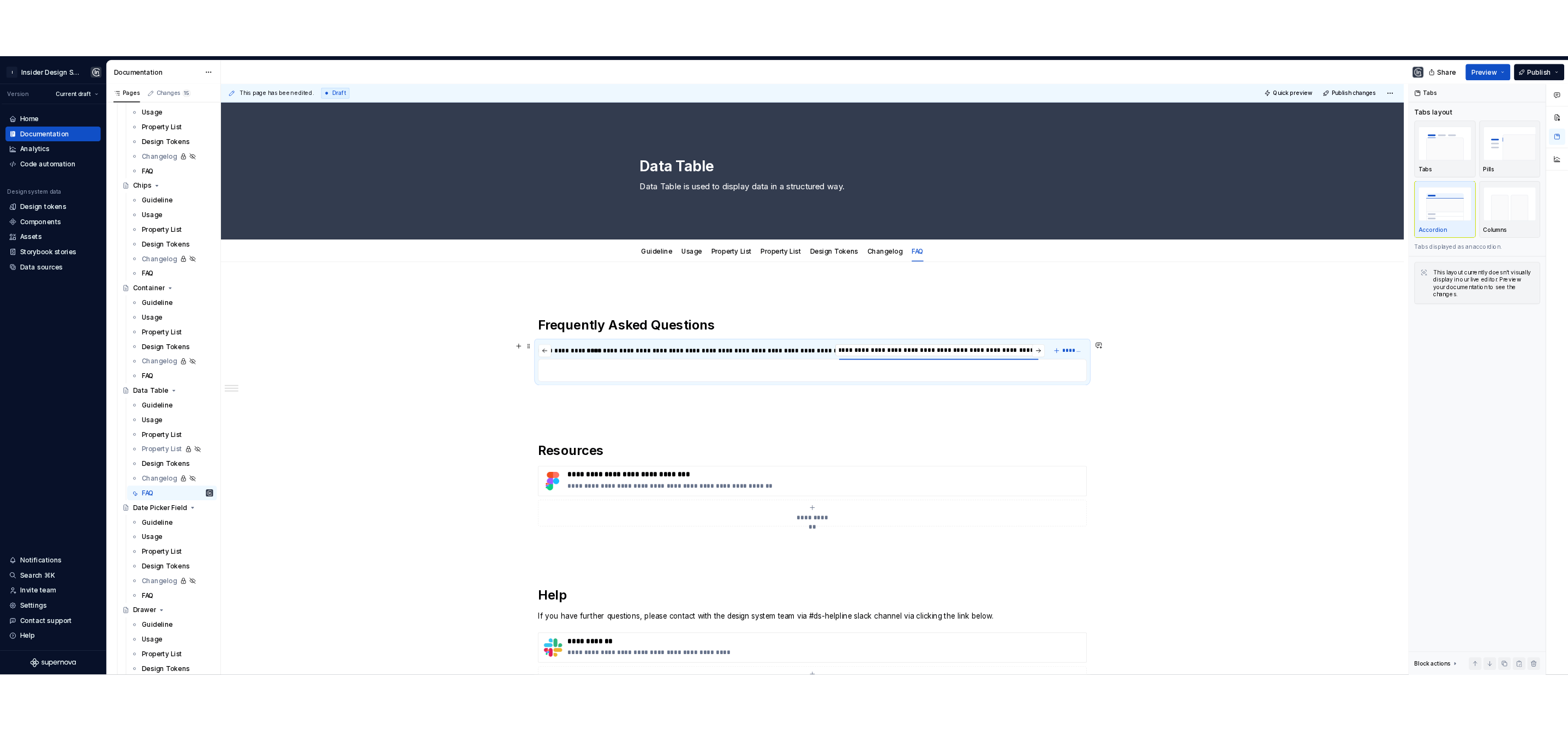
scroll to position [0, 3555]
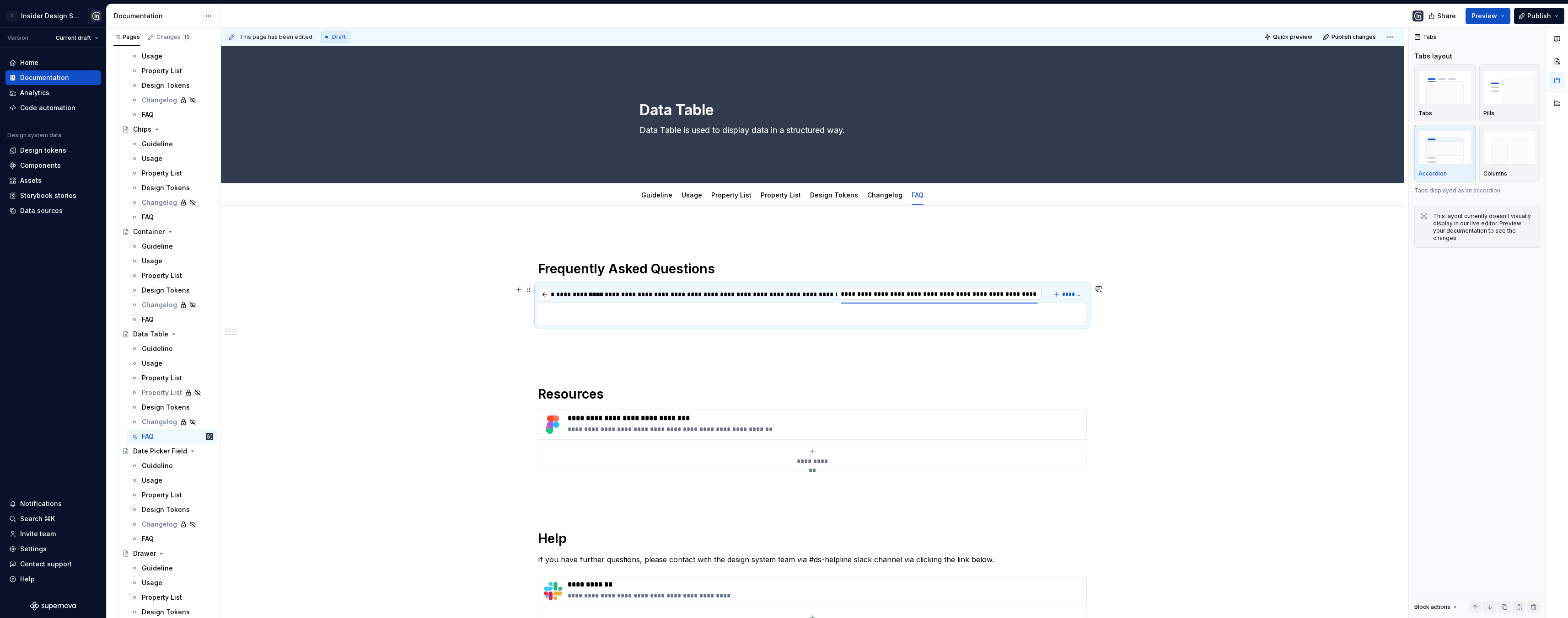
type input "**********"
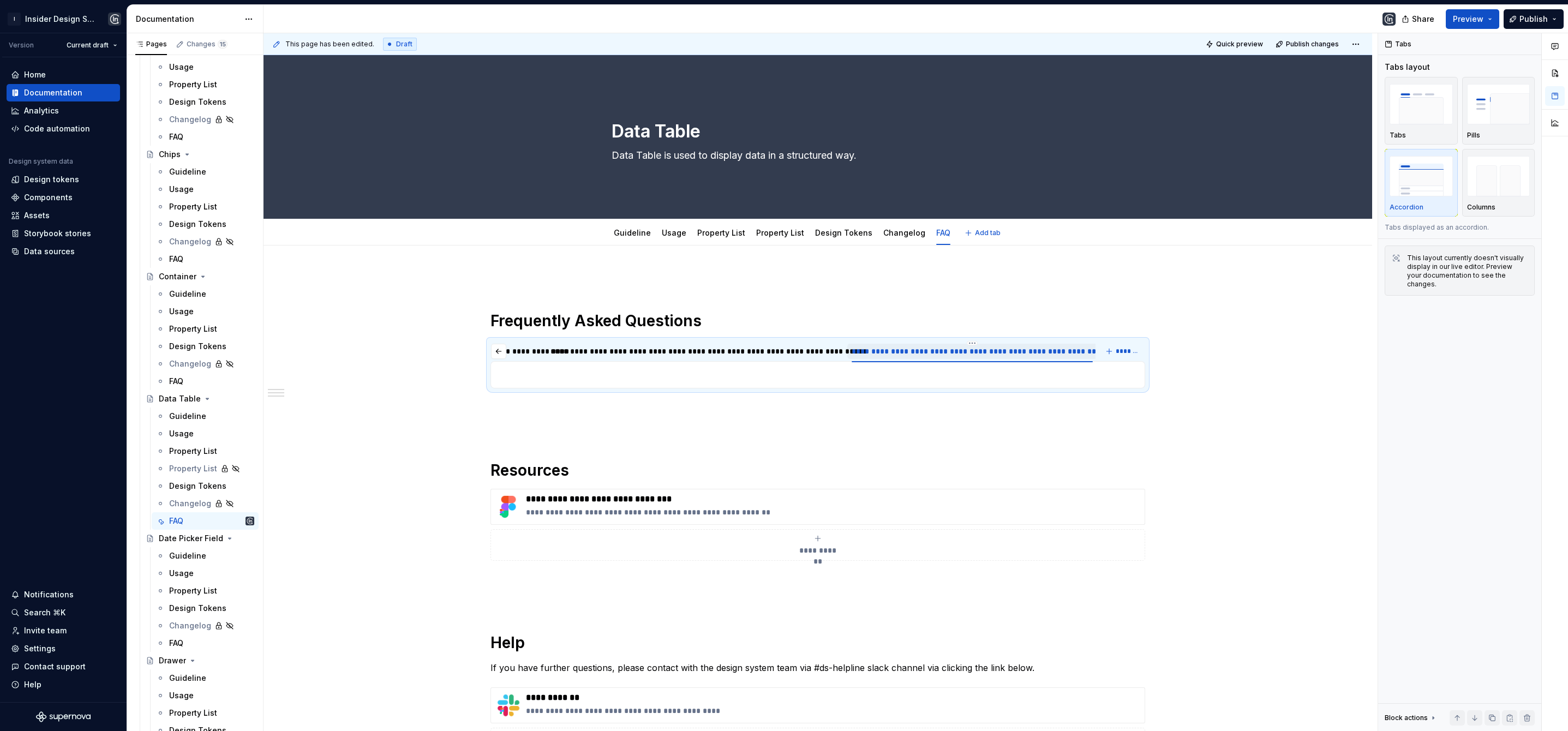
type textarea "*"
click at [621, 378] on p at bounding box center [817, 375] width 641 height 13
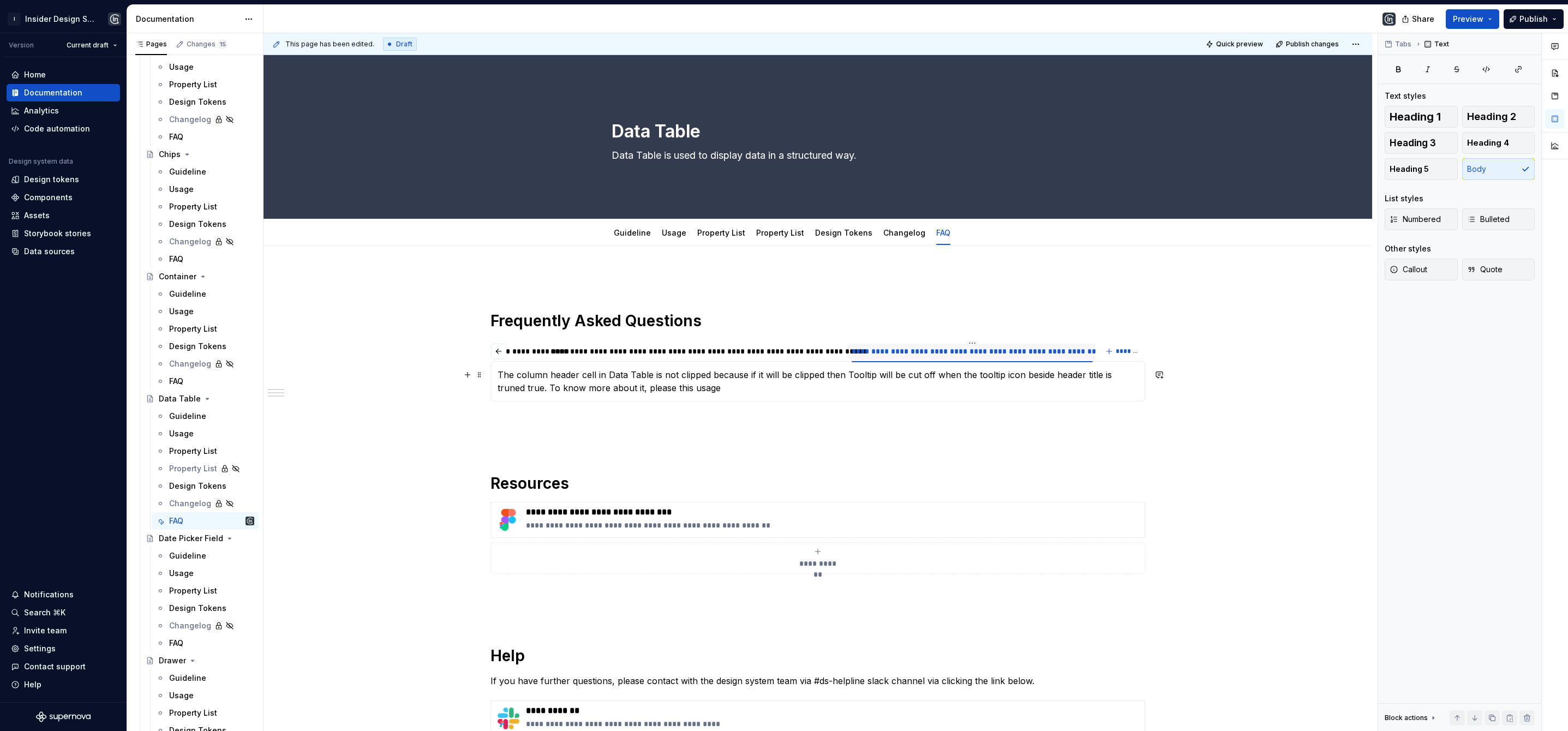
click at [671, 387] on p "The column header cell in Data Table is not clipped because if it will be clipp…" at bounding box center [817, 382] width 641 height 26
click at [762, 391] on p "The column header cell in Data Table is not clipped because if it will be clipp…" at bounding box center [817, 382] width 641 height 26
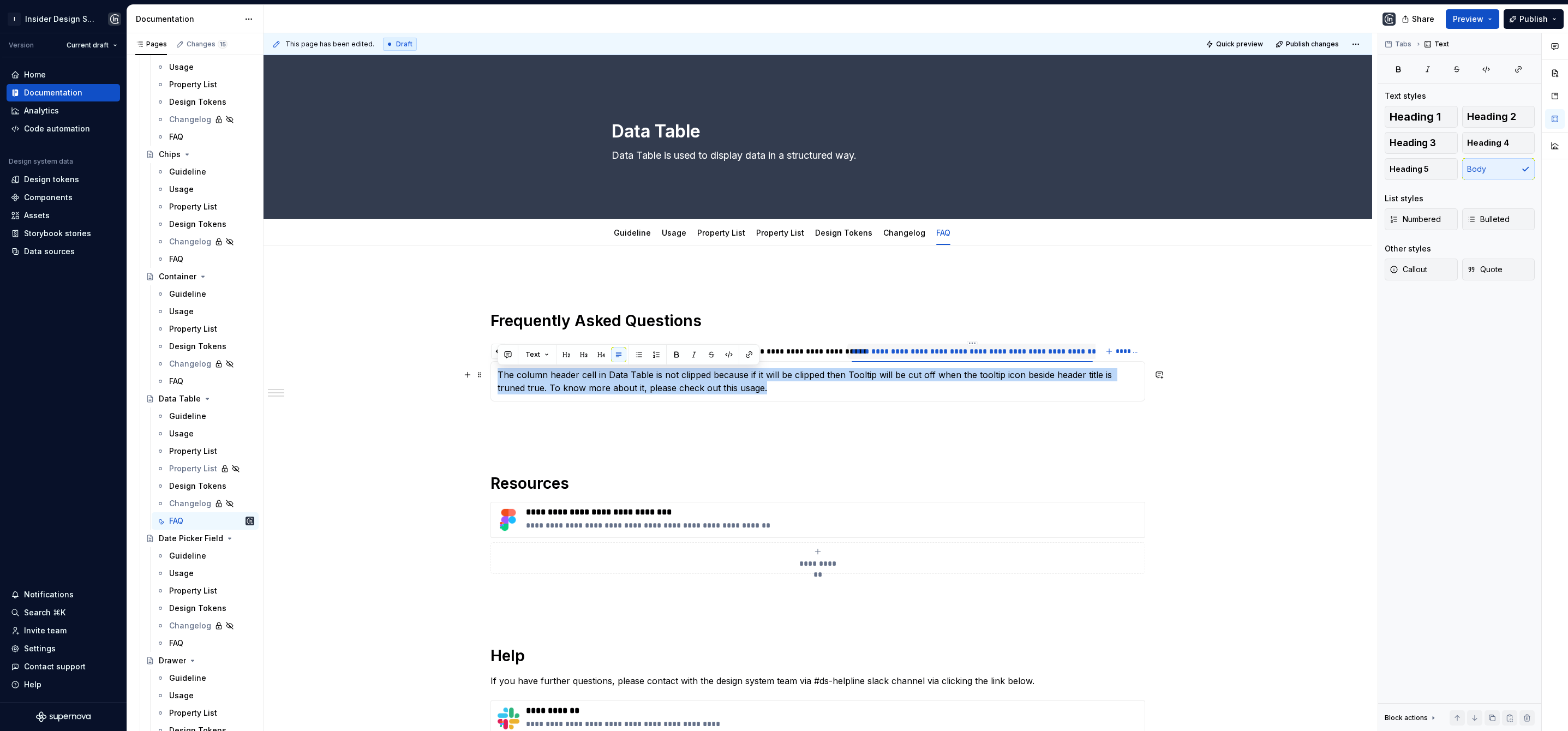
click at [559, 386] on p "The column header cell in Data Table is not clipped because if it will be clipp…" at bounding box center [817, 382] width 641 height 26
drag, startPoint x: 545, startPoint y: 390, endPoint x: 493, endPoint y: 374, distance: 54.4
click at [493, 374] on div "Yes, as all the Data table types are responsive so all of them will have horizo…" at bounding box center [817, 382] width 655 height 41
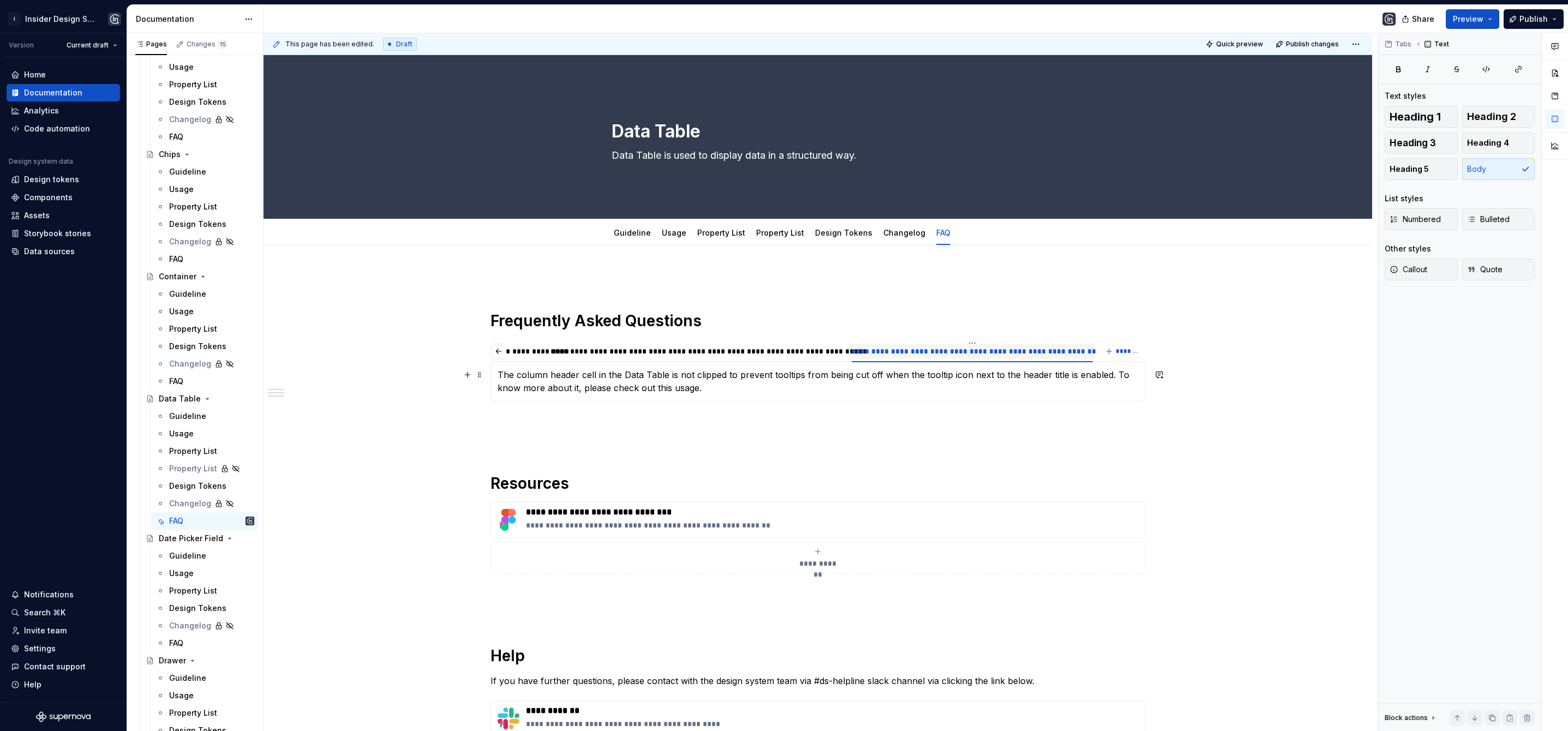
click at [965, 375] on p "The column header cell in the Data Table is not clipped to prevent tooltips fro…" at bounding box center [817, 382] width 641 height 26
drag, startPoint x: 531, startPoint y: 389, endPoint x: 496, endPoint y: 387, distance: 35.1
click at [497, 387] on p "The column header cell in the Data Table is not clipped to prevent tooltips fro…" at bounding box center [817, 382] width 641 height 26
click at [1558, 19] on button "Publish" at bounding box center [1534, 19] width 60 height 19
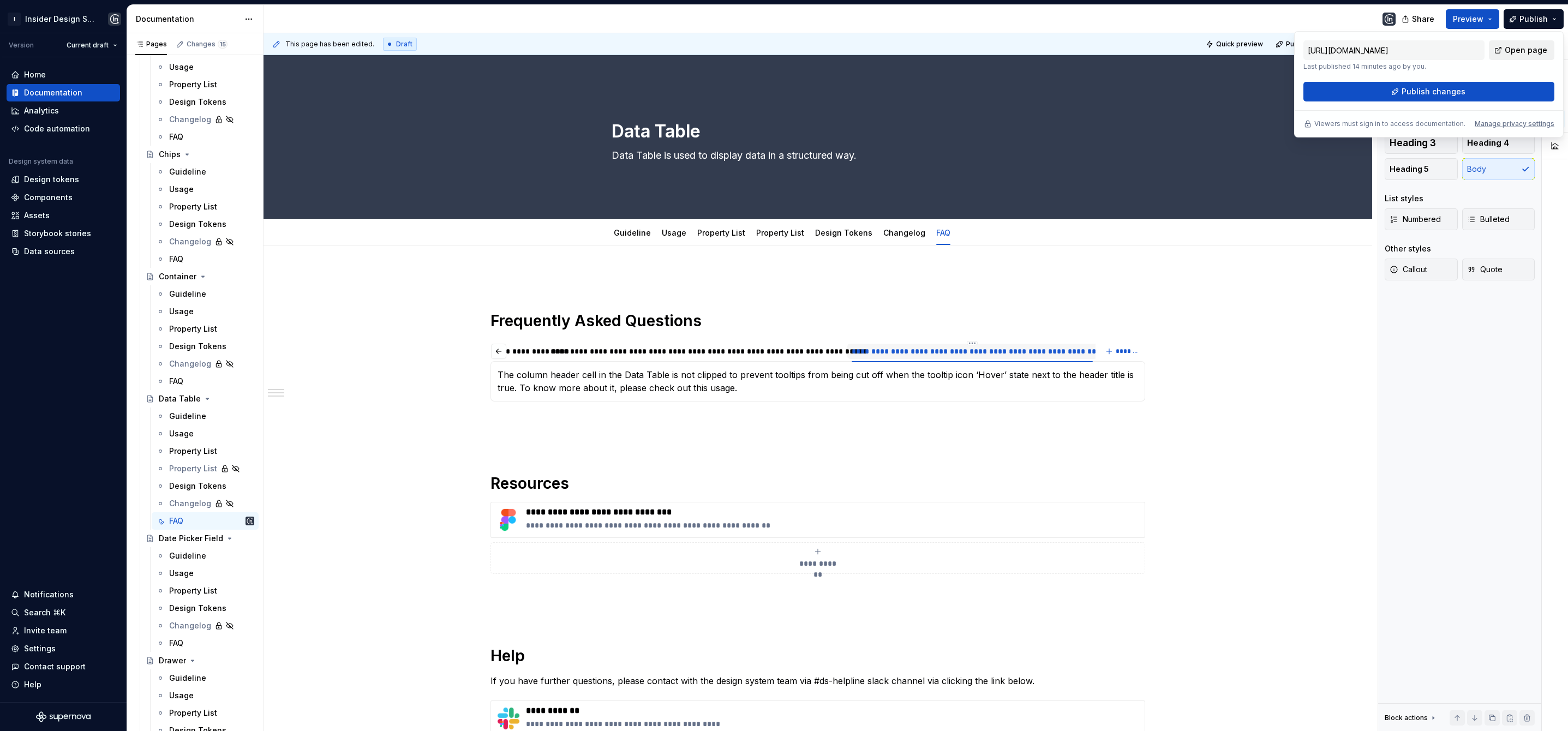
click at [1538, 45] on span "Open page" at bounding box center [1526, 50] width 42 height 11
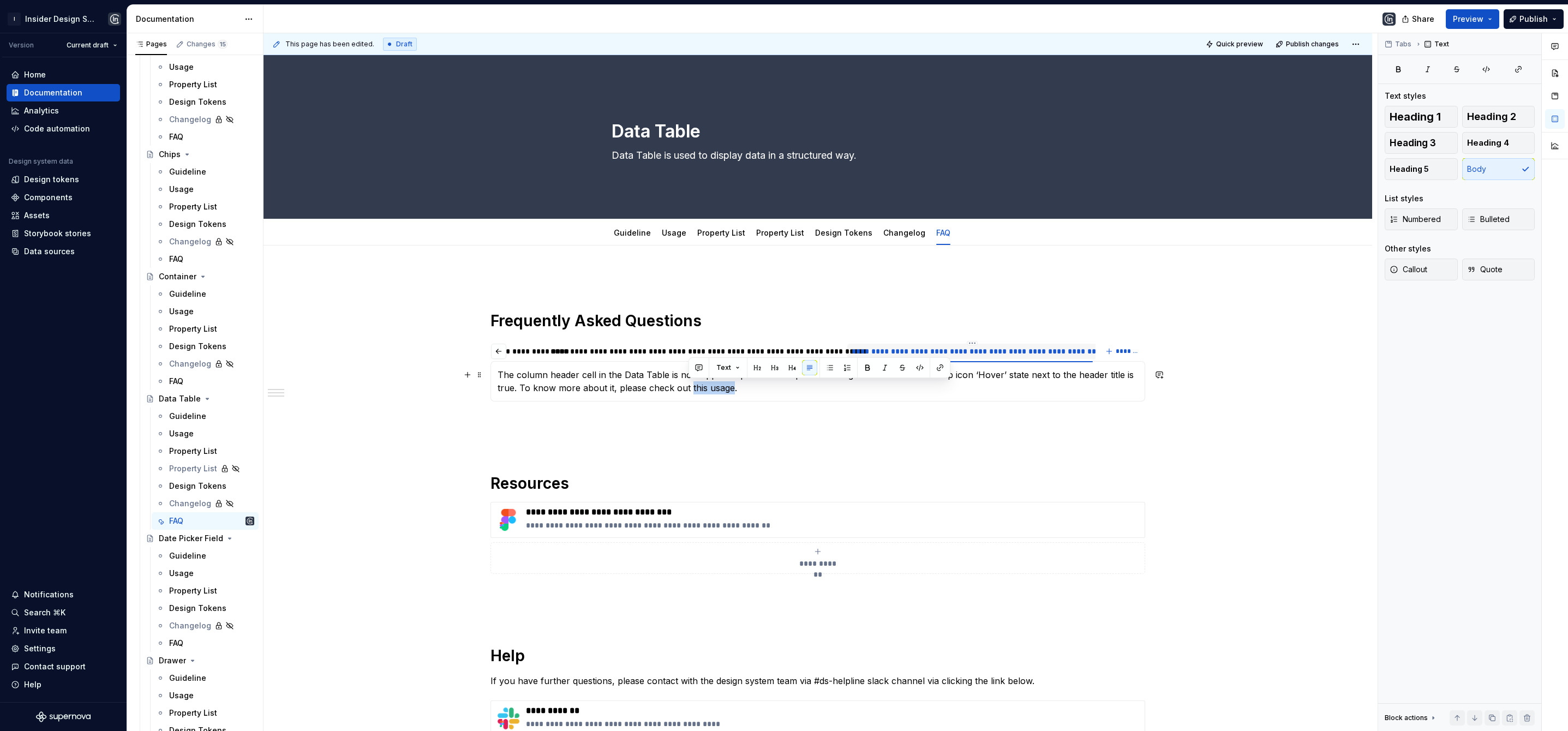
drag, startPoint x: 687, startPoint y: 389, endPoint x: 728, endPoint y: 393, distance: 41.2
click at [728, 393] on p "The column header cell in the Data Table is not clipped to prevent tooltips fro…" at bounding box center [817, 382] width 641 height 26
click at [739, 391] on p "The column header cell in the Data Table is not clipped to prevent tooltips fro…" at bounding box center [817, 382] width 641 height 26
click at [1293, 46] on span "Publish changes" at bounding box center [1312, 44] width 53 height 9
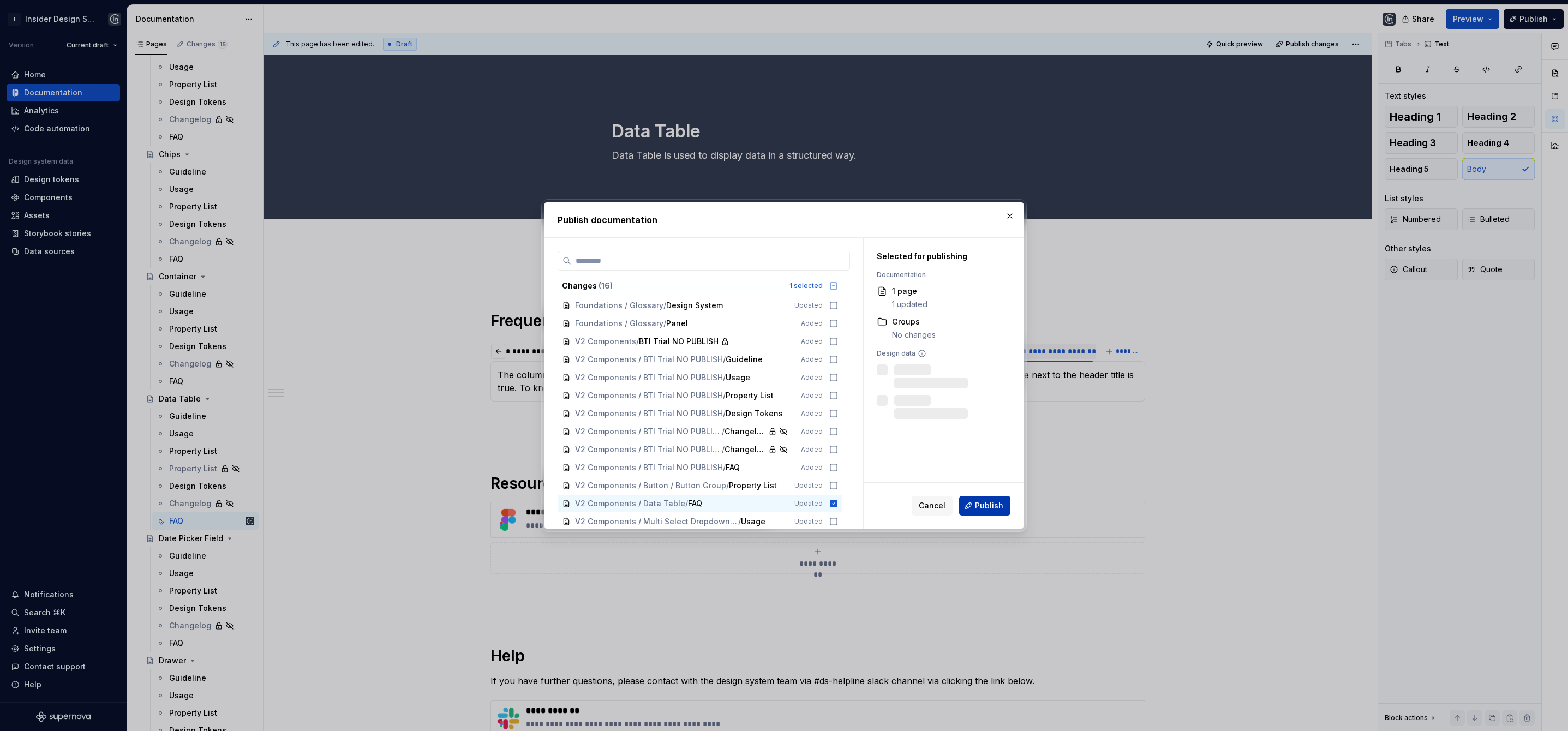
click at [992, 504] on span "Publish" at bounding box center [989, 506] width 28 height 11
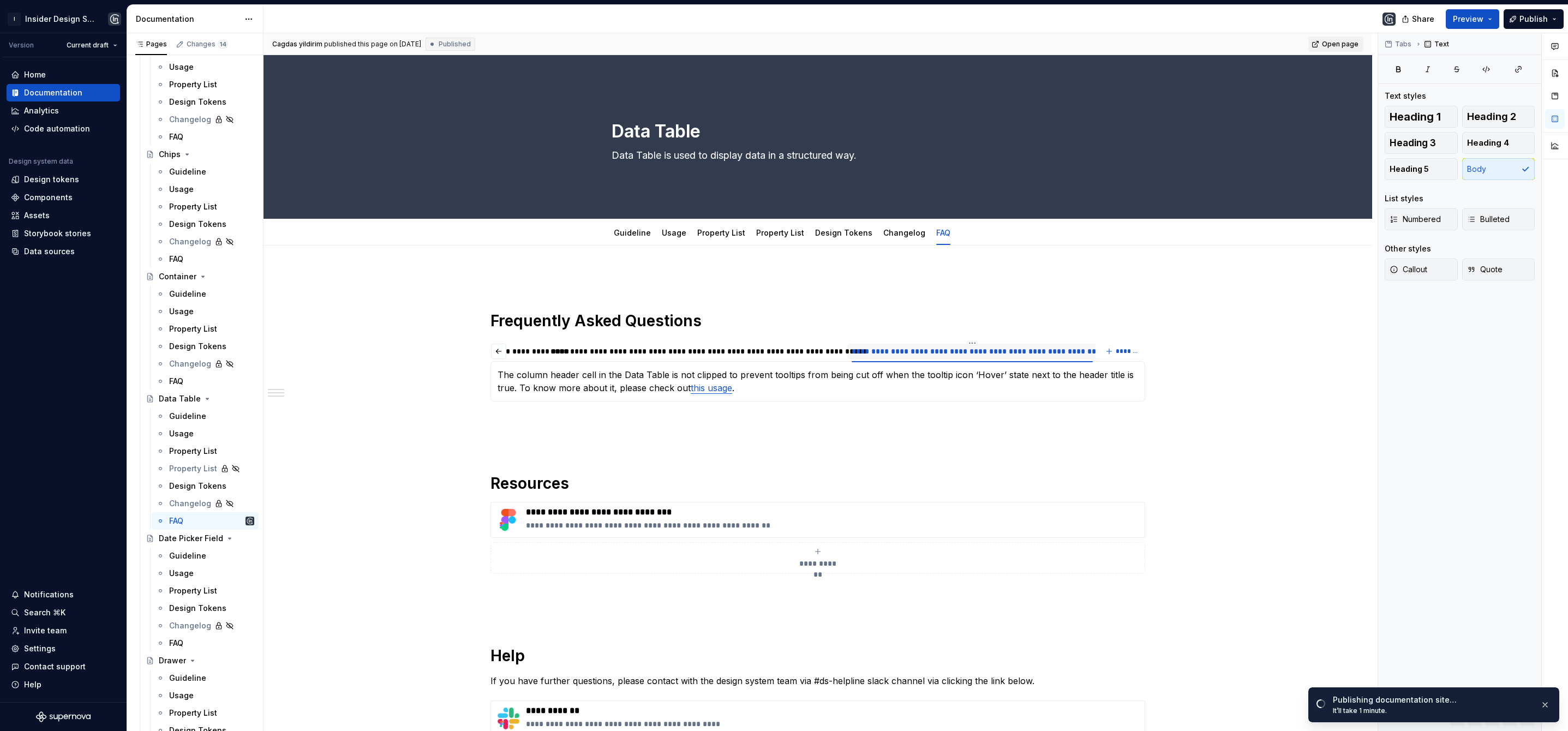
click at [1334, 41] on span "Open page" at bounding box center [1340, 44] width 36 height 9
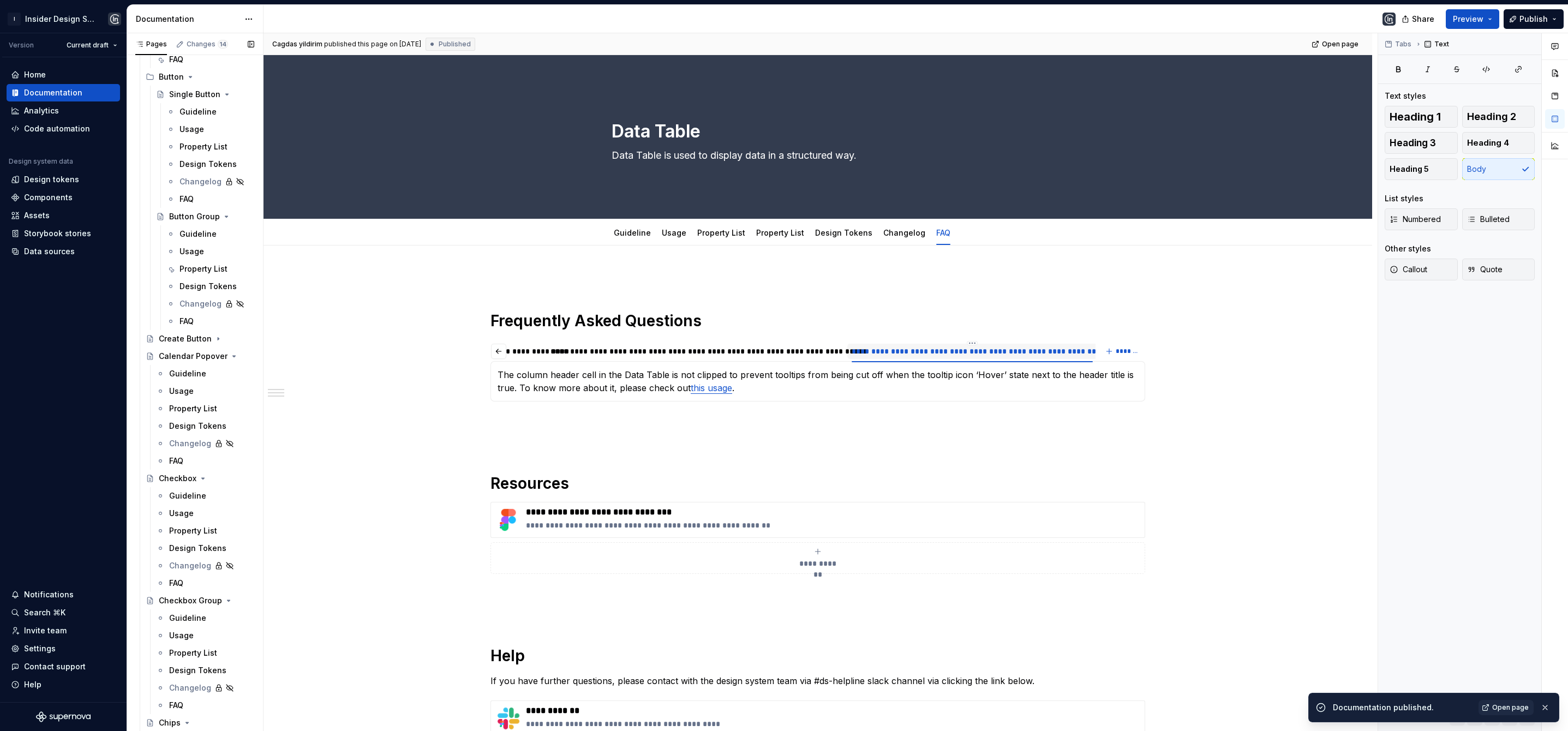
scroll to position [0, 0]
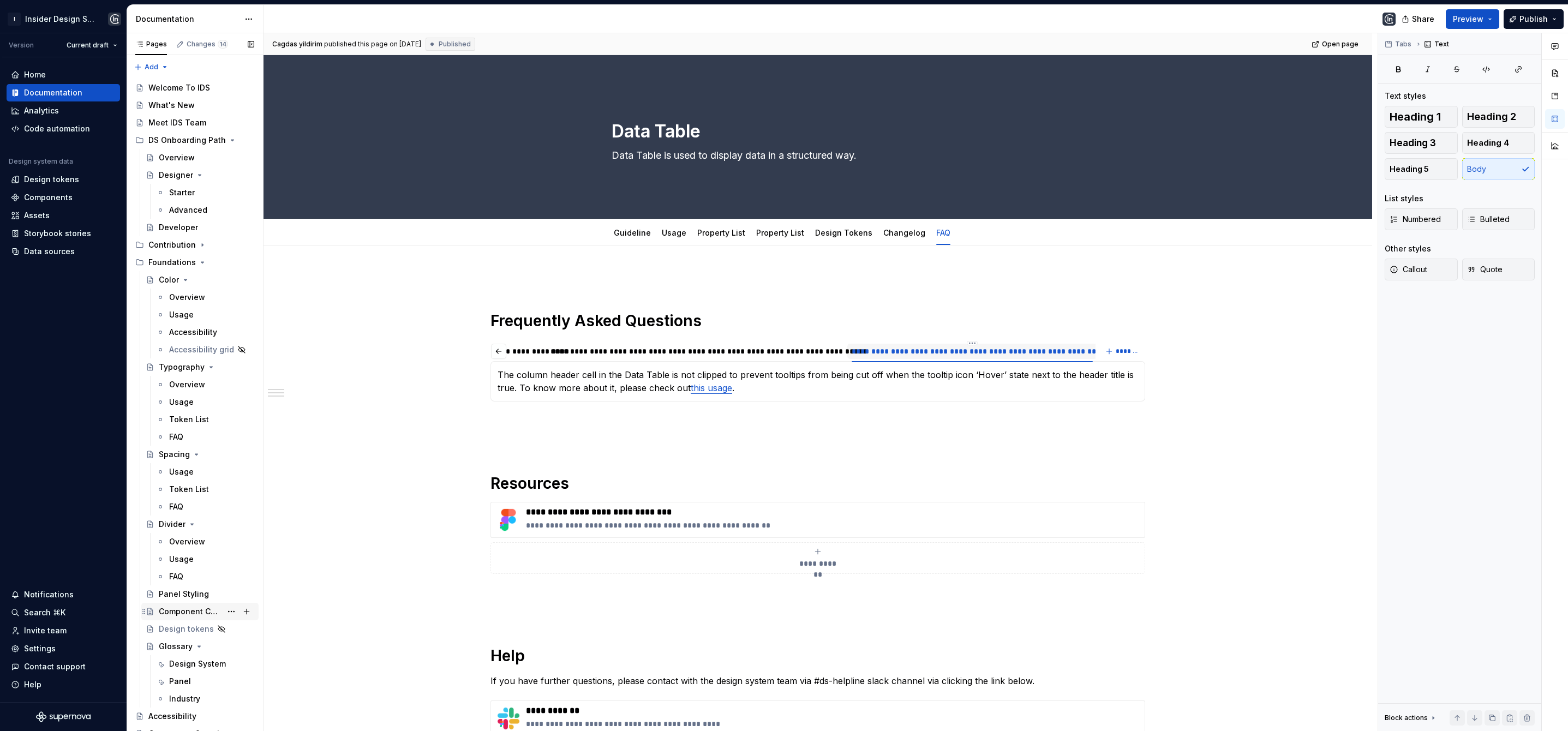
click at [177, 661] on div "Design System" at bounding box center [197, 664] width 56 height 11
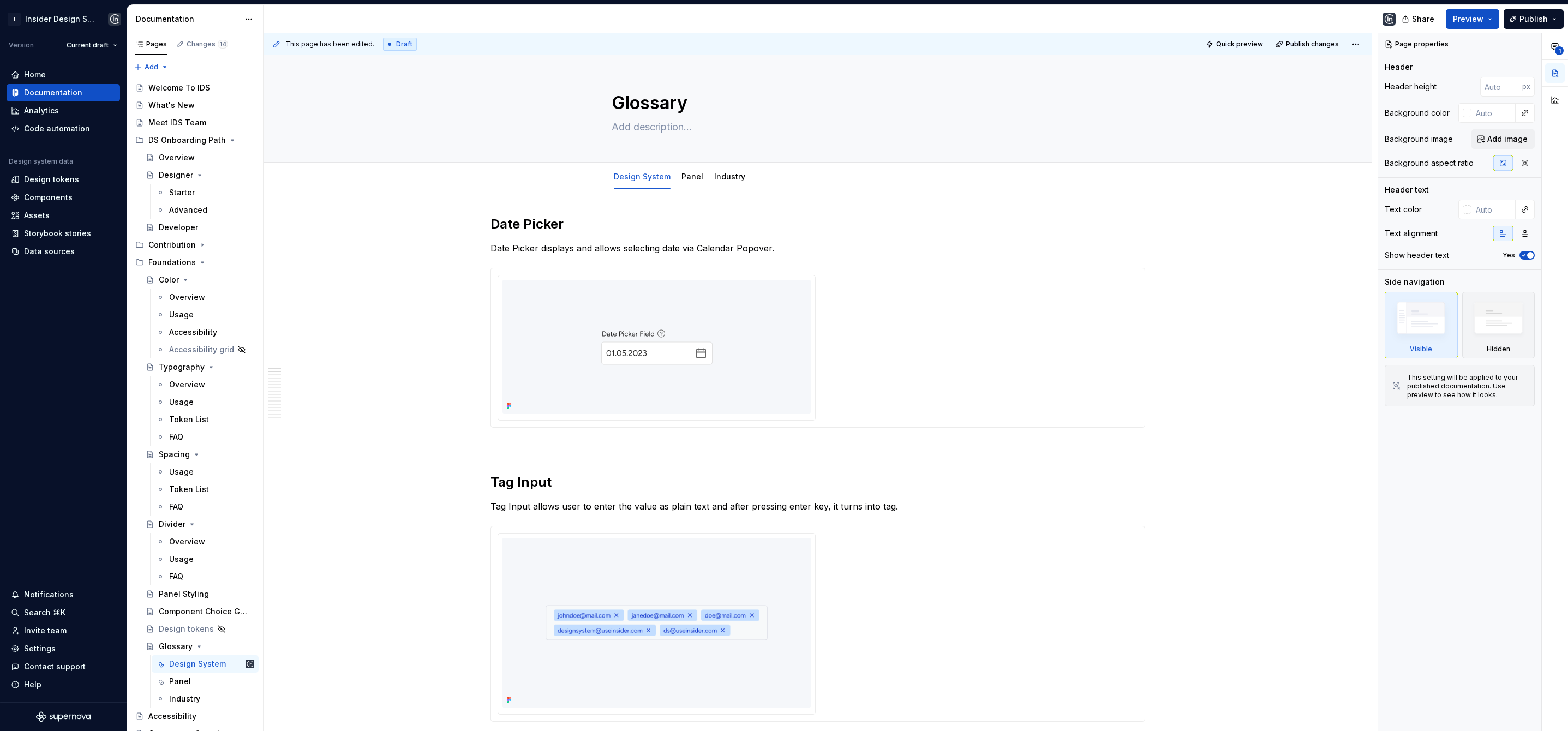
type textarea "*"
